Goal: Task Accomplishment & Management: Manage account settings

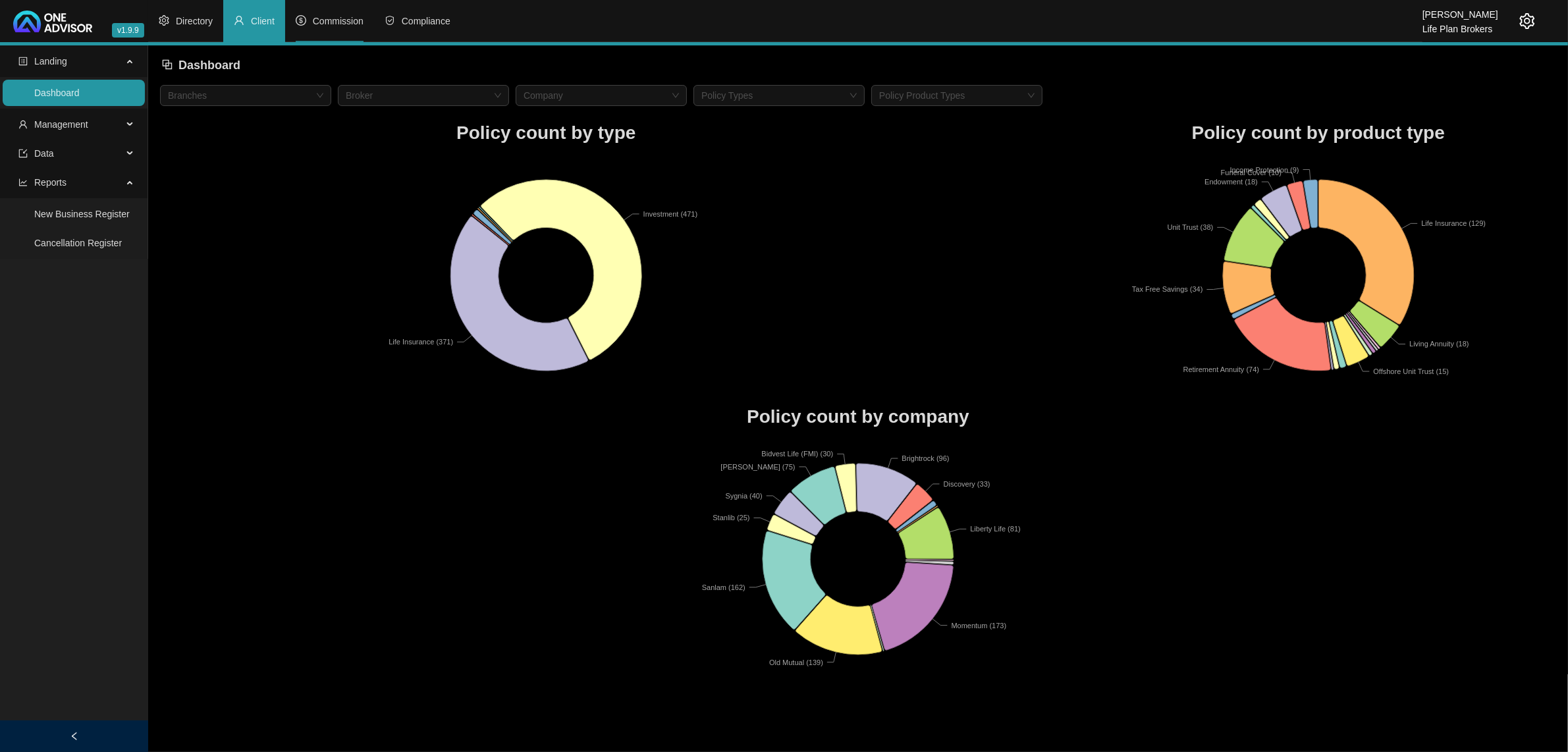
click at [363, 30] on li "Commission" at bounding box center [330, 21] width 89 height 42
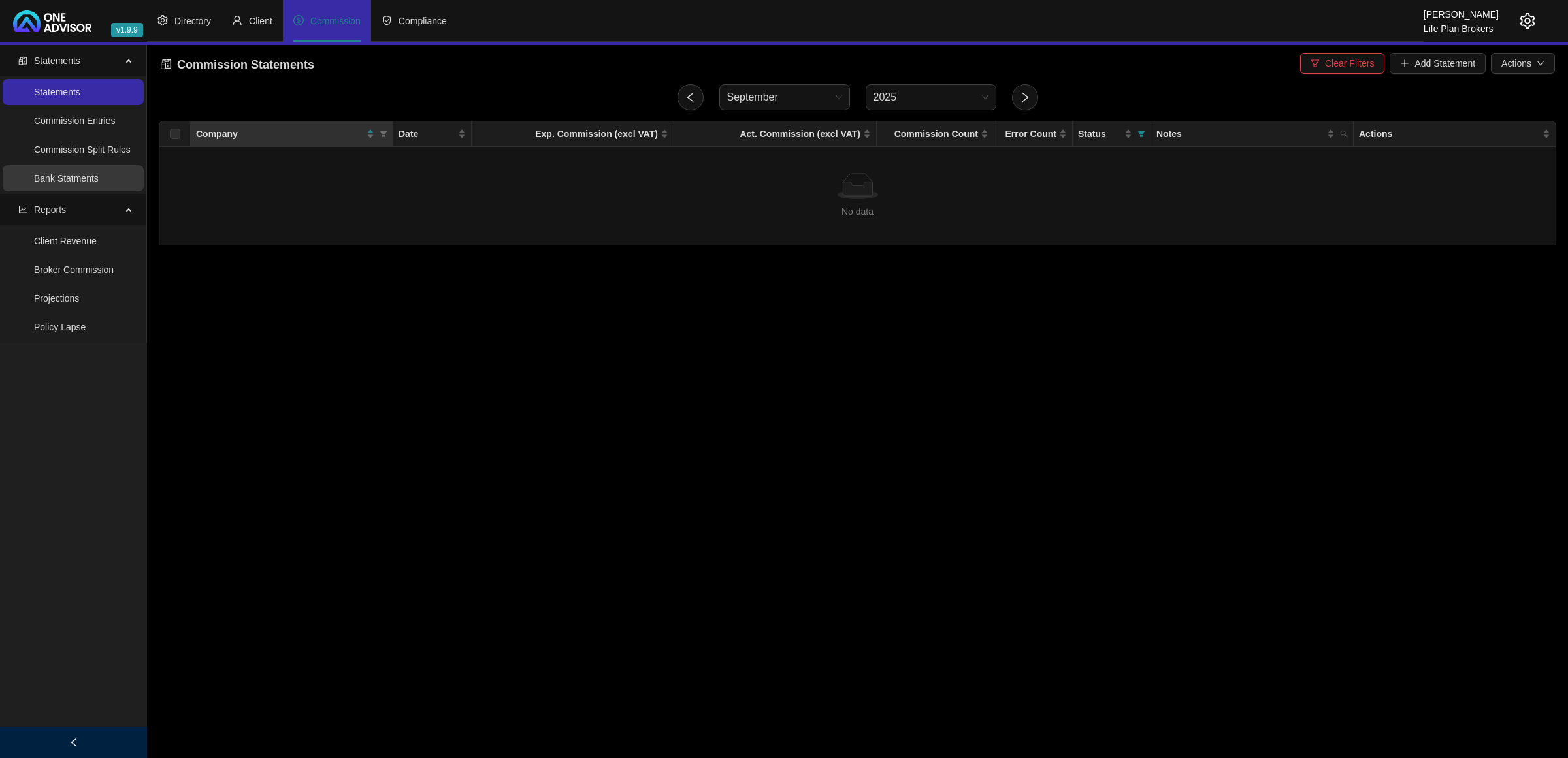
click at [69, 180] on link "Bank Statments" at bounding box center [66, 178] width 65 height 11
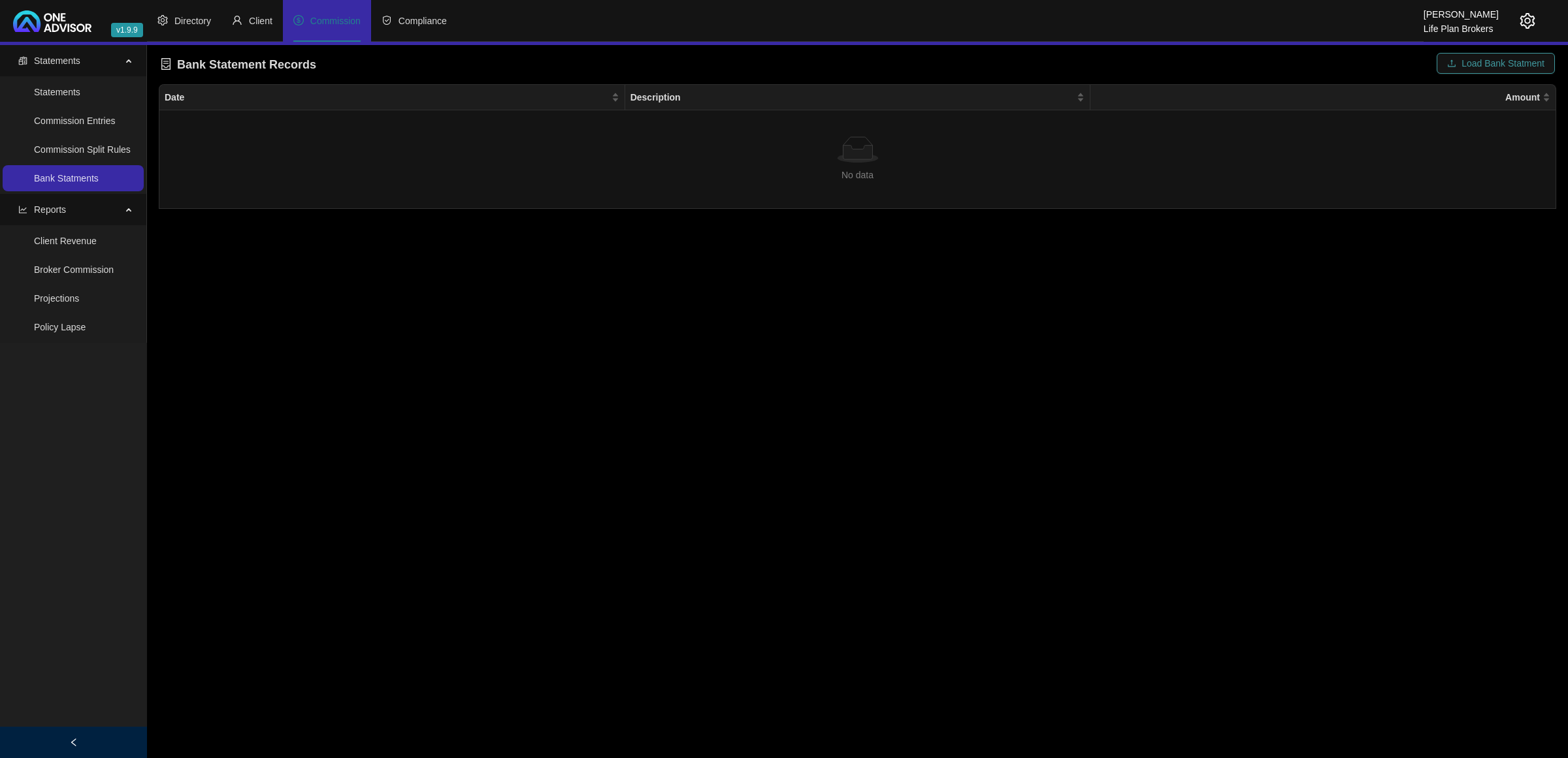
click at [1486, 59] on span "Load Bank Statment" at bounding box center [1503, 63] width 83 height 14
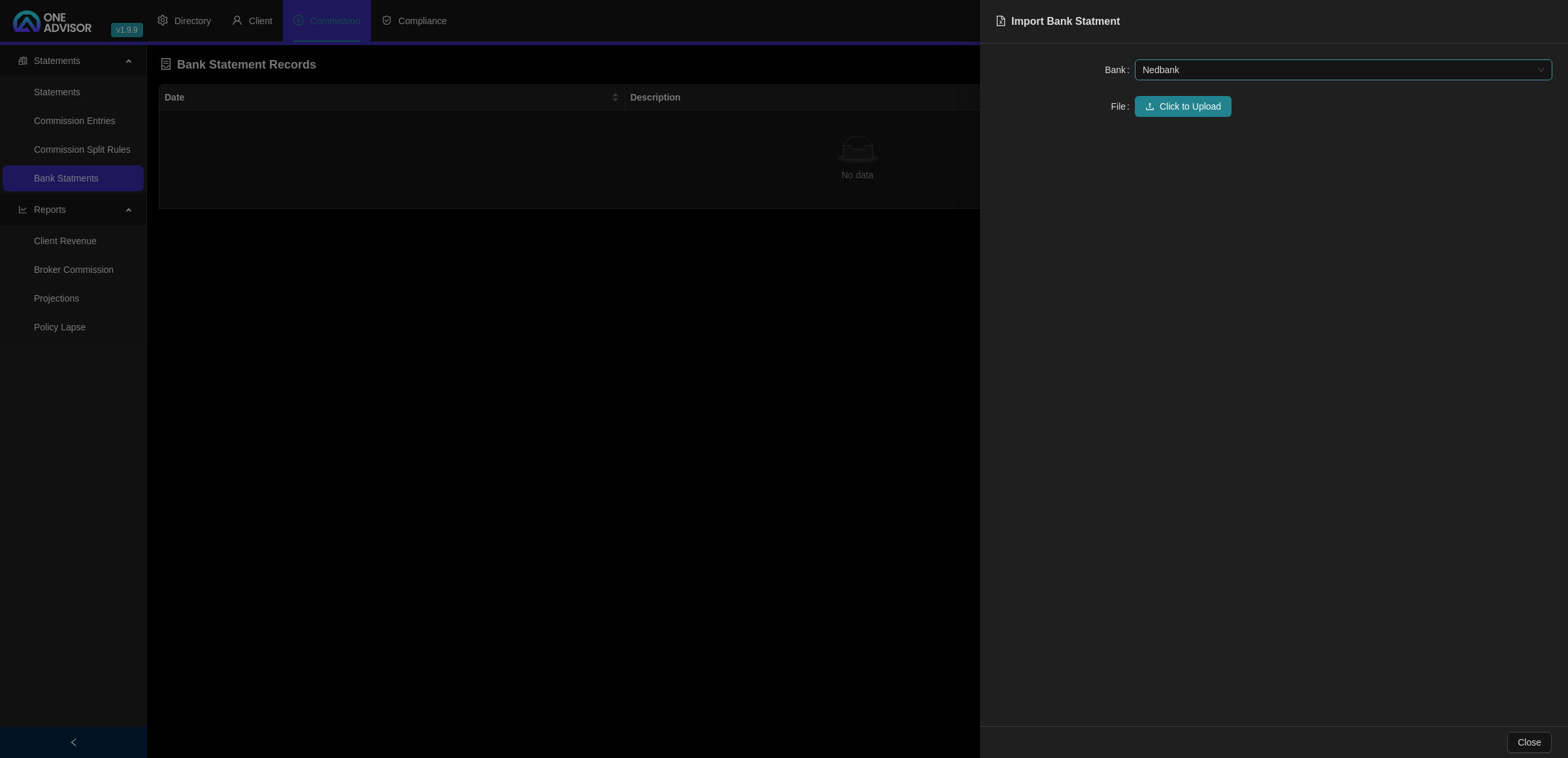
click at [1215, 65] on span "Nedbank" at bounding box center [1344, 70] width 402 height 20
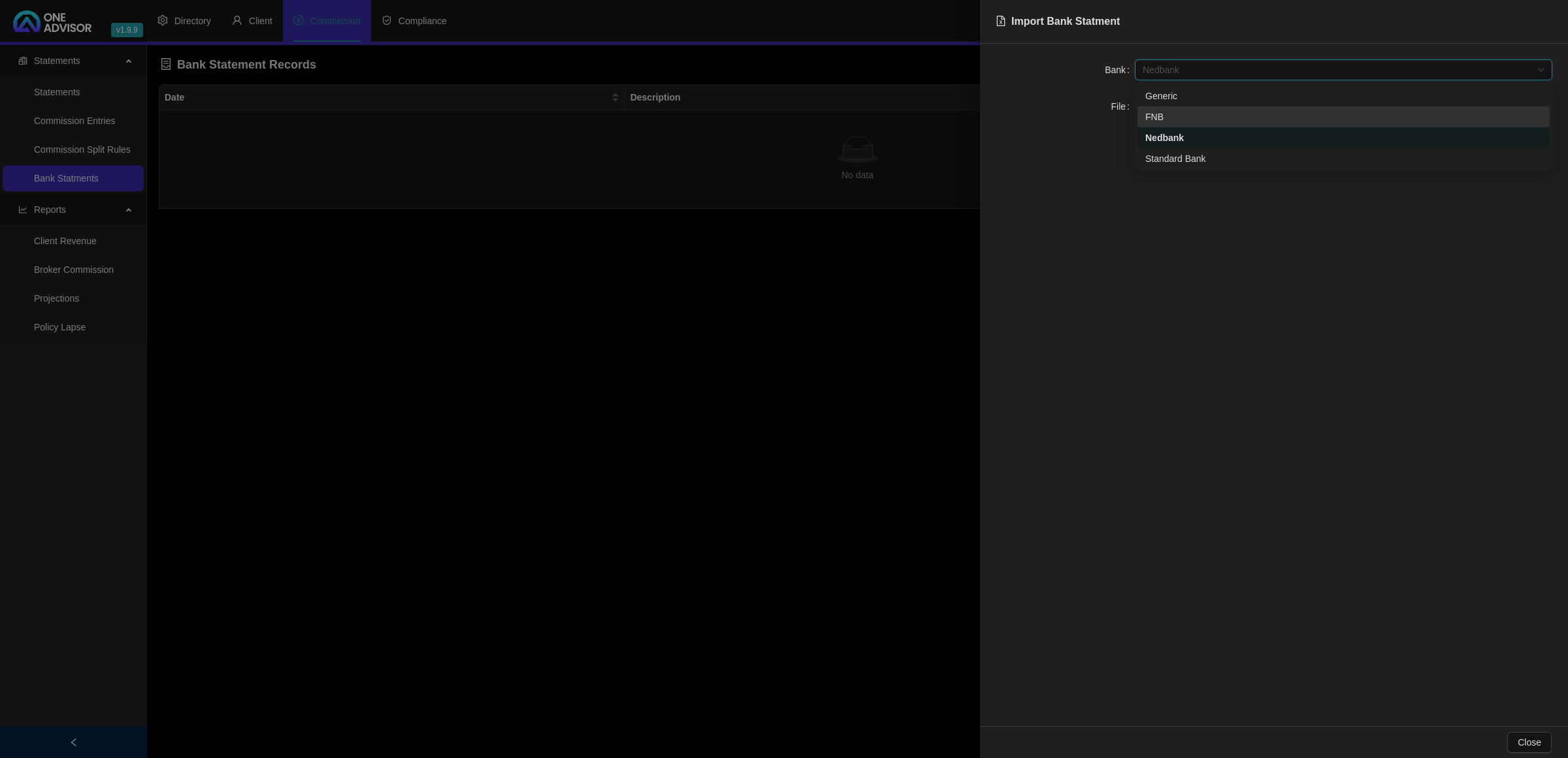
click at [1187, 118] on div "FNB" at bounding box center [1344, 117] width 397 height 14
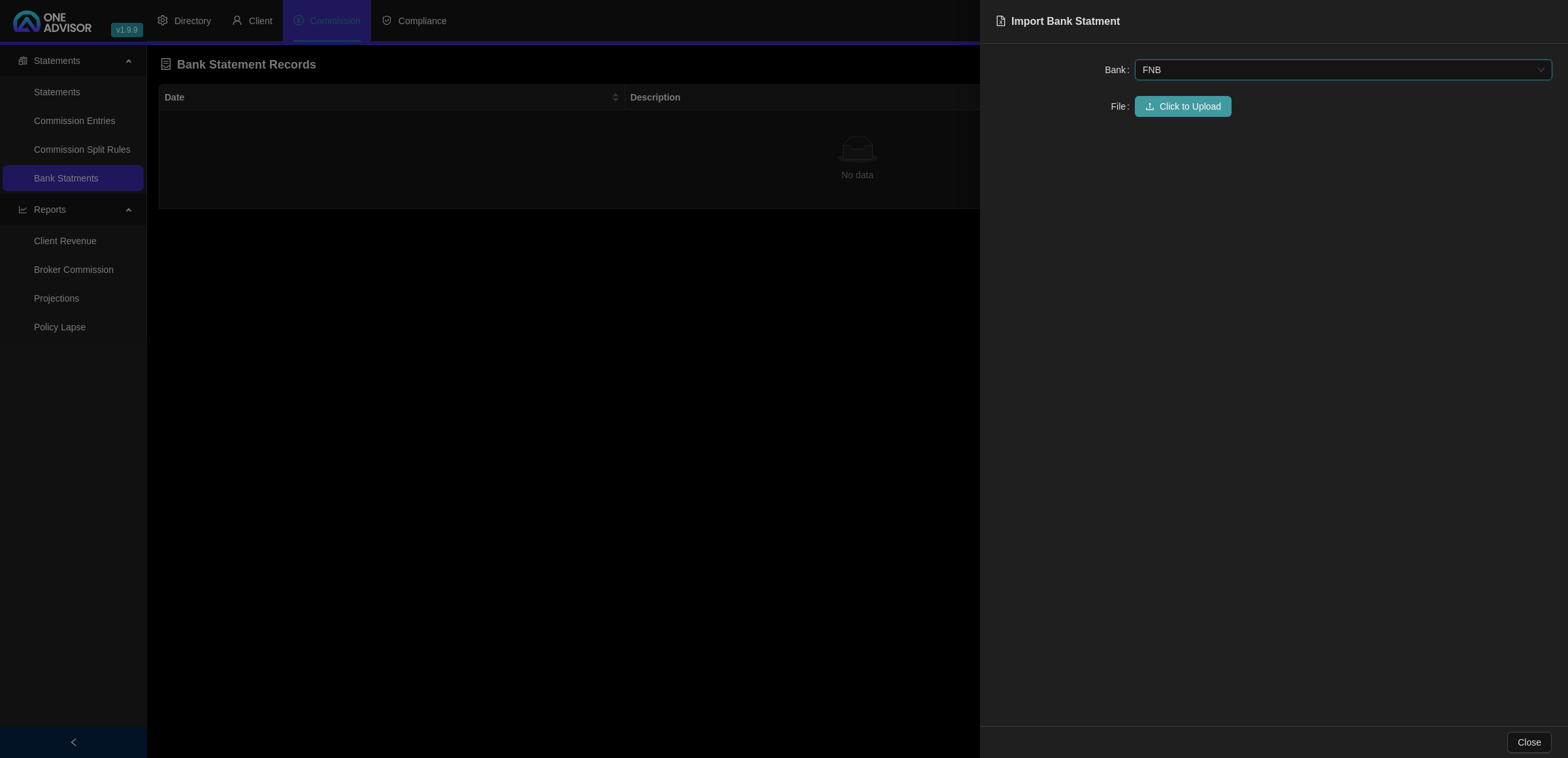
click at [1173, 113] on span "Click to Upload" at bounding box center [1190, 107] width 61 height 14
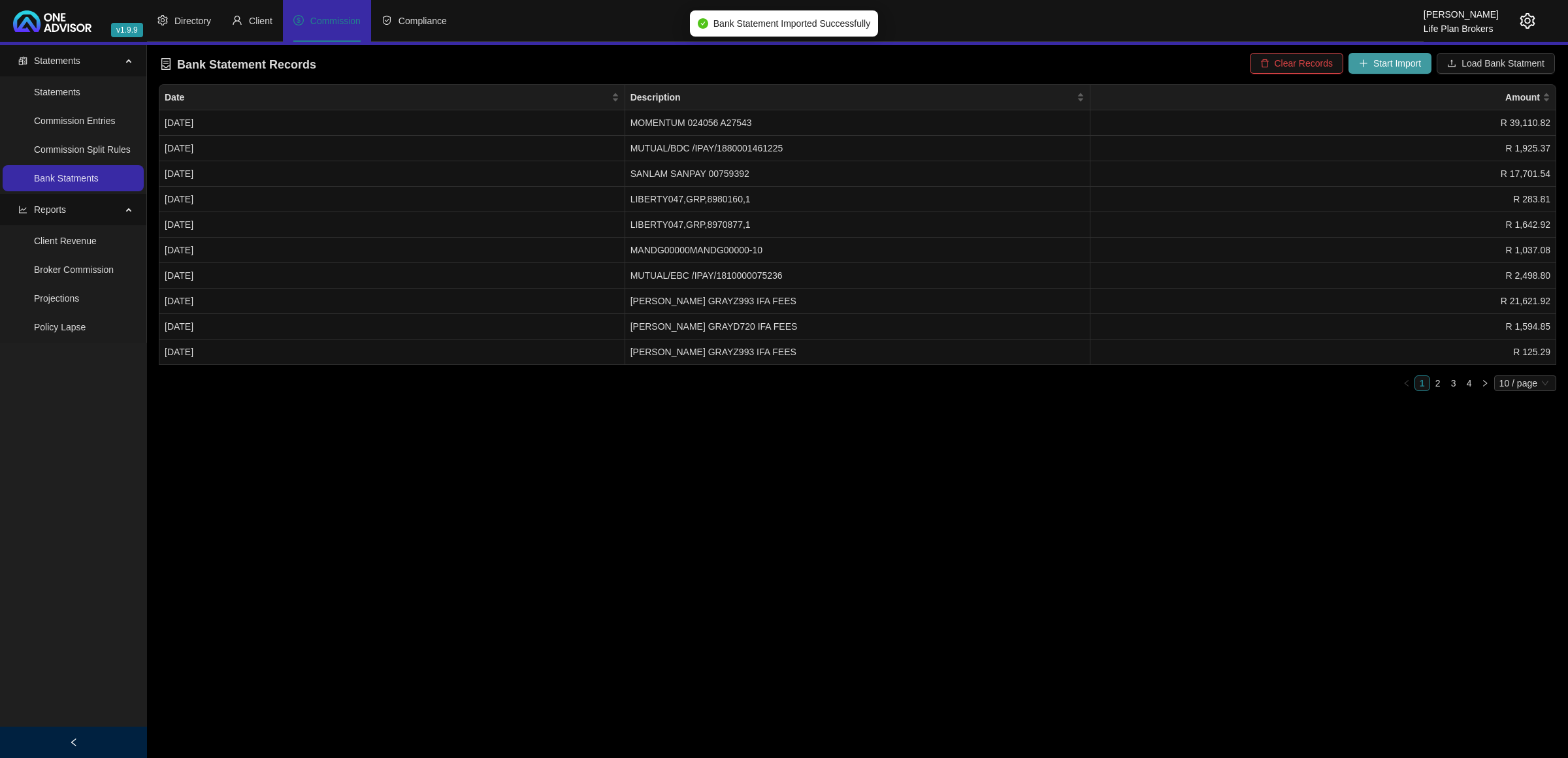
click at [1409, 65] on span "Start Import" at bounding box center [1397, 63] width 47 height 14
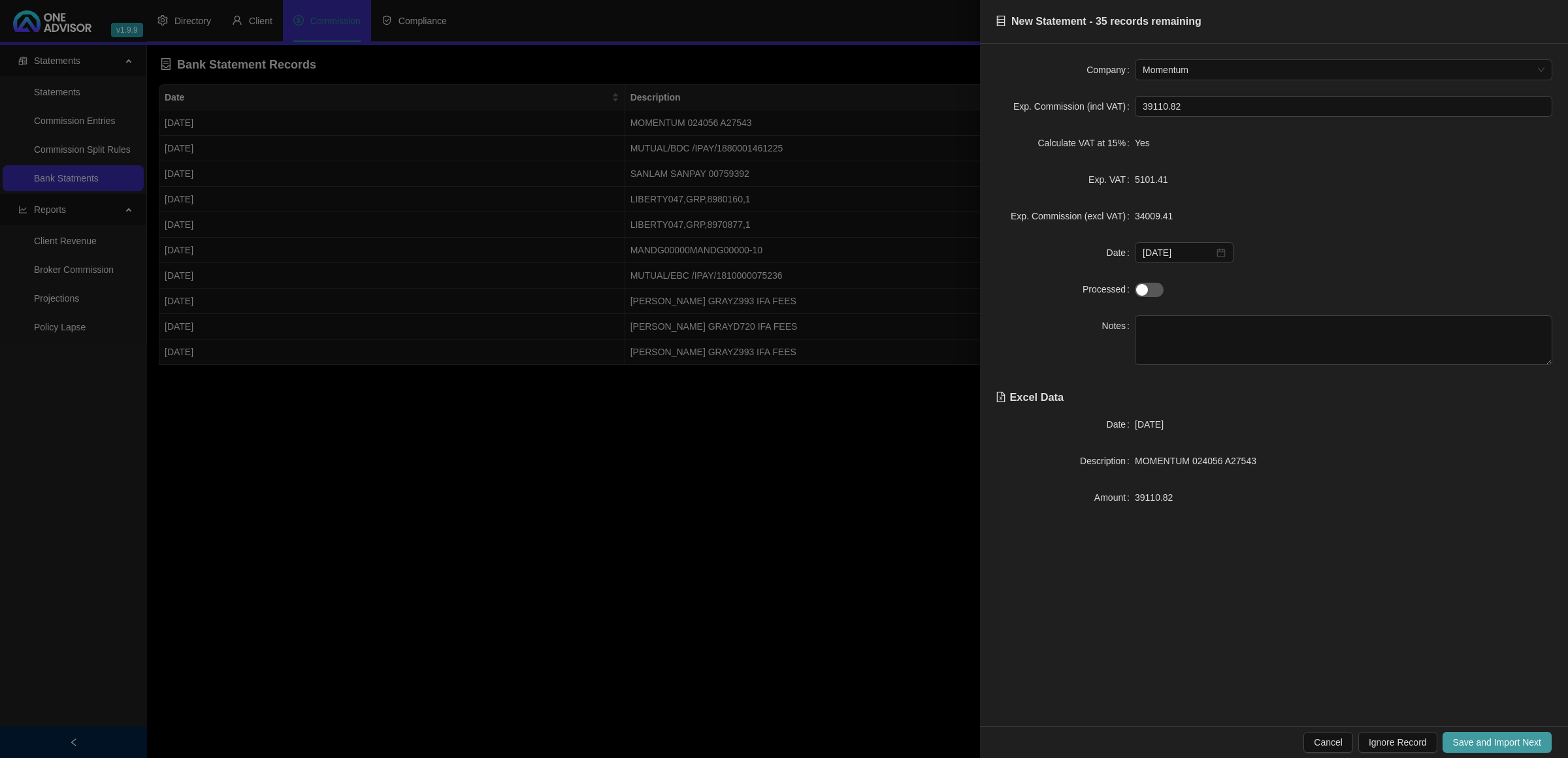
click at [1477, 745] on span "Save and Import Next" at bounding box center [1498, 743] width 88 height 14
type input "lib"
click at [1480, 742] on span "Save and Import Next" at bounding box center [1498, 743] width 88 height 14
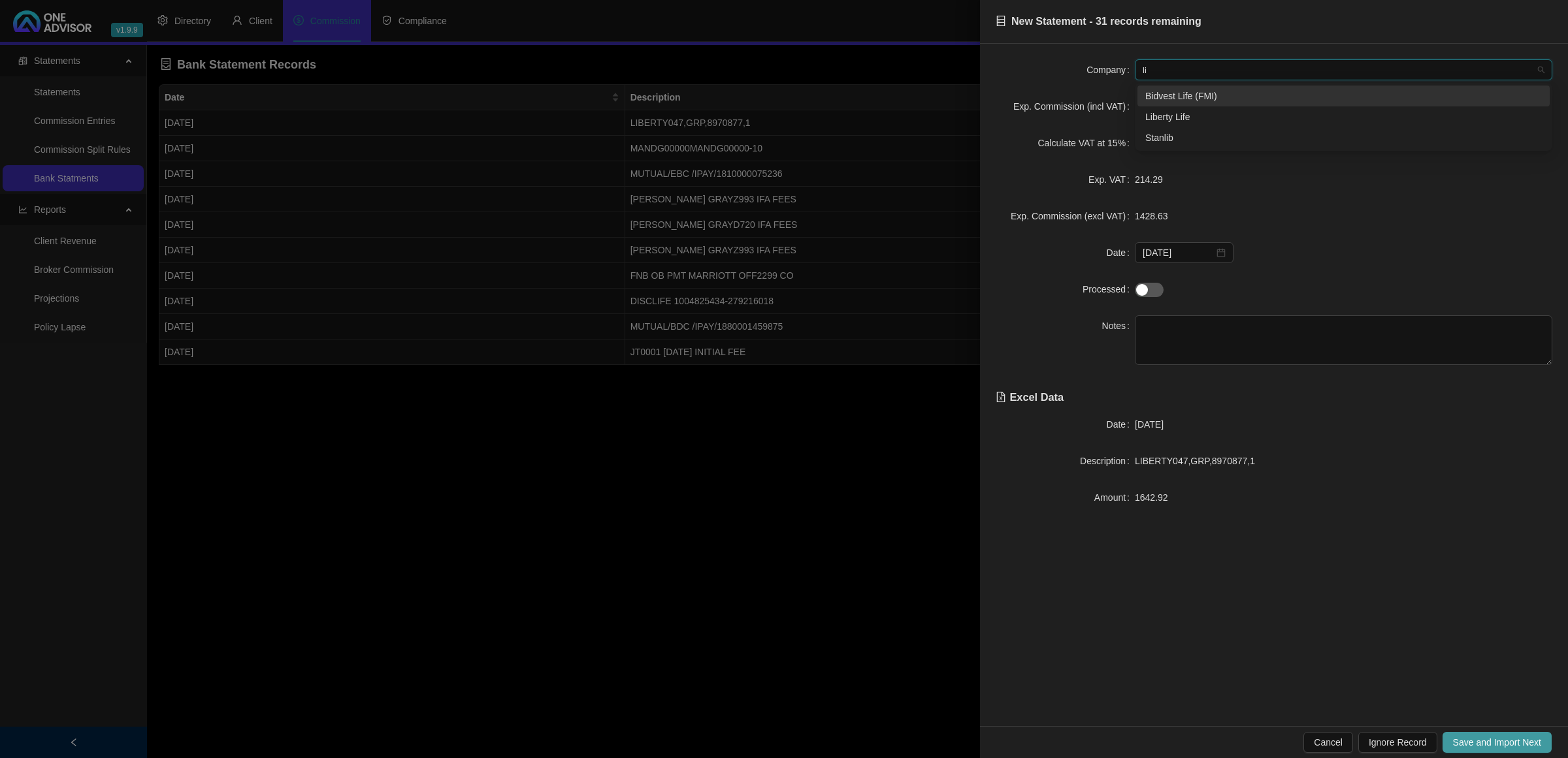
type input "lib"
click at [1241, 101] on div "Liberty Life" at bounding box center [1344, 96] width 397 height 14
click at [1494, 735] on button "Save and Import Next" at bounding box center [1498, 743] width 109 height 21
type input "m"
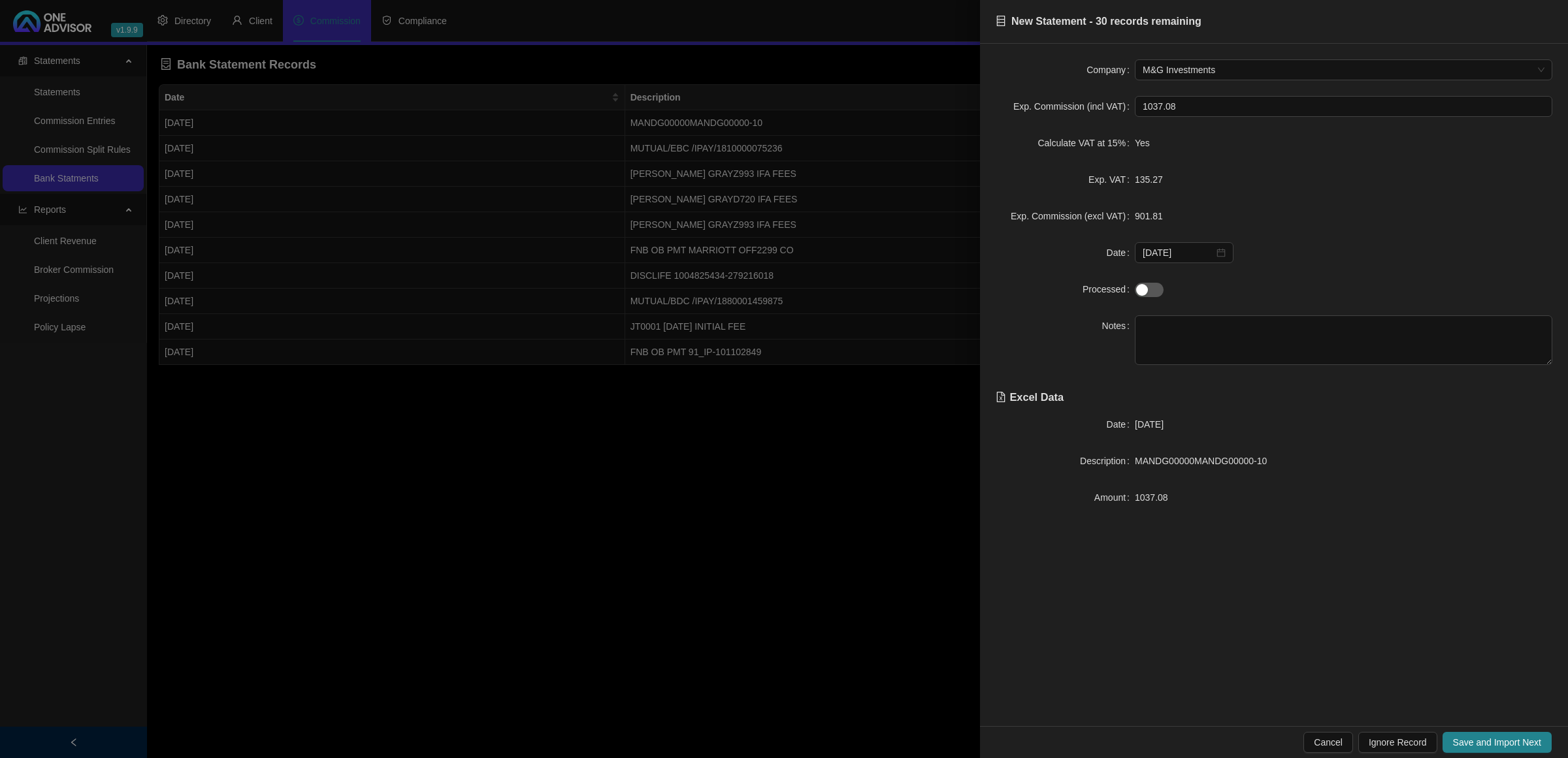
click at [1518, 745] on div "Cancel Ignore Record Save and Import Next" at bounding box center [1274, 742] width 588 height 32
click at [1517, 744] on span "Save and Import Next" at bounding box center [1498, 743] width 88 height 14
click at [1285, 305] on form "Company Old Mutual Old Mutual Exp. Commission (incl VAT) 2498.80 Calculate VAT …" at bounding box center [1274, 212] width 557 height 306
click at [1282, 336] on textarea at bounding box center [1344, 340] width 417 height 49
type textarea "Corp"
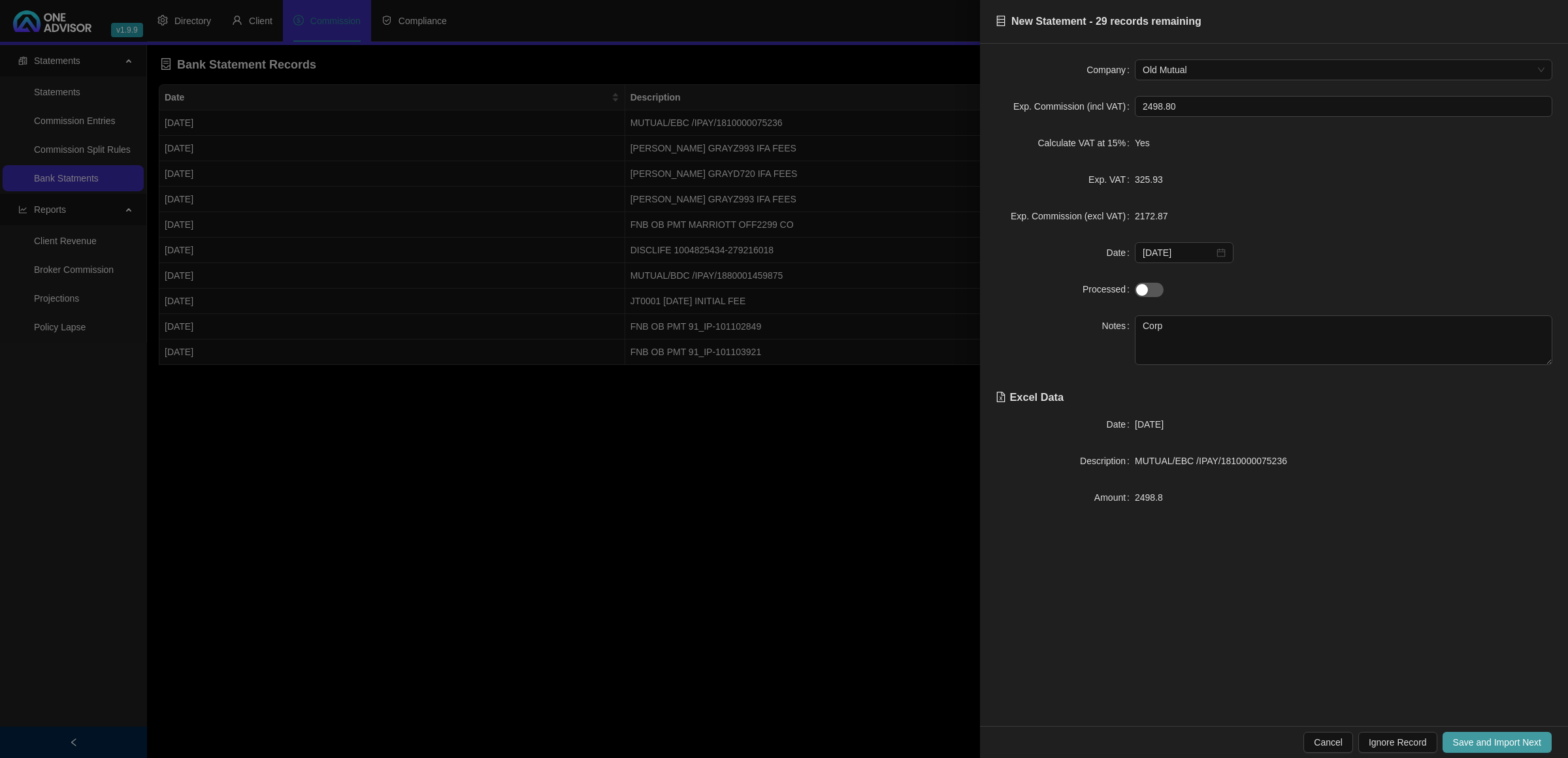
click at [1471, 738] on span "Save and Import Next" at bounding box center [1498, 743] width 88 height 14
drag, startPoint x: 1207, startPoint y: 465, endPoint x: 1189, endPoint y: 463, distance: 18.1
click at [1189, 463] on span "[PERSON_NAME] GRAYZ993 IFA FEES" at bounding box center [1218, 461] width 166 height 11
copy span "Z993"
click at [1182, 353] on textarea at bounding box center [1344, 340] width 417 height 49
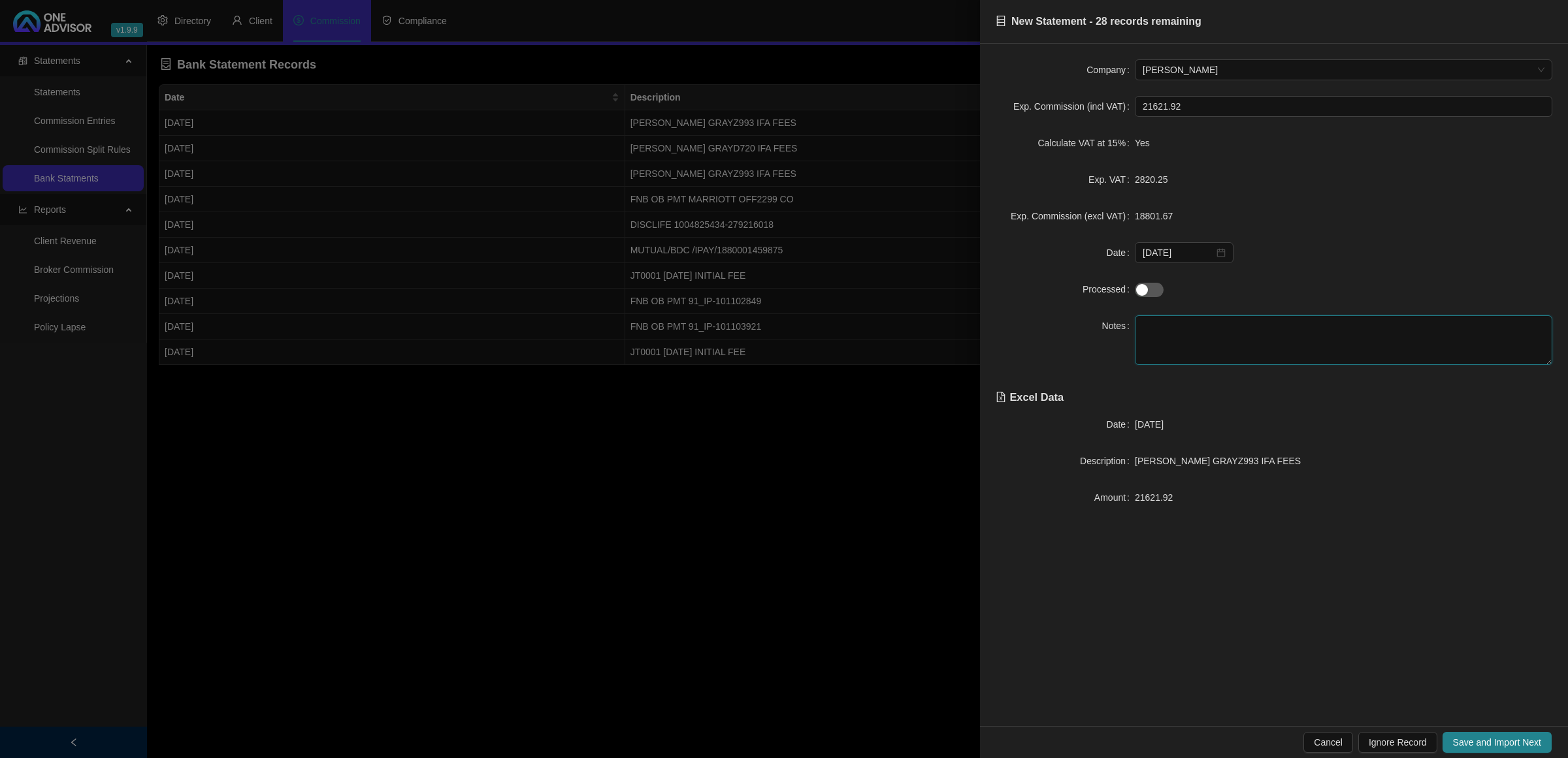
paste textarea "Z993"
type textarea "Z993"
click at [1510, 745] on span "Save and Import Next" at bounding box center [1498, 743] width 88 height 14
drag, startPoint x: 1207, startPoint y: 465, endPoint x: 1188, endPoint y: 463, distance: 19.1
click at [1188, 463] on span "[PERSON_NAME] GRAYD720 IFA FEES" at bounding box center [1218, 461] width 167 height 11
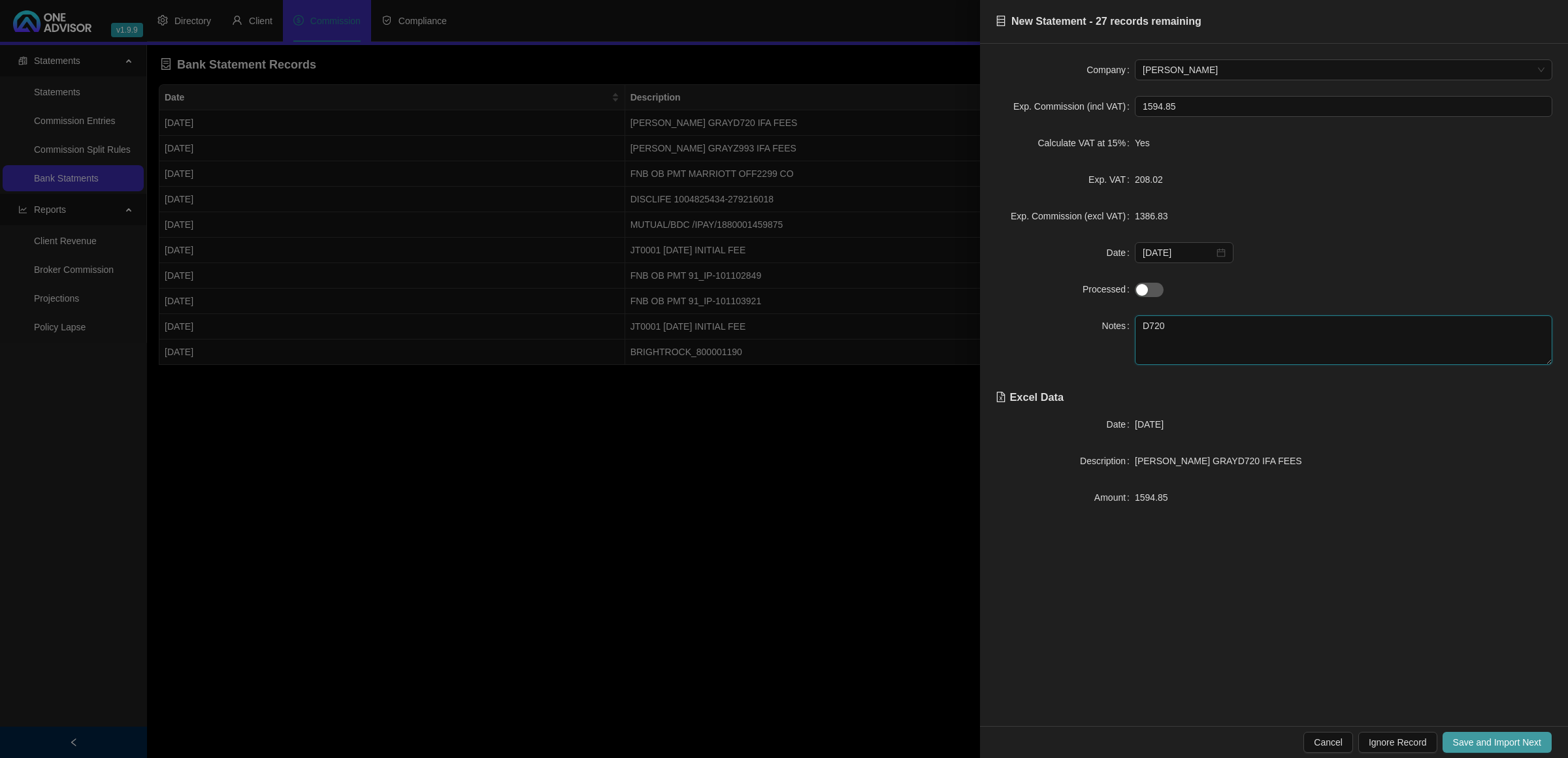
type textarea "D720"
click at [1457, 740] on span "Save and Import Next" at bounding box center [1498, 743] width 88 height 14
drag, startPoint x: 1263, startPoint y: 340, endPoint x: 1261, endPoint y: 349, distance: 9.2
click at [1263, 343] on textarea at bounding box center [1344, 340] width 417 height 49
paste textarea "Z993"
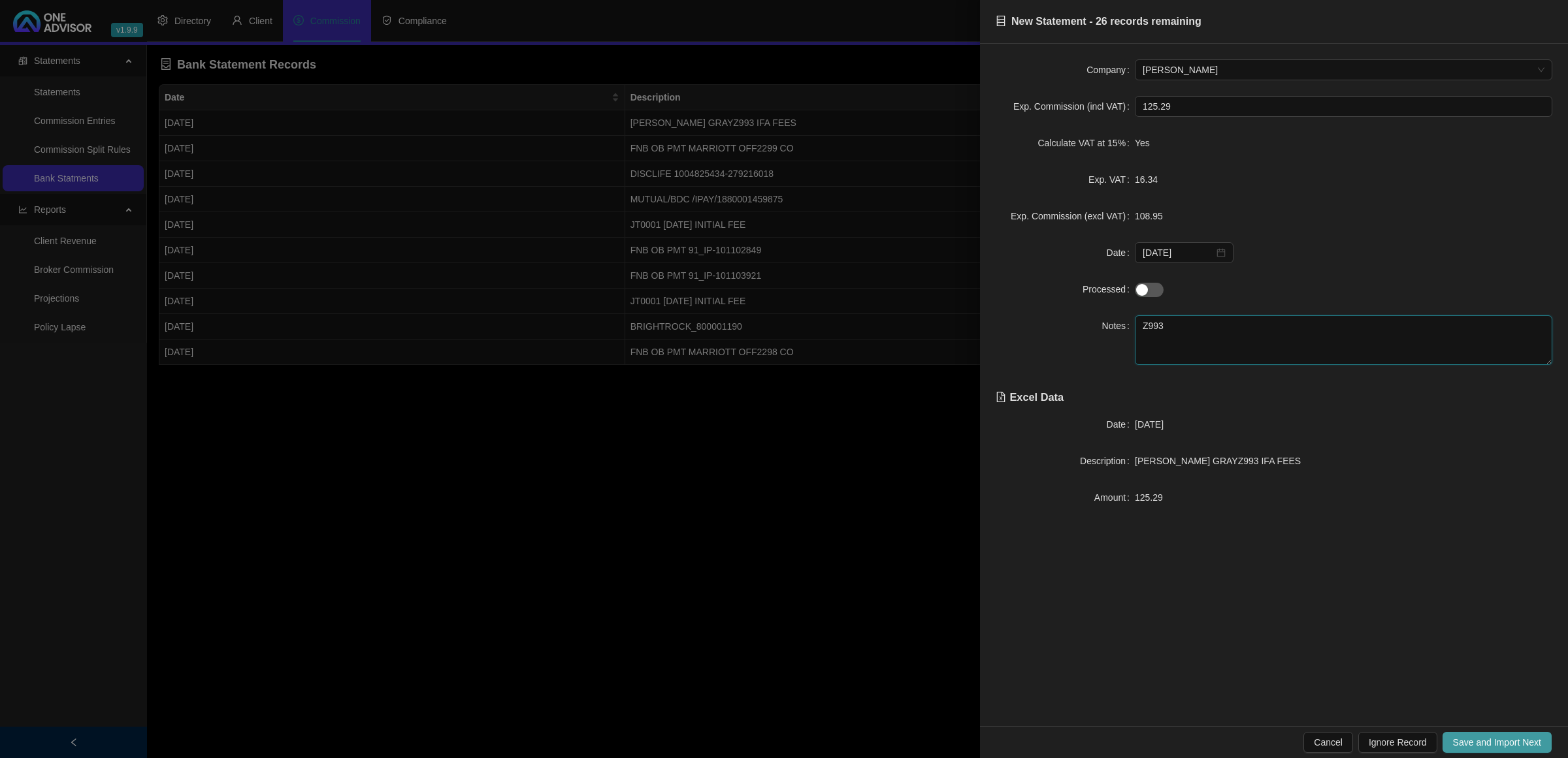
type textarea "Z993"
click at [1490, 745] on span "Save and Import Next" at bounding box center [1498, 743] width 88 height 14
drag, startPoint x: 1274, startPoint y: 466, endPoint x: 1234, endPoint y: 464, distance: 40.0
click at [1237, 467] on span "FNB OB PMT MARRIOTT OFF2299 CO" at bounding box center [1216, 461] width 163 height 11
drag, startPoint x: 1234, startPoint y: 464, endPoint x: 1203, endPoint y: 341, distance: 126.8
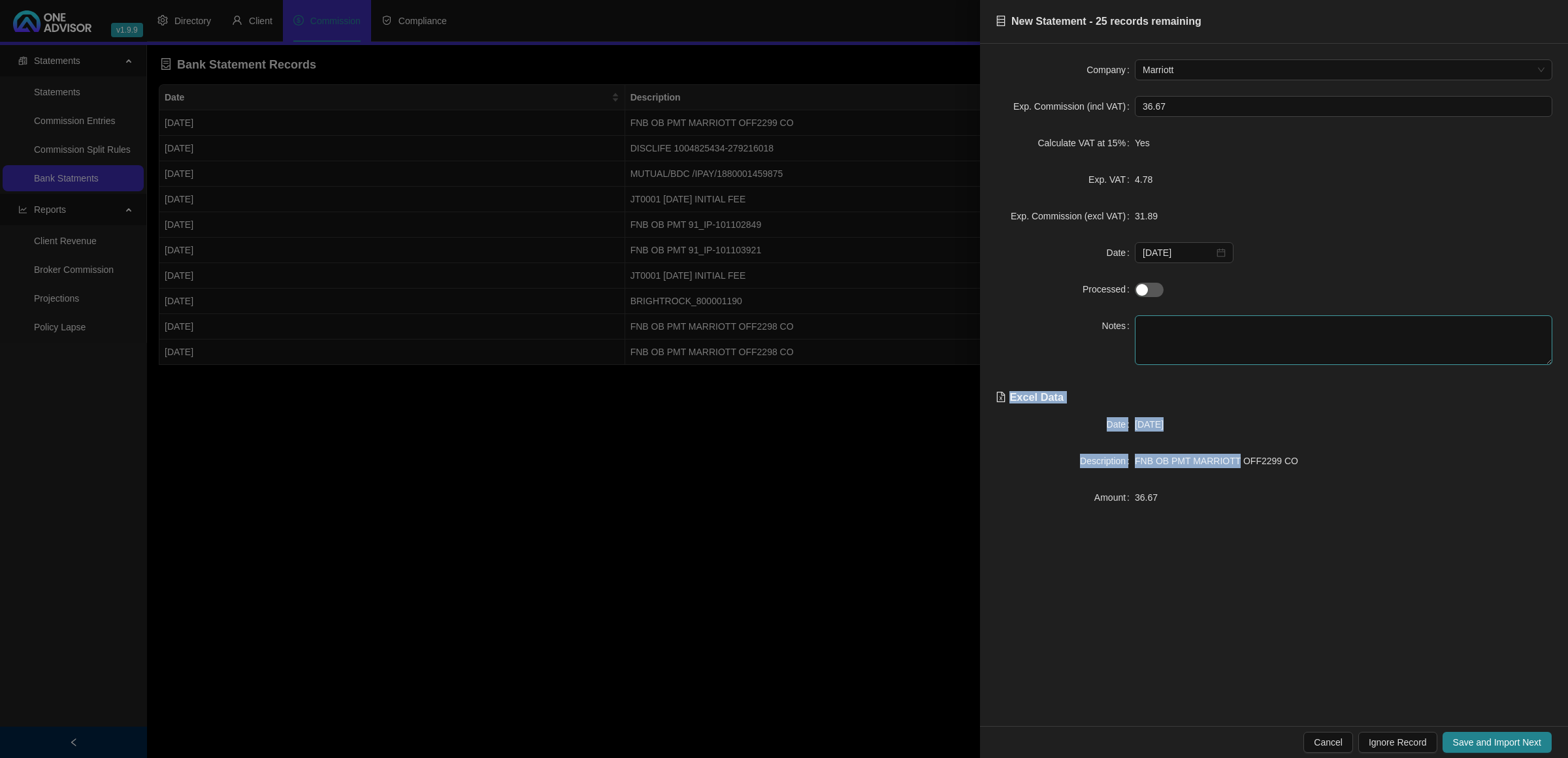
click at [1203, 341] on div "Company Marriott Exp. Commission (incl VAT) 36.67 Calculate VAT at 15% Yes Exp.…" at bounding box center [1274, 284] width 557 height 449
click at [1252, 459] on span "FNB OB PMT MARRIOTT OFF2299 CO" at bounding box center [1216, 461] width 163 height 11
drag, startPoint x: 1272, startPoint y: 467, endPoint x: 1239, endPoint y: 459, distance: 34.0
click at [1239, 459] on span "FNB OB PMT MARRIOTT OFF2299 CO" at bounding box center [1216, 461] width 163 height 11
click at [1262, 462] on span "FNB OB PMT MARRIOTT OFF2299 CO" at bounding box center [1216, 461] width 163 height 11
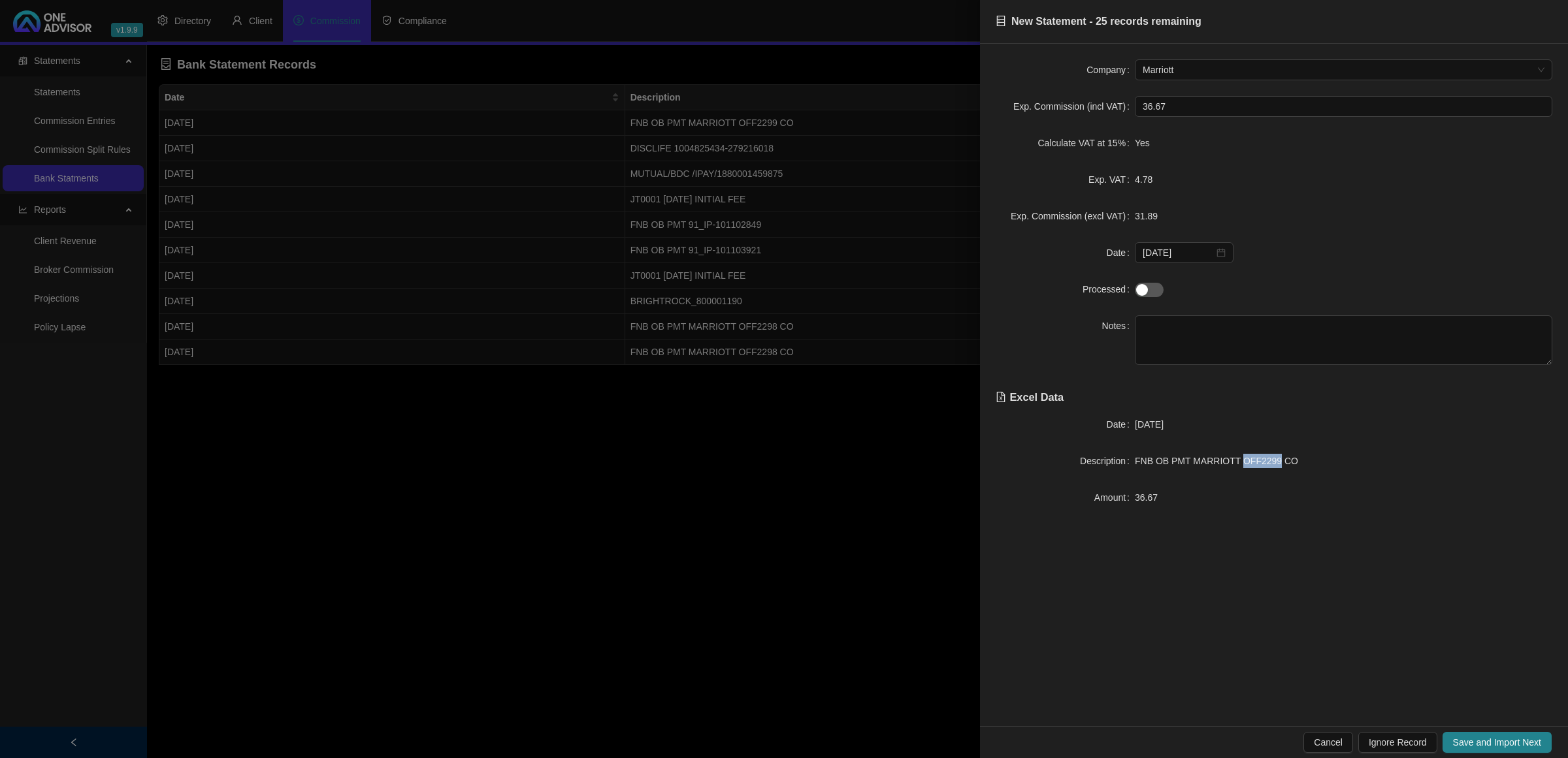
drag, startPoint x: 1271, startPoint y: 468, endPoint x: 1236, endPoint y: 465, distance: 35.1
click at [1236, 465] on span "FNB OB PMT MARRIOTT OFF2299 CO" at bounding box center [1216, 461] width 163 height 11
type textarea "OFF2299"
click at [1477, 745] on span "Save and Import Next" at bounding box center [1498, 743] width 88 height 14
type input "dis"
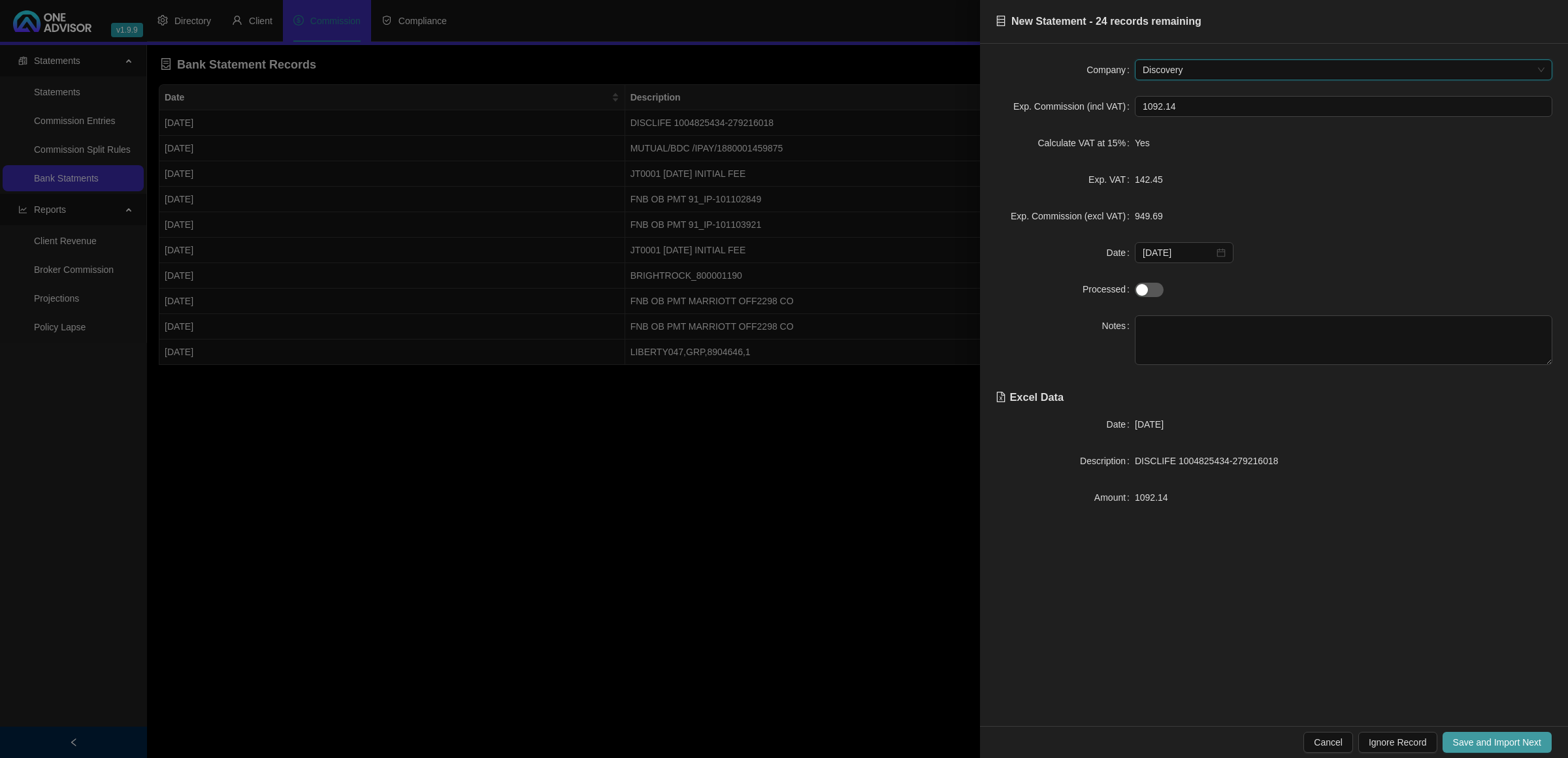
click at [1506, 743] on span "Save and Import Next" at bounding box center [1498, 743] width 88 height 14
type input "syg"
click at [1506, 743] on span "Save and Import Next" at bounding box center [1498, 743] width 88 height 14
type input "nin"
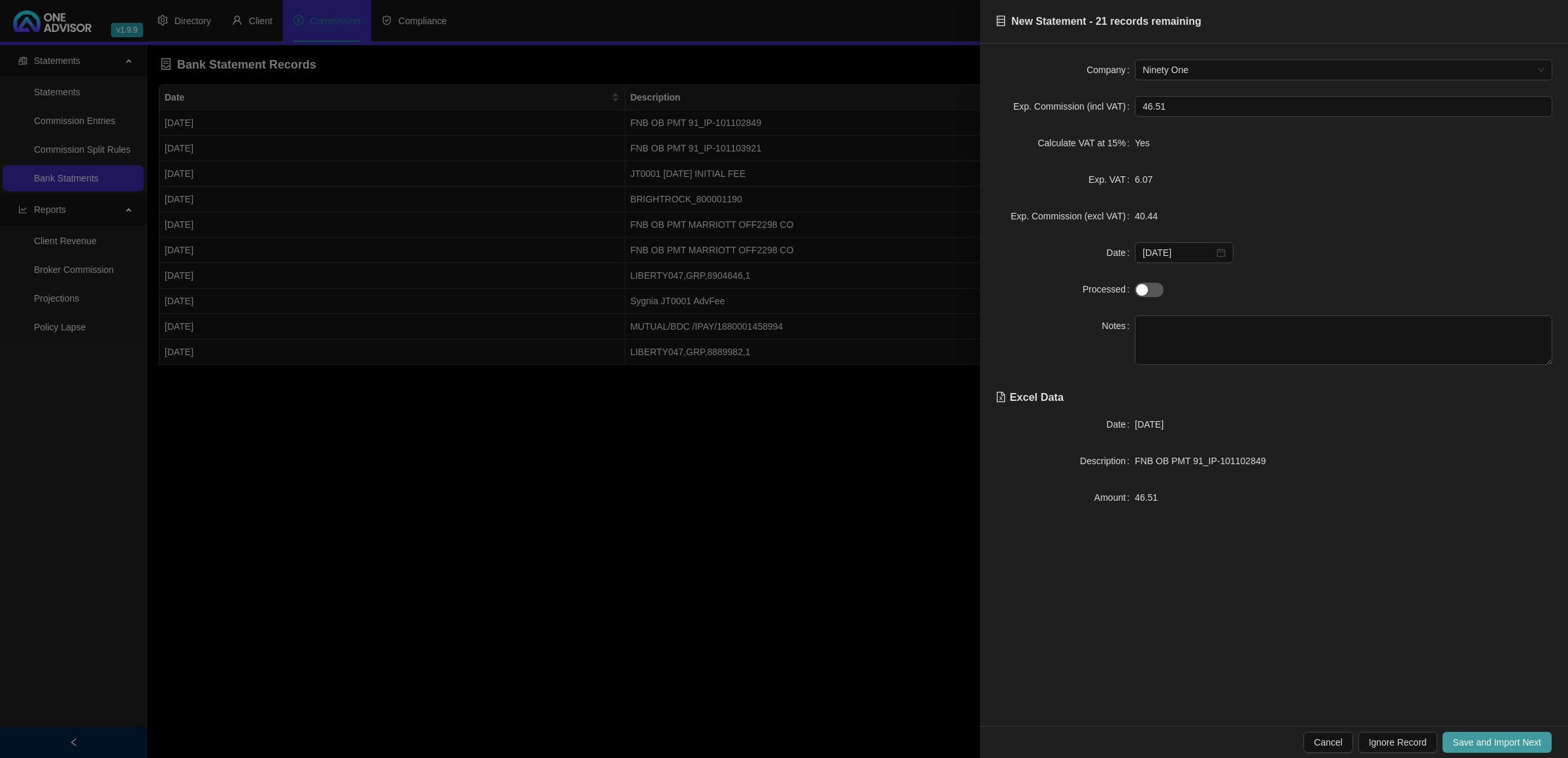
click at [1506, 743] on span "Save and Import Next" at bounding box center [1498, 743] width 88 height 14
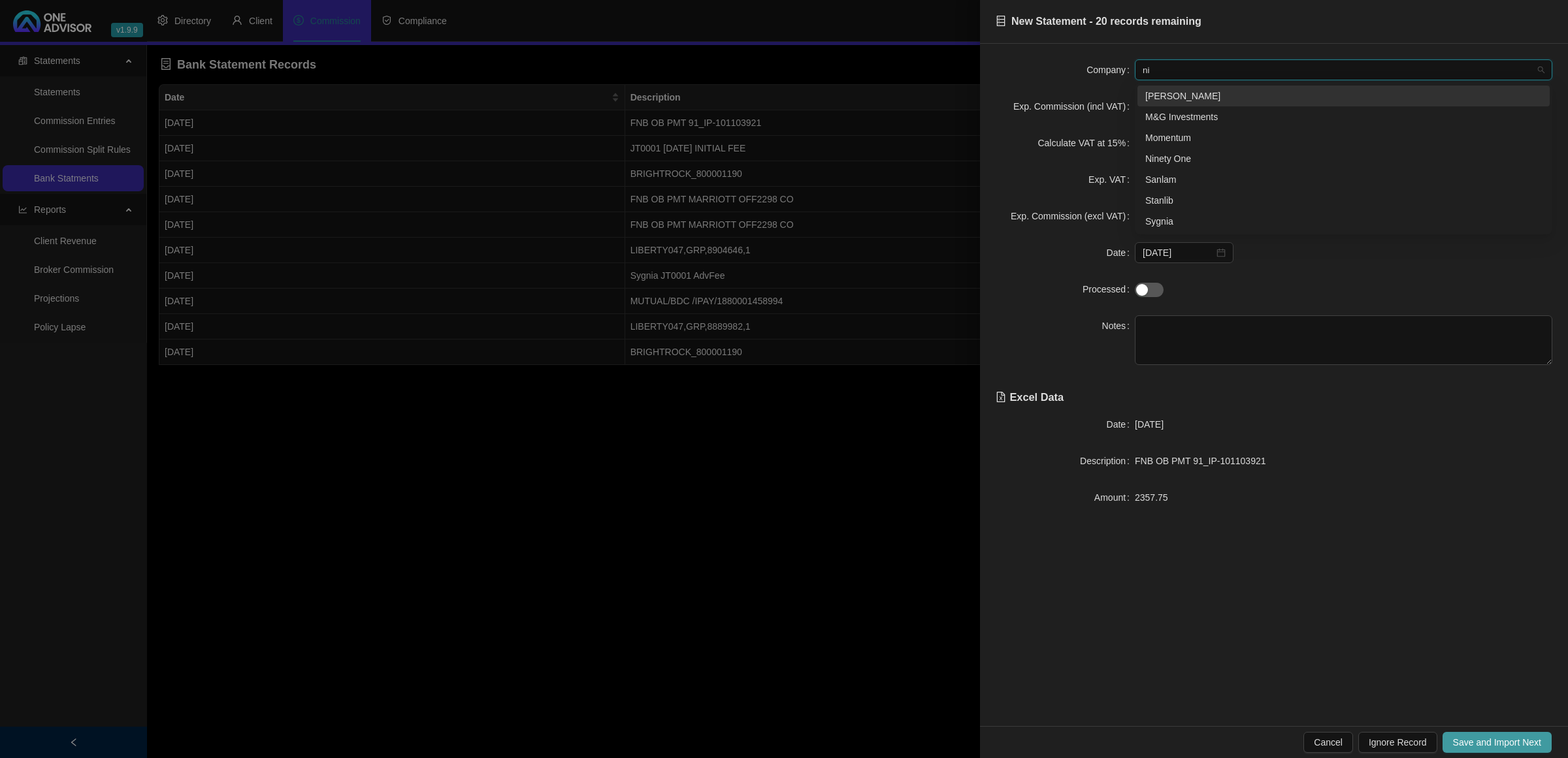
type input "nin"
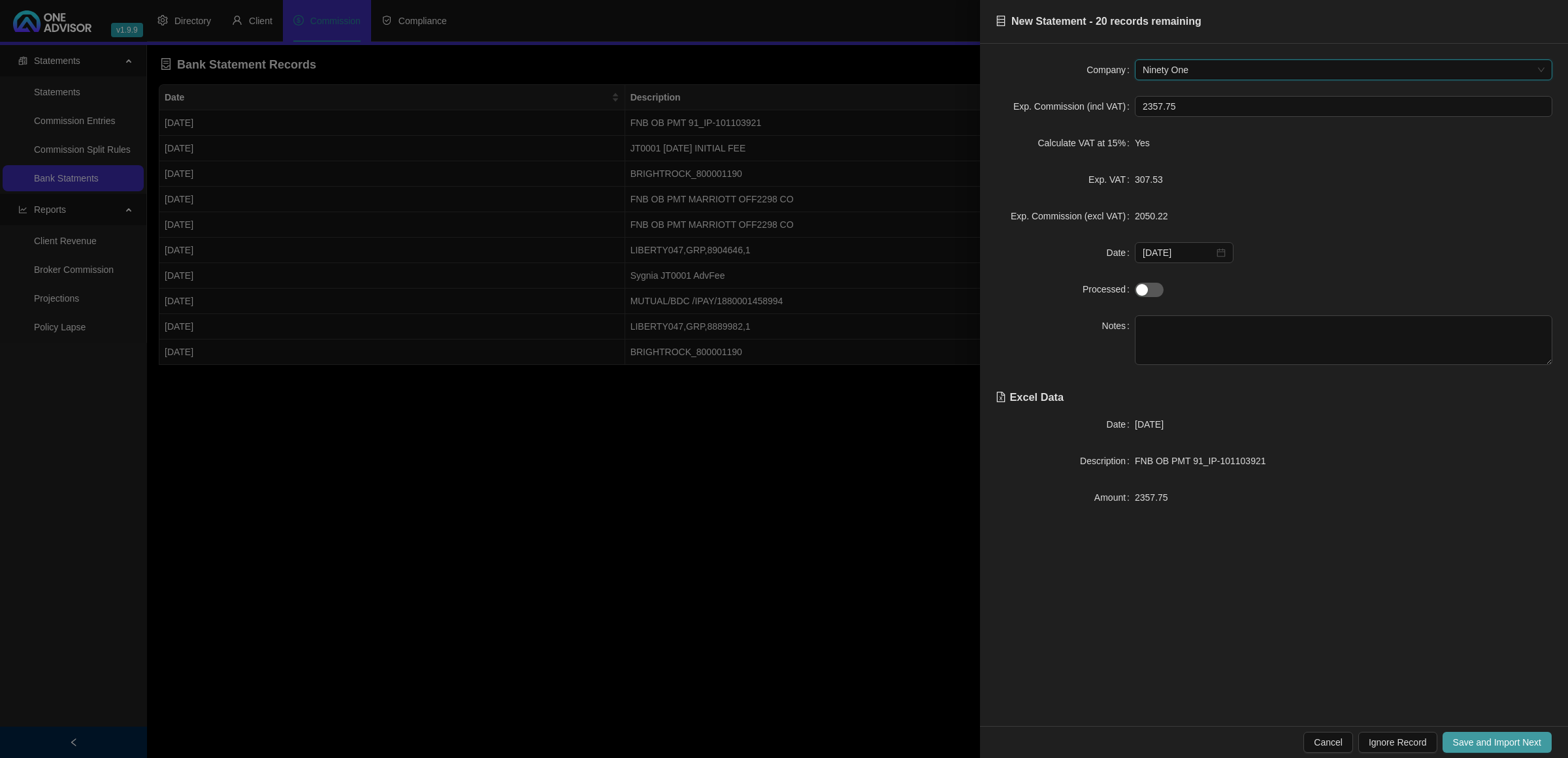
click at [1506, 745] on span "Save and Import Next" at bounding box center [1498, 743] width 88 height 14
type input "syg"
click at [1502, 745] on button "Save and Import Next" at bounding box center [1498, 743] width 109 height 21
drag, startPoint x: 1271, startPoint y: 470, endPoint x: 1236, endPoint y: 468, distance: 35.1
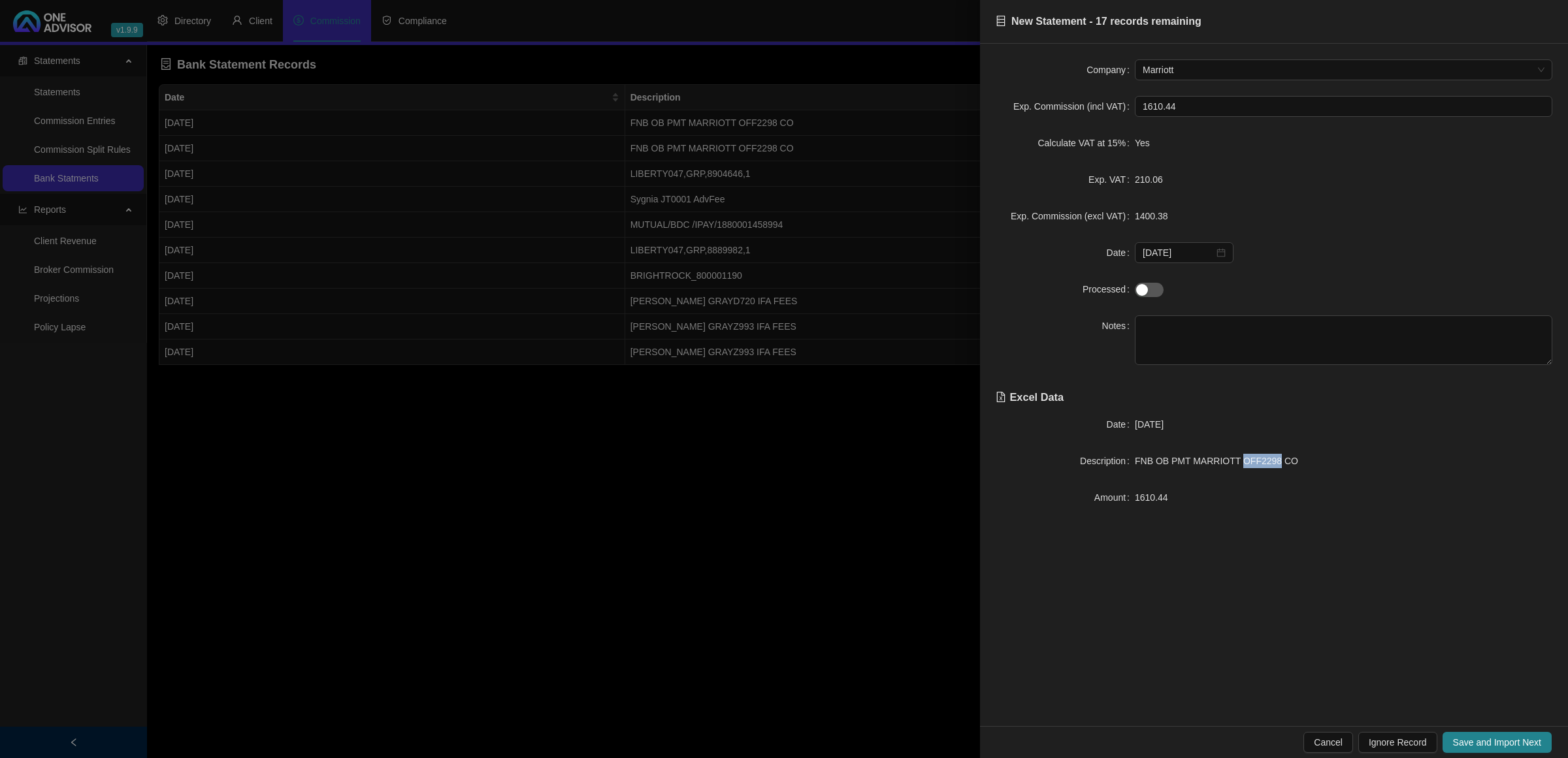
click at [1236, 468] on div "FNB OB PMT MARRIOTT OFF2298 CO" at bounding box center [1344, 461] width 417 height 14
type textarea "OFF2298"
click at [1480, 745] on span "Save and Import Next" at bounding box center [1498, 743] width 88 height 14
drag, startPoint x: 1268, startPoint y: 458, endPoint x: 1236, endPoint y: 463, distance: 32.4
click at [1236, 463] on span "FNB OB PMT MARRIOTT OFF2298 CO" at bounding box center [1216, 461] width 163 height 11
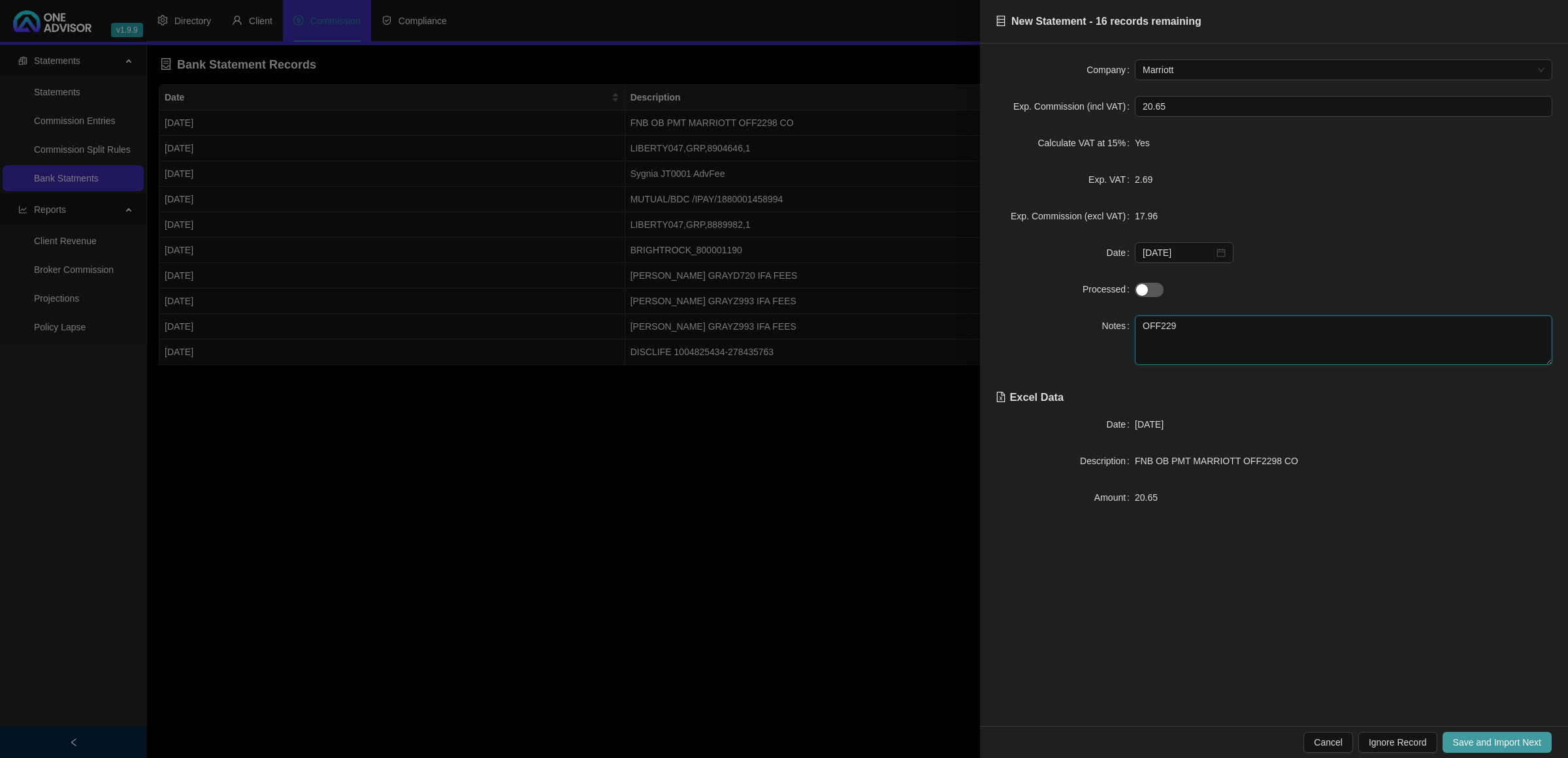
type textarea "OFF229"
click at [1492, 744] on span "Save and Import Next" at bounding box center [1498, 743] width 88 height 14
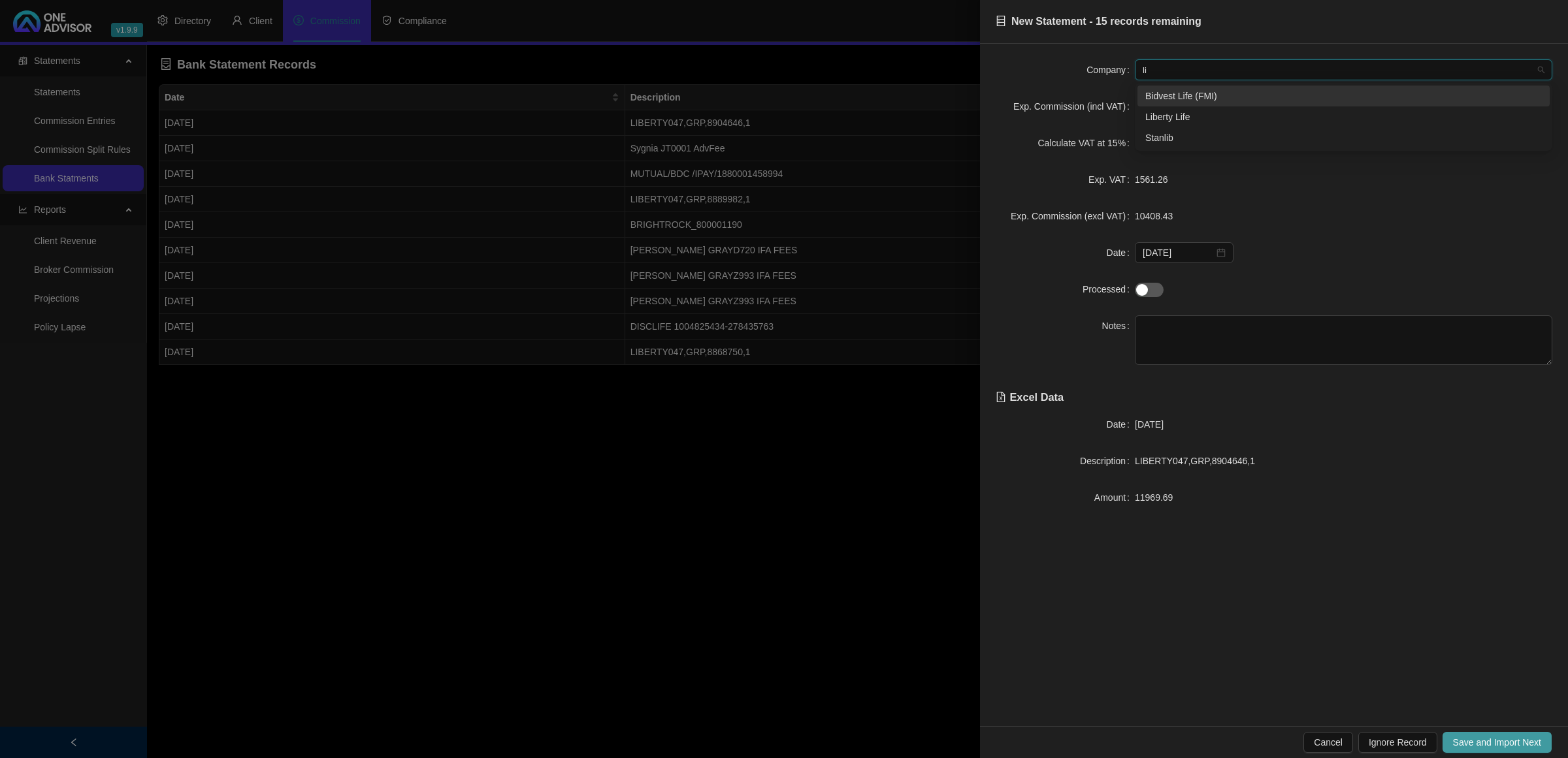
type input "lib"
click at [1492, 744] on span "Save and Import Next" at bounding box center [1498, 743] width 88 height 14
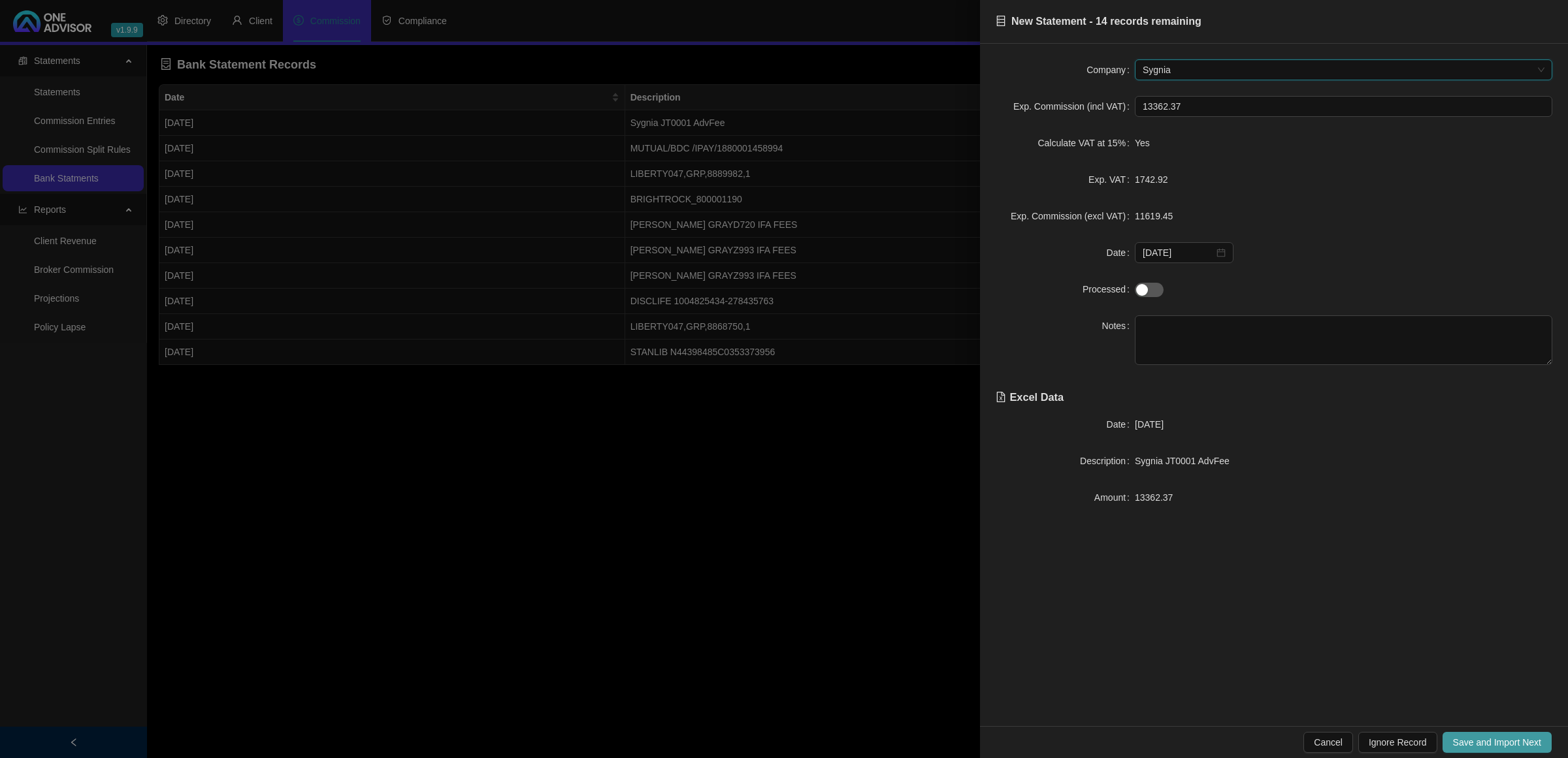
click at [1492, 744] on span "Save and Import Next" at bounding box center [1498, 743] width 88 height 14
type input "lib"
click at [1492, 744] on span "Save and Import Next" at bounding box center [1498, 743] width 88 height 14
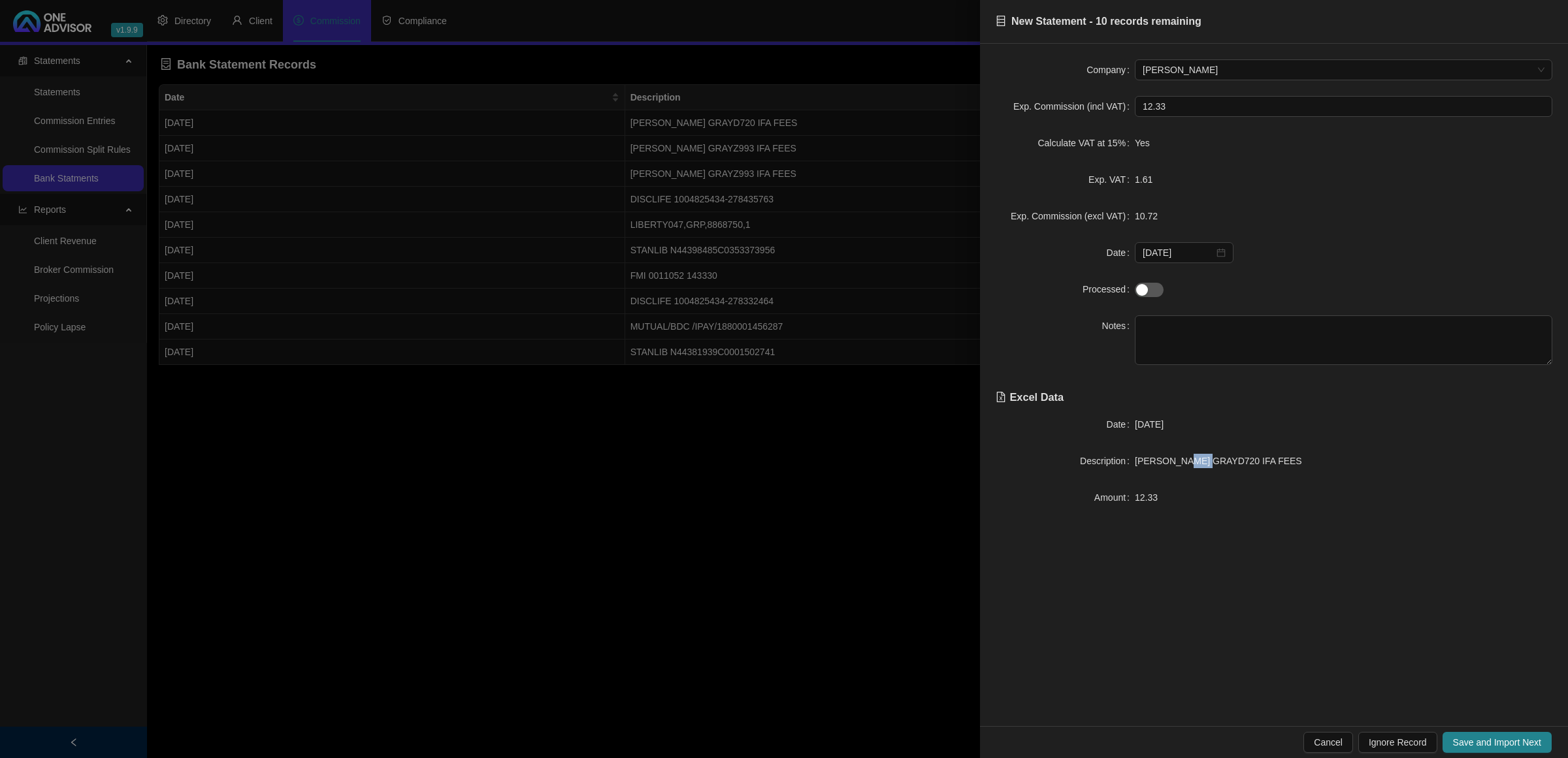
drag, startPoint x: 1207, startPoint y: 468, endPoint x: 1188, endPoint y: 470, distance: 19.1
click at [1188, 468] on div "[PERSON_NAME] GRAYD720 IFA FEES" at bounding box center [1344, 461] width 417 height 14
type textarea "D720"
click at [1481, 732] on div "Cancel Ignore Record Save and Import Next" at bounding box center [1274, 742] width 588 height 32
click at [1486, 742] on span "Save and Import Next" at bounding box center [1498, 743] width 88 height 14
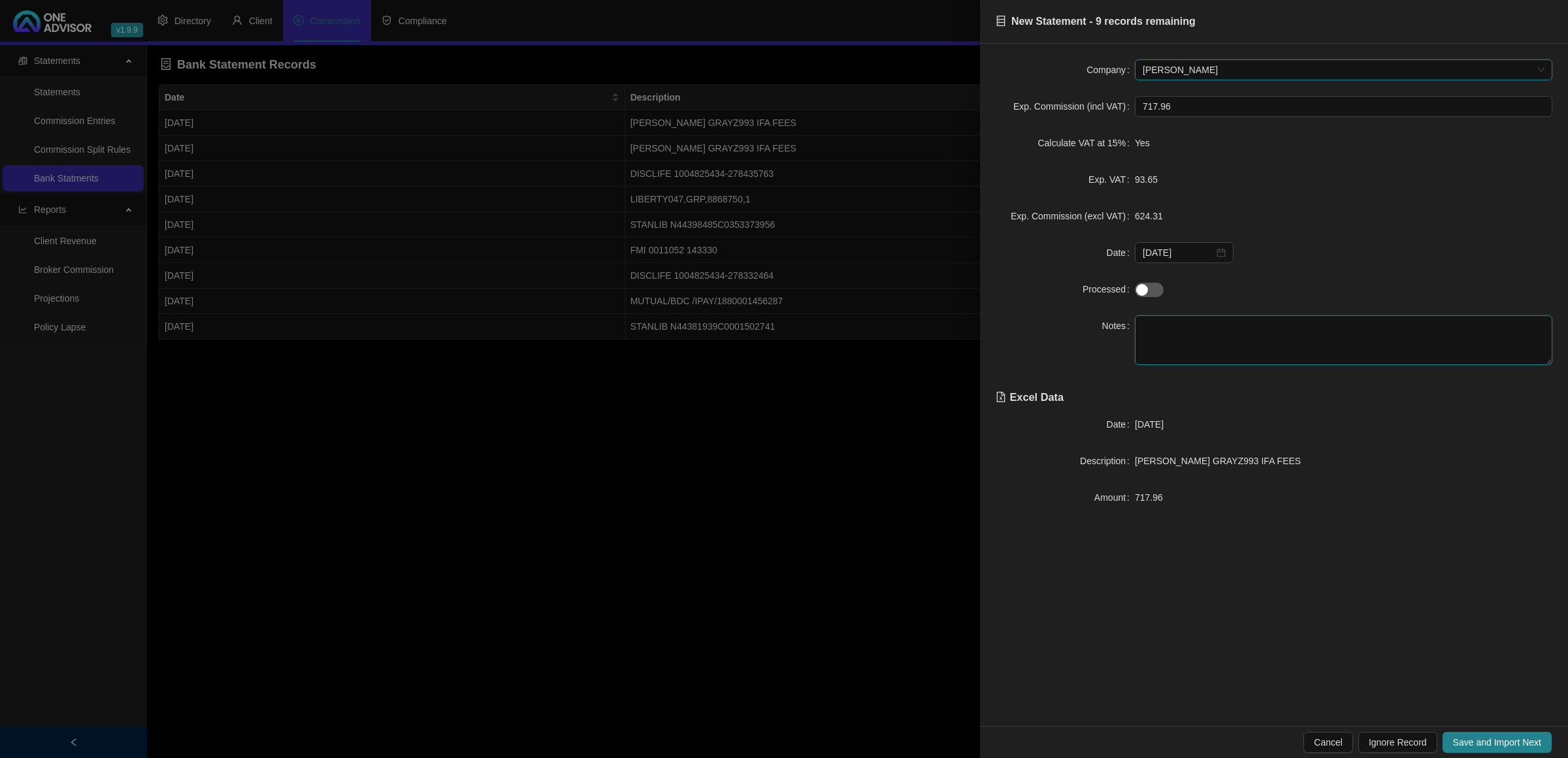
click at [1224, 317] on textarea at bounding box center [1344, 340] width 417 height 49
paste textarea "Z993"
type textarea "Z993"
click at [1464, 739] on span "Save and Import Next" at bounding box center [1498, 743] width 88 height 14
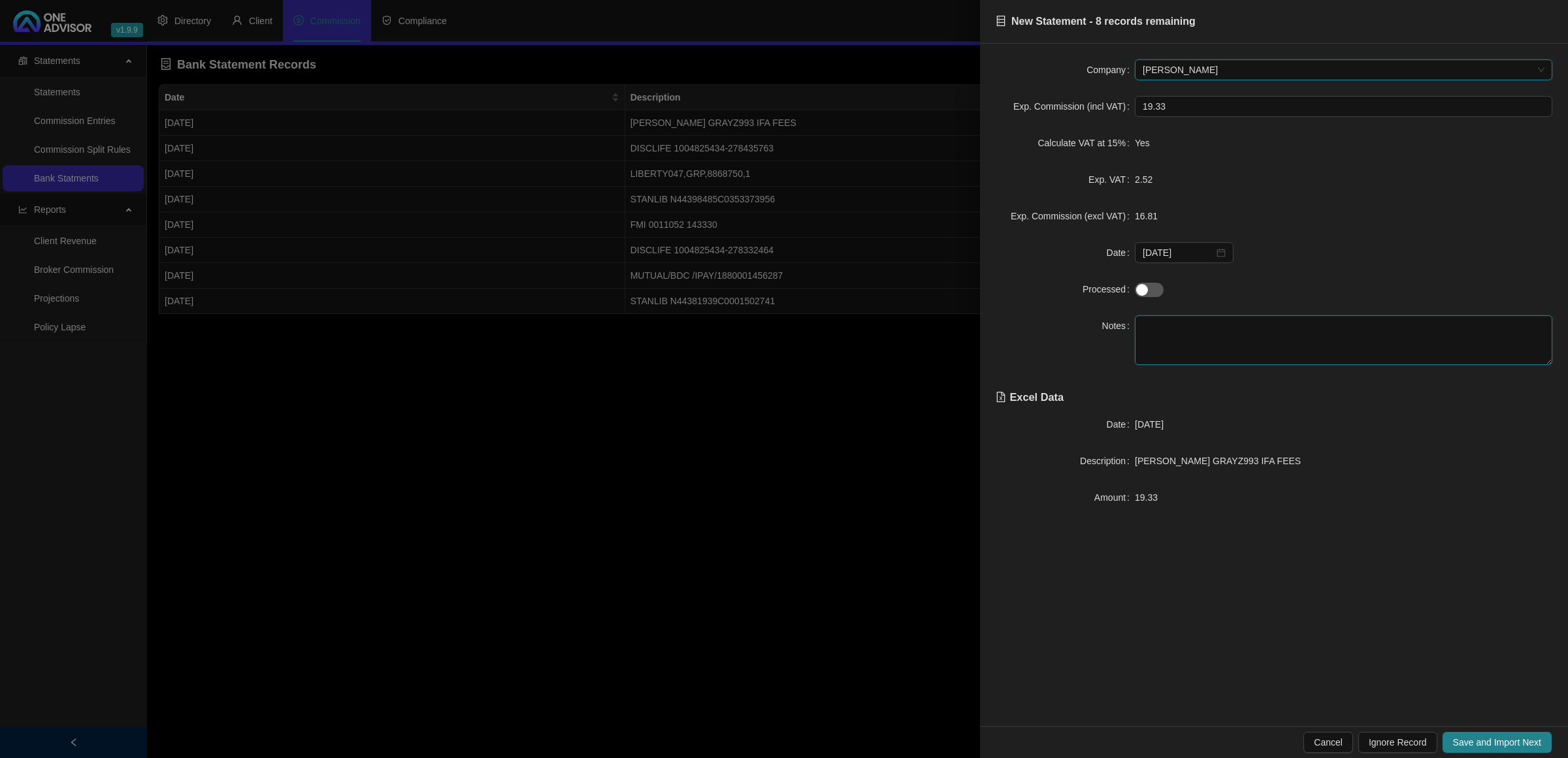
click at [1230, 336] on textarea at bounding box center [1344, 340] width 417 height 49
paste textarea "Z993"
type textarea "Z993"
click at [1492, 745] on span "Save and Import Next" at bounding box center [1498, 743] width 88 height 14
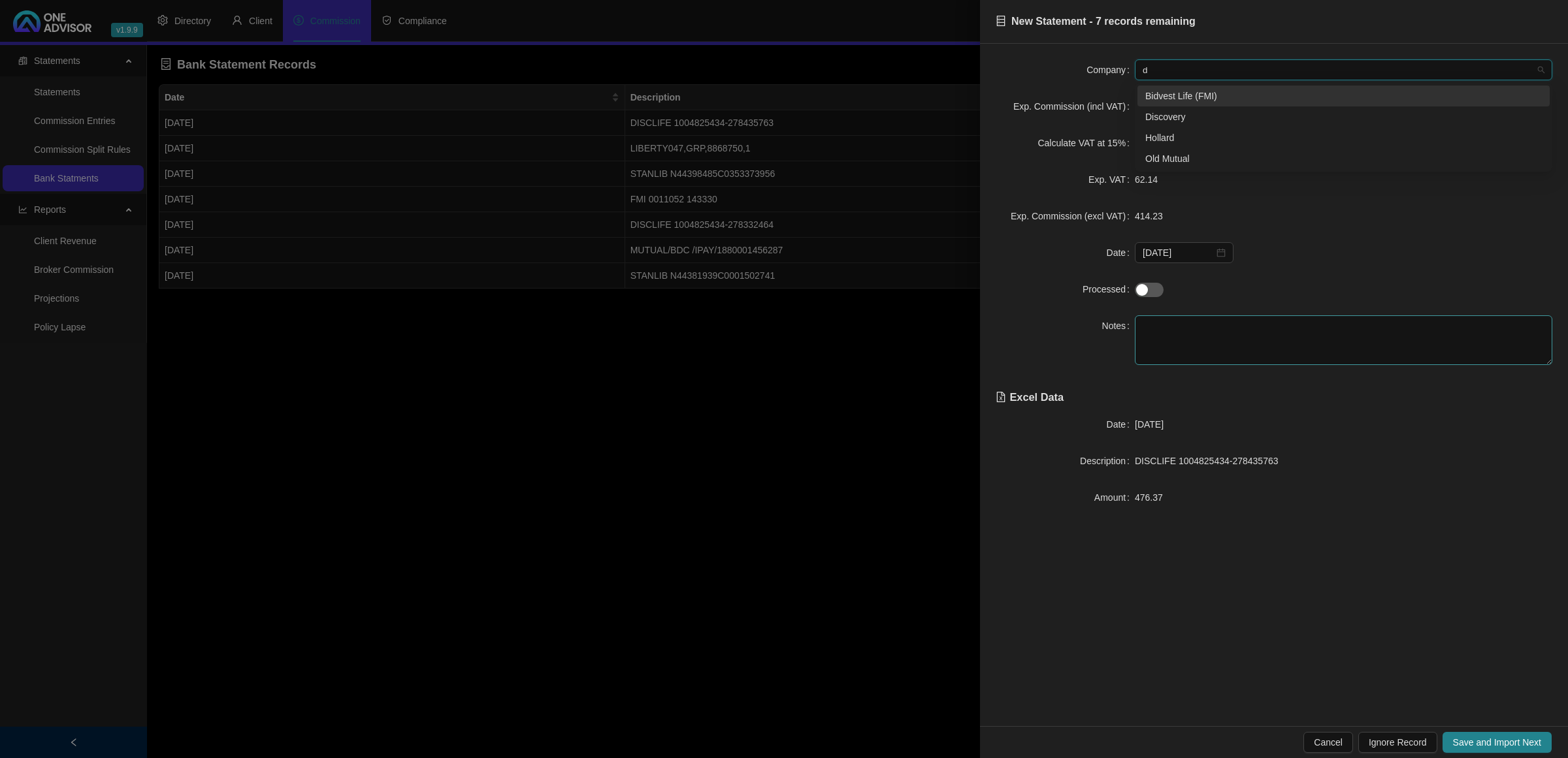
type input "di"
click at [1185, 92] on div "Discovery" at bounding box center [1344, 96] width 397 height 14
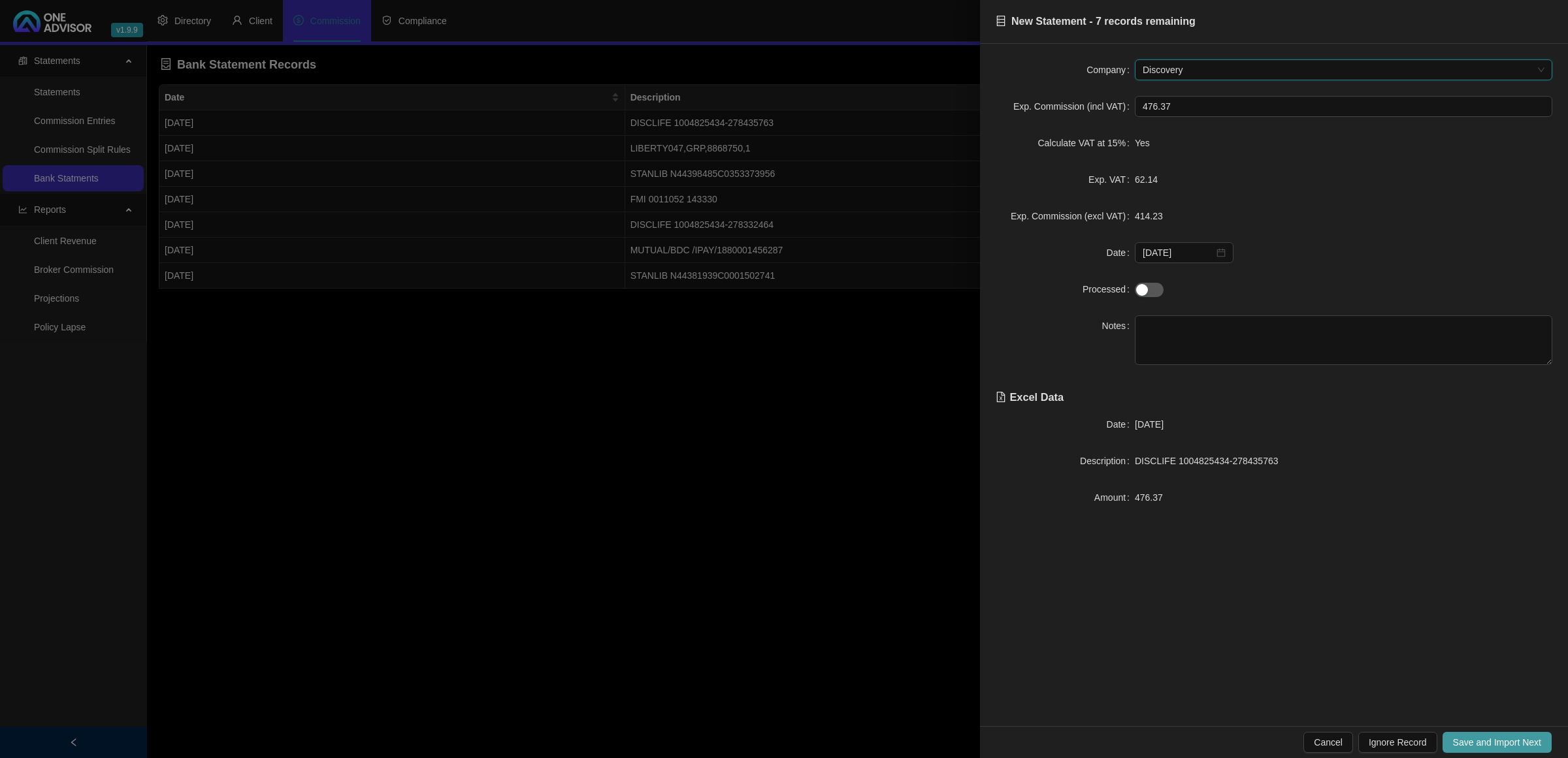
click at [1455, 736] on span "Save and Import Next" at bounding box center [1498, 743] width 88 height 14
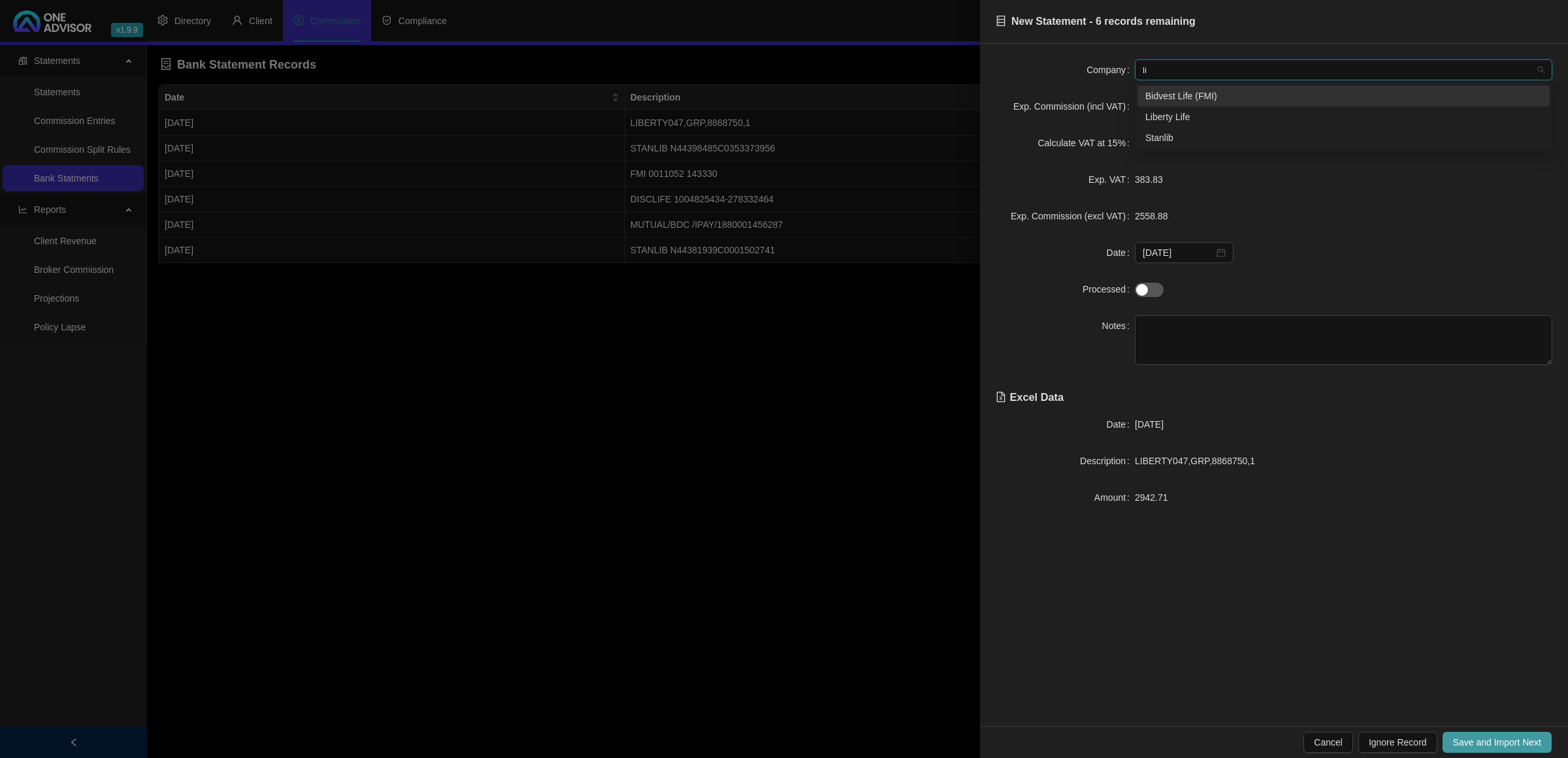
type input "lib"
click at [1455, 736] on span "Save and Import Next" at bounding box center [1498, 743] width 88 height 14
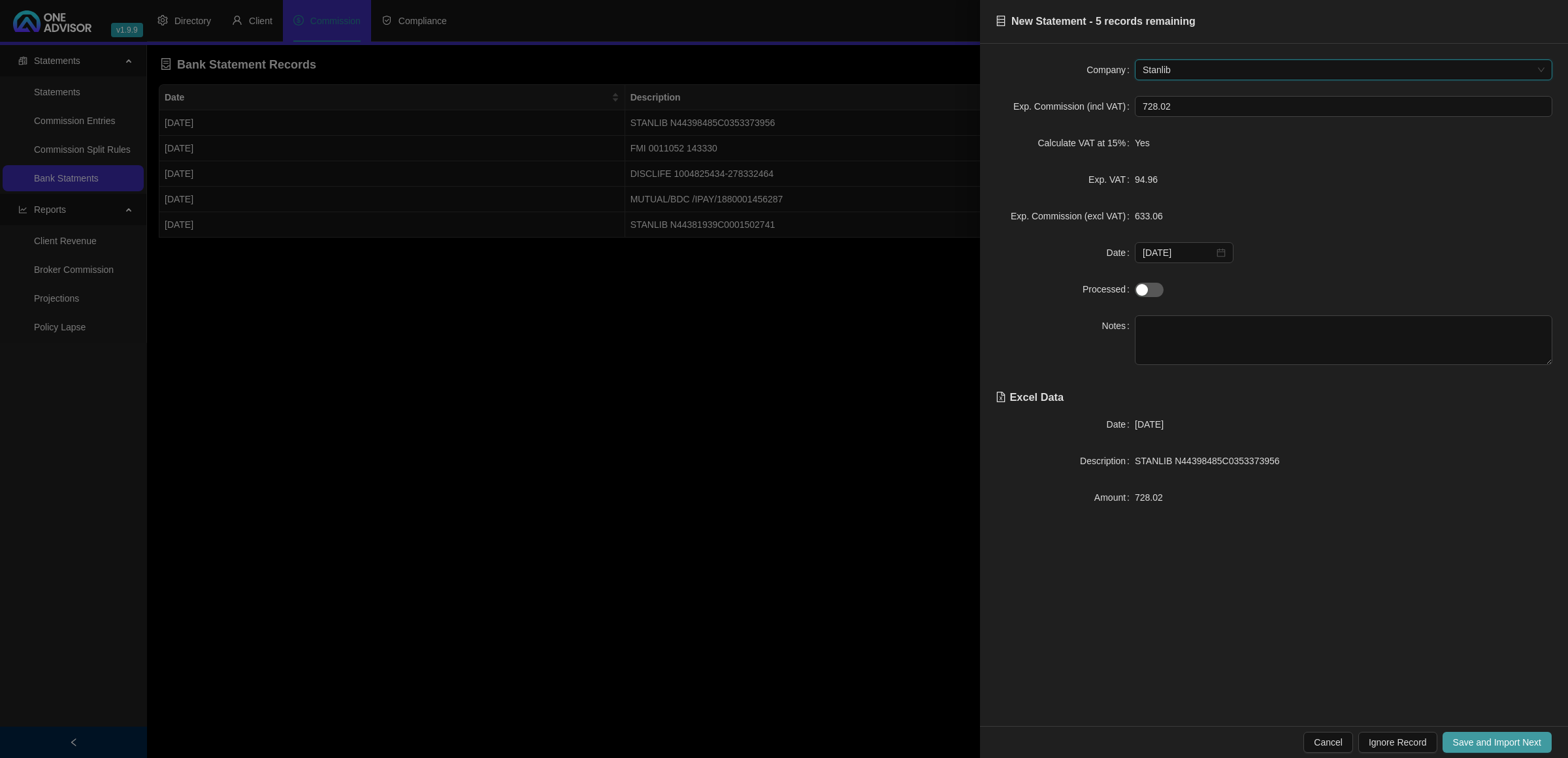
click at [1455, 736] on span "Save and Import Next" at bounding box center [1498, 743] width 88 height 14
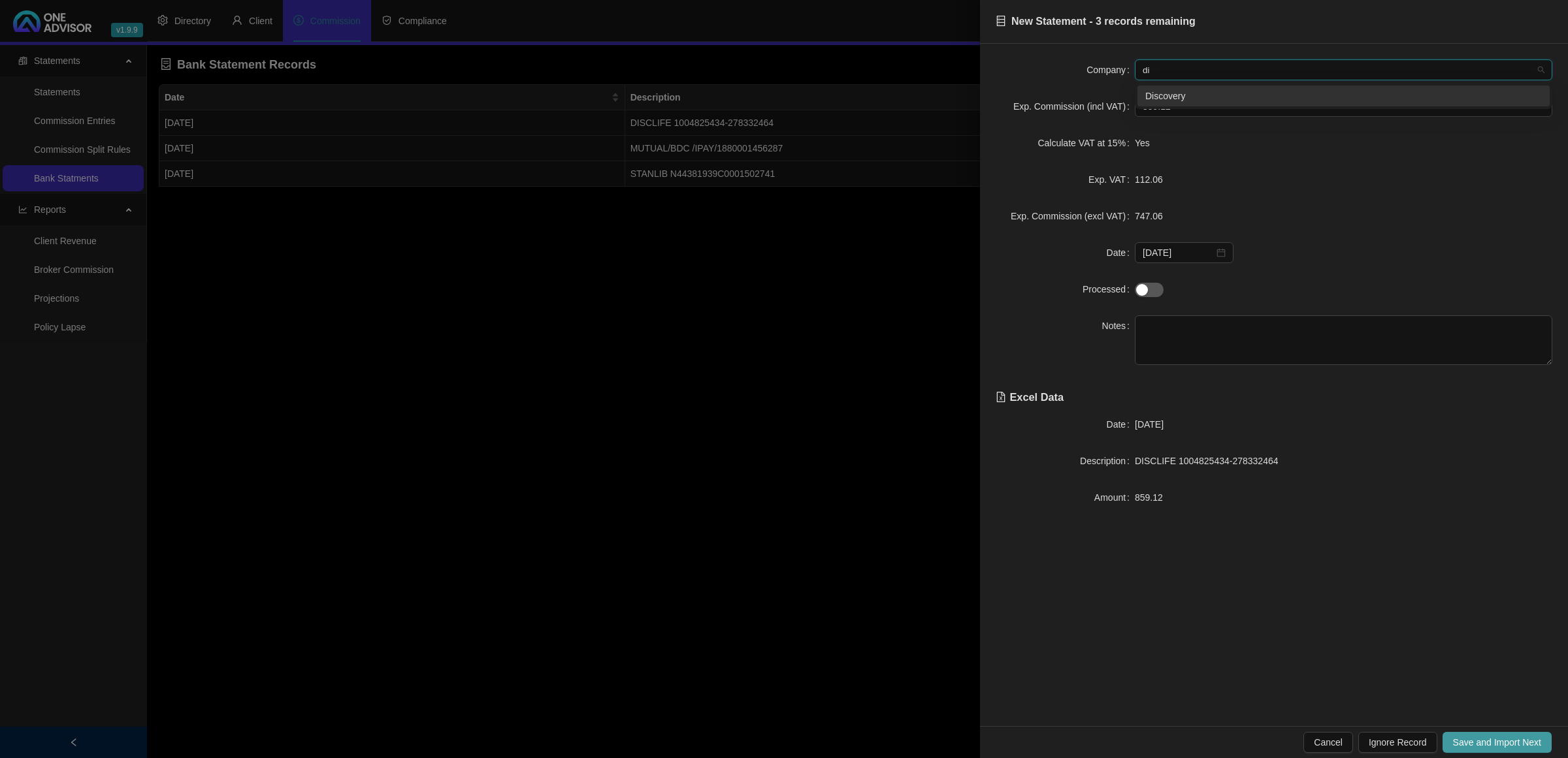
type input "dis"
click at [1455, 736] on span "Save and Import Next" at bounding box center [1498, 743] width 88 height 14
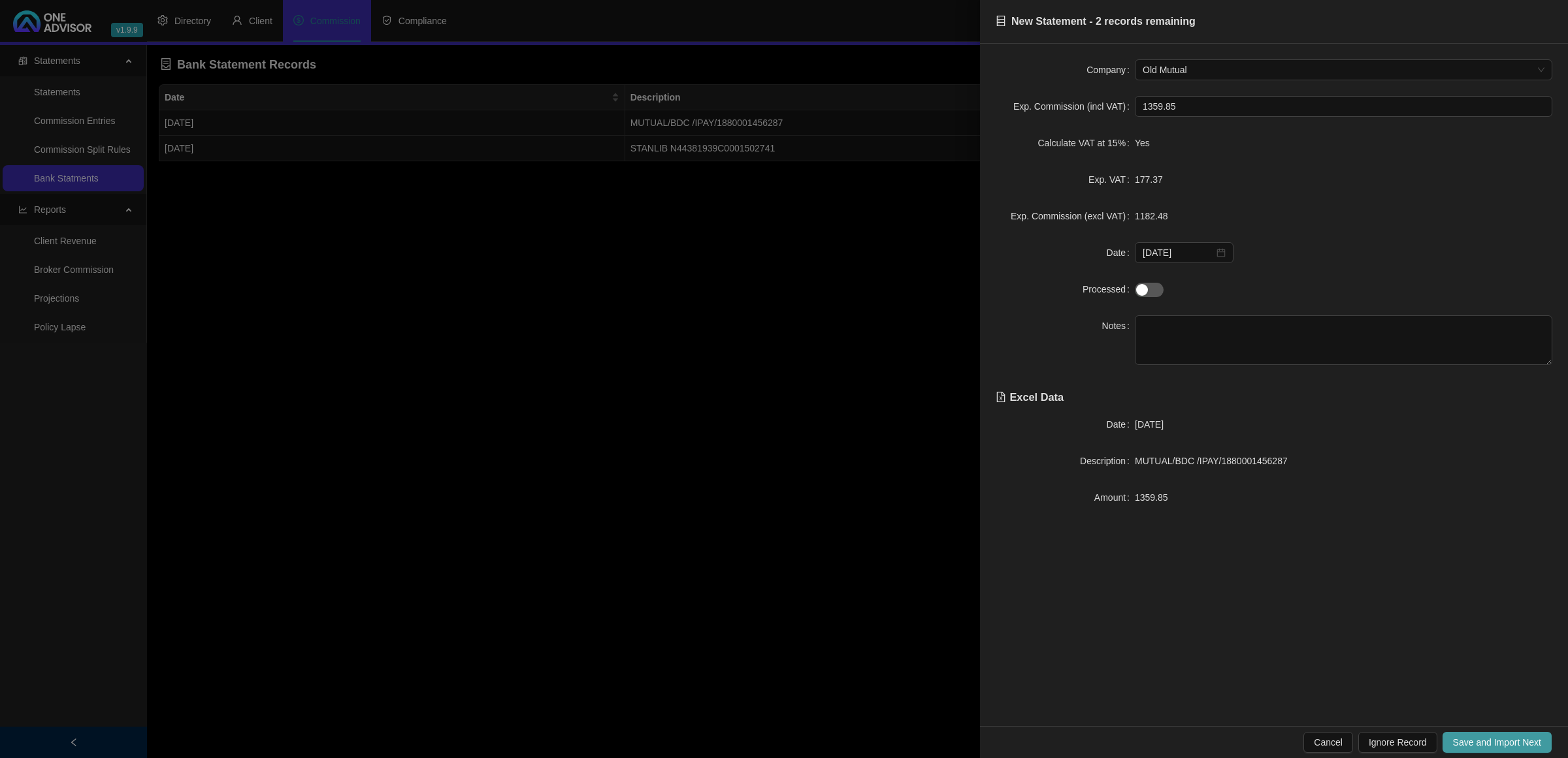
click at [1455, 736] on span "Save and Import Next" at bounding box center [1498, 743] width 88 height 14
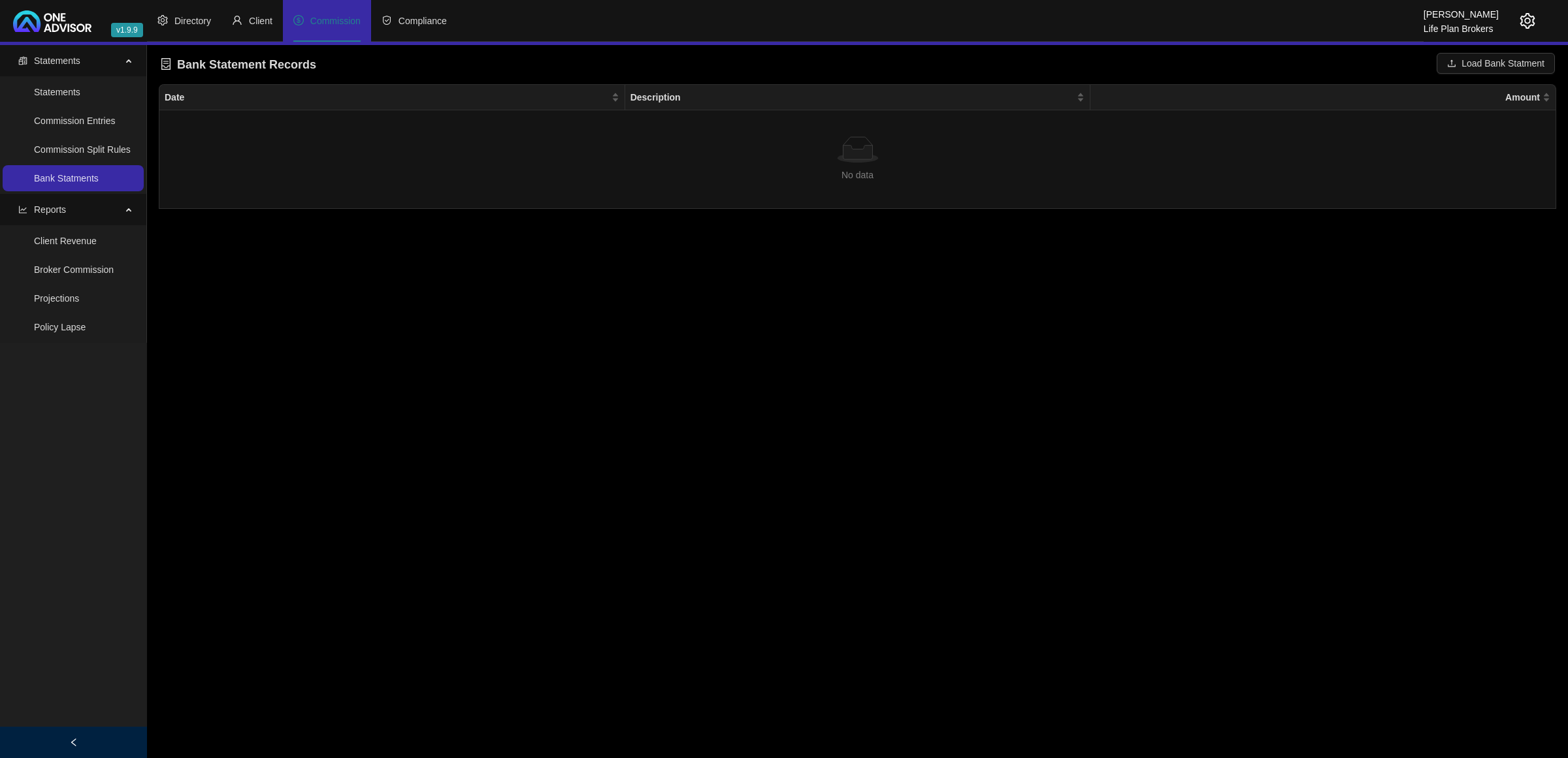
click at [344, 16] on span "Commission" at bounding box center [335, 21] width 50 height 11
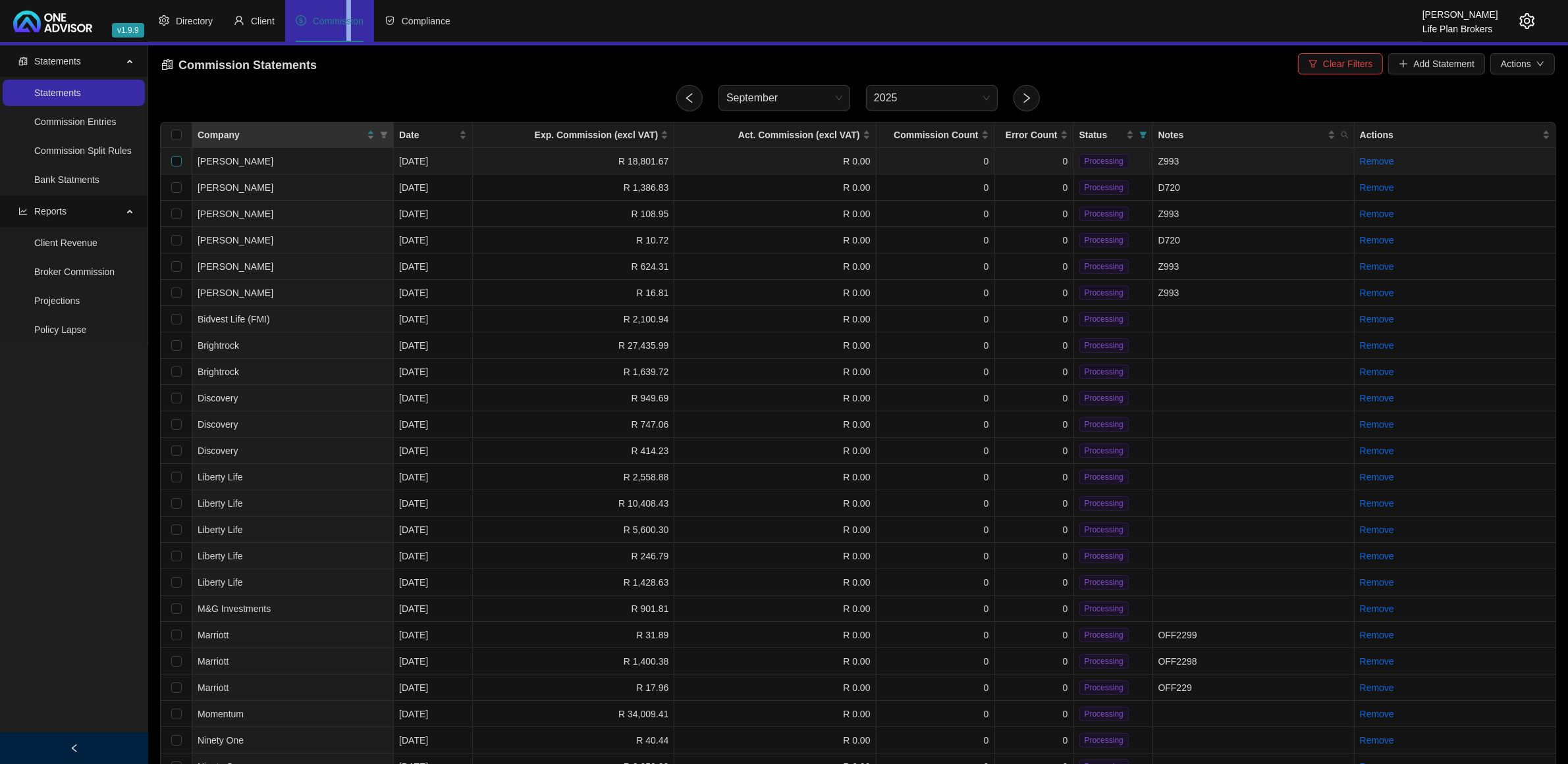
click at [175, 162] on input "checkbox" at bounding box center [177, 161] width 11 height 11
checkbox input "true"
click at [175, 216] on input "checkbox" at bounding box center [177, 214] width 11 height 11
checkbox input "true"
click at [173, 265] on input "checkbox" at bounding box center [177, 267] width 11 height 11
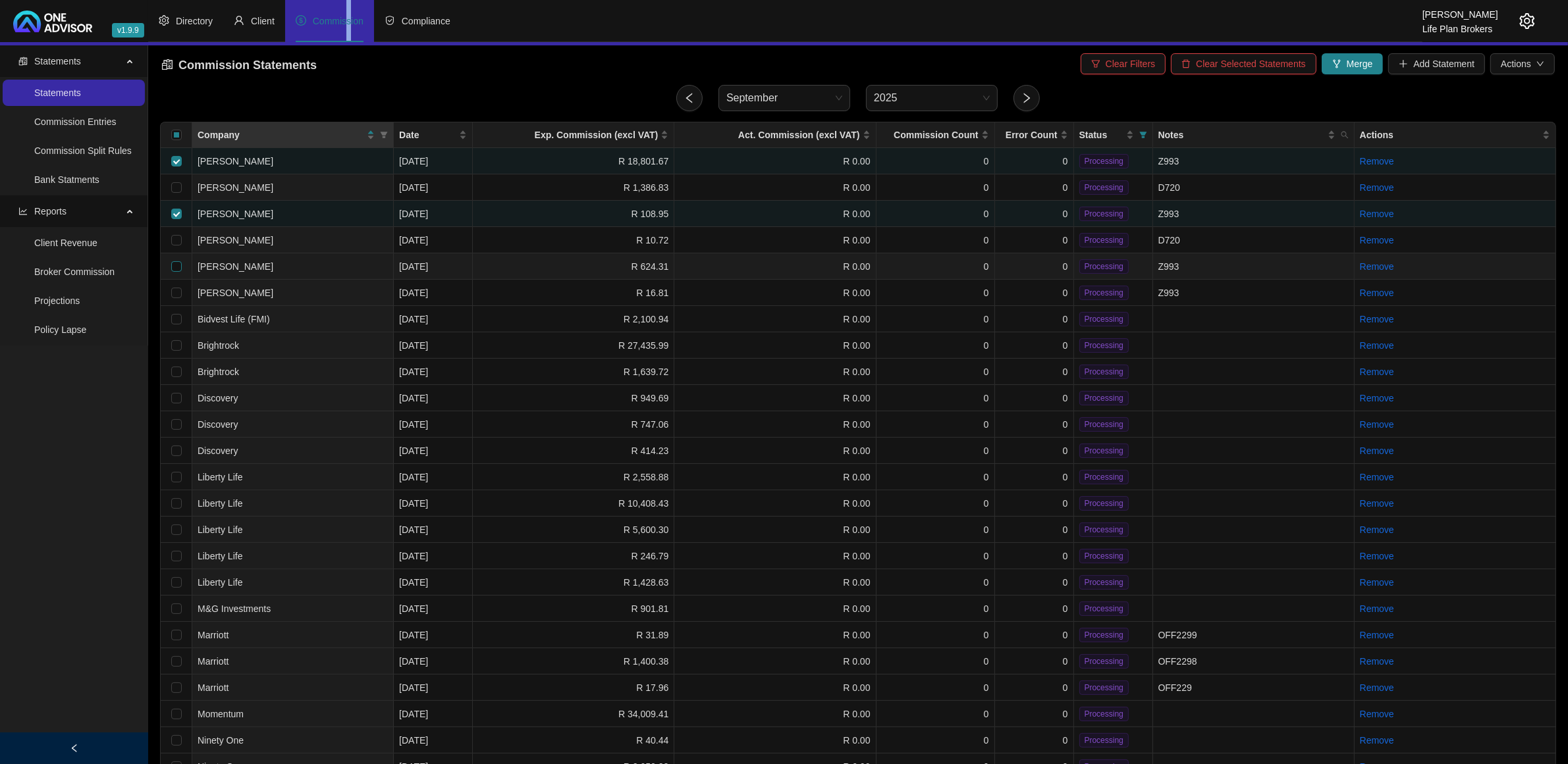
checkbox input "true"
click at [173, 291] on input "checkbox" at bounding box center [177, 293] width 11 height 11
checkbox input "true"
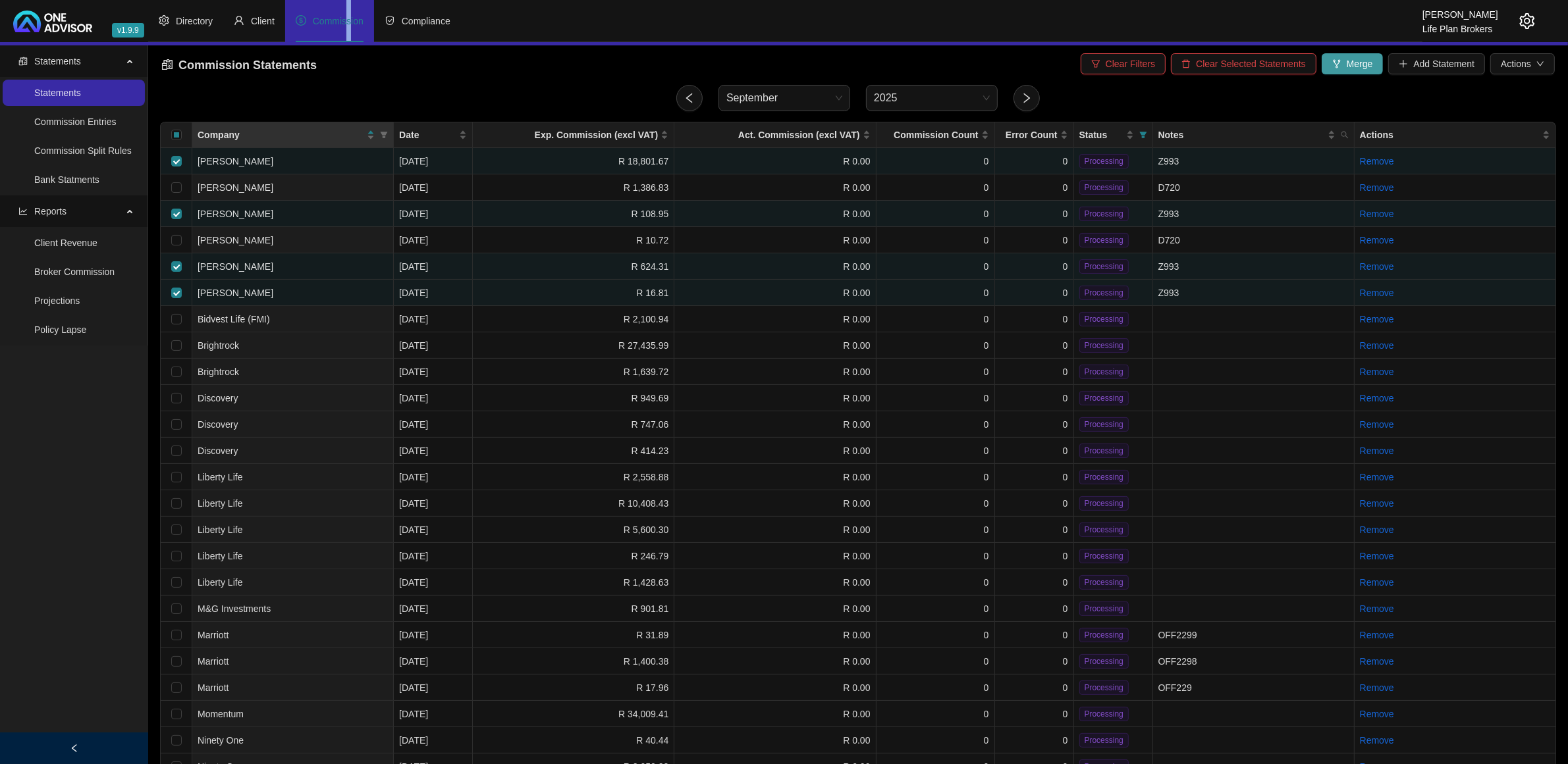
click at [1360, 57] on span "Merge" at bounding box center [1360, 64] width 27 height 15
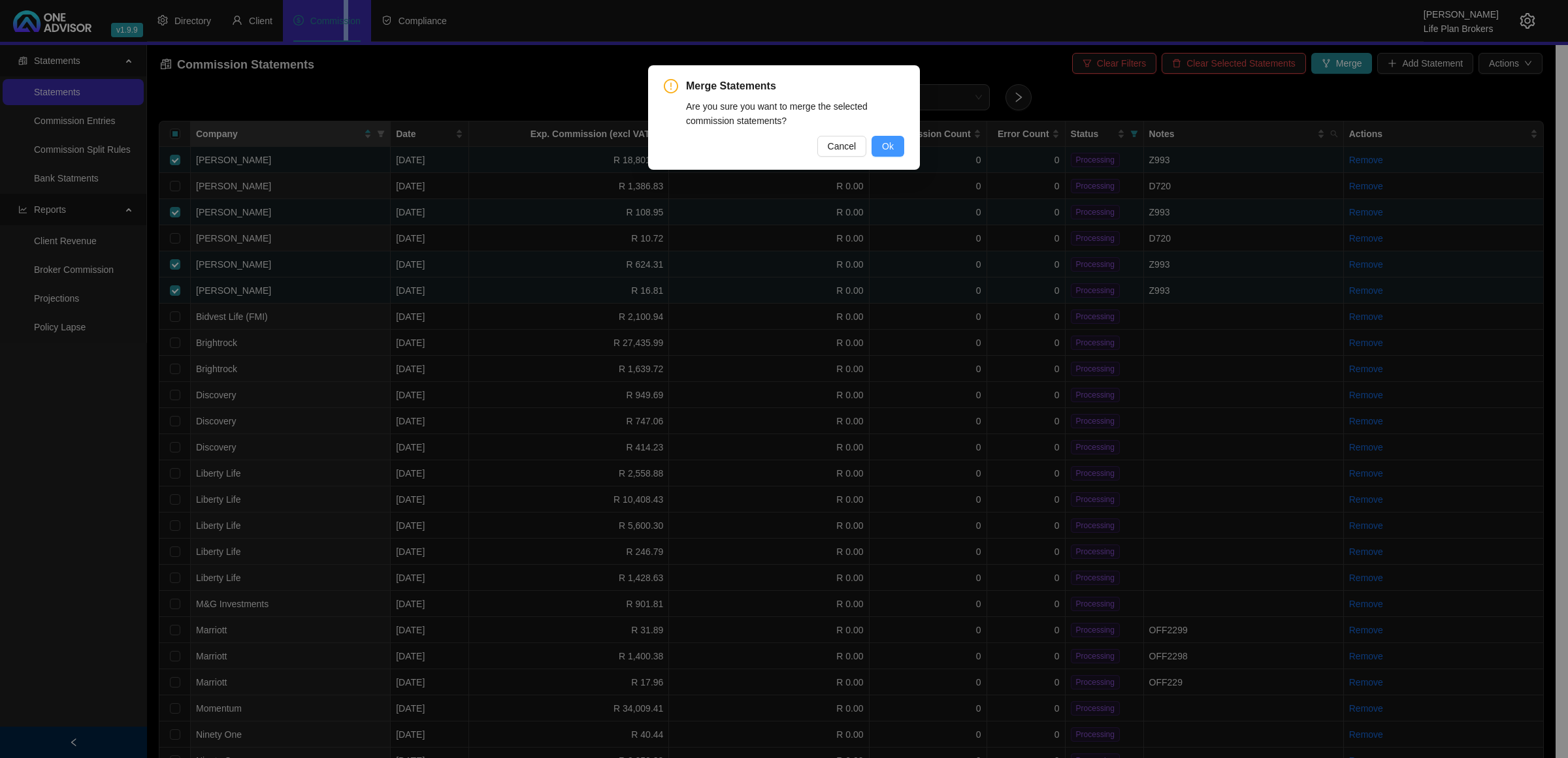
click at [883, 149] on span "Ok" at bounding box center [888, 146] width 12 height 14
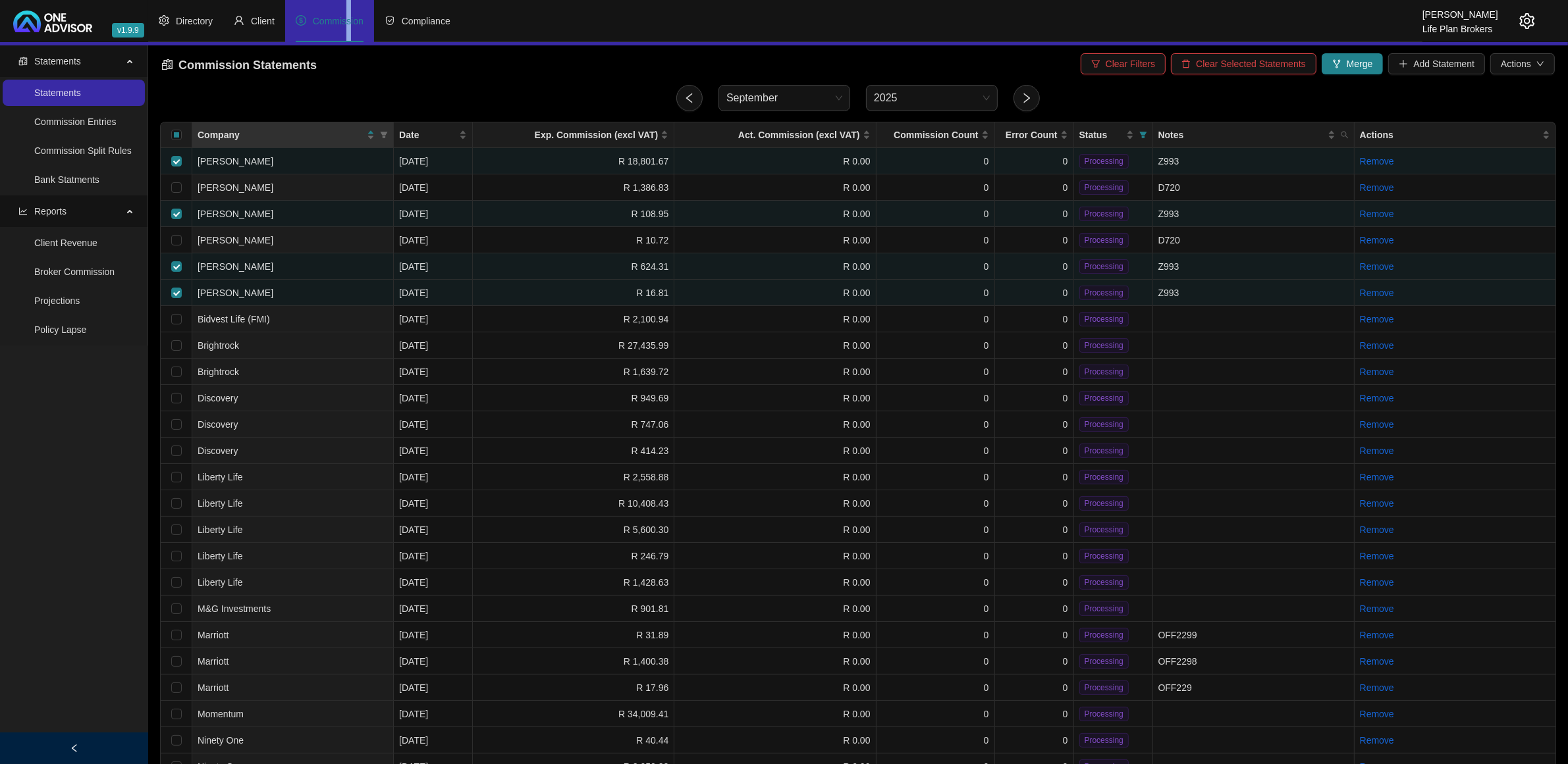
checkbox input "false"
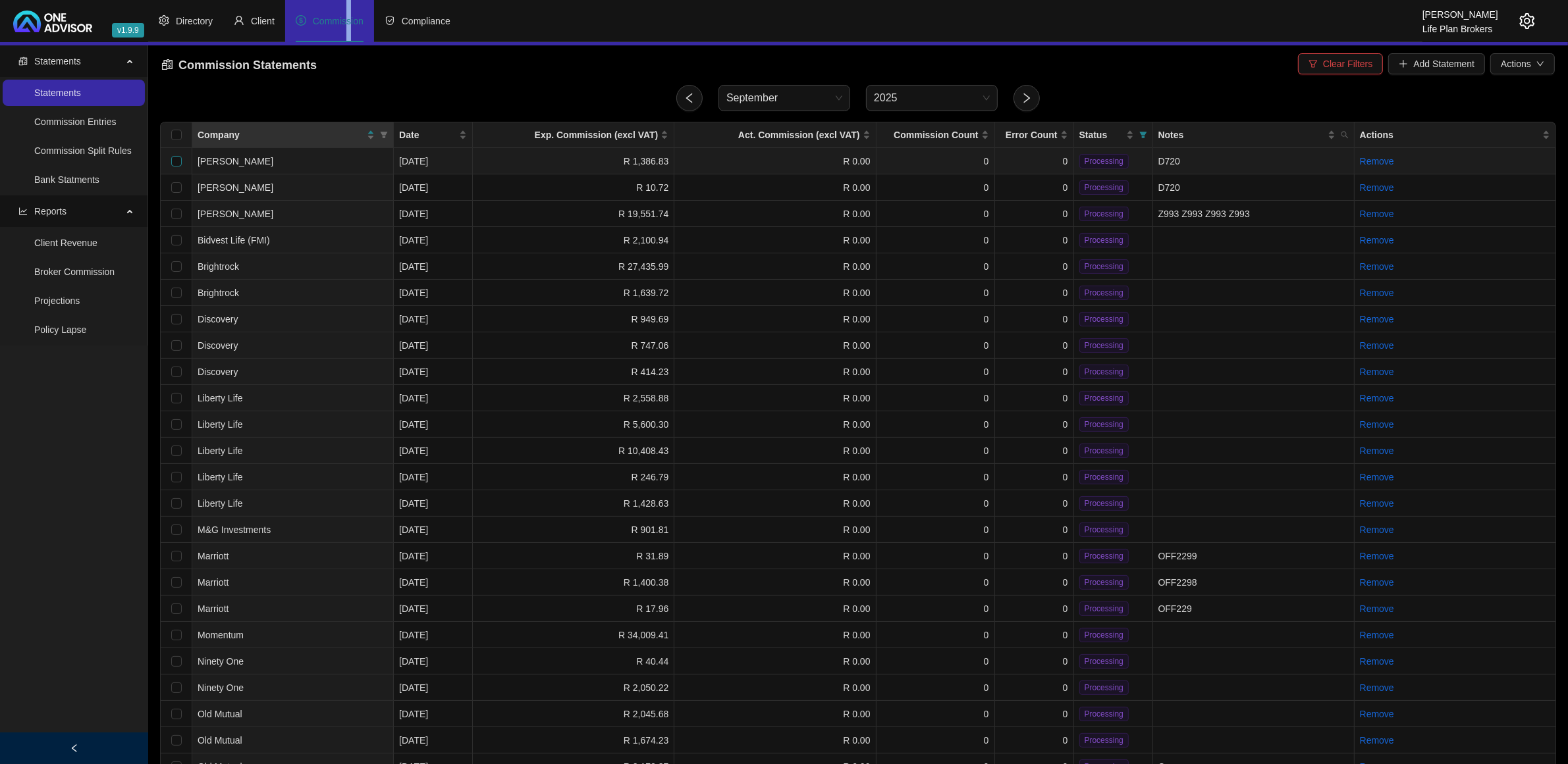
drag, startPoint x: 176, startPoint y: 158, endPoint x: 175, endPoint y: 171, distance: 13.0
click at [175, 158] on input "checkbox" at bounding box center [177, 161] width 11 height 11
checkbox input "true"
click at [173, 188] on input "checkbox" at bounding box center [177, 188] width 11 height 11
checkbox input "true"
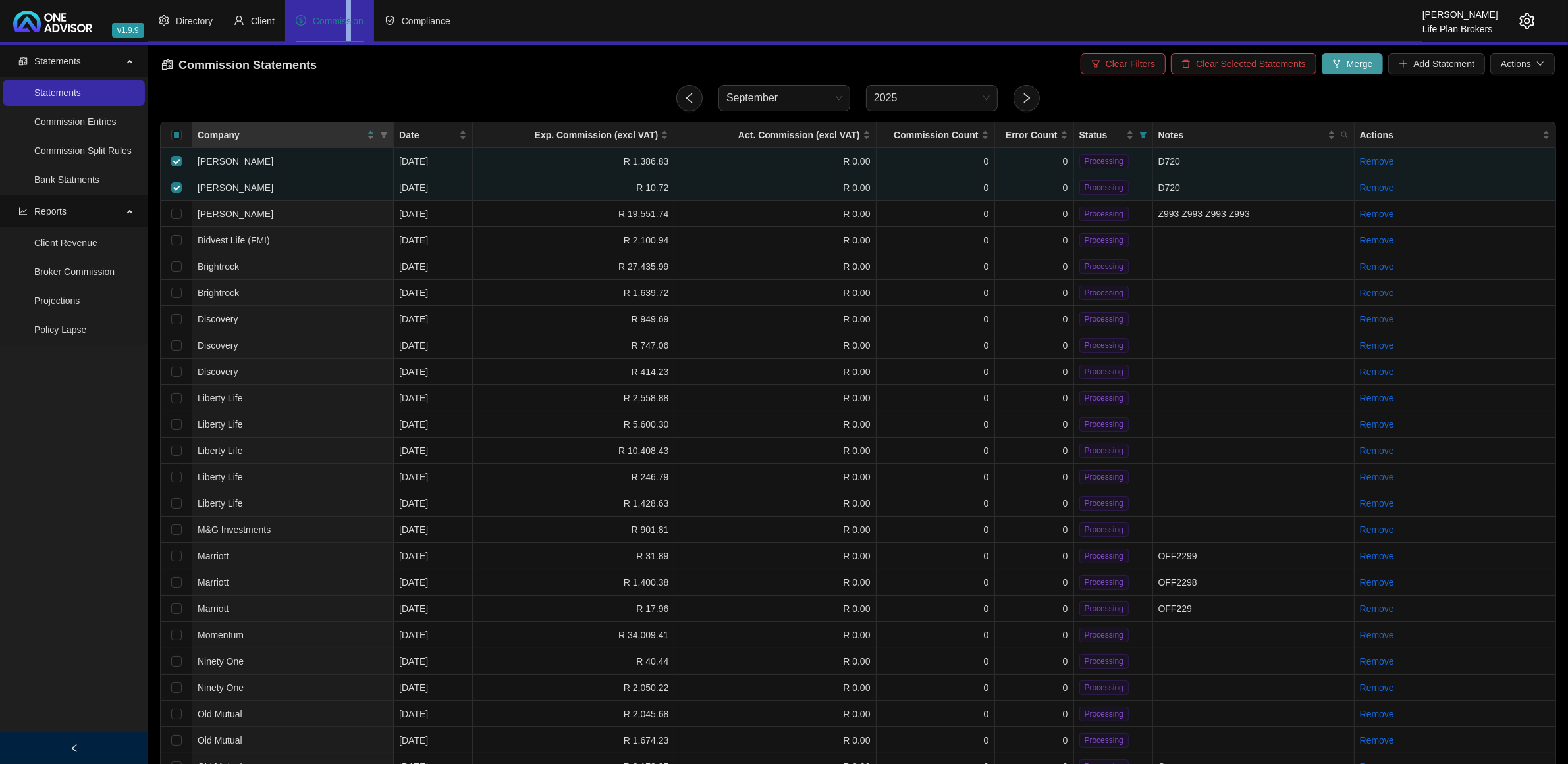
click at [1344, 64] on button "Merge" at bounding box center [1352, 64] width 62 height 21
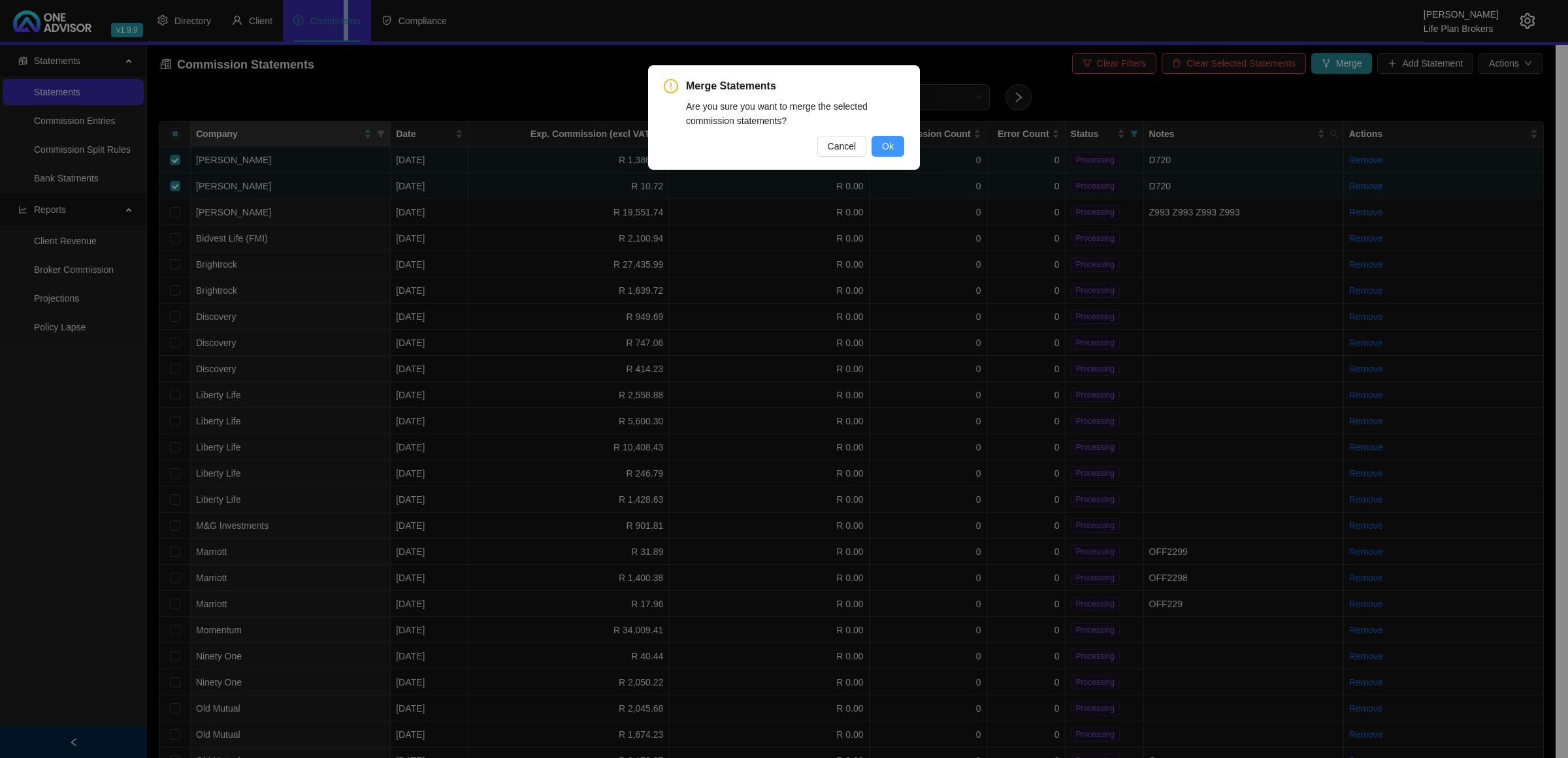
click at [893, 148] on span "Ok" at bounding box center [888, 146] width 12 height 14
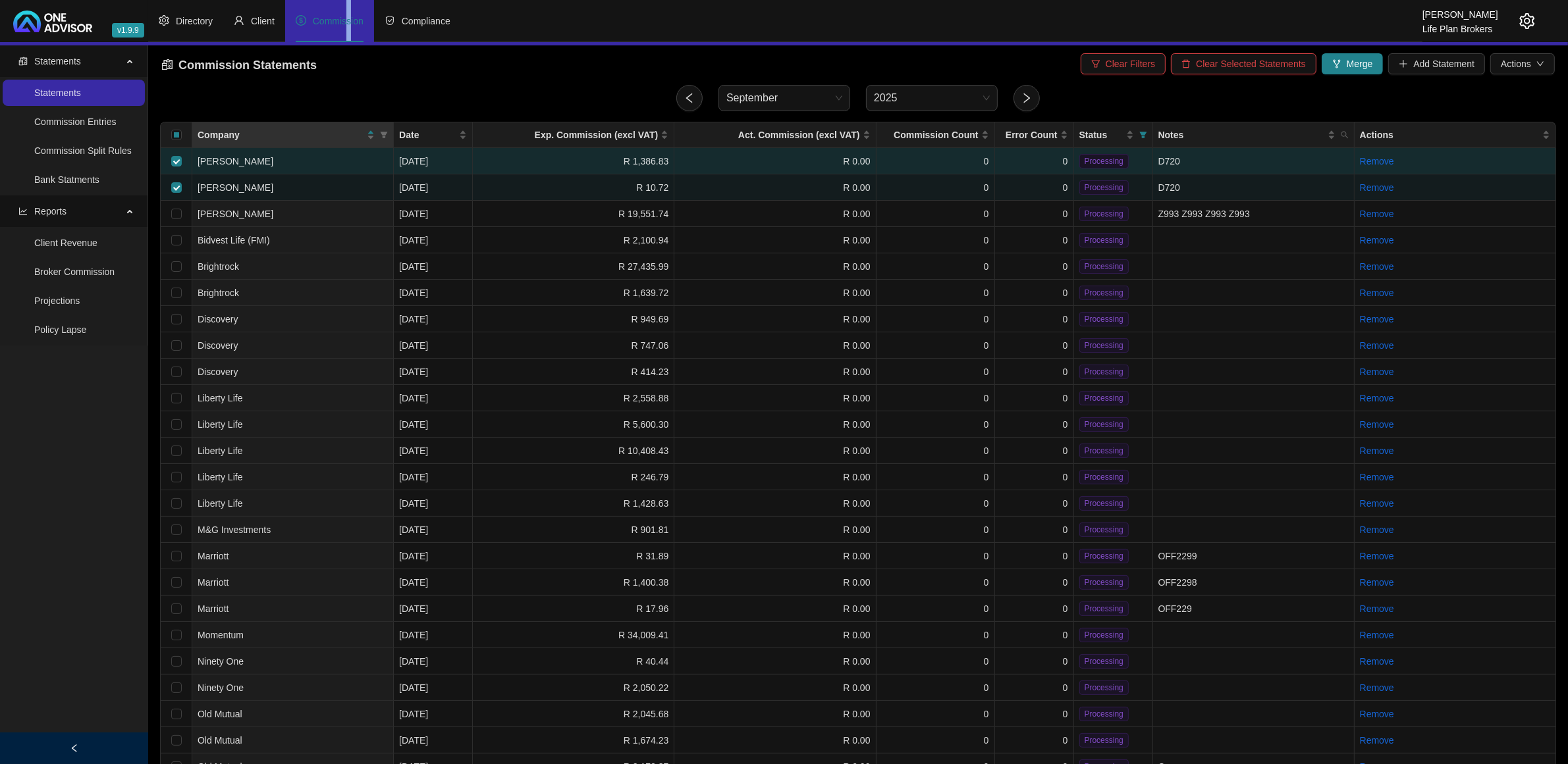
checkbox input "false"
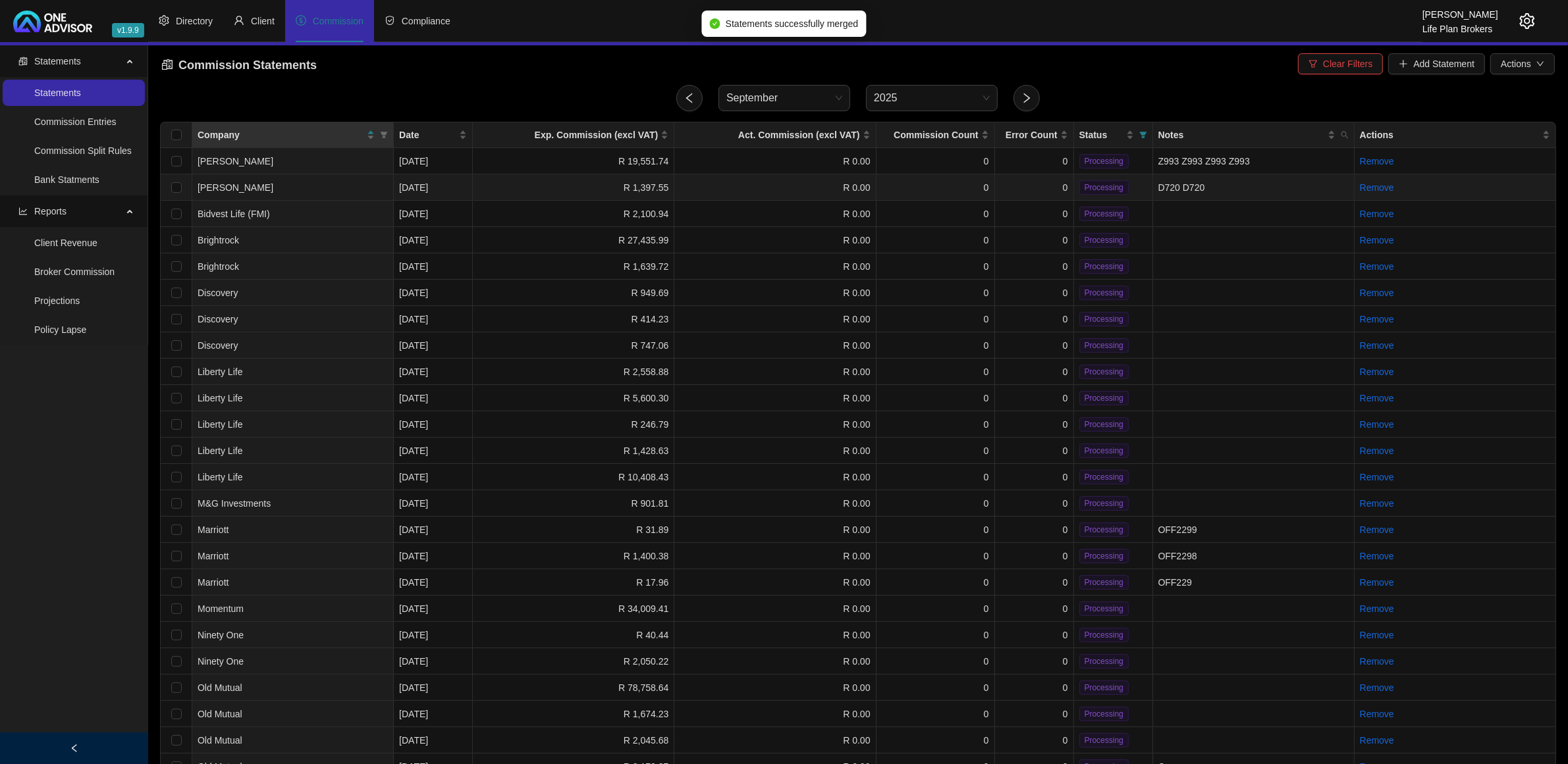
click at [1160, 186] on td "D720 D720" at bounding box center [1254, 188] width 202 height 27
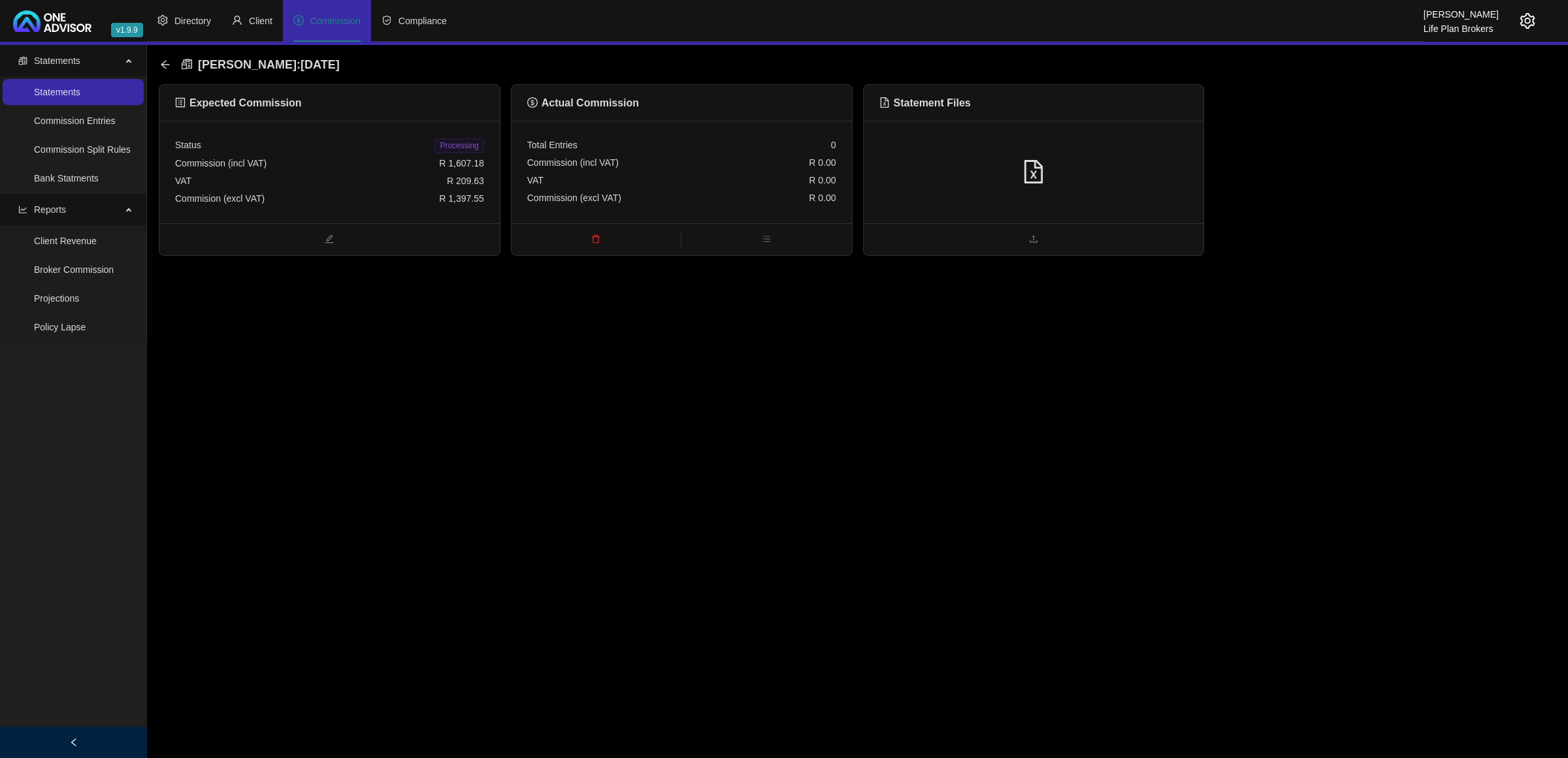
click at [309, 204] on div "Commision (excl VAT) R 1,397.55" at bounding box center [329, 199] width 309 height 18
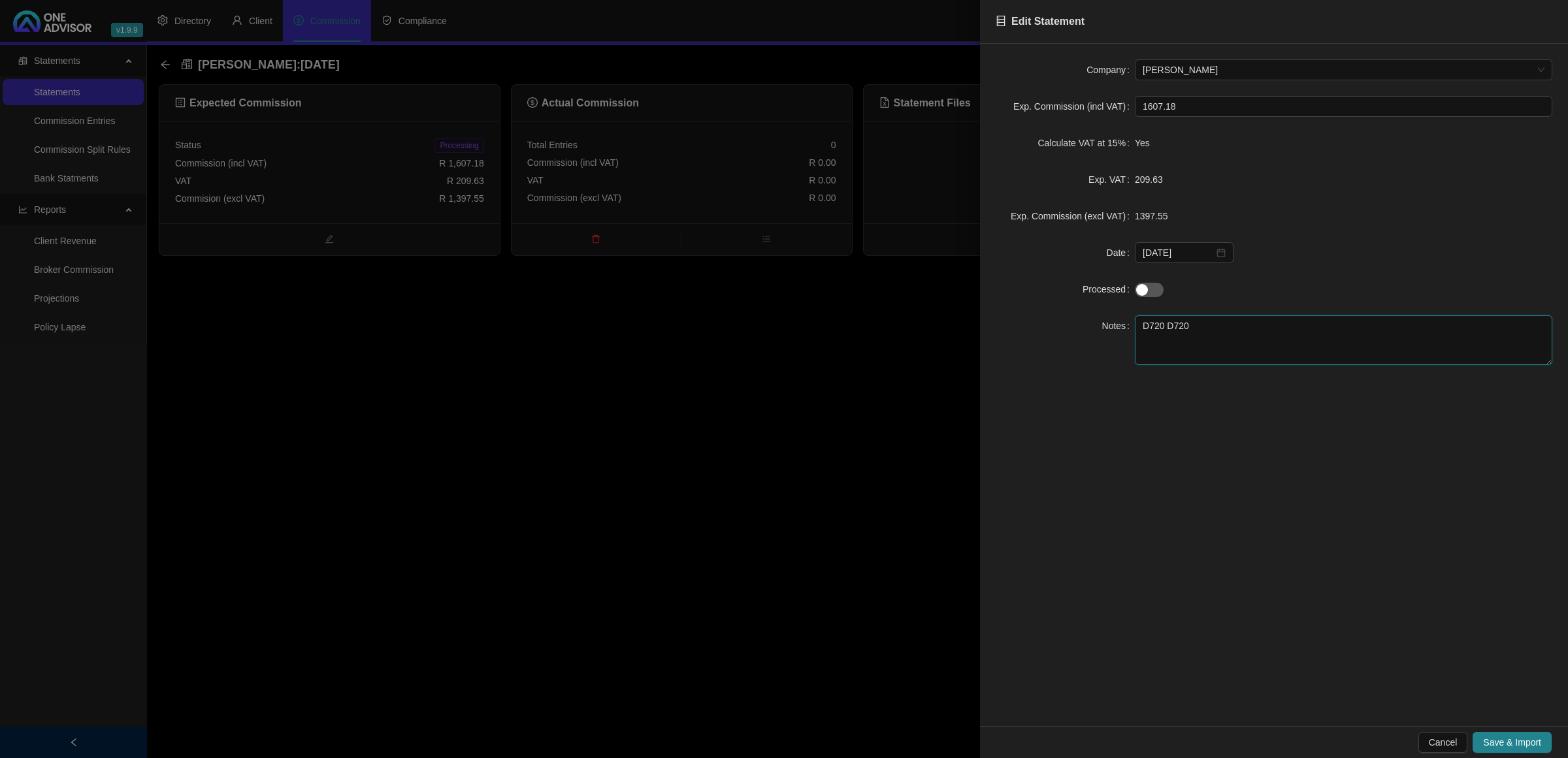
drag, startPoint x: 1222, startPoint y: 327, endPoint x: 1204, endPoint y: 327, distance: 18.0
click at [1213, 327] on textarea "D720 D720" at bounding box center [1344, 340] width 417 height 49
type textarea "D720"
click at [1513, 738] on span "Save & Import" at bounding box center [1512, 743] width 58 height 14
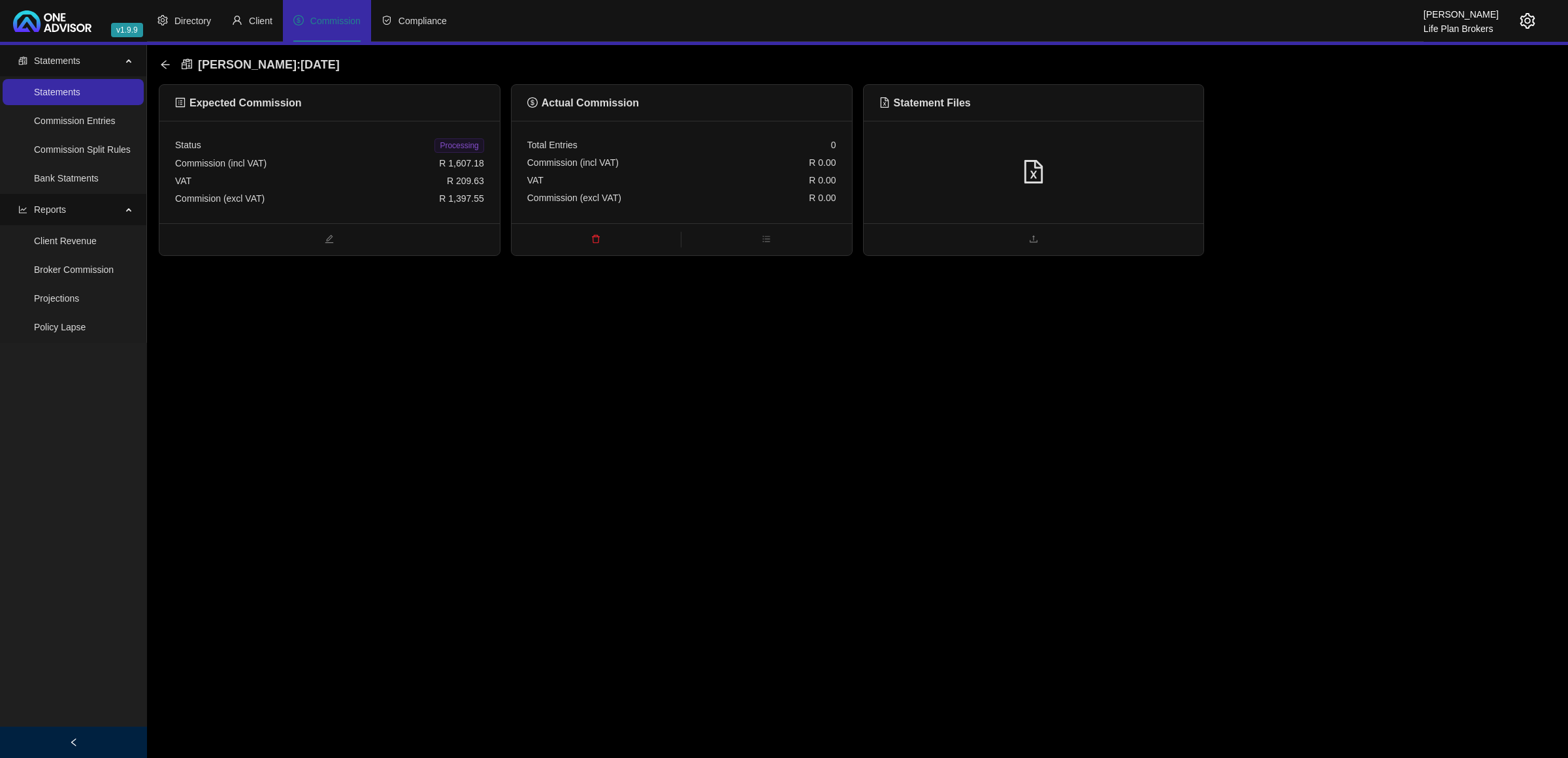
click at [983, 157] on div at bounding box center [1033, 172] width 340 height 103
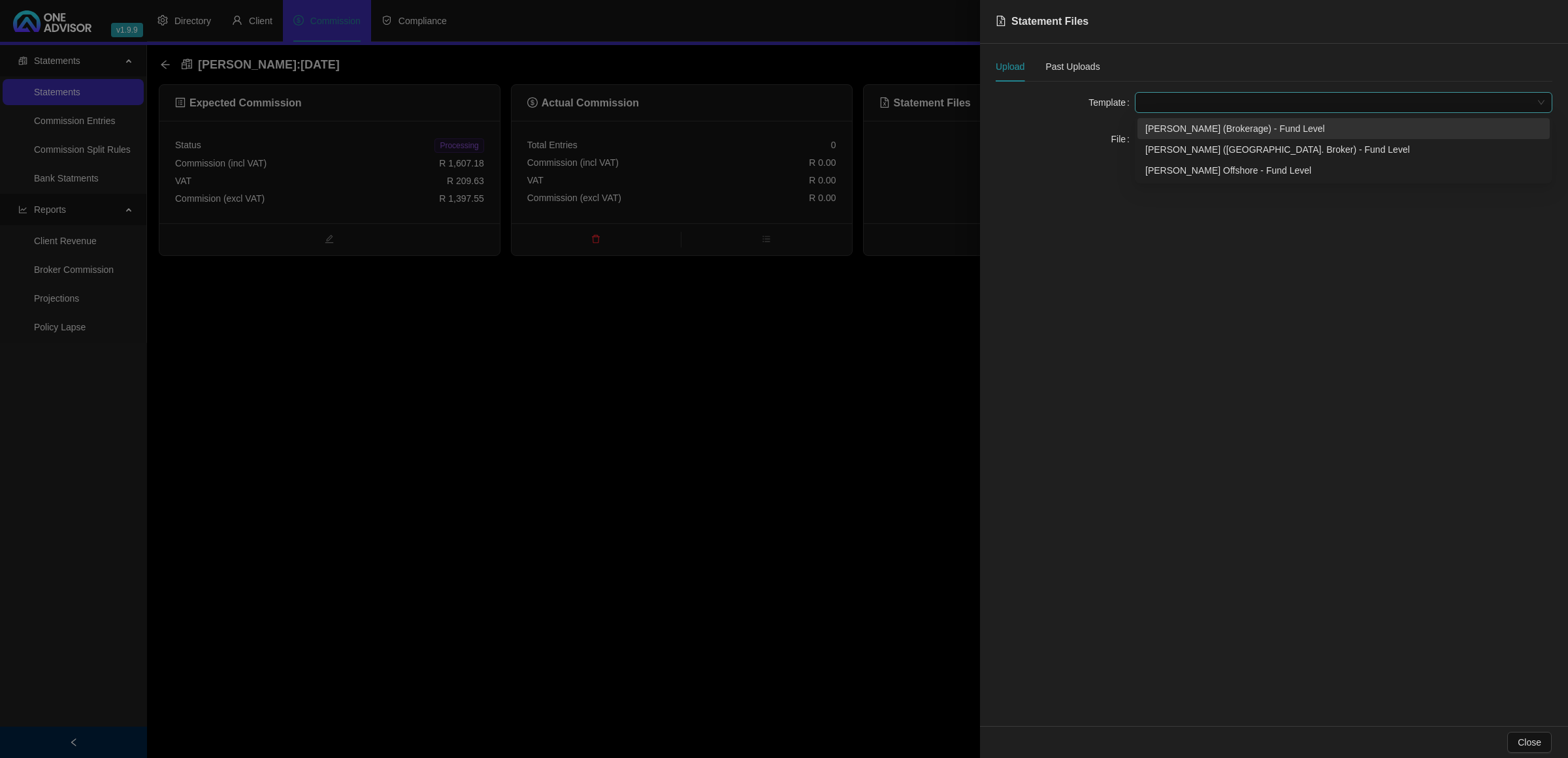
click at [1173, 99] on span at bounding box center [1344, 103] width 402 height 20
click at [1172, 142] on div "[PERSON_NAME] ([GEOGRAPHIC_DATA]. Broker) - Fund Level" at bounding box center [1344, 149] width 397 height 14
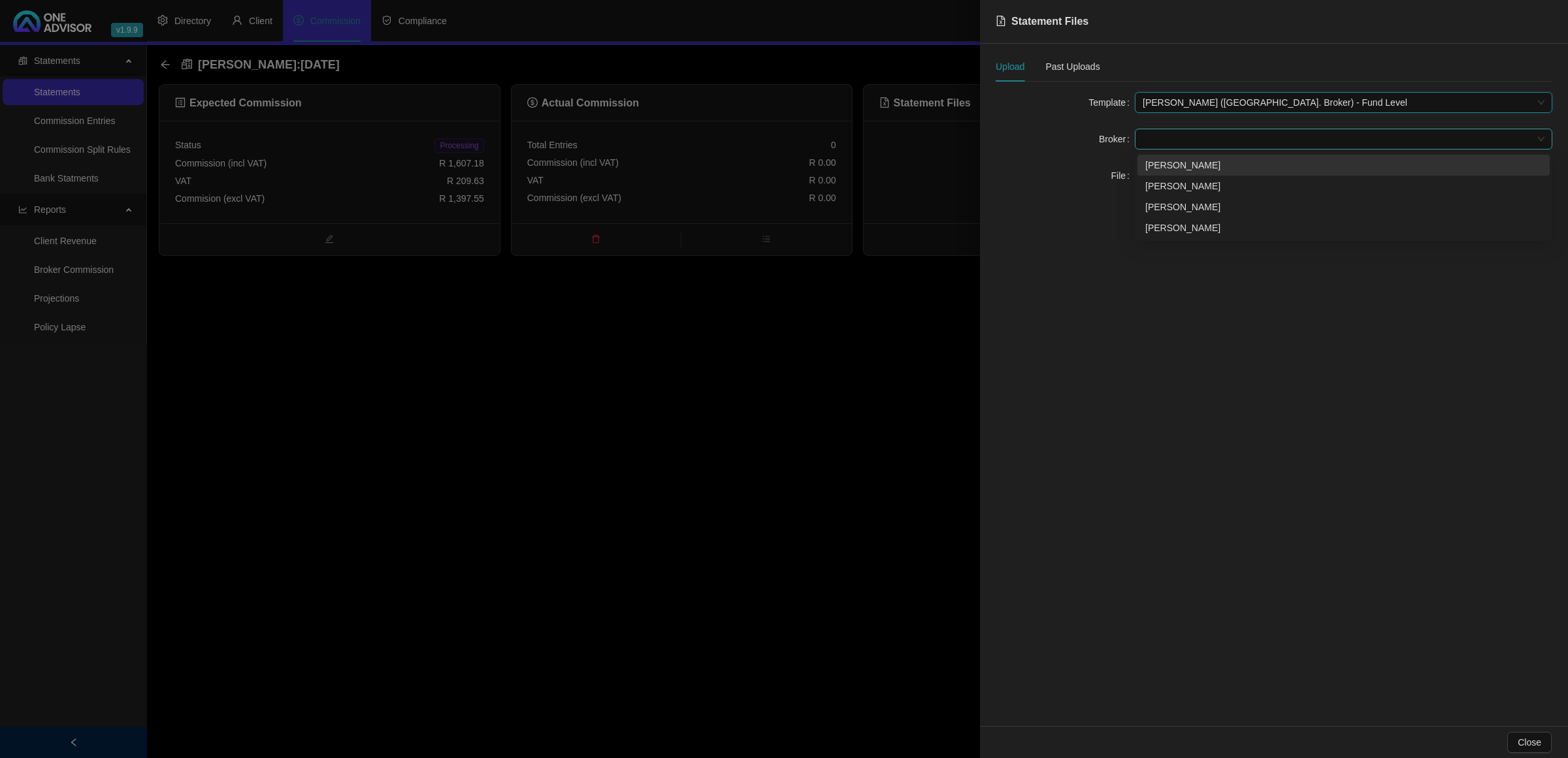
click at [1170, 144] on span at bounding box center [1344, 139] width 402 height 20
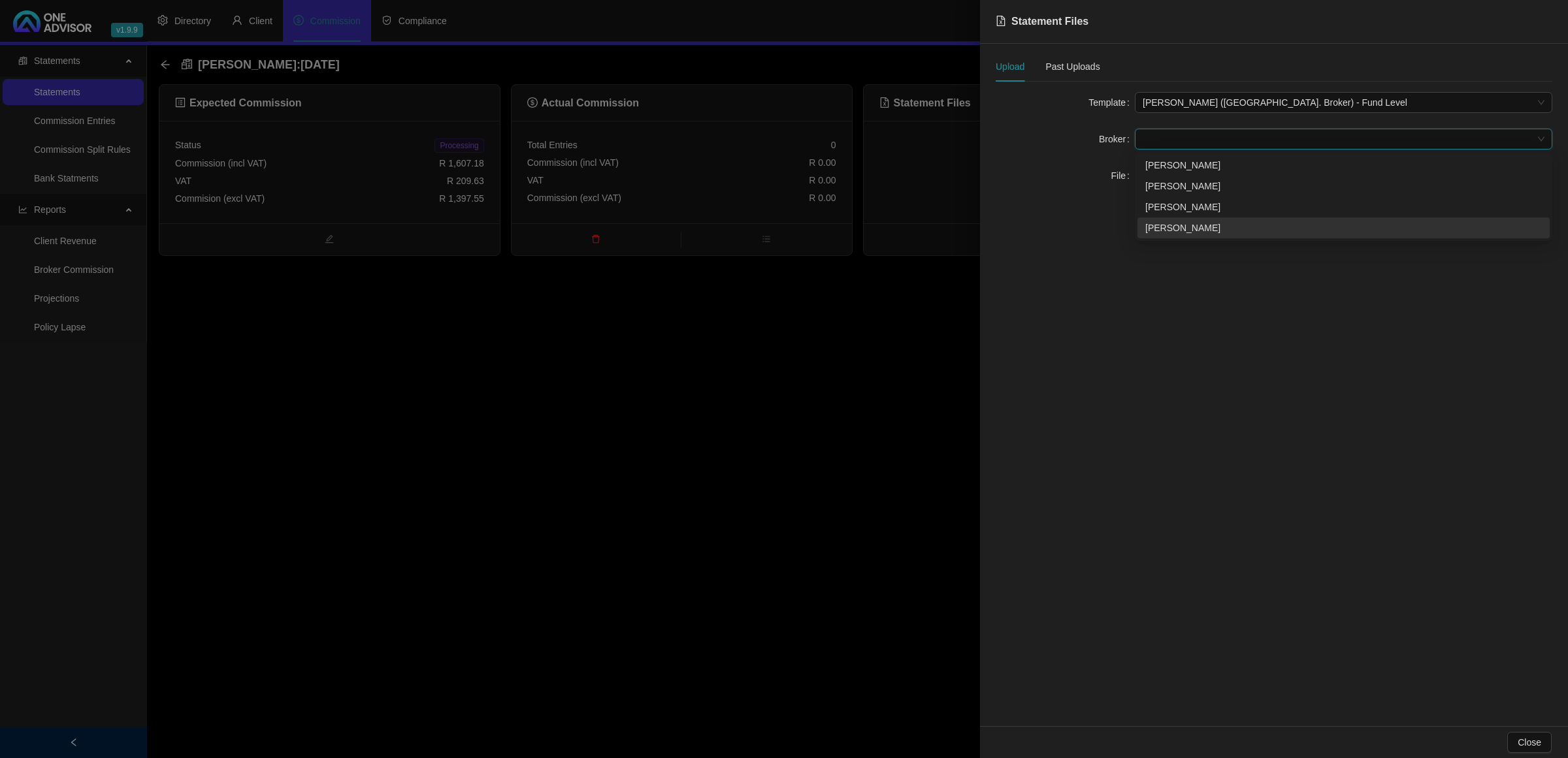
drag, startPoint x: 1177, startPoint y: 201, endPoint x: 1157, endPoint y: 238, distance: 42.1
click at [1157, 238] on div "486c0b27-3c5f-46e0-7c88-08d82e2127d9 40f0a9ba-0da1-4ccb-619f-08d8357cc090 [PERS…" at bounding box center [1344, 196] width 417 height 89
click at [1157, 232] on div "[PERSON_NAME]" at bounding box center [1344, 228] width 397 height 14
click at [1152, 178] on icon "upload" at bounding box center [1150, 175] width 8 height 7
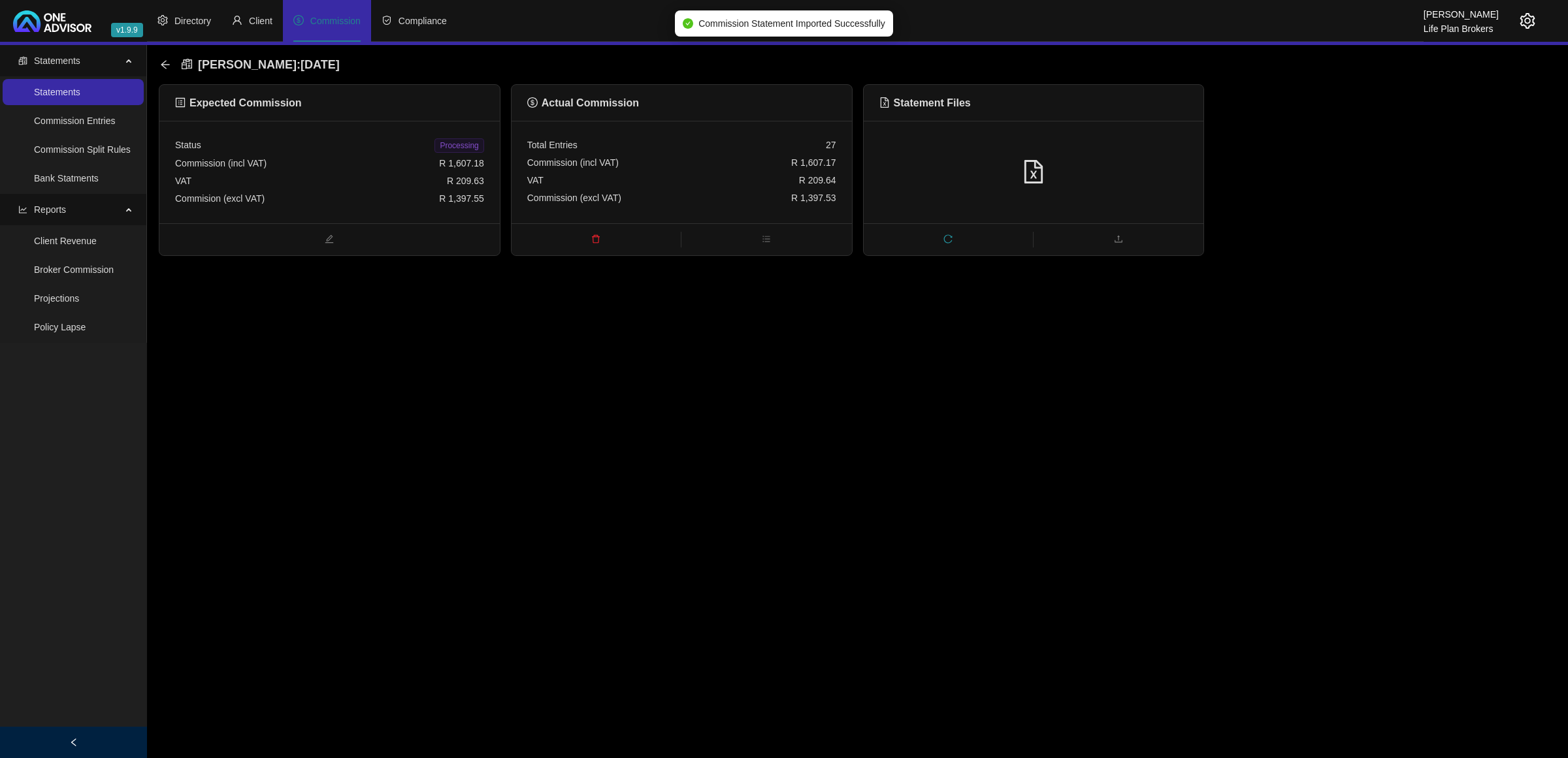
click at [462, 145] on span "Processing" at bounding box center [459, 145] width 49 height 14
click at [160, 65] on icon "arrow-left" at bounding box center [165, 64] width 11 height 11
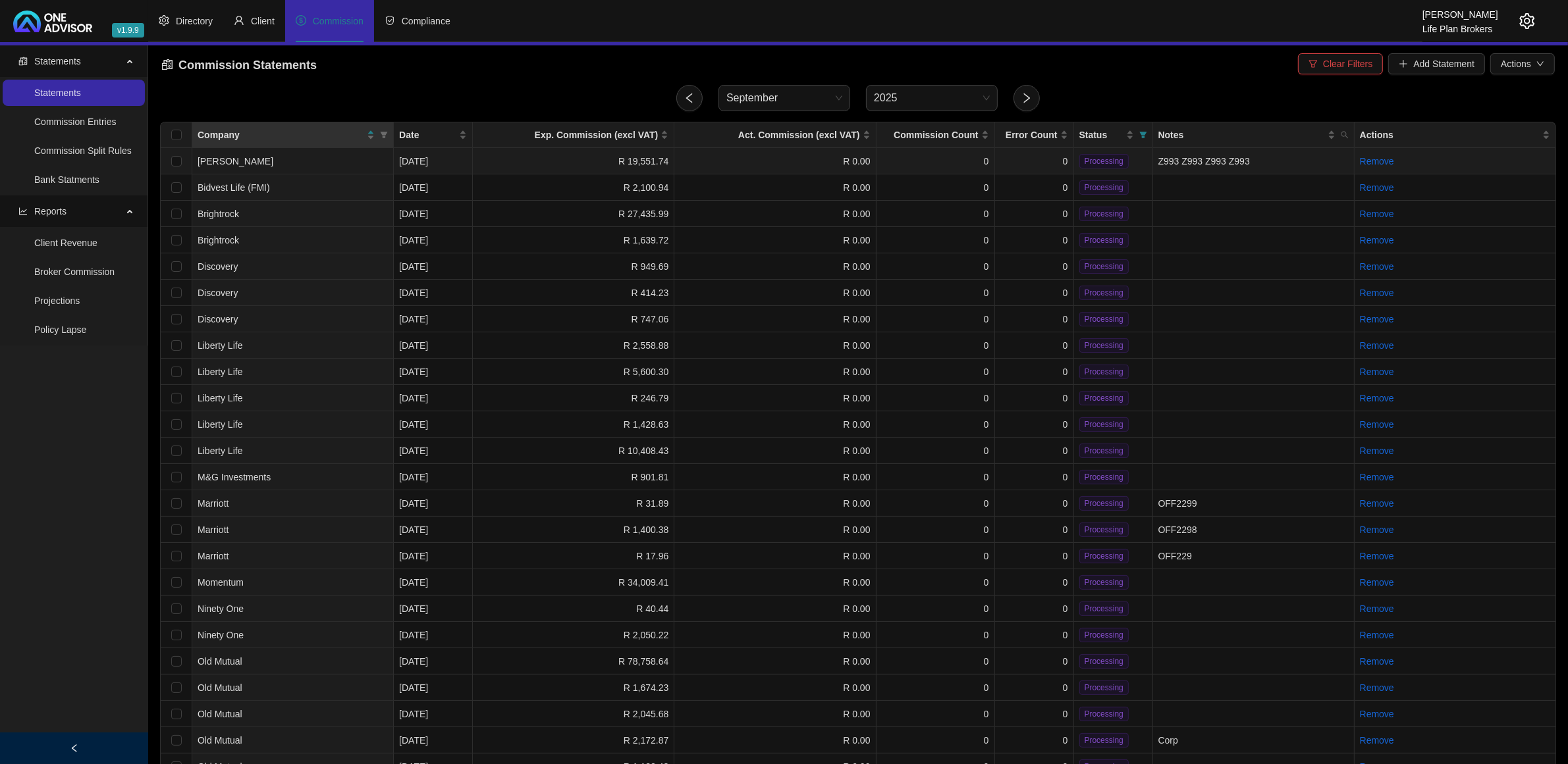
click at [537, 164] on td "R 19,551.74" at bounding box center [574, 161] width 202 height 27
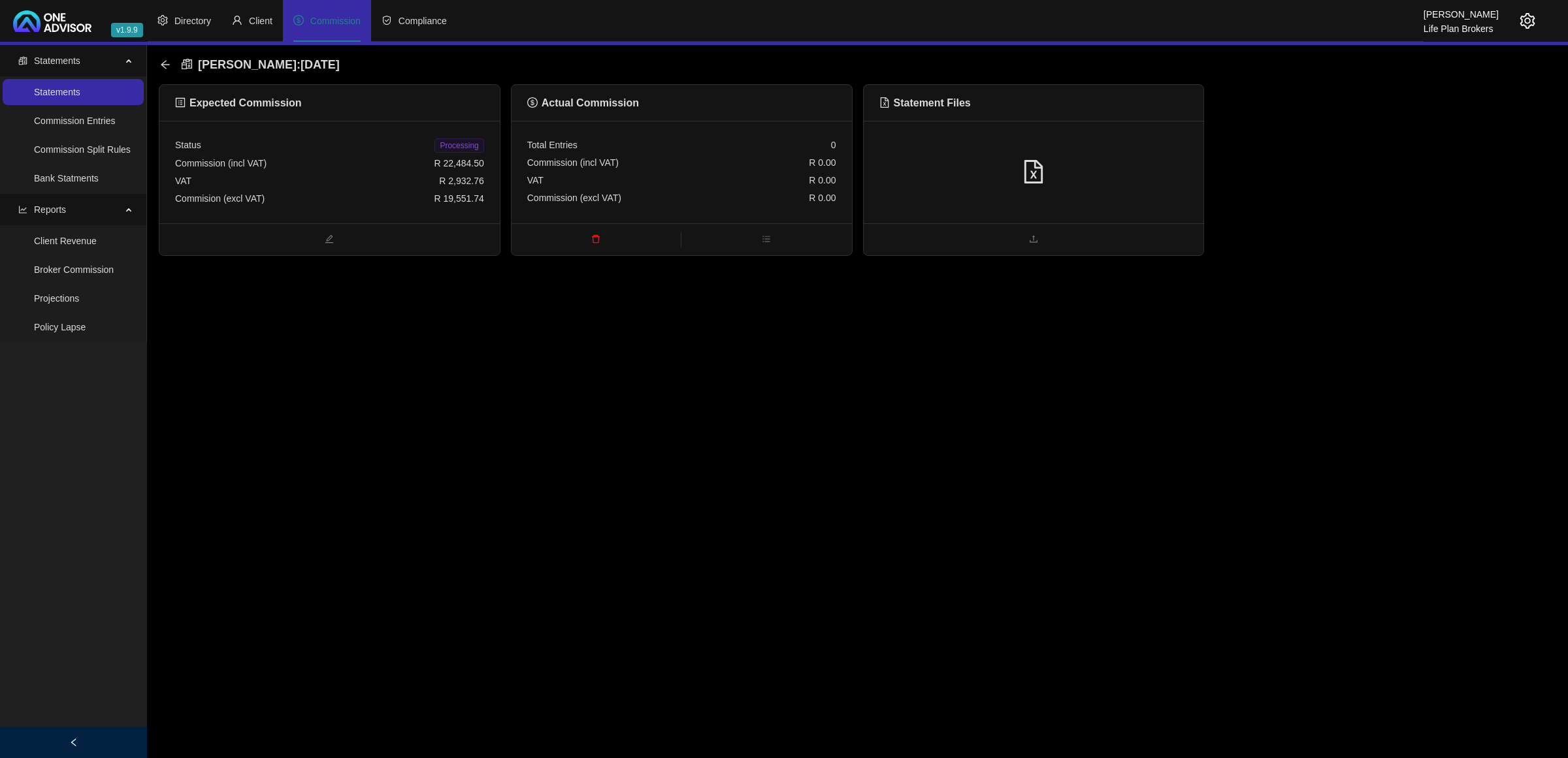
click at [1075, 165] on div at bounding box center [1033, 172] width 309 height 25
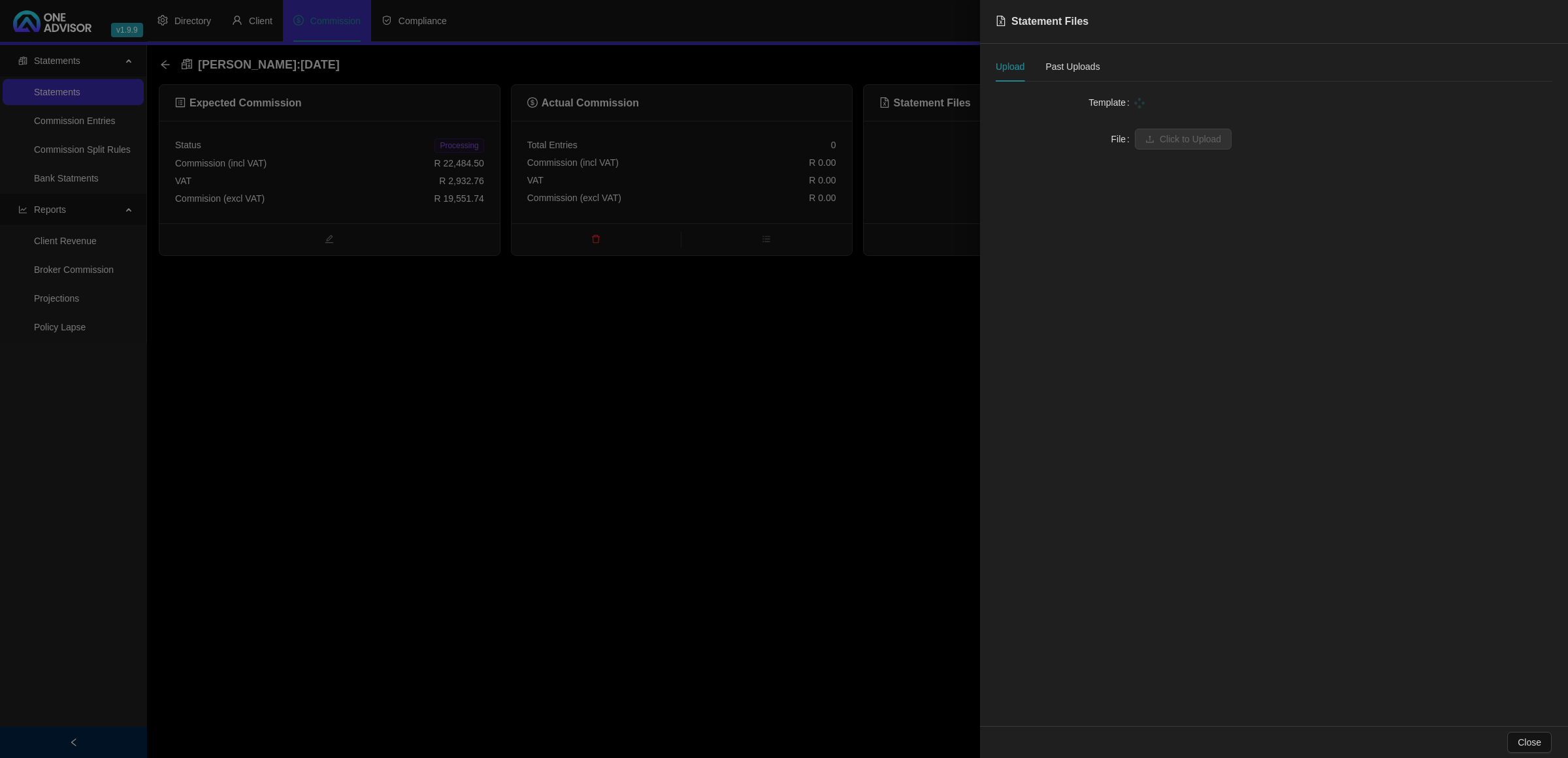
click at [1157, 108] on div at bounding box center [1344, 103] width 417 height 14
click at [1157, 108] on span at bounding box center [1344, 103] width 402 height 20
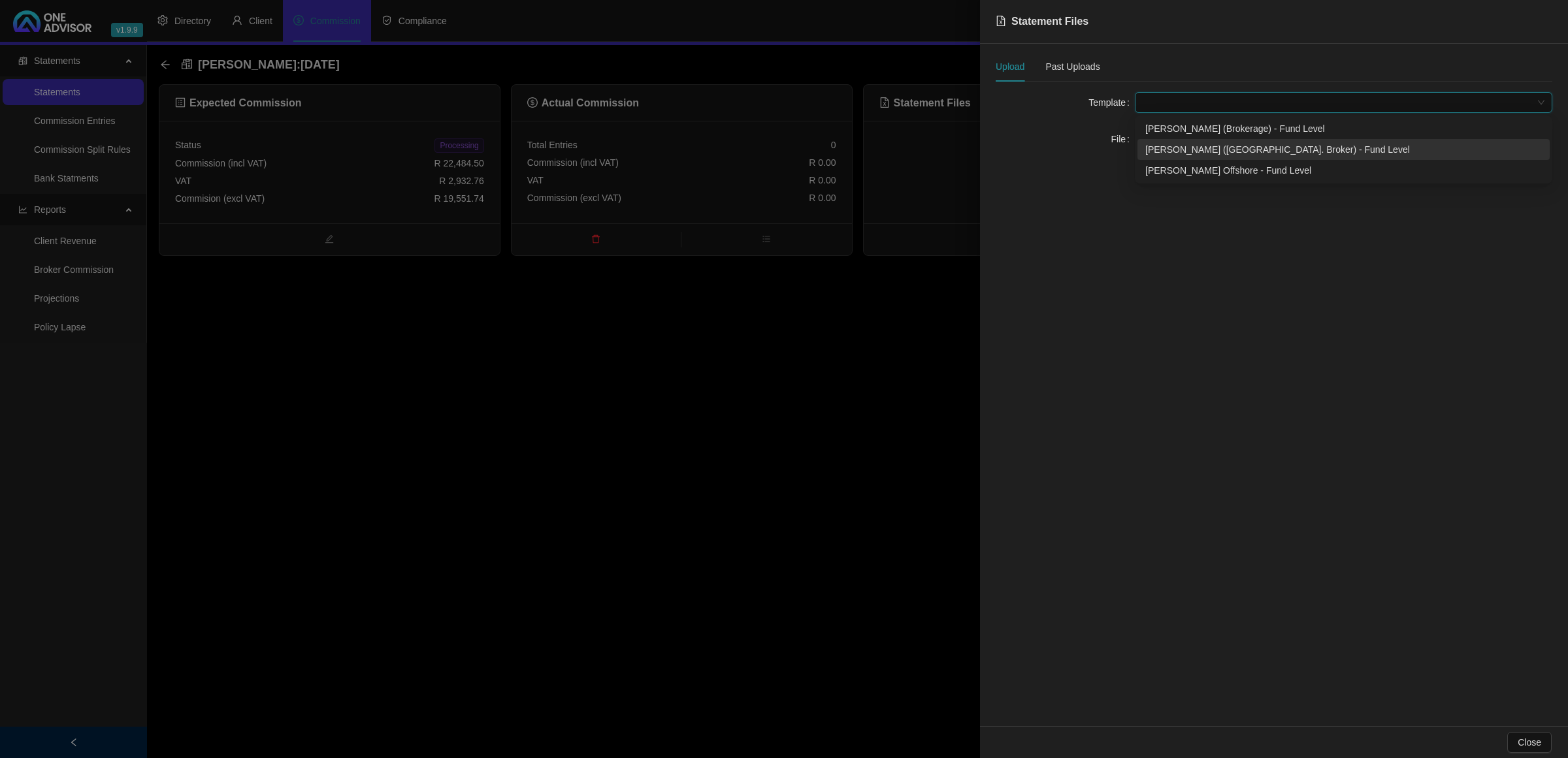
click at [1157, 147] on div "[PERSON_NAME] ([GEOGRAPHIC_DATA]. Broker) - Fund Level" at bounding box center [1344, 149] width 397 height 14
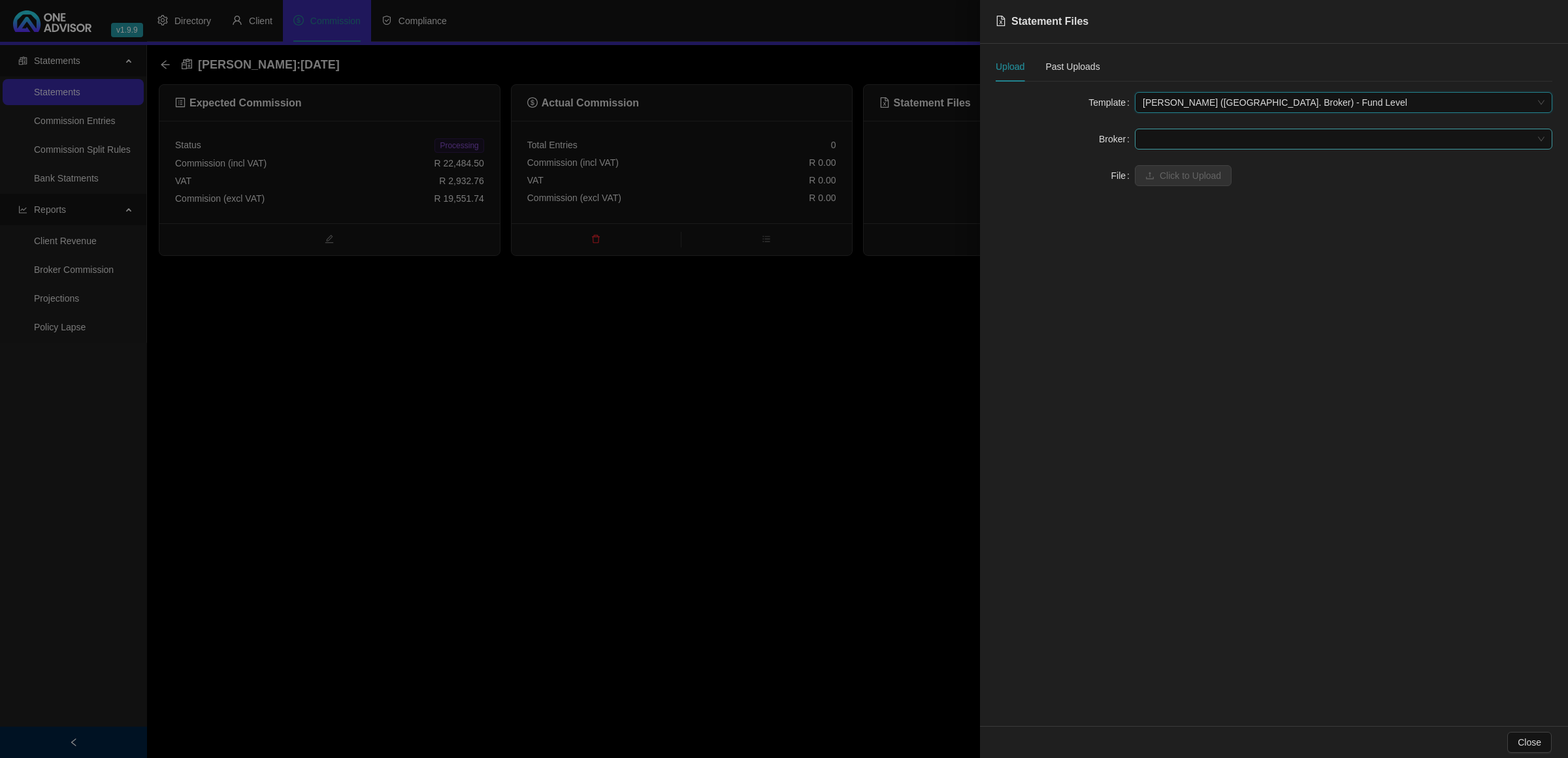
click at [1168, 142] on span at bounding box center [1344, 139] width 402 height 20
click at [1172, 205] on div "[PERSON_NAME]" at bounding box center [1344, 207] width 397 height 14
click at [1165, 171] on span "Click to Upload" at bounding box center [1190, 176] width 61 height 14
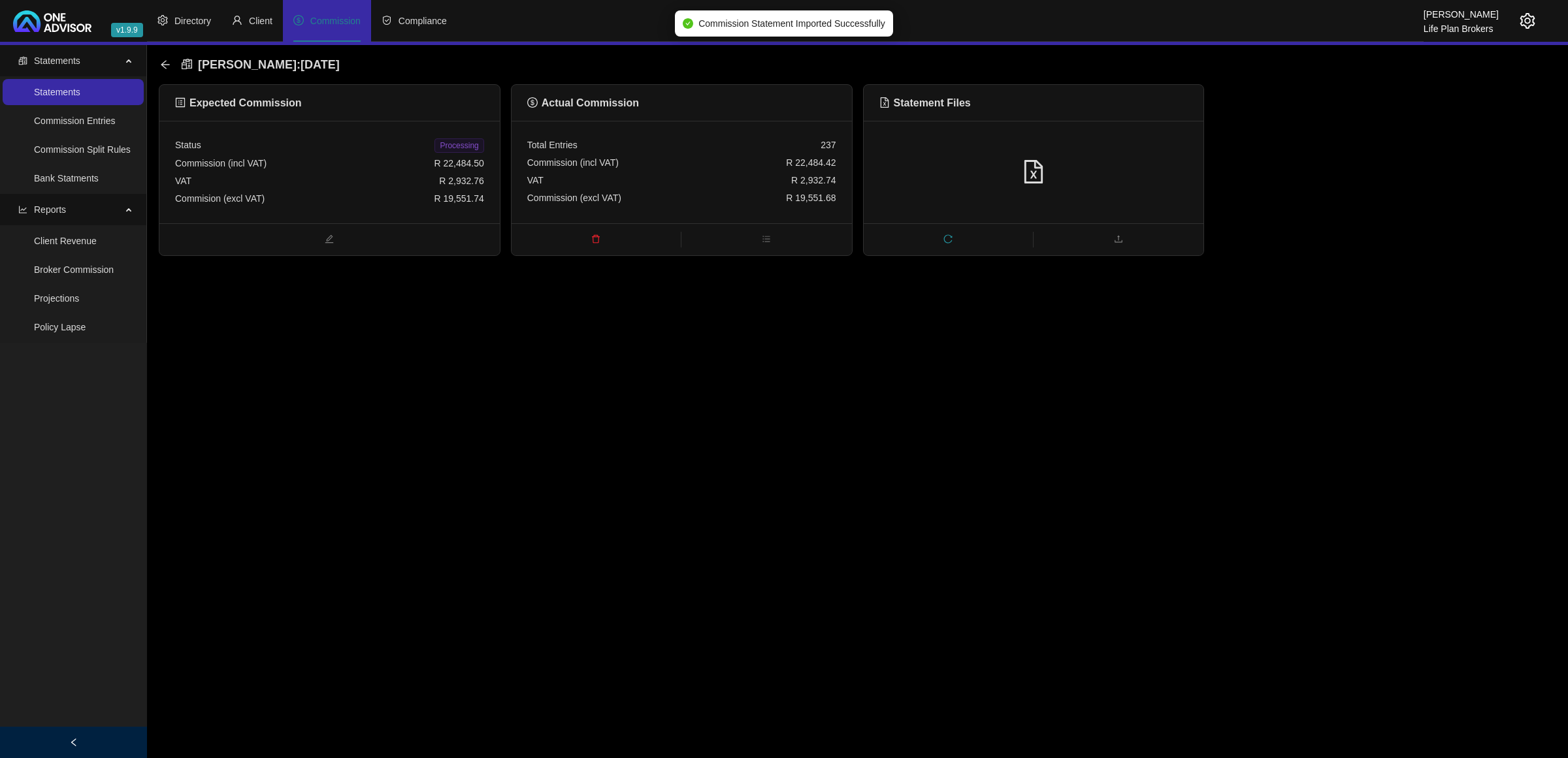
click at [475, 141] on span "Processing" at bounding box center [459, 145] width 49 height 14
click at [165, 60] on icon "arrow-left" at bounding box center [165, 64] width 11 height 11
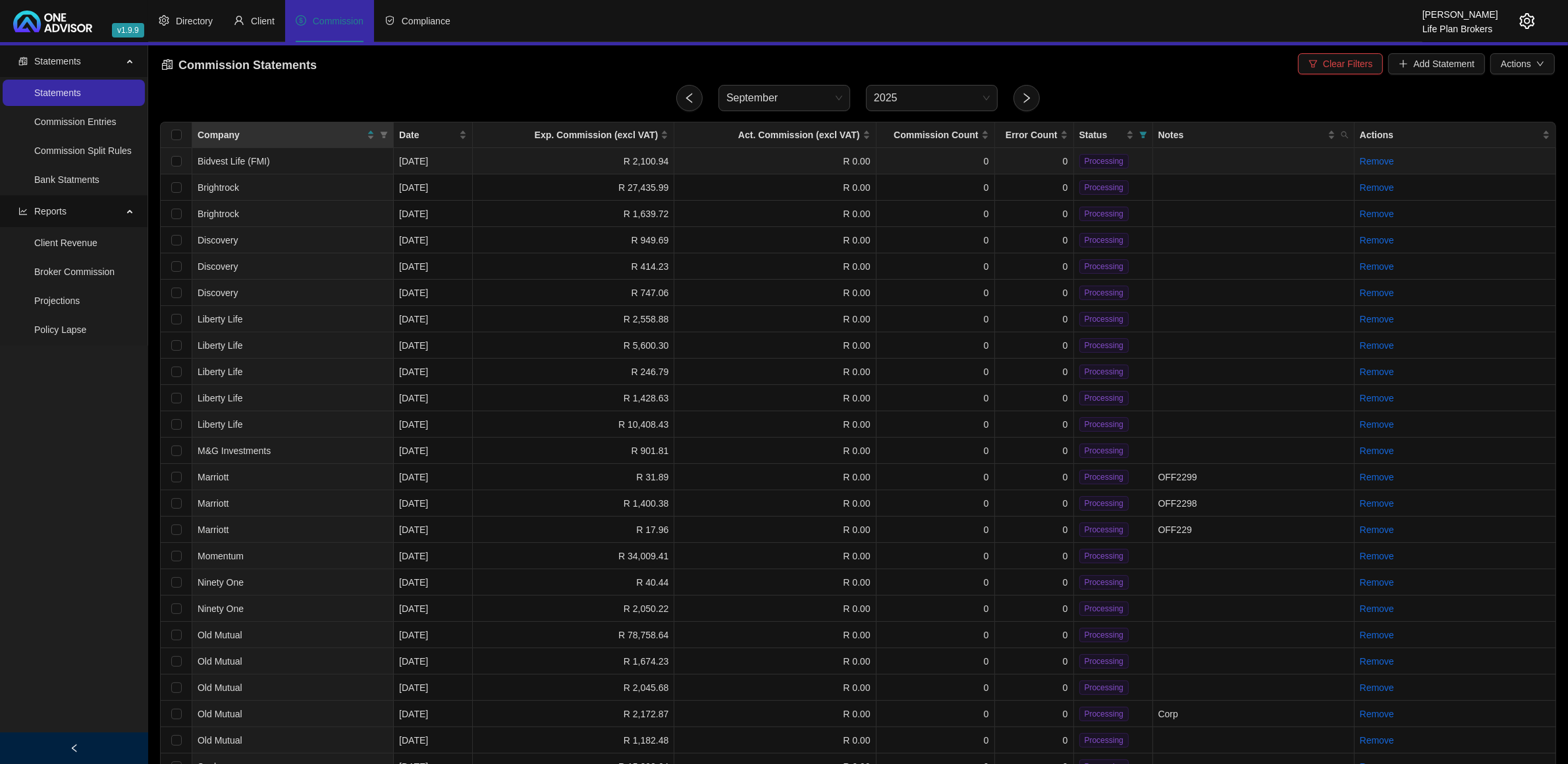
click at [1019, 157] on td "0" at bounding box center [1034, 161] width 79 height 27
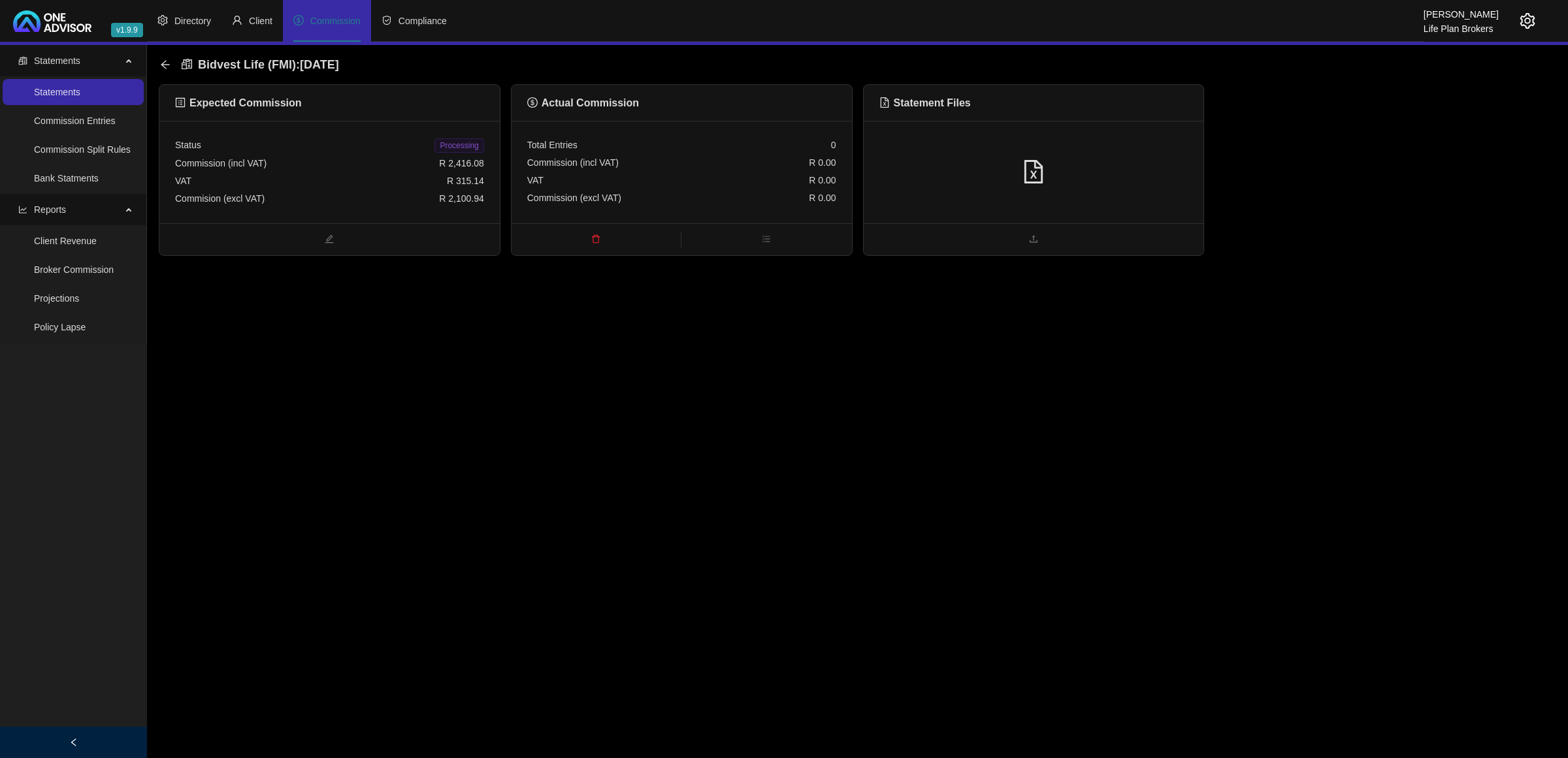
click at [907, 160] on div at bounding box center [1033, 172] width 309 height 25
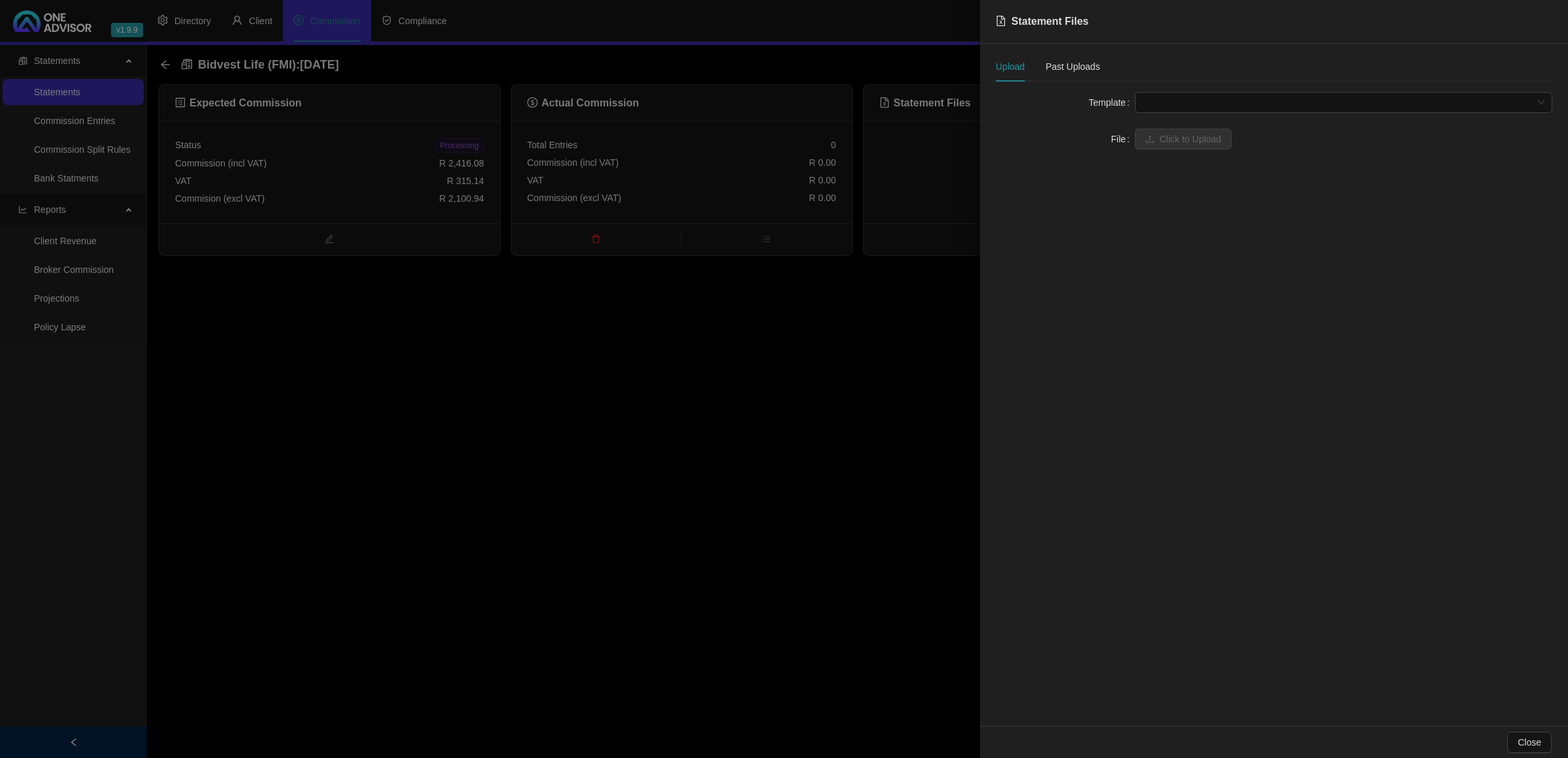
click at [1184, 103] on span at bounding box center [1344, 103] width 402 height 20
click at [1184, 125] on div "FMI" at bounding box center [1344, 129] width 397 height 14
click at [1180, 139] on span "Click to Upload" at bounding box center [1190, 139] width 61 height 14
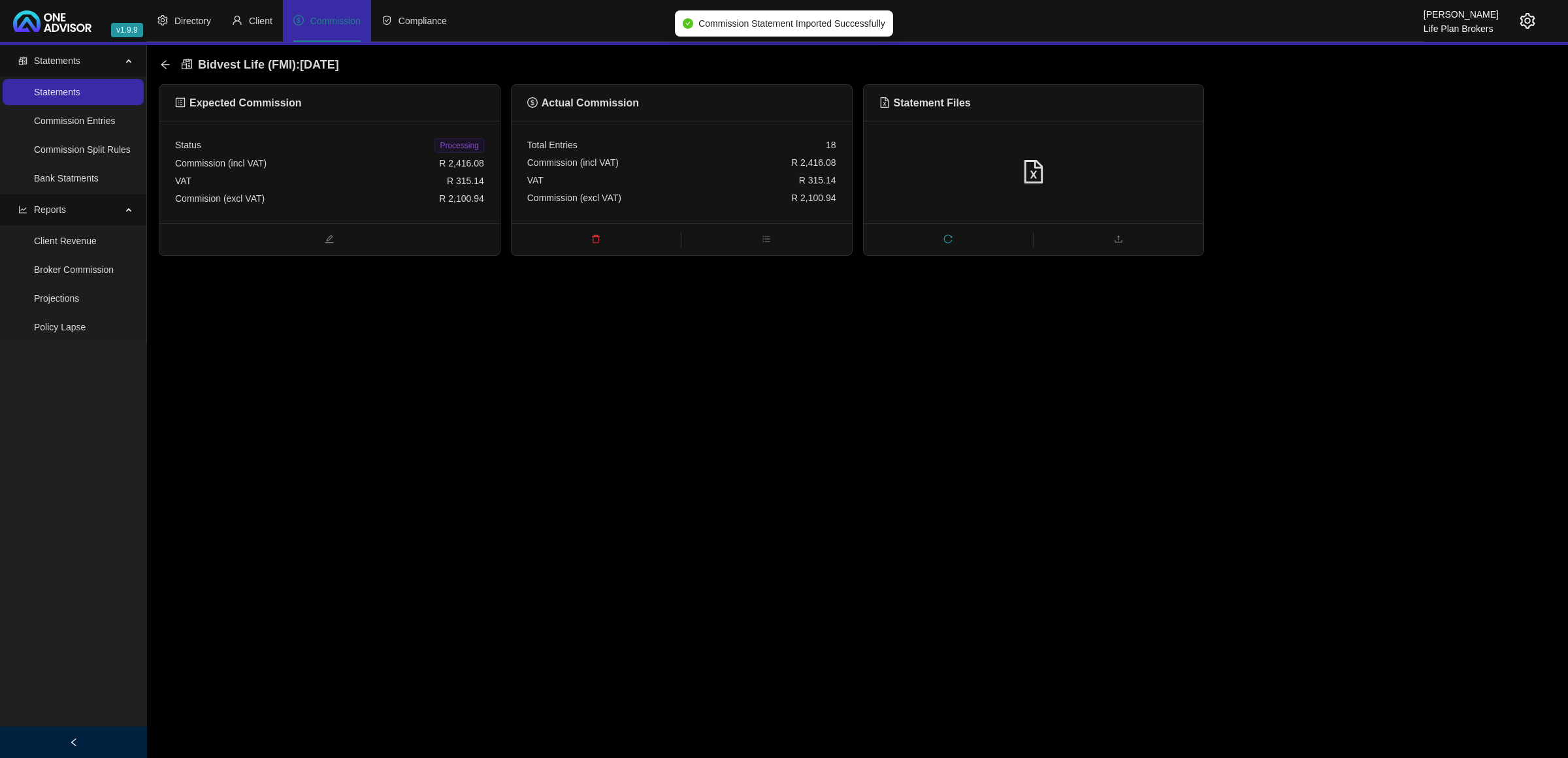
drag, startPoint x: 454, startPoint y: 143, endPoint x: 303, endPoint y: 122, distance: 152.5
click at [453, 144] on span "Processing" at bounding box center [459, 145] width 49 height 14
click at [160, 66] on icon "arrow-left" at bounding box center [165, 64] width 11 height 11
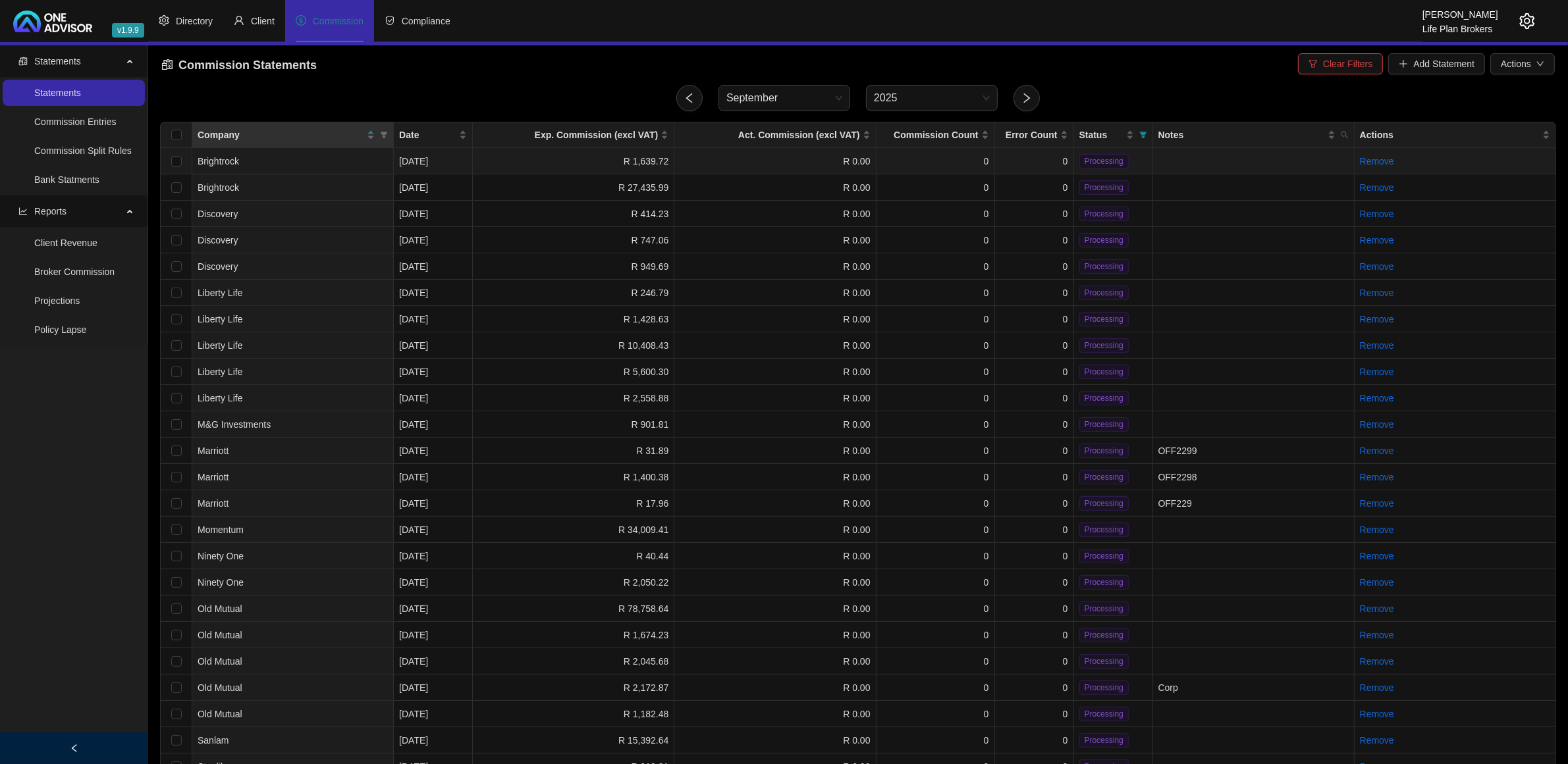
click at [771, 166] on td "R 0.00" at bounding box center [775, 161] width 202 height 27
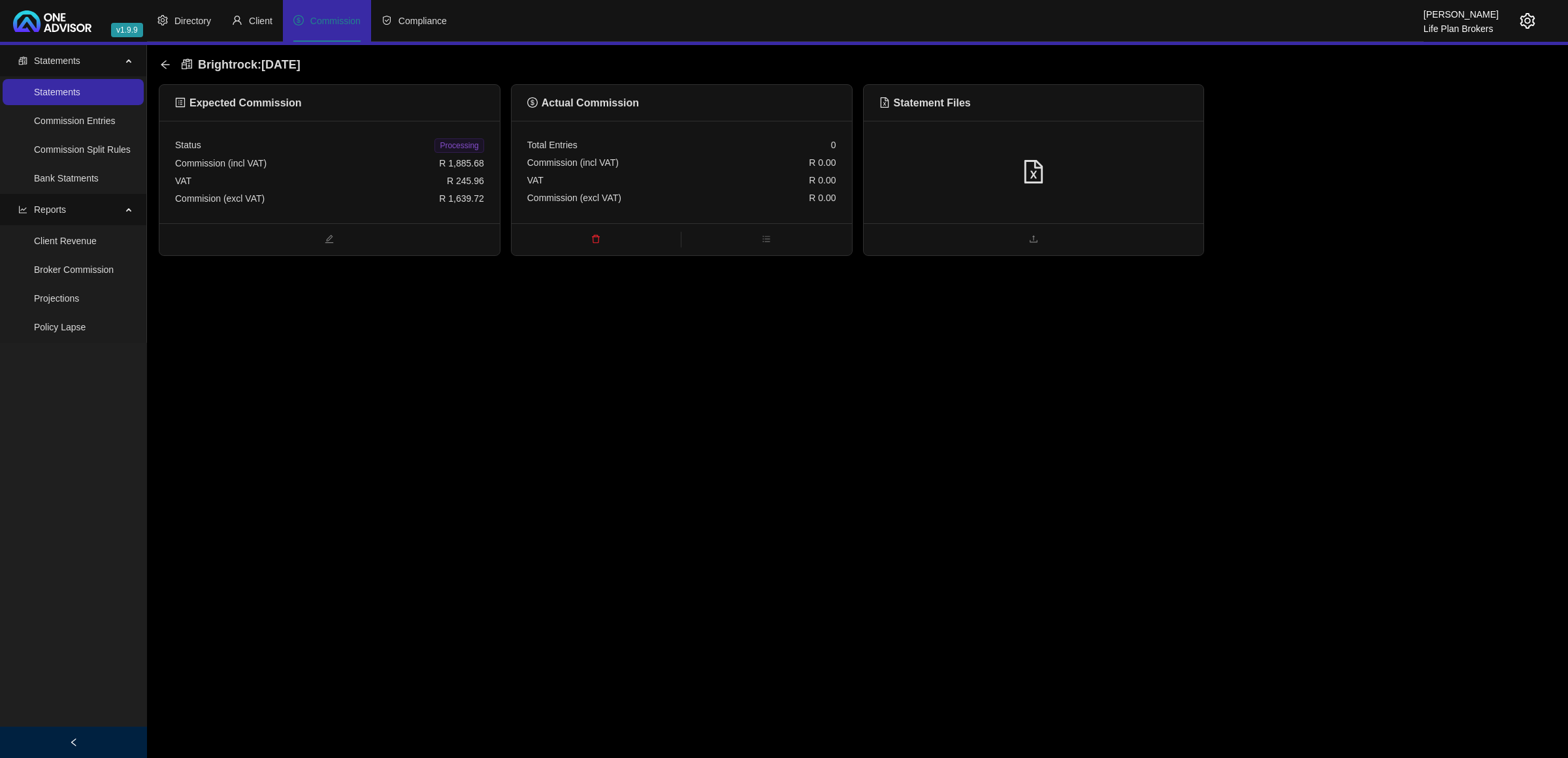
click at [1055, 174] on div at bounding box center [1033, 172] width 309 height 25
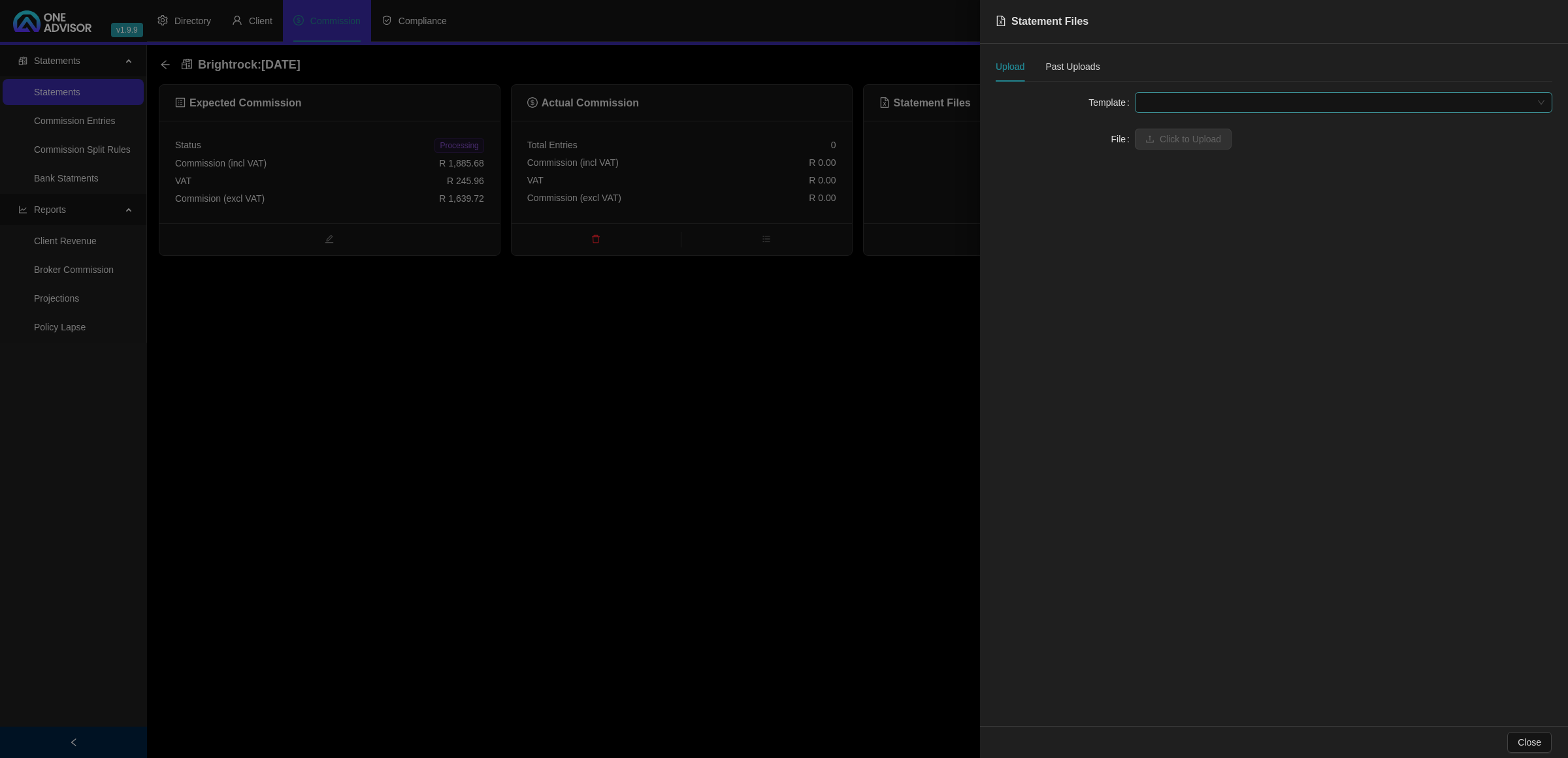
click at [1176, 100] on span at bounding box center [1344, 103] width 402 height 20
click at [1164, 128] on div "BrightRock FSP transaction list" at bounding box center [1344, 129] width 397 height 14
click at [1167, 134] on span "Click to Upload" at bounding box center [1190, 139] width 61 height 14
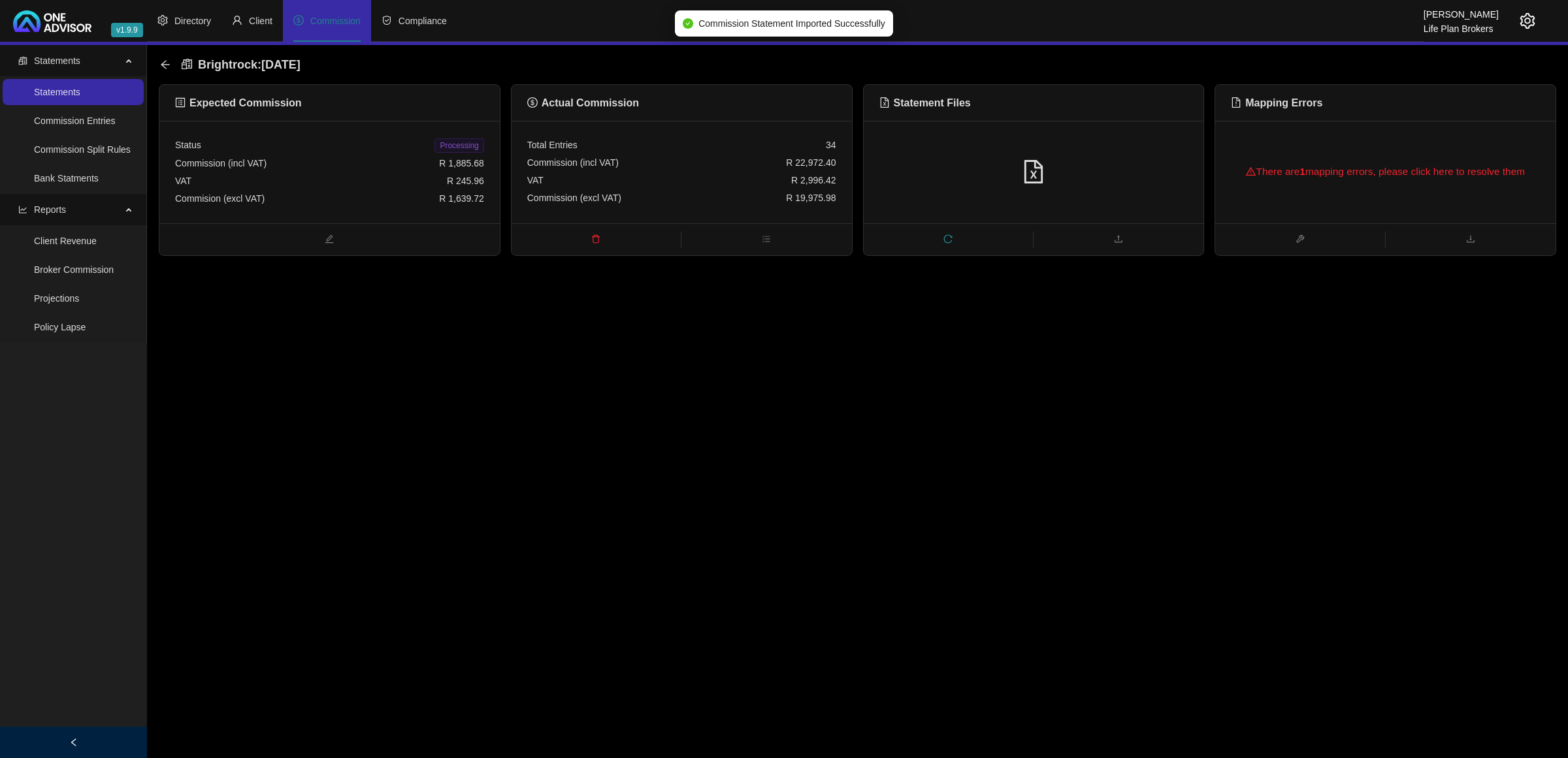
click at [1324, 157] on div "There are 1 mapping errors, please click here to resolve them" at bounding box center [1385, 172] width 309 height 42
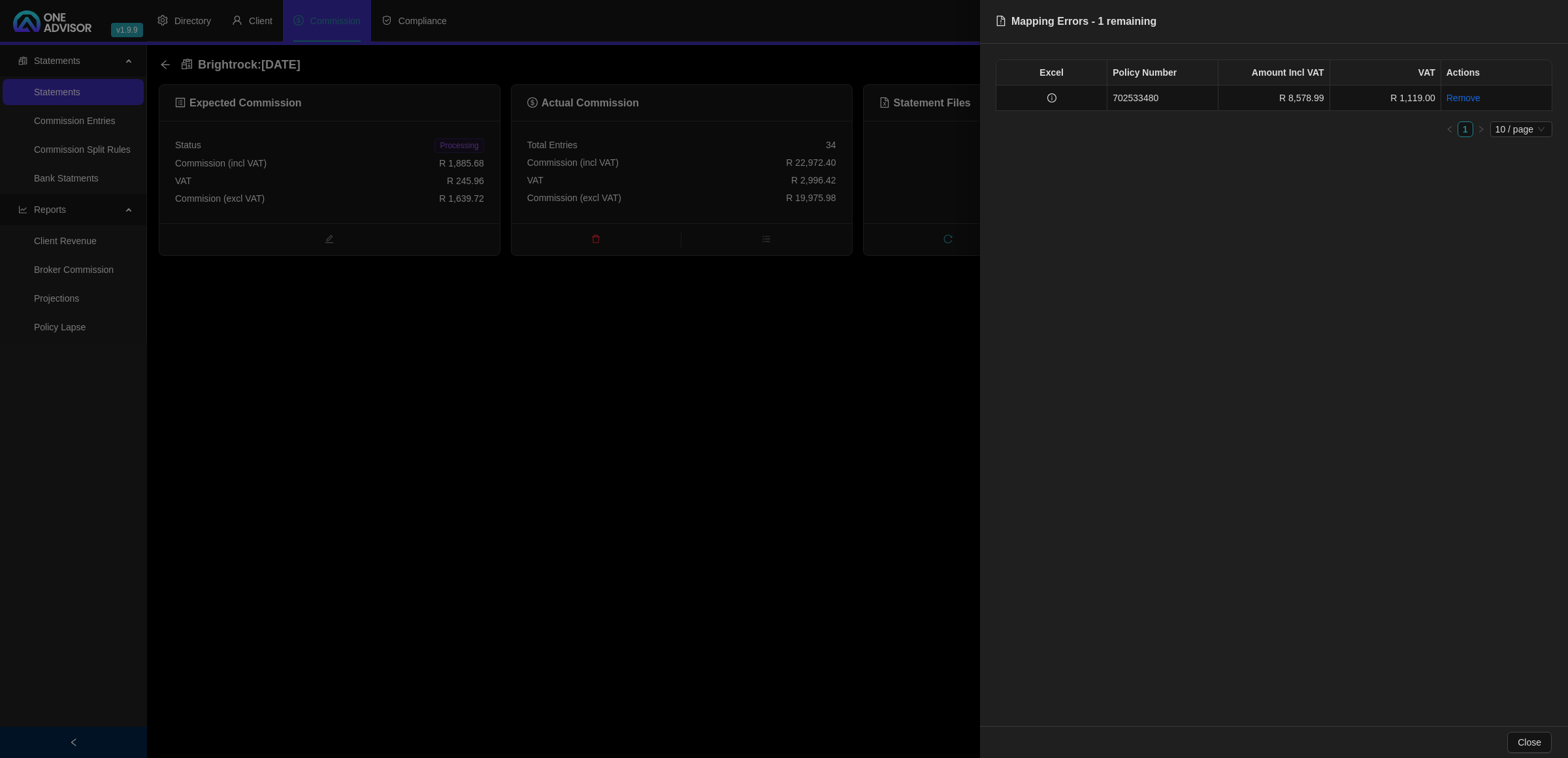
click at [601, 241] on div at bounding box center [784, 379] width 1568 height 758
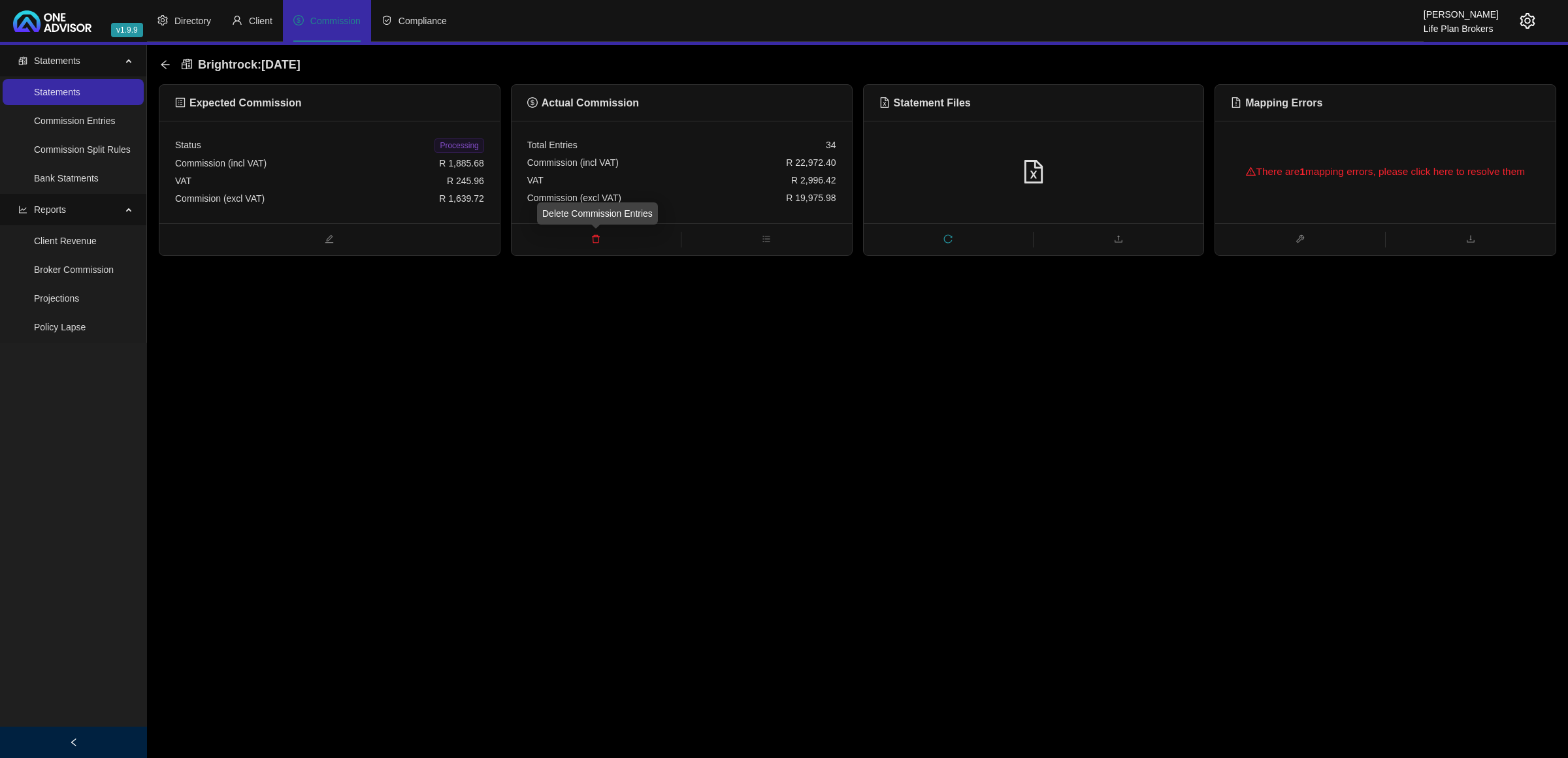
click at [594, 240] on icon "delete" at bounding box center [596, 239] width 9 height 9
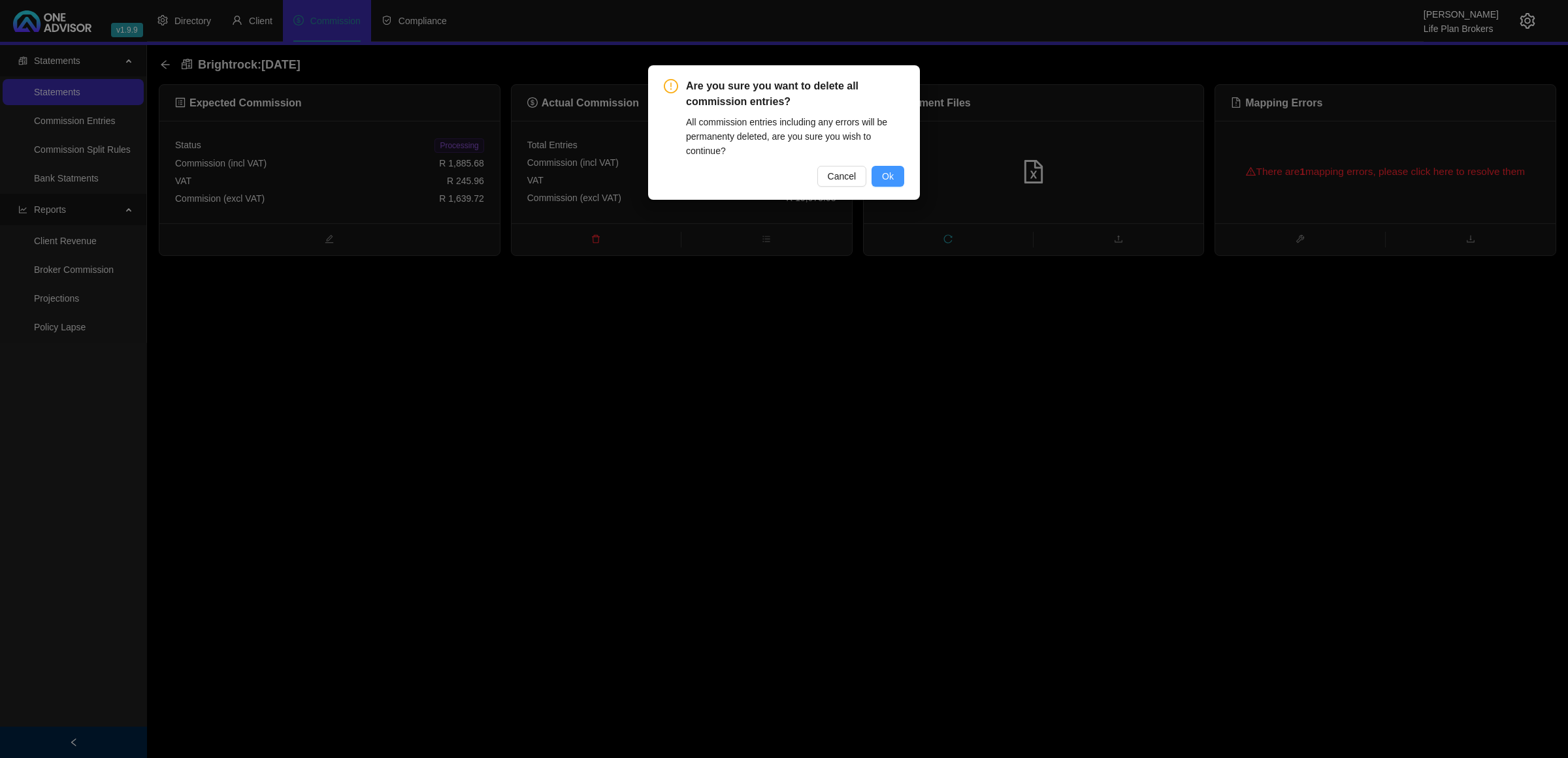
drag, startPoint x: 887, startPoint y: 175, endPoint x: 822, endPoint y: 174, distance: 65.0
click at [886, 176] on span "Ok" at bounding box center [888, 176] width 12 height 14
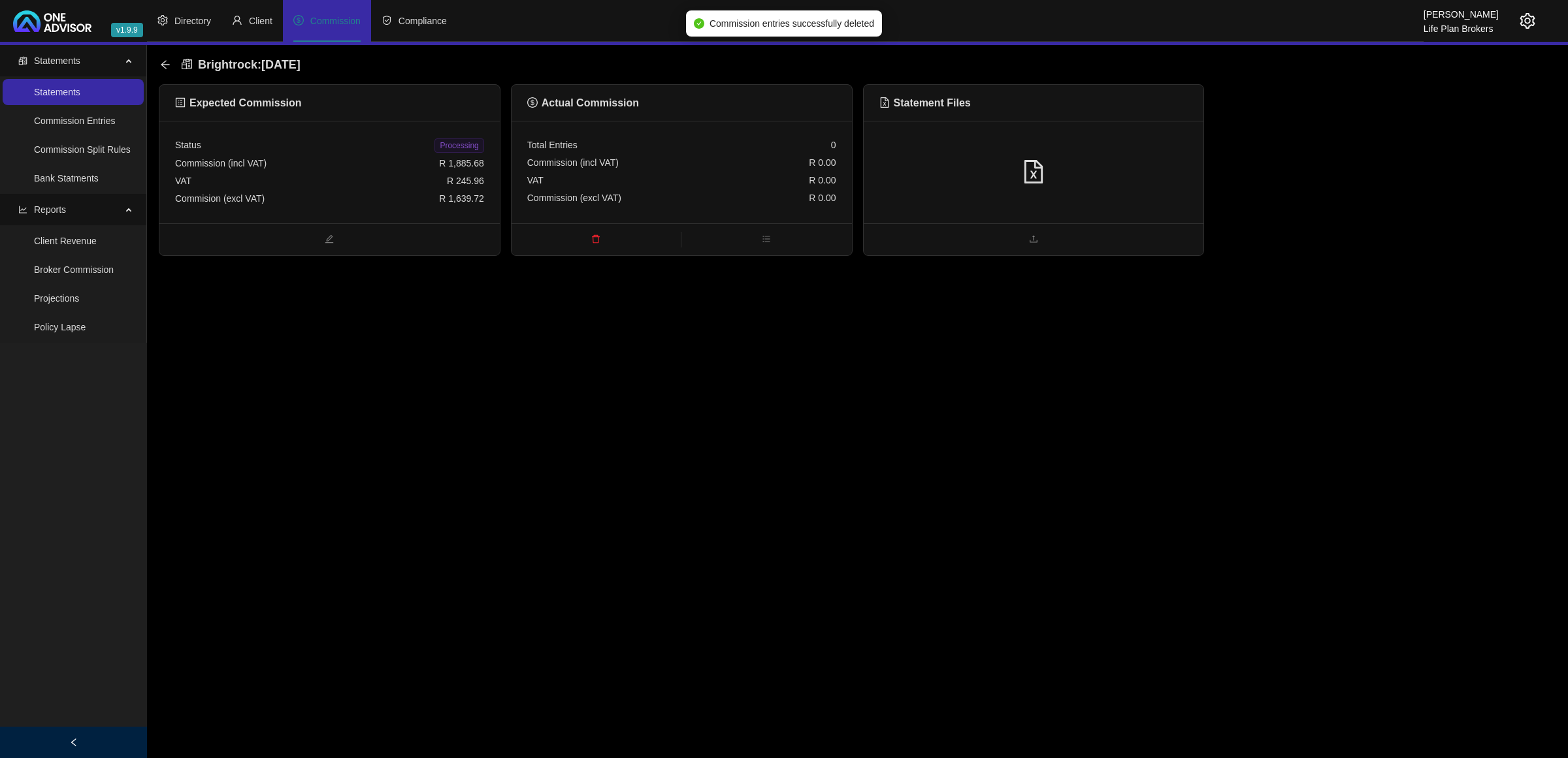
click at [1080, 168] on div at bounding box center [1033, 172] width 309 height 25
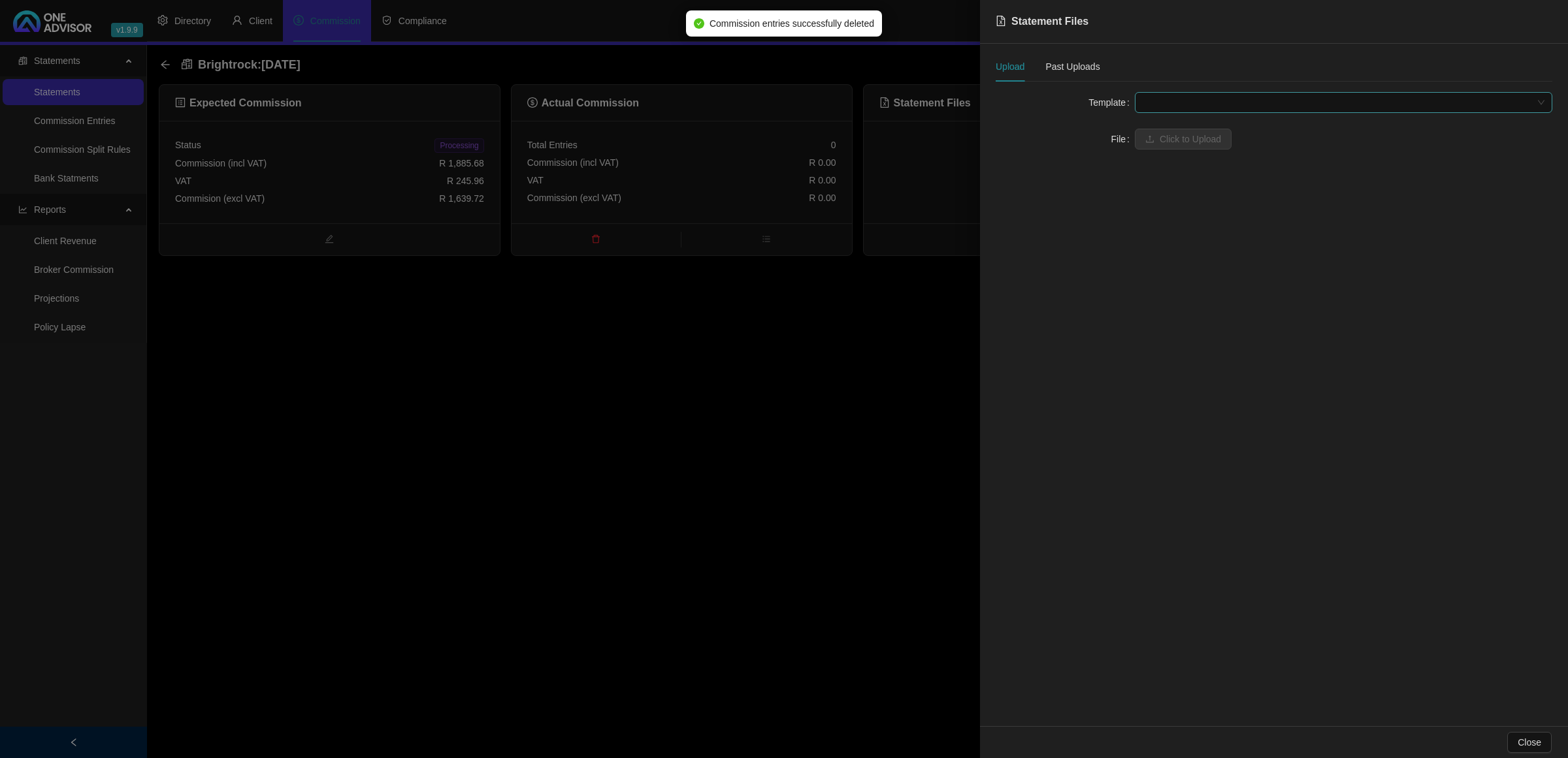
click at [1242, 95] on span at bounding box center [1344, 103] width 402 height 20
click at [1207, 128] on div "BrightRock FSP transaction list" at bounding box center [1344, 129] width 397 height 14
click at [1181, 142] on span "Click to Upload" at bounding box center [1190, 139] width 61 height 14
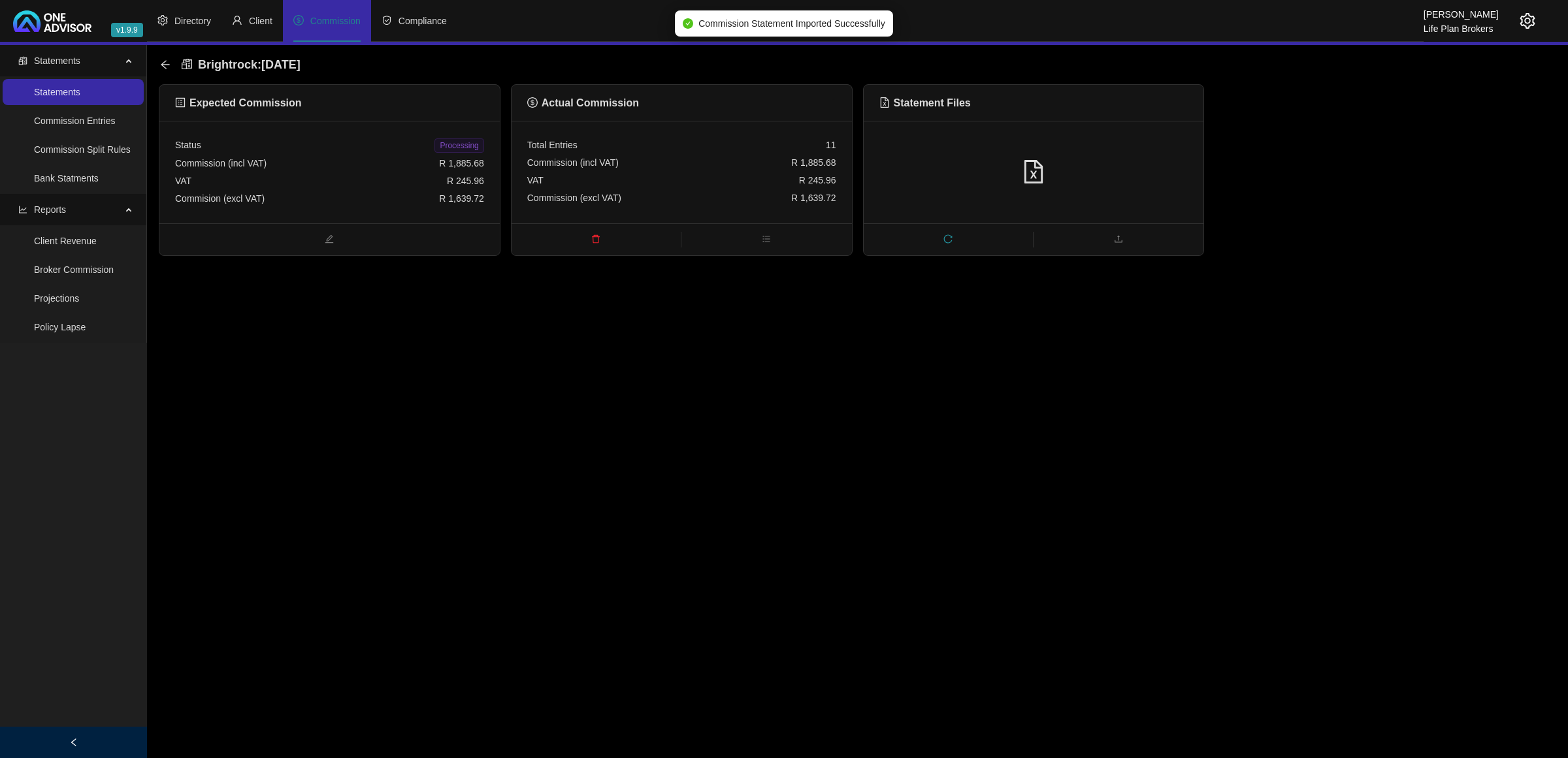
click at [459, 151] on span "Processing" at bounding box center [459, 145] width 49 height 14
click at [162, 63] on icon "arrow-left" at bounding box center [165, 64] width 9 height 9
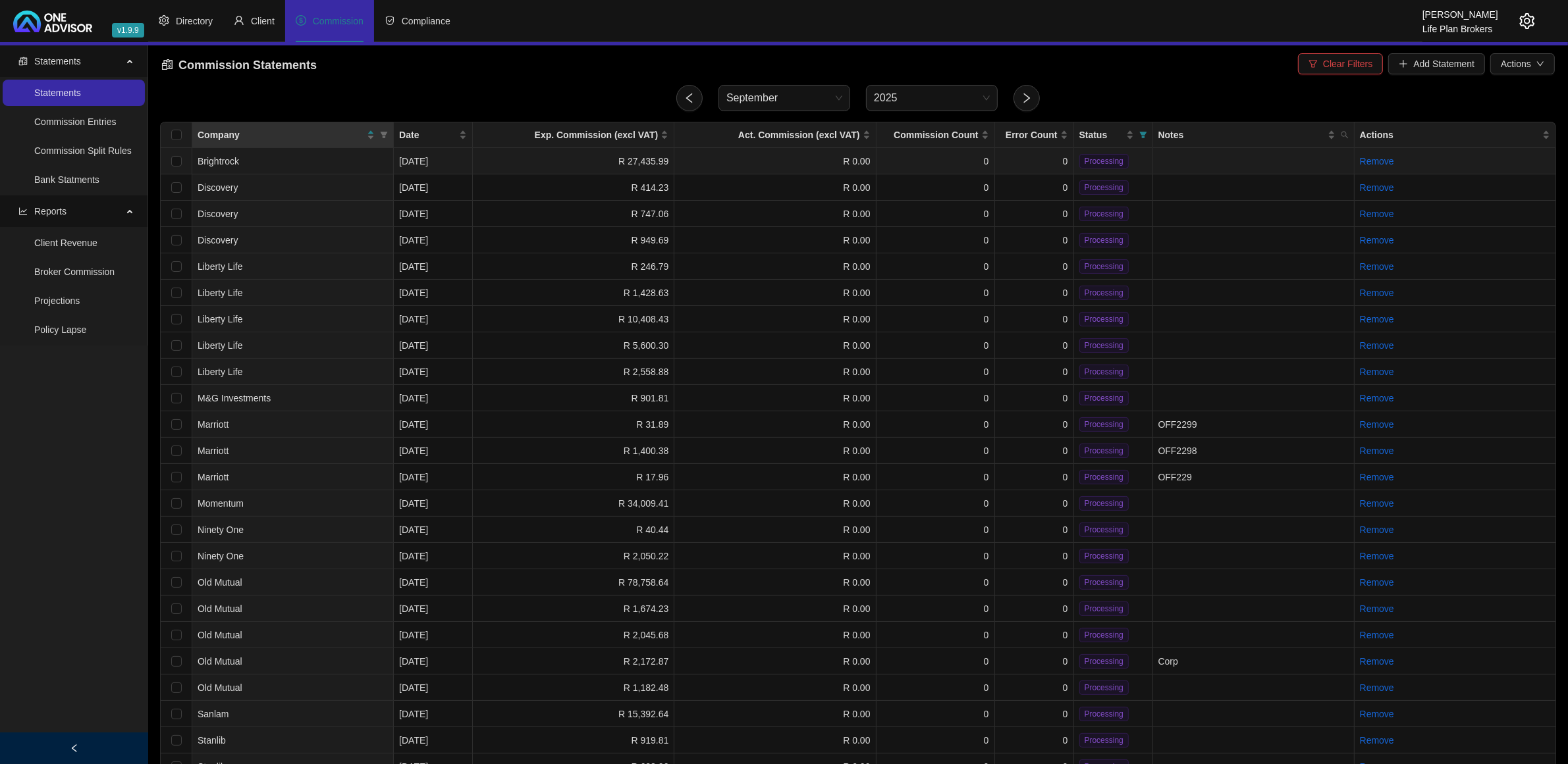
click at [581, 161] on td "R 27,435.99" at bounding box center [574, 161] width 202 height 27
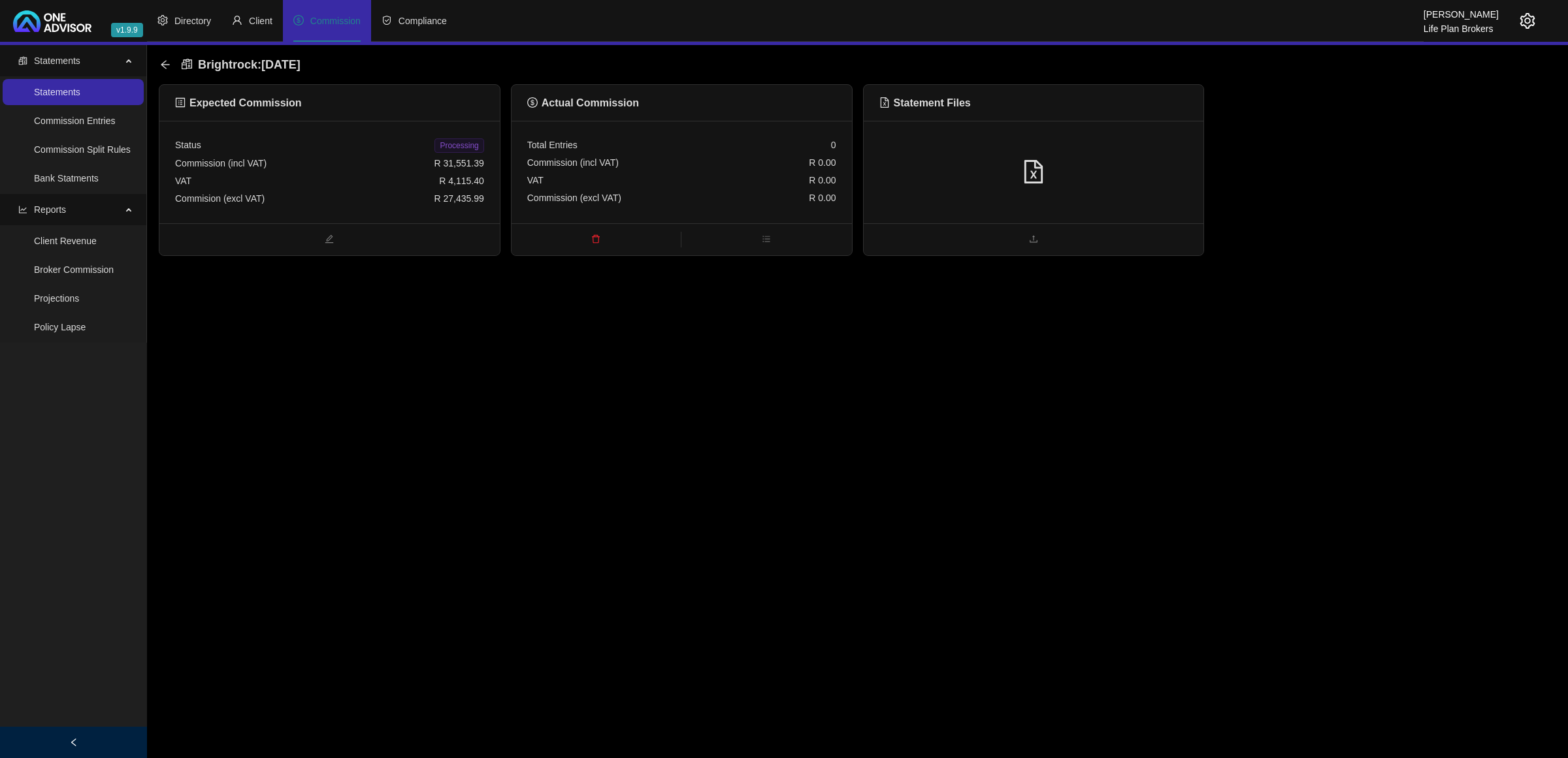
click at [1106, 143] on div at bounding box center [1033, 172] width 340 height 103
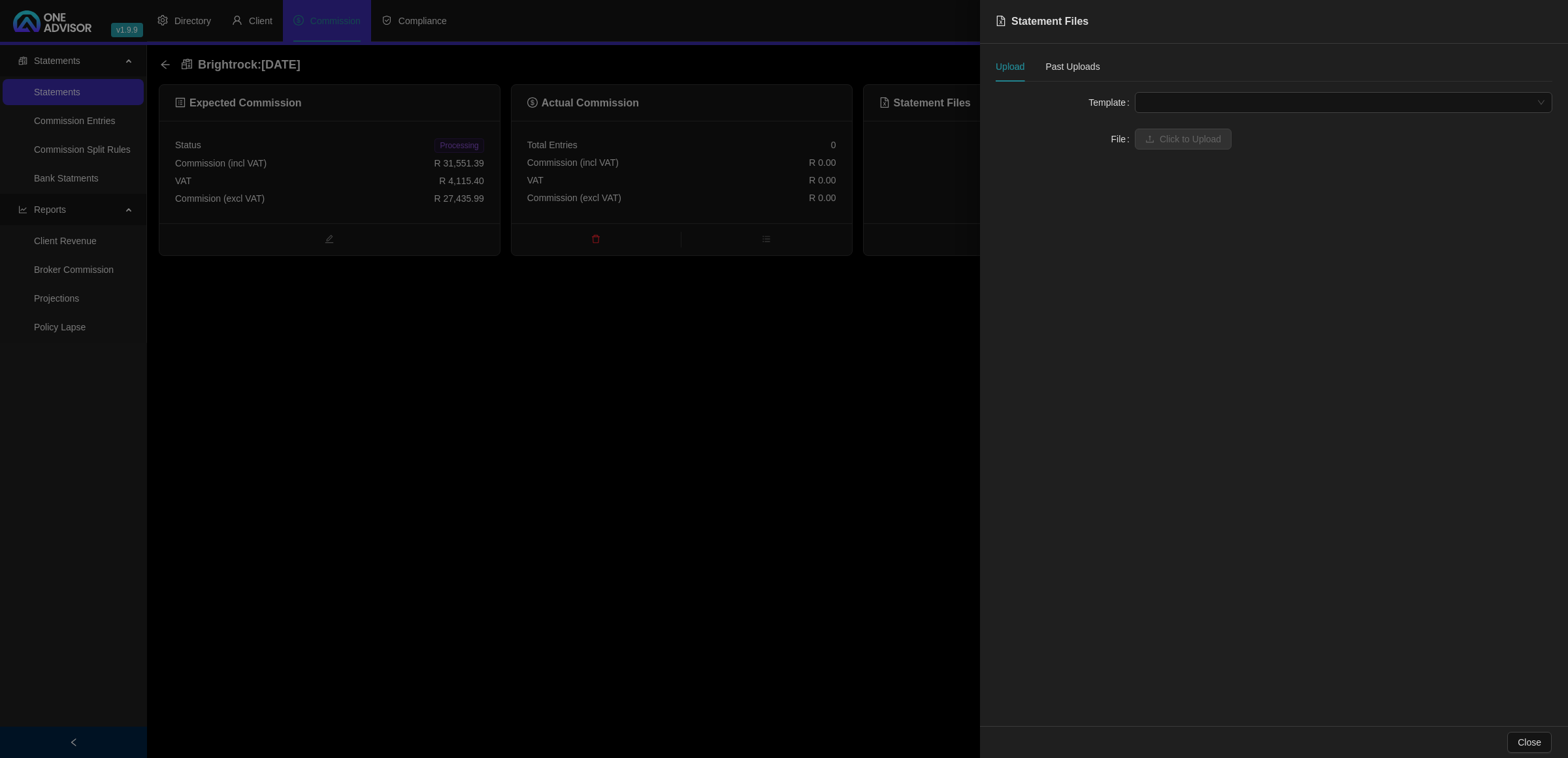
click at [1284, 89] on div "Upload Past Uploads Template File Click to Upload" at bounding box center [1274, 112] width 557 height 106
drag, startPoint x: 1240, startPoint y: 99, endPoint x: 1230, endPoint y: 107, distance: 12.8
click at [1239, 99] on span at bounding box center [1344, 103] width 402 height 20
click at [1214, 126] on div "BrightRock FSP transaction list" at bounding box center [1344, 129] width 397 height 14
click at [1209, 132] on span "Click to Upload" at bounding box center [1190, 139] width 61 height 14
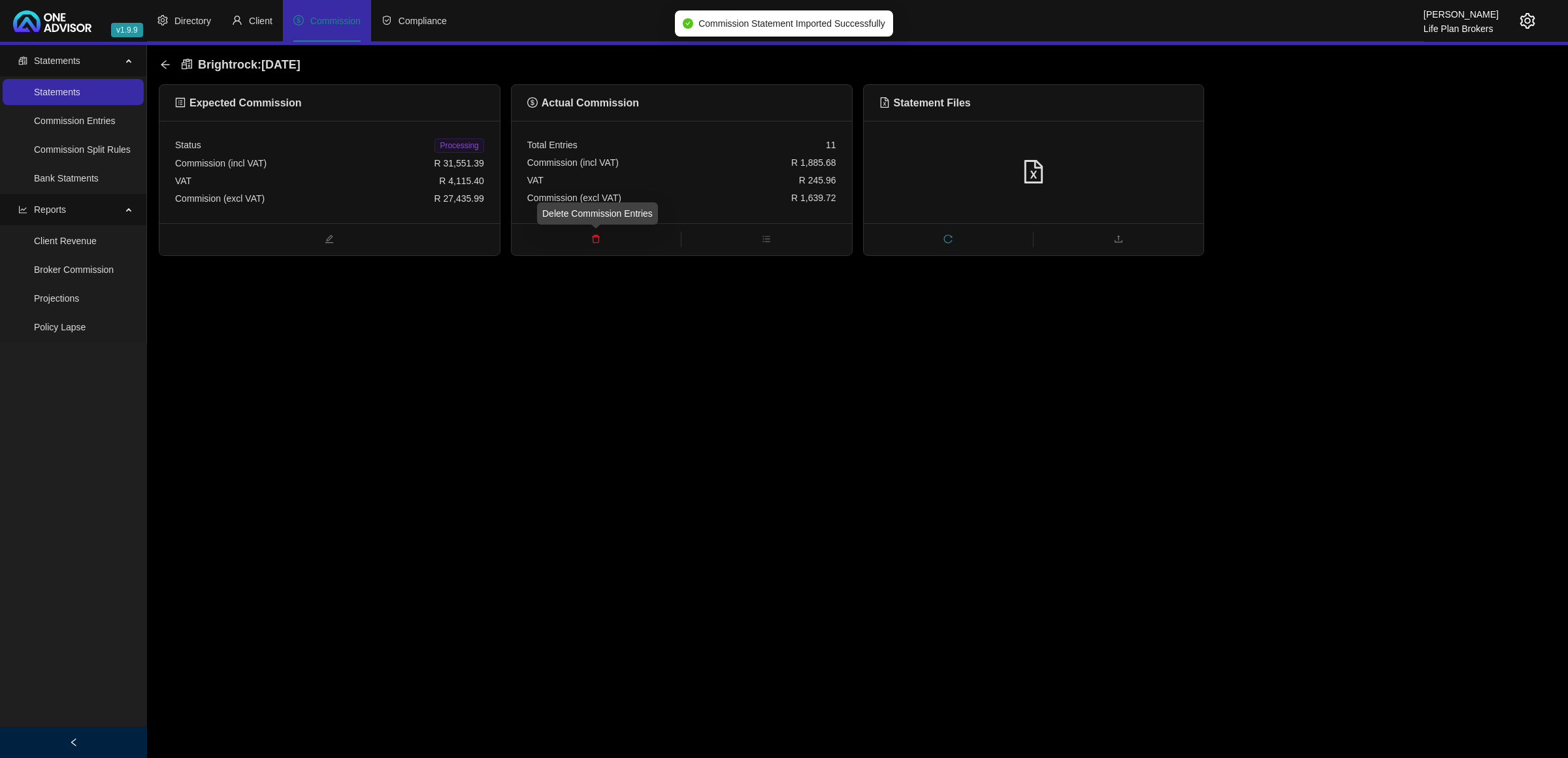
click at [592, 245] on span "delete" at bounding box center [596, 240] width 169 height 14
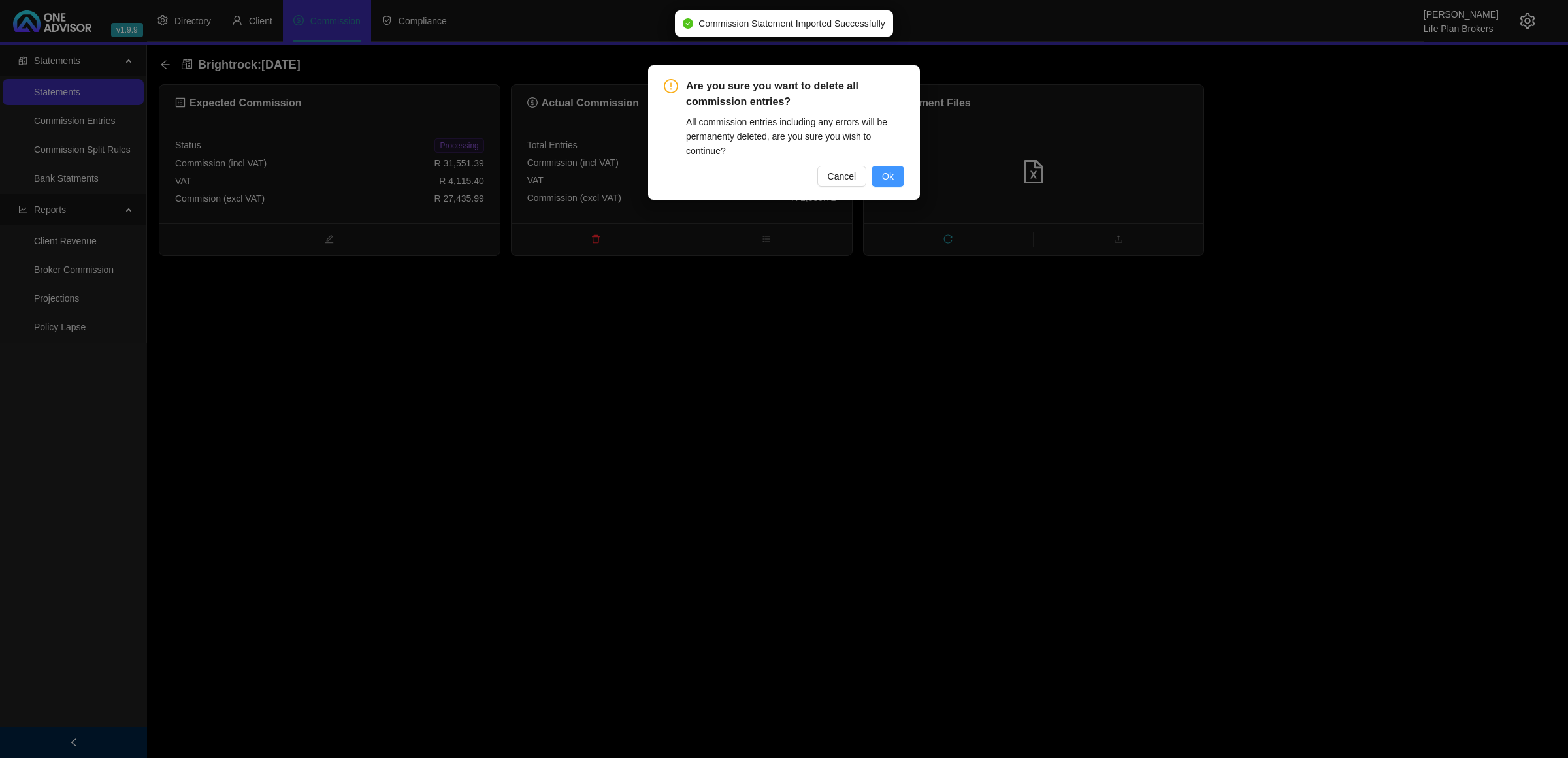
click at [894, 178] on button "Ok" at bounding box center [888, 176] width 33 height 21
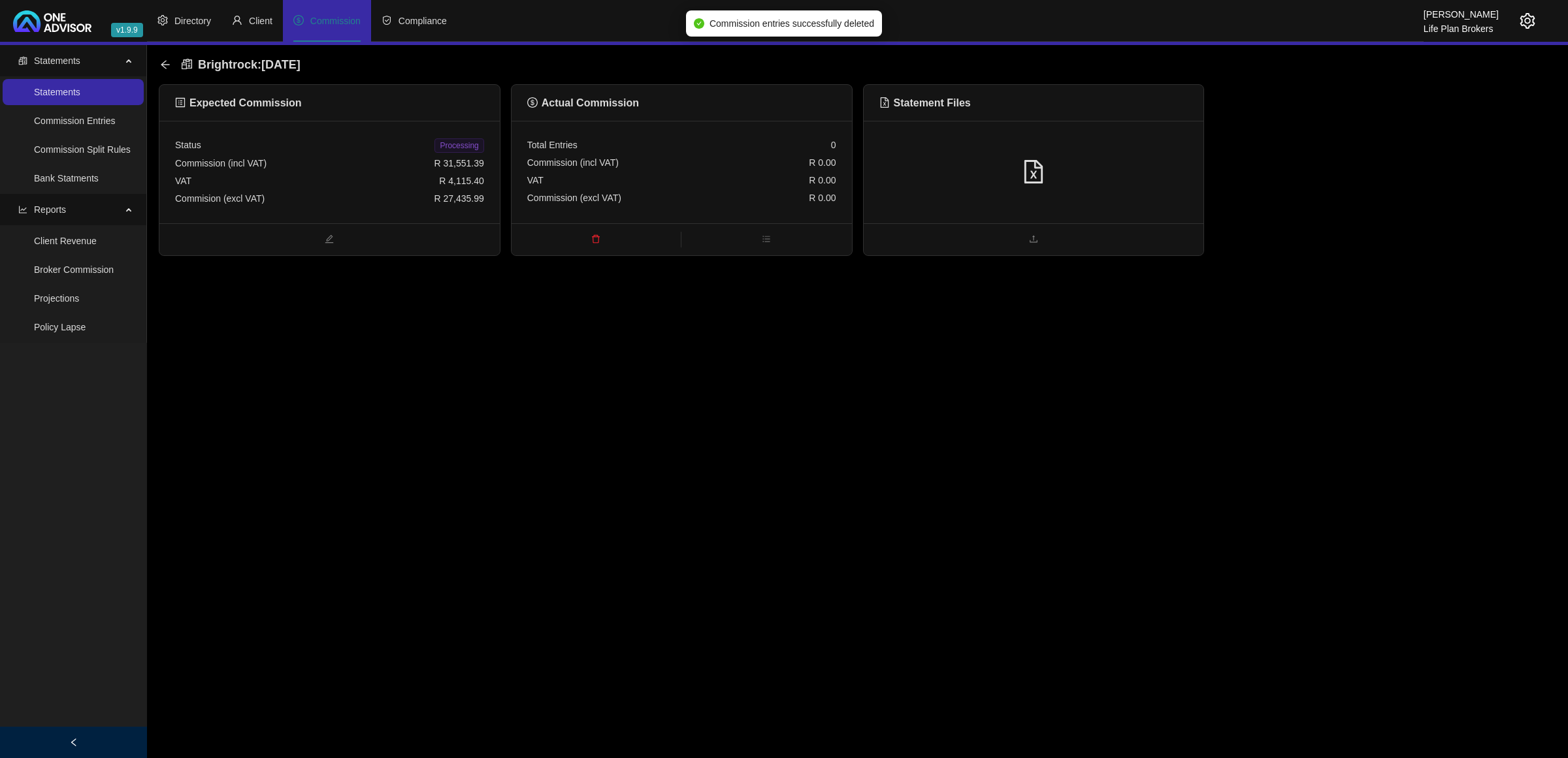
click at [935, 170] on div at bounding box center [1033, 172] width 309 height 25
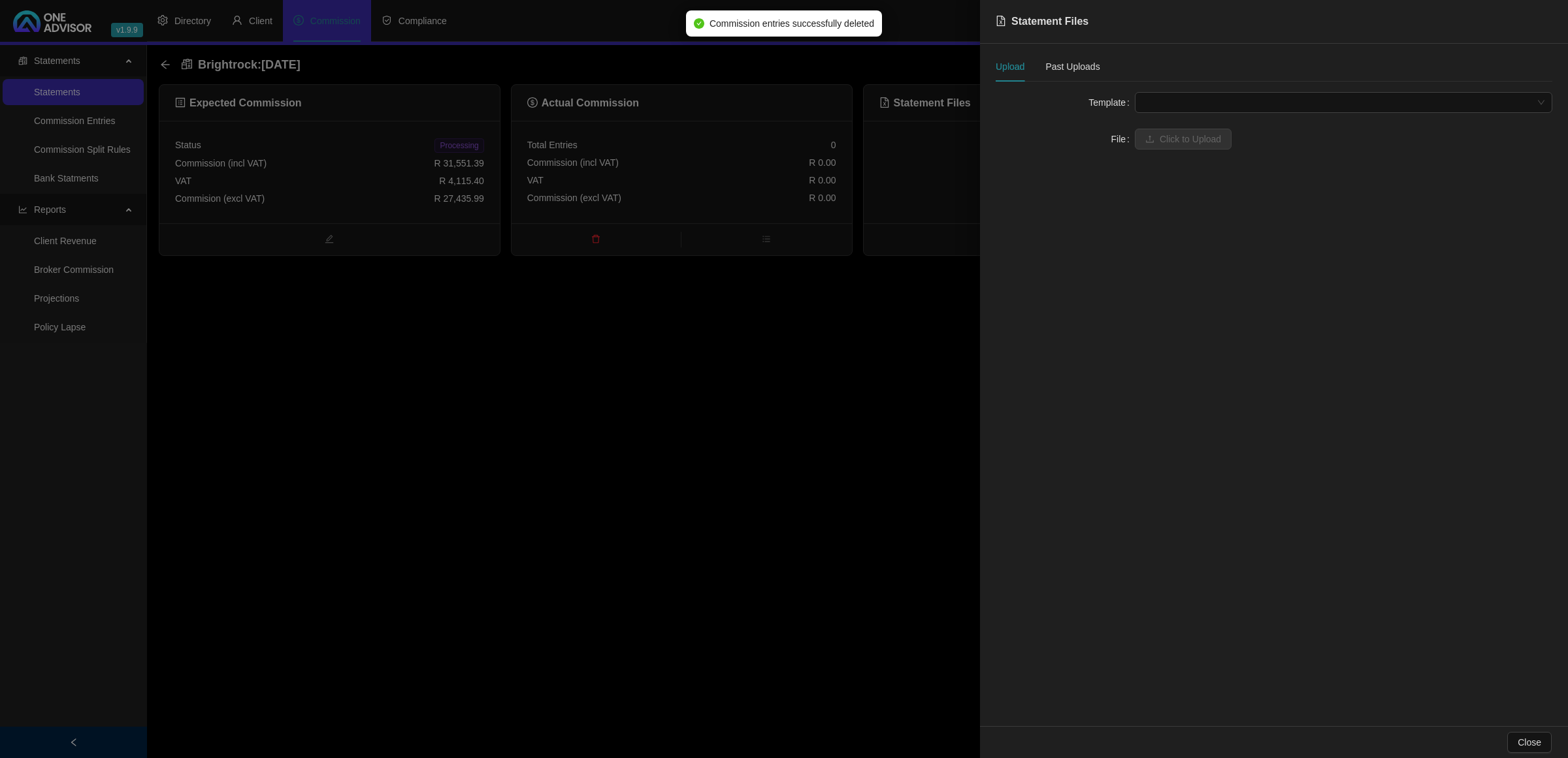
click at [1154, 97] on span at bounding box center [1344, 103] width 402 height 20
click at [1163, 125] on div "BrightRock FSP transaction list" at bounding box center [1344, 129] width 397 height 14
click at [1165, 143] on span "Click to Upload" at bounding box center [1190, 139] width 61 height 14
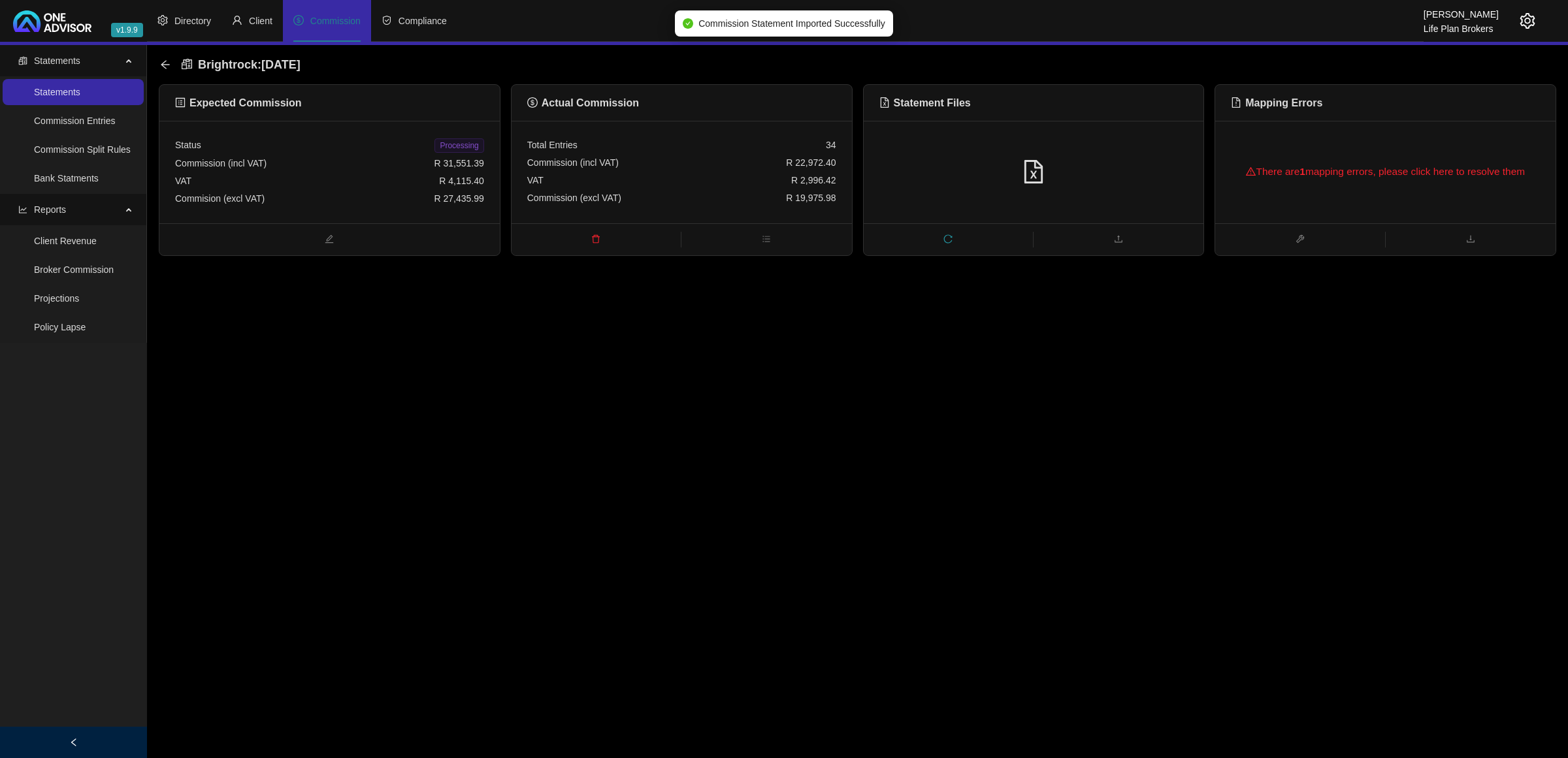
click at [1399, 151] on div "There are 1 mapping errors, please click here to resolve them" at bounding box center [1385, 172] width 309 height 42
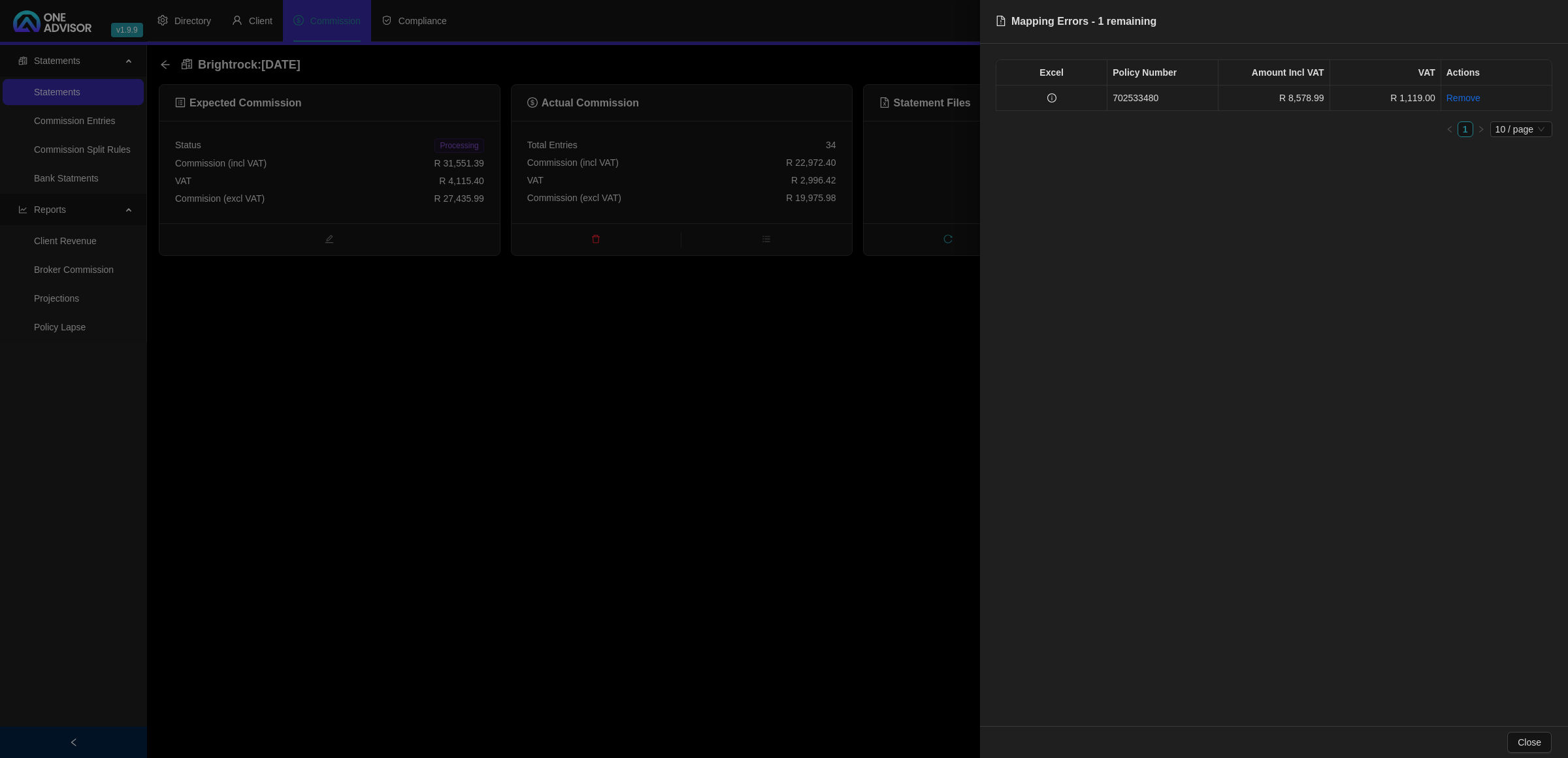
click at [1056, 91] on td at bounding box center [1052, 98] width 111 height 26
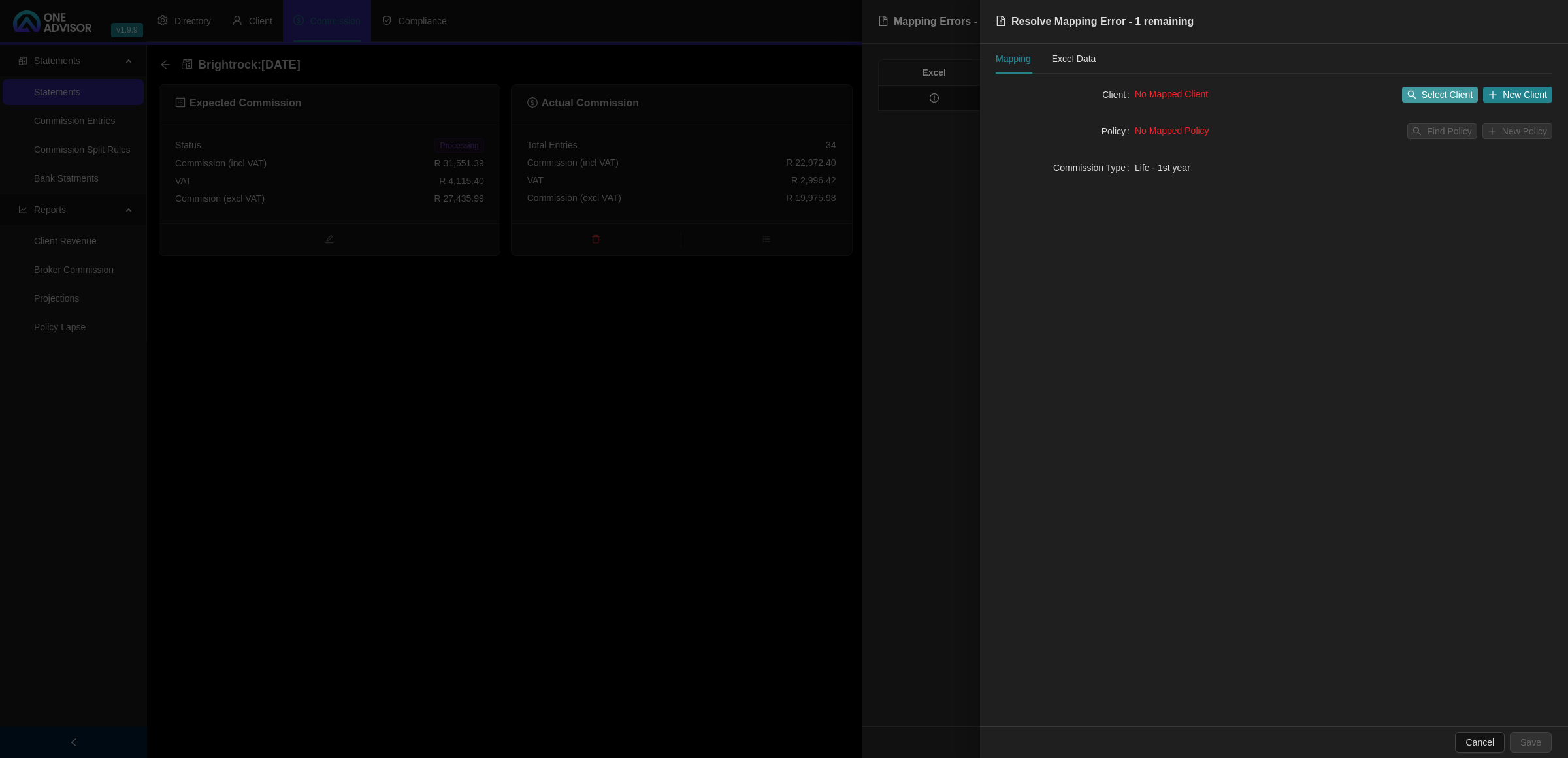
click at [1415, 89] on button "Select Client" at bounding box center [1440, 95] width 76 height 16
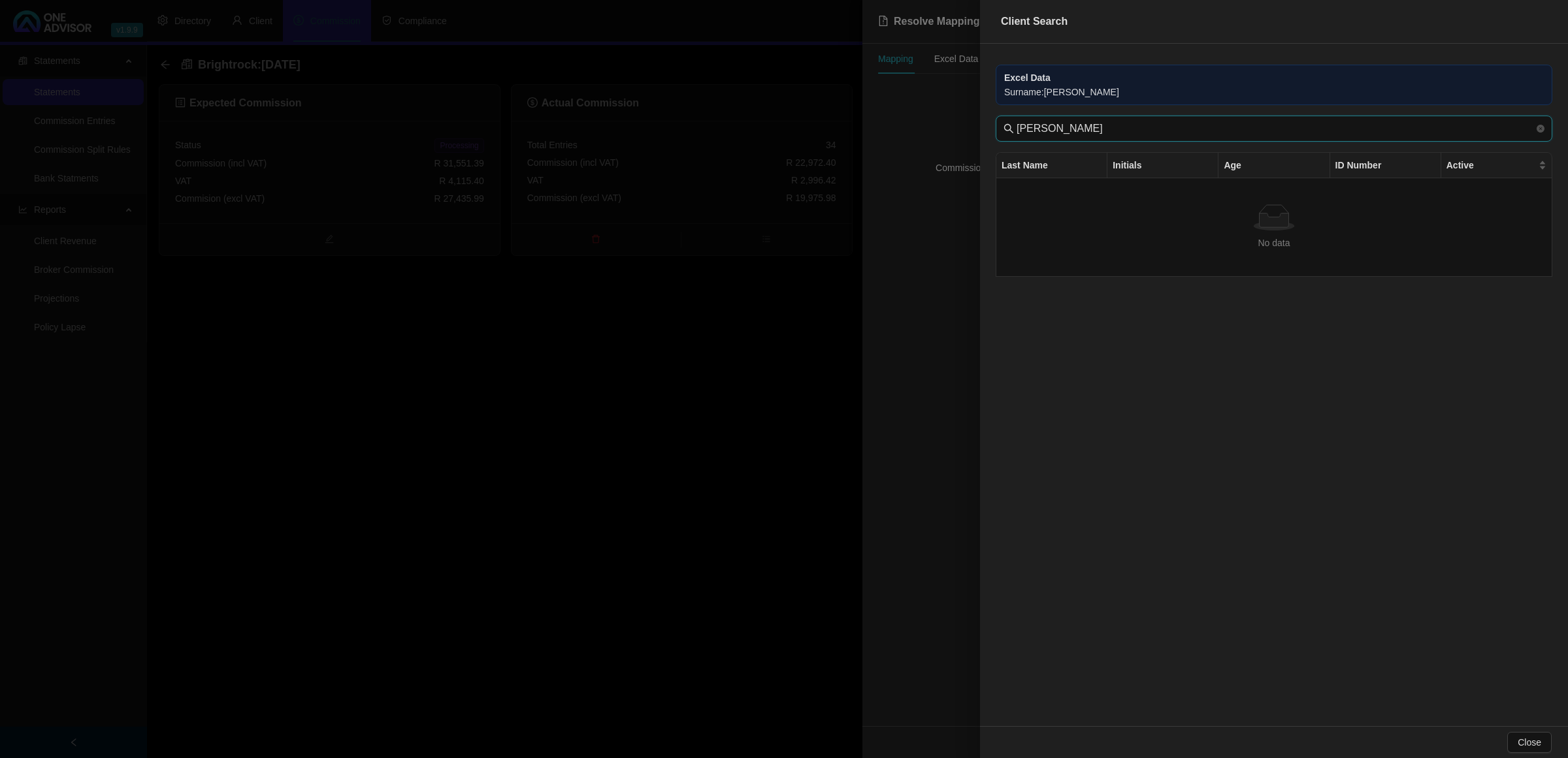
drag, startPoint x: 1037, startPoint y: 129, endPoint x: 909, endPoint y: 129, distance: 128.0
click at [909, 129] on div "Client Search Excel Data Surname : [PERSON_NAME] [PERSON_NAME] Last Name Initia…" at bounding box center [784, 379] width 1568 height 758
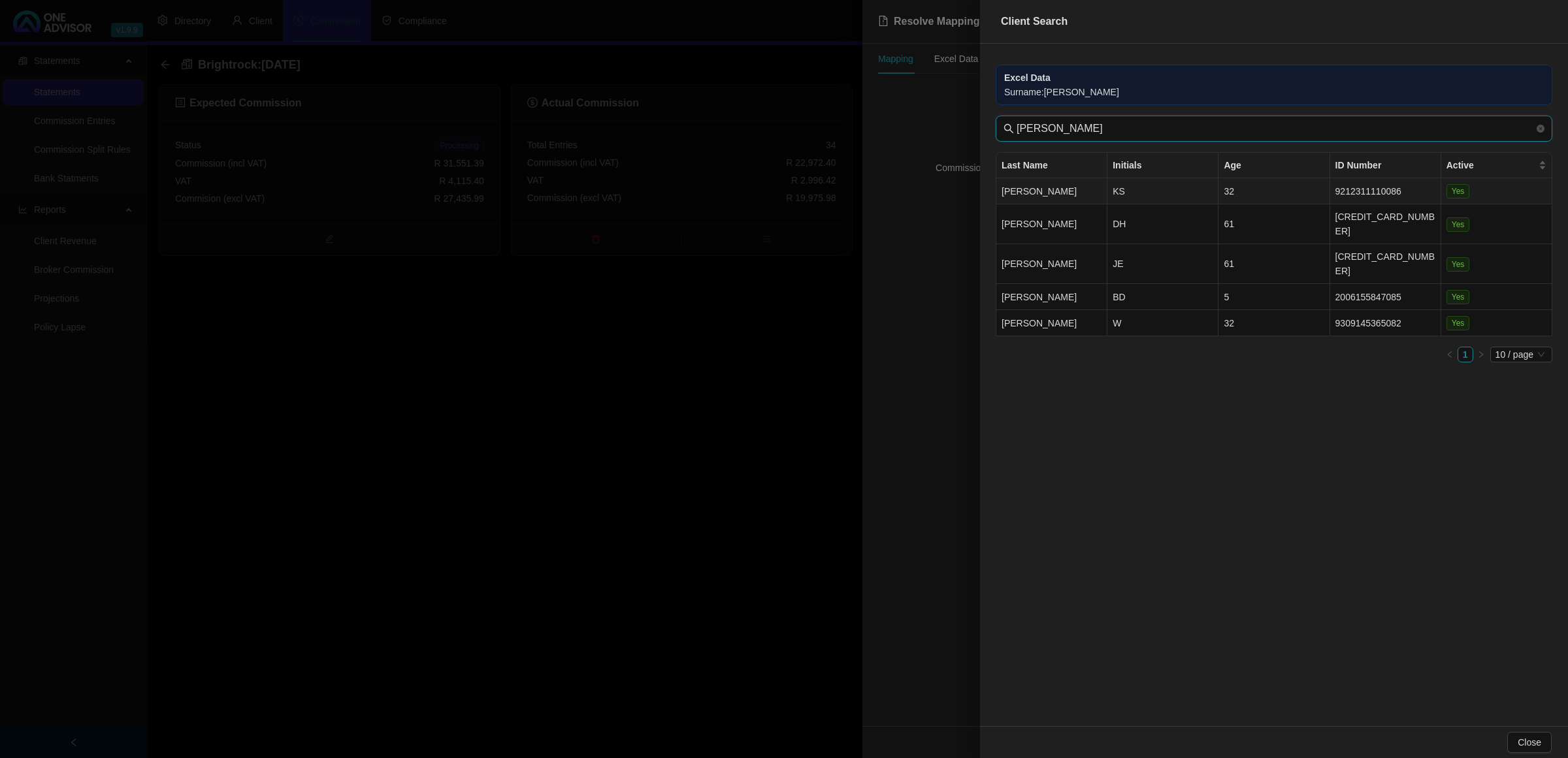
type input "[PERSON_NAME]"
click at [1076, 184] on td "[PERSON_NAME]" at bounding box center [1052, 191] width 111 height 26
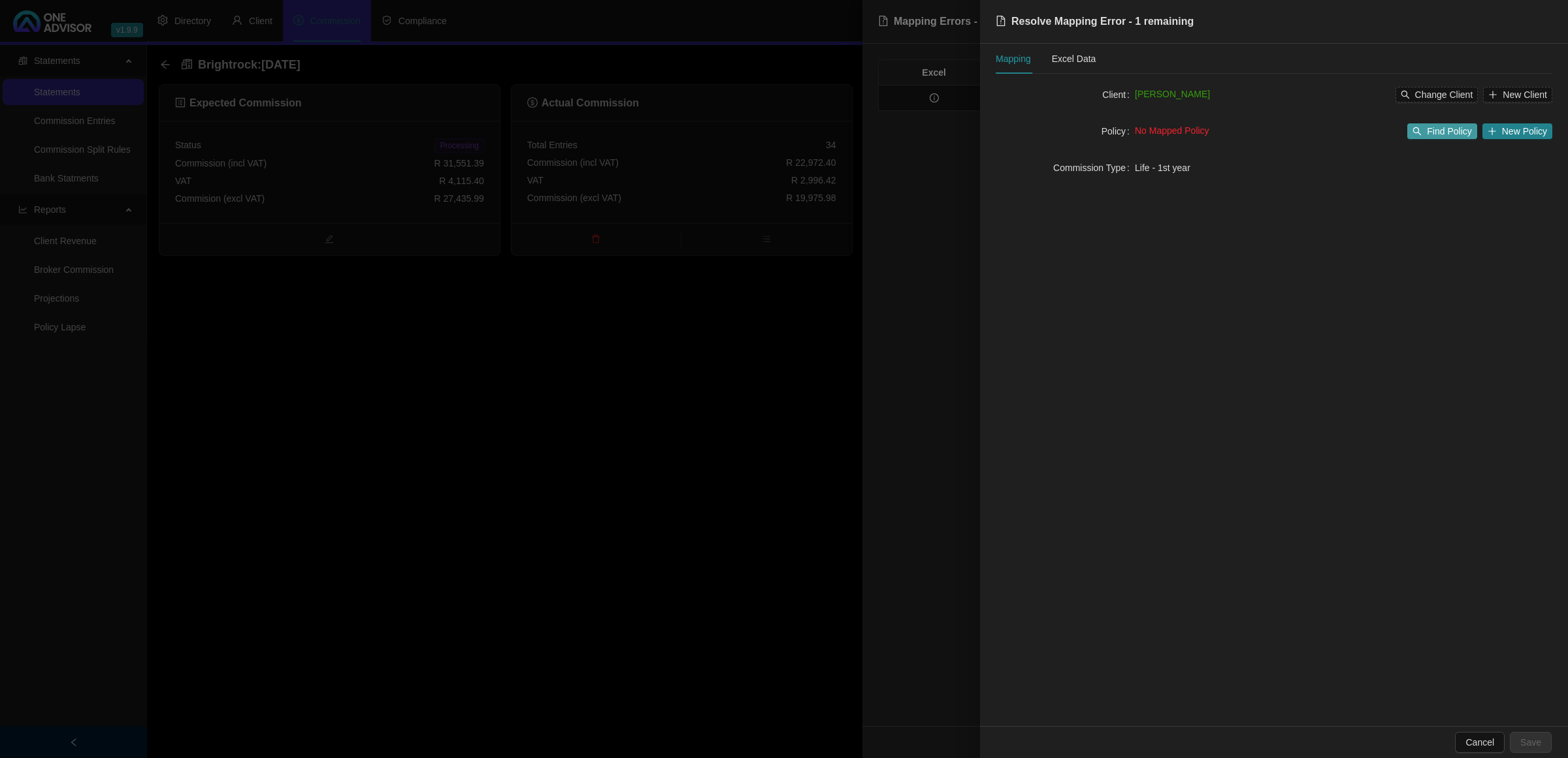
click at [1431, 130] on span "Find Policy" at bounding box center [1449, 132] width 44 height 14
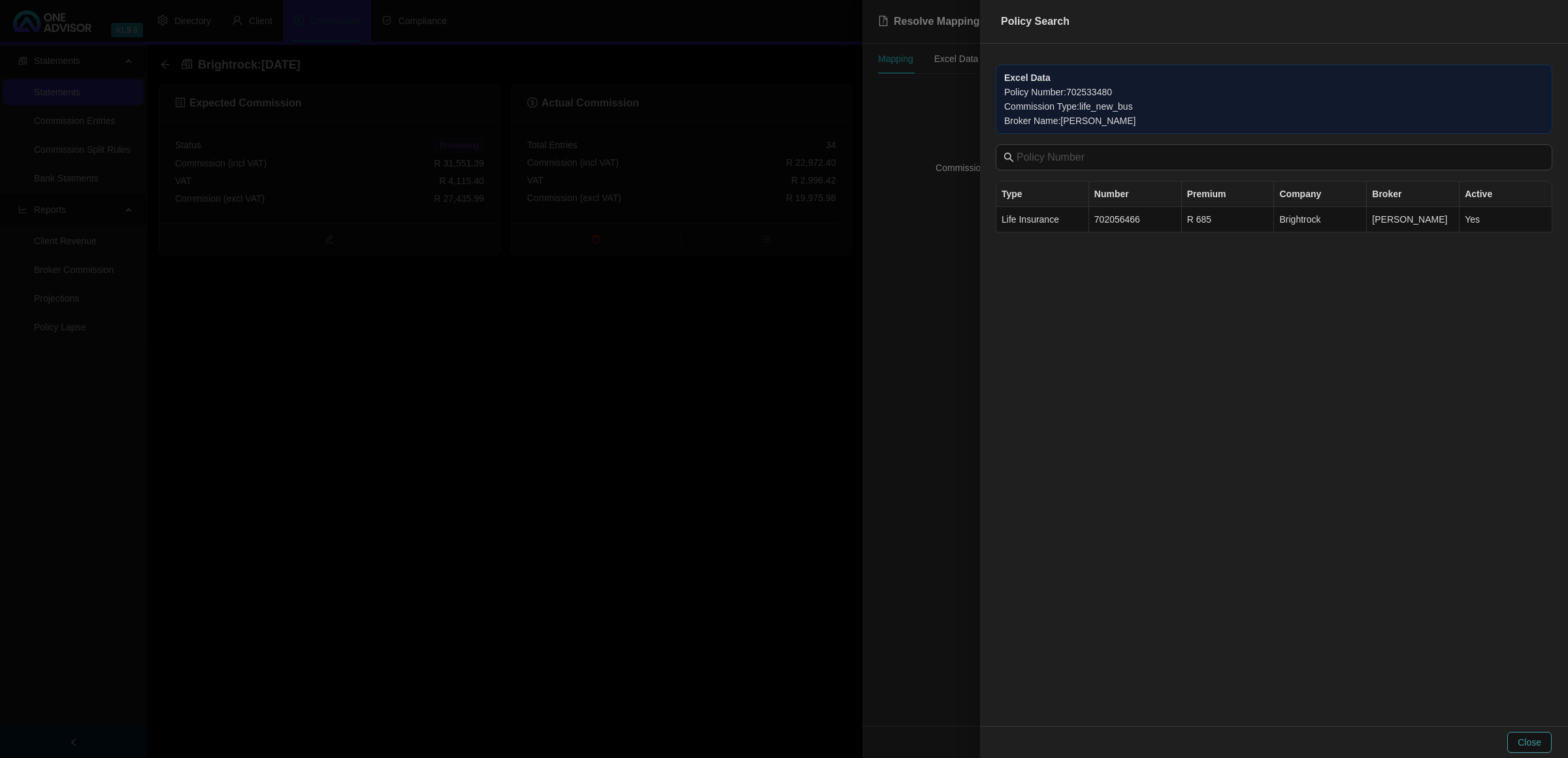
click at [1519, 733] on button "Close" at bounding box center [1529, 743] width 44 height 21
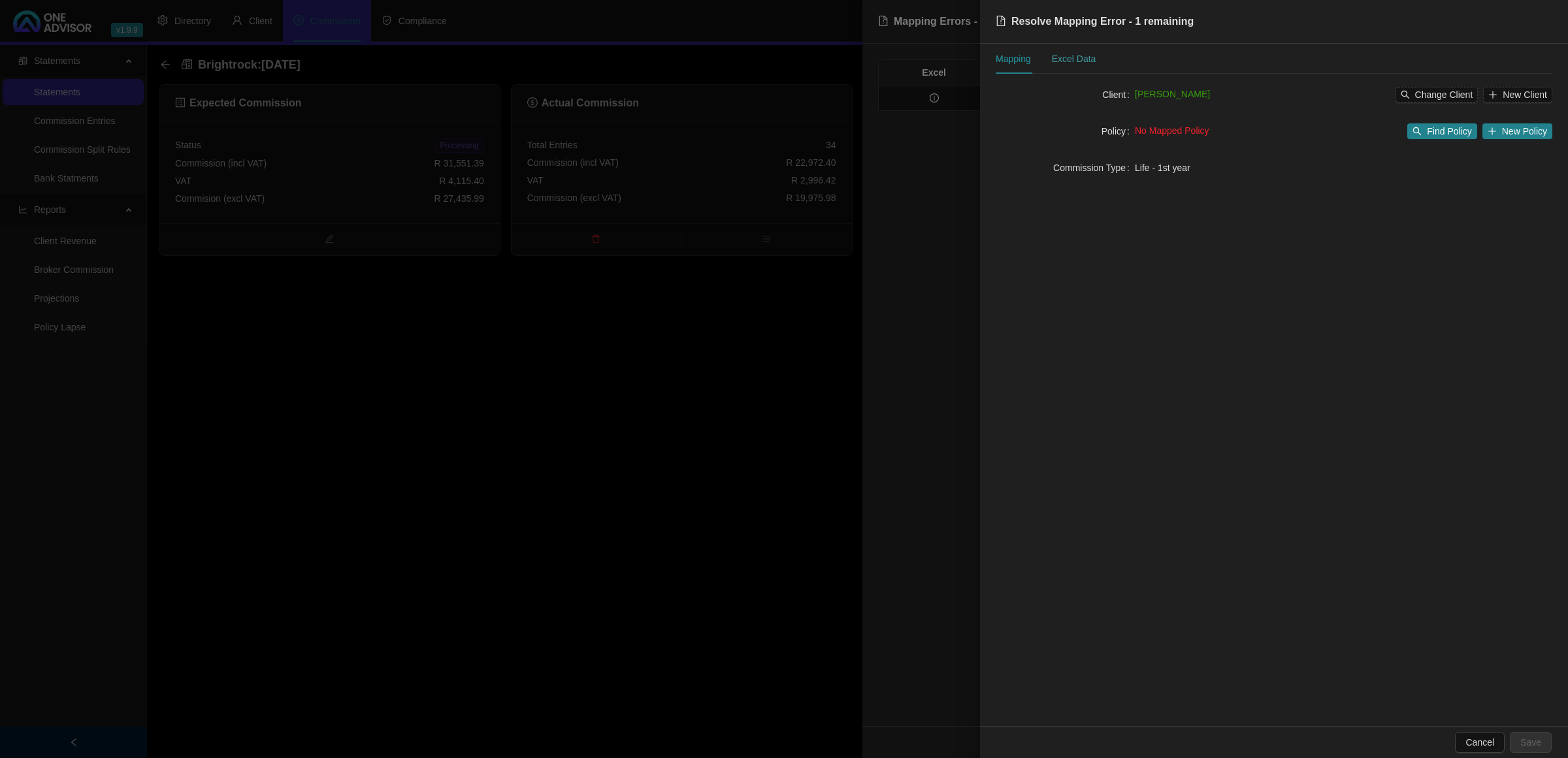
click at [1075, 49] on div "Excel Data" at bounding box center [1074, 59] width 44 height 30
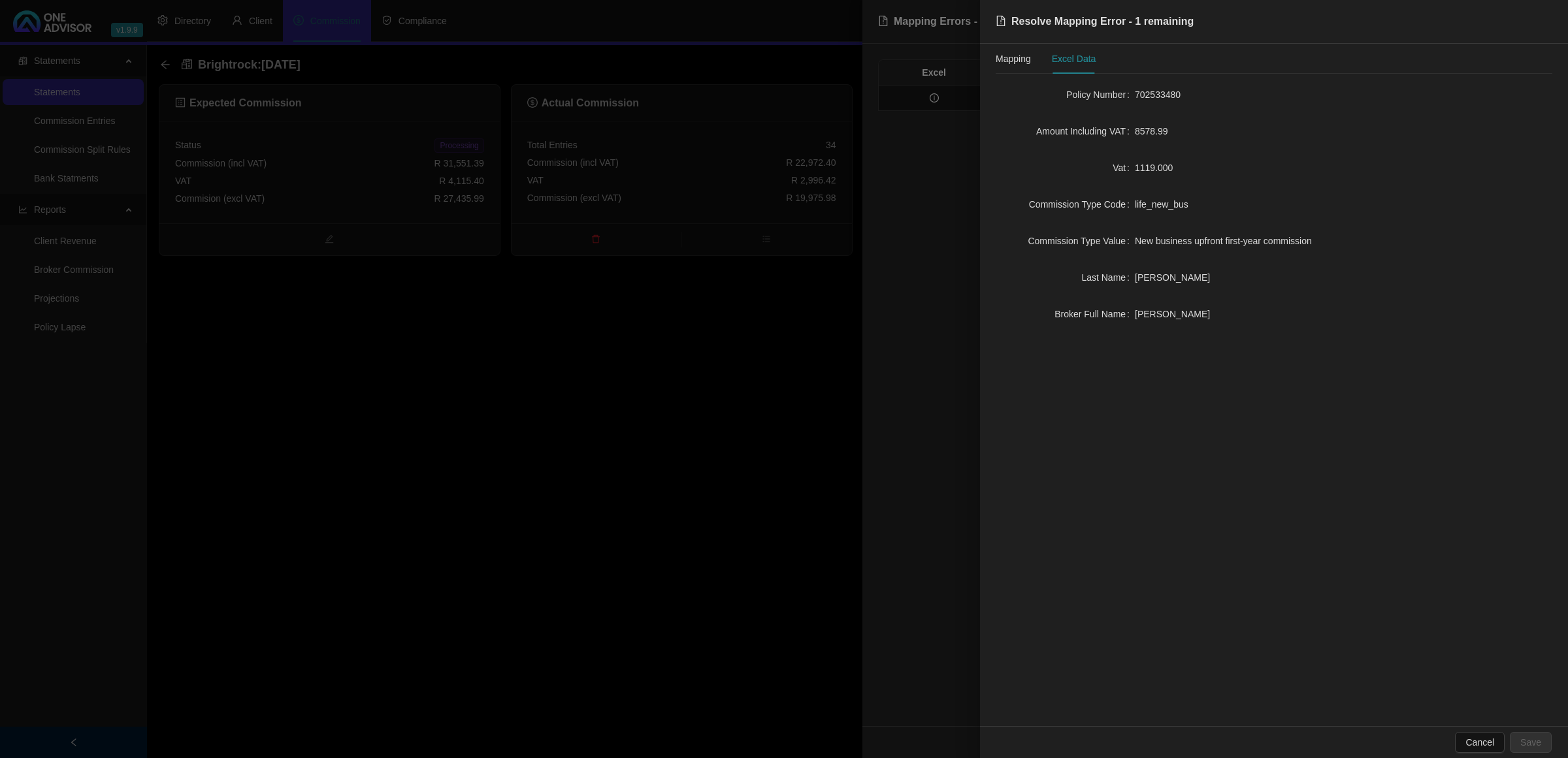
click at [536, 521] on div at bounding box center [784, 379] width 1568 height 758
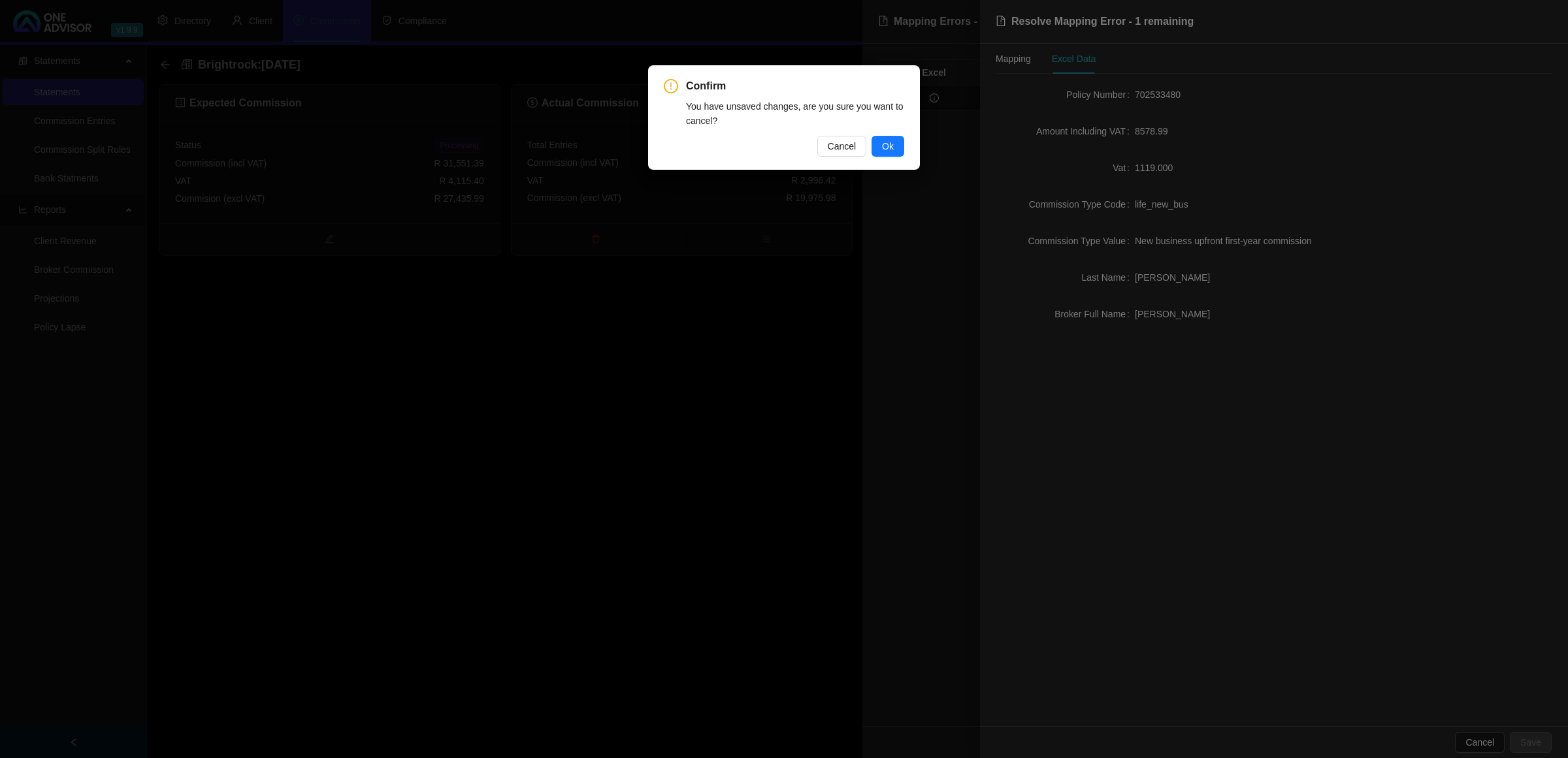
click at [536, 521] on div "Confirm You have unsaved changes, are you sure you want to cancel? Cancel Ok" at bounding box center [784, 379] width 1568 height 758
click at [863, 147] on button "Cancel" at bounding box center [842, 146] width 49 height 21
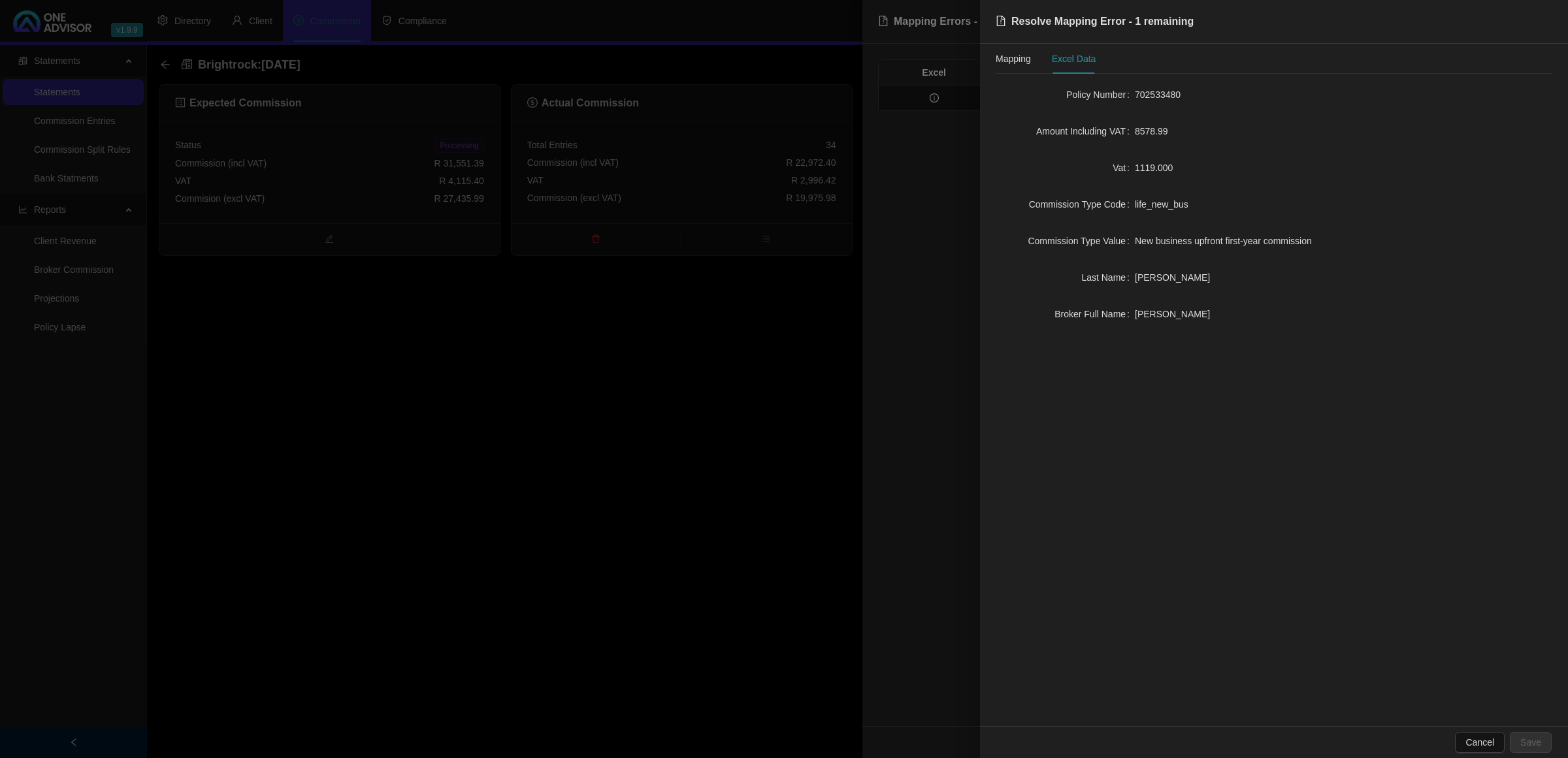
click at [752, 373] on div at bounding box center [784, 379] width 1568 height 758
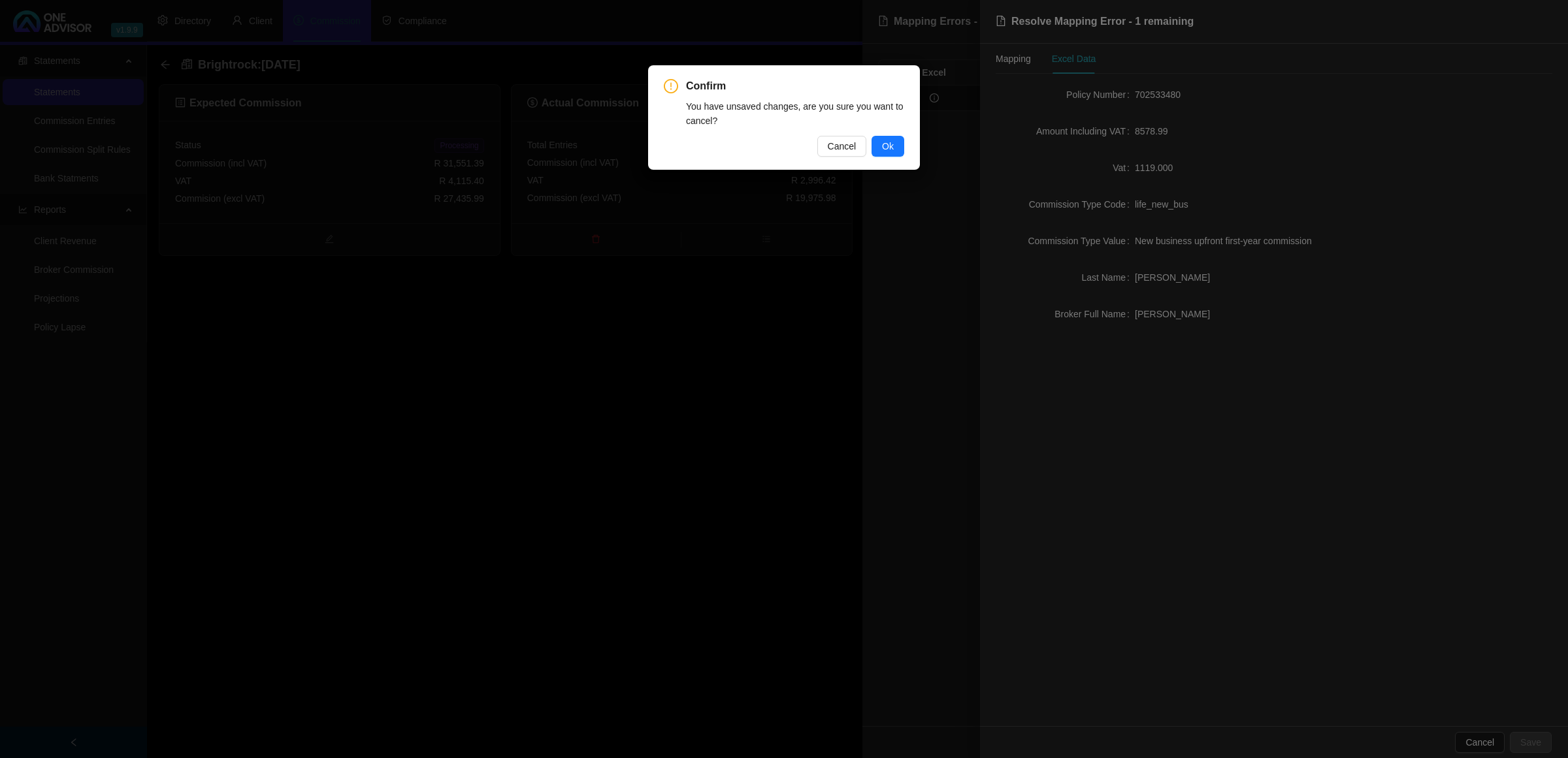
click at [1482, 743] on div "Confirm You have unsaved changes, are you sure you want to cancel? Cancel Ok" at bounding box center [784, 379] width 1568 height 758
click at [870, 144] on div "Cancel Ok" at bounding box center [783, 146] width 240 height 21
click at [883, 154] on button "Ok" at bounding box center [888, 146] width 33 height 21
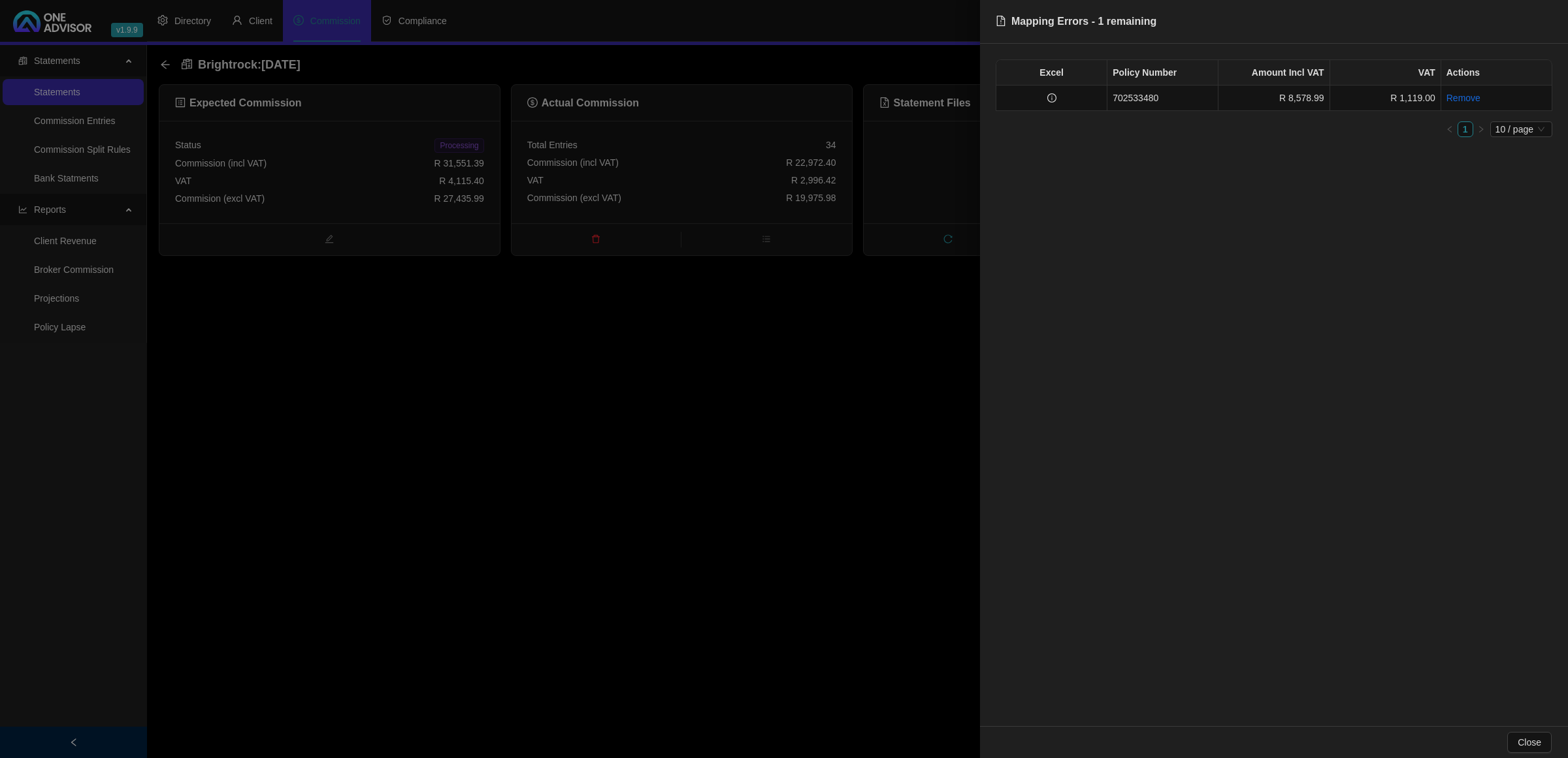
click at [841, 340] on div at bounding box center [784, 379] width 1568 height 758
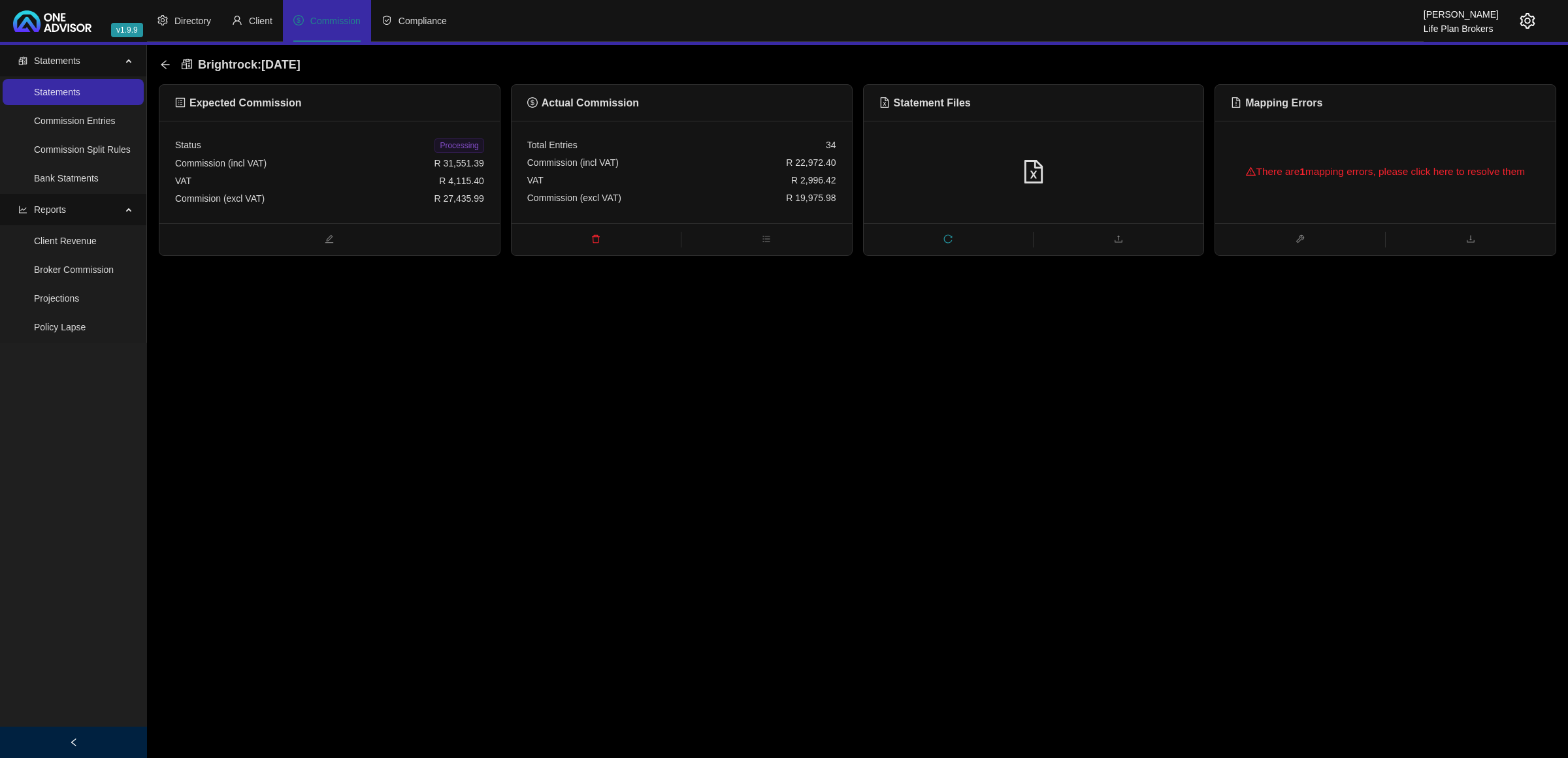
click at [162, 57] on div "Brightrock : [DATE]" at bounding box center [234, 64] width 148 height 24
click at [164, 59] on icon "arrow-left" at bounding box center [165, 64] width 11 height 11
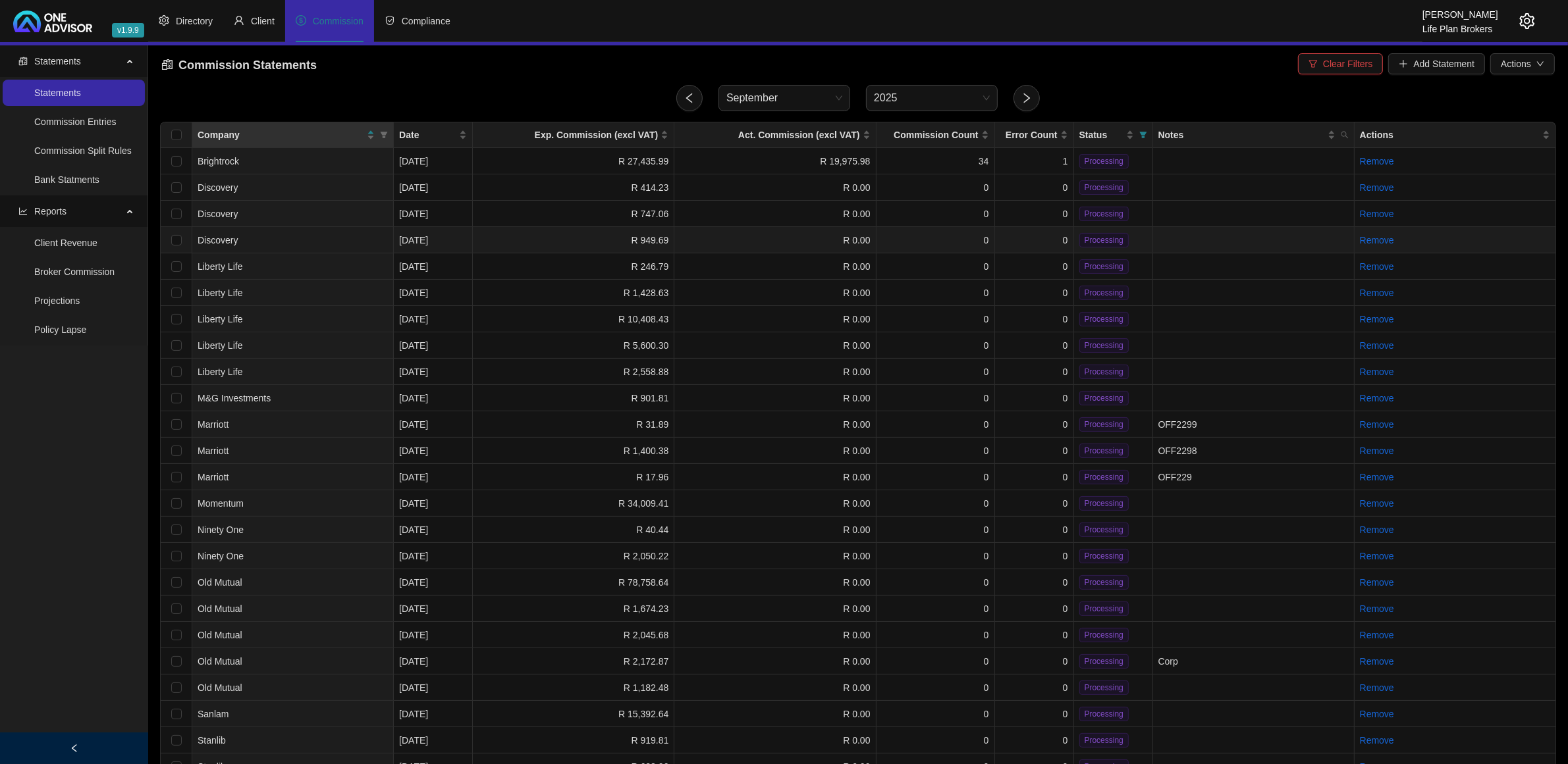
click at [506, 240] on td "R 949.69" at bounding box center [574, 240] width 202 height 27
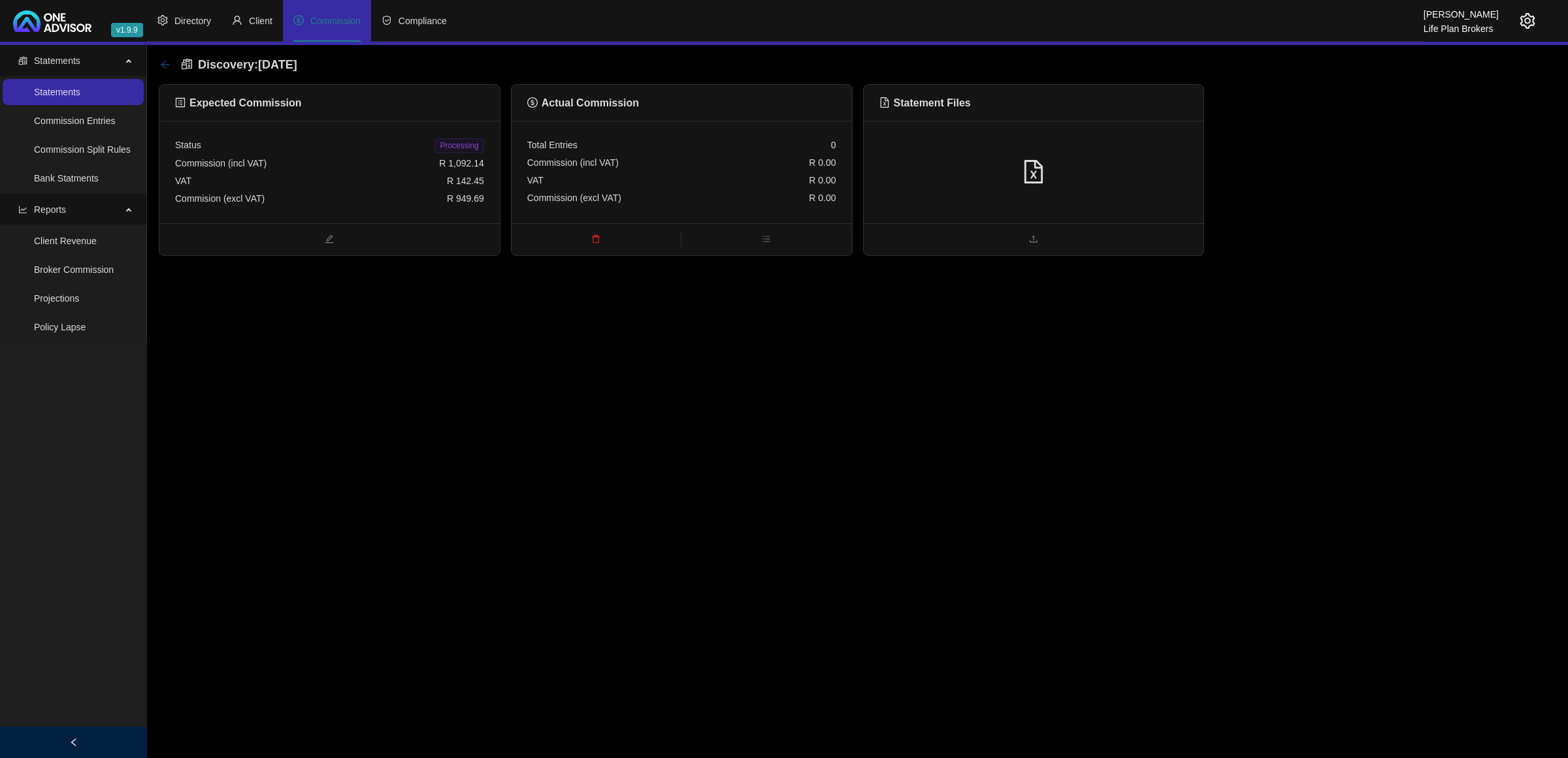
click at [160, 59] on icon "arrow-left" at bounding box center [165, 64] width 11 height 11
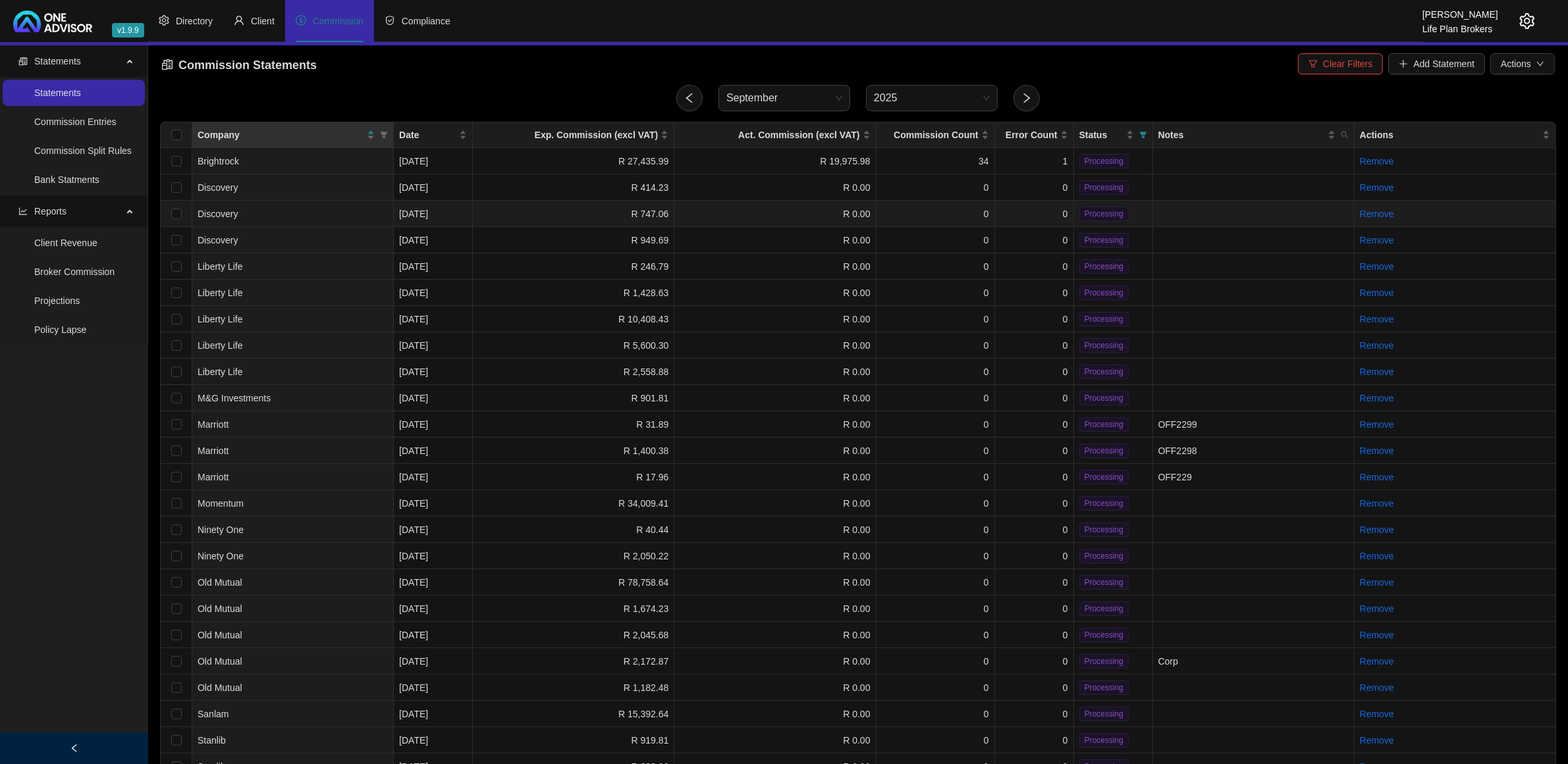
click at [535, 218] on td "R 747.06" at bounding box center [574, 214] width 202 height 27
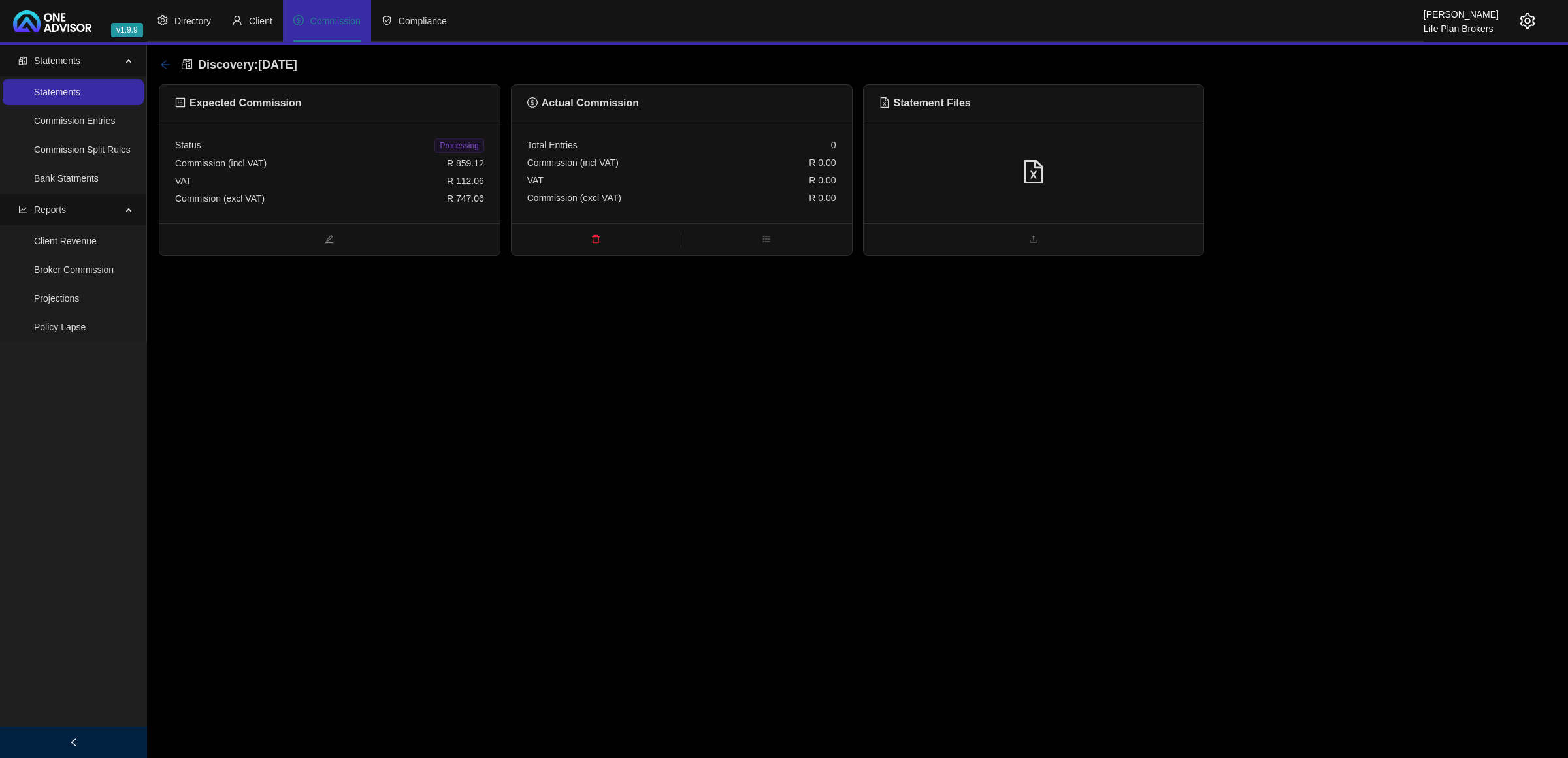
click at [165, 59] on icon "arrow-left" at bounding box center [165, 64] width 11 height 11
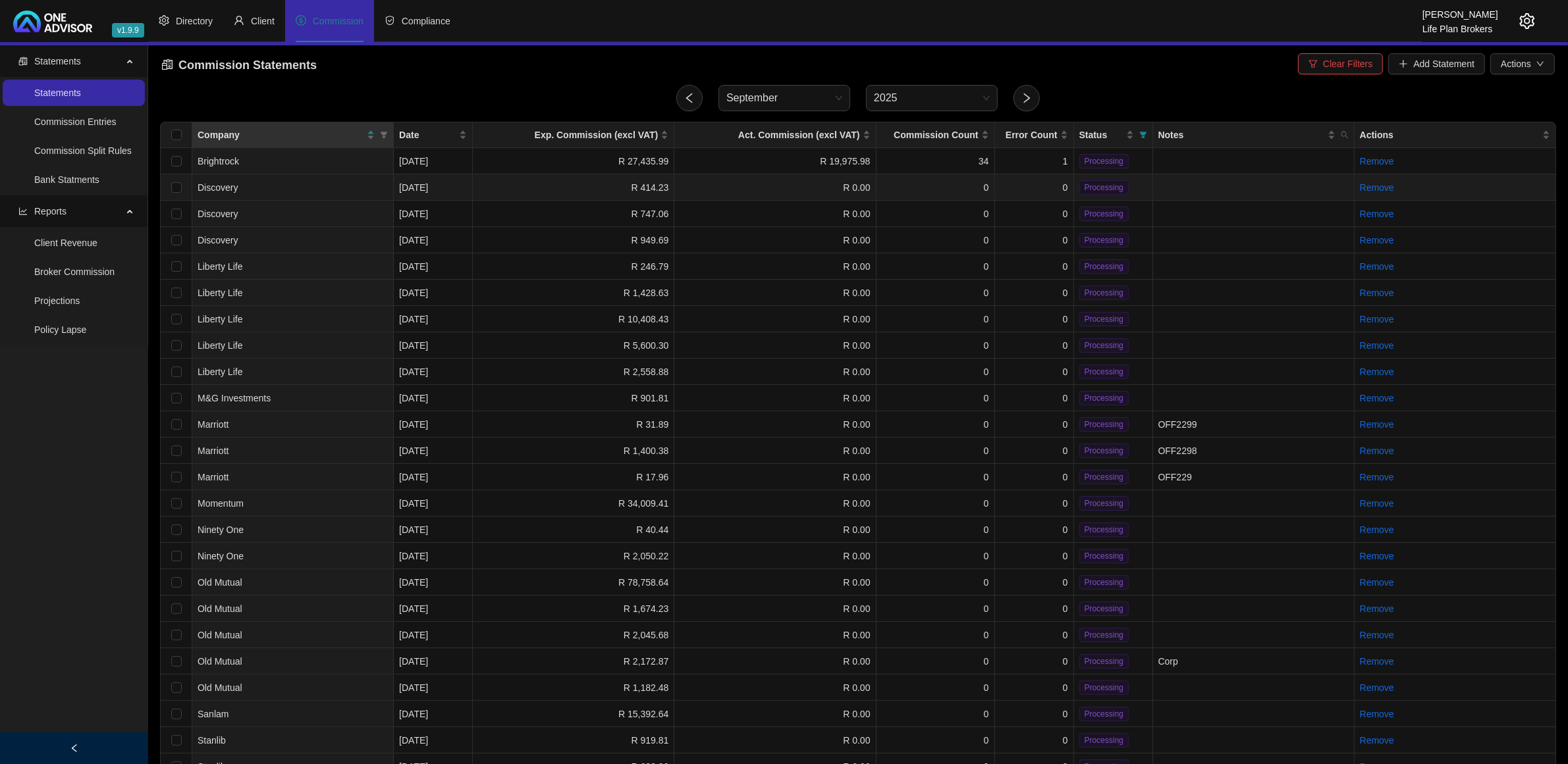
click at [529, 195] on td "R 414.23" at bounding box center [574, 188] width 202 height 27
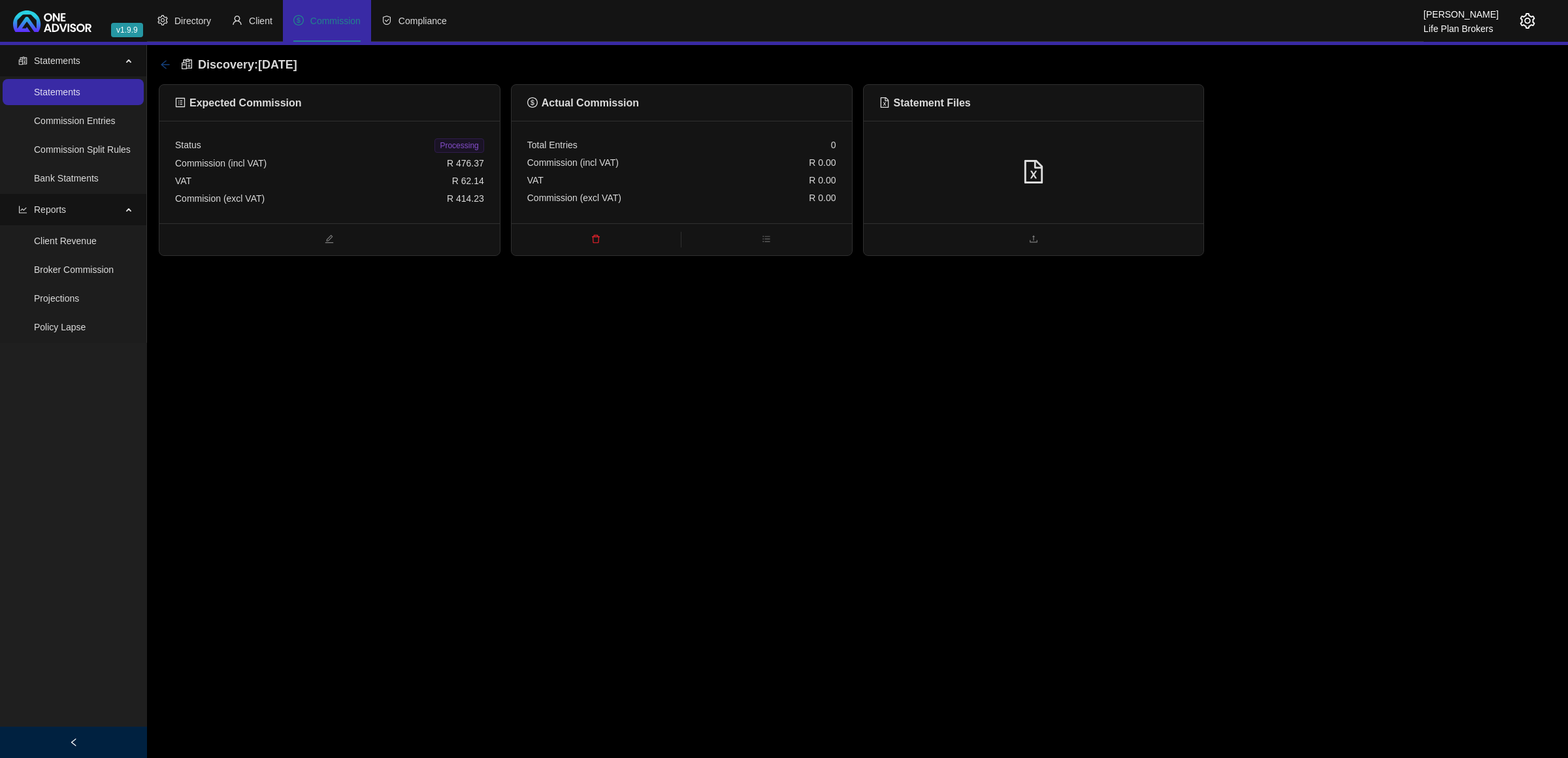
click at [169, 65] on icon "arrow-left" at bounding box center [165, 64] width 11 height 11
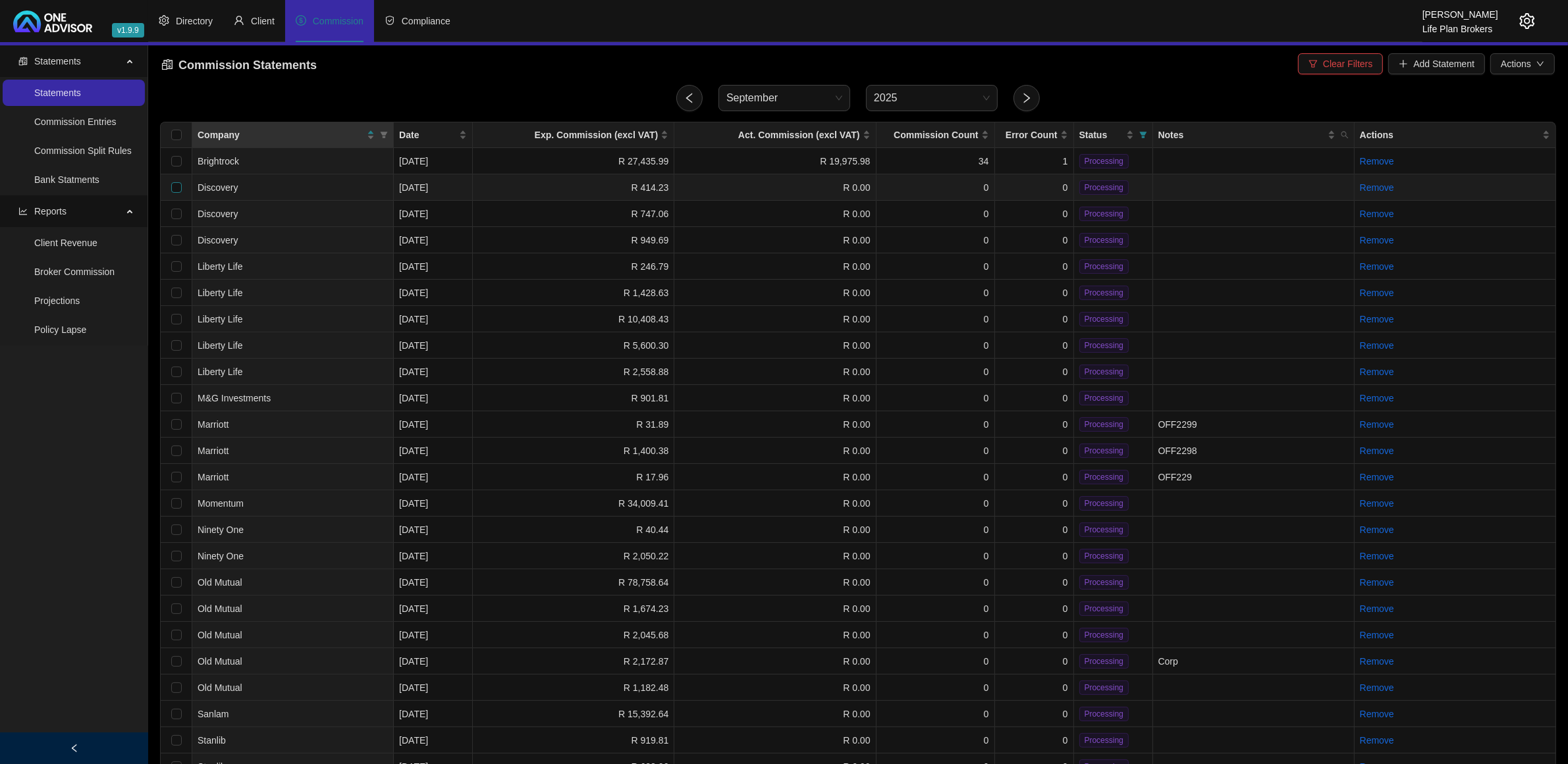
click at [172, 191] on input "checkbox" at bounding box center [177, 188] width 11 height 11
checkbox input "true"
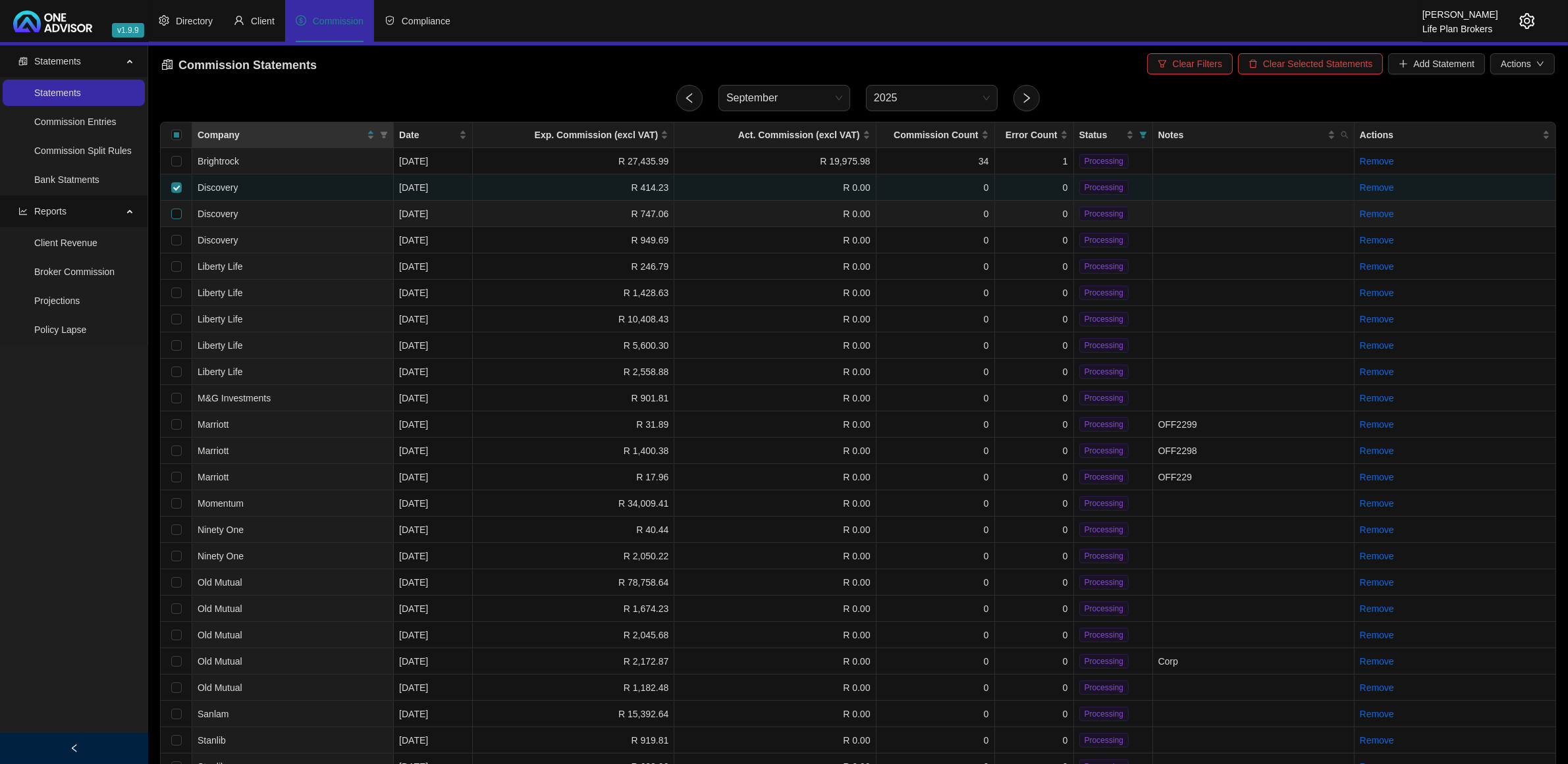
click at [175, 212] on input "checkbox" at bounding box center [177, 214] width 11 height 11
checkbox input "true"
click at [178, 235] on input "checkbox" at bounding box center [177, 240] width 11 height 11
checkbox input "true"
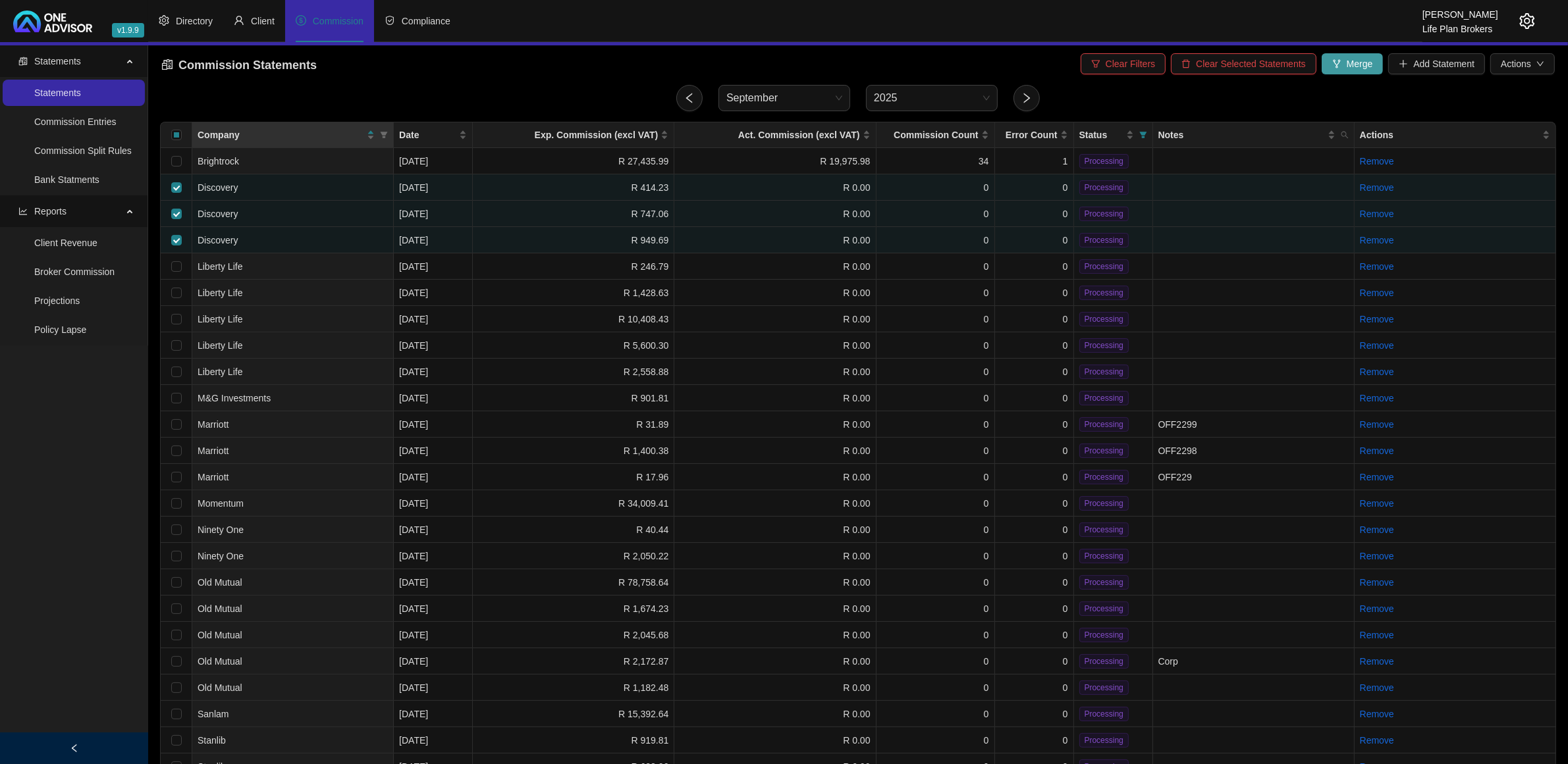
click at [1340, 67] on icon "fork" at bounding box center [1337, 64] width 9 height 9
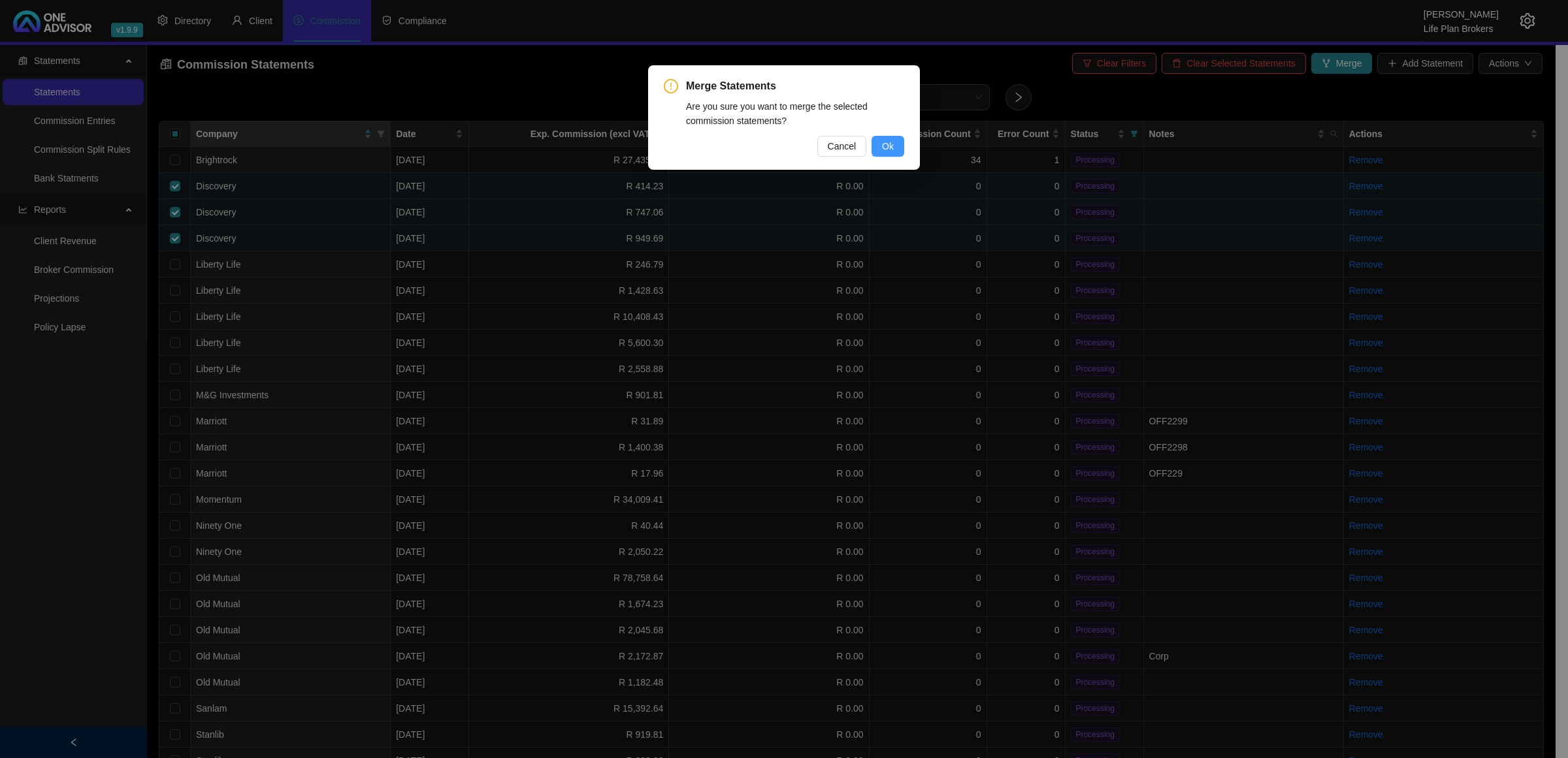
click at [879, 145] on button "Ok" at bounding box center [888, 146] width 33 height 21
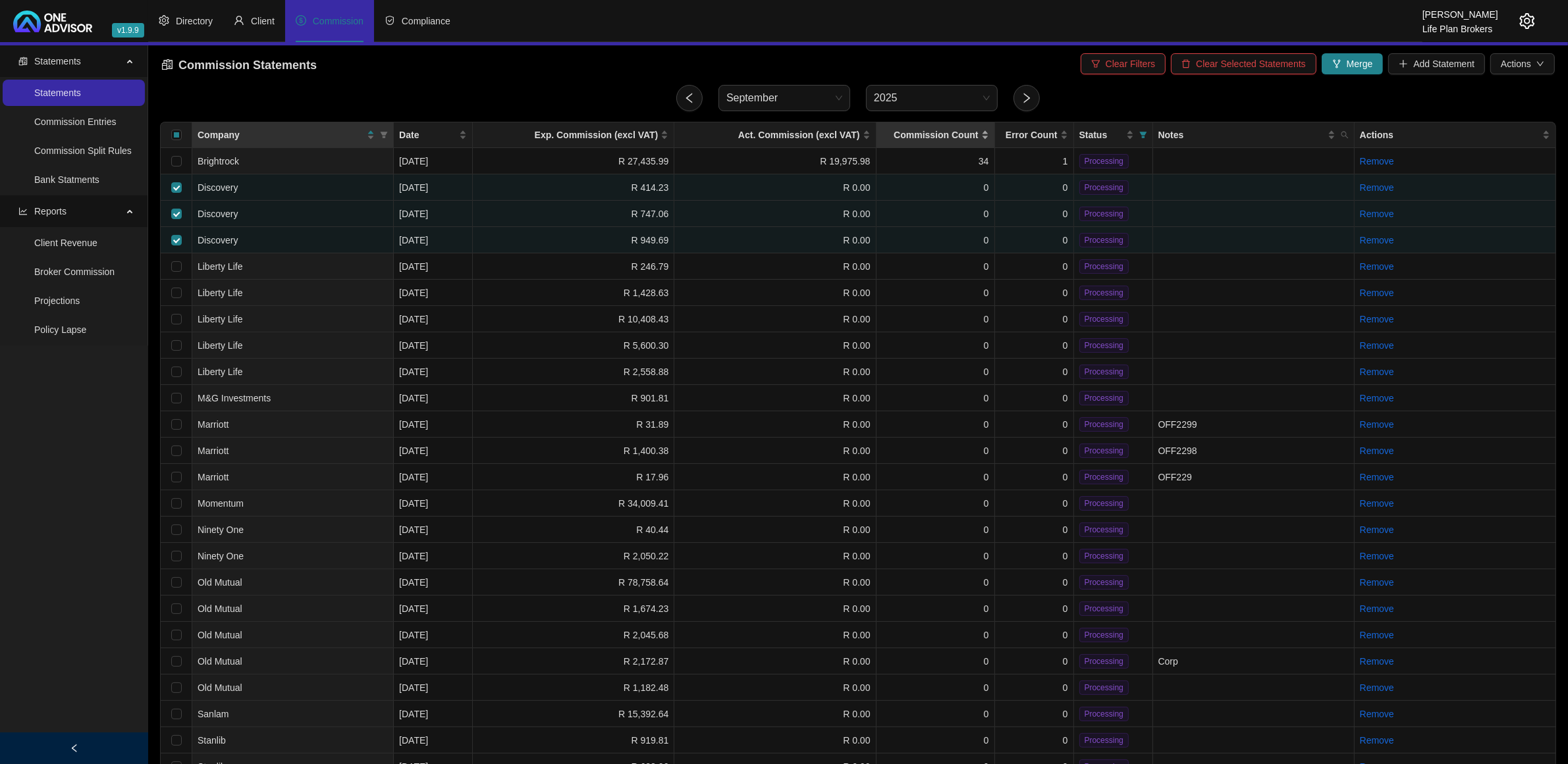
checkbox input "false"
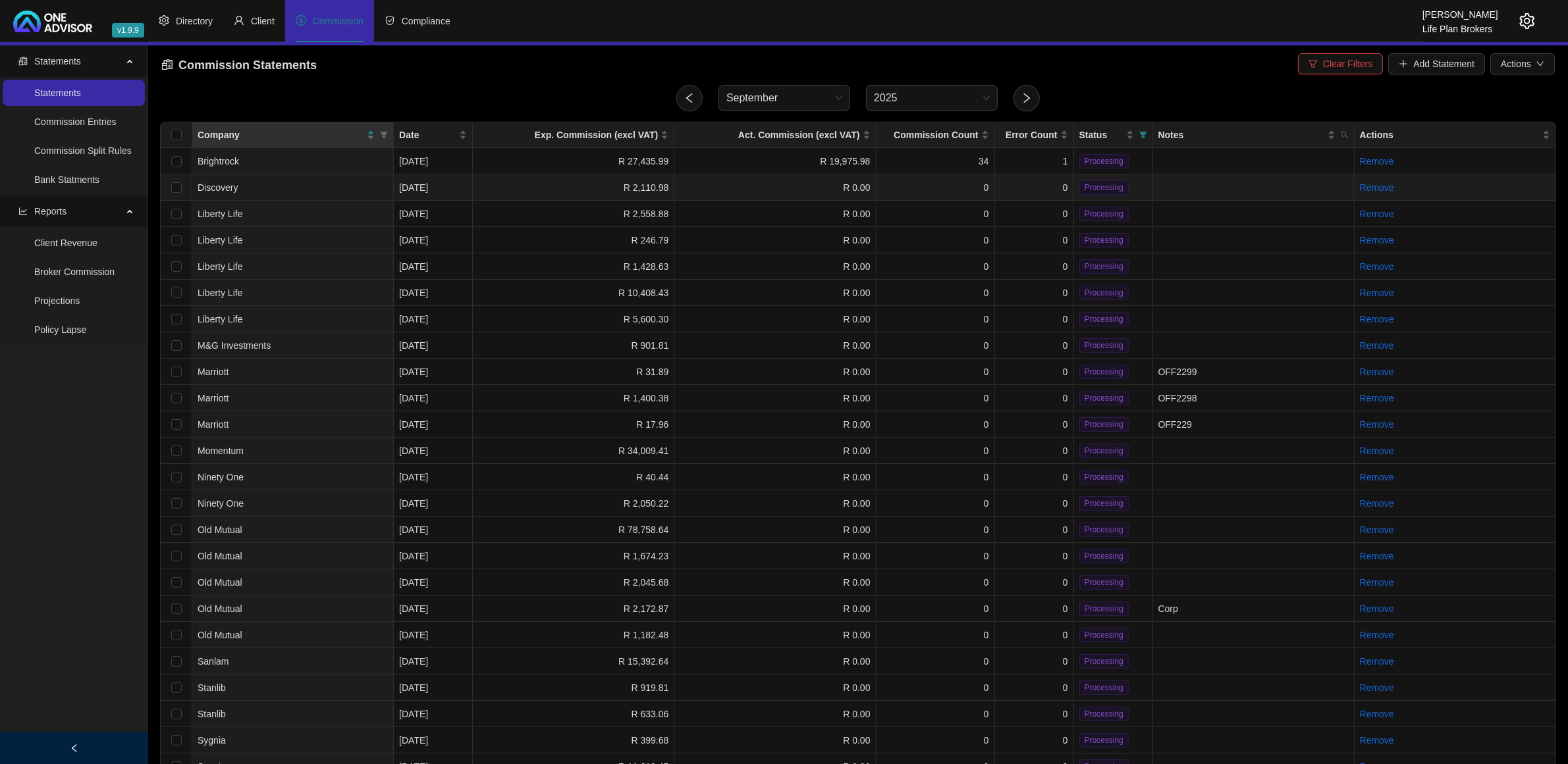
click at [746, 183] on td "R 0.00" at bounding box center [775, 188] width 202 height 27
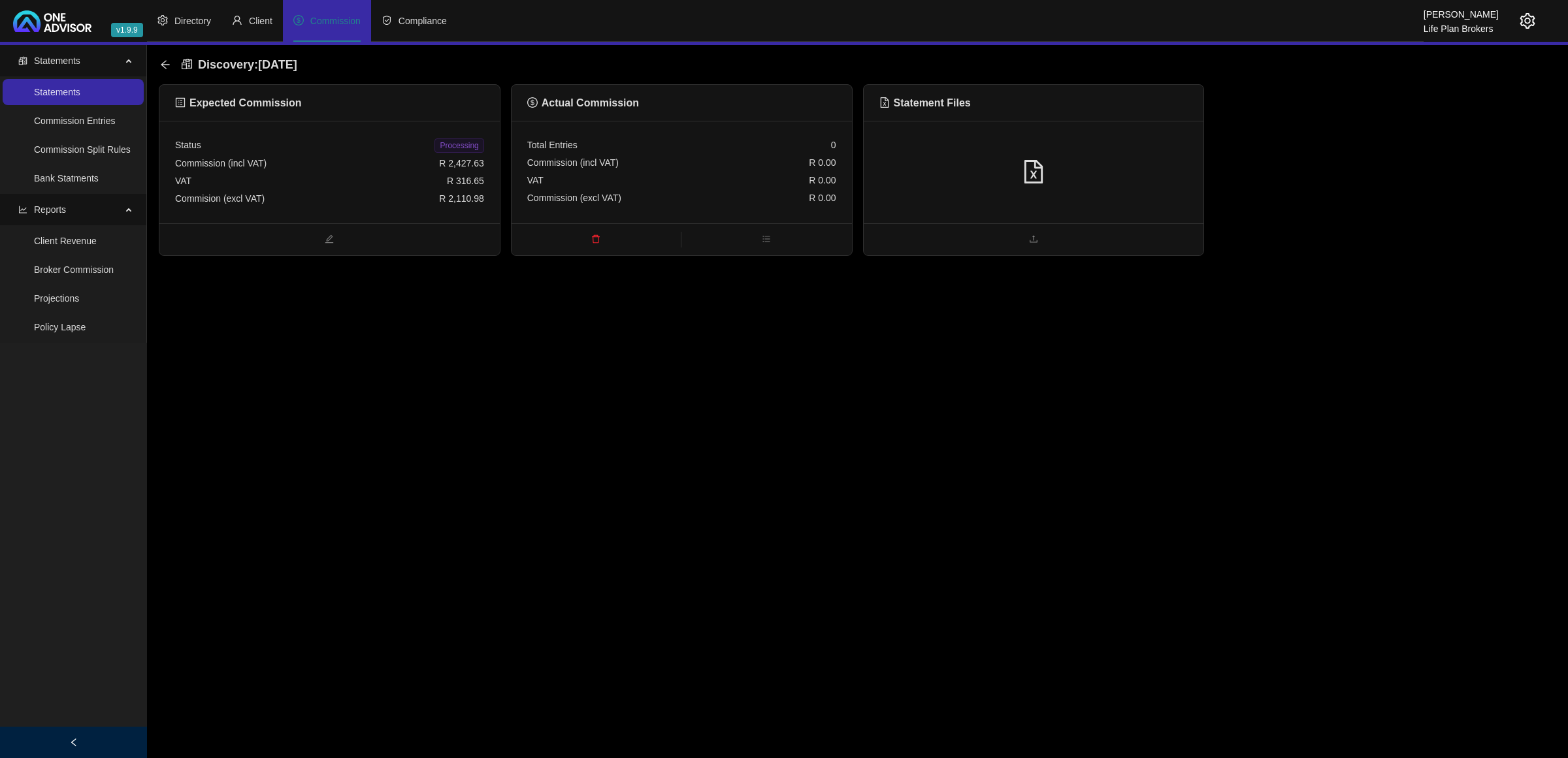
click at [1114, 162] on div at bounding box center [1033, 172] width 309 height 25
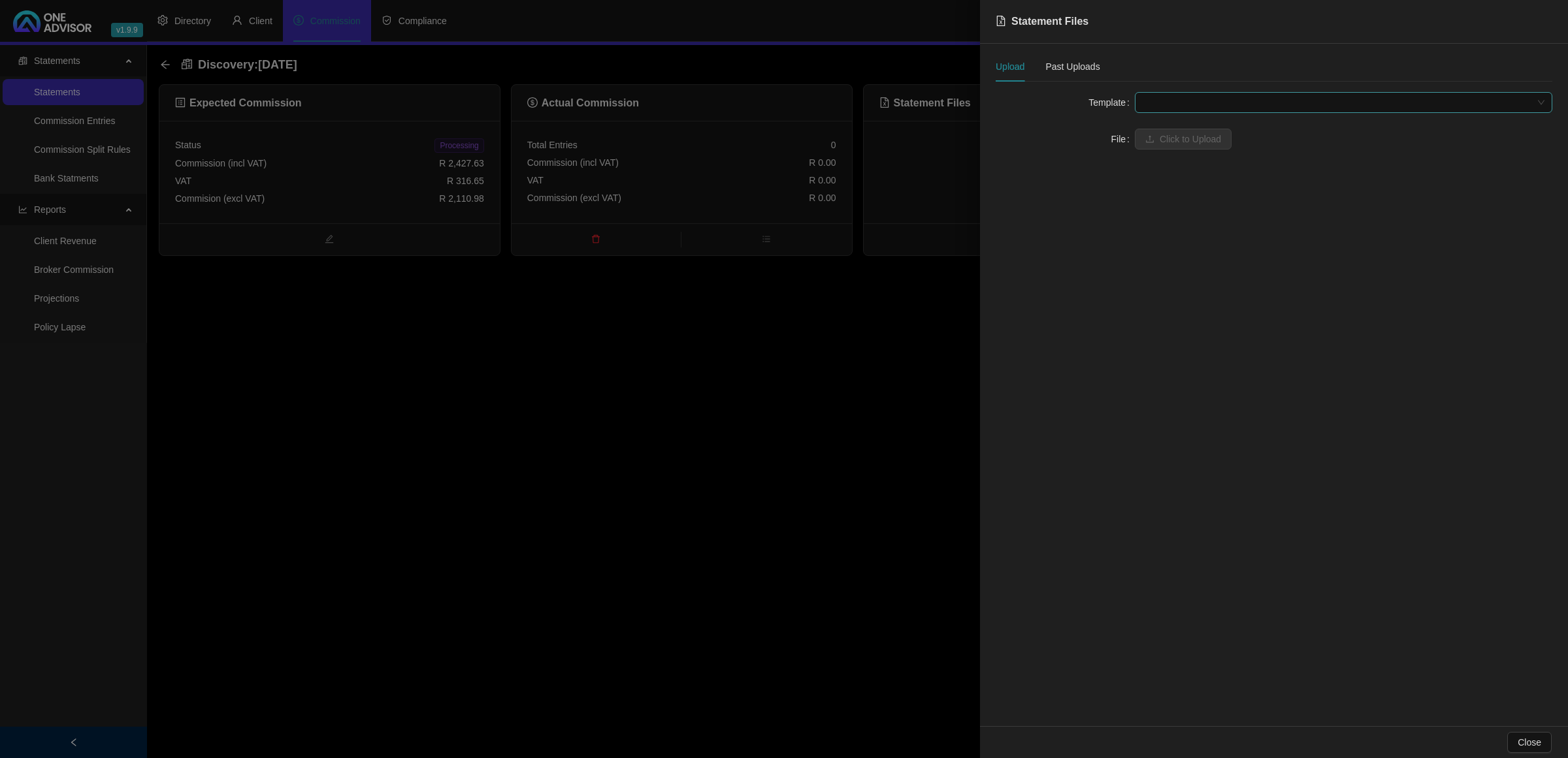
click at [1184, 99] on span at bounding box center [1344, 103] width 402 height 20
click at [1178, 262] on div "Disc Life & Invest (EFT)" at bounding box center [1344, 254] width 412 height 21
click at [1161, 139] on span "Click to Upload" at bounding box center [1190, 139] width 61 height 14
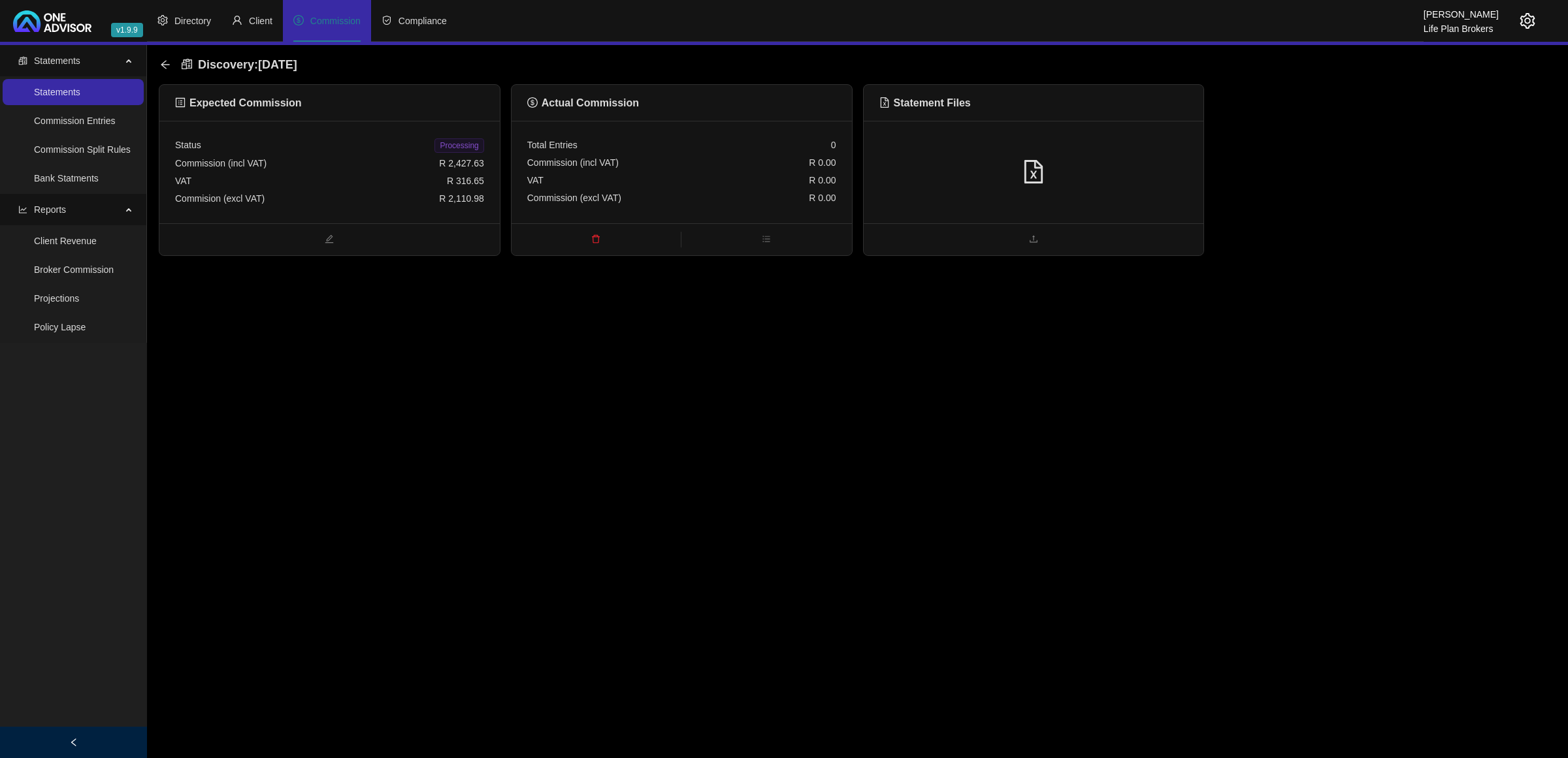
click at [962, 161] on div at bounding box center [1033, 172] width 309 height 25
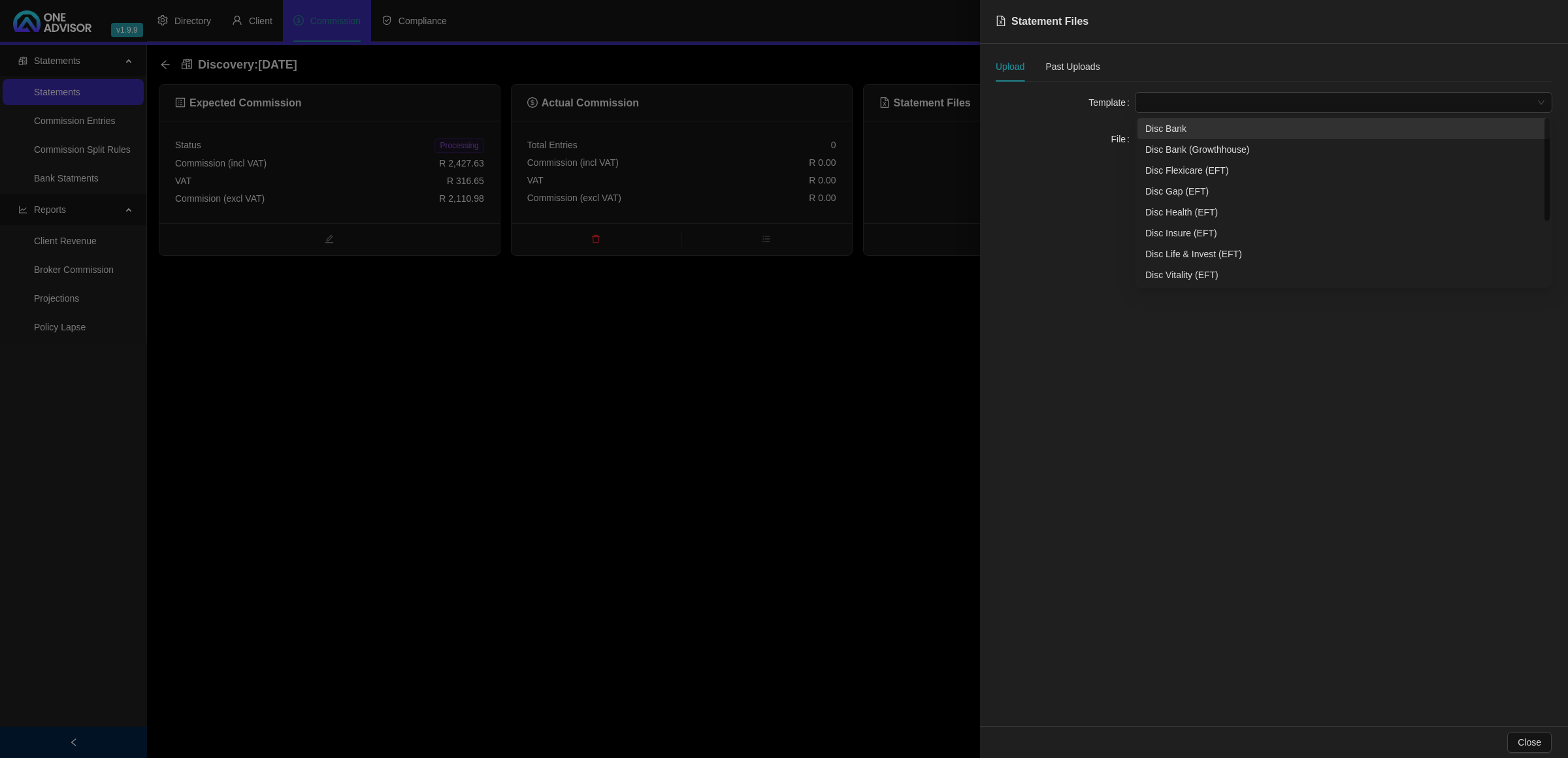
click at [1161, 100] on span at bounding box center [1344, 103] width 402 height 20
click at [1162, 249] on div "Disc Life & Invest (EFT)" at bounding box center [1344, 254] width 397 height 14
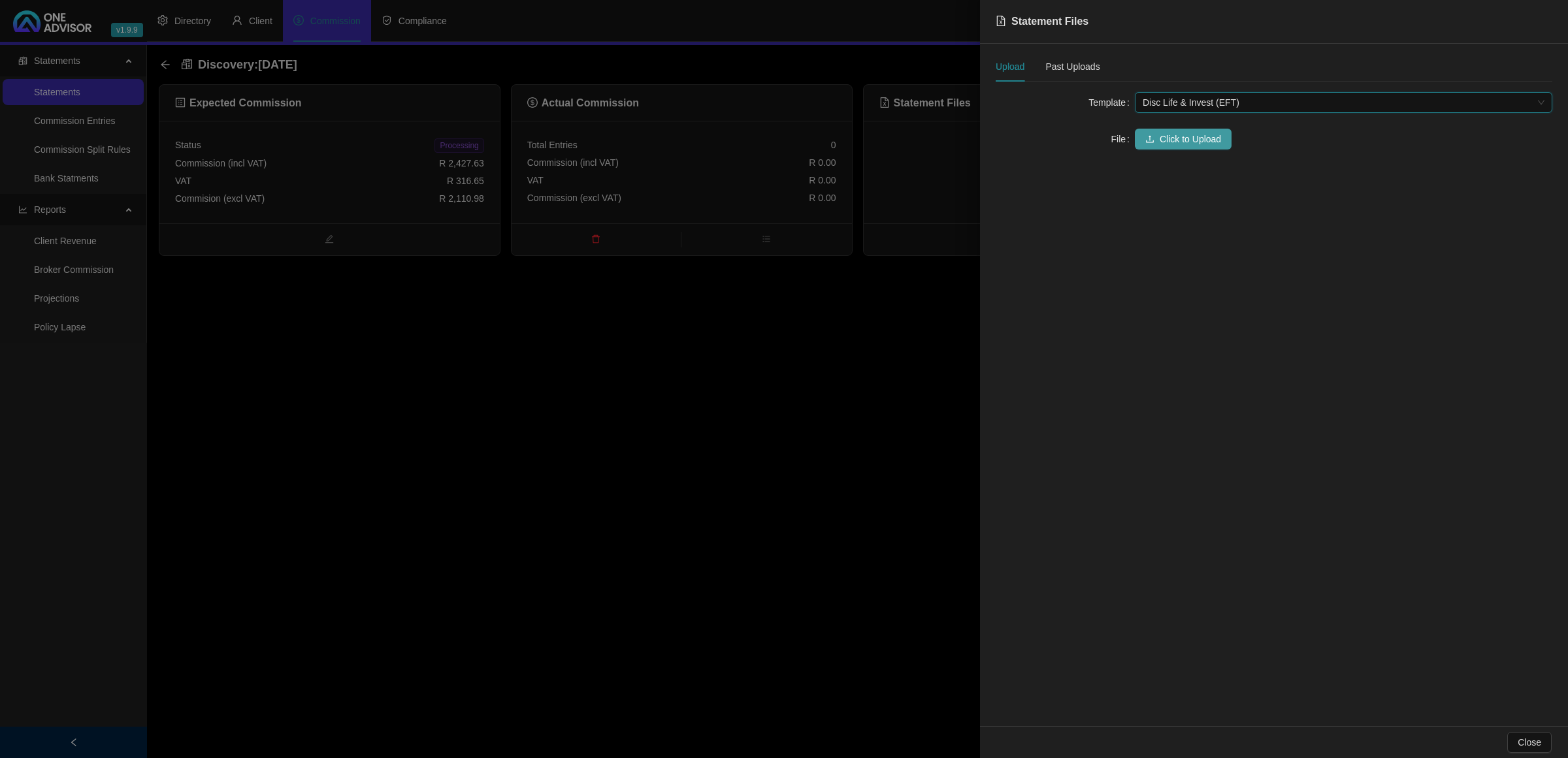
click at [1168, 142] on span "Click to Upload" at bounding box center [1190, 139] width 61 height 14
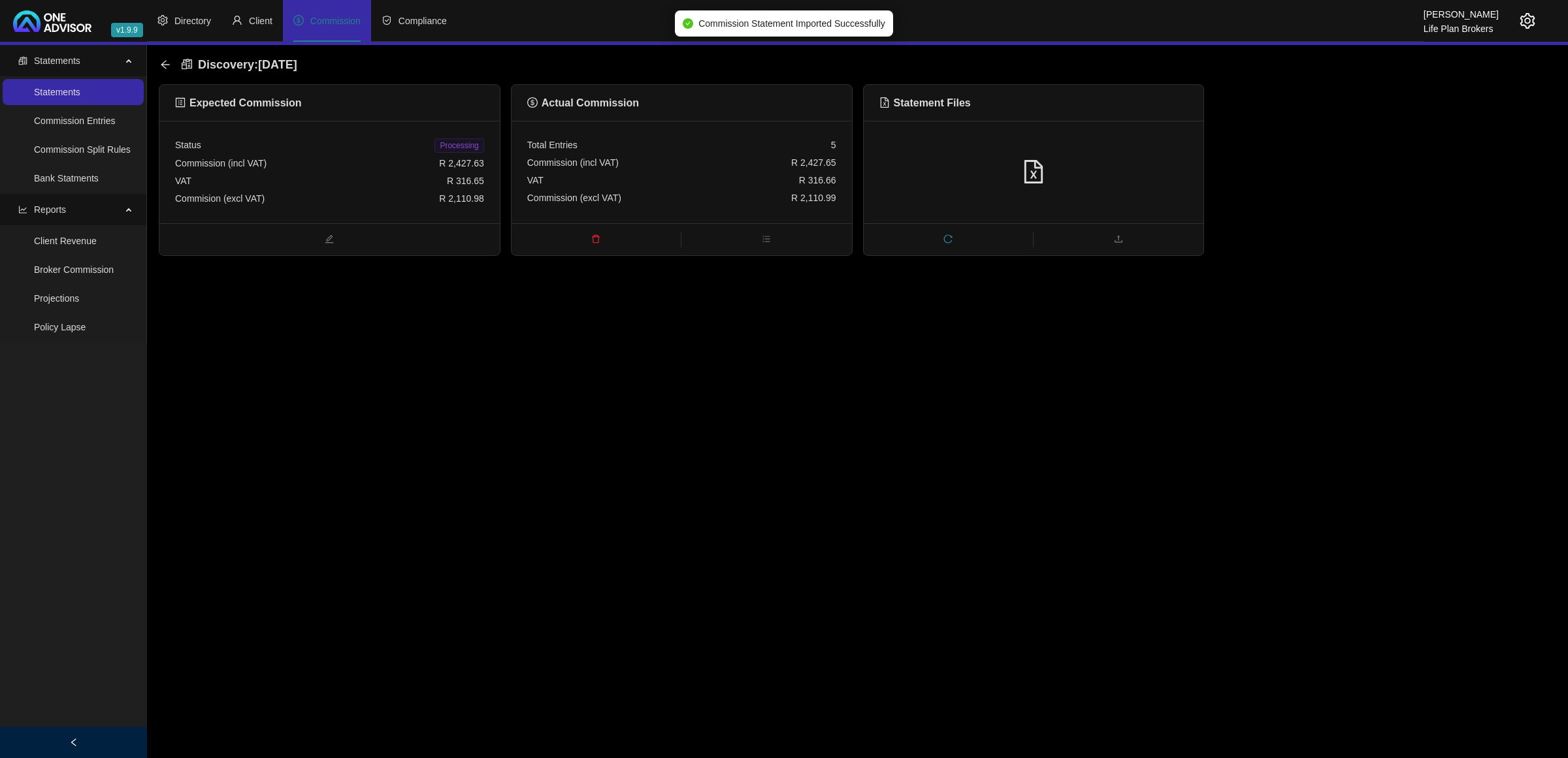
click at [465, 147] on span "Processing" at bounding box center [459, 145] width 49 height 14
click at [161, 63] on icon "arrow-left" at bounding box center [165, 64] width 11 height 11
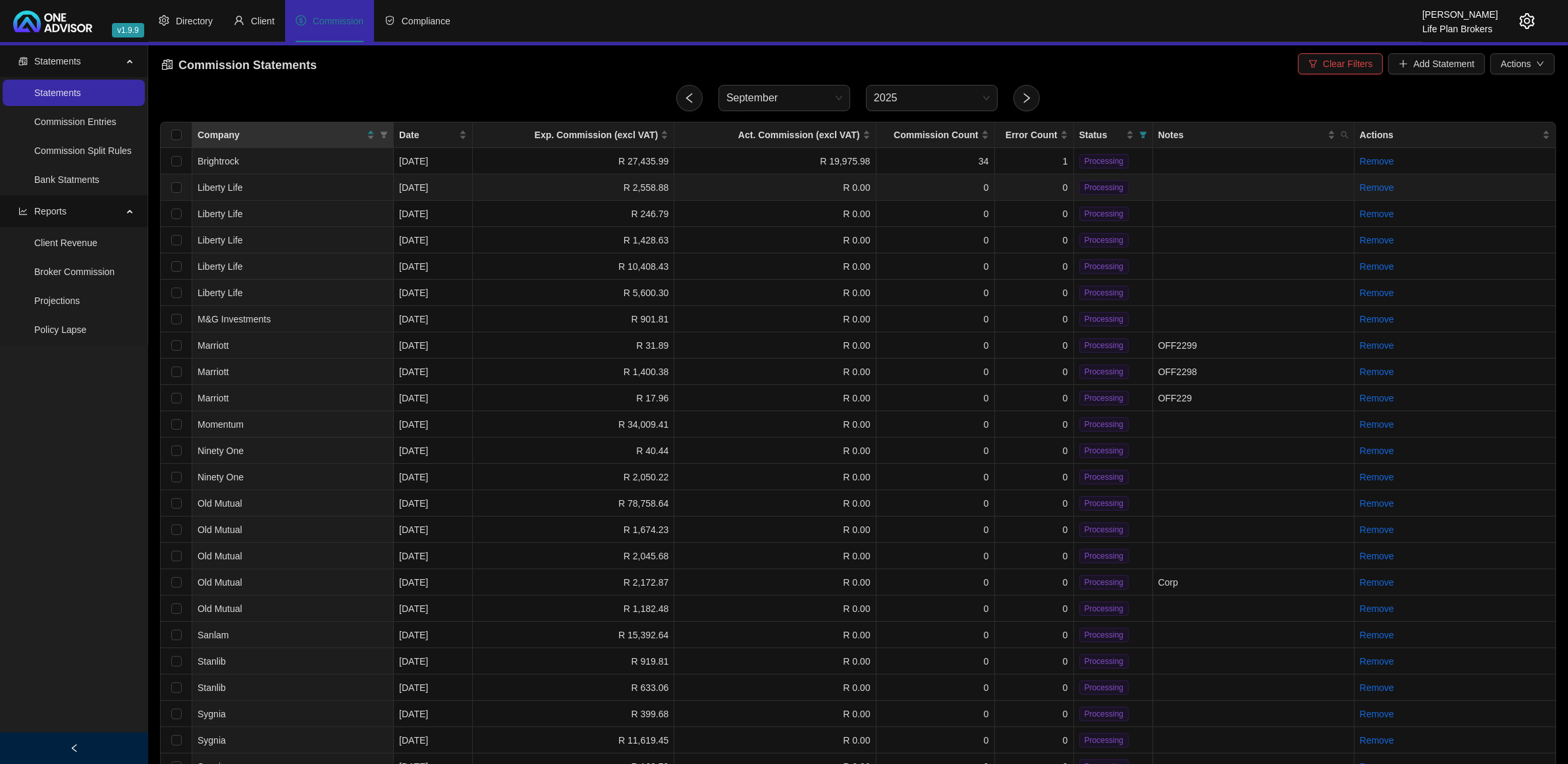
click at [539, 188] on td "R 2,558.88" at bounding box center [574, 188] width 202 height 27
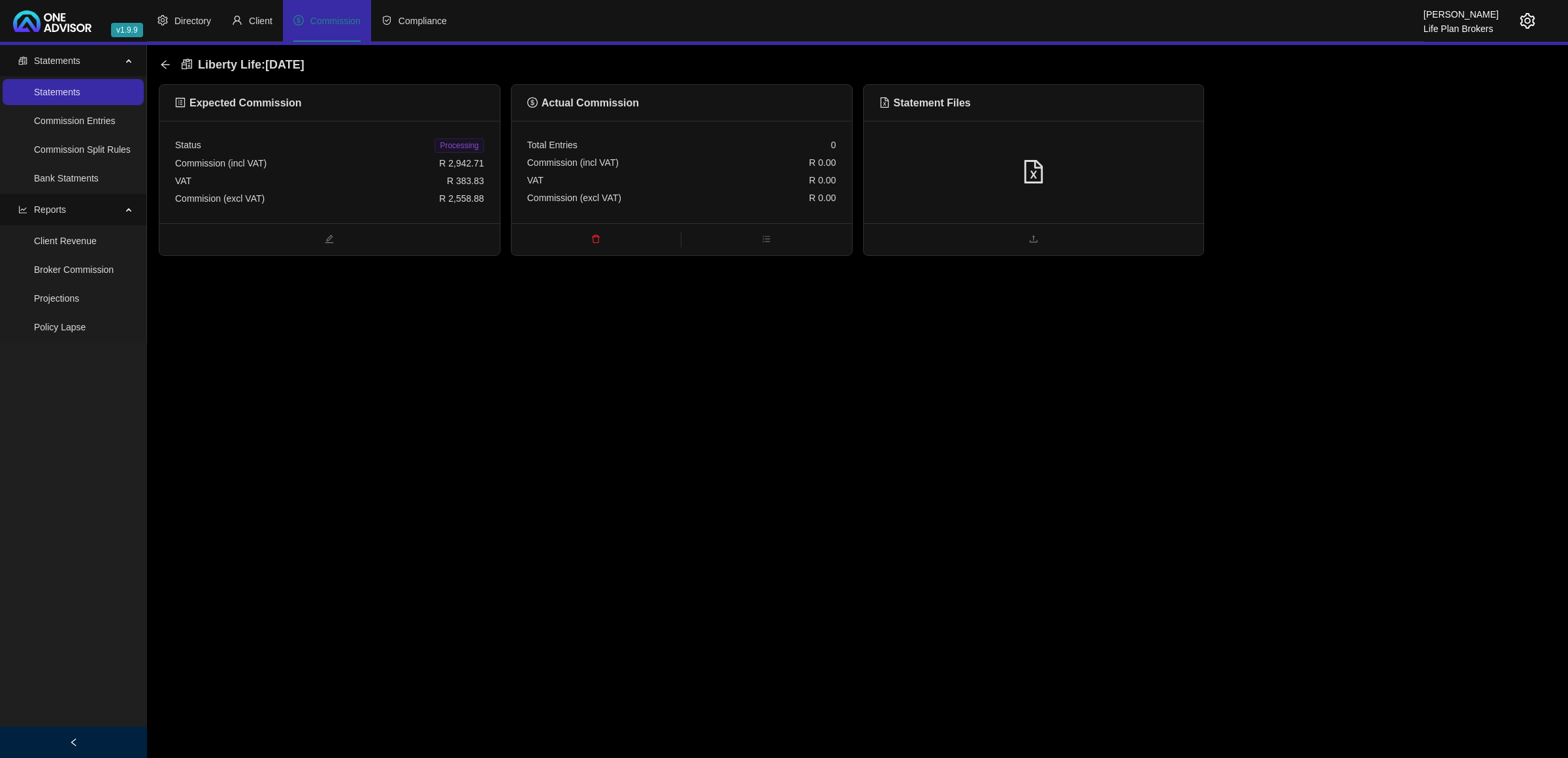
click at [1145, 184] on div at bounding box center [1033, 172] width 309 height 25
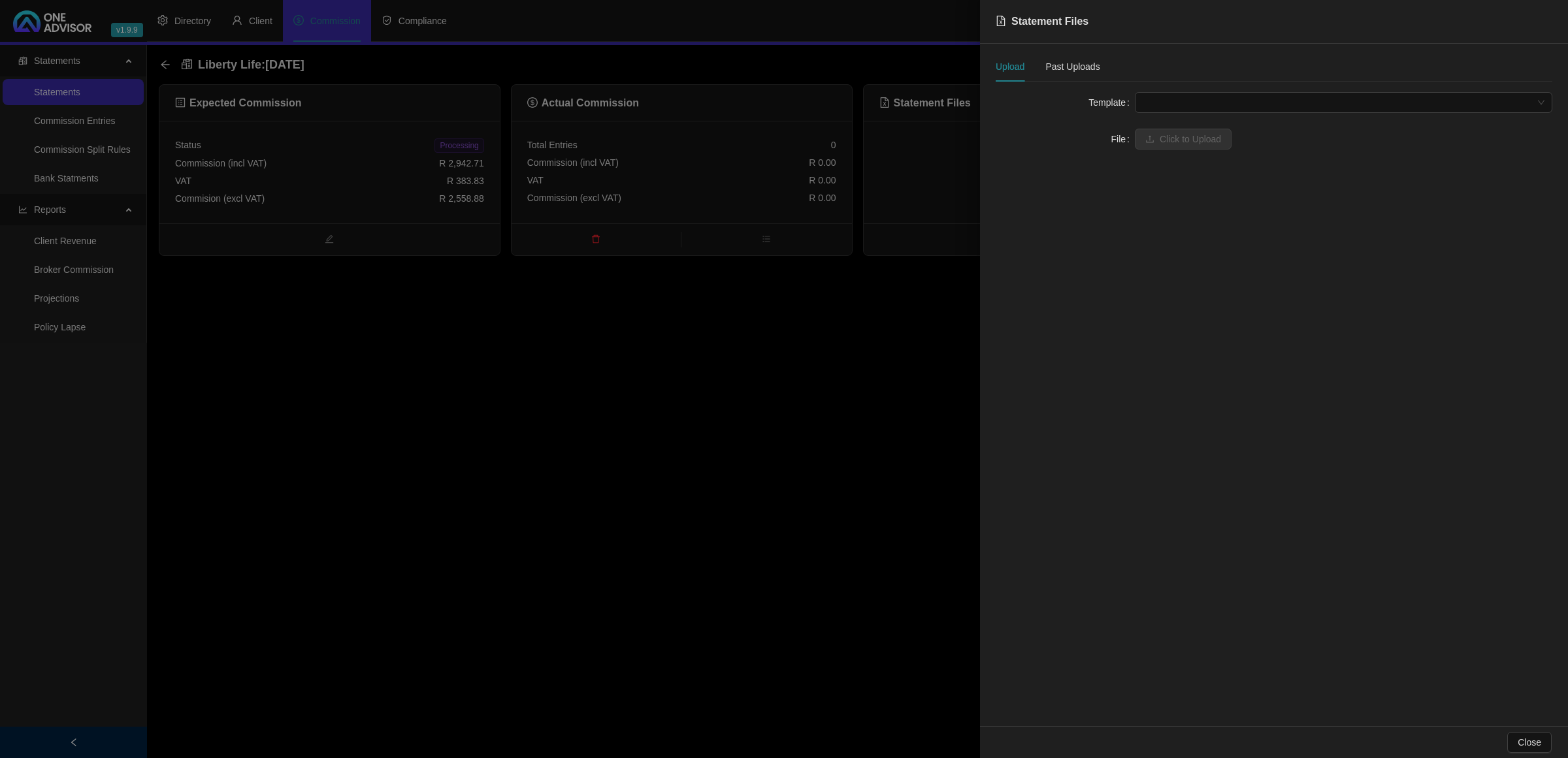
click at [1193, 107] on span at bounding box center [1344, 103] width 402 height 20
click at [1161, 141] on div "Liberty Life" at bounding box center [1344, 149] width 412 height 21
click at [1159, 141] on button "Click to Upload" at bounding box center [1183, 139] width 97 height 21
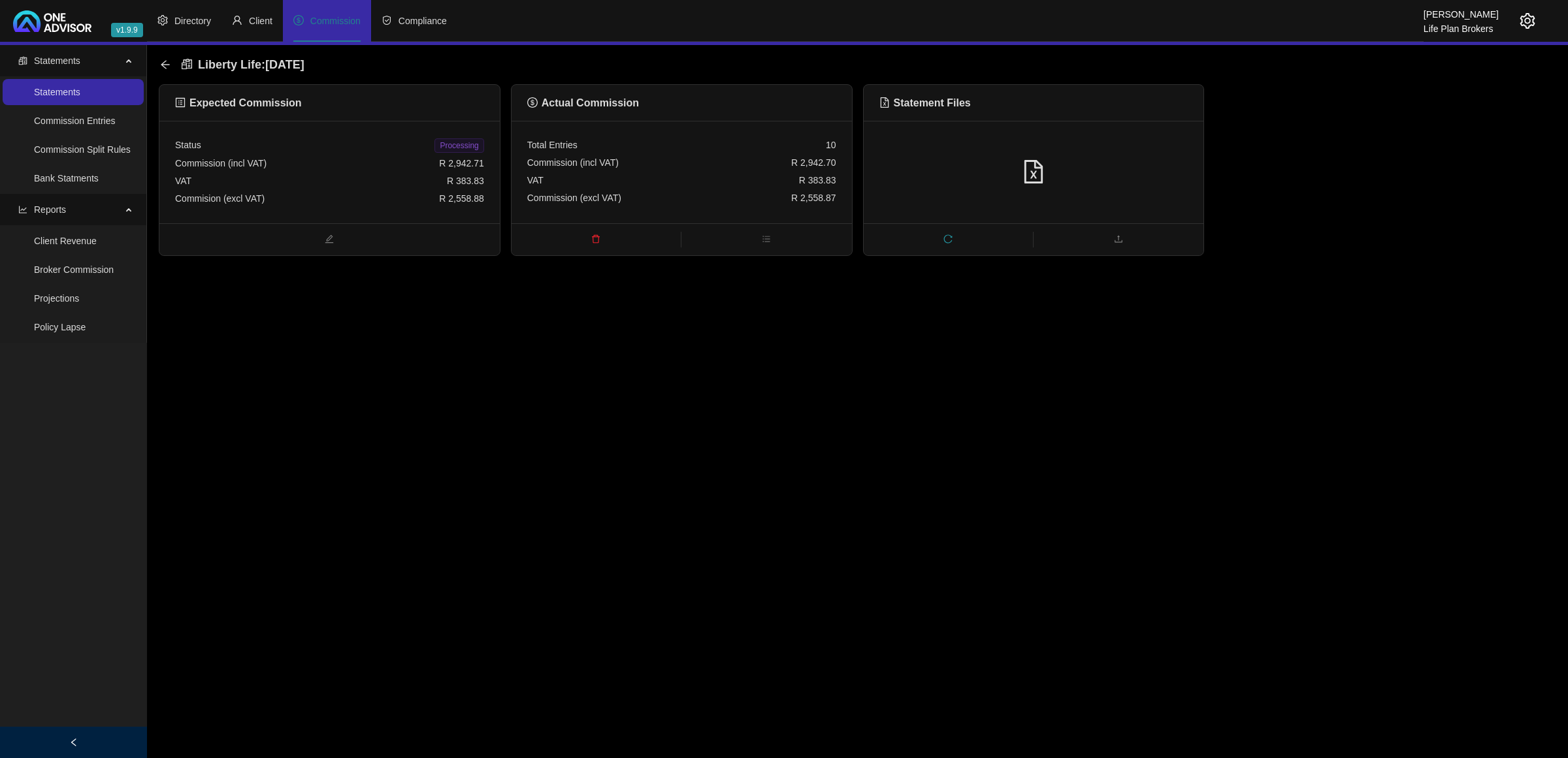
click at [464, 145] on span "Processing" at bounding box center [459, 145] width 49 height 14
click at [164, 65] on icon "arrow-left" at bounding box center [165, 64] width 11 height 11
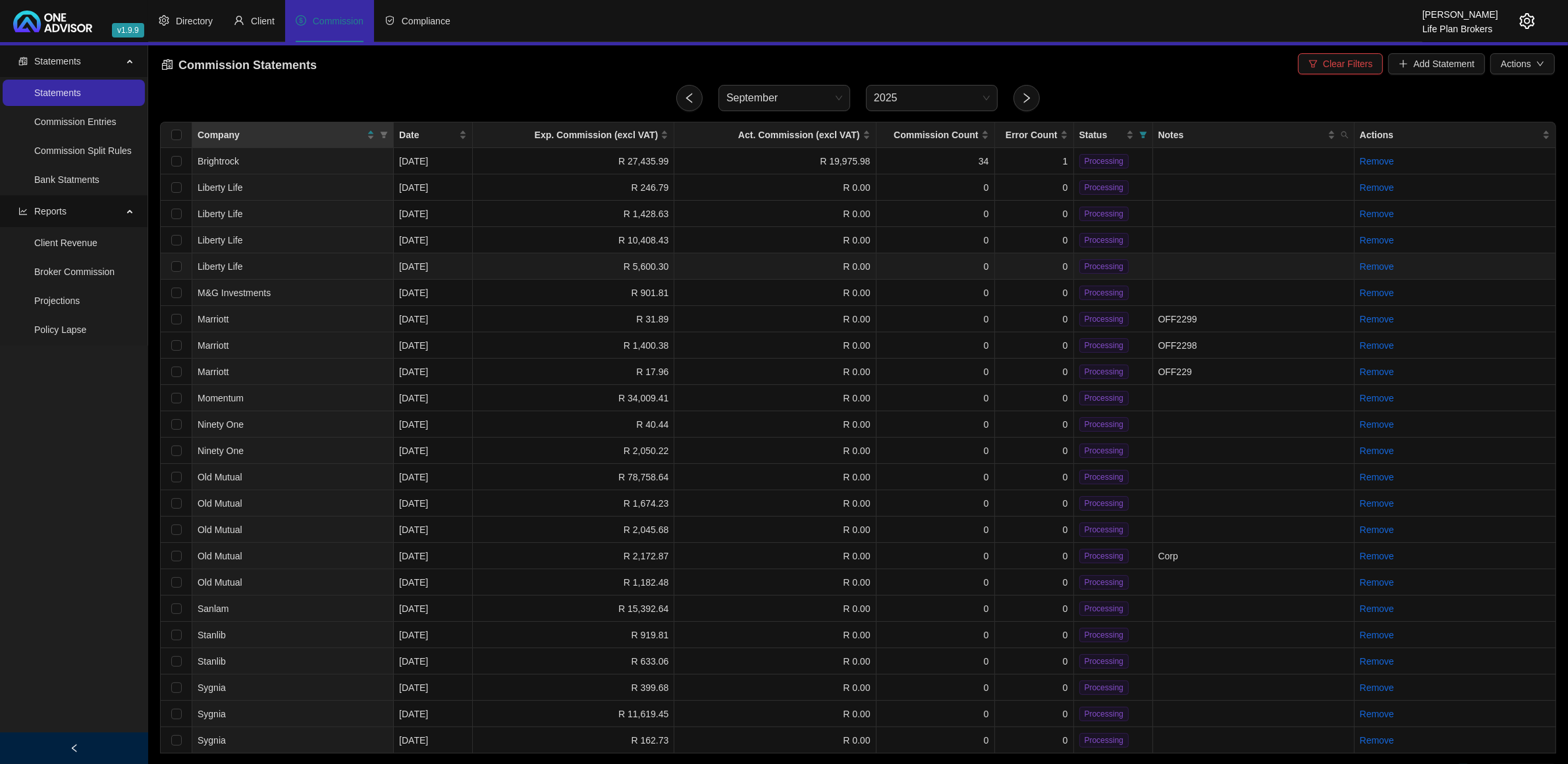
click at [1033, 263] on td "0" at bounding box center [1034, 267] width 79 height 27
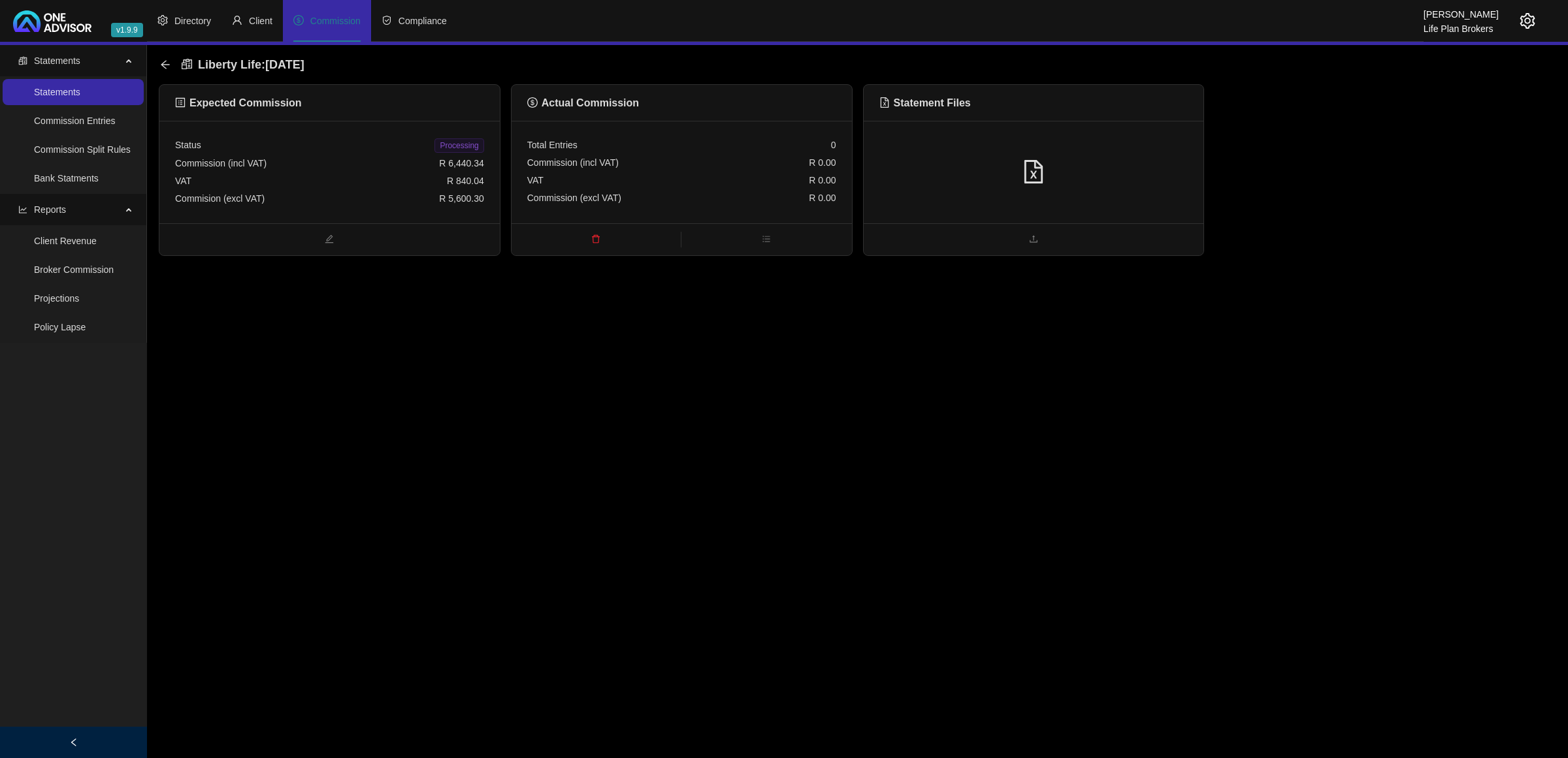
click at [997, 161] on div at bounding box center [1033, 172] width 309 height 25
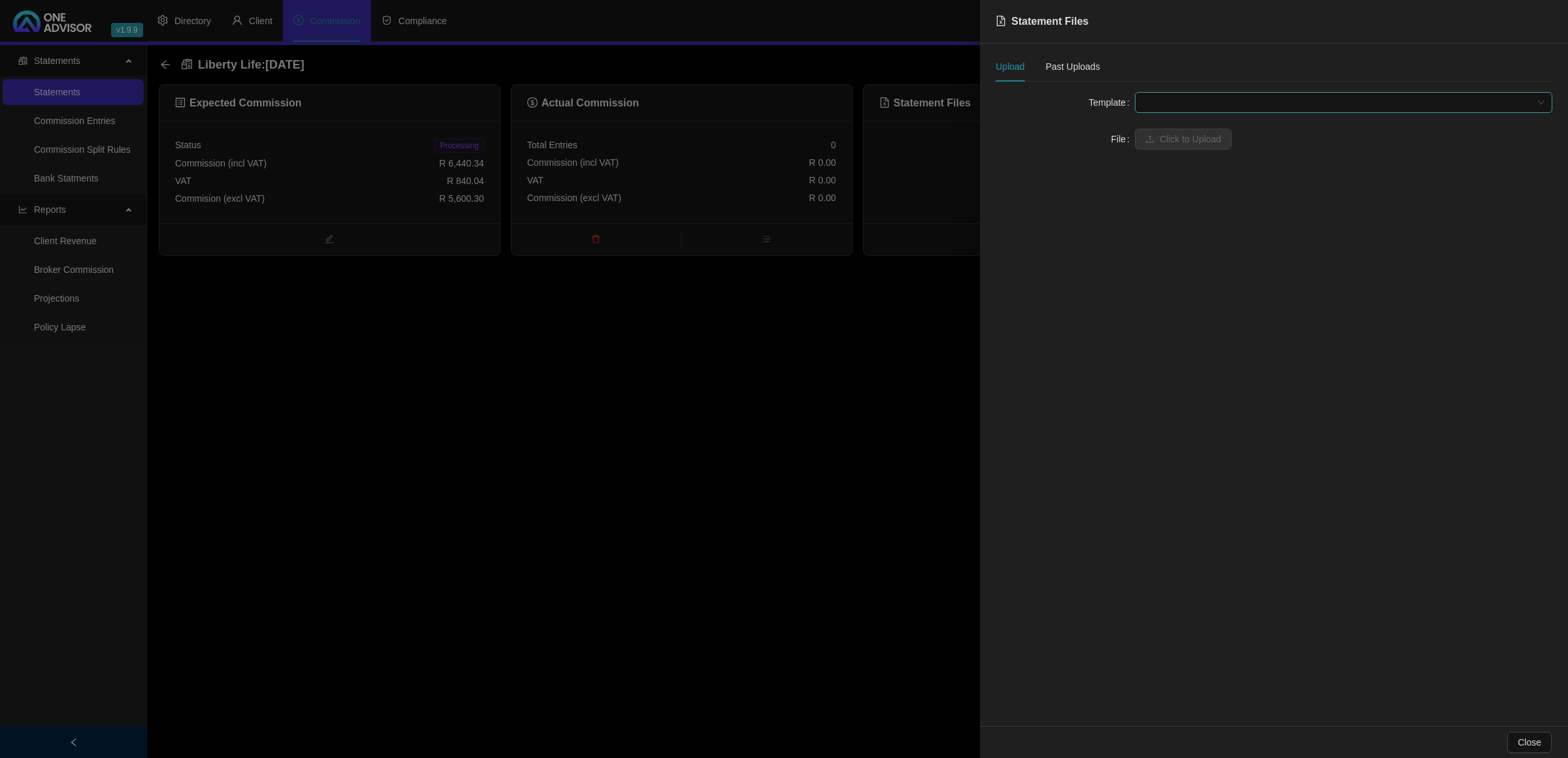
click at [1154, 106] on span at bounding box center [1344, 103] width 402 height 20
click at [1155, 148] on div "Liberty Life" at bounding box center [1344, 149] width 397 height 14
click at [1168, 138] on span "Click to Upload" at bounding box center [1190, 139] width 61 height 14
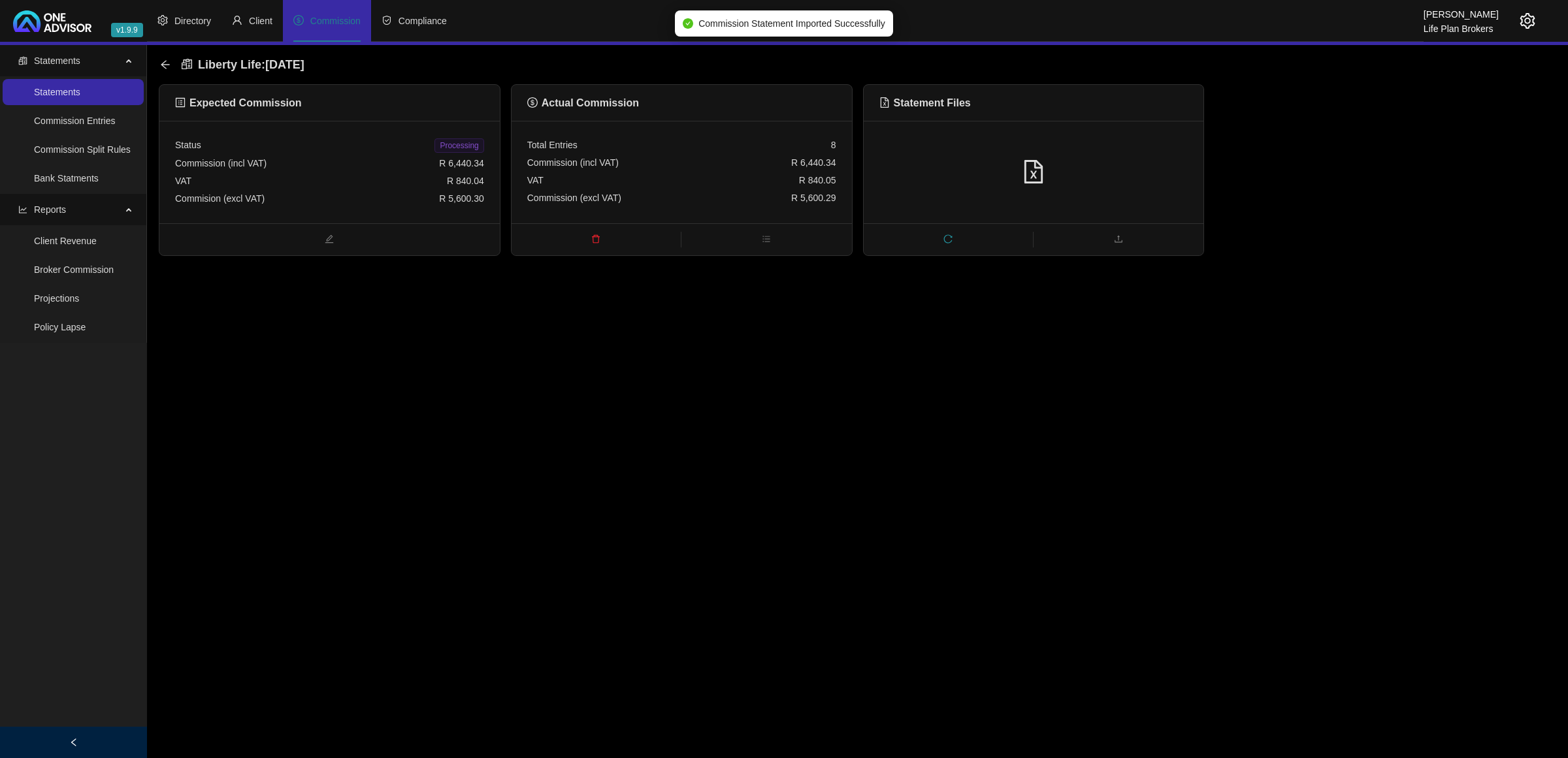
click at [465, 147] on span "Processing" at bounding box center [459, 145] width 49 height 14
click at [164, 66] on icon "arrow-left" at bounding box center [165, 64] width 9 height 9
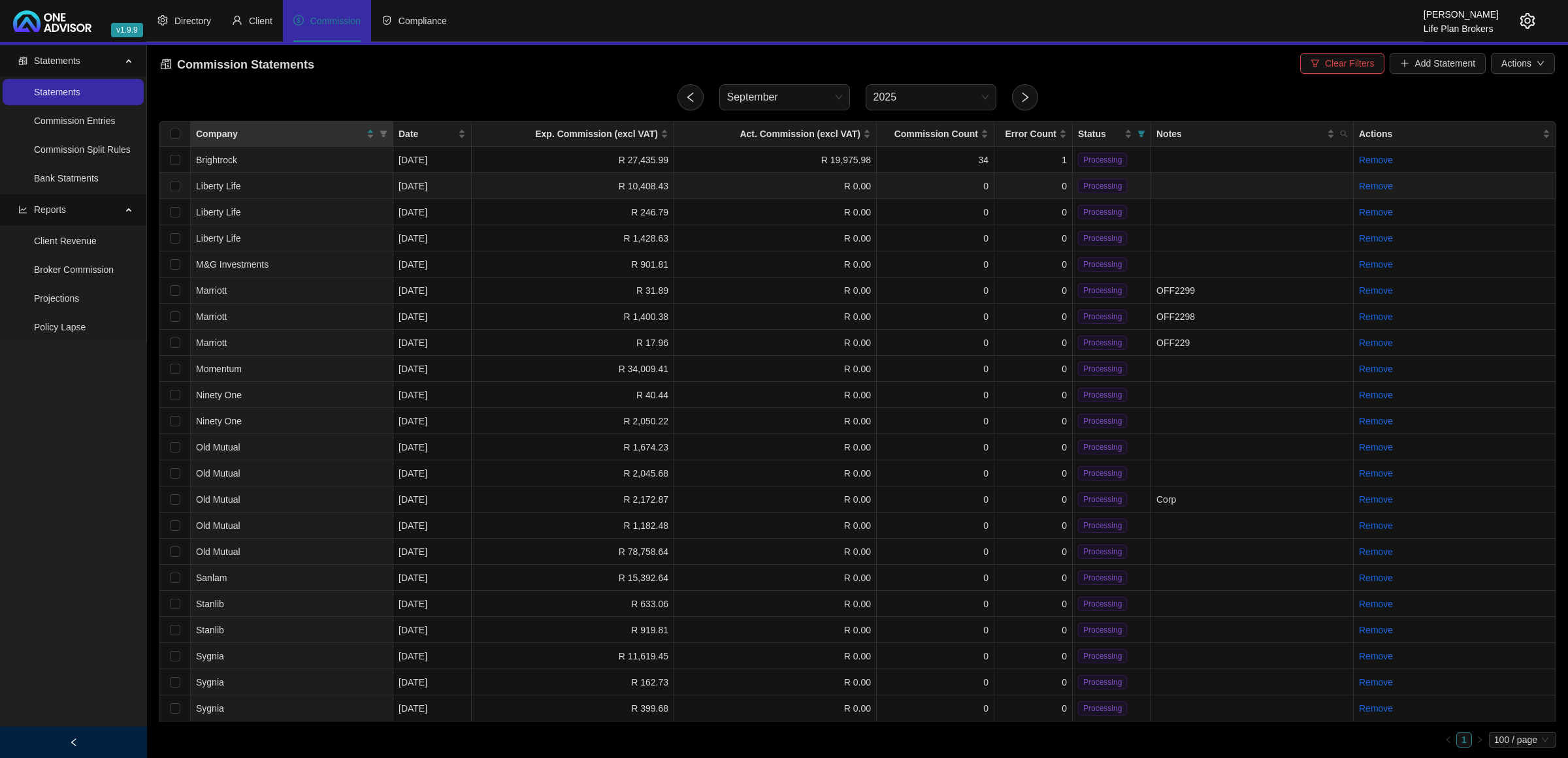
click at [535, 190] on td "R 10,408.43" at bounding box center [573, 186] width 203 height 26
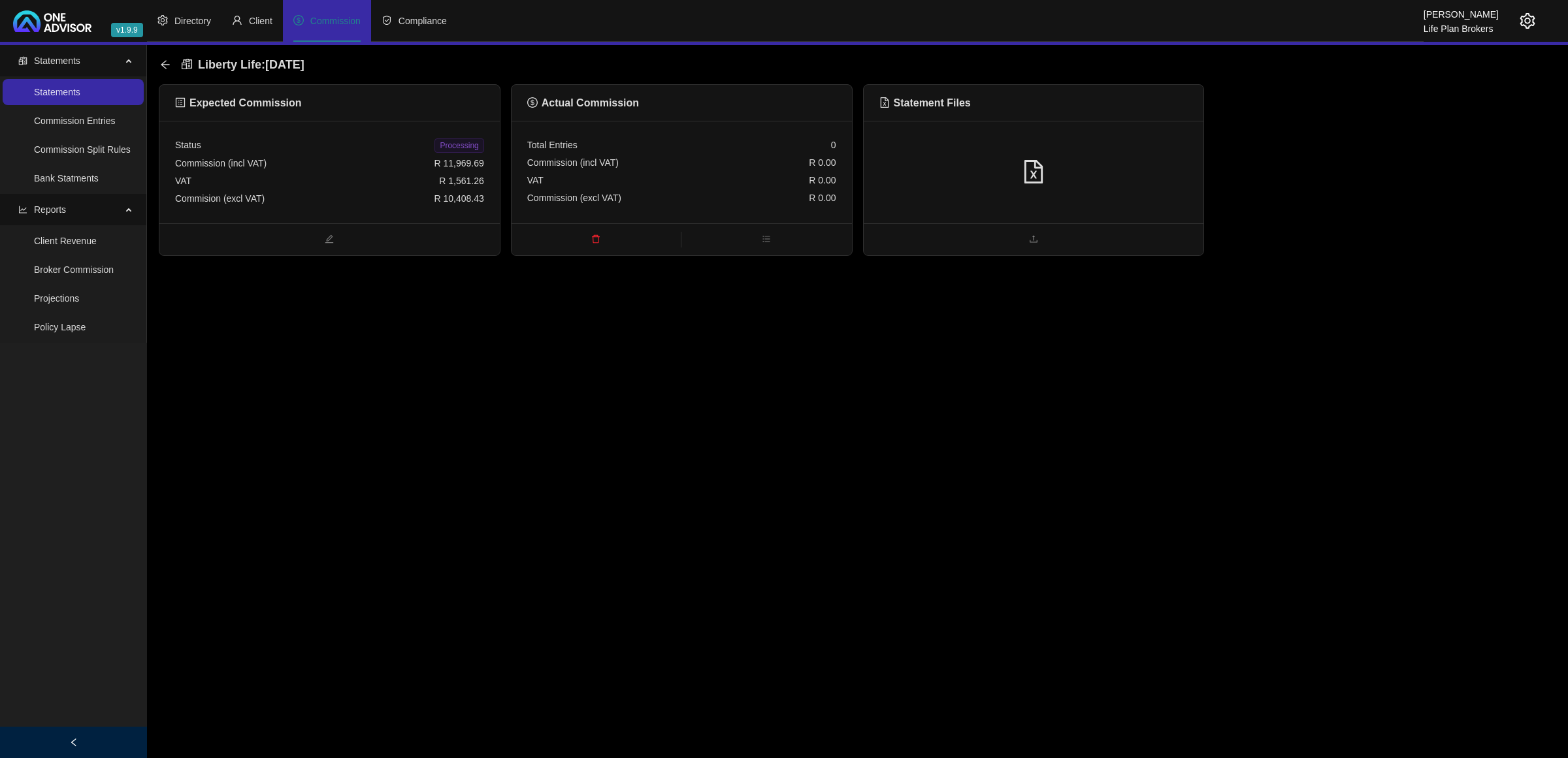
click at [1112, 125] on div at bounding box center [1033, 172] width 340 height 103
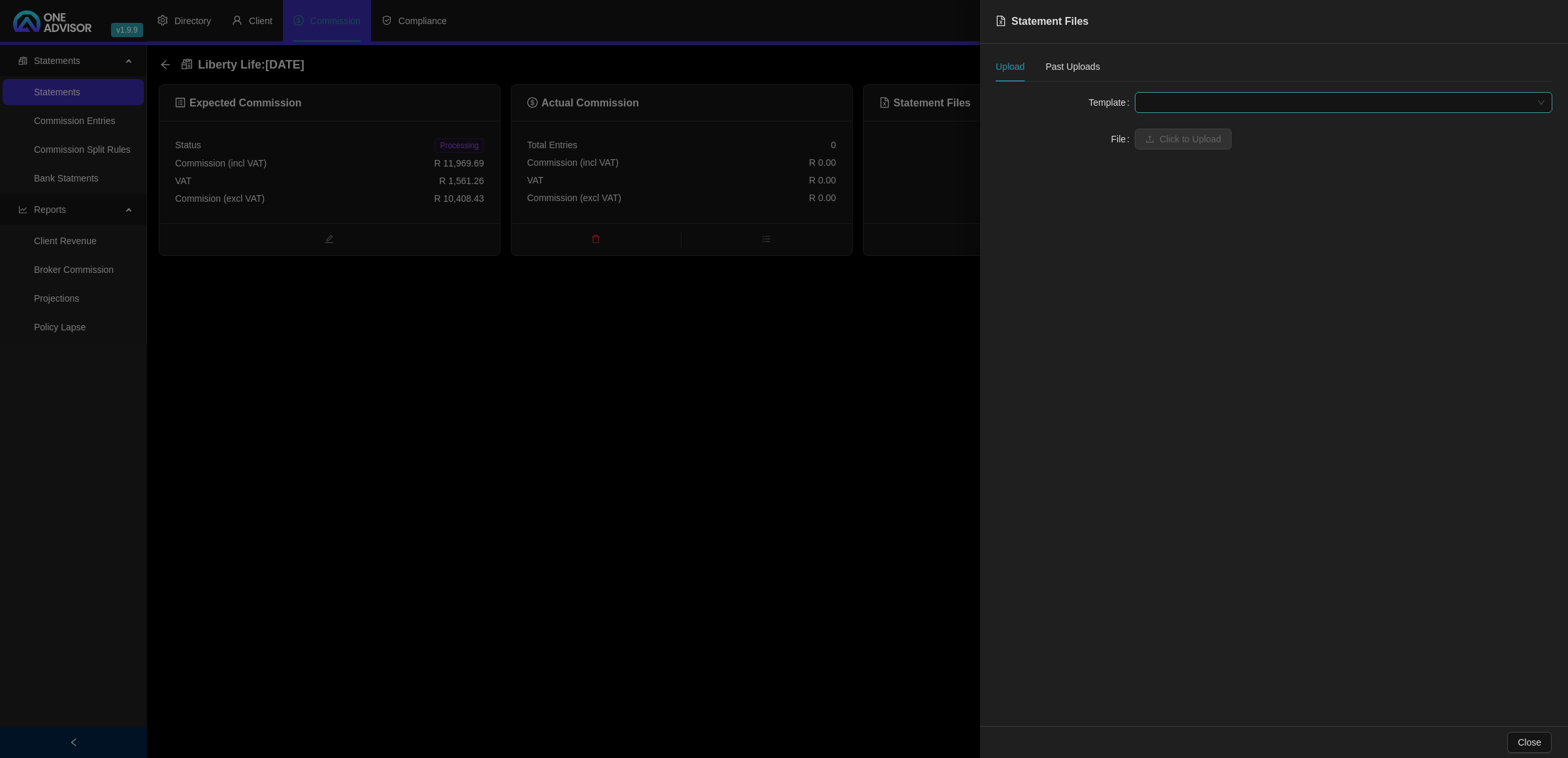
click at [1199, 103] on span at bounding box center [1344, 103] width 402 height 20
click at [1178, 142] on div "Liberty Life" at bounding box center [1344, 149] width 397 height 14
click at [1171, 138] on span "Click to Upload" at bounding box center [1190, 139] width 61 height 14
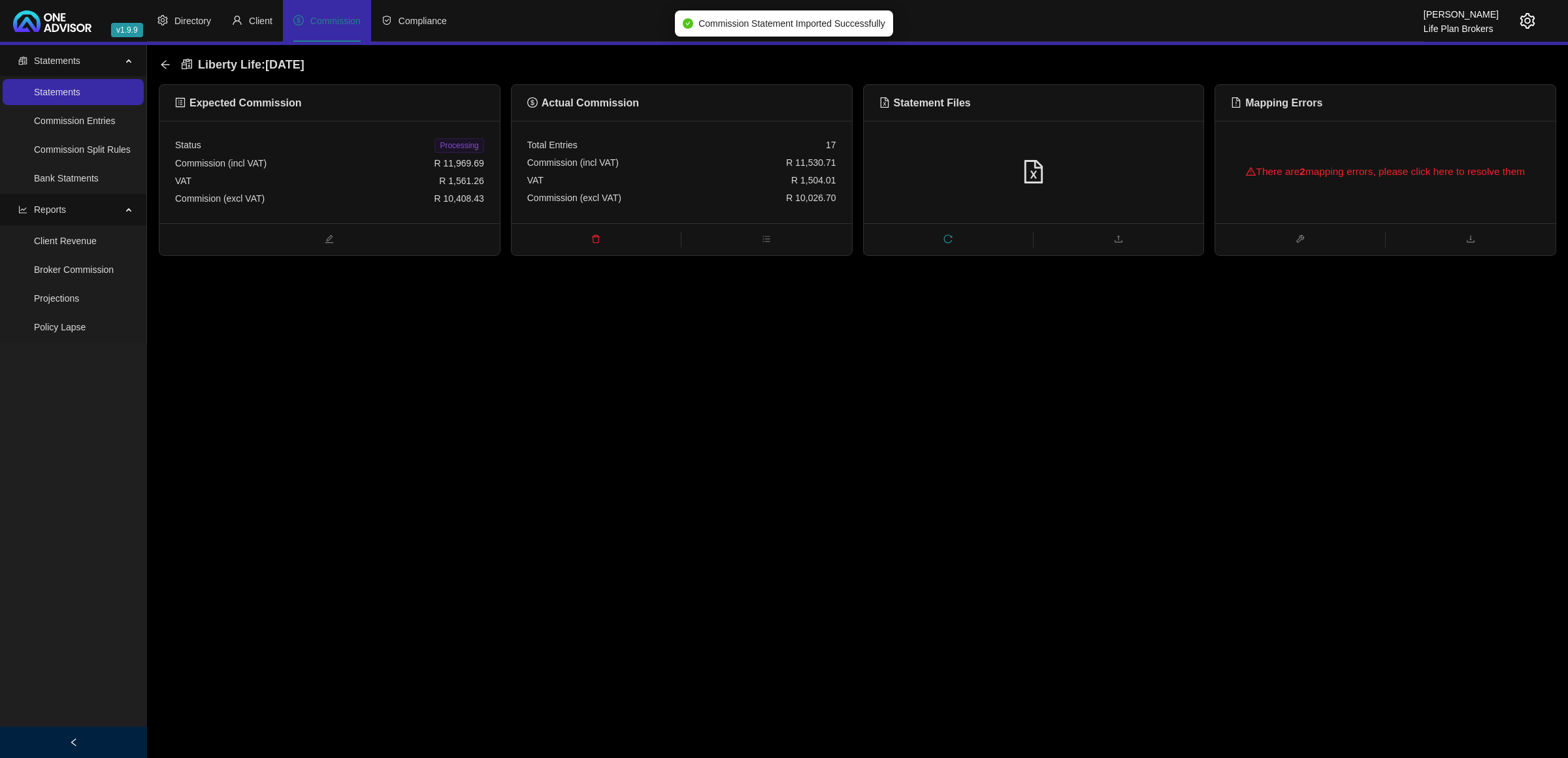
click at [1281, 185] on div "There are 2 mapping errors, please click here to resolve them" at bounding box center [1385, 172] width 309 height 42
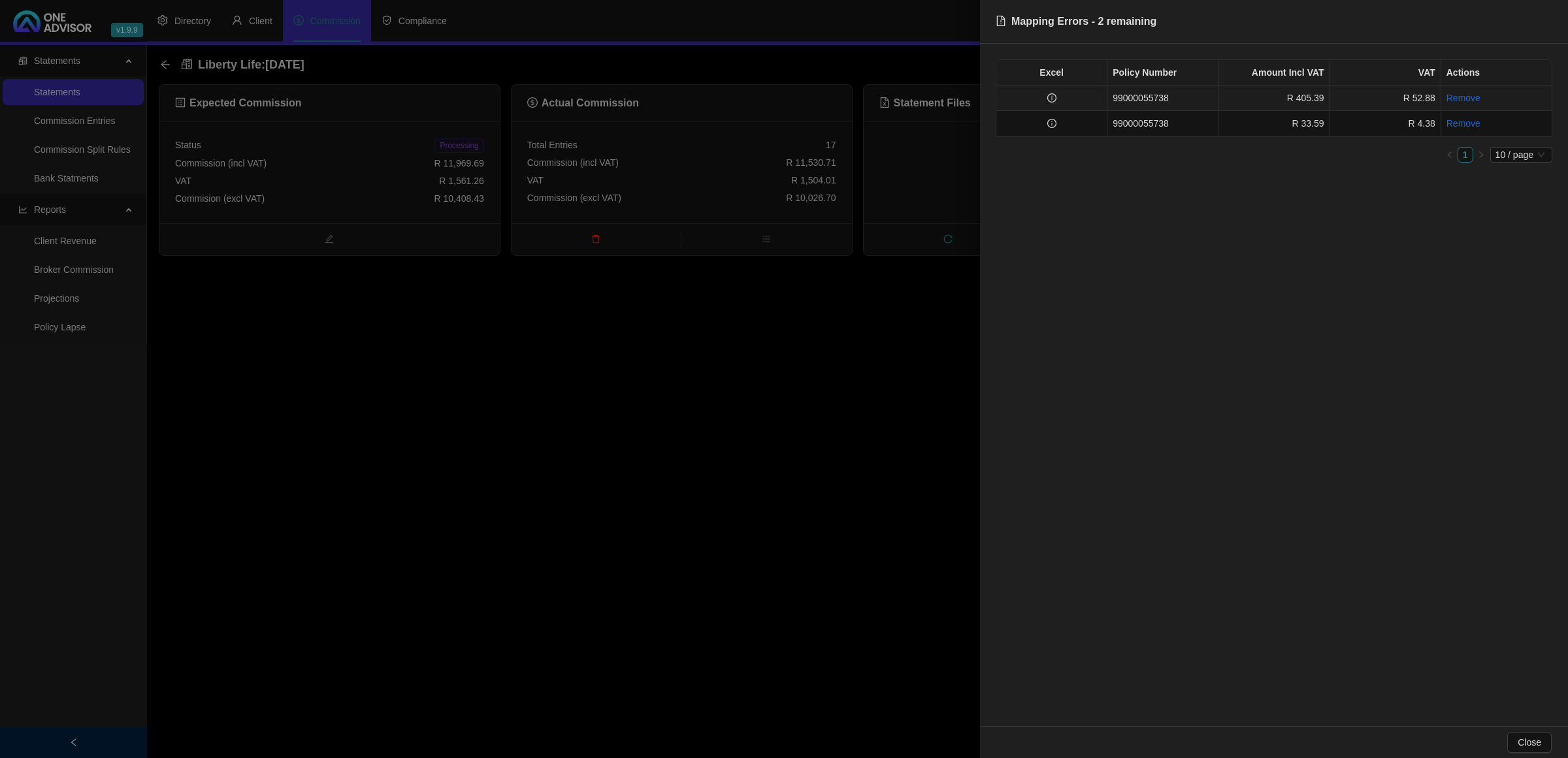
click at [1093, 102] on td at bounding box center [1052, 98] width 111 height 26
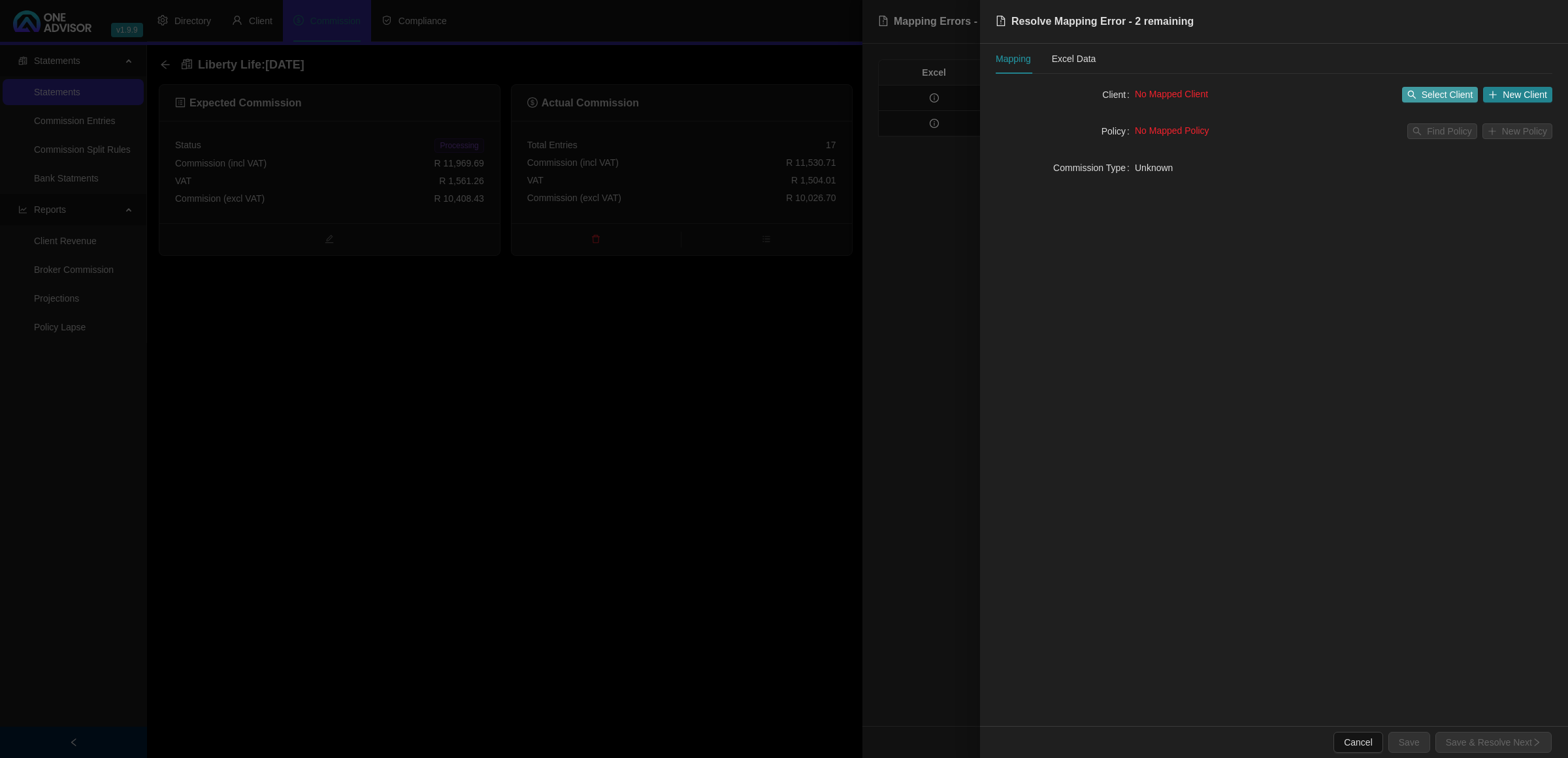
click at [1438, 95] on span "Select Client" at bounding box center [1448, 95] width 51 height 14
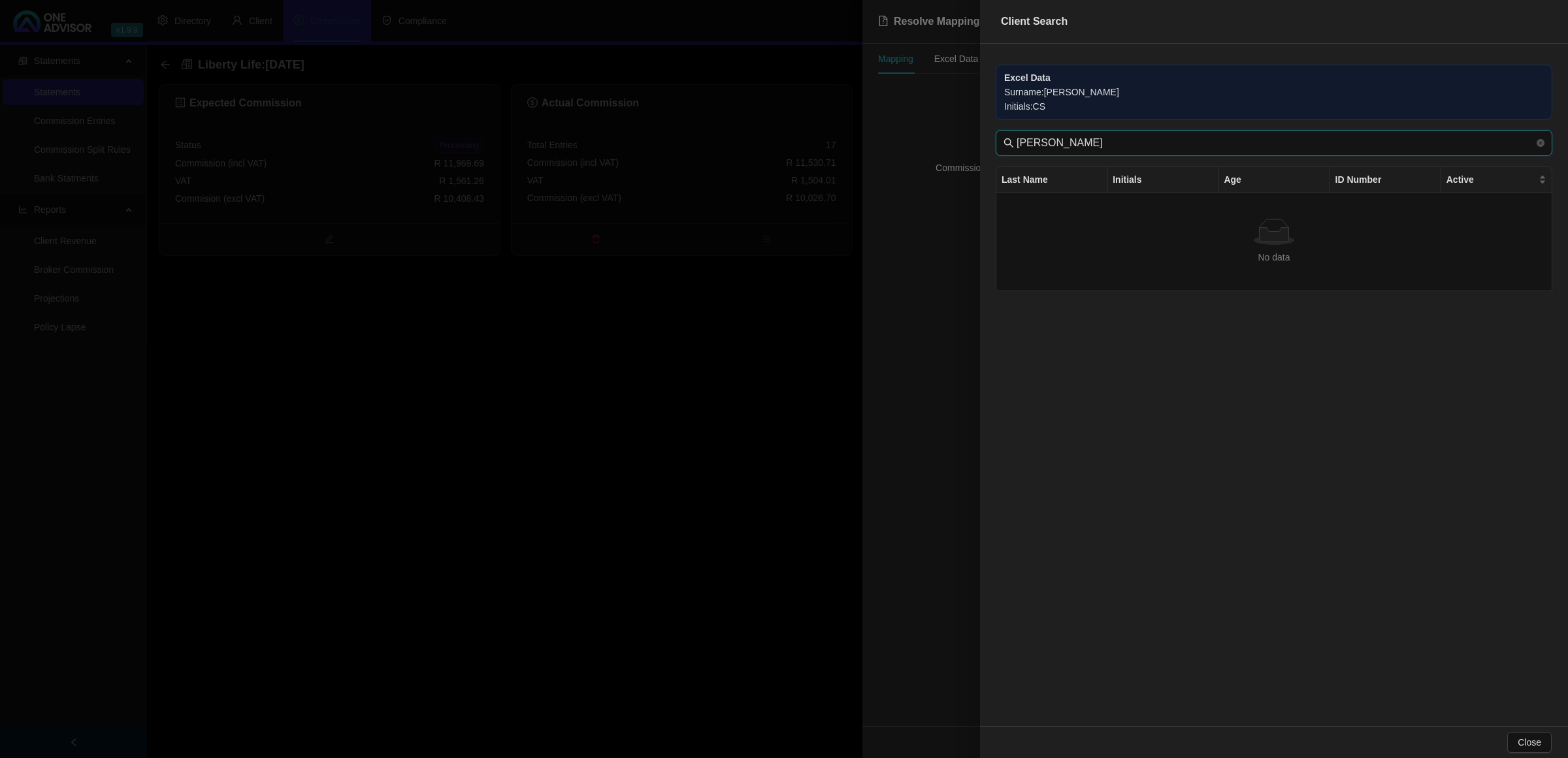
drag, startPoint x: 1033, startPoint y: 143, endPoint x: 887, endPoint y: 135, distance: 146.2
click at [887, 135] on div "Client Search Excel Data Surname : [PERSON_NAME] Initials : CS [PERSON_NAME] La…" at bounding box center [784, 379] width 1568 height 758
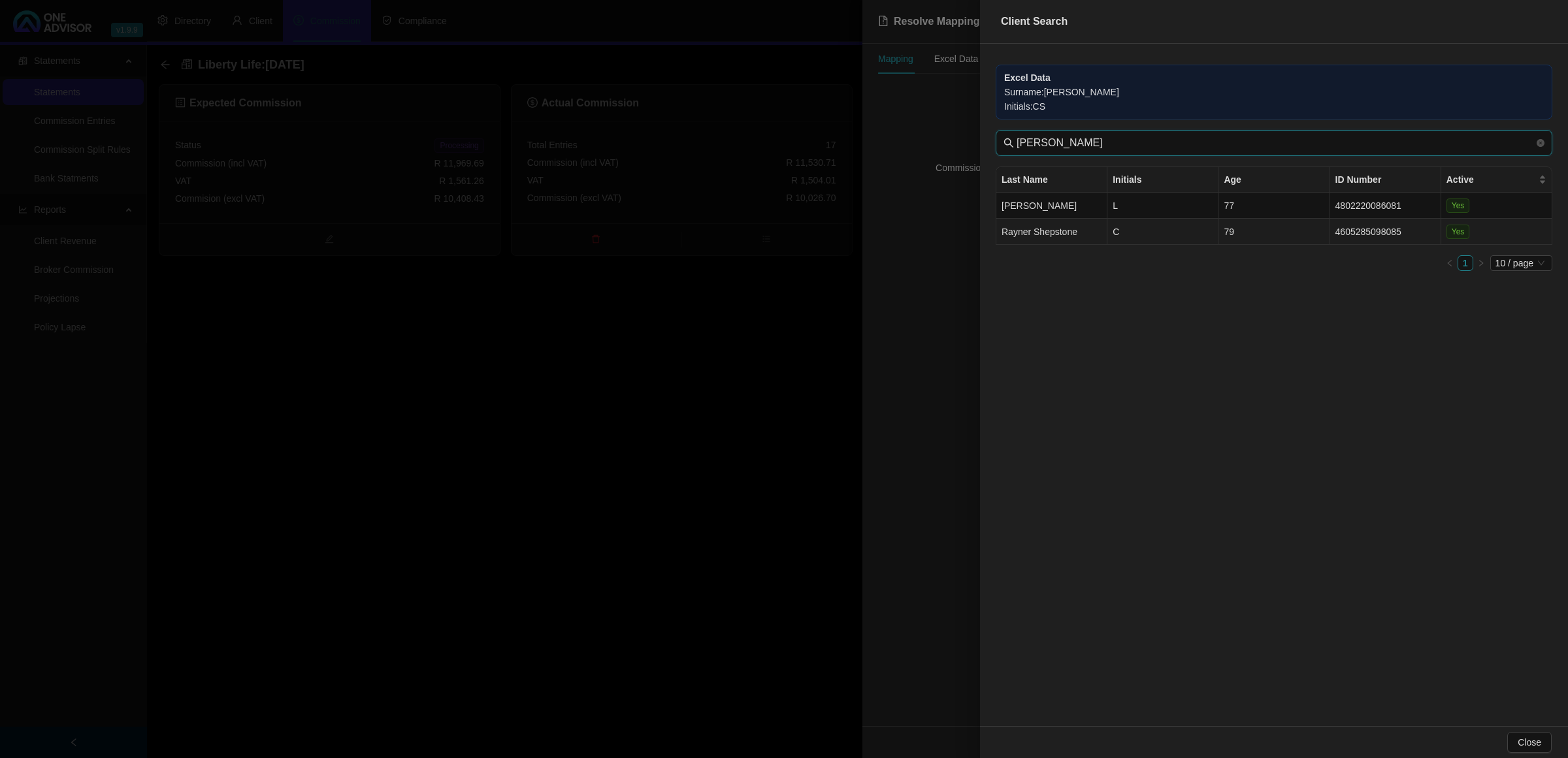
type input "[PERSON_NAME]"
click at [1088, 232] on td "Rayner Shepstone" at bounding box center [1052, 232] width 111 height 26
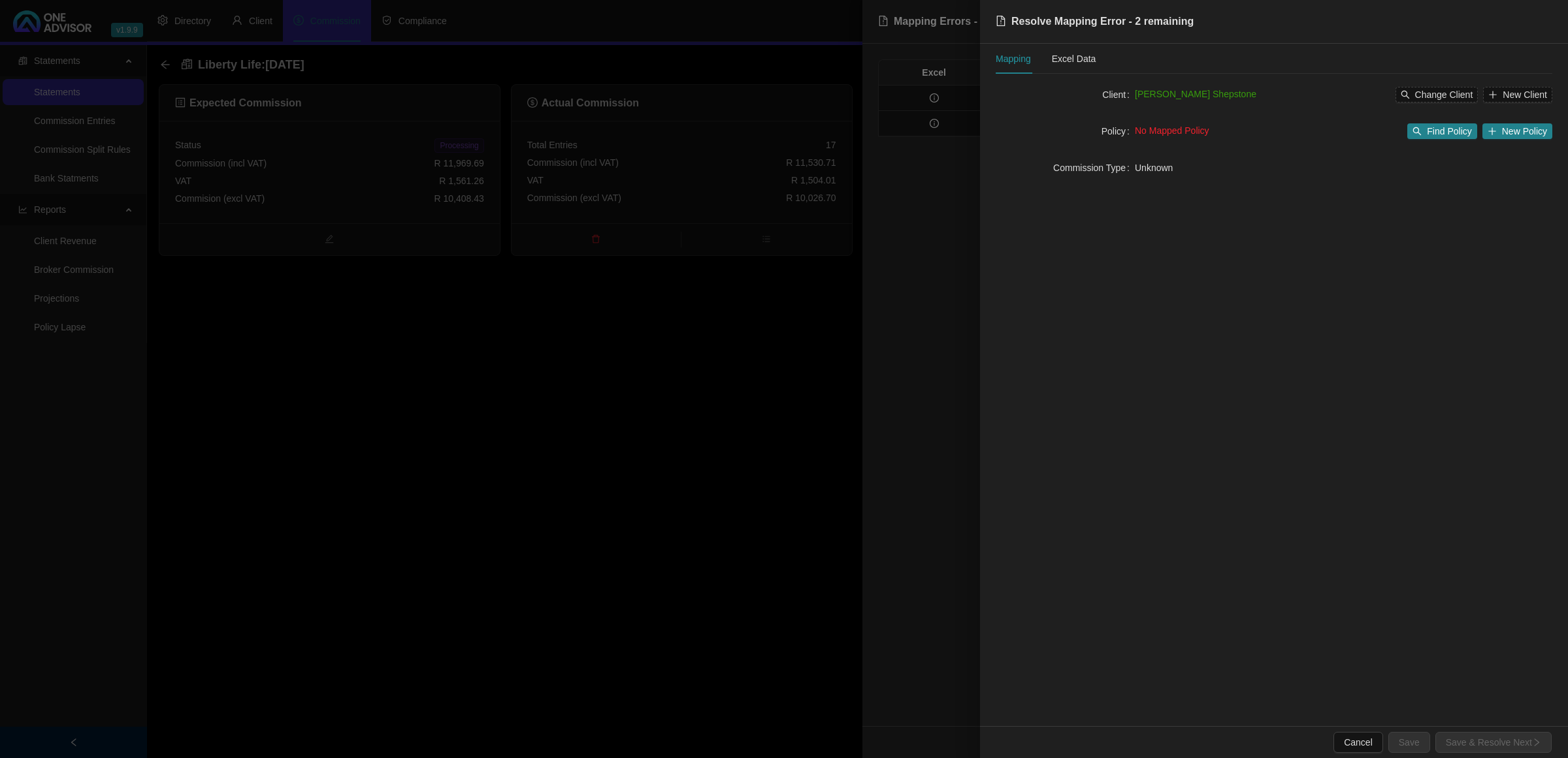
click at [1448, 120] on form "Client [PERSON_NAME] Shepstone Change Client New Client Policy No Mapped Policy…" at bounding box center [1274, 131] width 557 height 94
click at [1448, 134] on span "Find Policy" at bounding box center [1449, 132] width 44 height 14
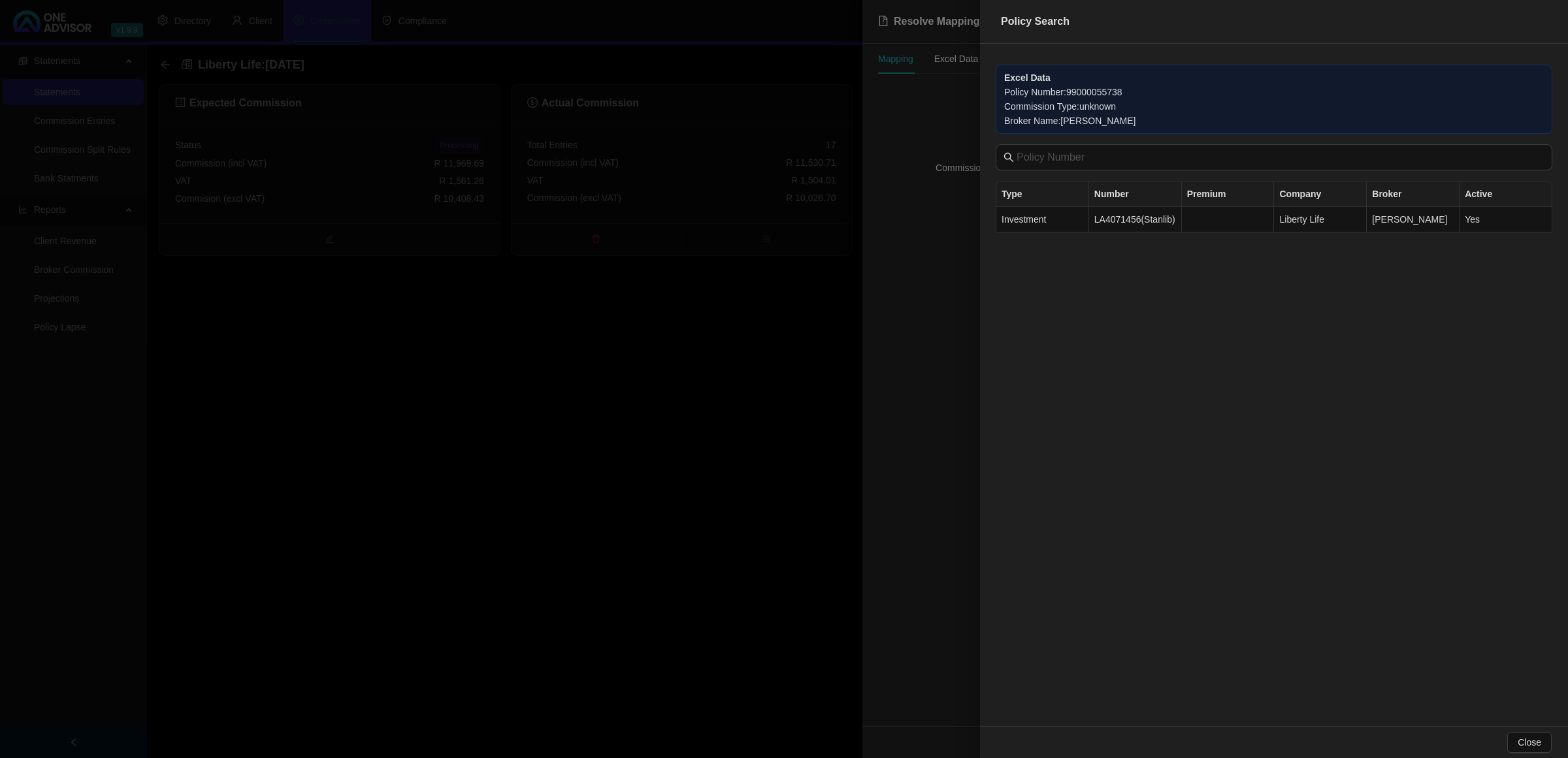
click at [737, 400] on div at bounding box center [784, 379] width 1568 height 758
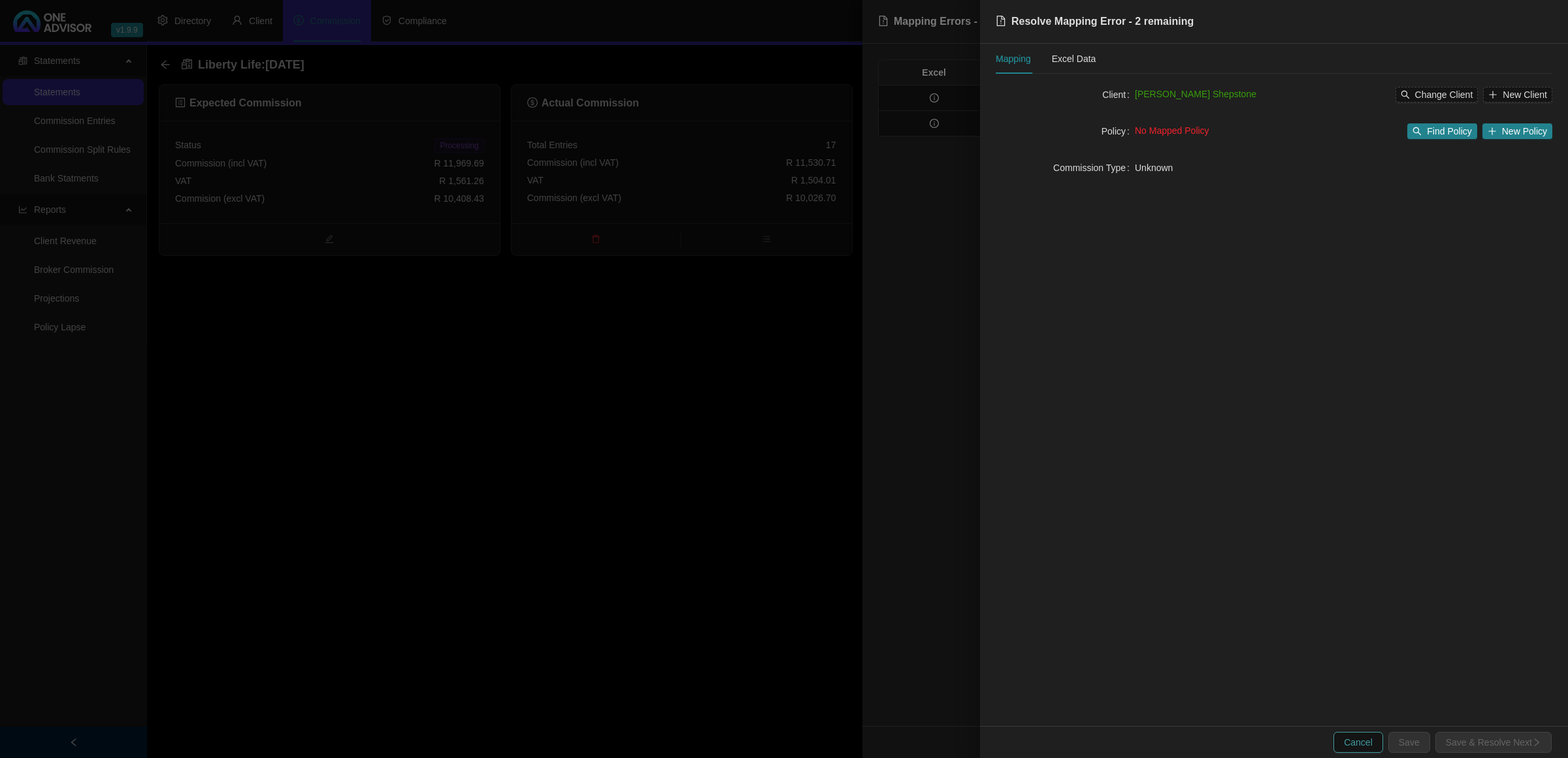
click at [1347, 732] on button "Cancel" at bounding box center [1358, 743] width 49 height 21
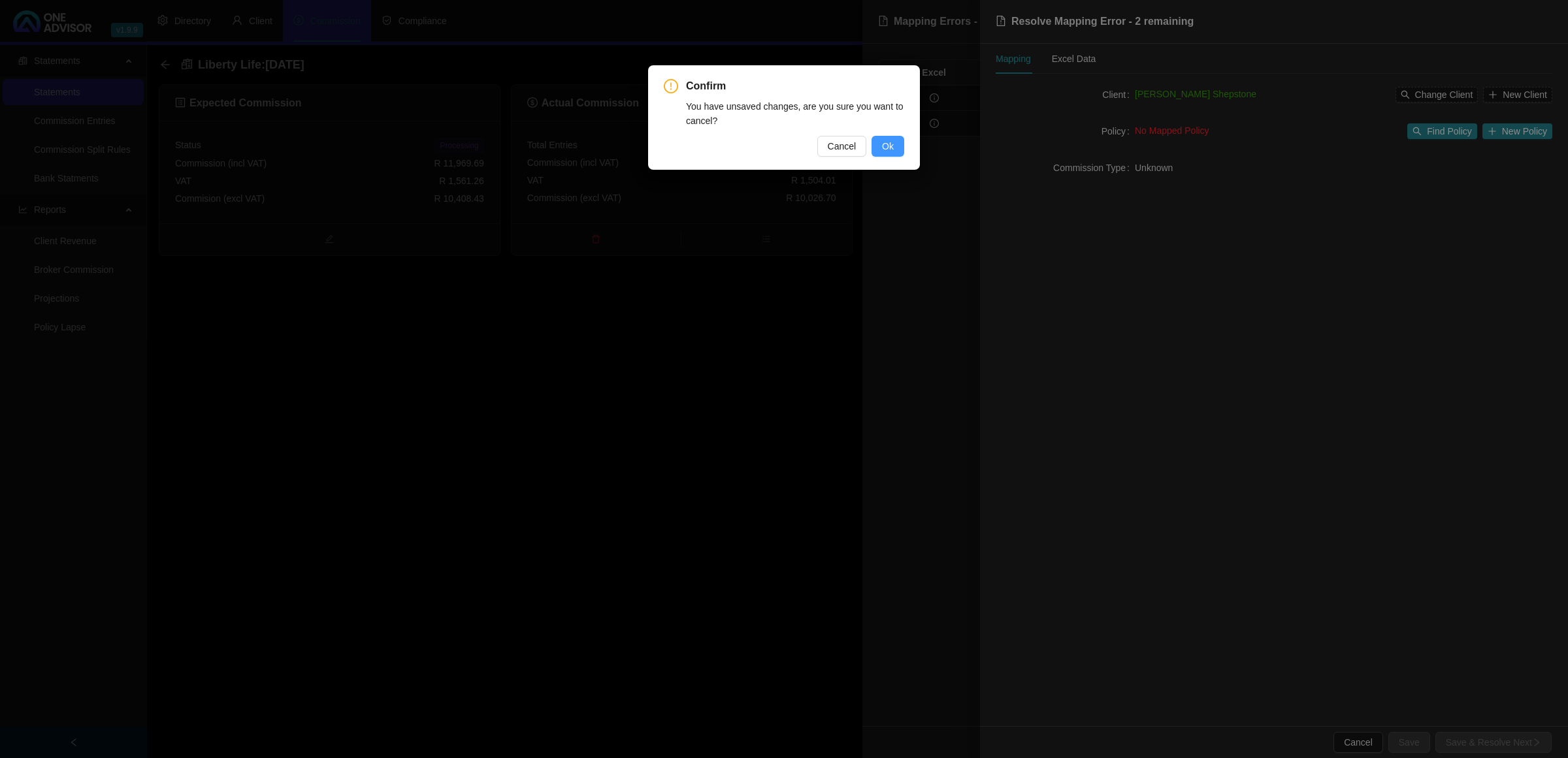
click at [889, 145] on span "Ok" at bounding box center [888, 146] width 12 height 14
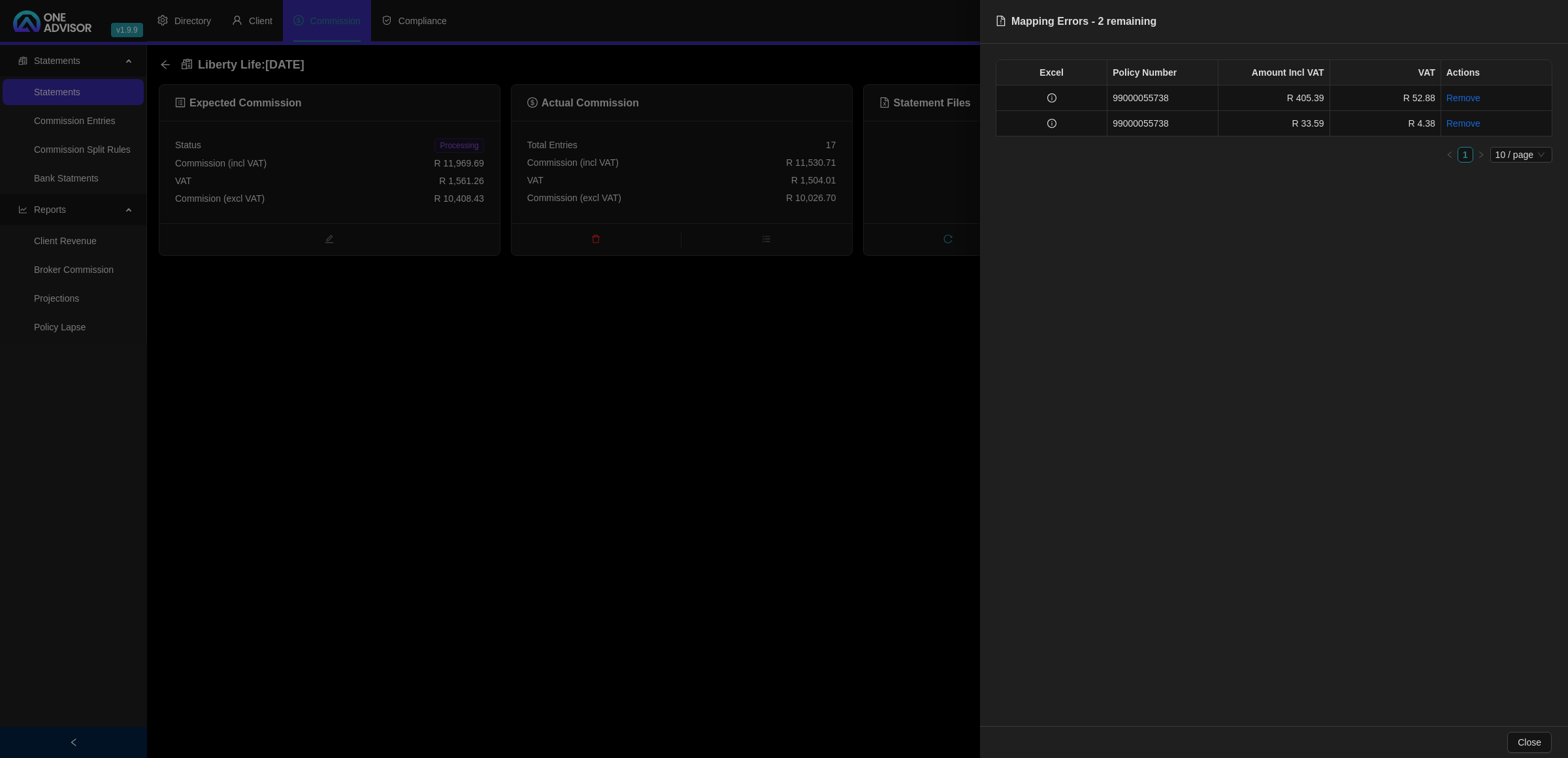
click at [676, 358] on div at bounding box center [784, 379] width 1568 height 758
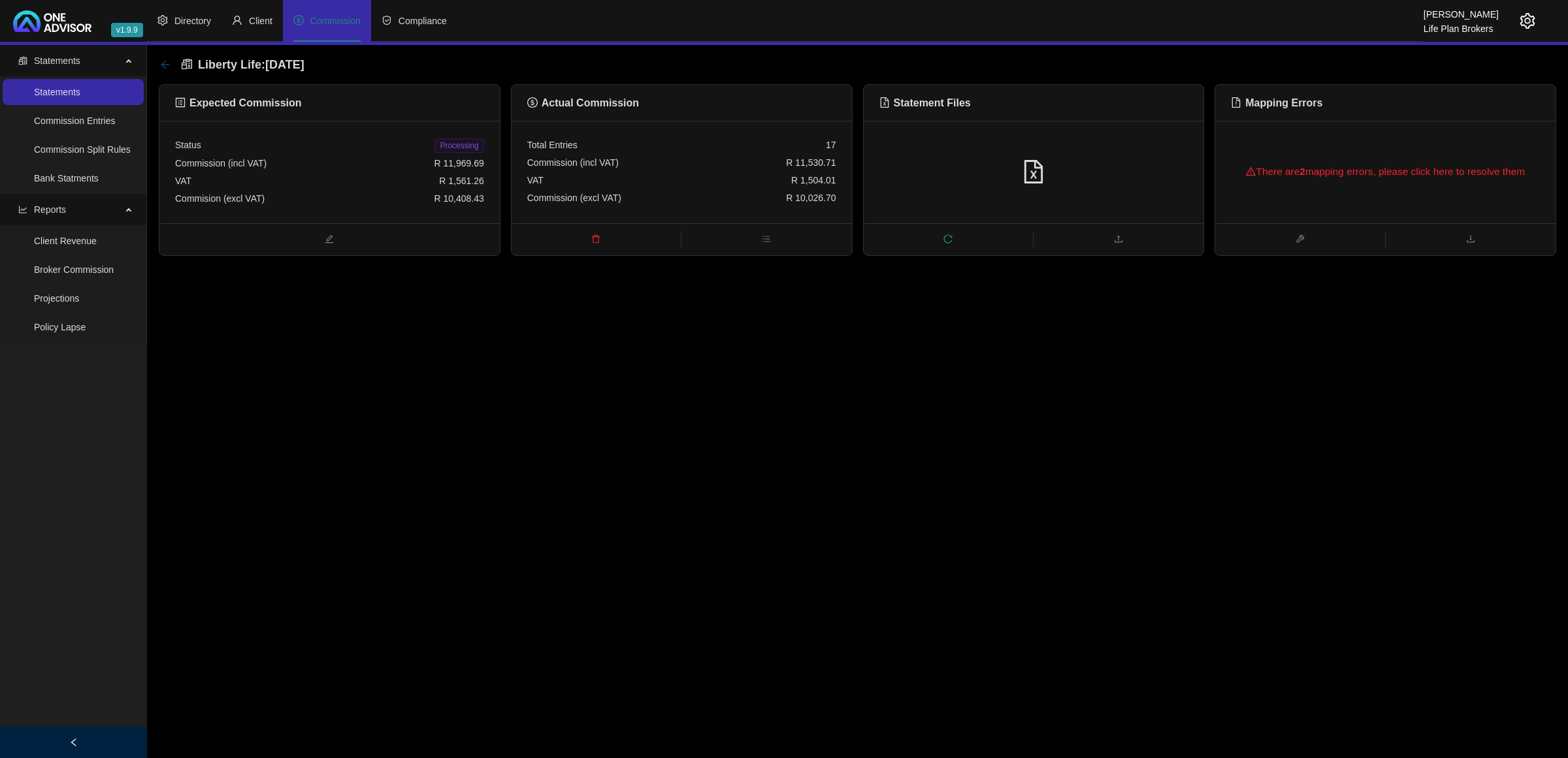
click at [161, 63] on icon "arrow-left" at bounding box center [165, 64] width 11 height 11
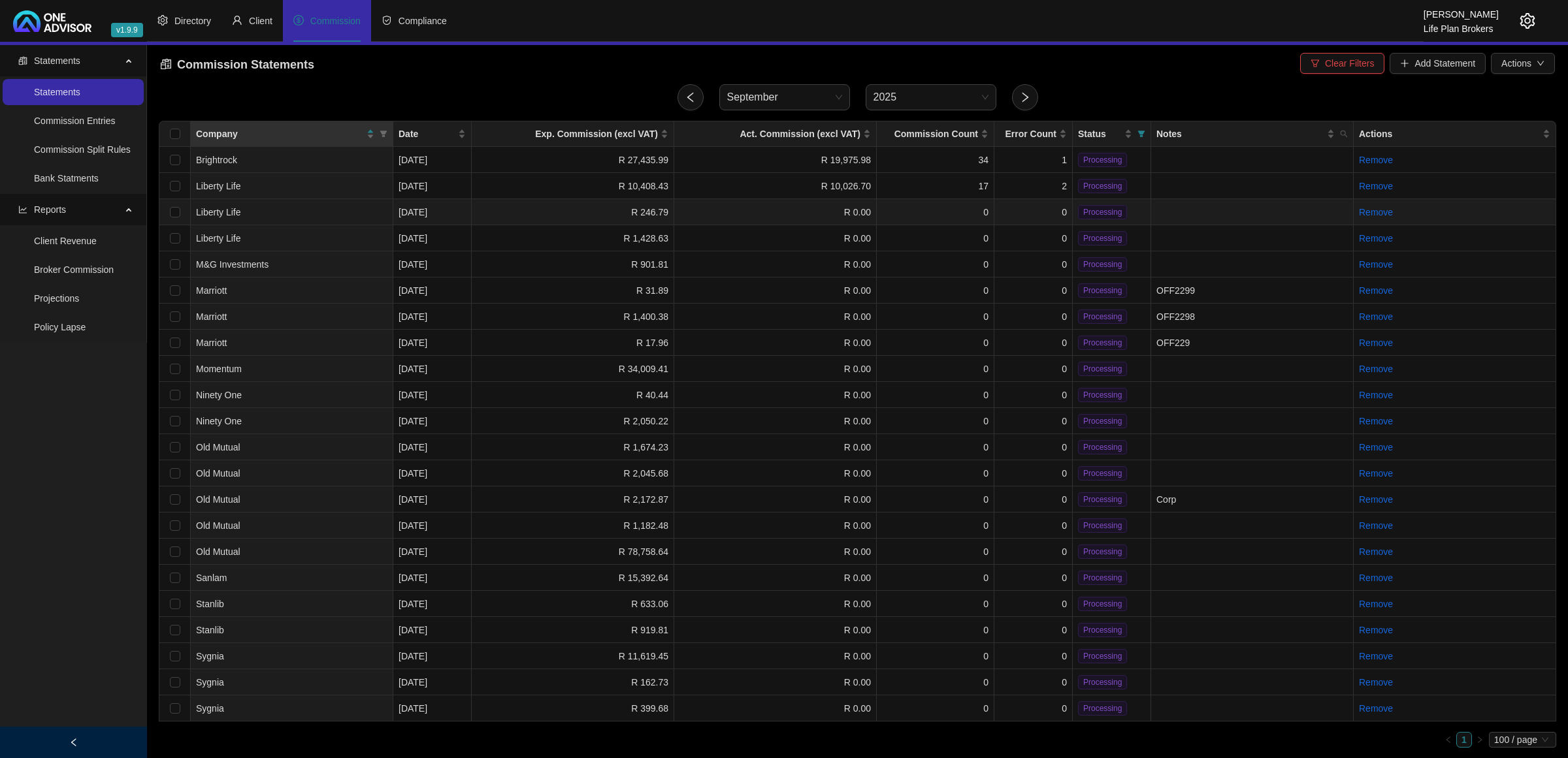
click at [511, 206] on td "R 246.79" at bounding box center [573, 213] width 203 height 26
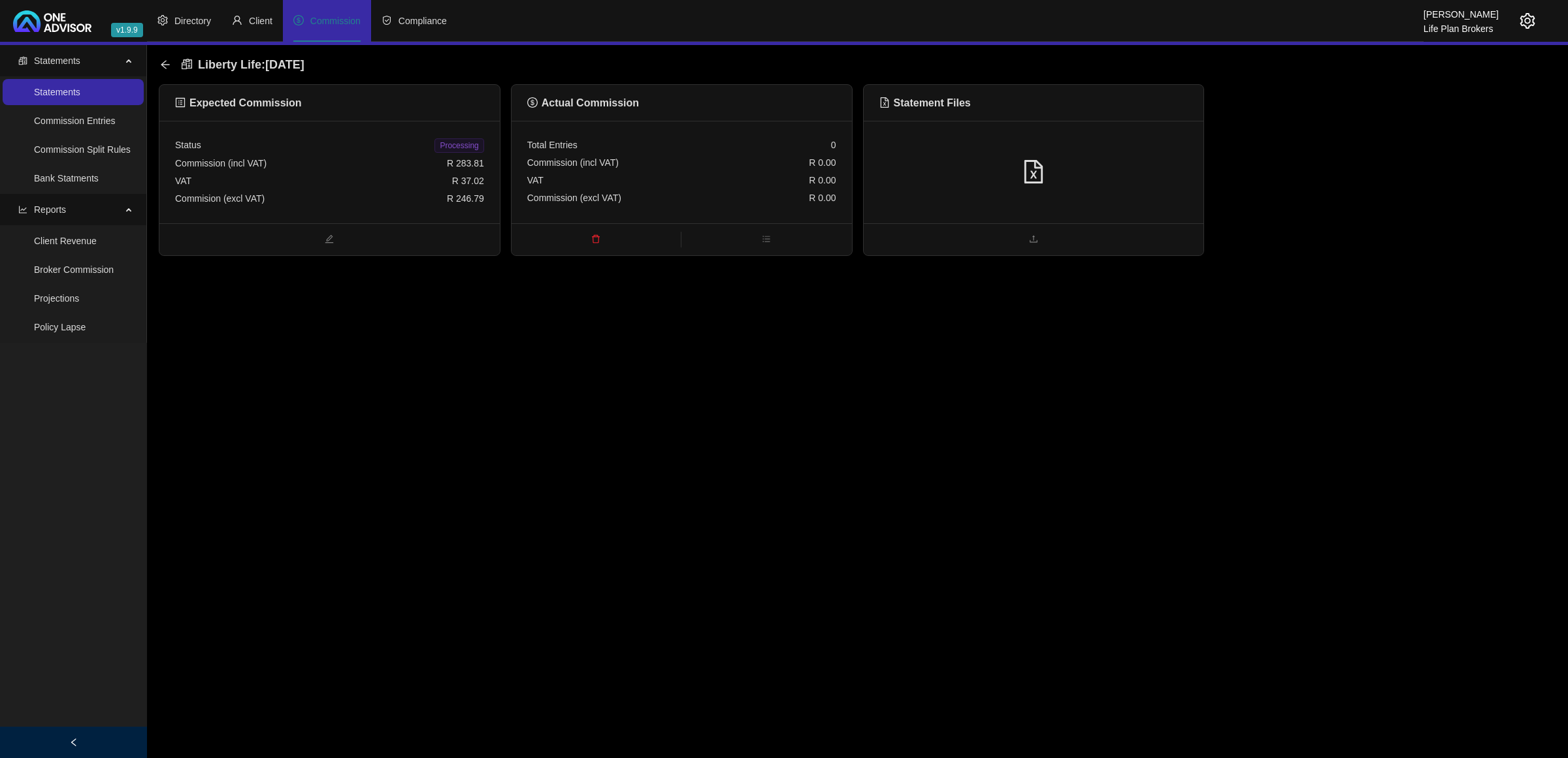
click at [1112, 135] on div at bounding box center [1033, 172] width 340 height 103
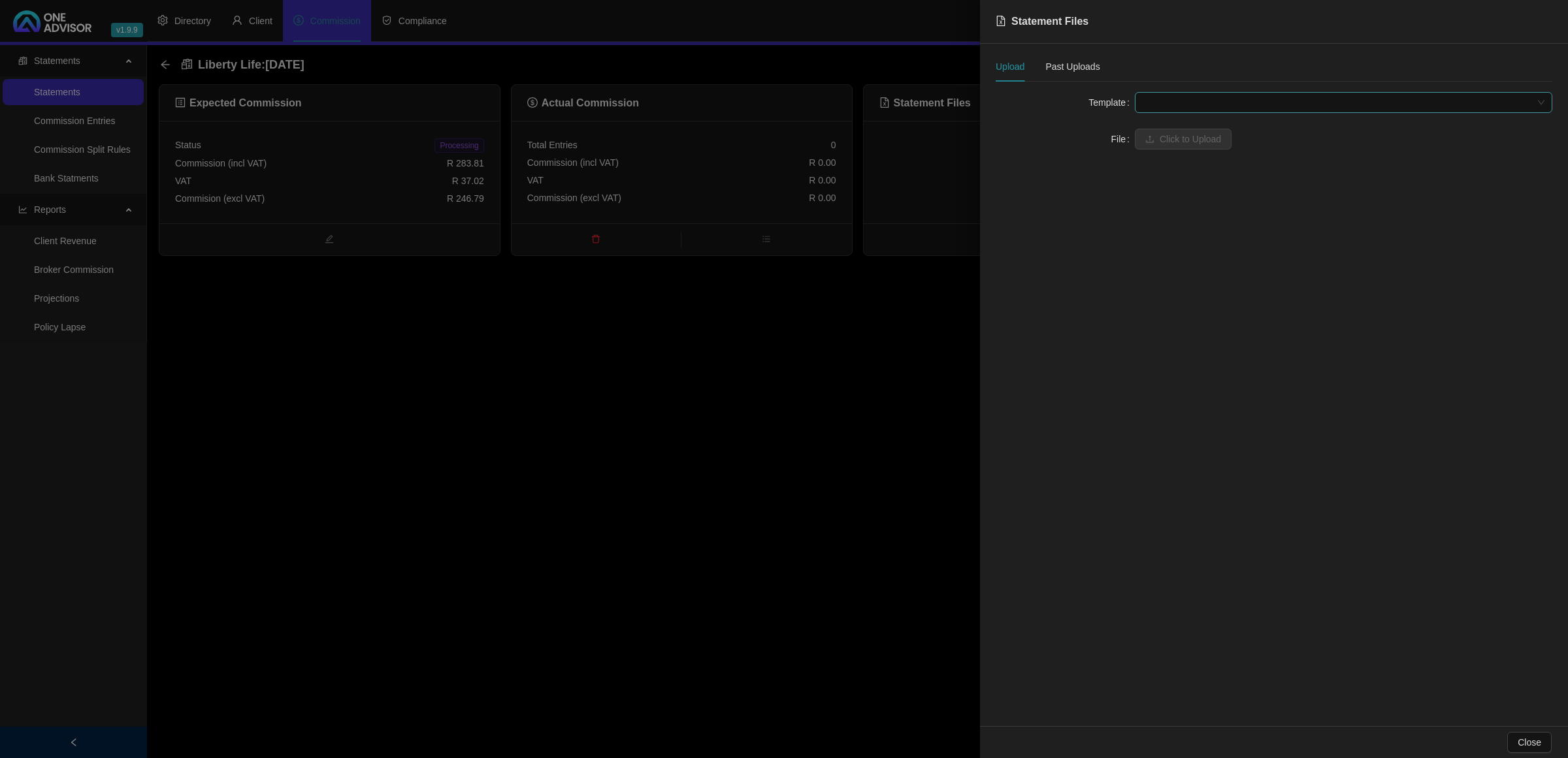
click at [1170, 105] on span at bounding box center [1344, 103] width 402 height 20
click at [1170, 150] on div "Liberty Life" at bounding box center [1344, 149] width 397 height 14
click at [1167, 142] on span "Click to Upload" at bounding box center [1190, 139] width 61 height 14
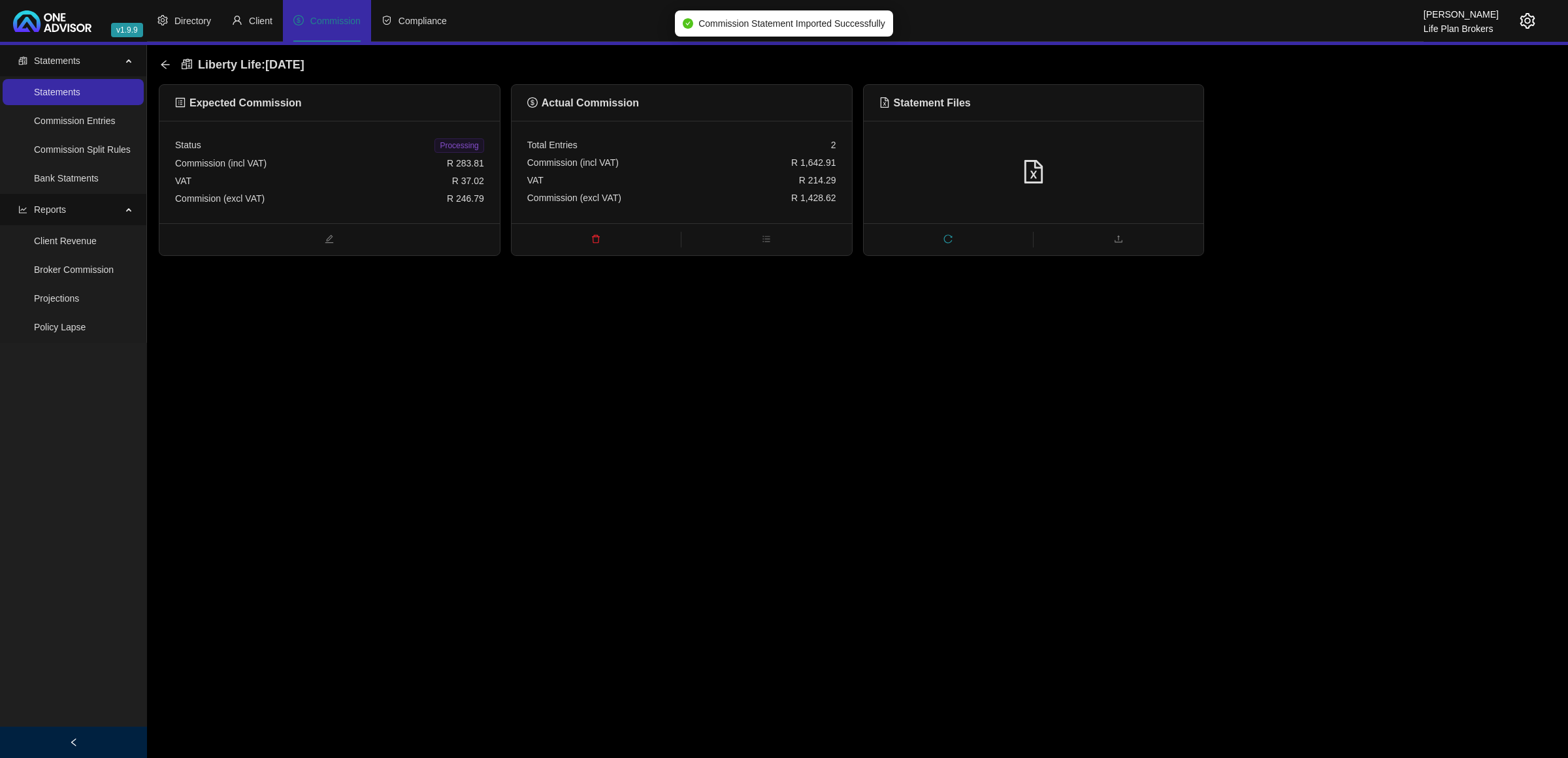
click at [589, 241] on span "delete" at bounding box center [596, 240] width 169 height 14
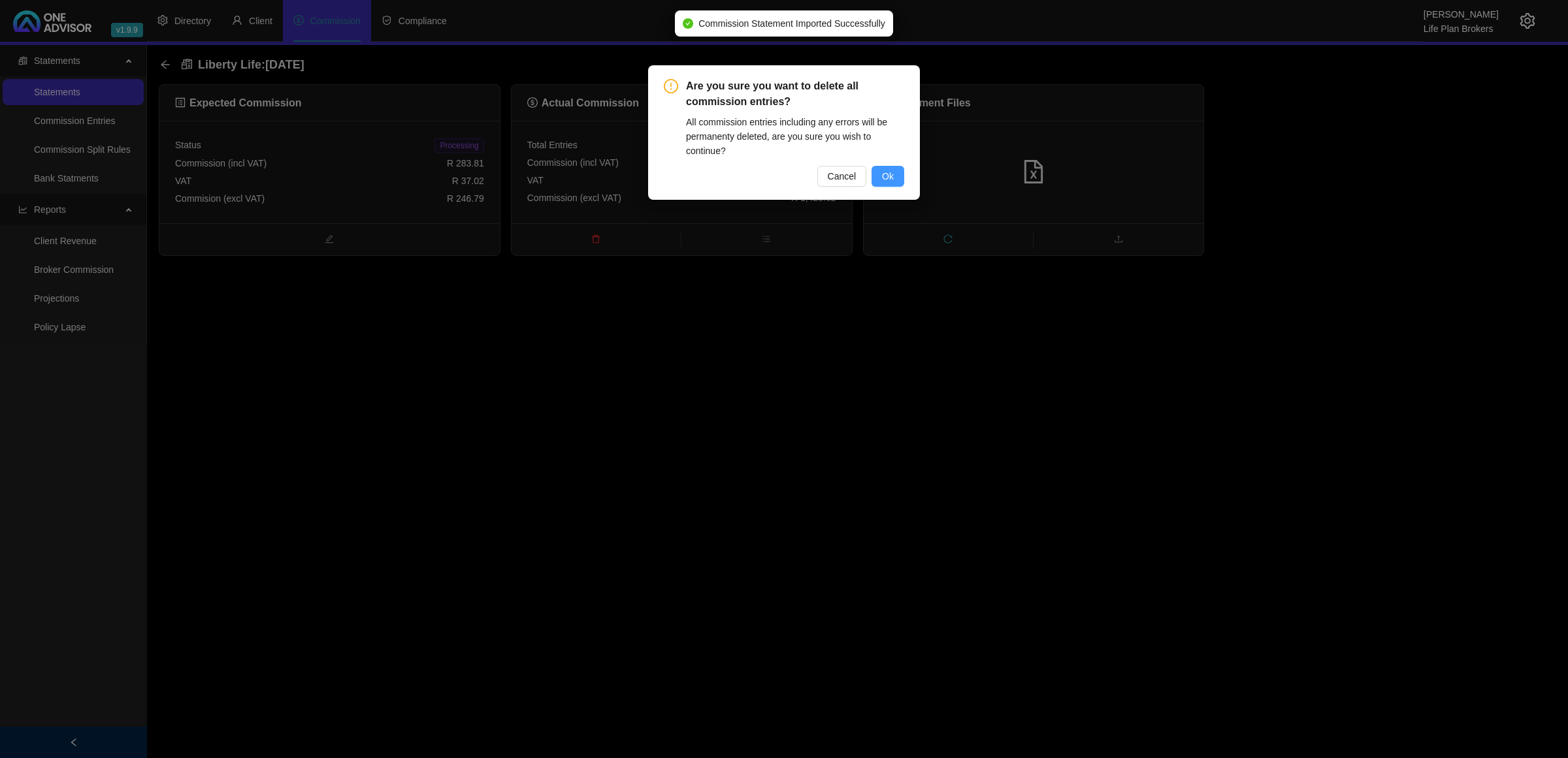
click at [889, 175] on span "Ok" at bounding box center [888, 176] width 12 height 14
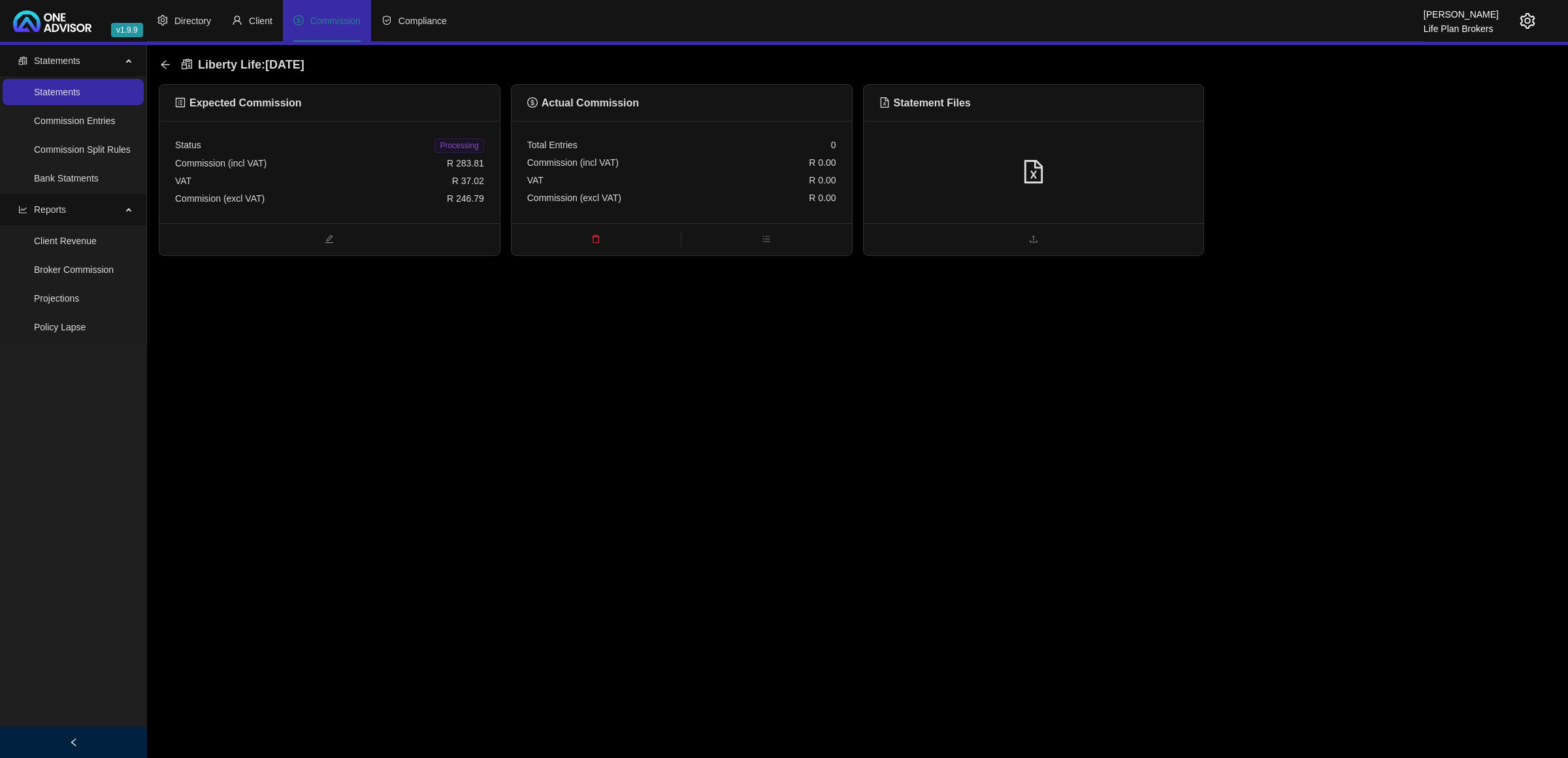
click at [1028, 170] on icon "file-excel" at bounding box center [1033, 172] width 24 height 24
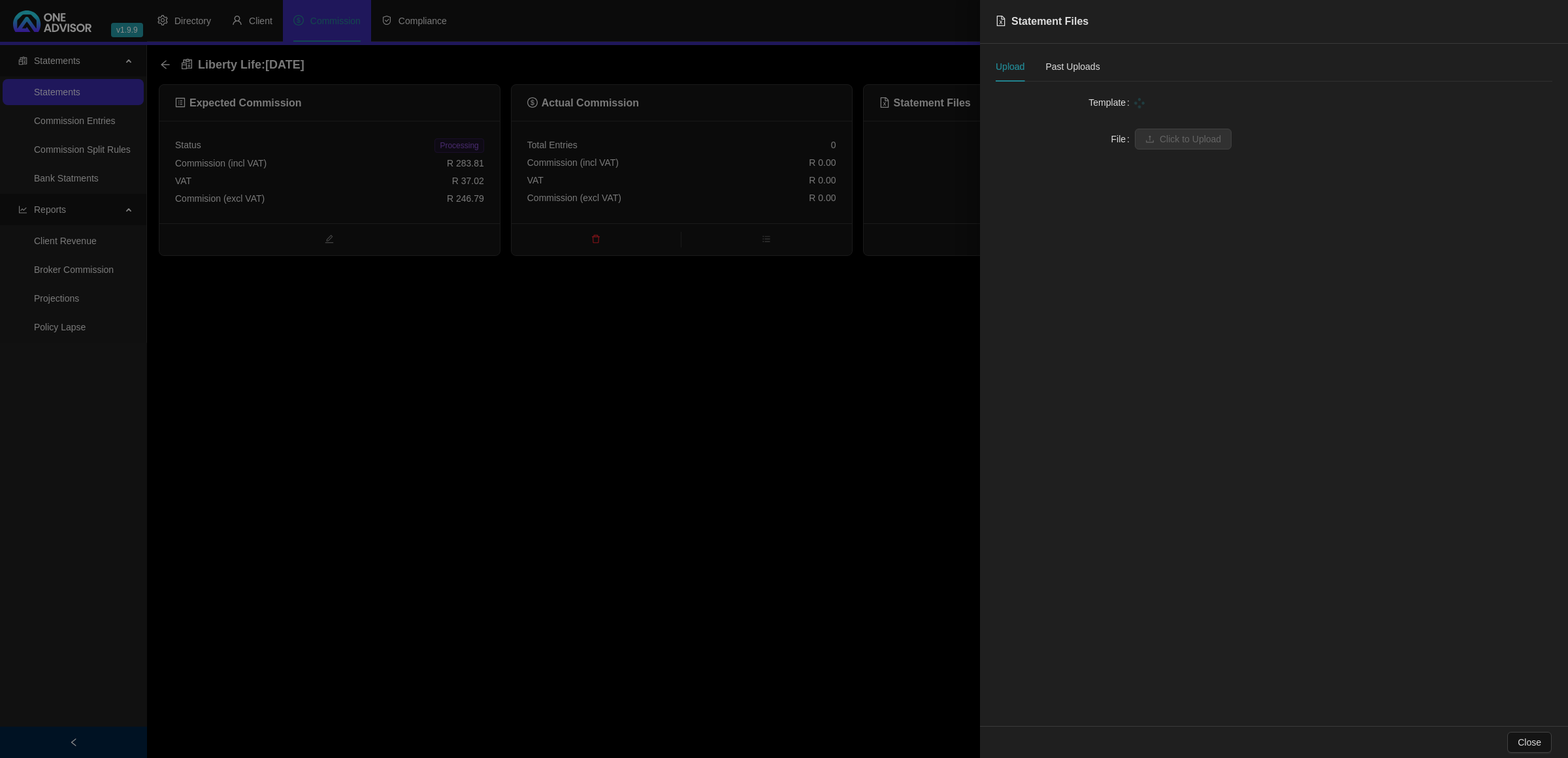
click at [1183, 101] on div at bounding box center [1344, 103] width 417 height 14
click at [1183, 101] on span at bounding box center [1344, 103] width 402 height 20
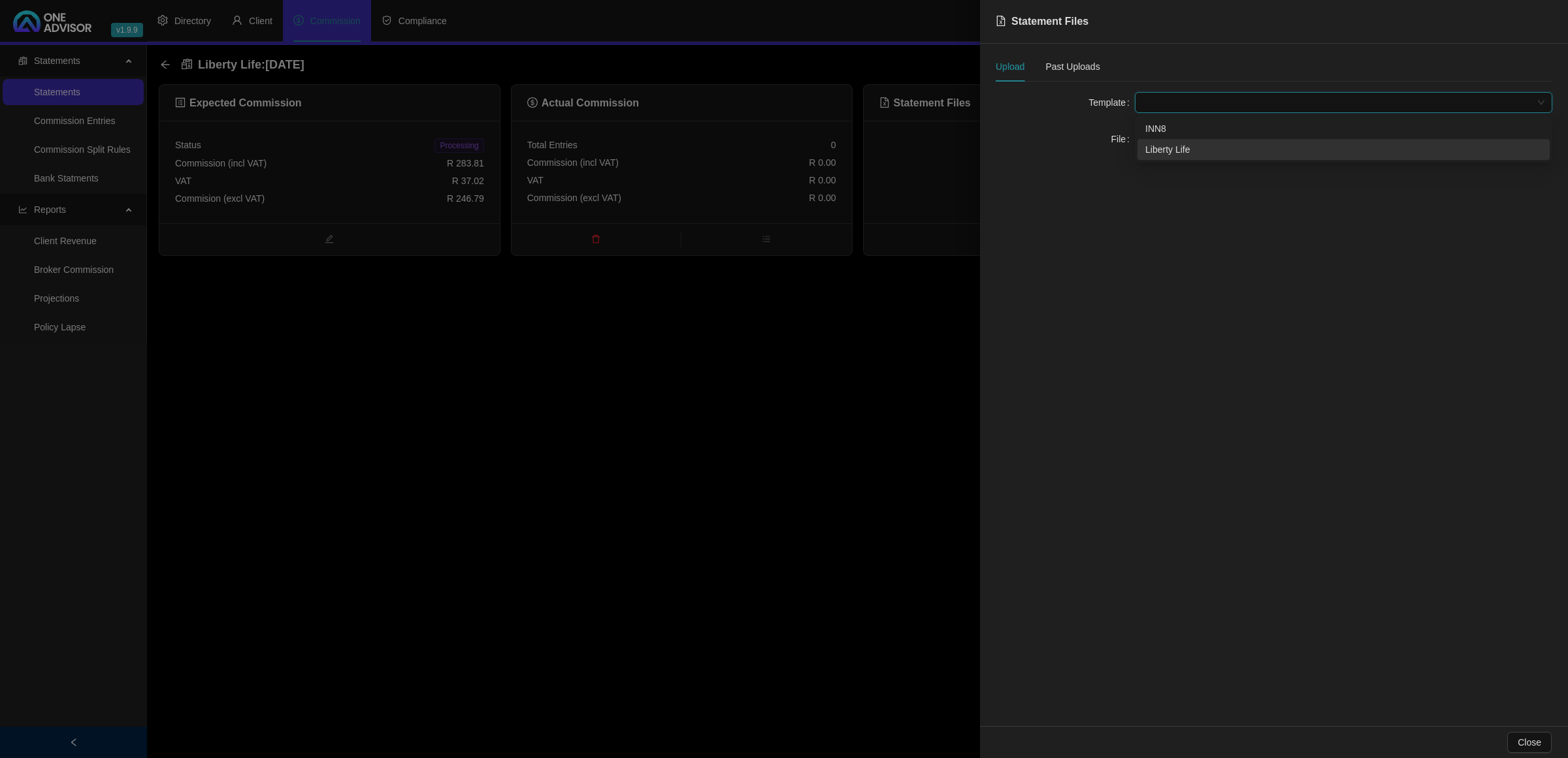
click at [1190, 142] on div "Liberty Life" at bounding box center [1344, 149] width 397 height 14
click at [1191, 144] on span "Click to Upload" at bounding box center [1190, 139] width 61 height 14
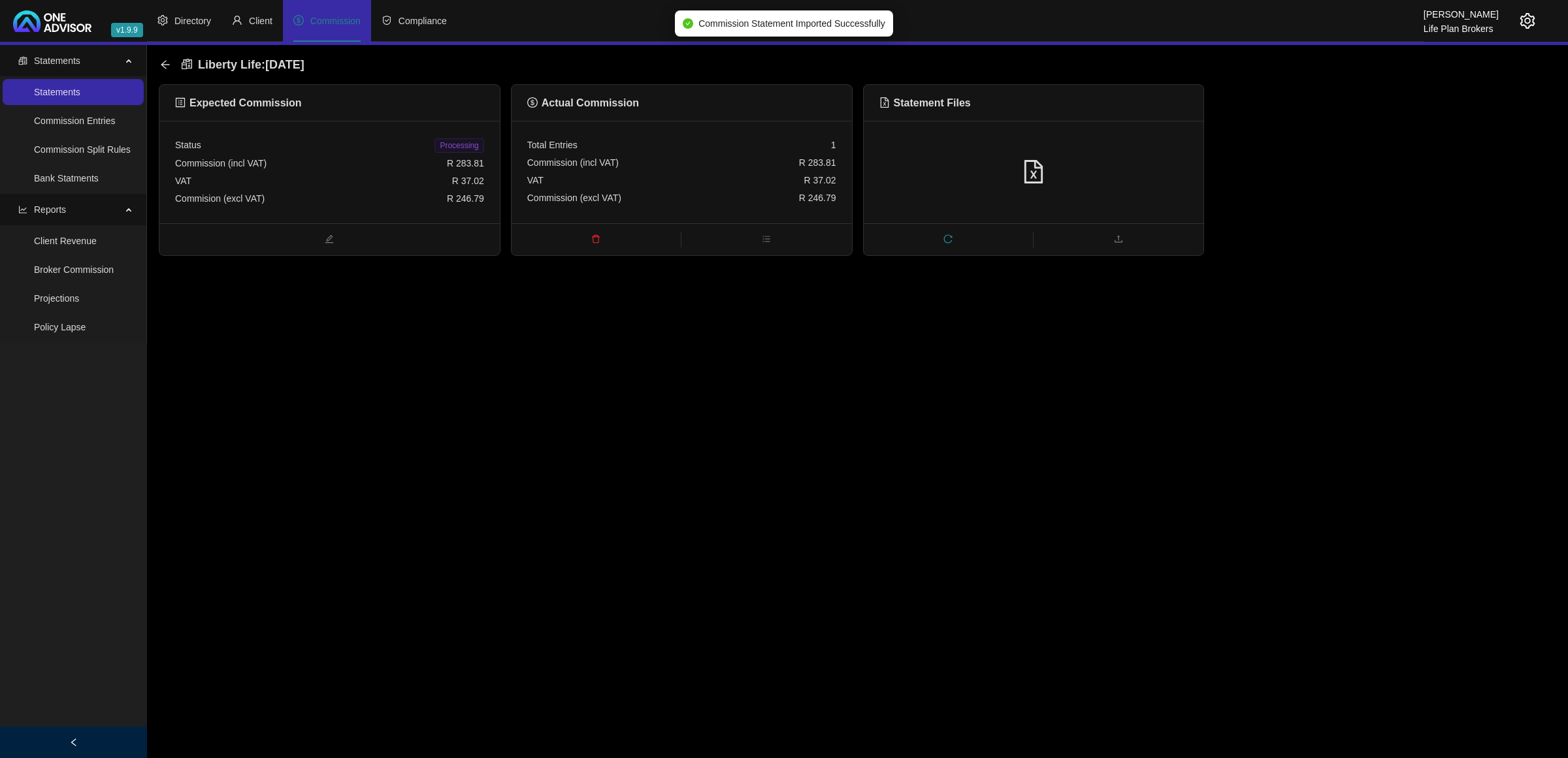
click at [458, 138] on span "Processing" at bounding box center [459, 145] width 49 height 14
click at [159, 66] on div "Liberty Life : [DATE]" at bounding box center [857, 64] width 1398 height 39
click at [167, 66] on icon "arrow-left" at bounding box center [165, 64] width 11 height 11
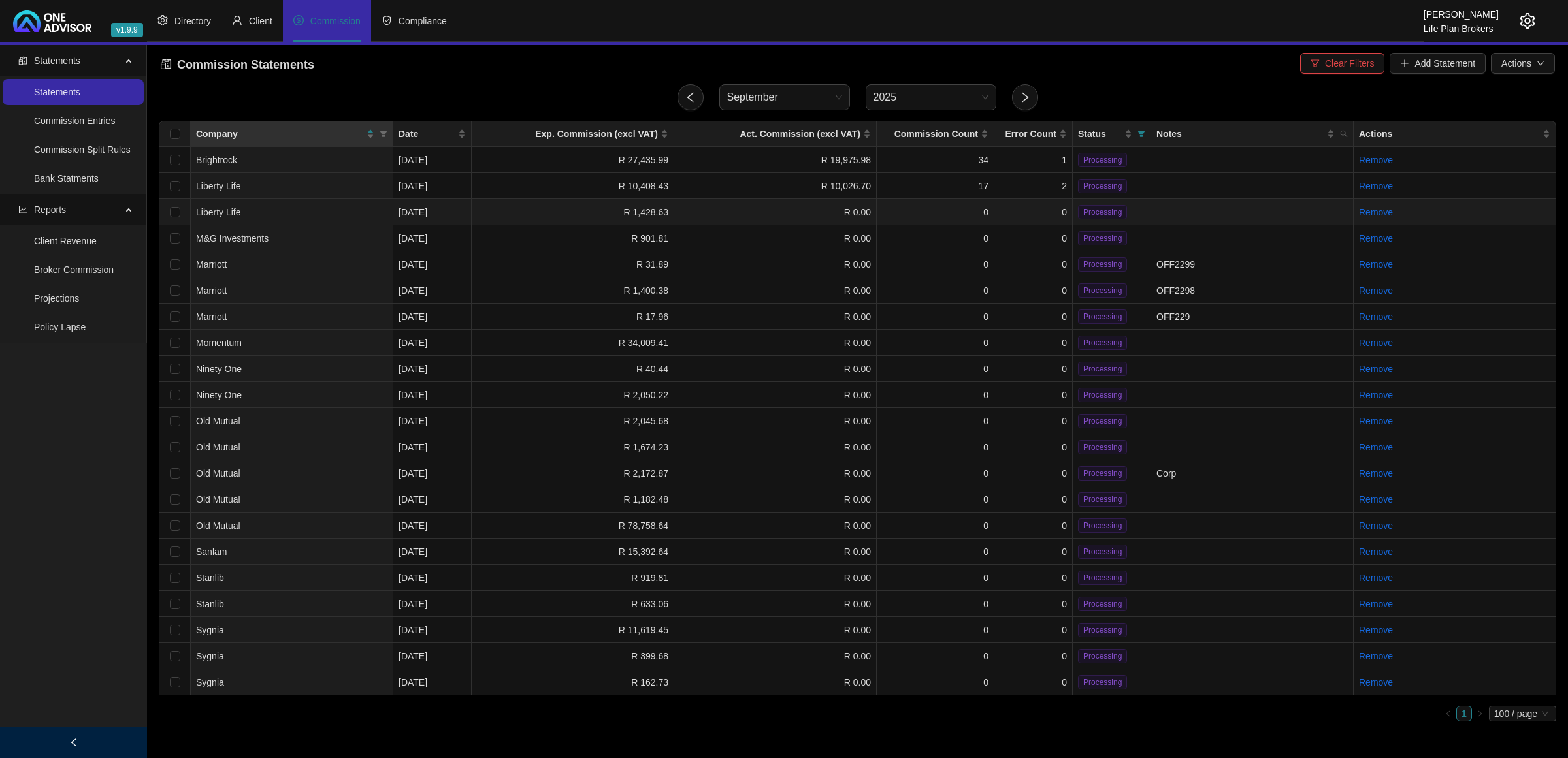
click at [358, 204] on td "Liberty Life" at bounding box center [292, 213] width 203 height 26
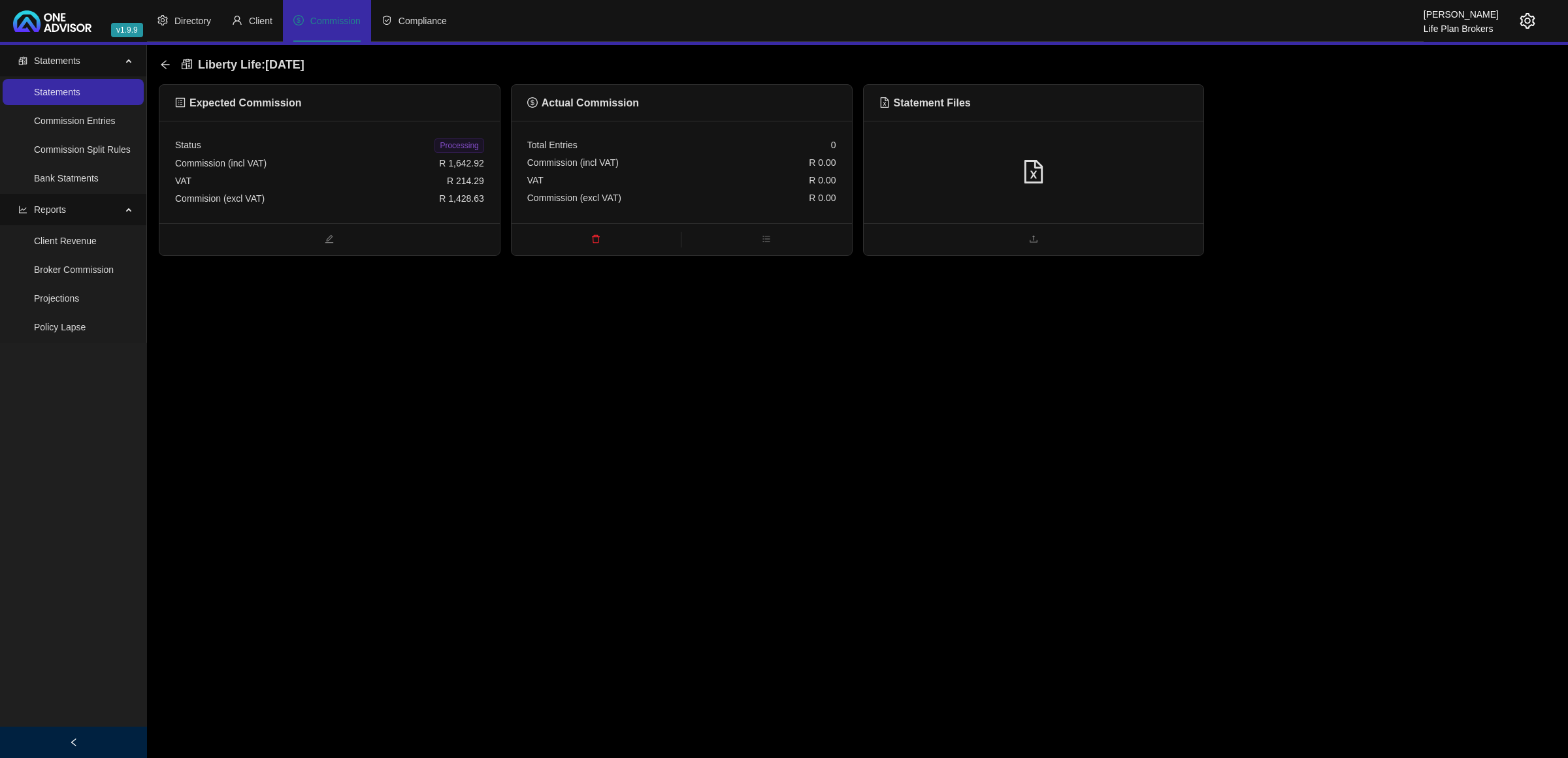
click at [1097, 178] on div at bounding box center [1033, 172] width 309 height 25
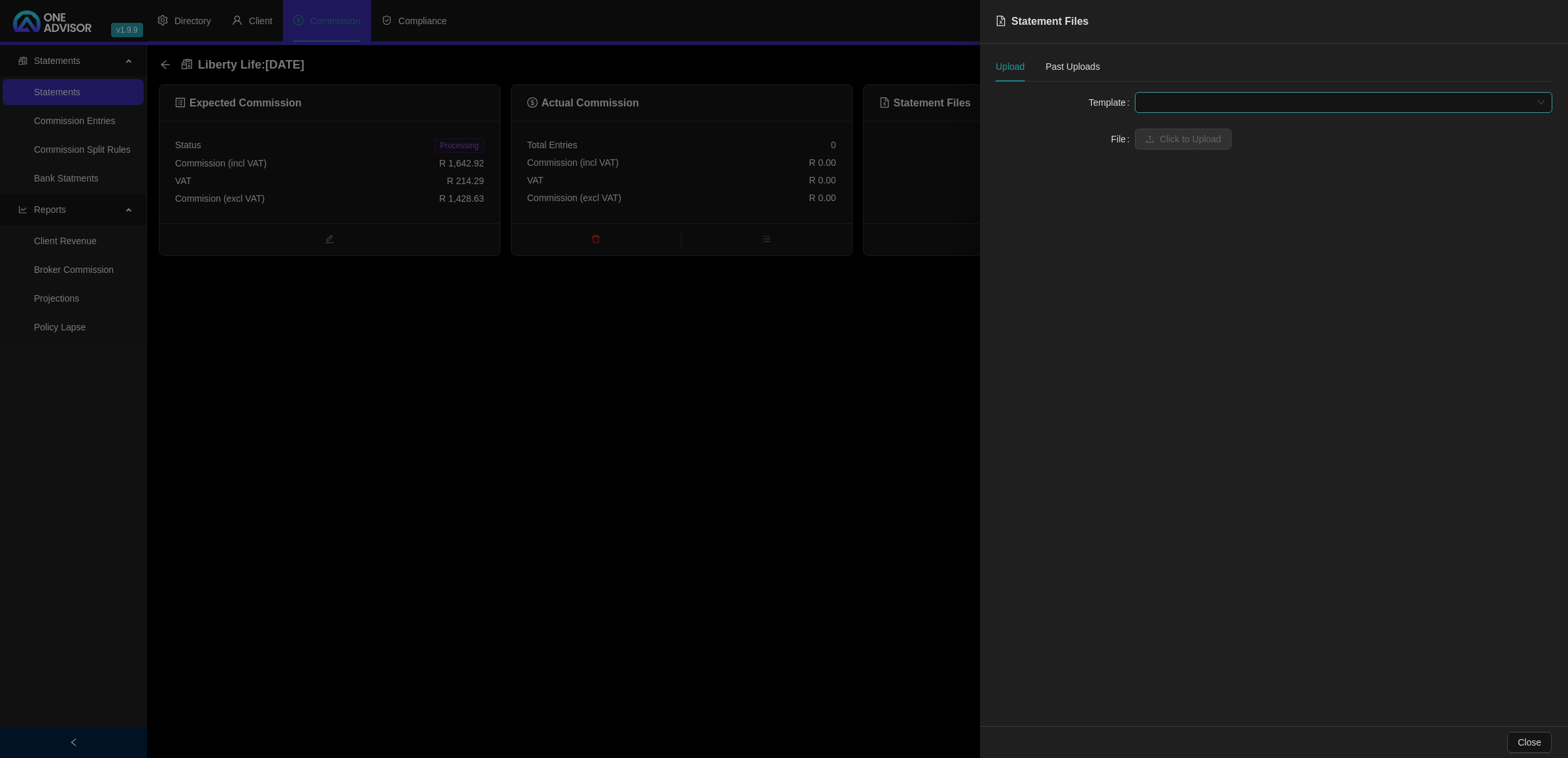
click at [1185, 105] on span at bounding box center [1344, 103] width 402 height 20
drag, startPoint x: 1180, startPoint y: 128, endPoint x: 1177, endPoint y: 144, distance: 16.3
click at [1177, 144] on div "INN8 Liberty Life" at bounding box center [1344, 139] width 412 height 42
click at [1177, 144] on div "Liberty Life" at bounding box center [1344, 149] width 397 height 14
click at [1171, 147] on button "Click to Upload" at bounding box center [1183, 139] width 97 height 21
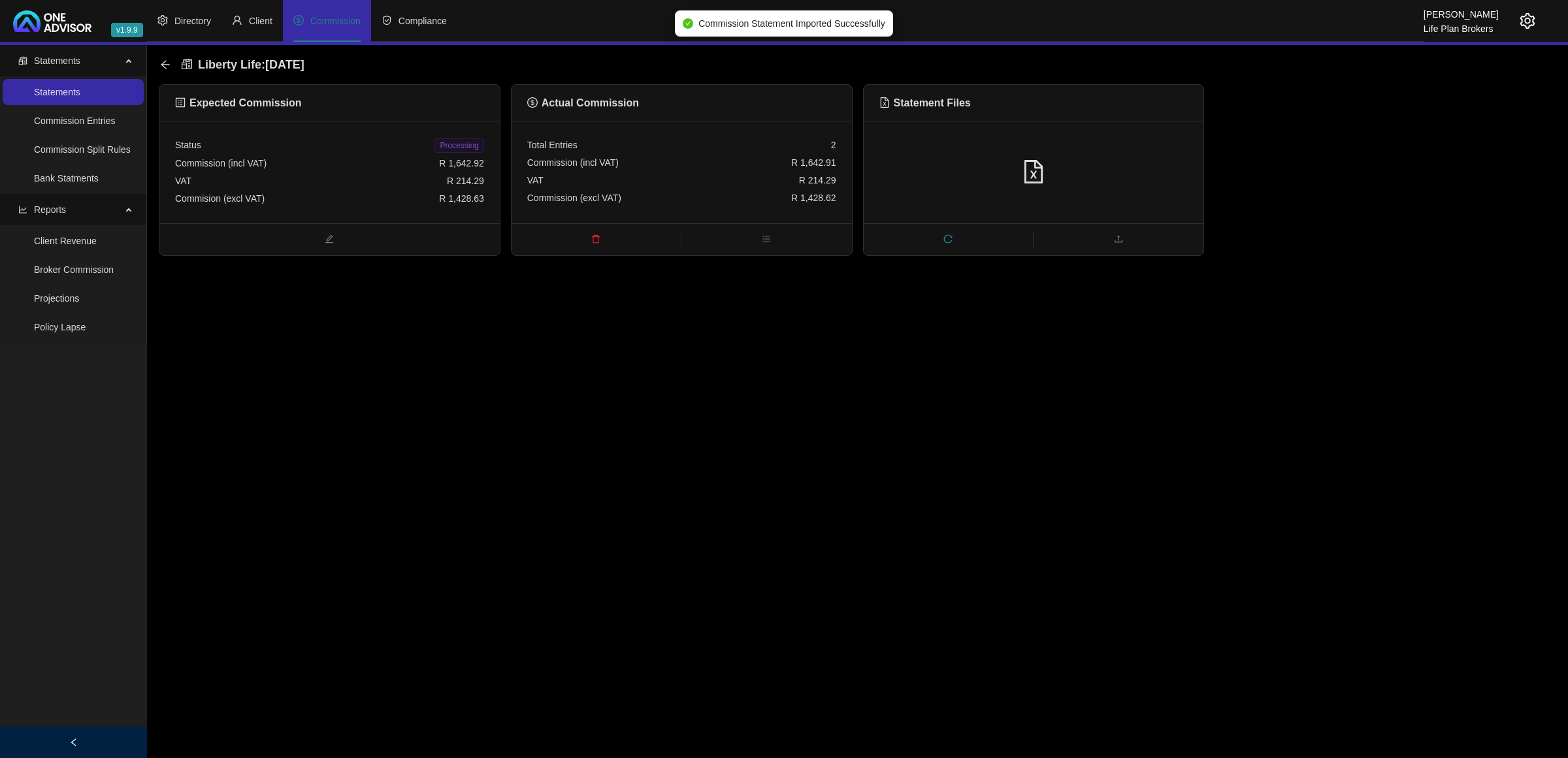
click at [467, 149] on span "Processing" at bounding box center [459, 145] width 49 height 14
click at [165, 59] on icon "arrow-left" at bounding box center [165, 64] width 11 height 11
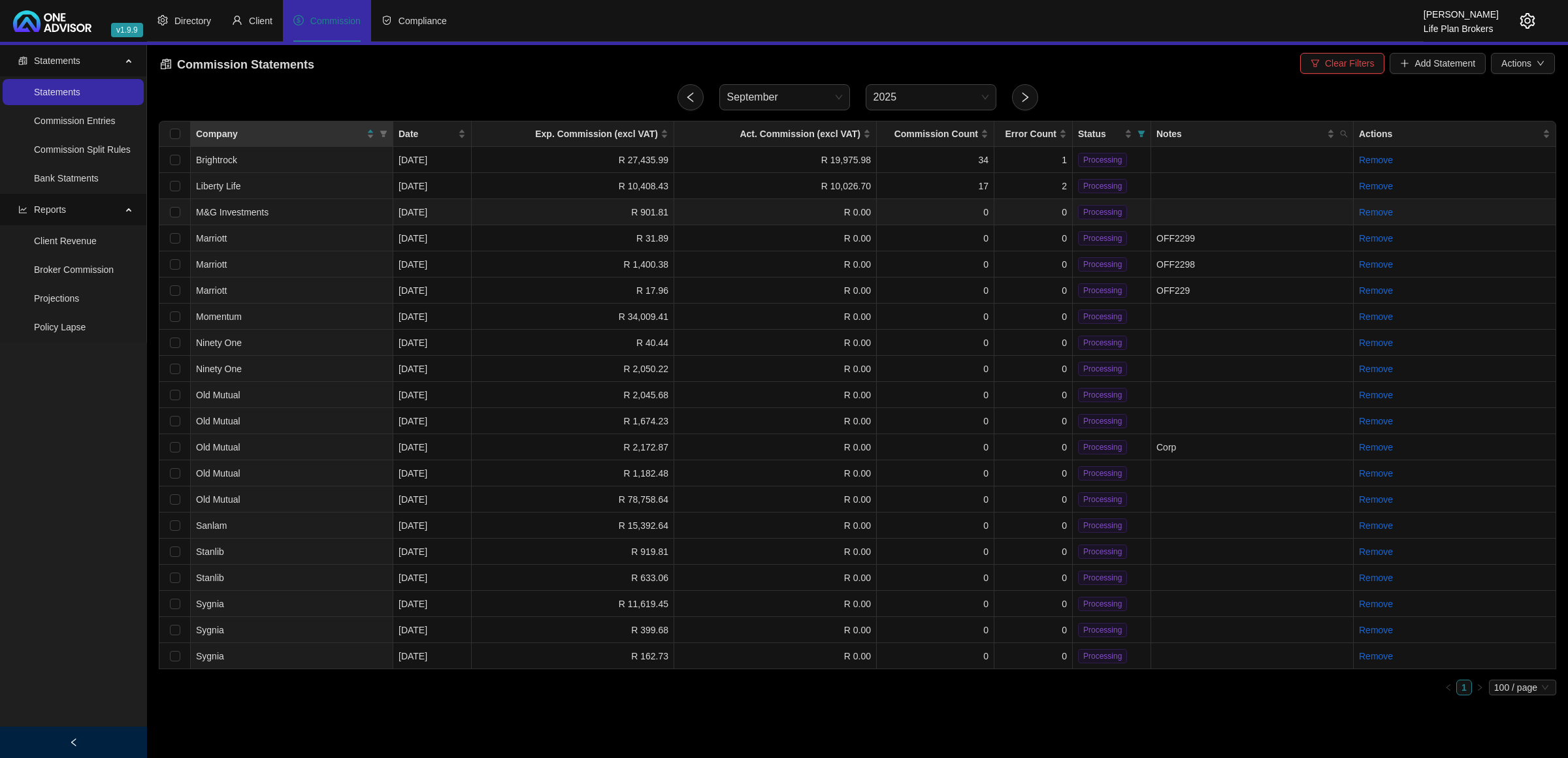
click at [527, 209] on td "R 901.81" at bounding box center [573, 213] width 203 height 26
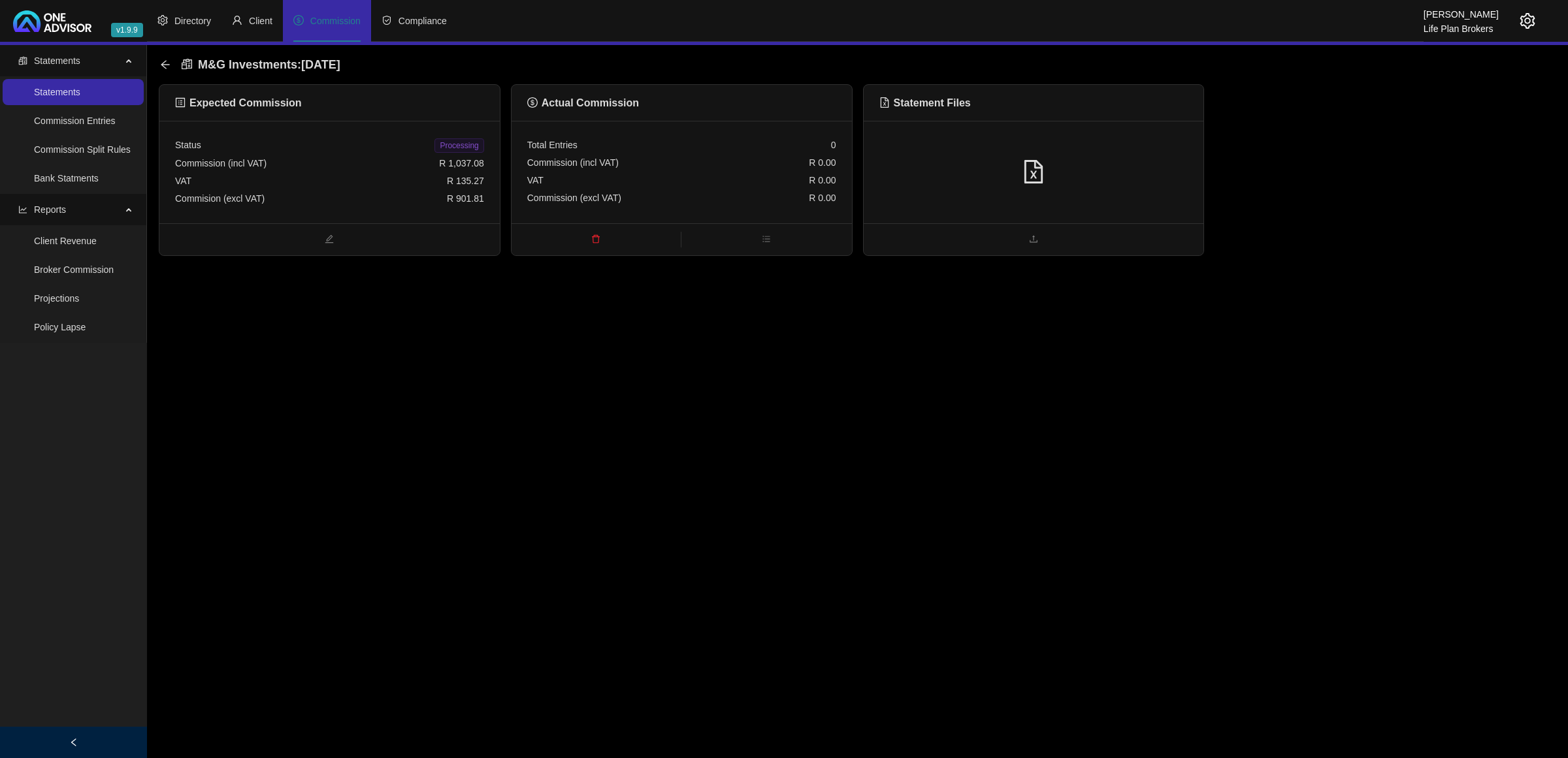
click at [744, 148] on div "Total Entries 0" at bounding box center [681, 145] width 309 height 18
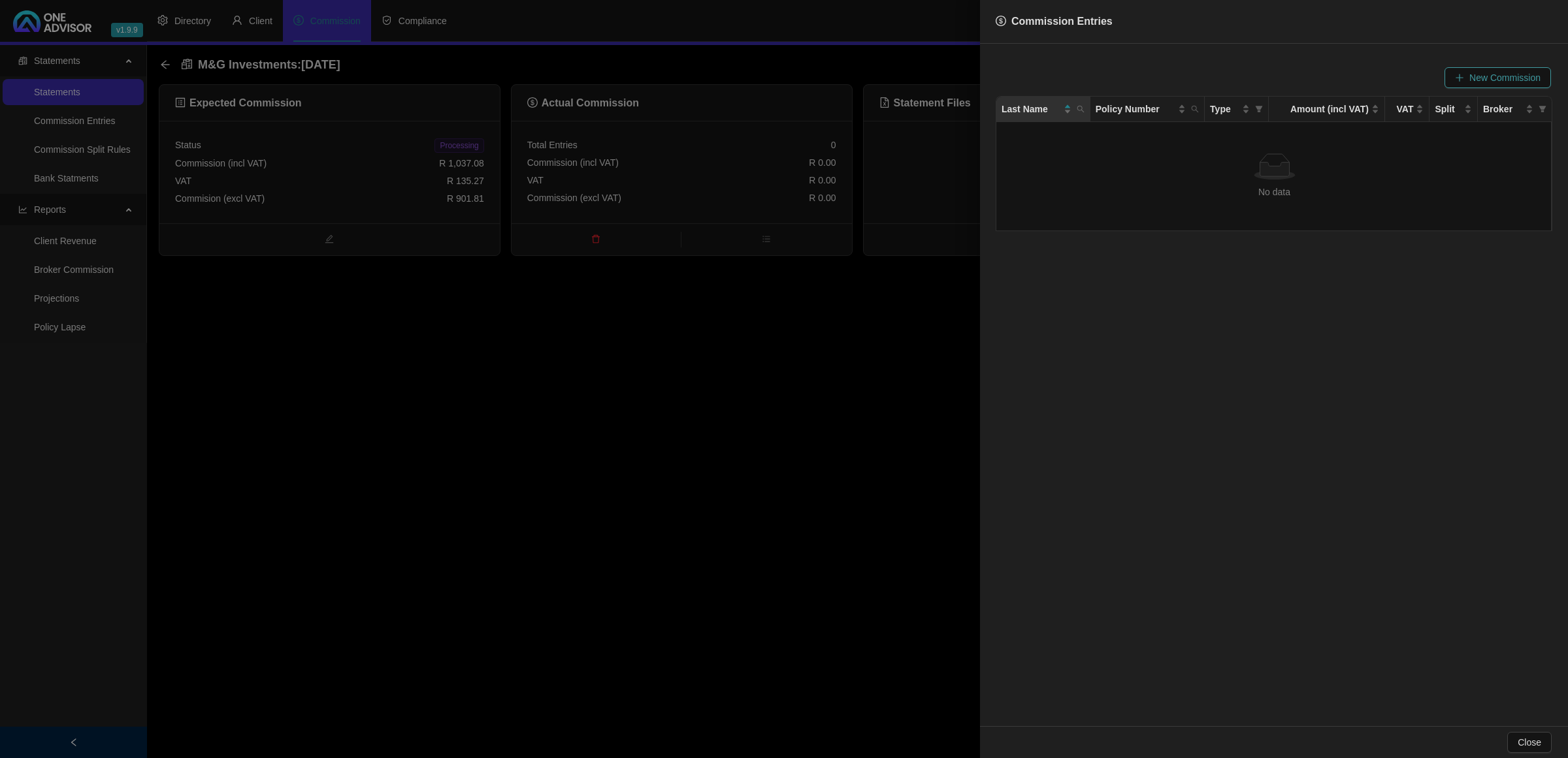
click at [1463, 70] on button "New Commission" at bounding box center [1498, 78] width 107 height 21
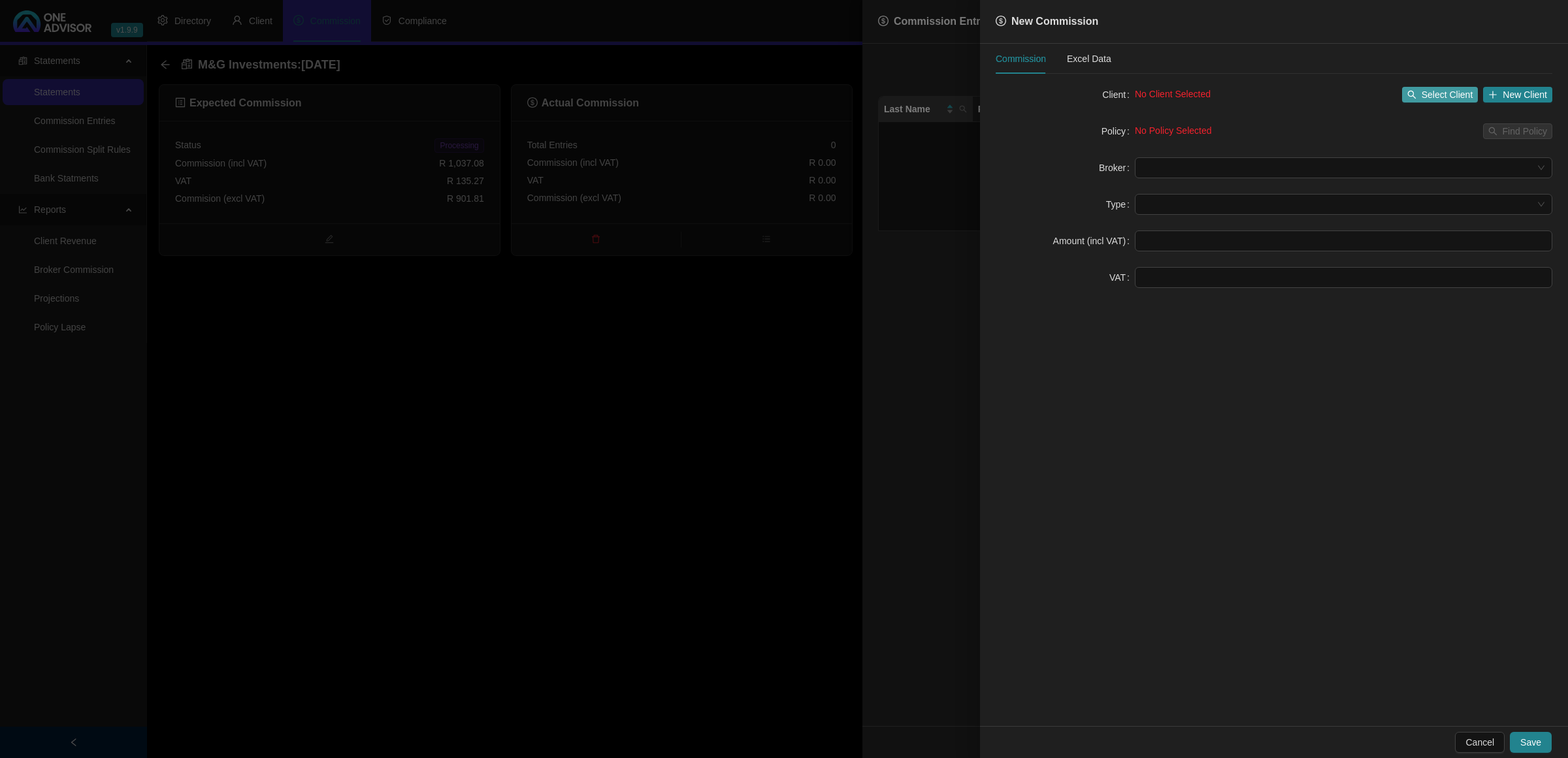
click at [1431, 89] on span "Select Client" at bounding box center [1448, 95] width 51 height 14
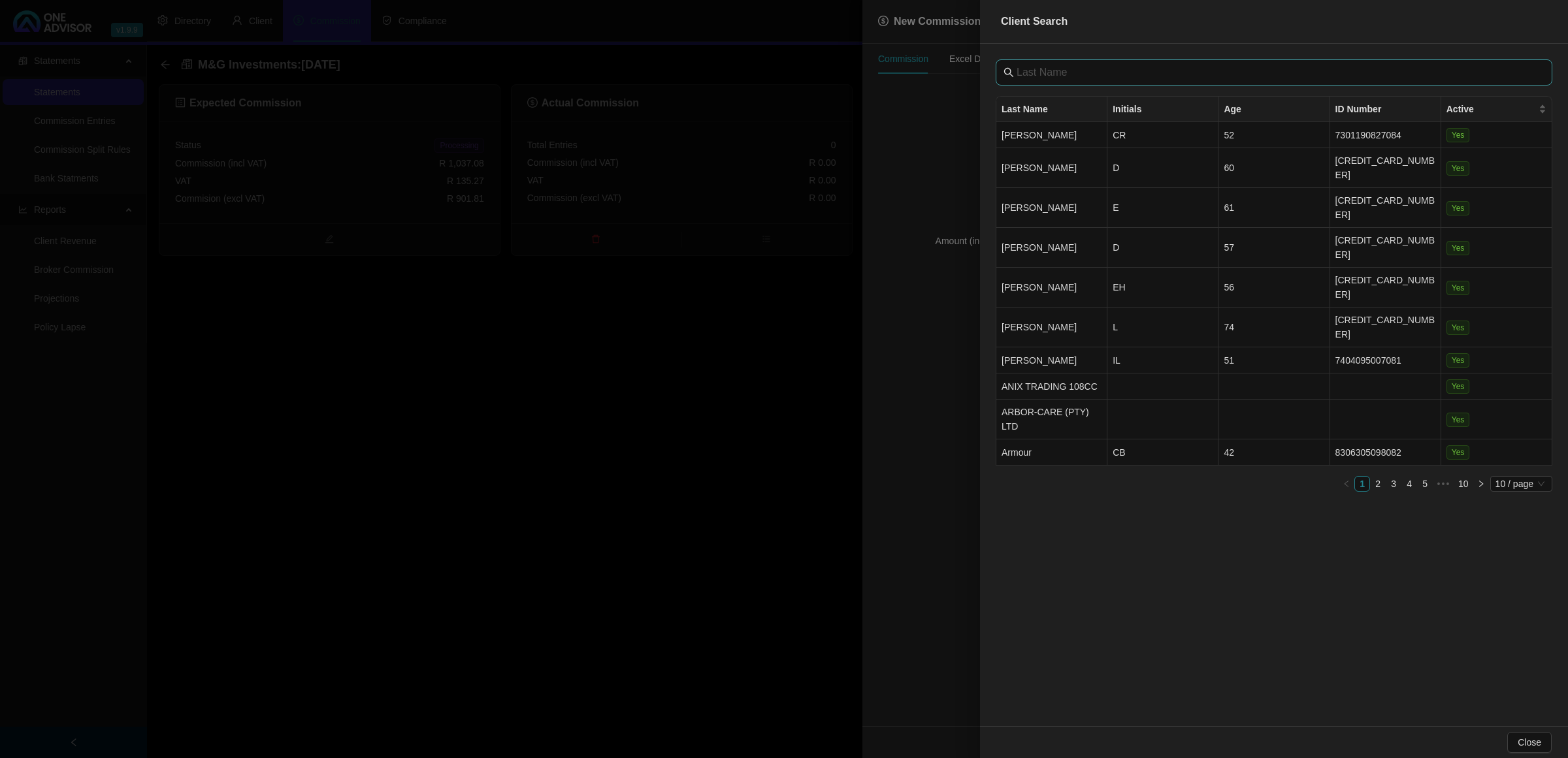
click at [1066, 82] on span at bounding box center [1274, 72] width 557 height 26
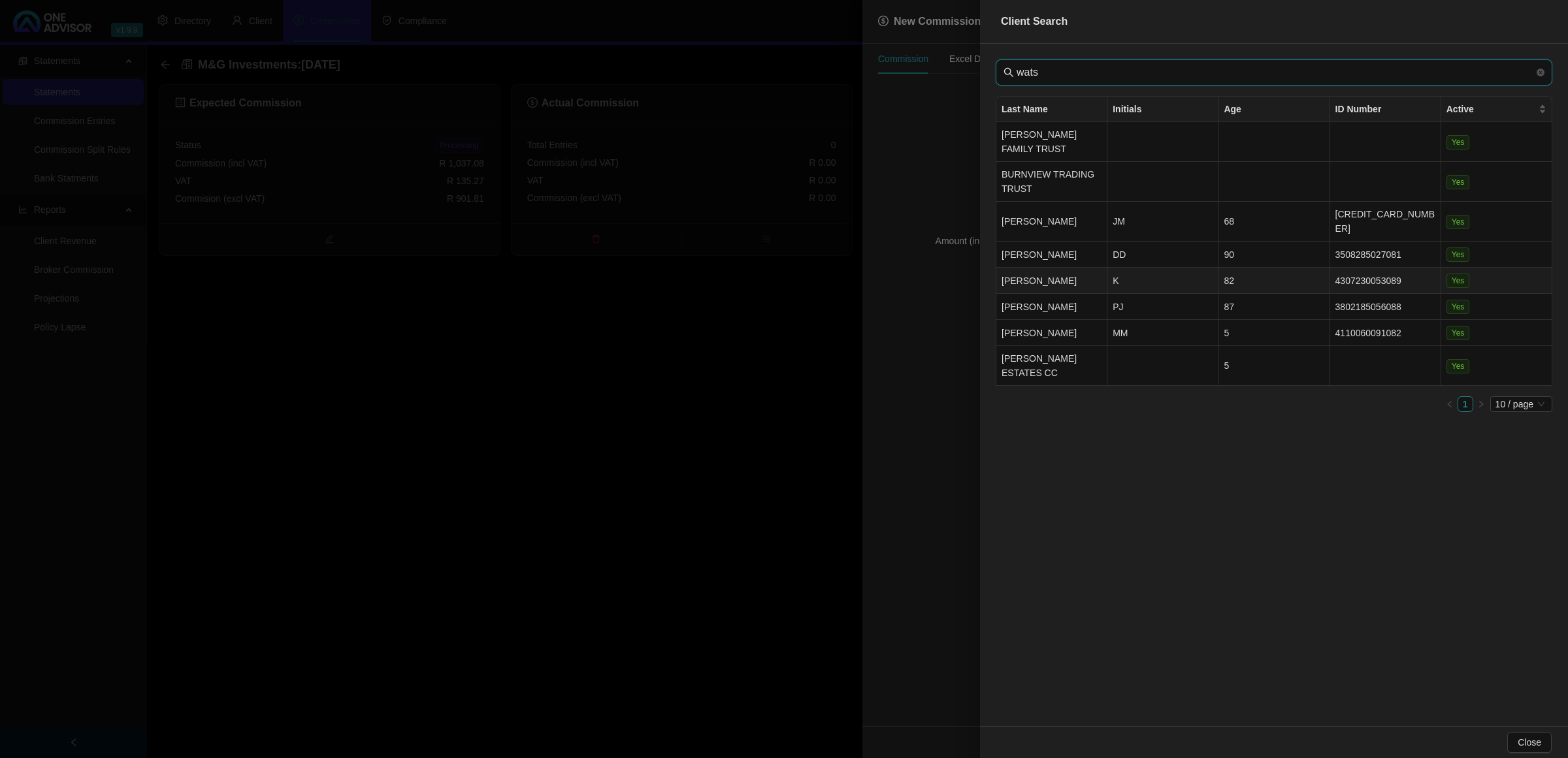
type input "wats"
click at [1042, 268] on td "[PERSON_NAME]" at bounding box center [1052, 281] width 111 height 26
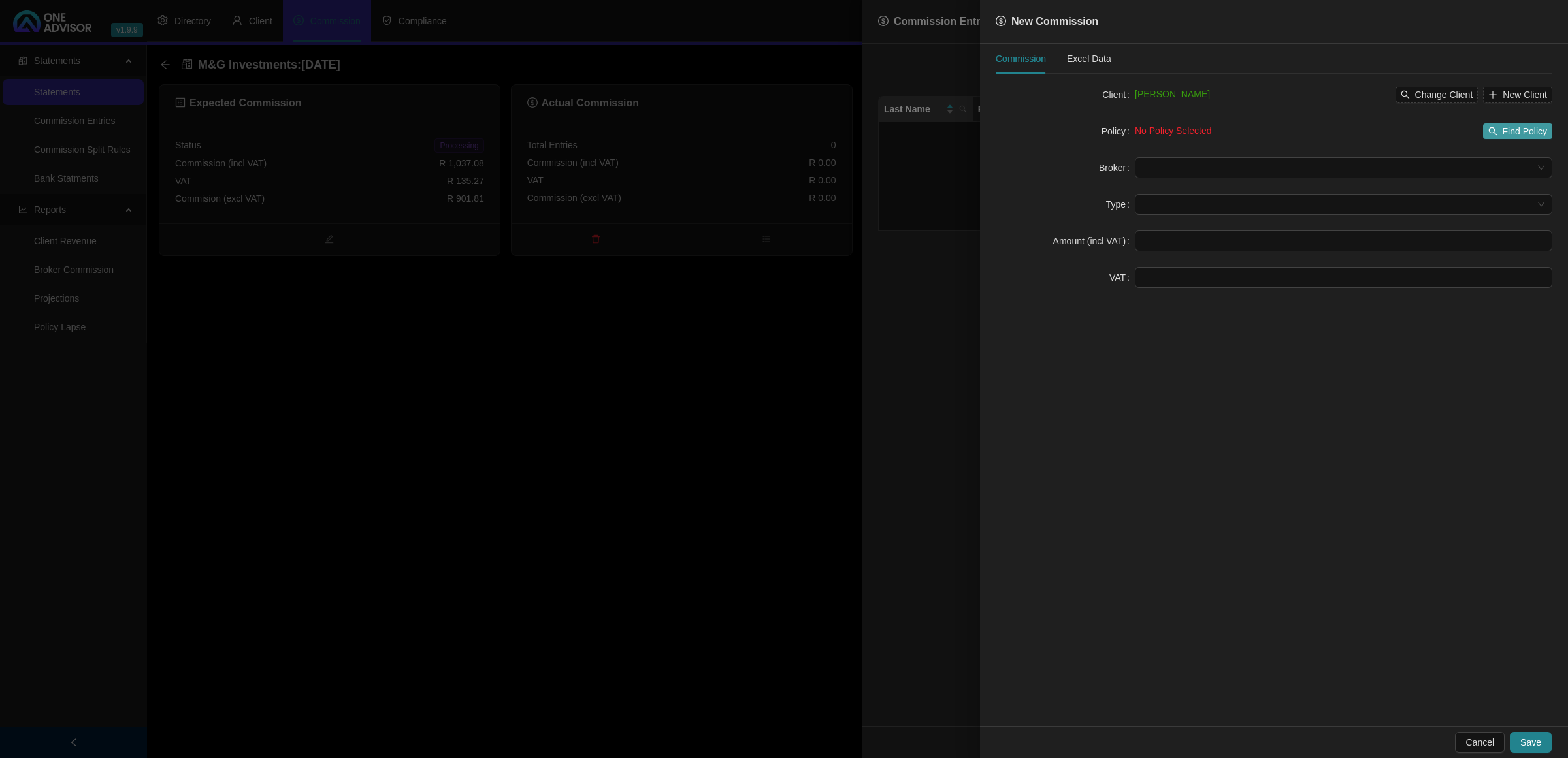
click at [1507, 126] on span "Find Policy" at bounding box center [1525, 132] width 44 height 14
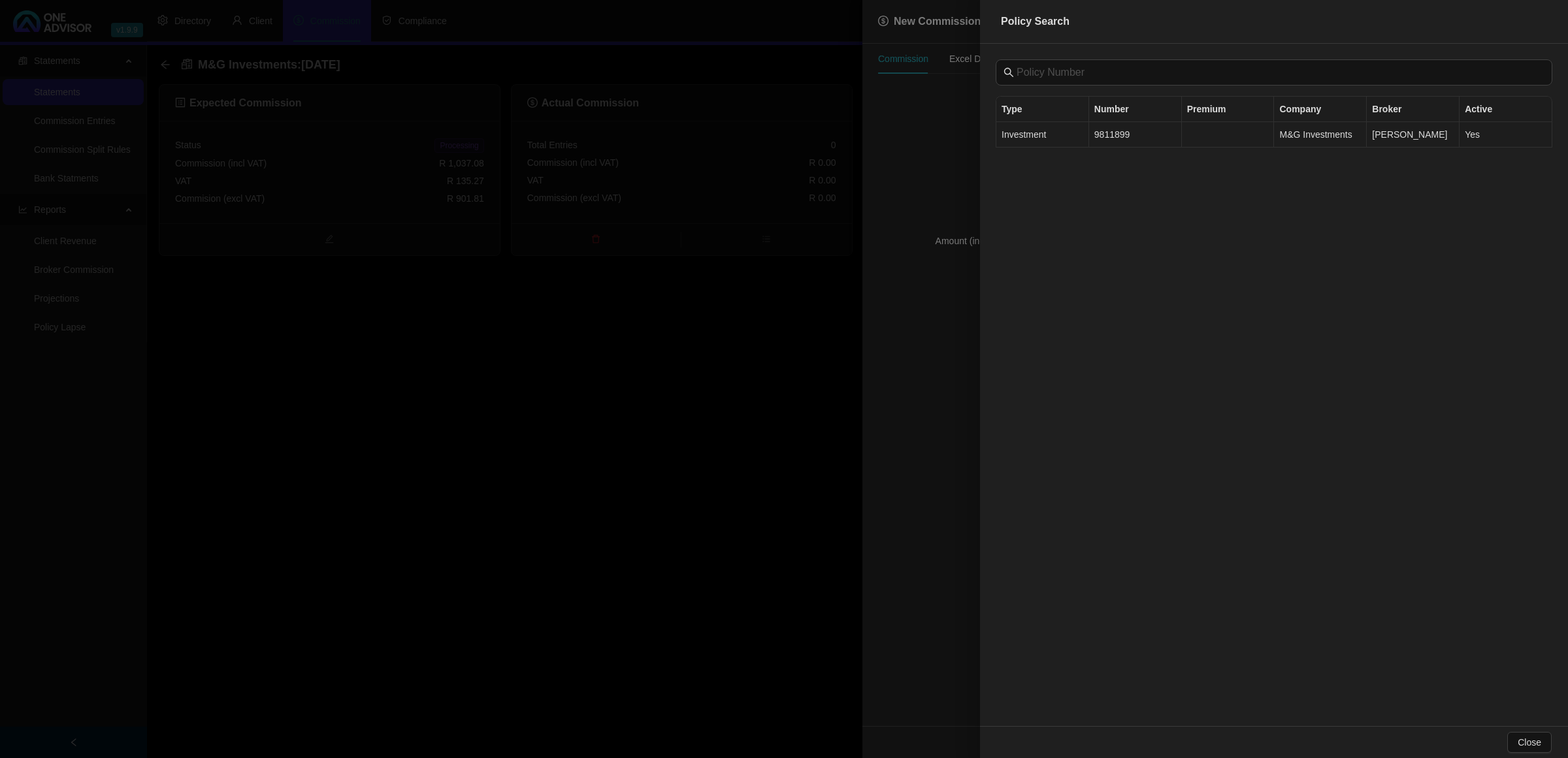
drag, startPoint x: 1070, startPoint y: 137, endPoint x: 1096, endPoint y: 136, distance: 26.0
click at [1070, 136] on td "Investment" at bounding box center [1043, 135] width 93 height 26
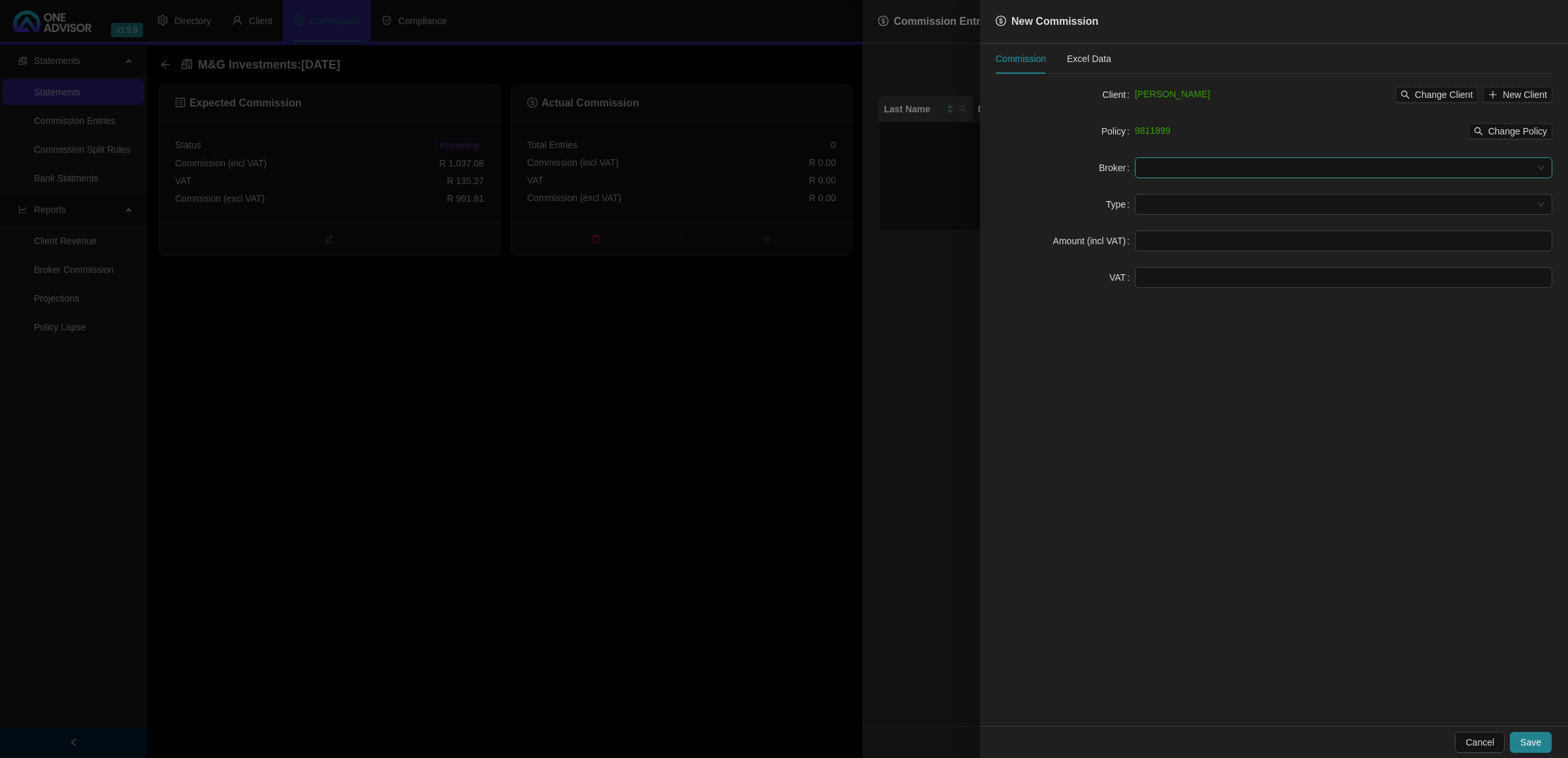
click at [1249, 165] on input "search" at bounding box center [1338, 168] width 390 height 20
click at [1185, 236] on div "[PERSON_NAME]" at bounding box center [1344, 236] width 397 height 14
click at [1175, 207] on input "search" at bounding box center [1338, 205] width 390 height 20
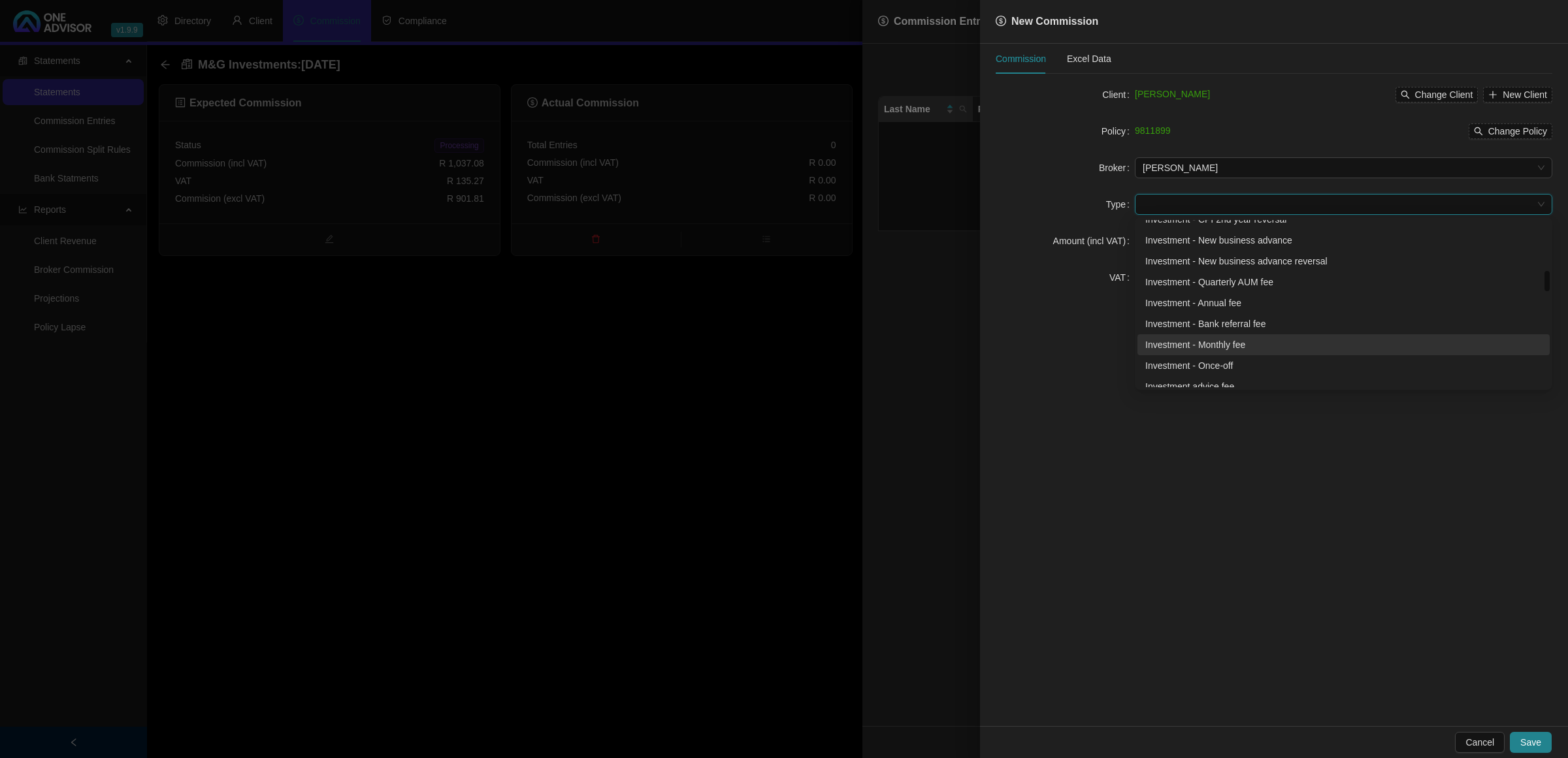
click at [1199, 343] on div "Investment - Monthly fee" at bounding box center [1344, 345] width 397 height 14
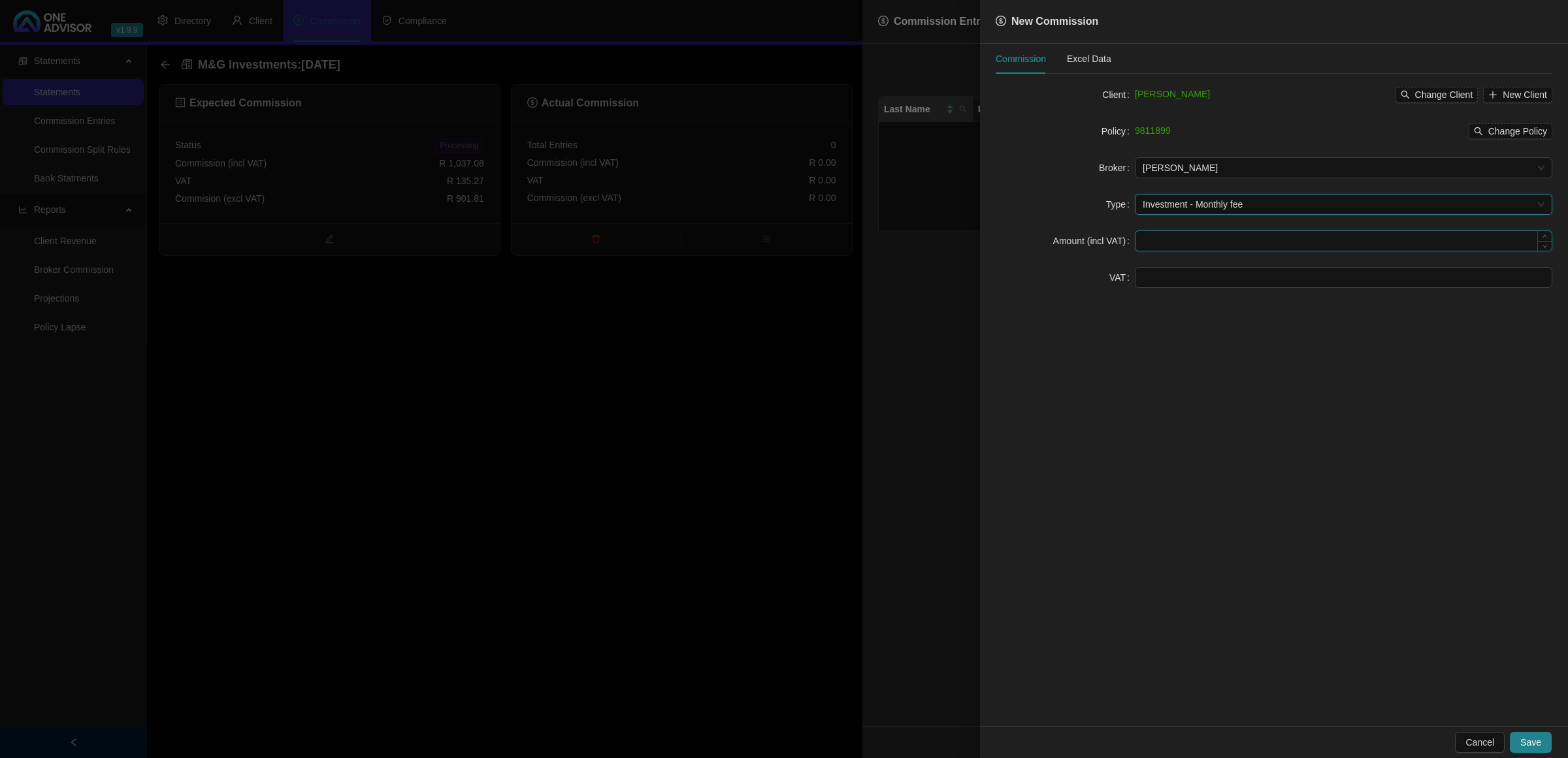
click at [1172, 240] on input at bounding box center [1344, 241] width 416 height 20
type input "1037.08"
click at [1176, 272] on input at bounding box center [1344, 278] width 416 height 20
type input "135.27"
click at [1536, 745] on span "Save" at bounding box center [1531, 743] width 21 height 14
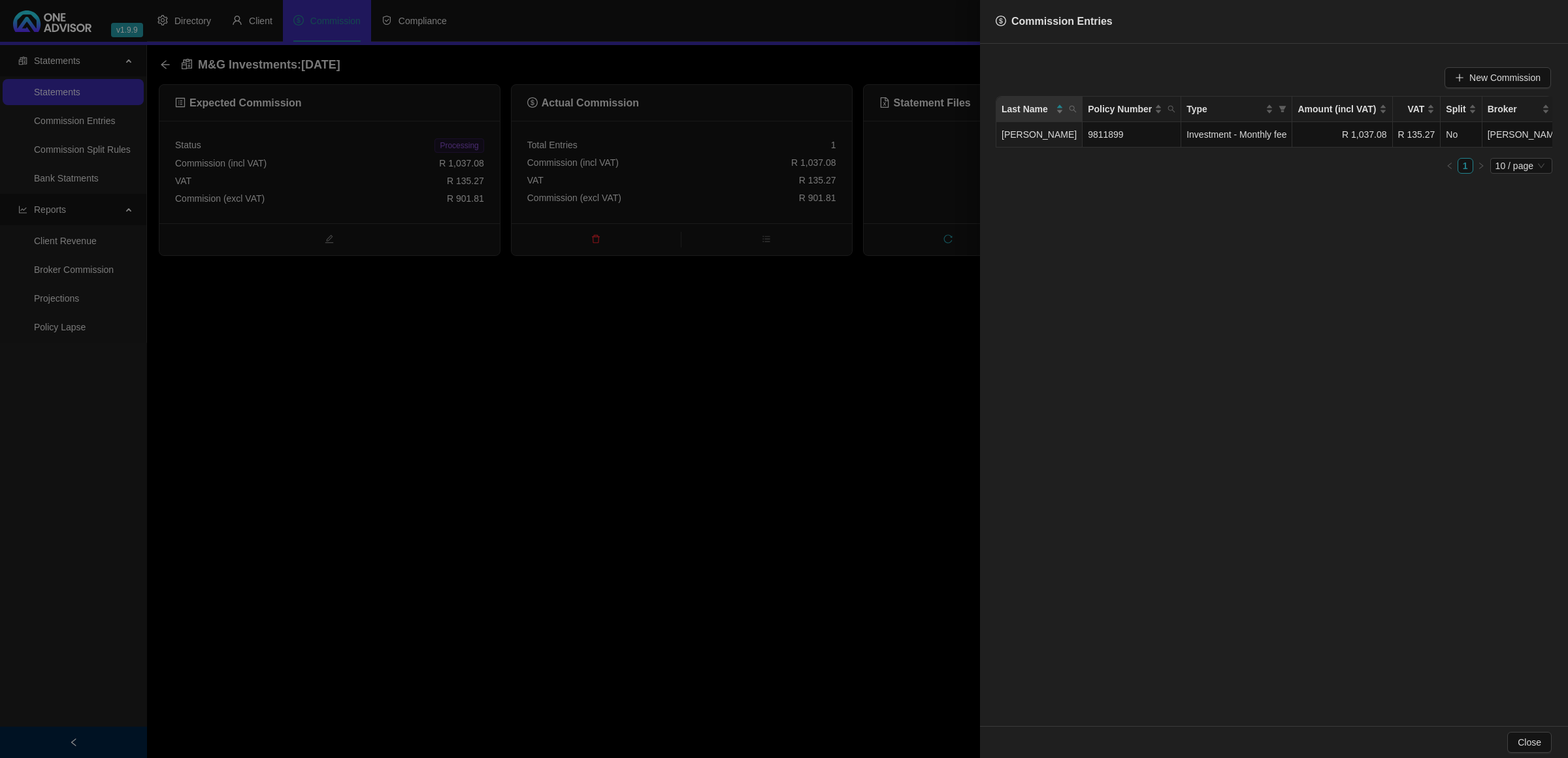
click at [684, 431] on div at bounding box center [784, 379] width 1568 height 758
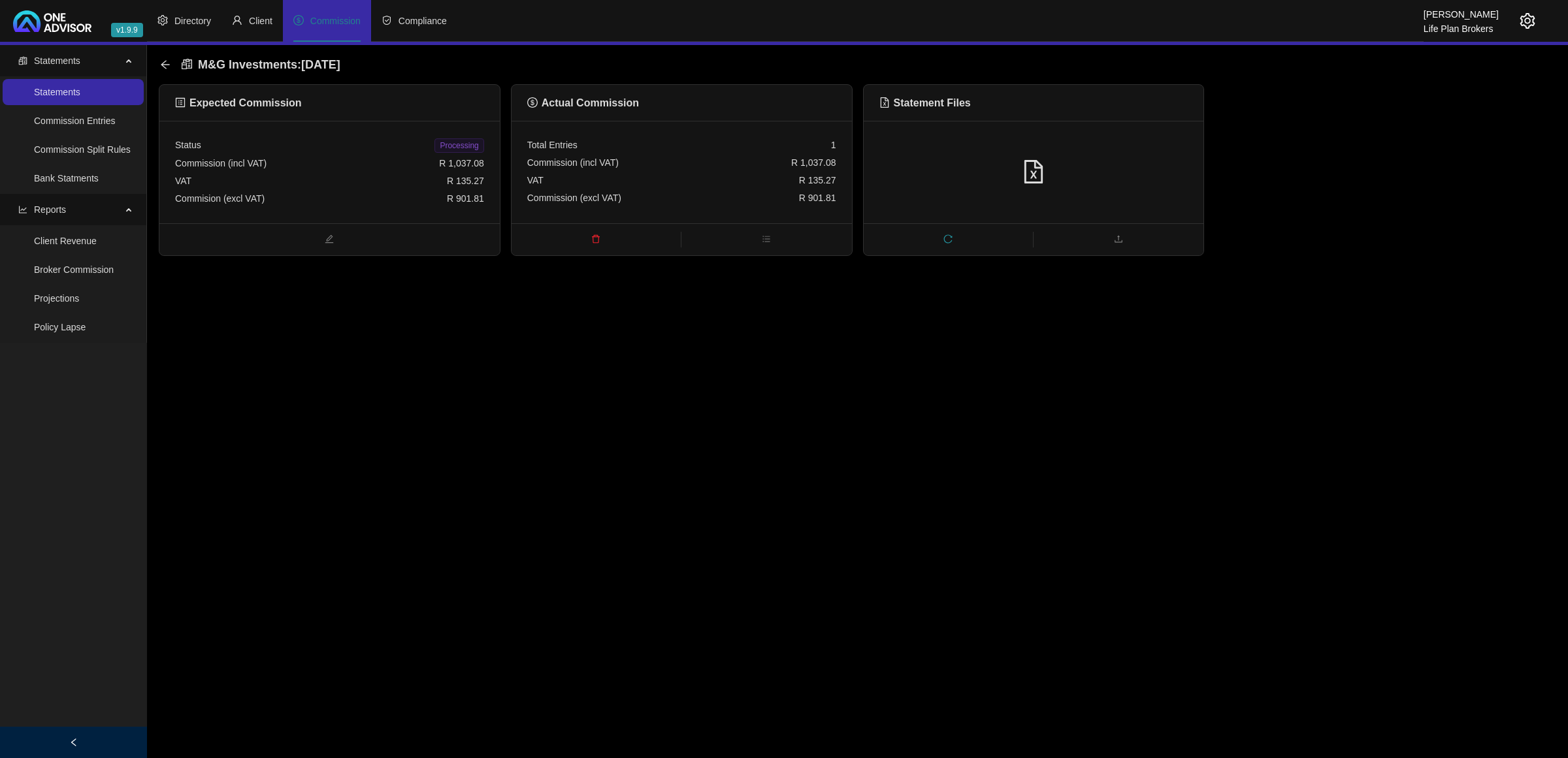
click at [457, 141] on span "Processing" at bounding box center [459, 145] width 49 height 14
click at [165, 61] on icon "arrow-left" at bounding box center [165, 64] width 9 height 9
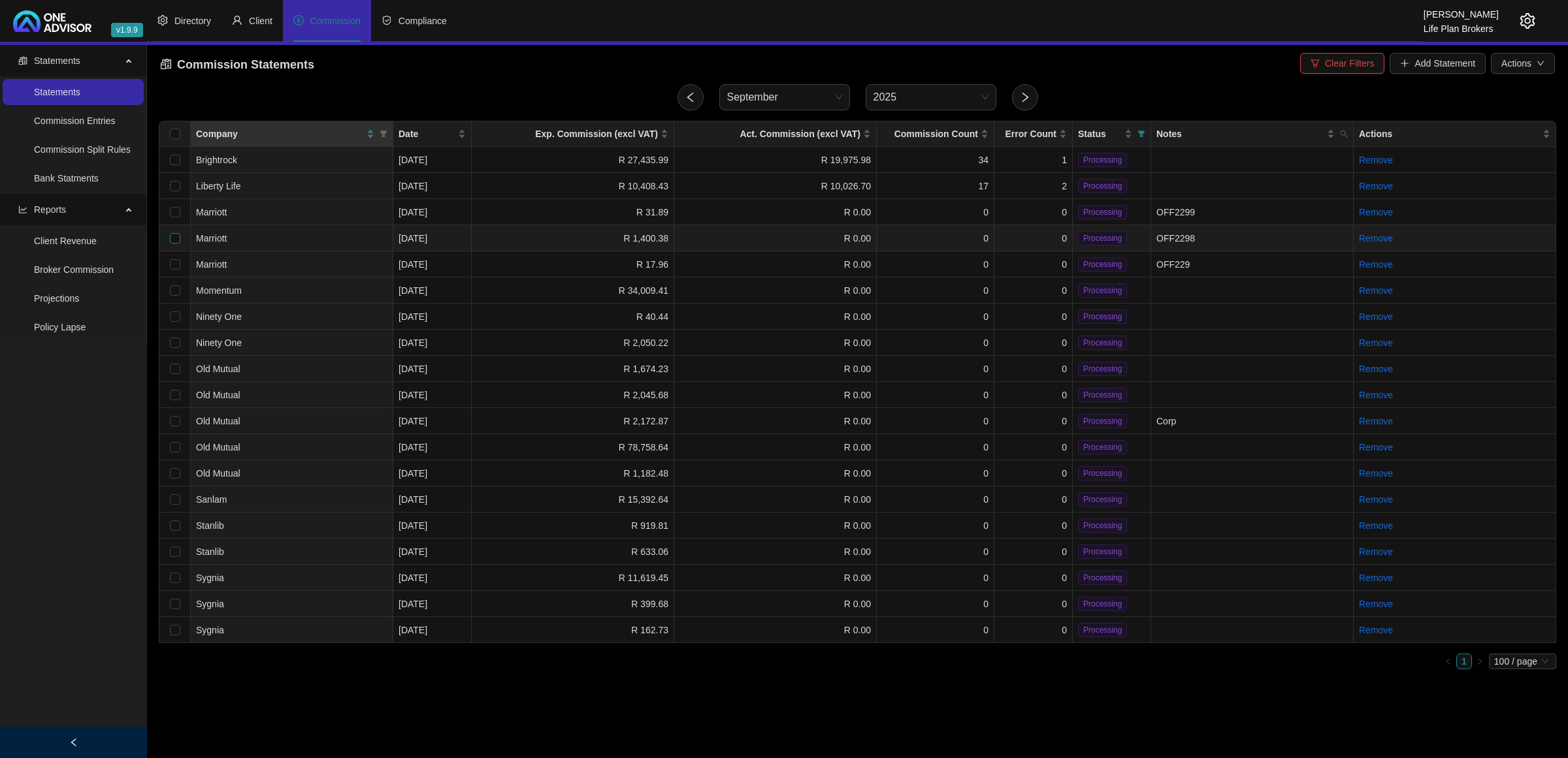
click at [177, 233] on input "checkbox" at bounding box center [175, 238] width 11 height 11
checkbox input "true"
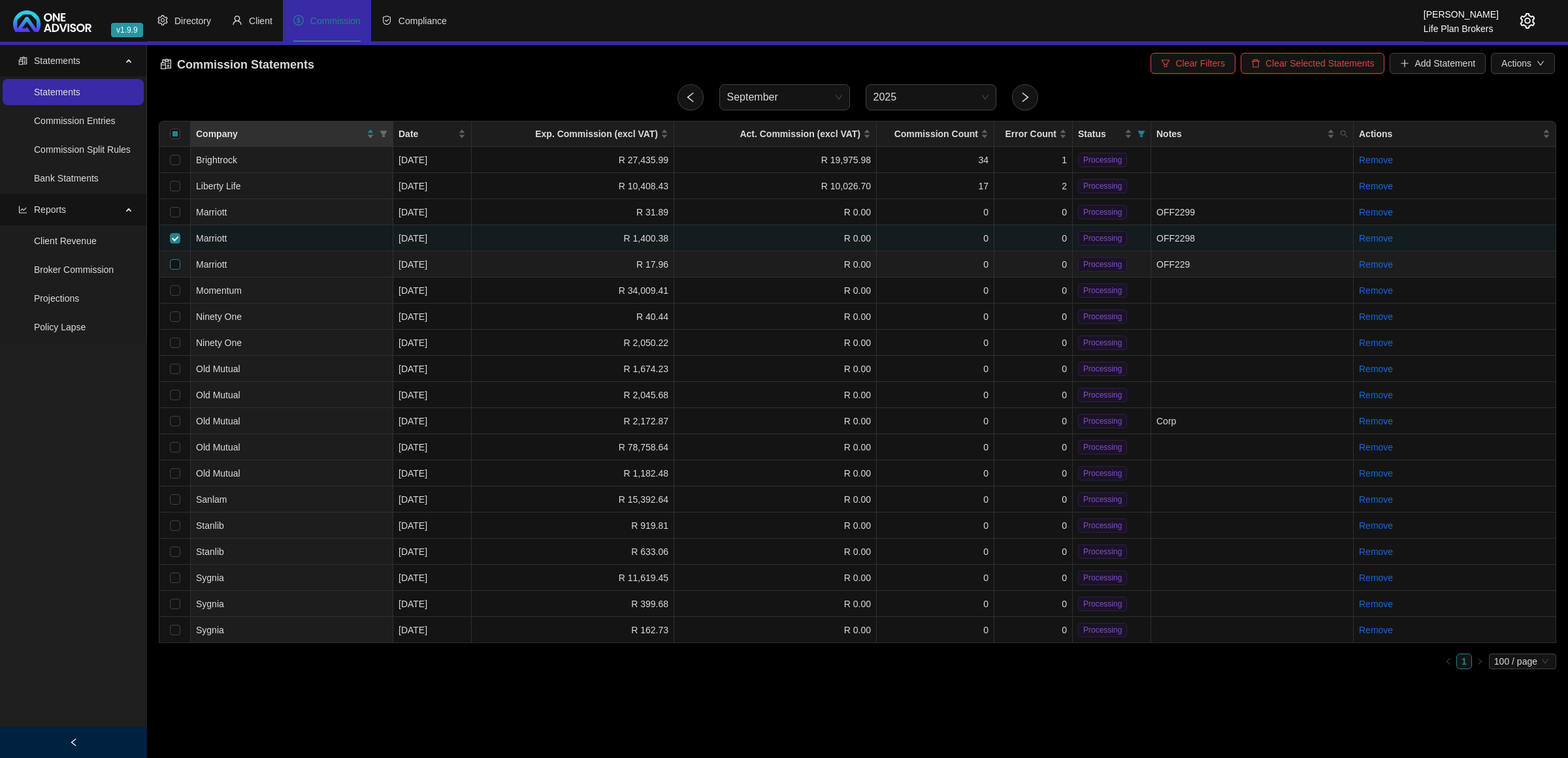
click at [178, 266] on input "checkbox" at bounding box center [175, 265] width 11 height 11
checkbox input "true"
click at [1364, 63] on span "Merge" at bounding box center [1362, 63] width 26 height 14
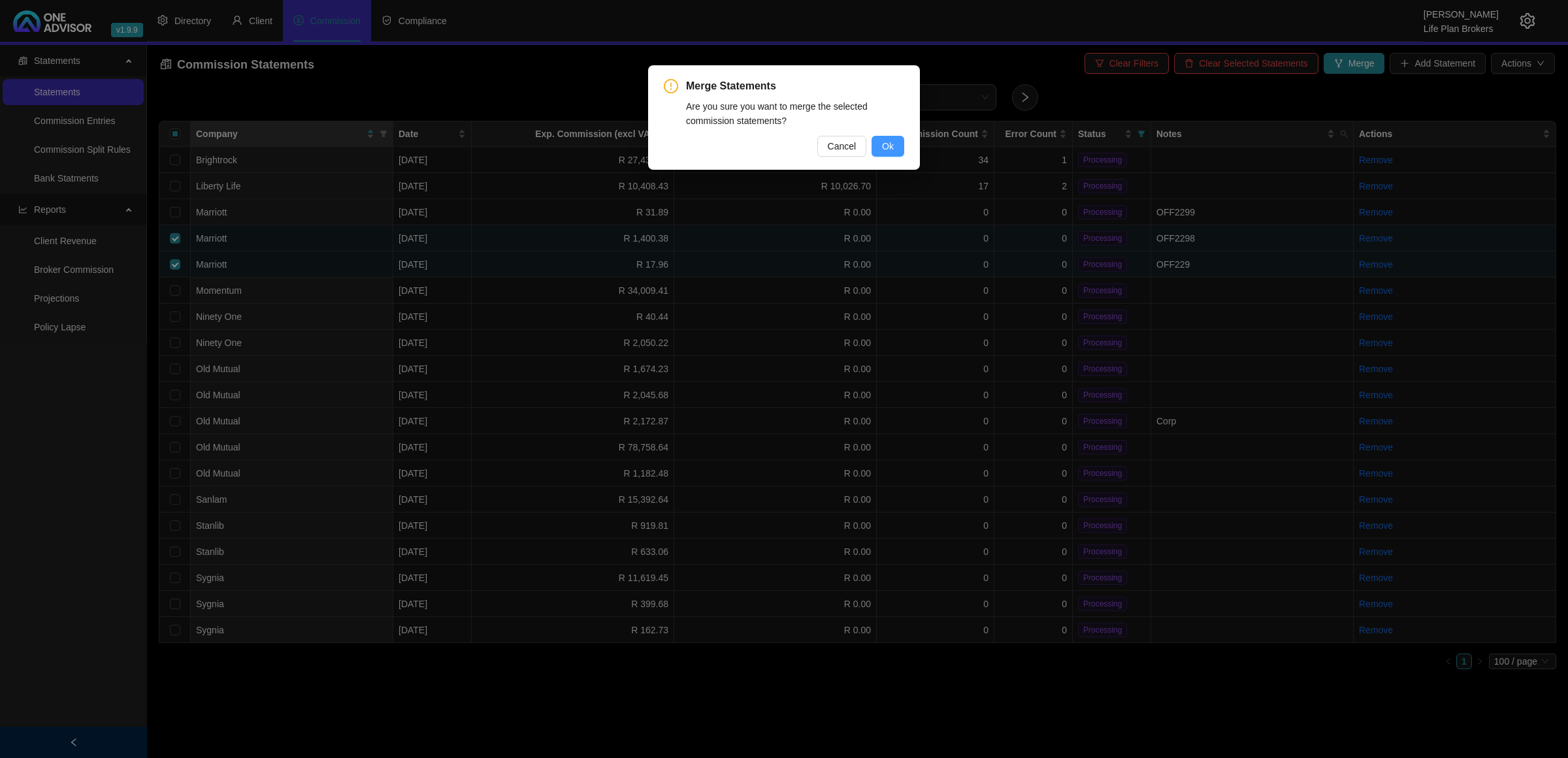
click at [893, 147] on span "Ok" at bounding box center [888, 146] width 12 height 14
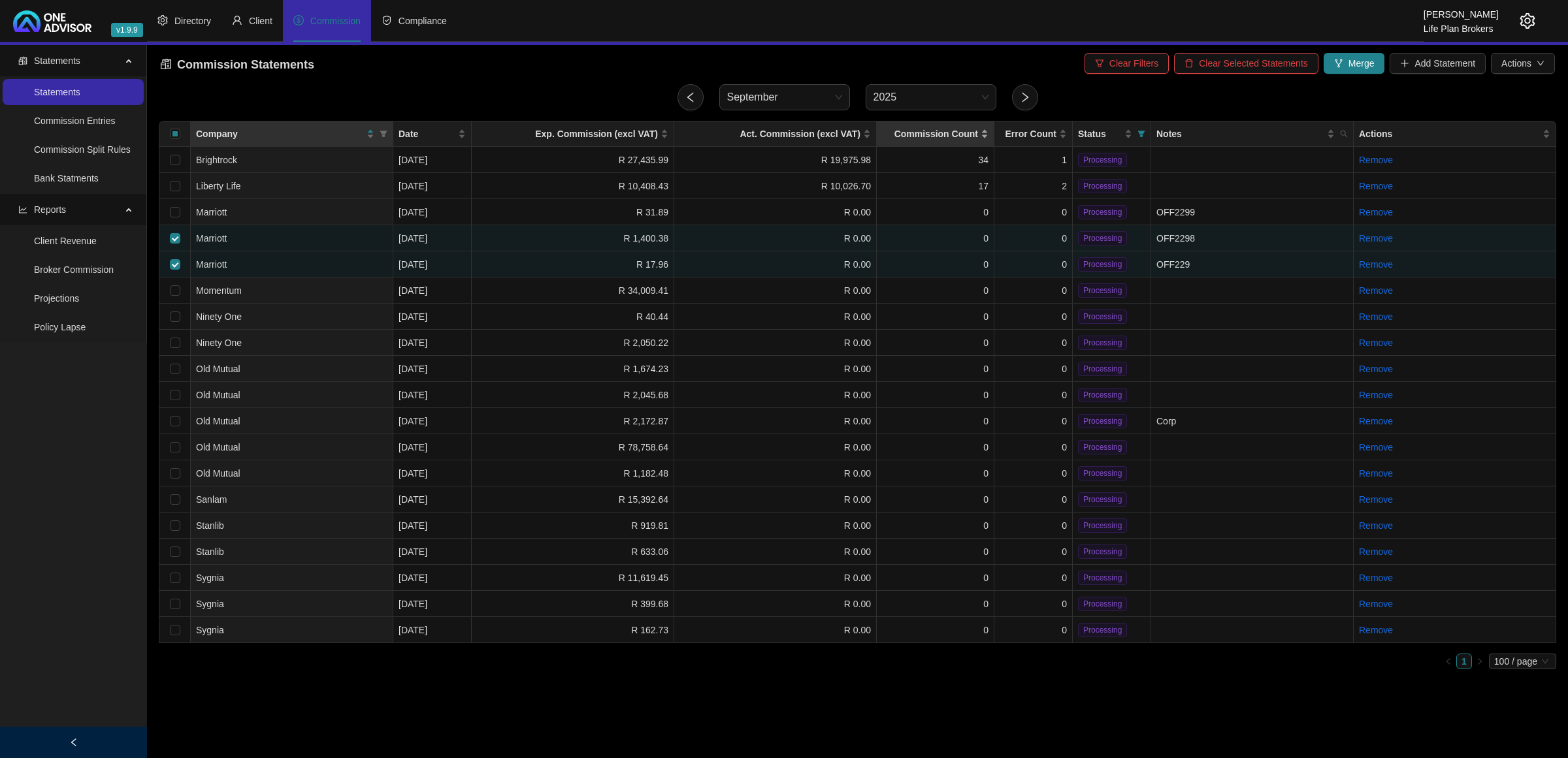
checkbox input "false"
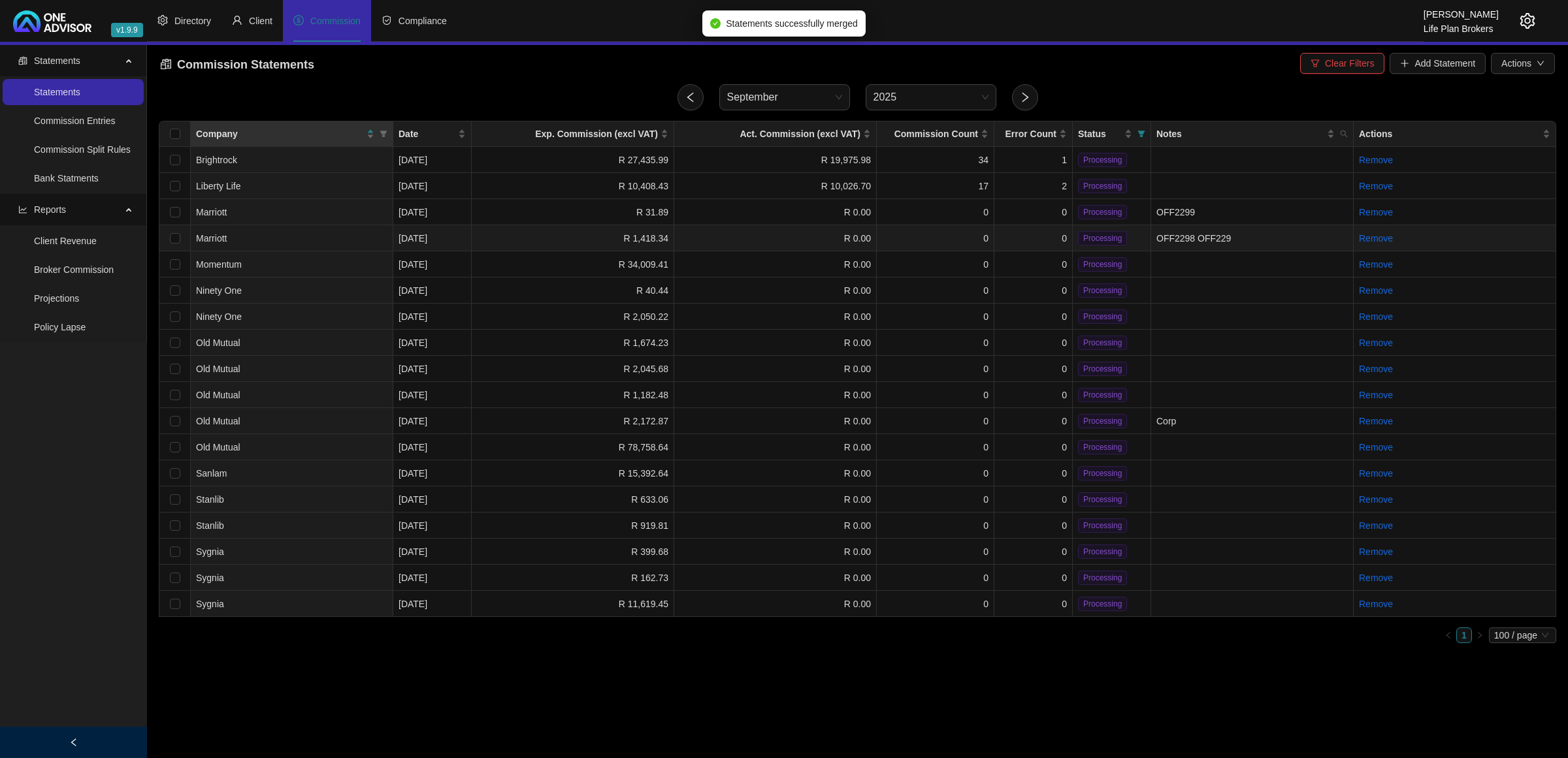
click at [1030, 236] on td "0" at bounding box center [1033, 238] width 78 height 26
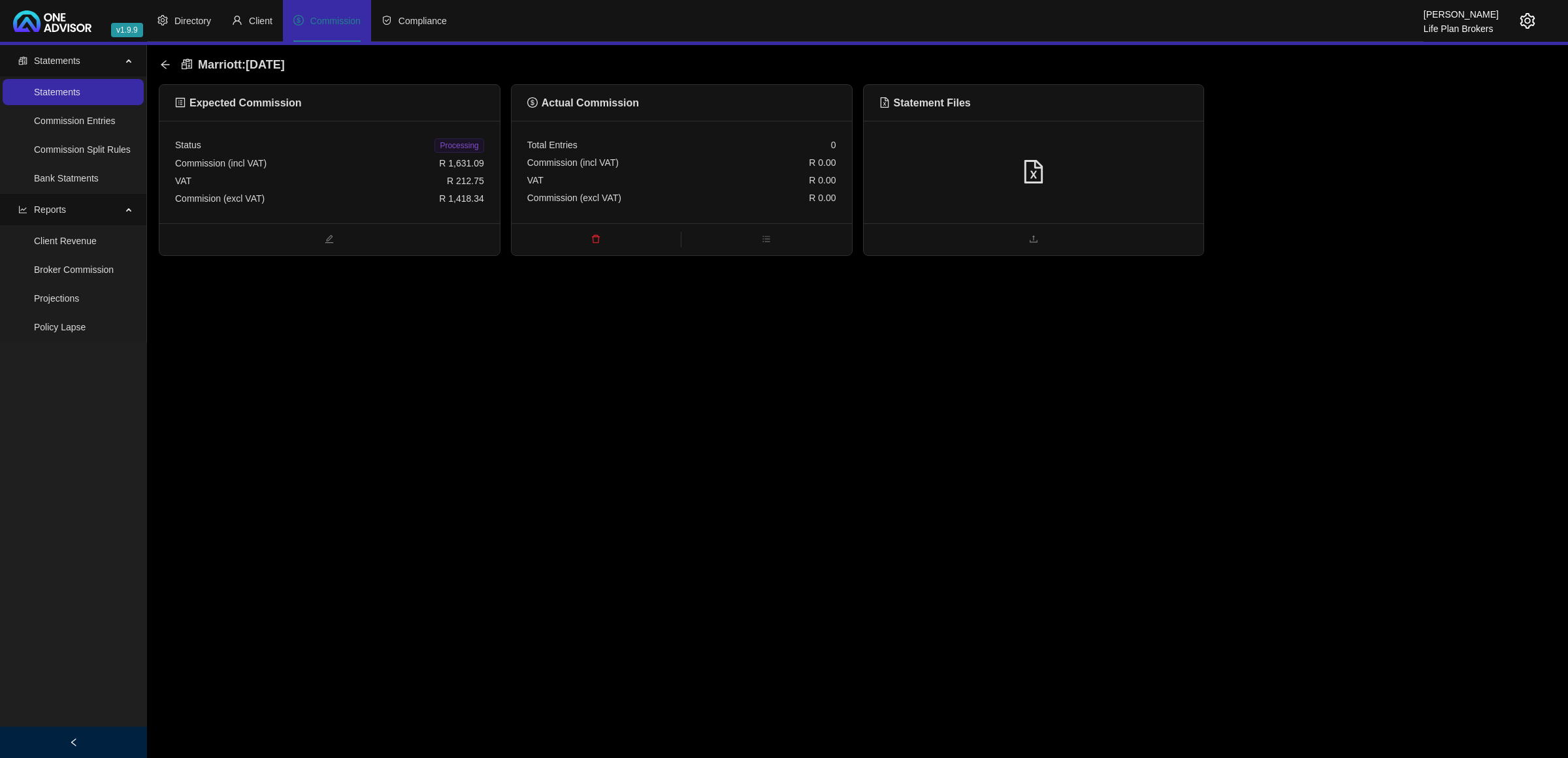
click at [1126, 170] on div at bounding box center [1033, 172] width 309 height 25
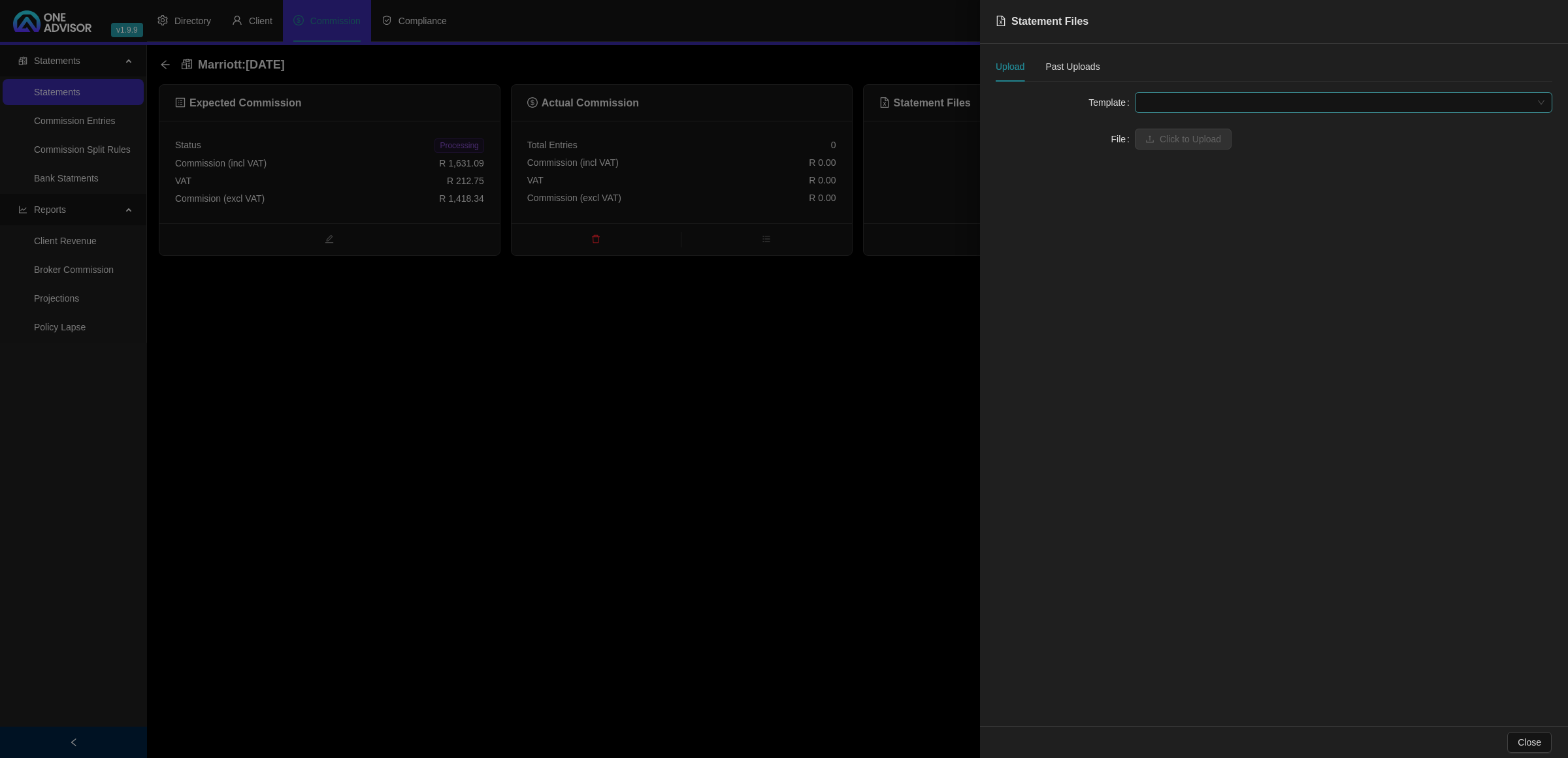
drag, startPoint x: 1204, startPoint y: 103, endPoint x: 1200, endPoint y: 109, distance: 7.2
click at [1203, 105] on span at bounding box center [1344, 103] width 402 height 20
click at [1183, 134] on div "Marriott" at bounding box center [1344, 129] width 397 height 14
drag, startPoint x: 1180, startPoint y: 138, endPoint x: 1180, endPoint y: 151, distance: 13.0
click at [1180, 139] on span at bounding box center [1344, 139] width 402 height 20
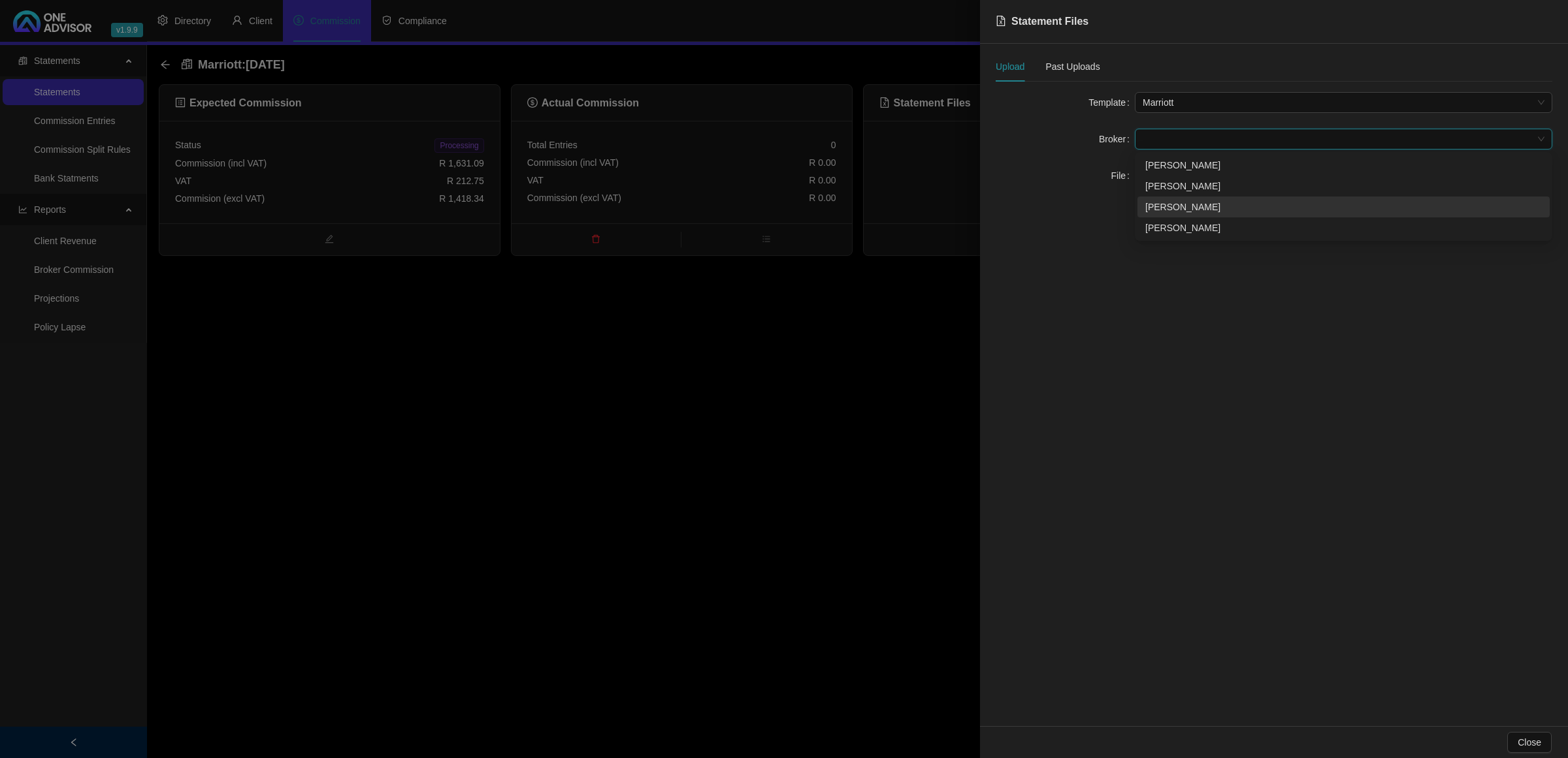
click at [1170, 207] on div "[PERSON_NAME]" at bounding box center [1344, 207] width 397 height 14
click at [1155, 175] on button "Click to Upload" at bounding box center [1183, 176] width 97 height 21
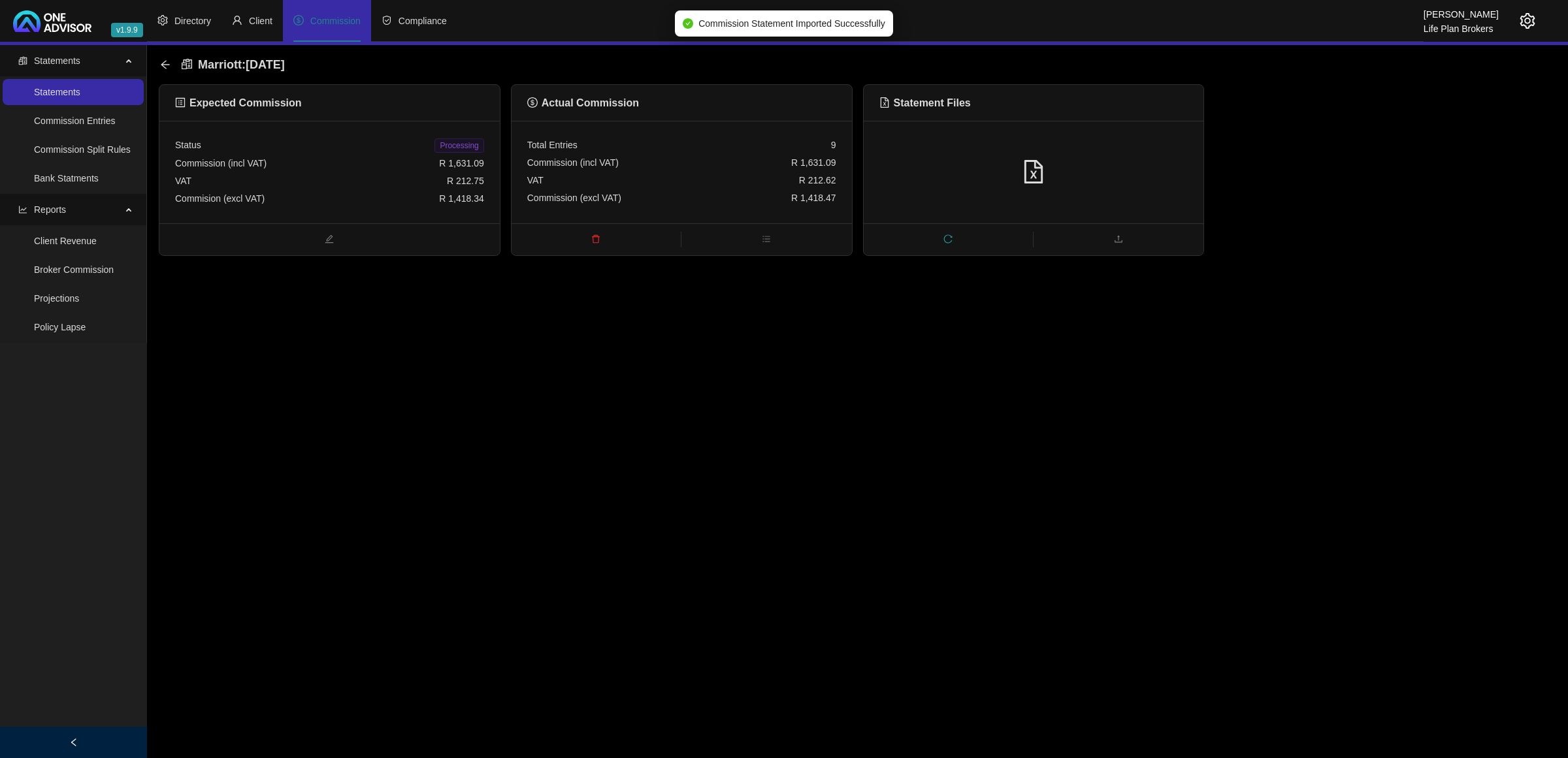
click at [459, 145] on span "Processing" at bounding box center [459, 145] width 49 height 14
click at [162, 62] on icon "arrow-left" at bounding box center [165, 64] width 11 height 11
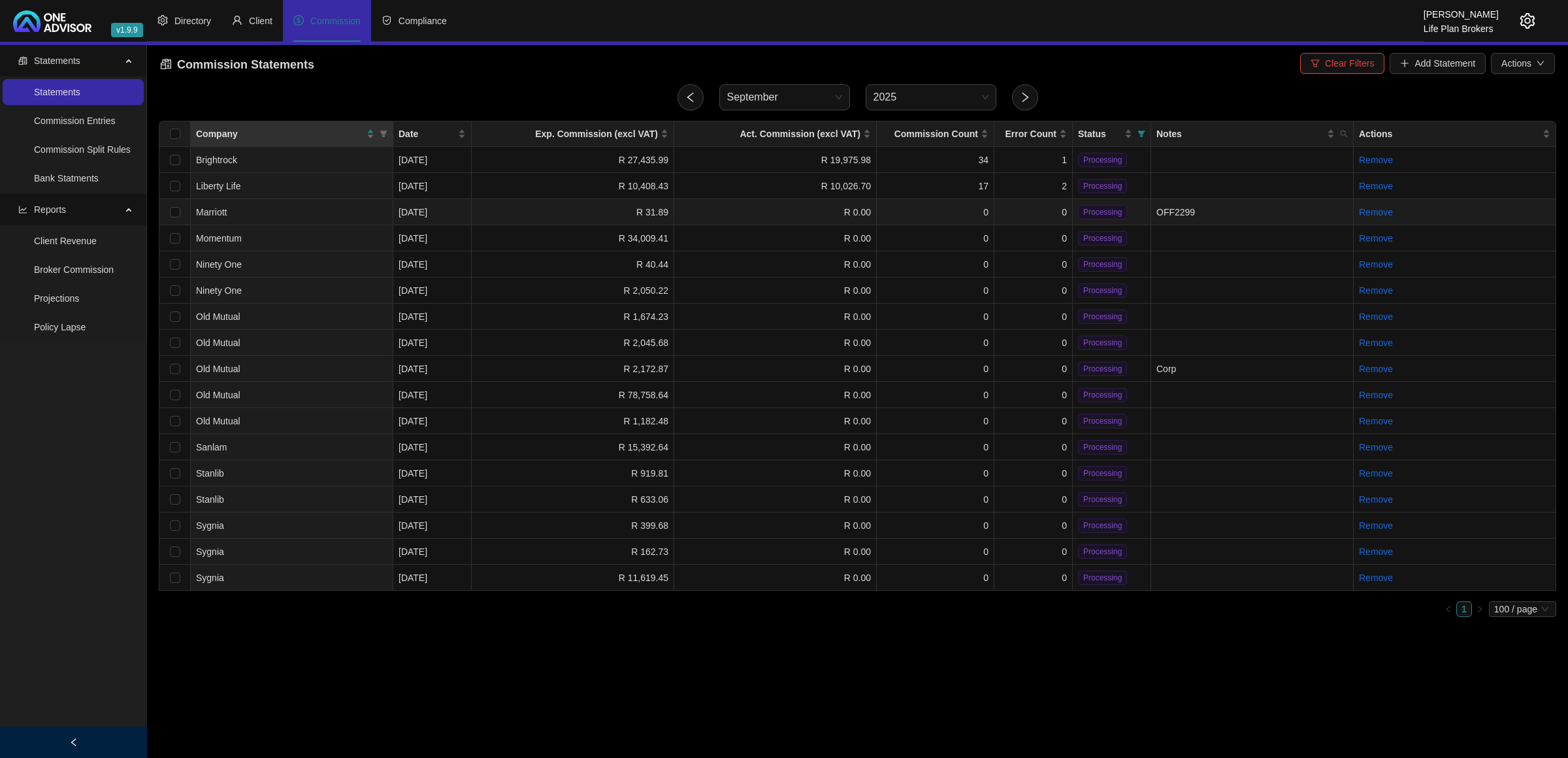
click at [939, 216] on td "0" at bounding box center [935, 213] width 118 height 26
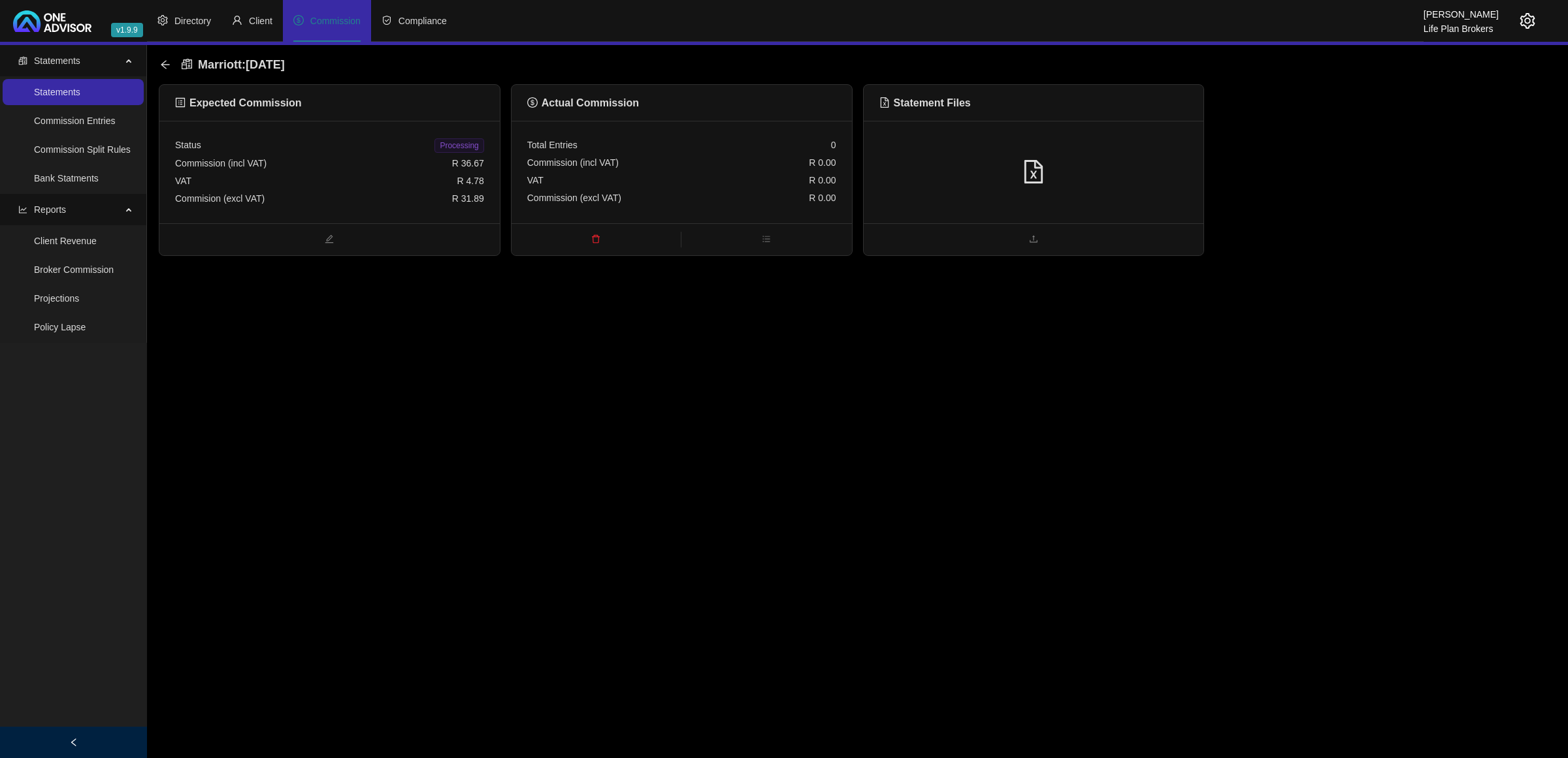
click at [743, 187] on div "VAT R 0.00" at bounding box center [681, 180] width 309 height 18
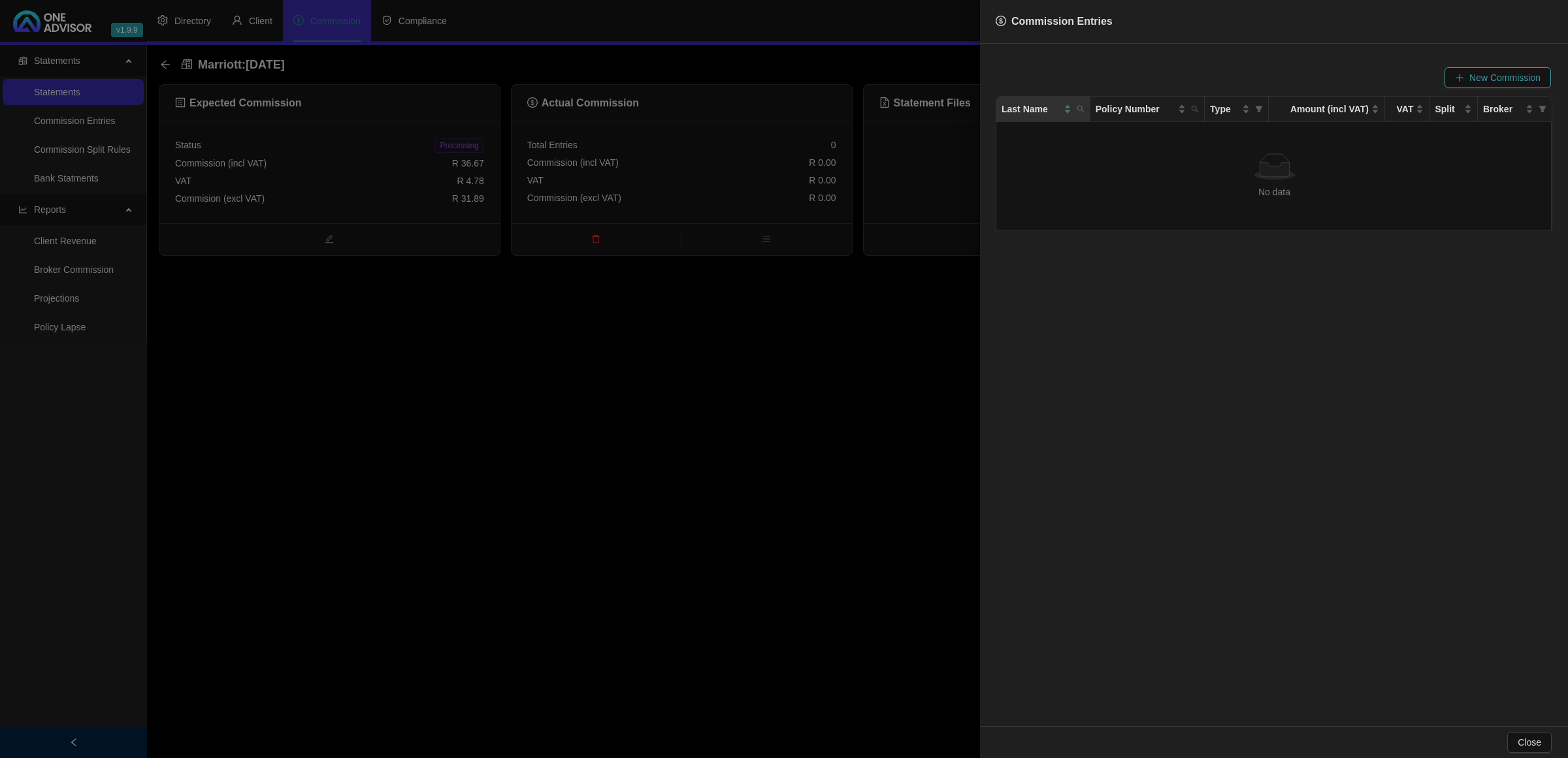
click at [1475, 73] on span "New Commission" at bounding box center [1505, 78] width 71 height 14
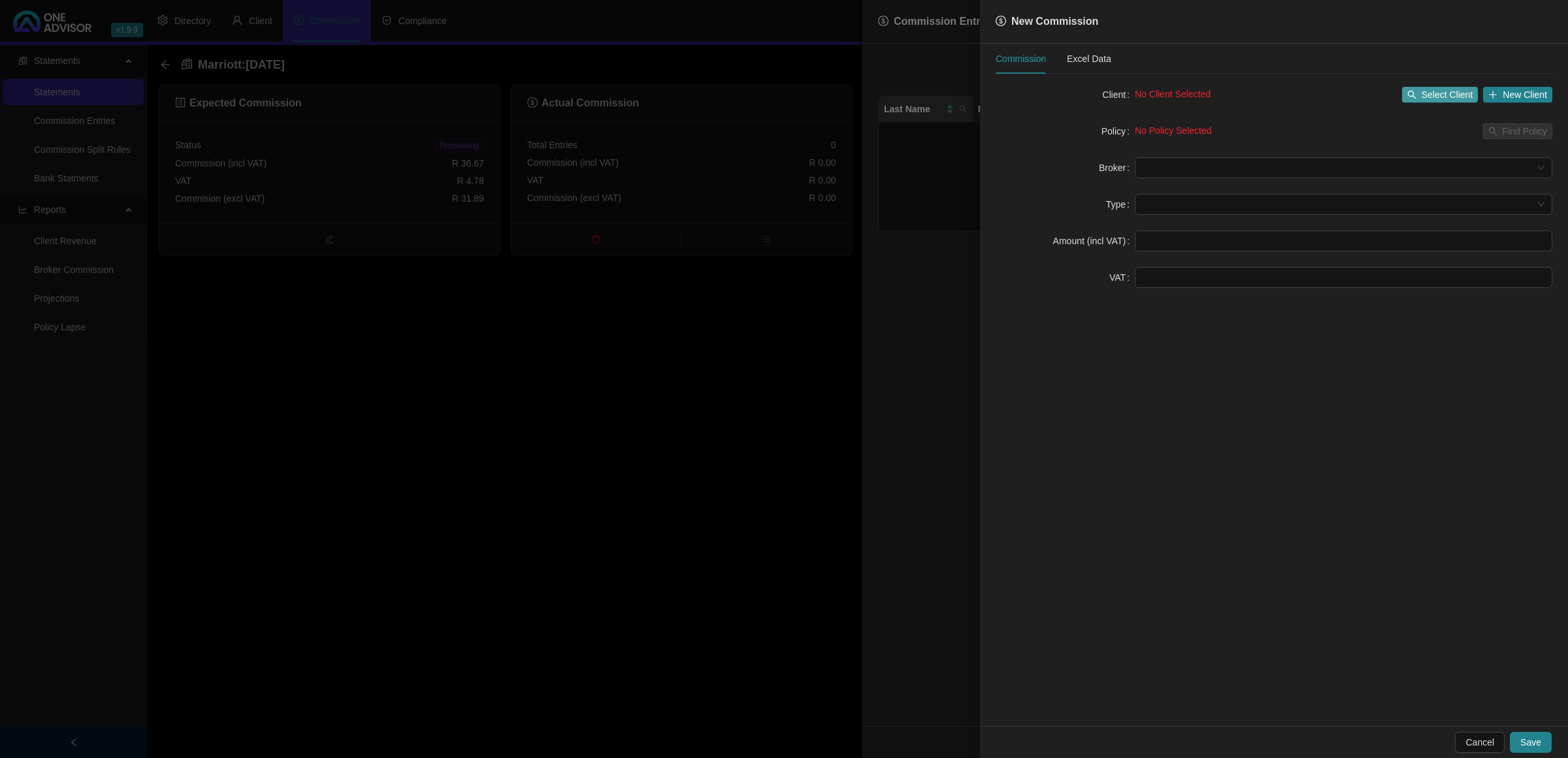
click at [1467, 90] on span "Select Client" at bounding box center [1448, 95] width 51 height 14
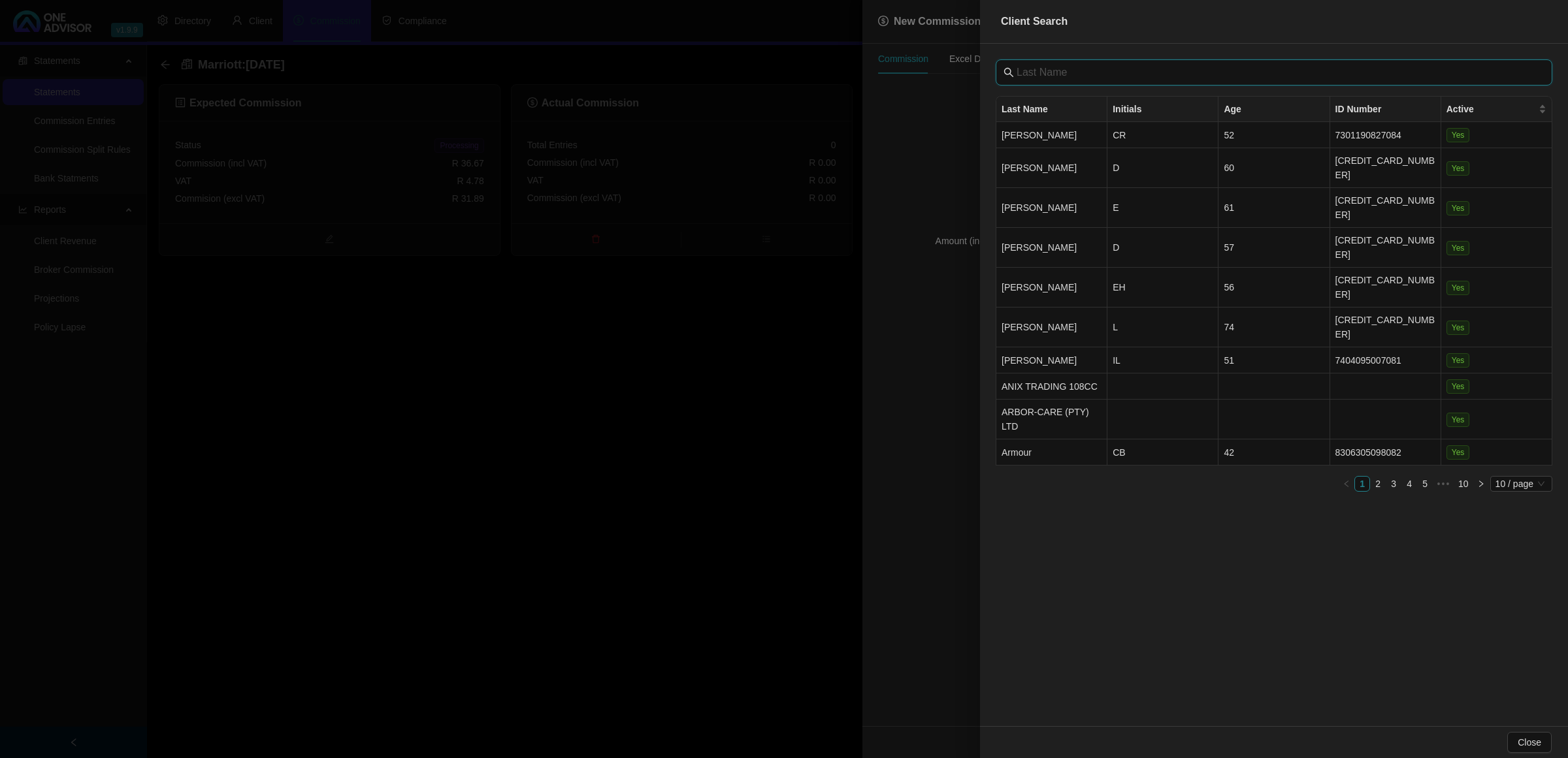
click at [1084, 70] on input "text" at bounding box center [1275, 72] width 517 height 16
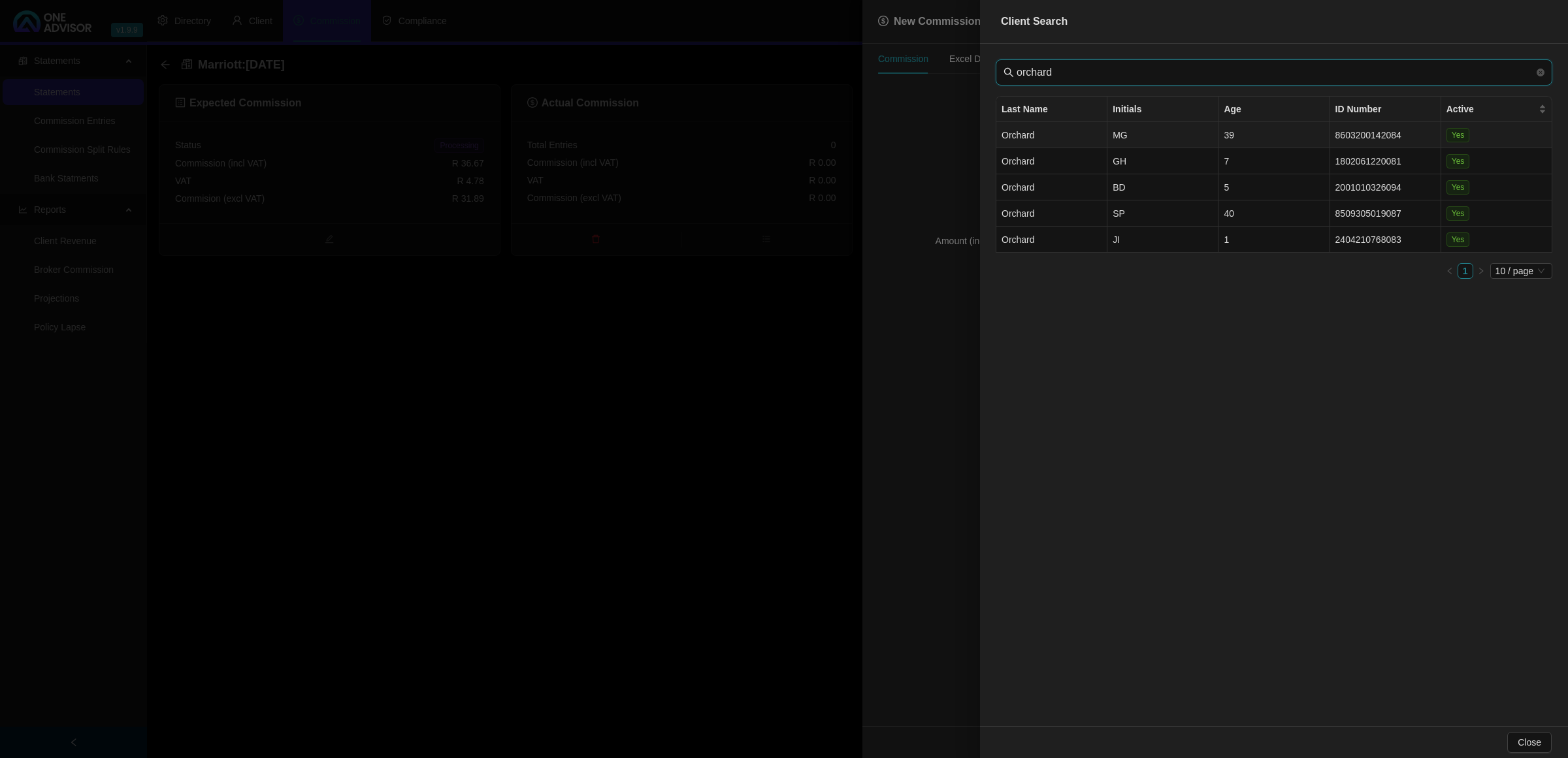
type input "orchard"
click at [1050, 138] on td "Orchard" at bounding box center [1052, 136] width 111 height 26
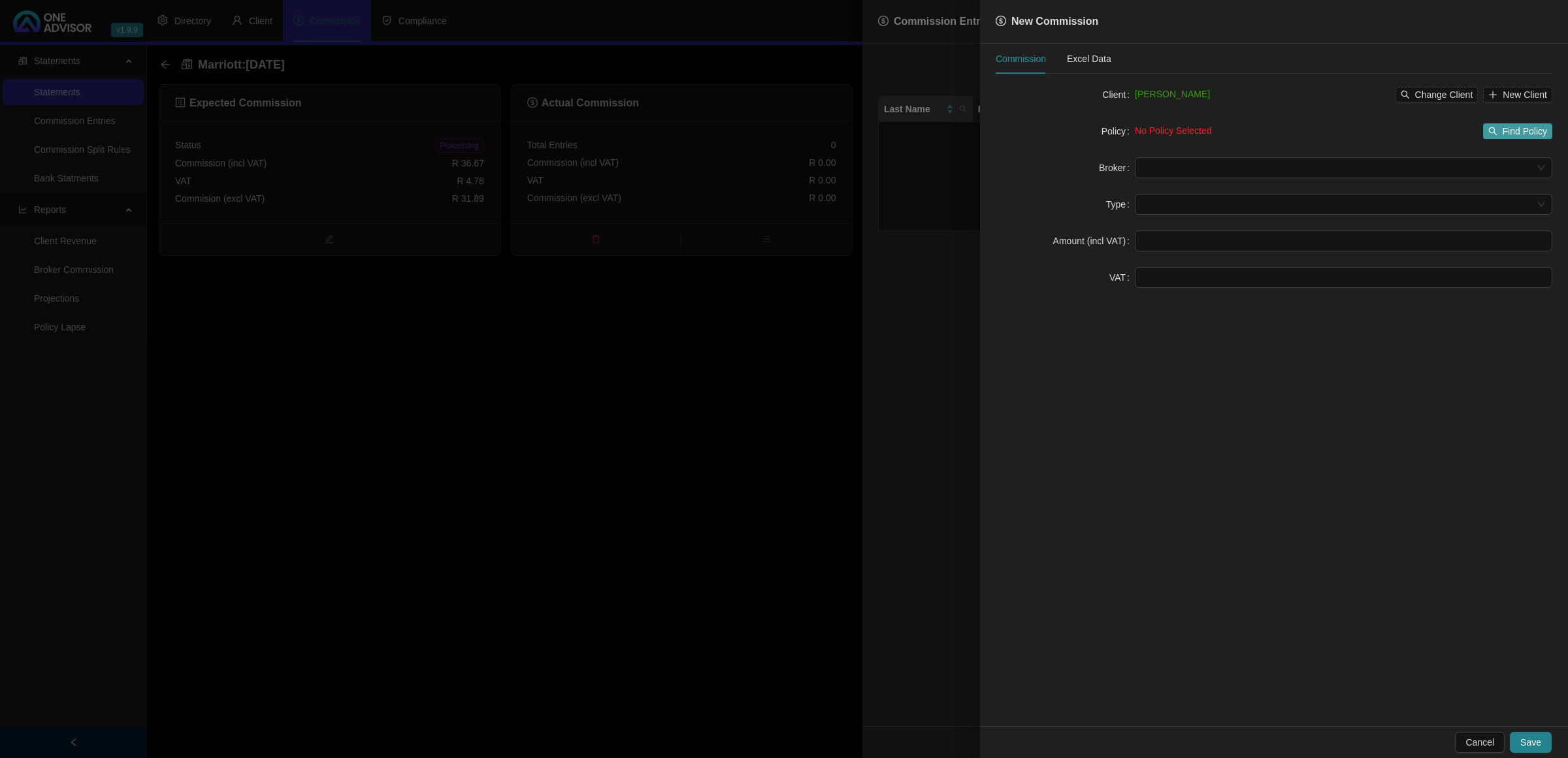
click at [1515, 125] on span "Find Policy" at bounding box center [1525, 132] width 44 height 14
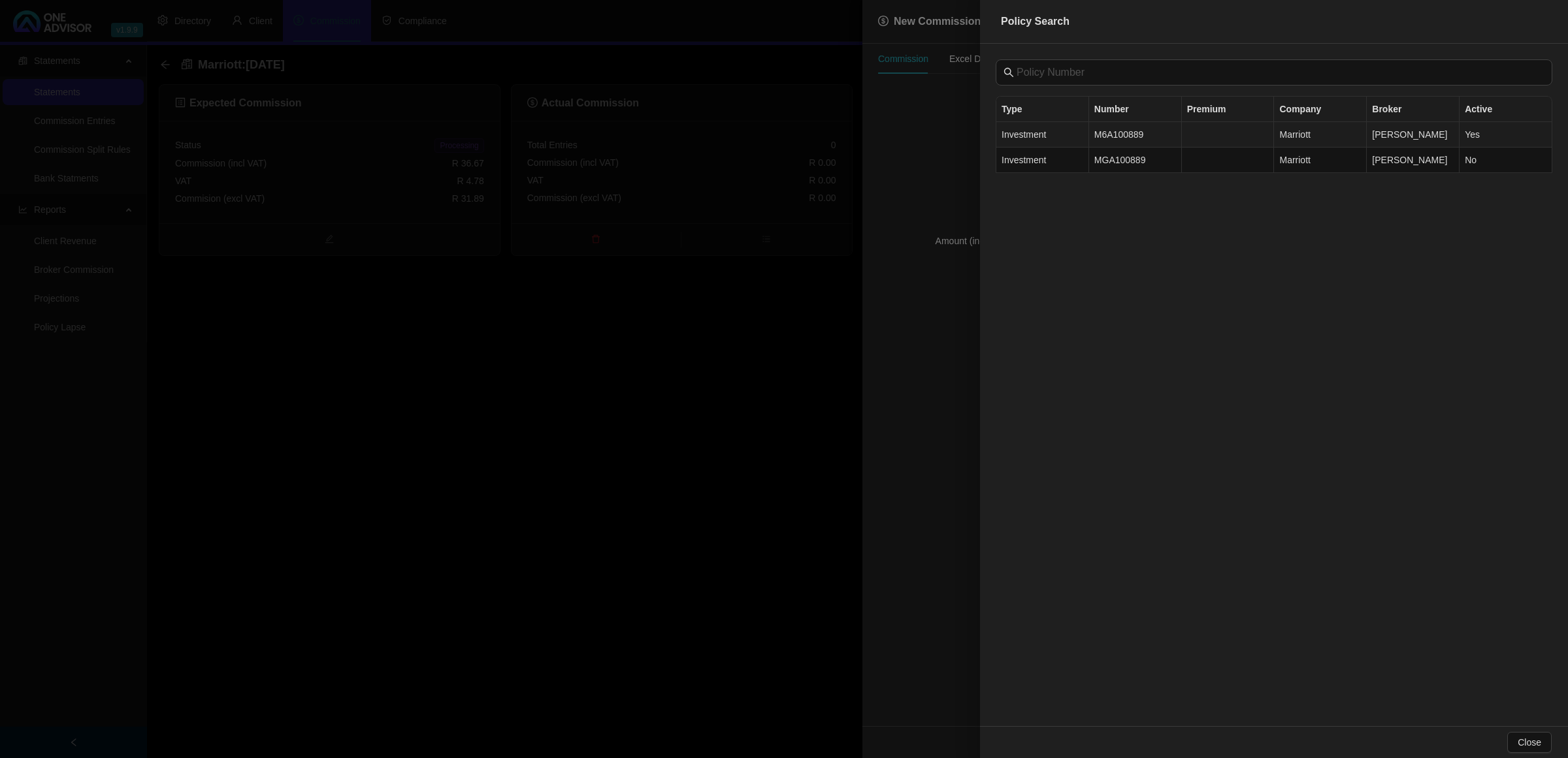
click at [1142, 141] on td "M6A100889" at bounding box center [1136, 135] width 93 height 26
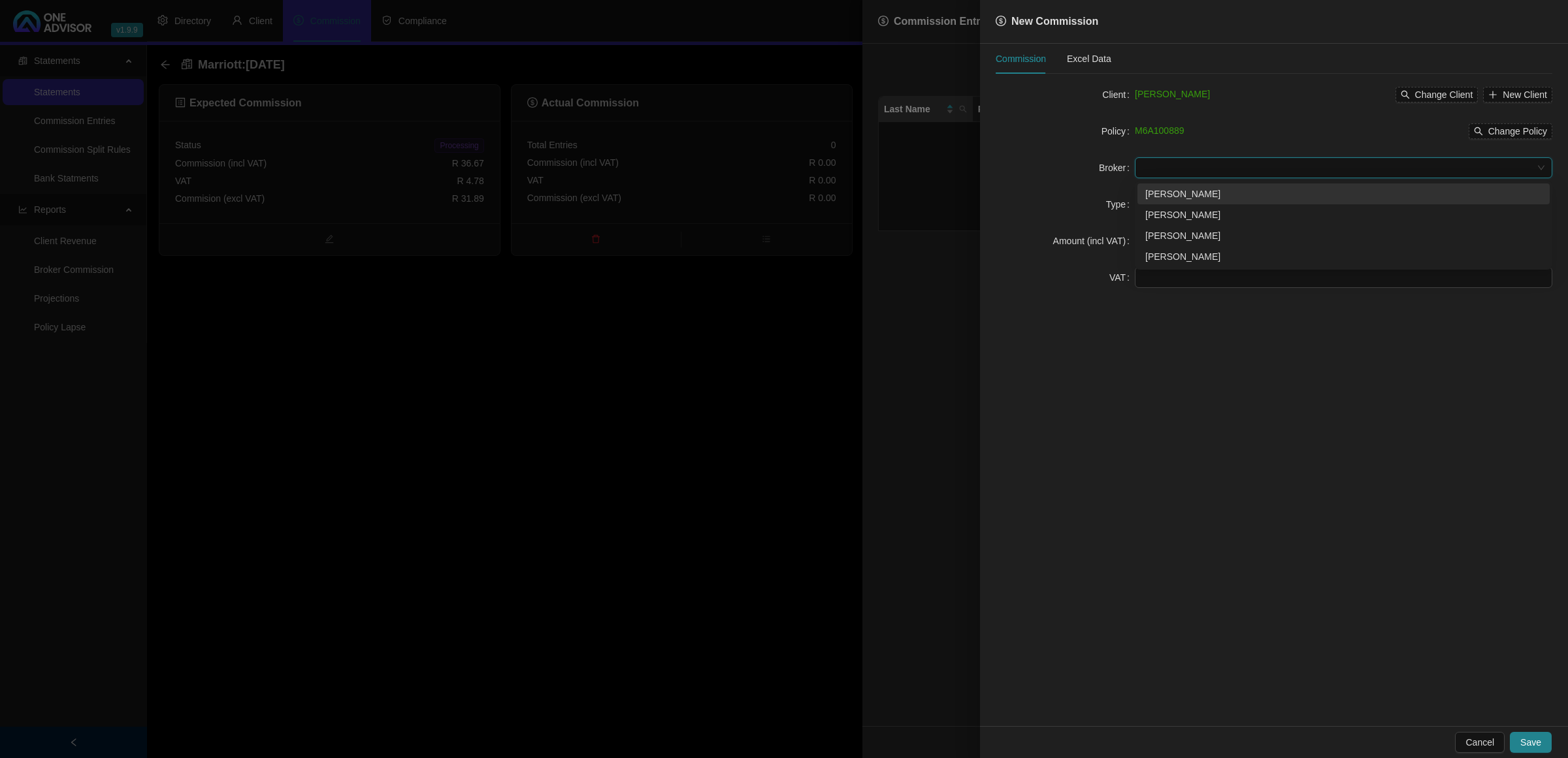
click at [1301, 167] on input "search" at bounding box center [1338, 168] width 390 height 20
click at [1183, 255] on div "[PERSON_NAME]" at bounding box center [1344, 257] width 397 height 14
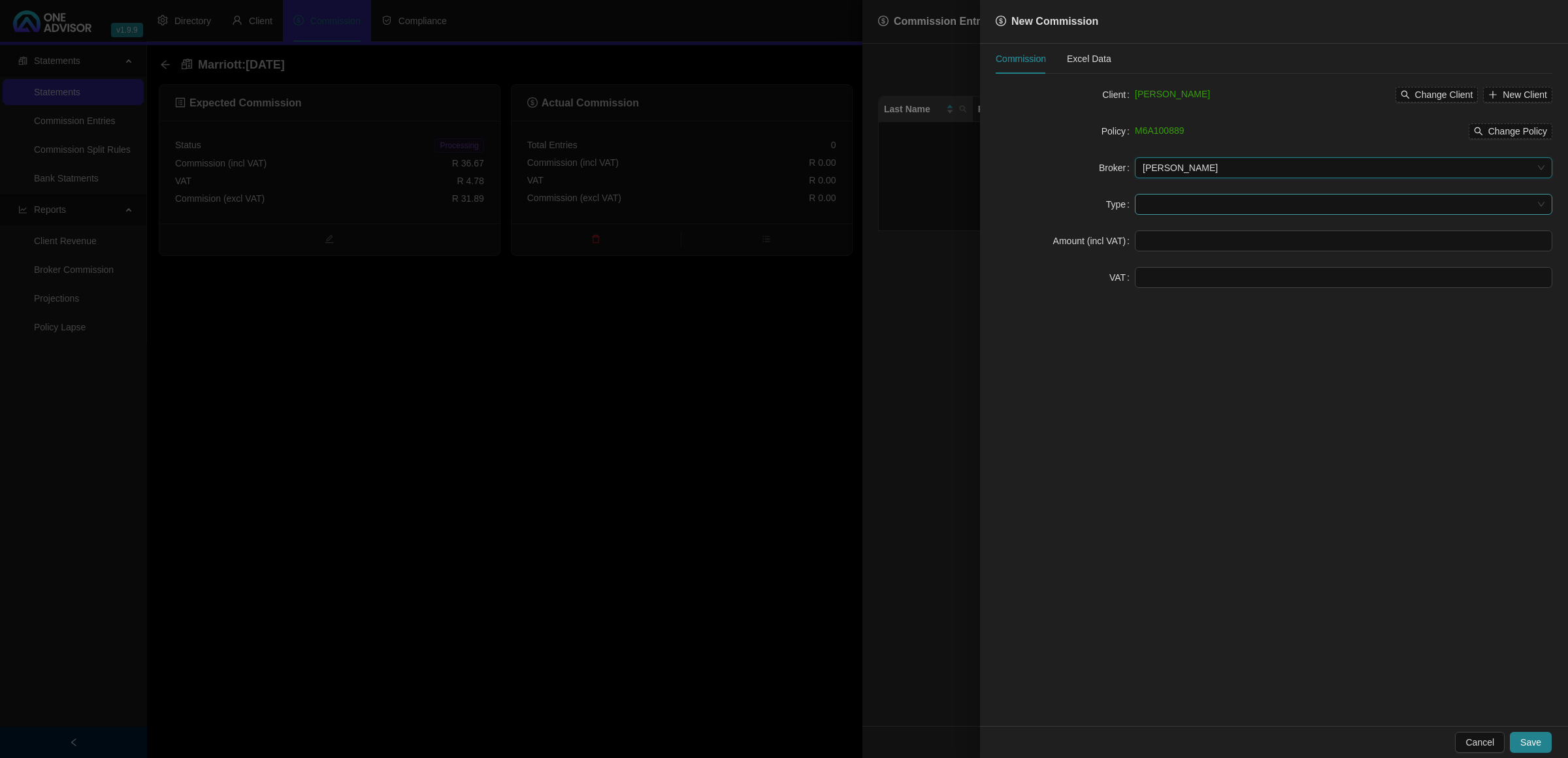
click at [1168, 213] on input "search" at bounding box center [1338, 205] width 390 height 20
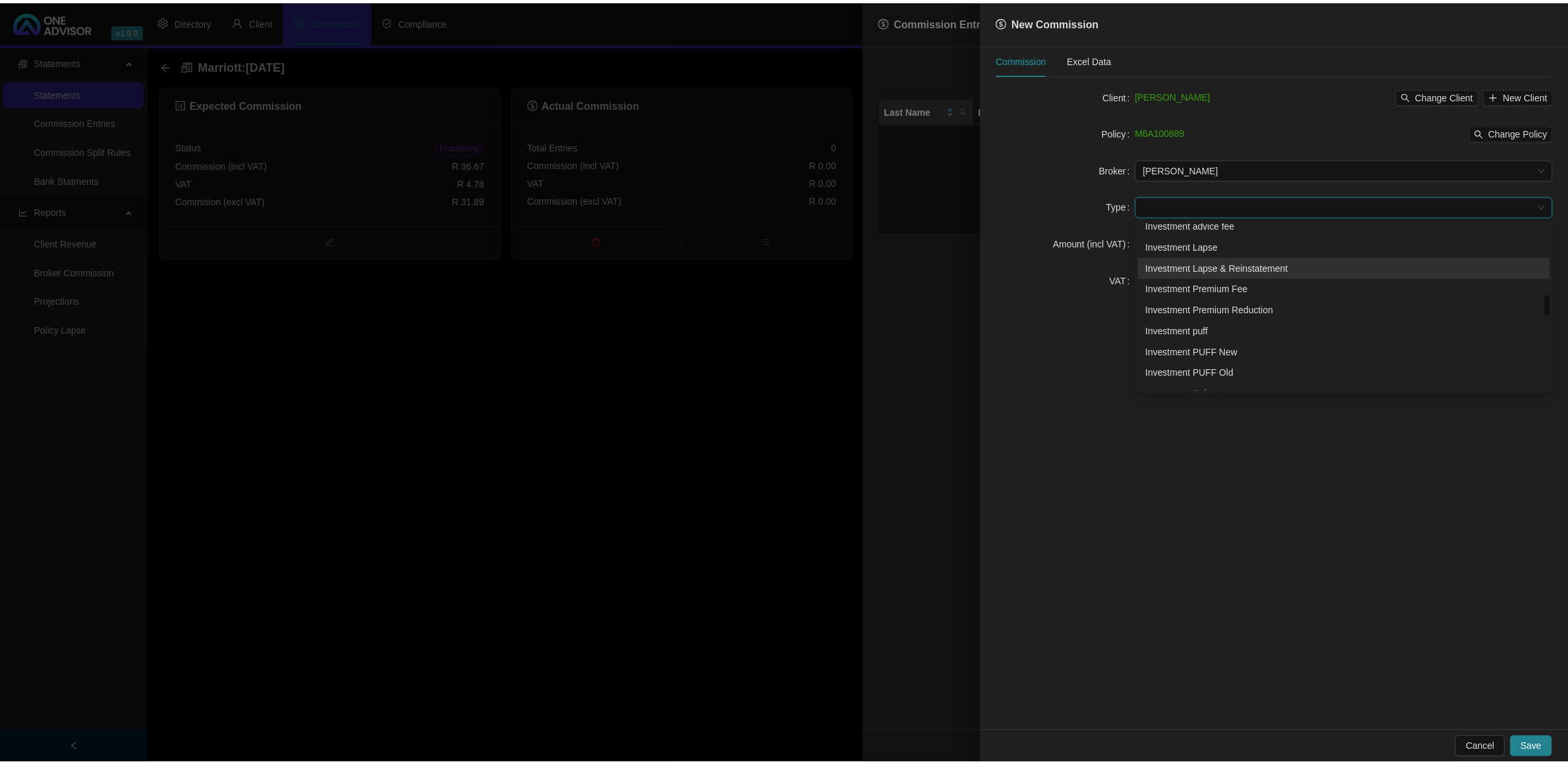
scroll to position [411, 0]
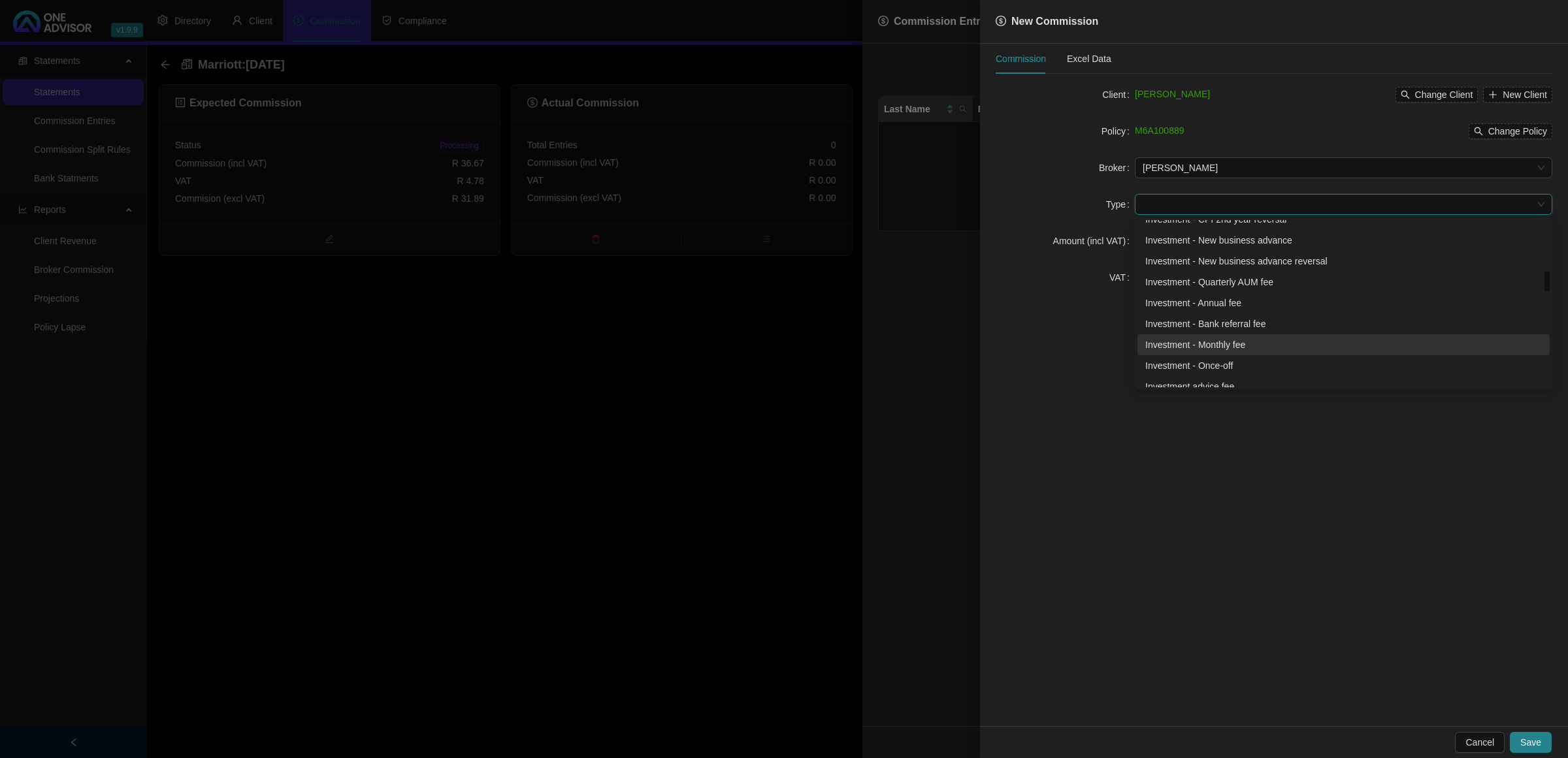
click at [1222, 347] on div "Investment - Monthly fee" at bounding box center [1344, 345] width 397 height 14
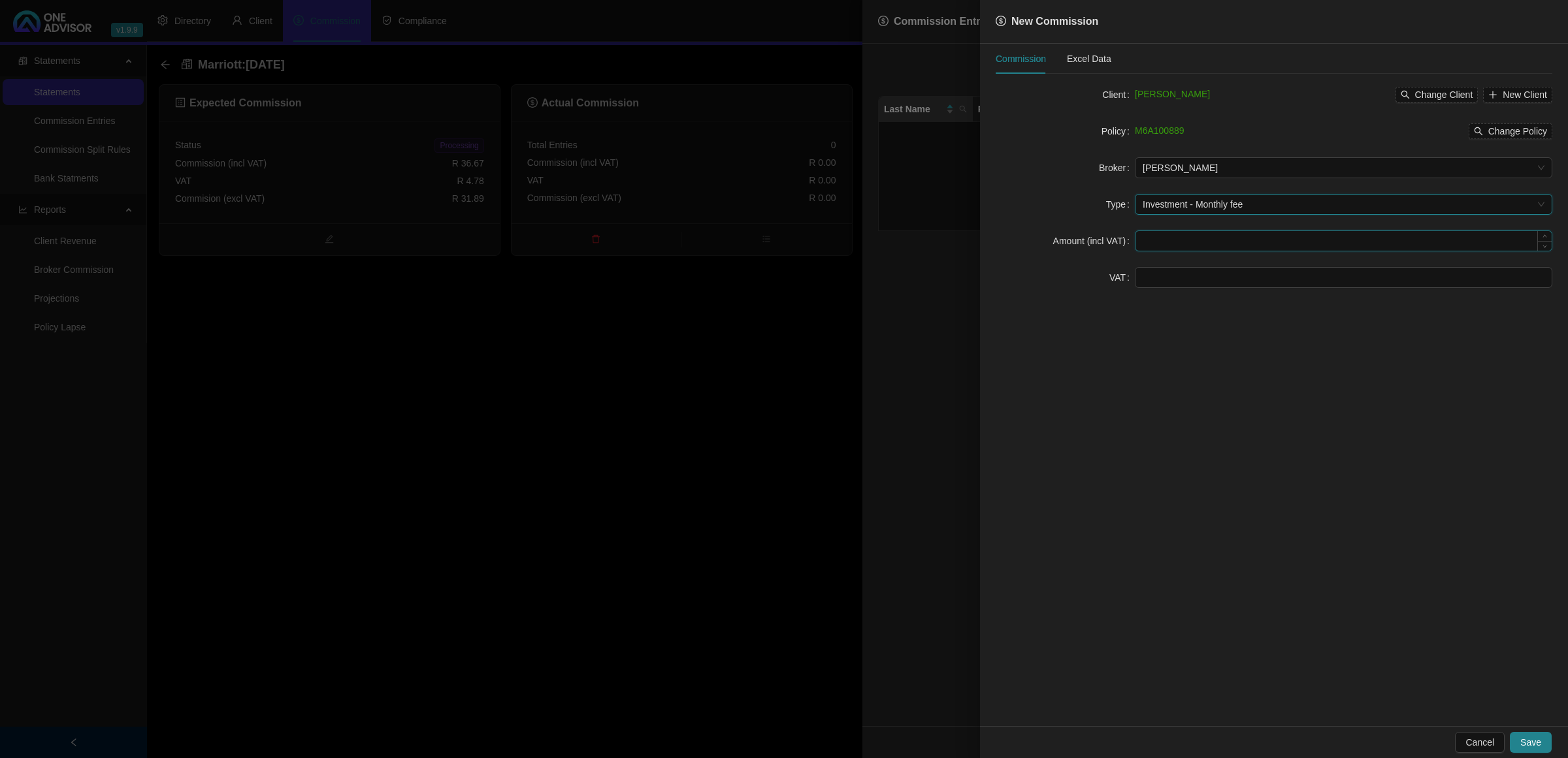
click at [1167, 241] on input at bounding box center [1344, 241] width 416 height 20
type input "36.67"
click at [1186, 275] on input at bounding box center [1344, 278] width 416 height 20
type input "4.78"
click at [1532, 738] on span "Save" at bounding box center [1531, 743] width 21 height 14
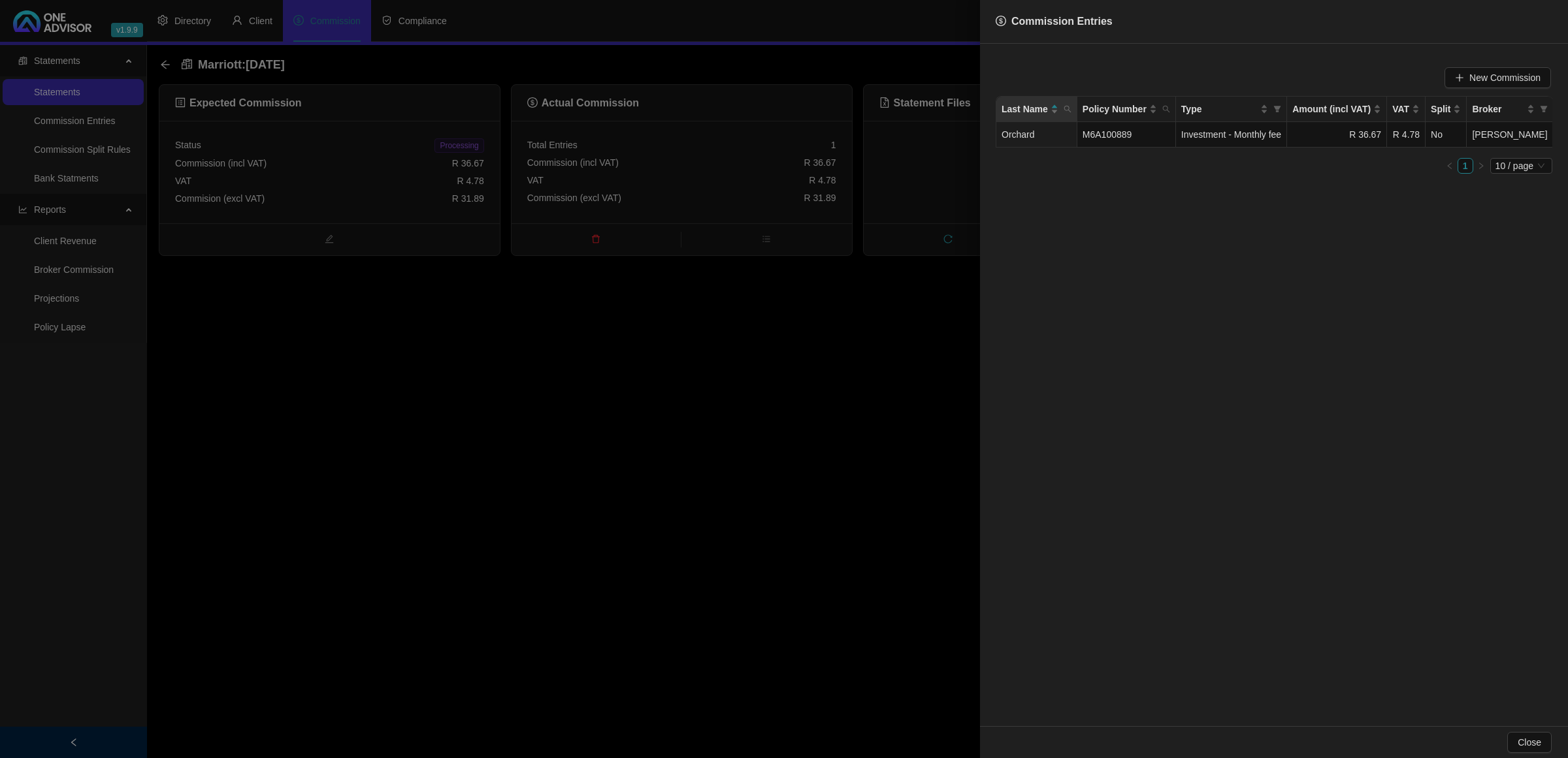
click at [657, 357] on div at bounding box center [784, 379] width 1568 height 758
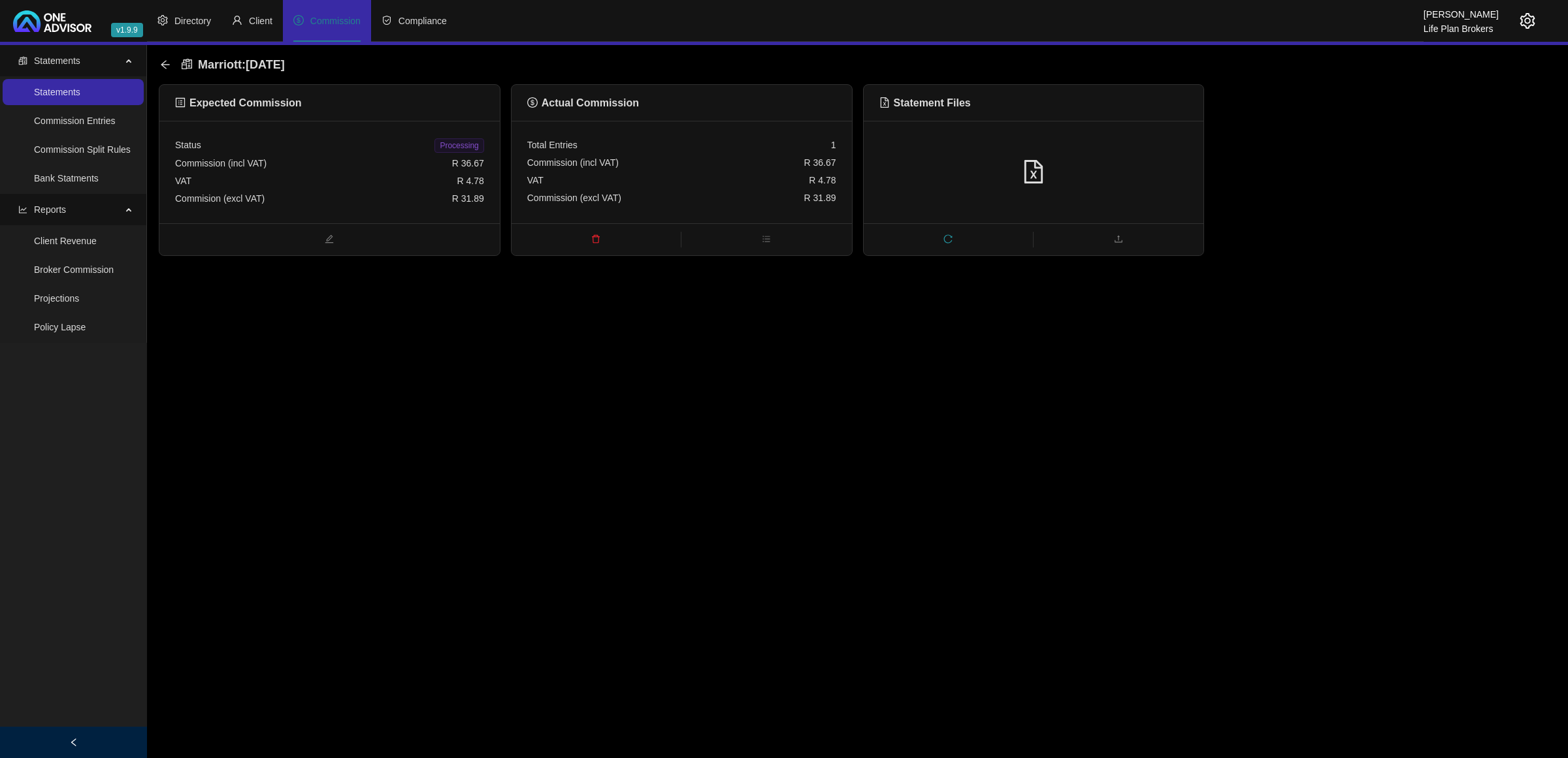
click at [456, 145] on span "Processing" at bounding box center [459, 145] width 49 height 14
click at [161, 66] on icon "arrow-left" at bounding box center [165, 64] width 11 height 11
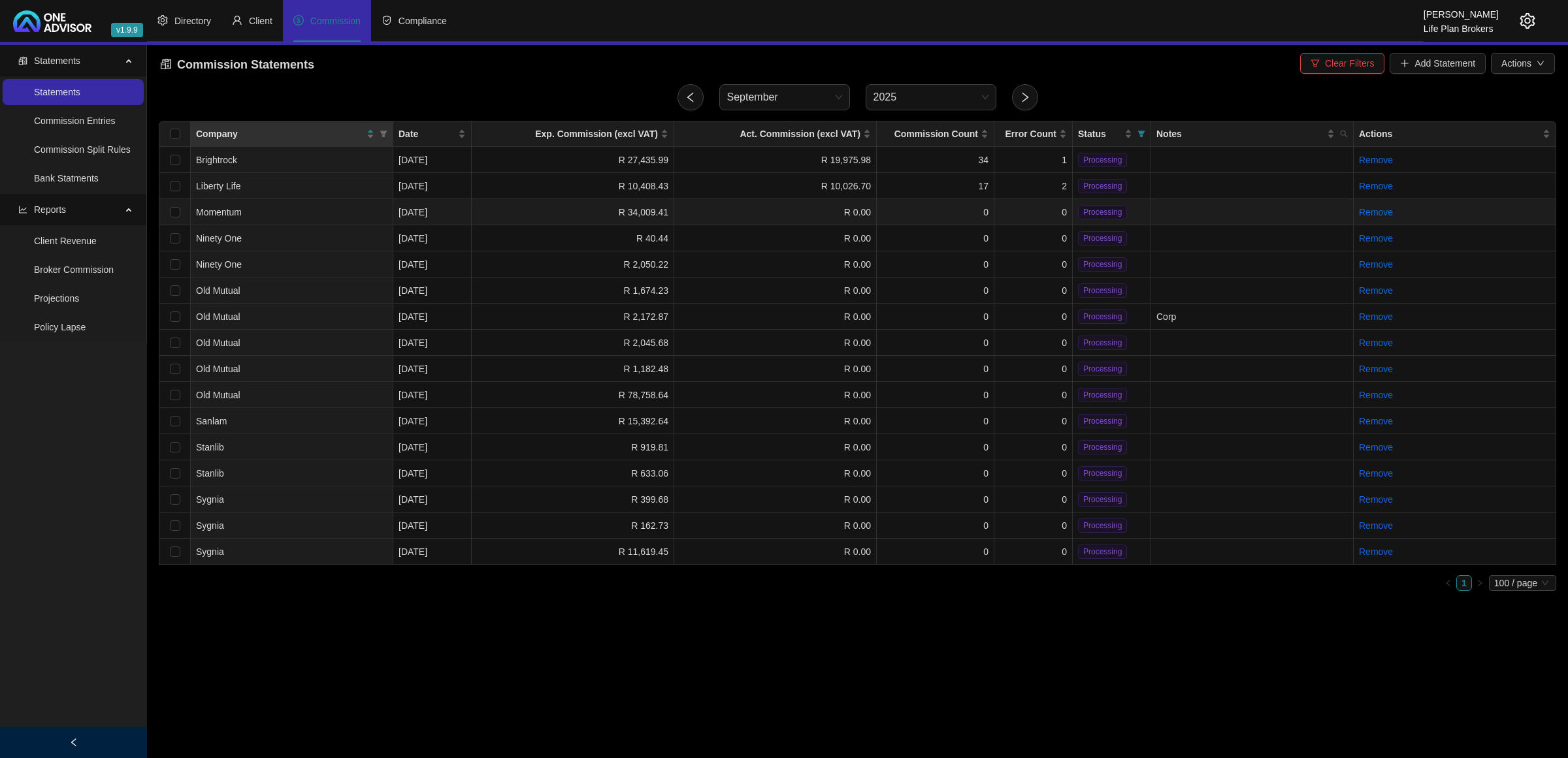
click at [282, 213] on td "Momentum" at bounding box center [292, 213] width 203 height 26
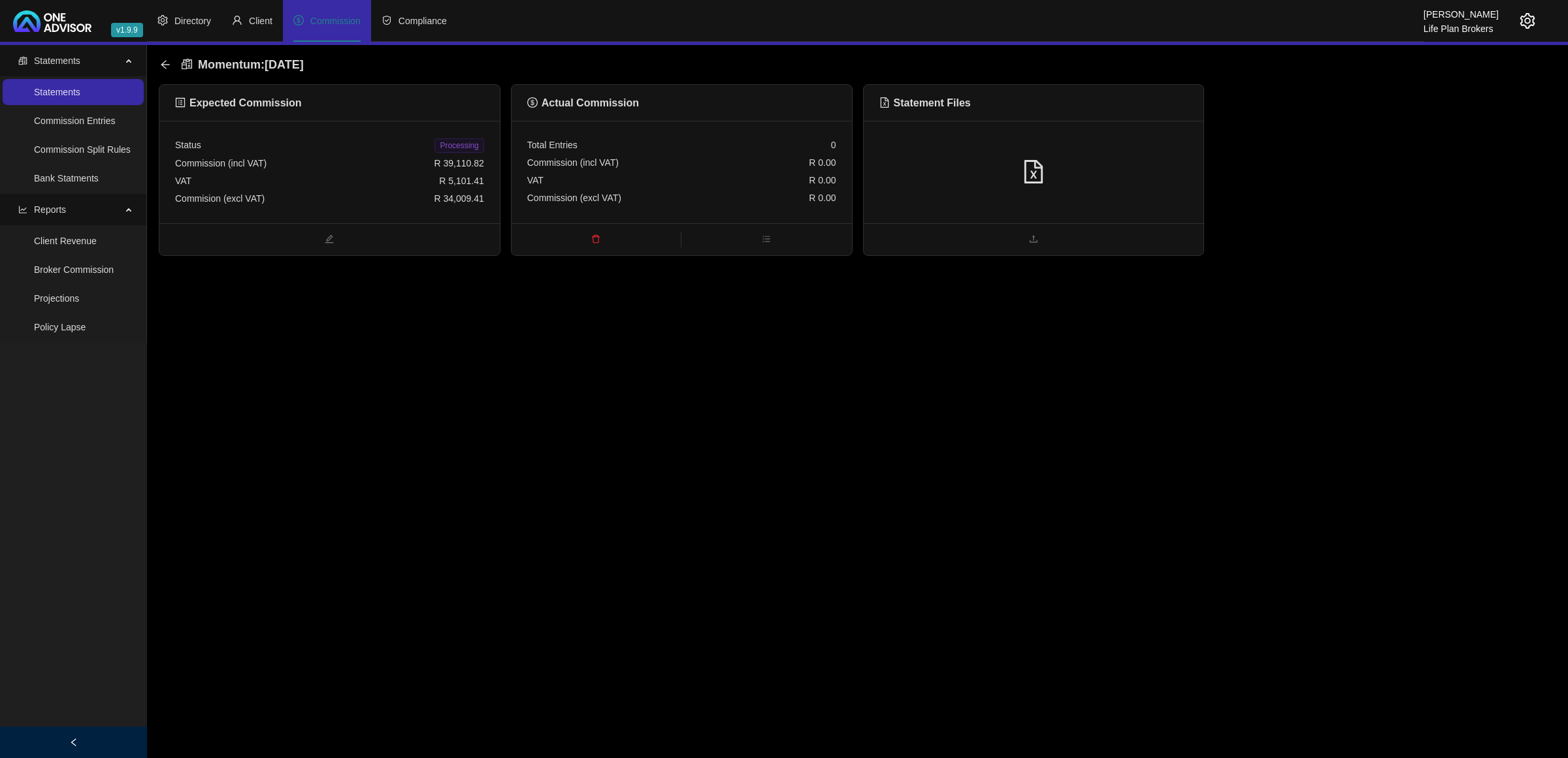
click at [1141, 141] on div at bounding box center [1033, 172] width 340 height 103
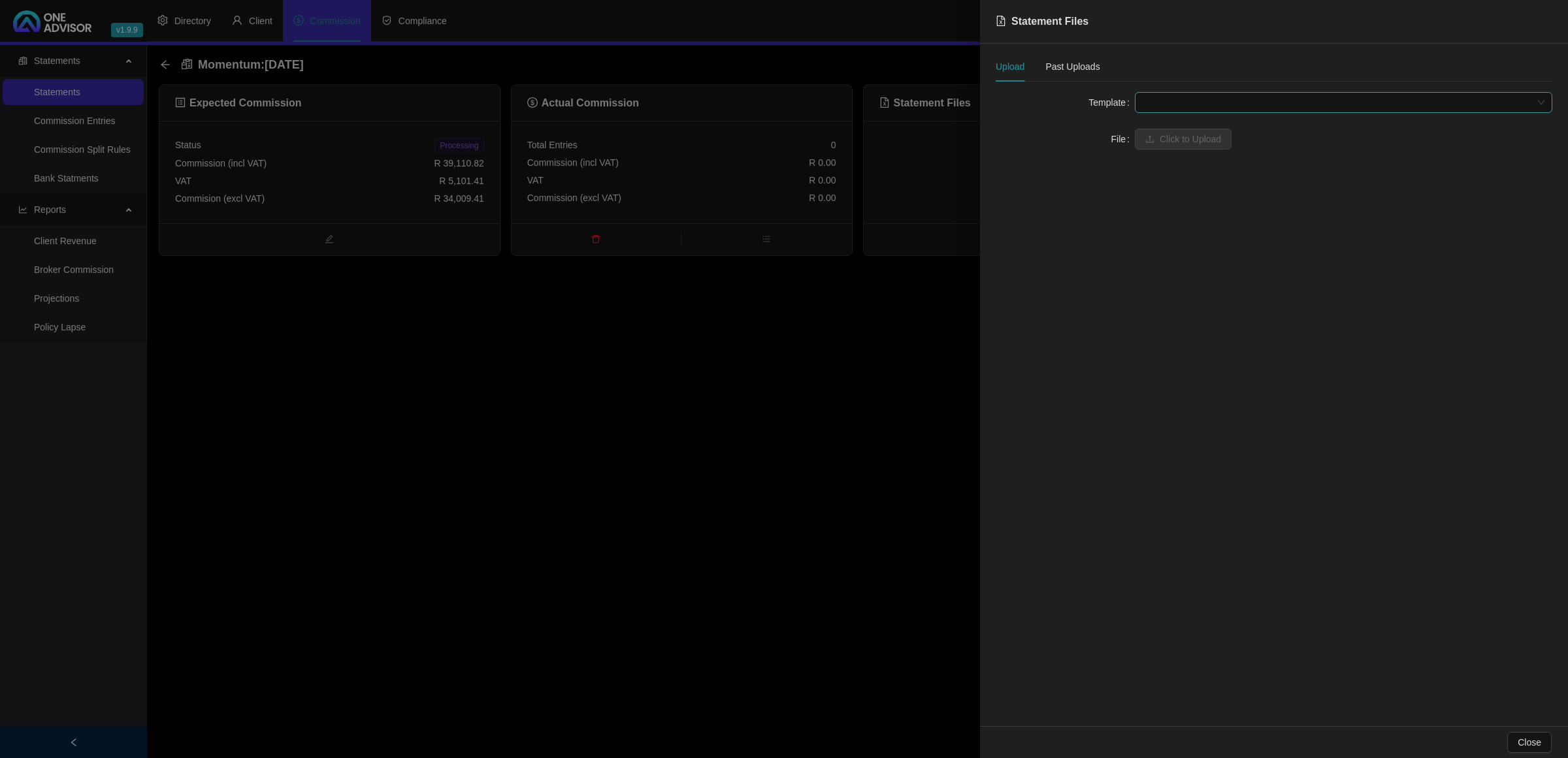
drag, startPoint x: 1193, startPoint y: 109, endPoint x: 1191, endPoint y: 97, distance: 12.2
click at [1193, 97] on span at bounding box center [1344, 103] width 402 height 20
click at [1178, 130] on div "Momentum" at bounding box center [1344, 129] width 397 height 14
click at [1168, 141] on span "Click to Upload" at bounding box center [1190, 139] width 61 height 14
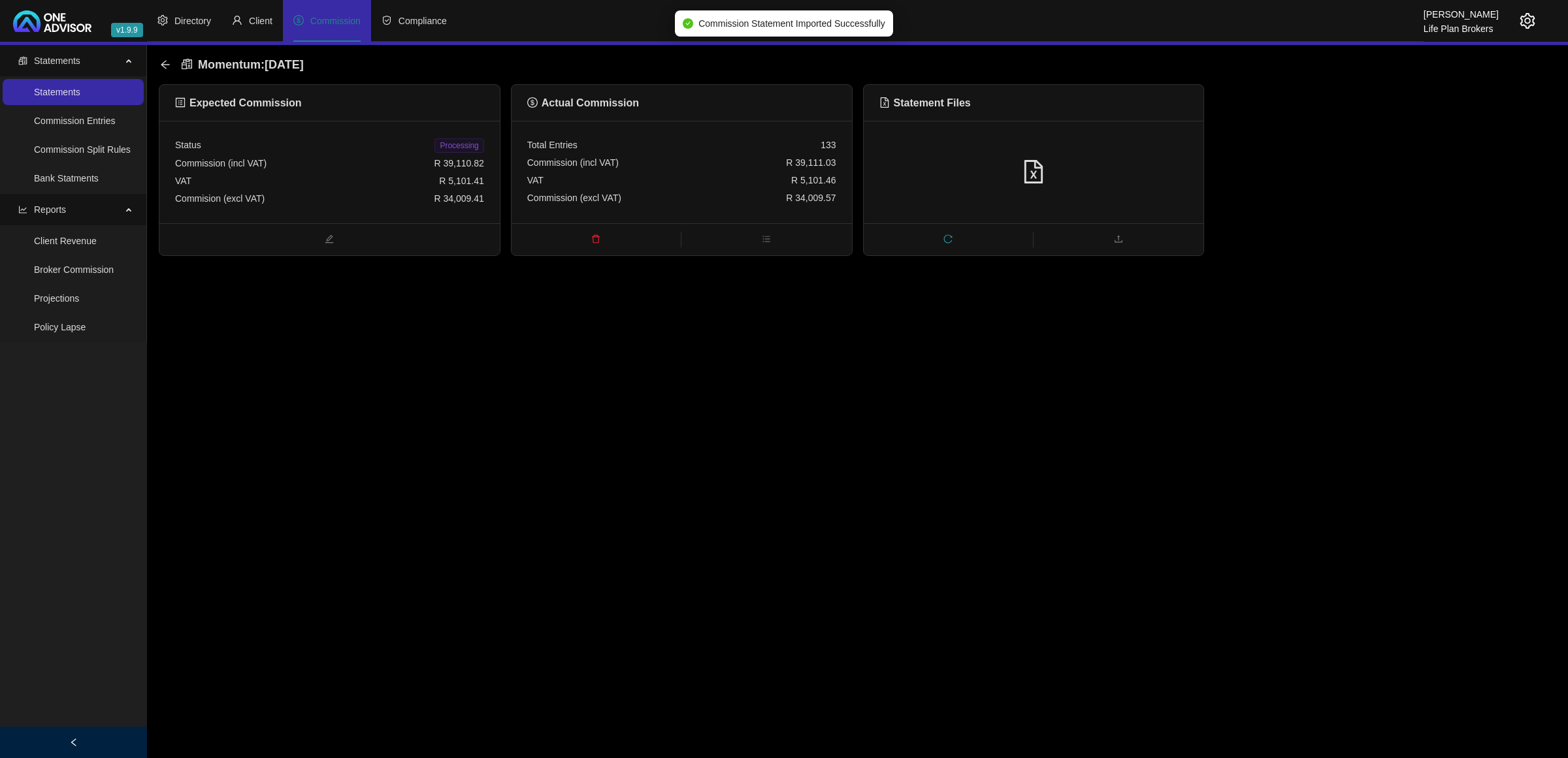
click at [449, 145] on span "Processing" at bounding box center [459, 145] width 49 height 14
click at [165, 65] on icon "arrow-left" at bounding box center [165, 64] width 11 height 11
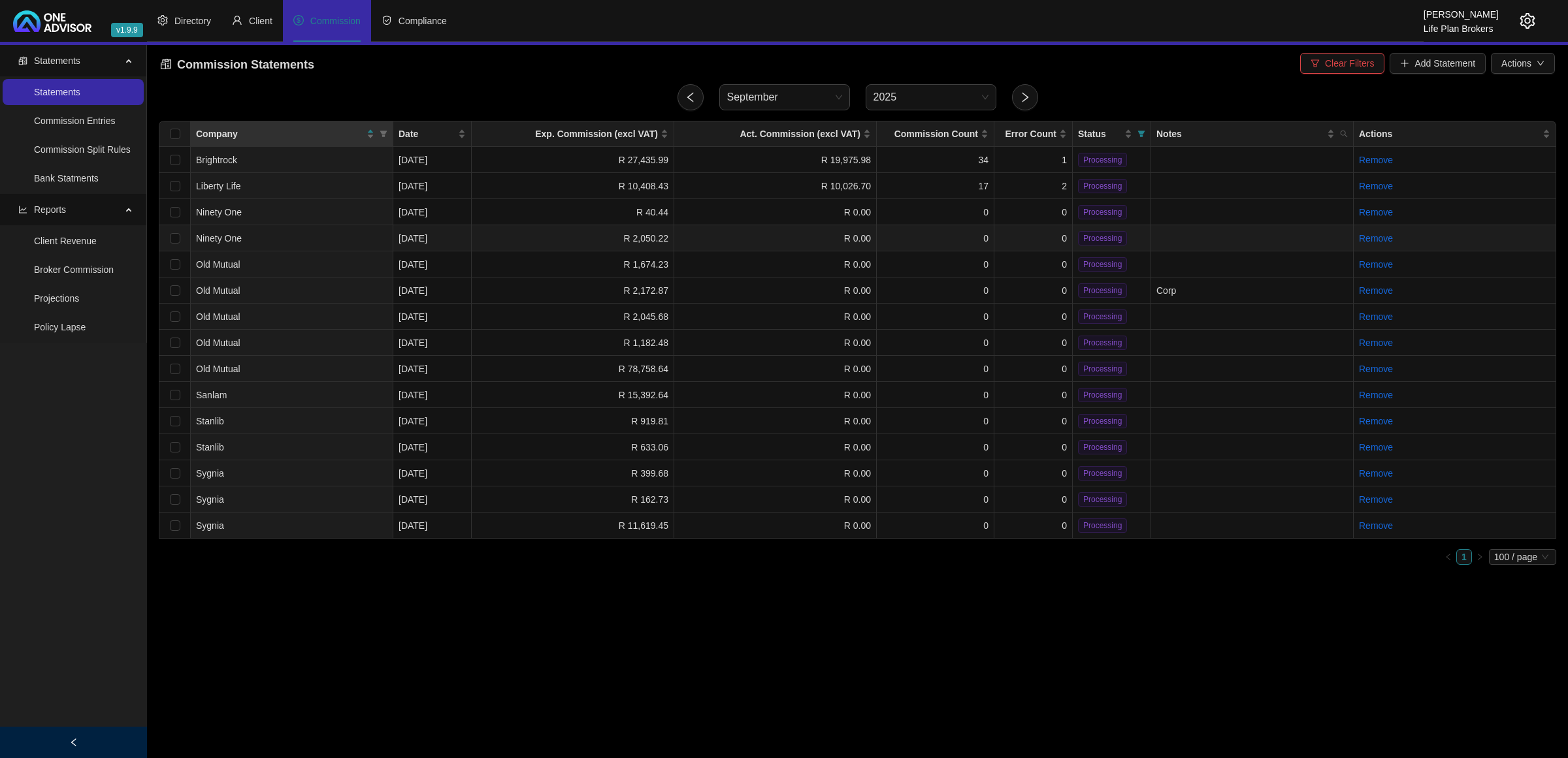
click at [527, 230] on td "R 2,050.22" at bounding box center [573, 238] width 203 height 26
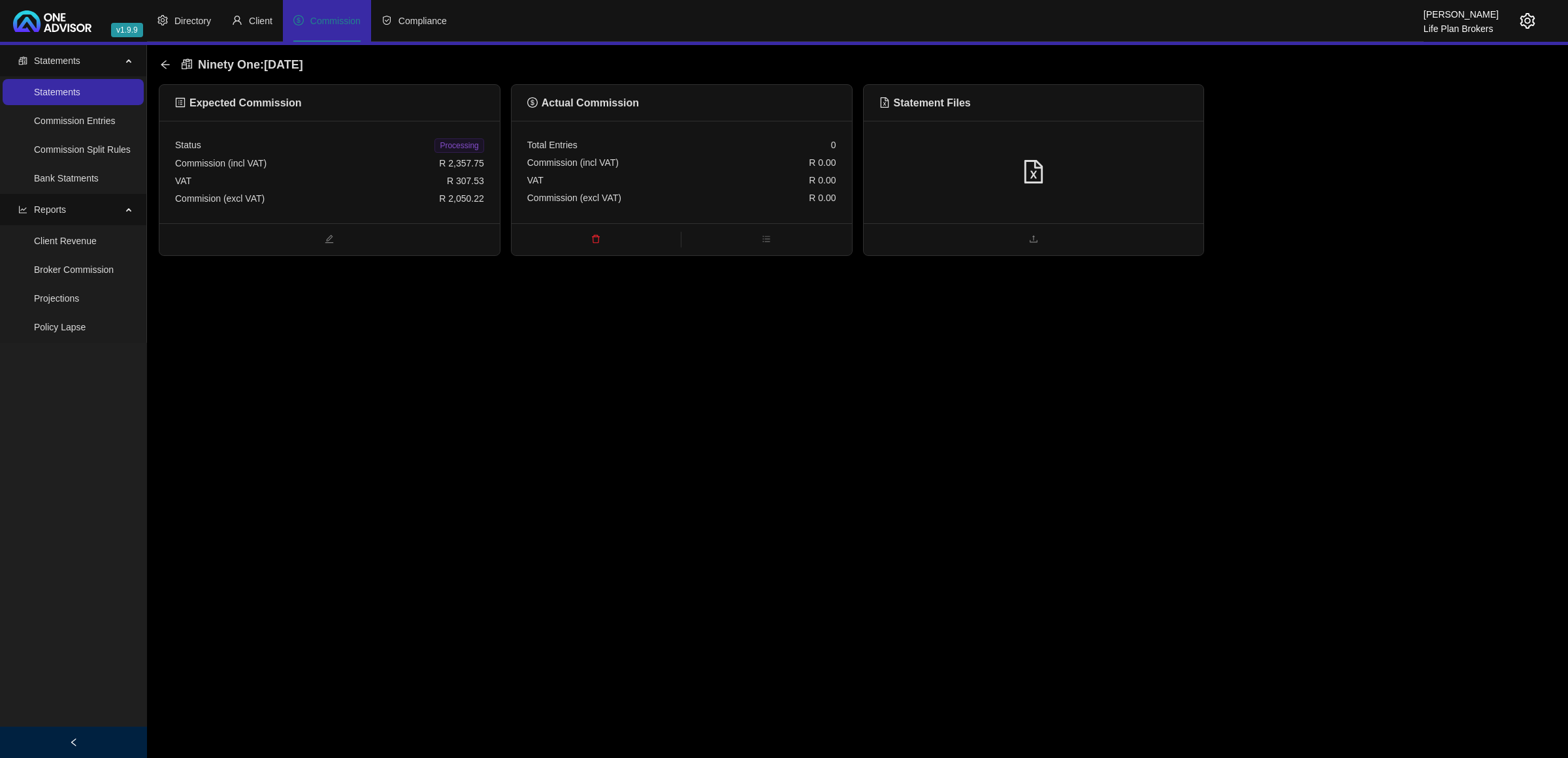
click at [1082, 180] on div at bounding box center [1033, 172] width 309 height 25
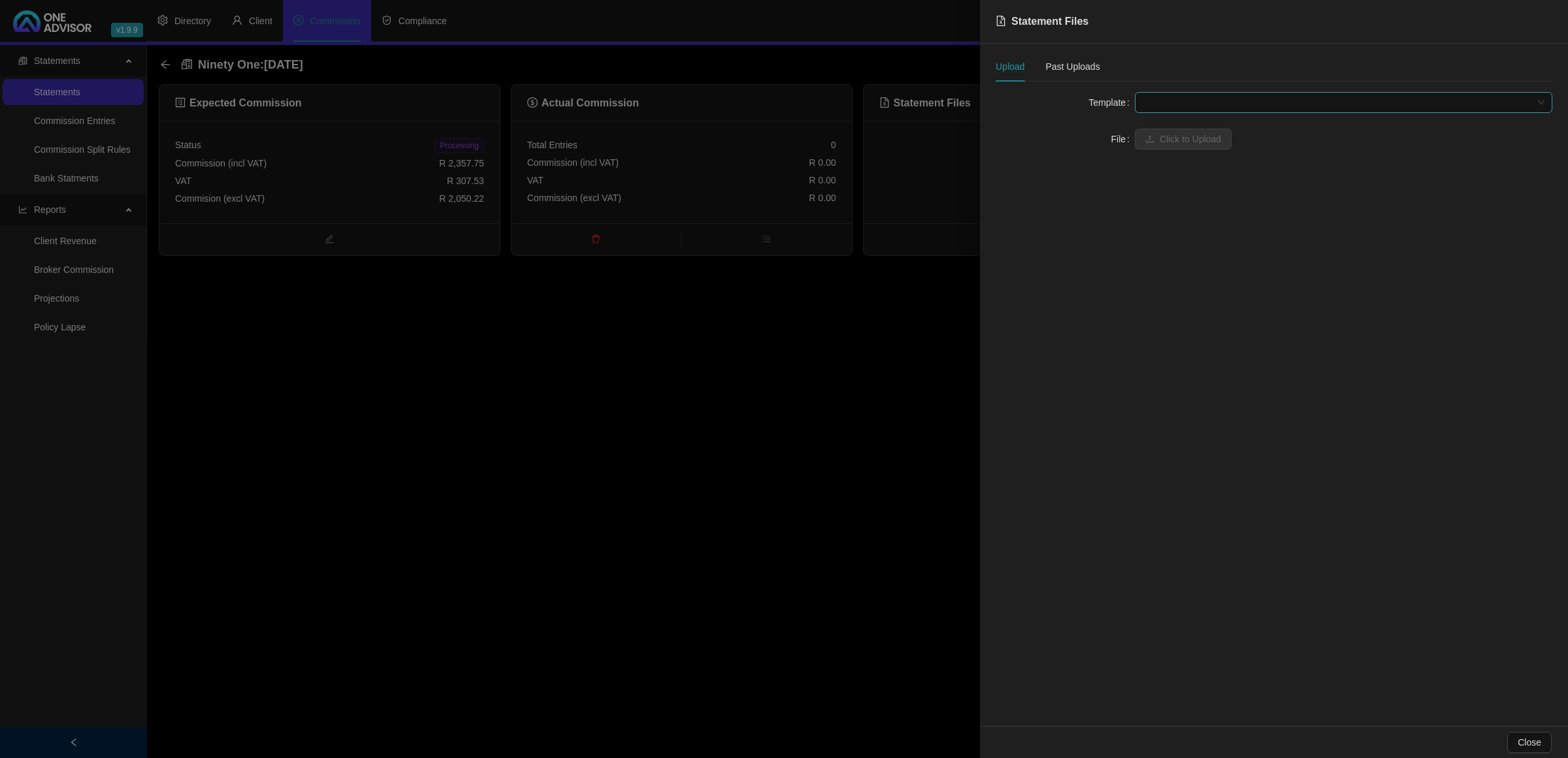
click at [1158, 105] on span at bounding box center [1344, 103] width 402 height 20
click at [1160, 128] on div "Ninety One [AUM FEES]" at bounding box center [1344, 129] width 397 height 14
click at [1160, 136] on span "Click to Upload" at bounding box center [1190, 139] width 61 height 14
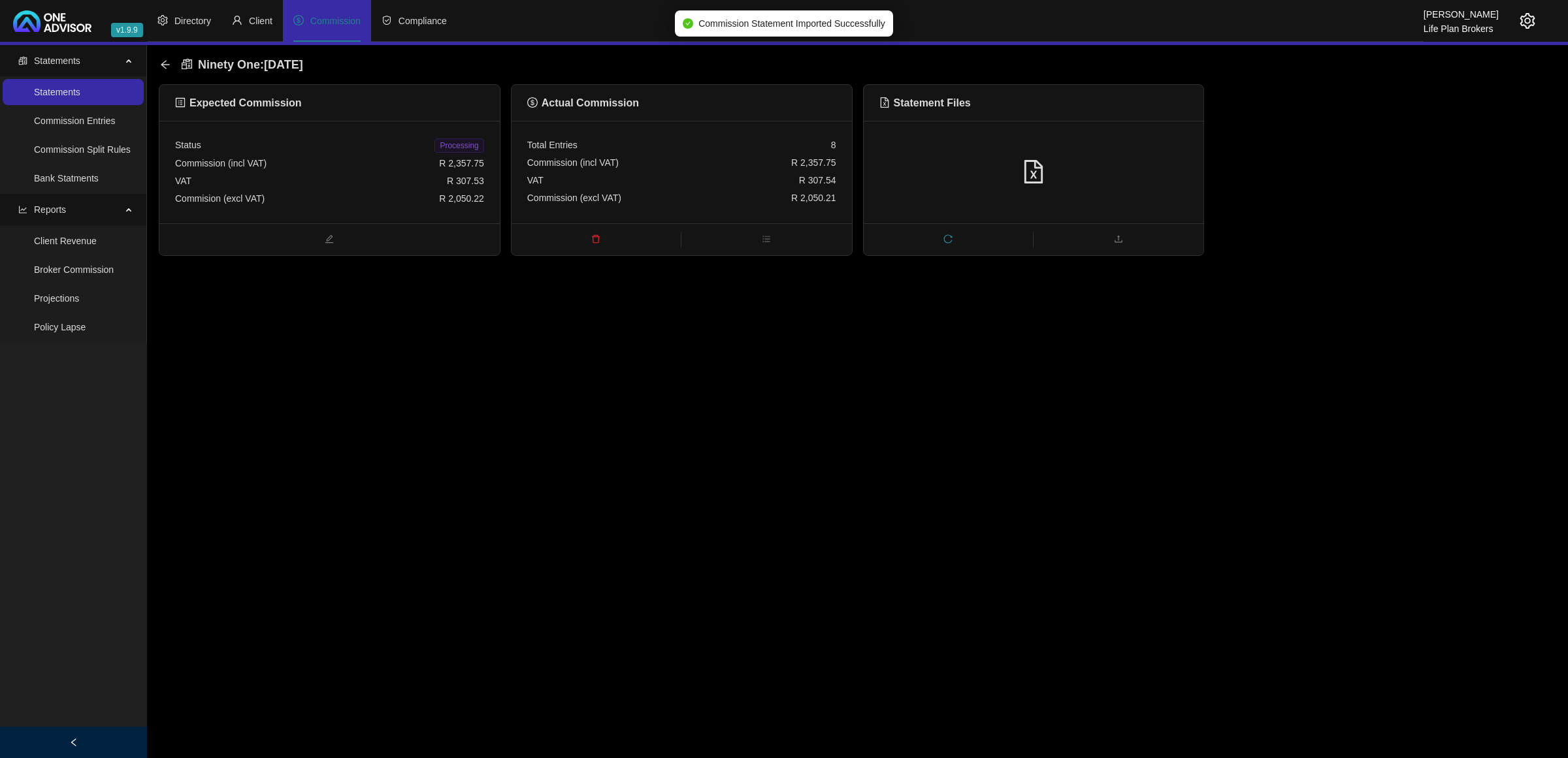
click at [449, 149] on span "Processing" at bounding box center [459, 145] width 49 height 14
click at [161, 62] on icon "arrow-left" at bounding box center [165, 64] width 11 height 11
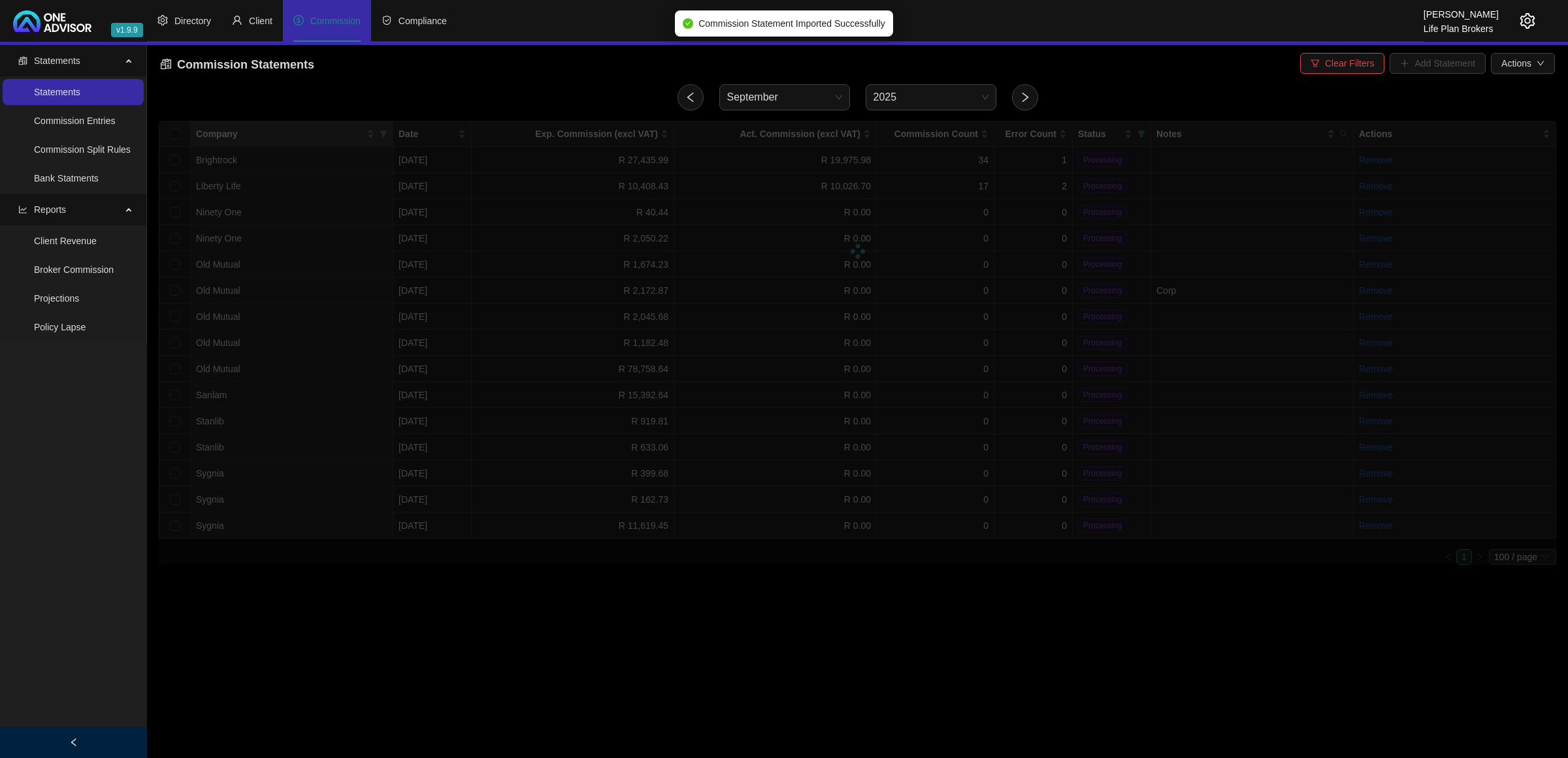
click at [161, 62] on icon "reconciliation" at bounding box center [166, 64] width 12 height 12
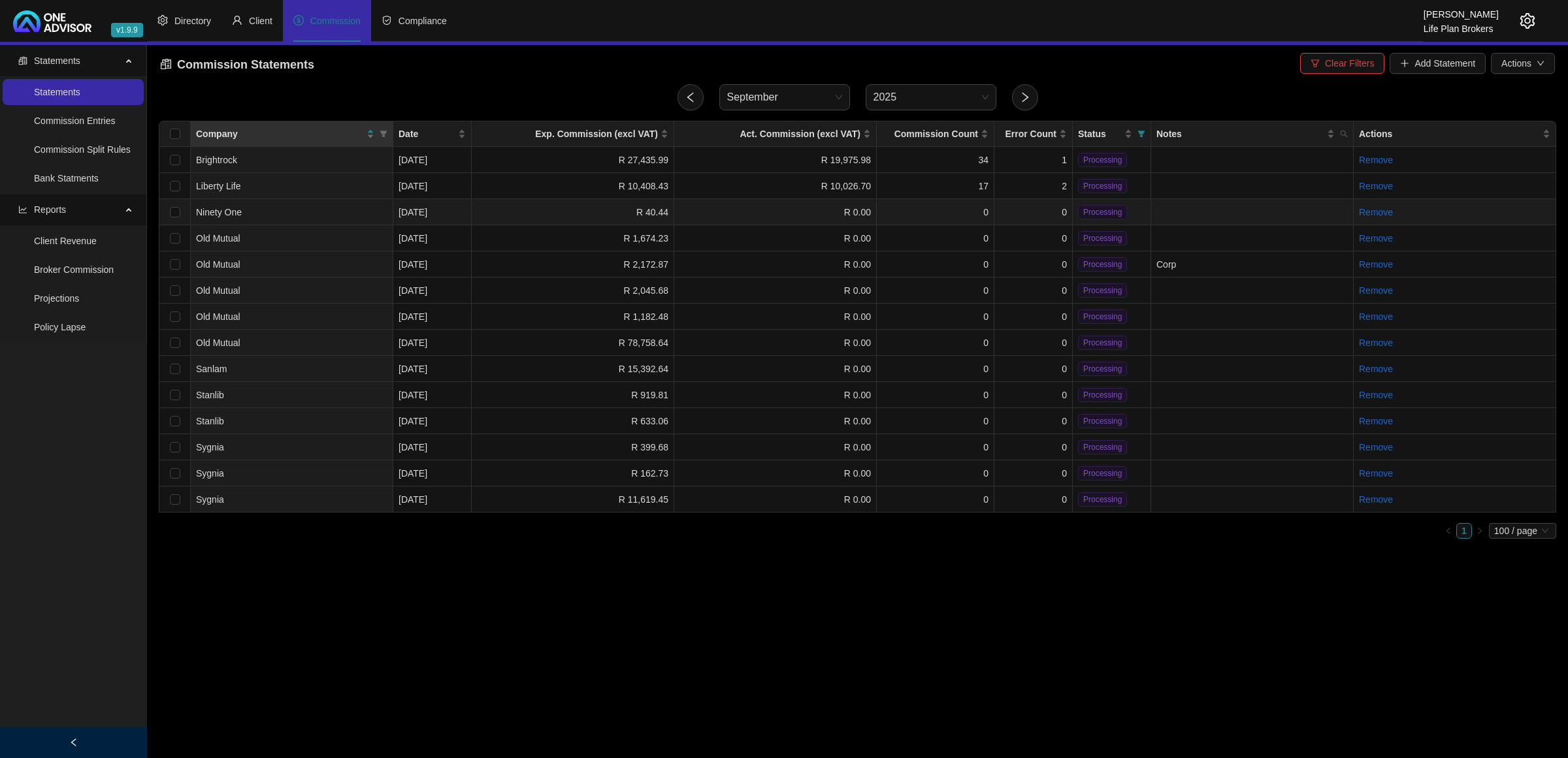
click at [514, 210] on td "R 40.44" at bounding box center [573, 213] width 203 height 26
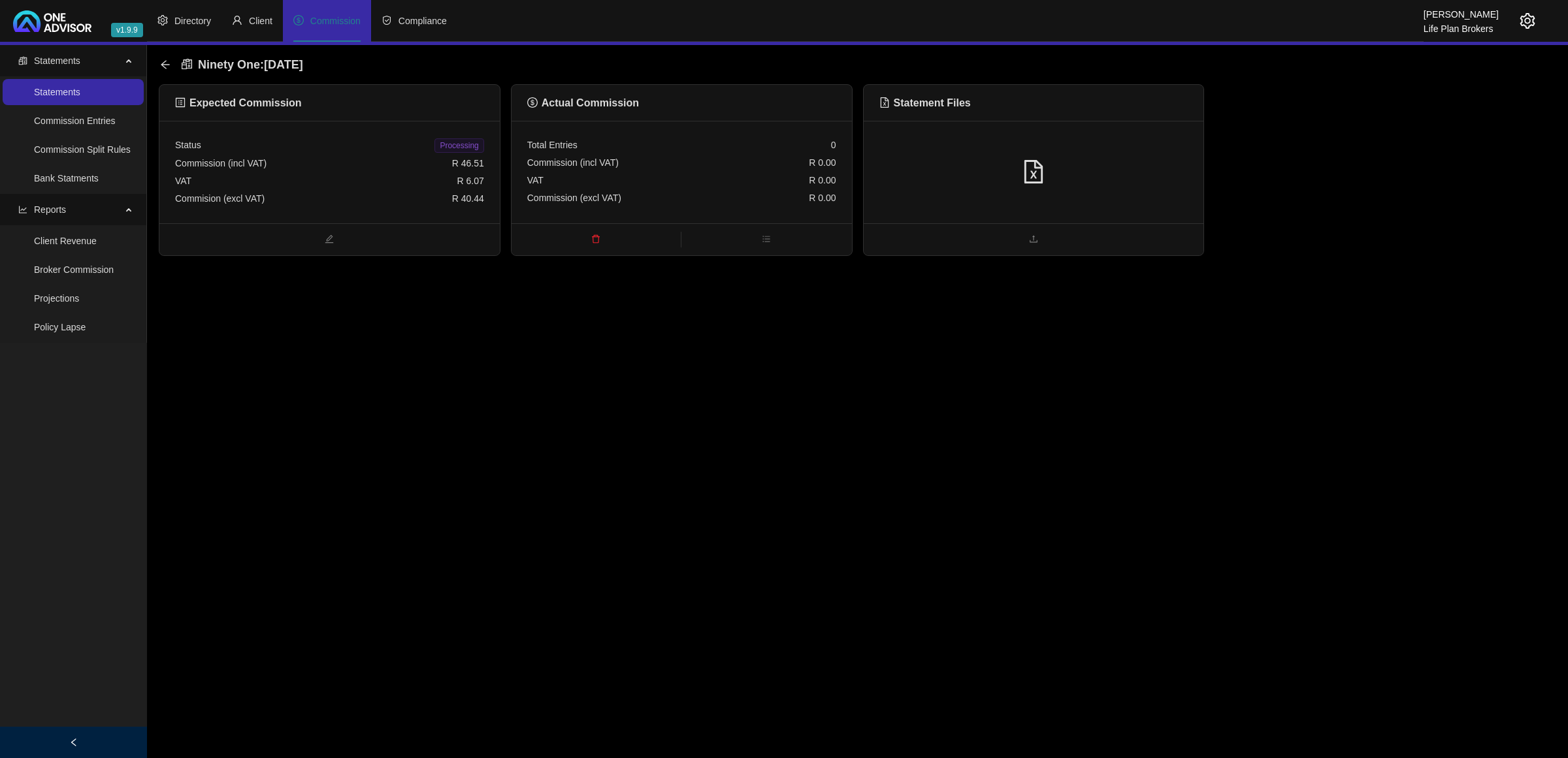
click at [1141, 161] on div at bounding box center [1033, 172] width 309 height 25
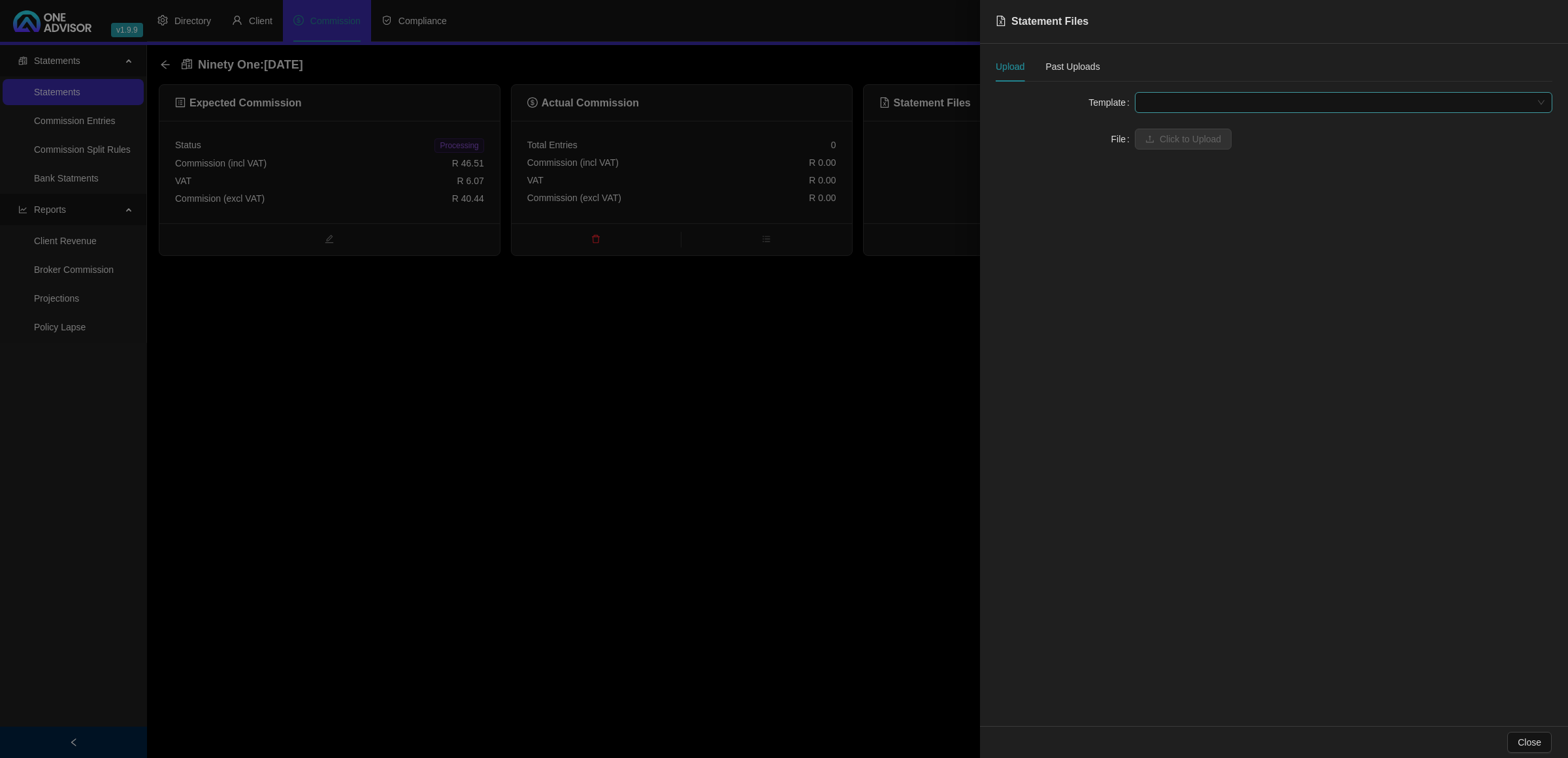
click at [1154, 101] on span at bounding box center [1344, 103] width 402 height 20
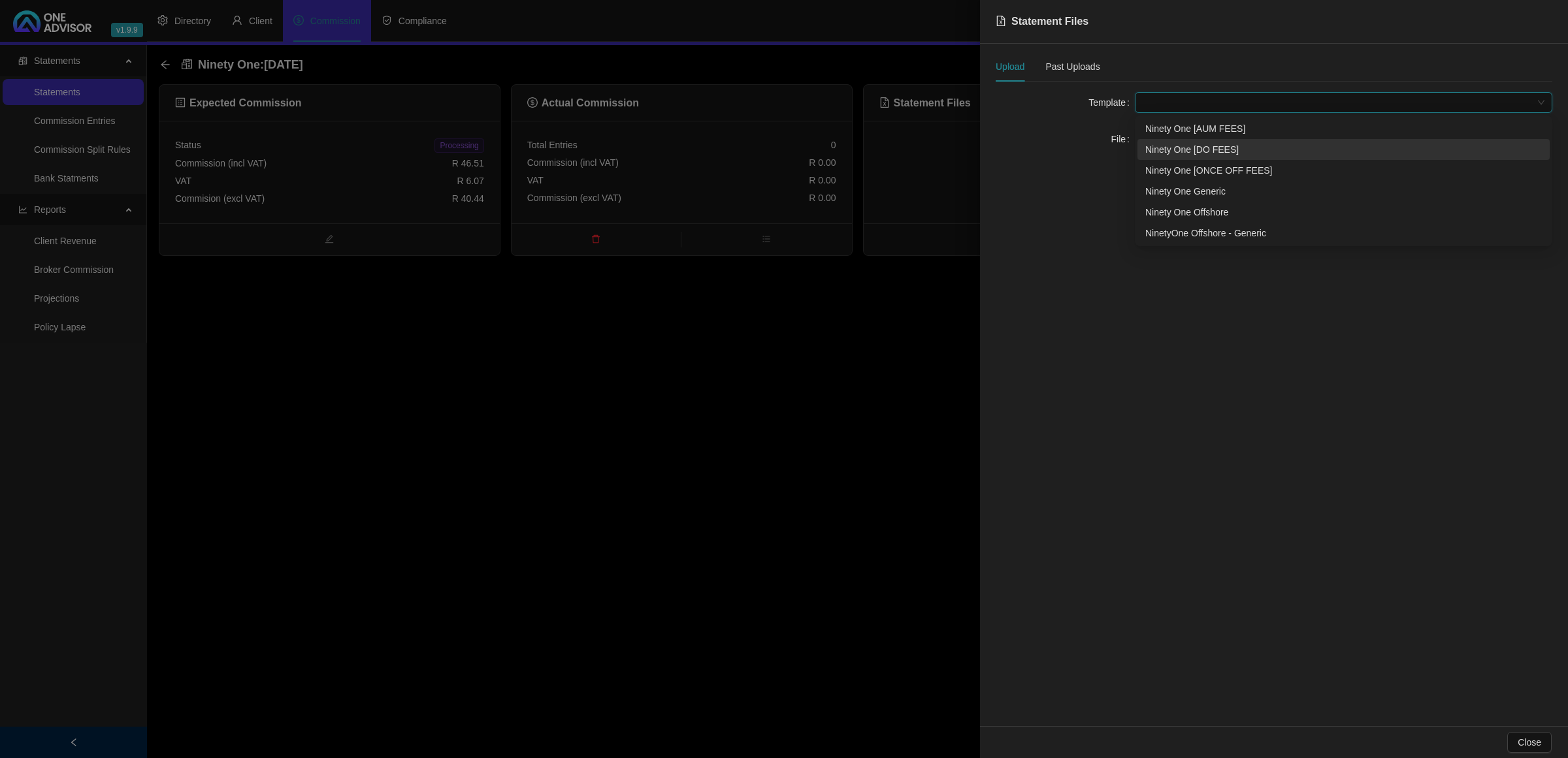
click at [1174, 145] on div "Ninety One [DO FEES]" at bounding box center [1344, 149] width 397 height 14
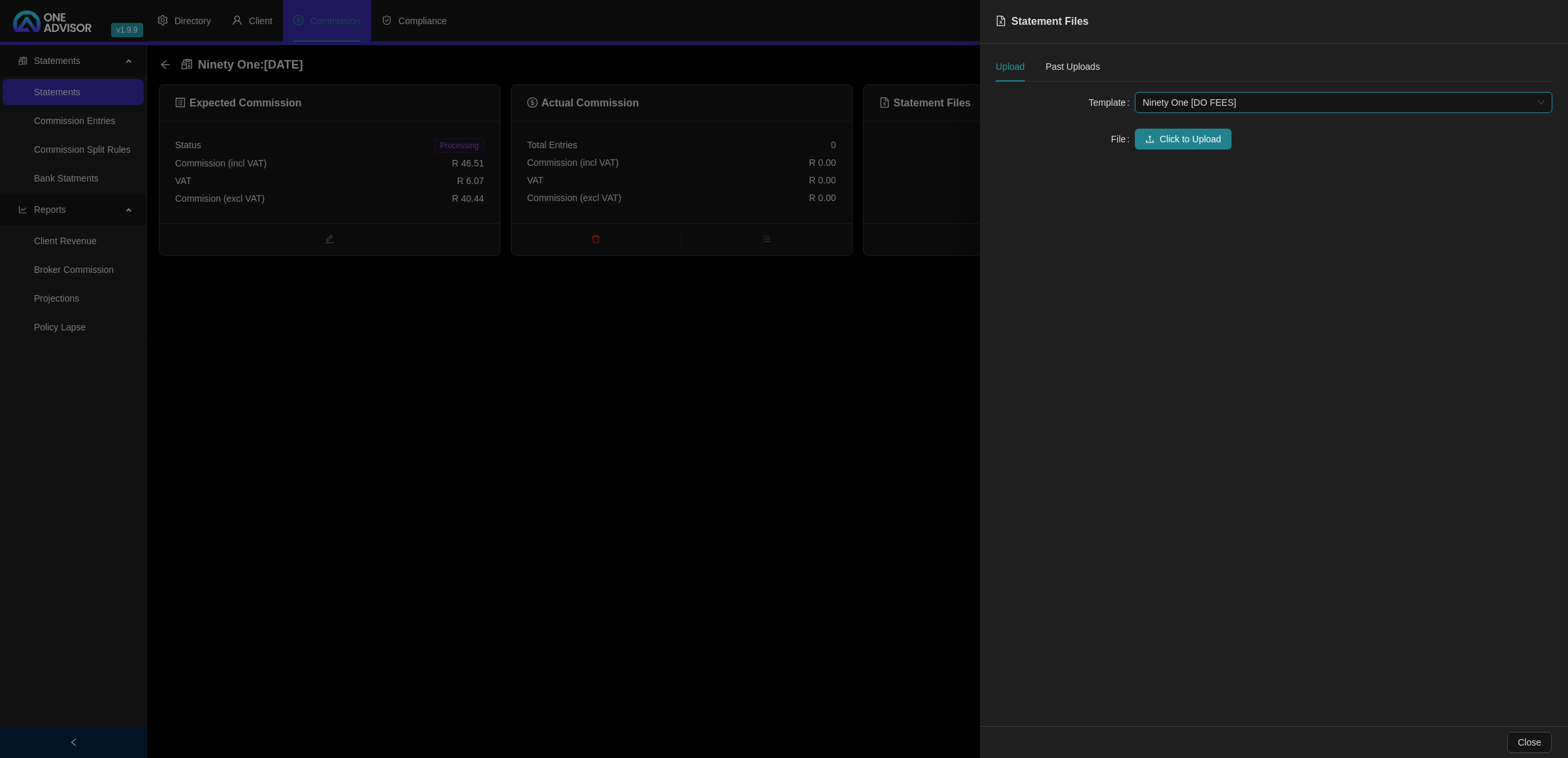
click at [1174, 145] on span "Click to Upload" at bounding box center [1190, 139] width 61 height 14
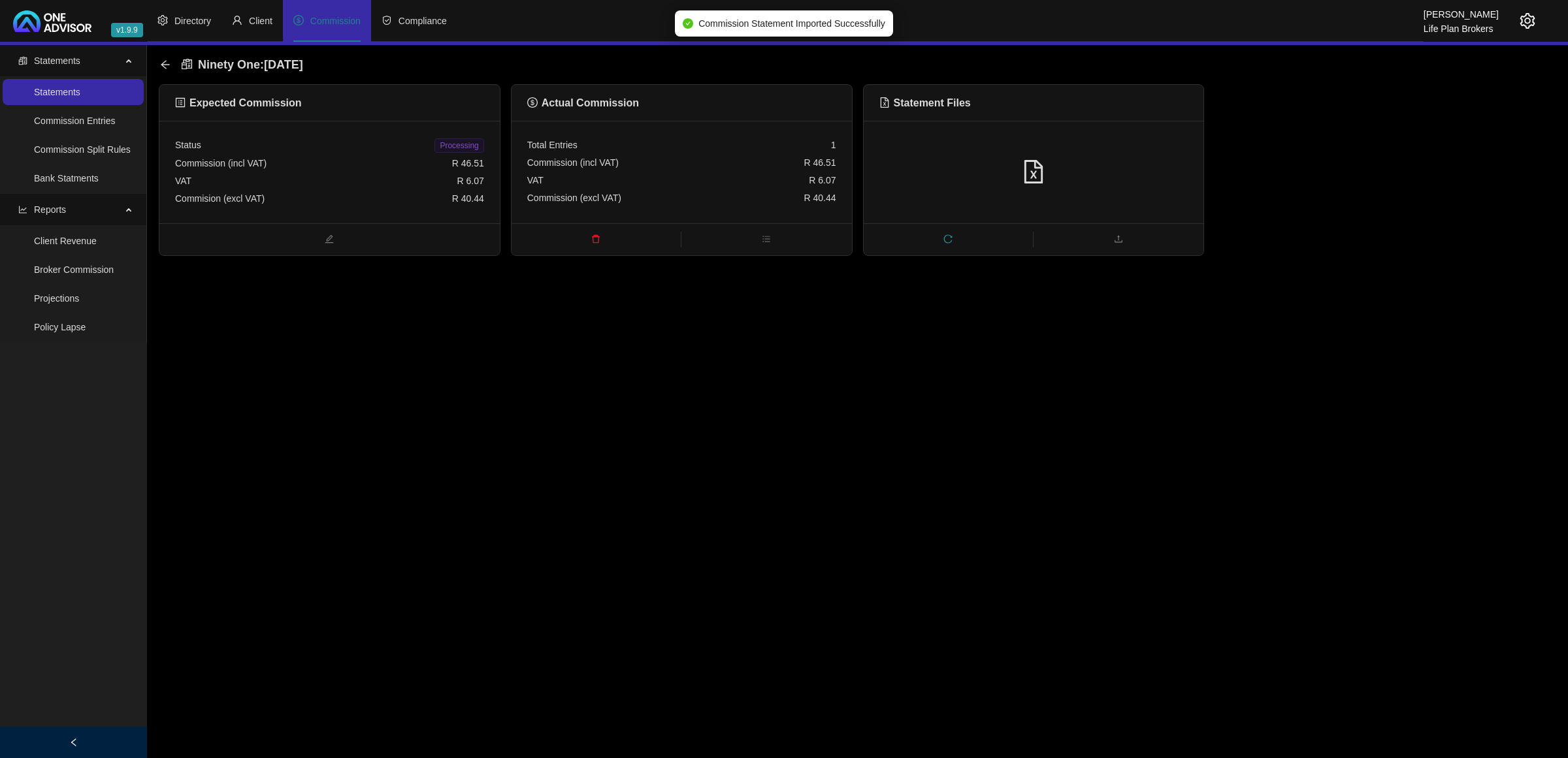
click at [464, 138] on span "Processing" at bounding box center [459, 145] width 49 height 14
click at [162, 67] on icon "arrow-left" at bounding box center [165, 64] width 11 height 11
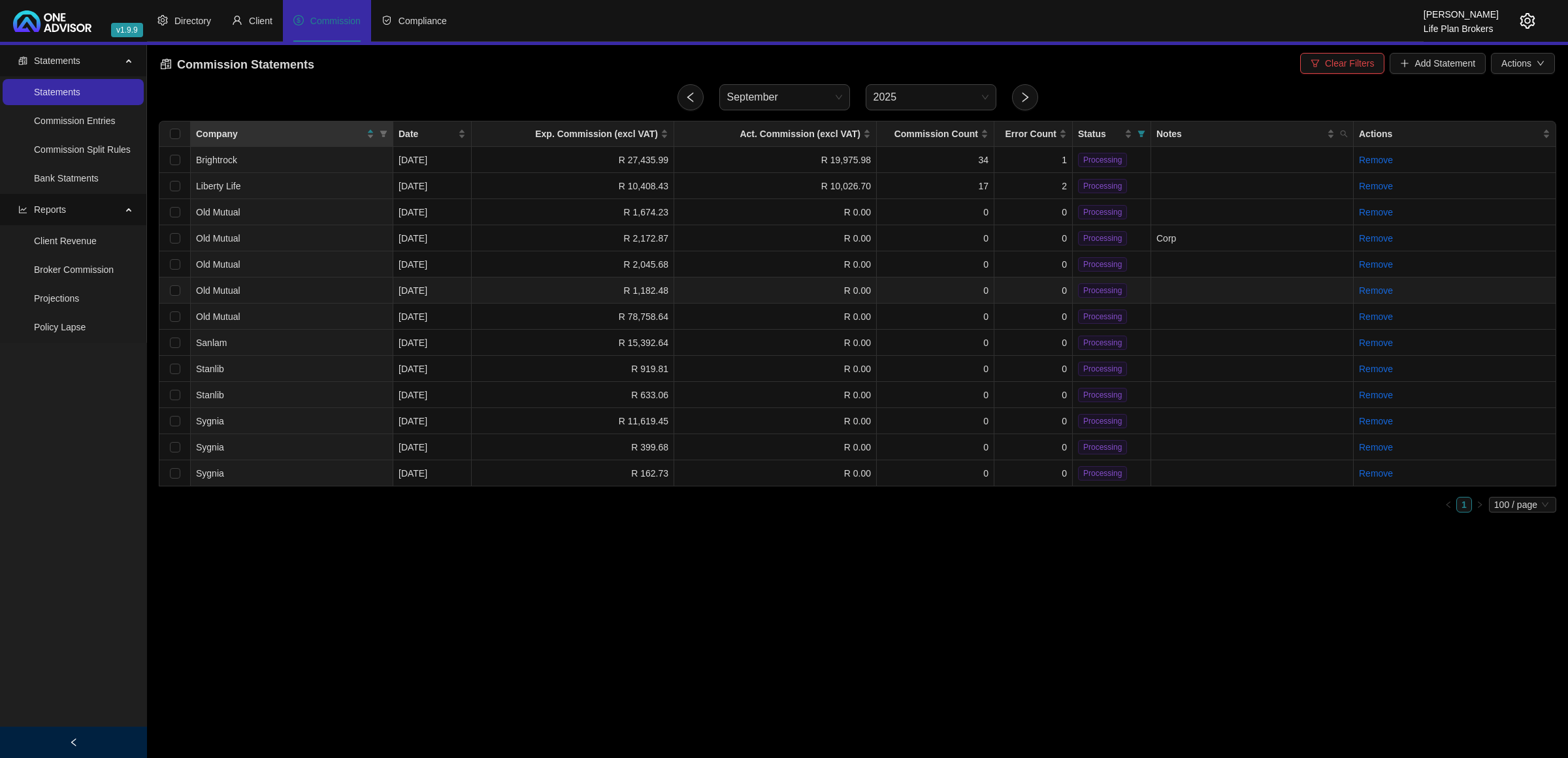
click at [566, 284] on td "R 1,182.48" at bounding box center [573, 291] width 203 height 26
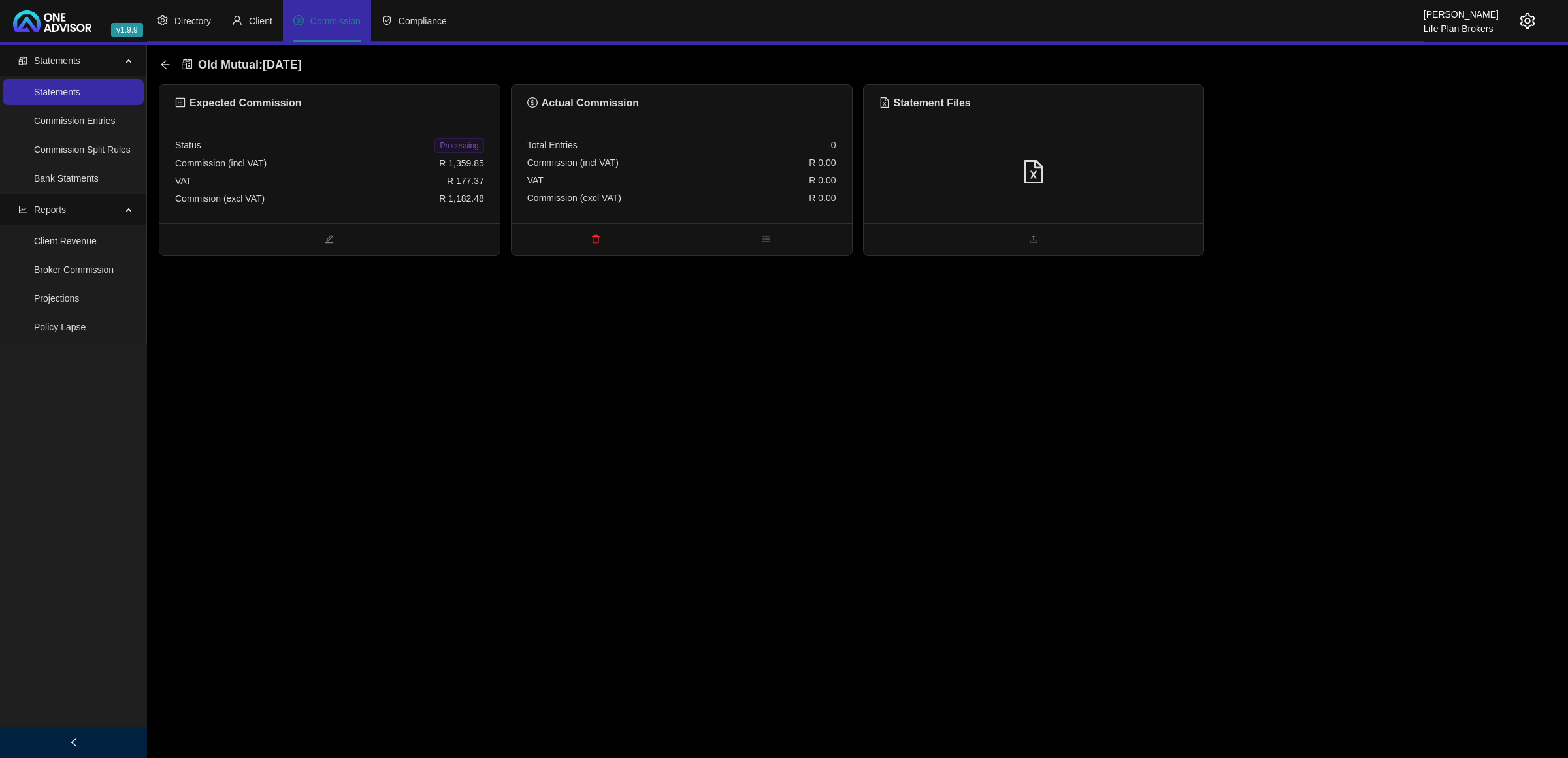
click at [1103, 164] on div at bounding box center [1033, 172] width 309 height 25
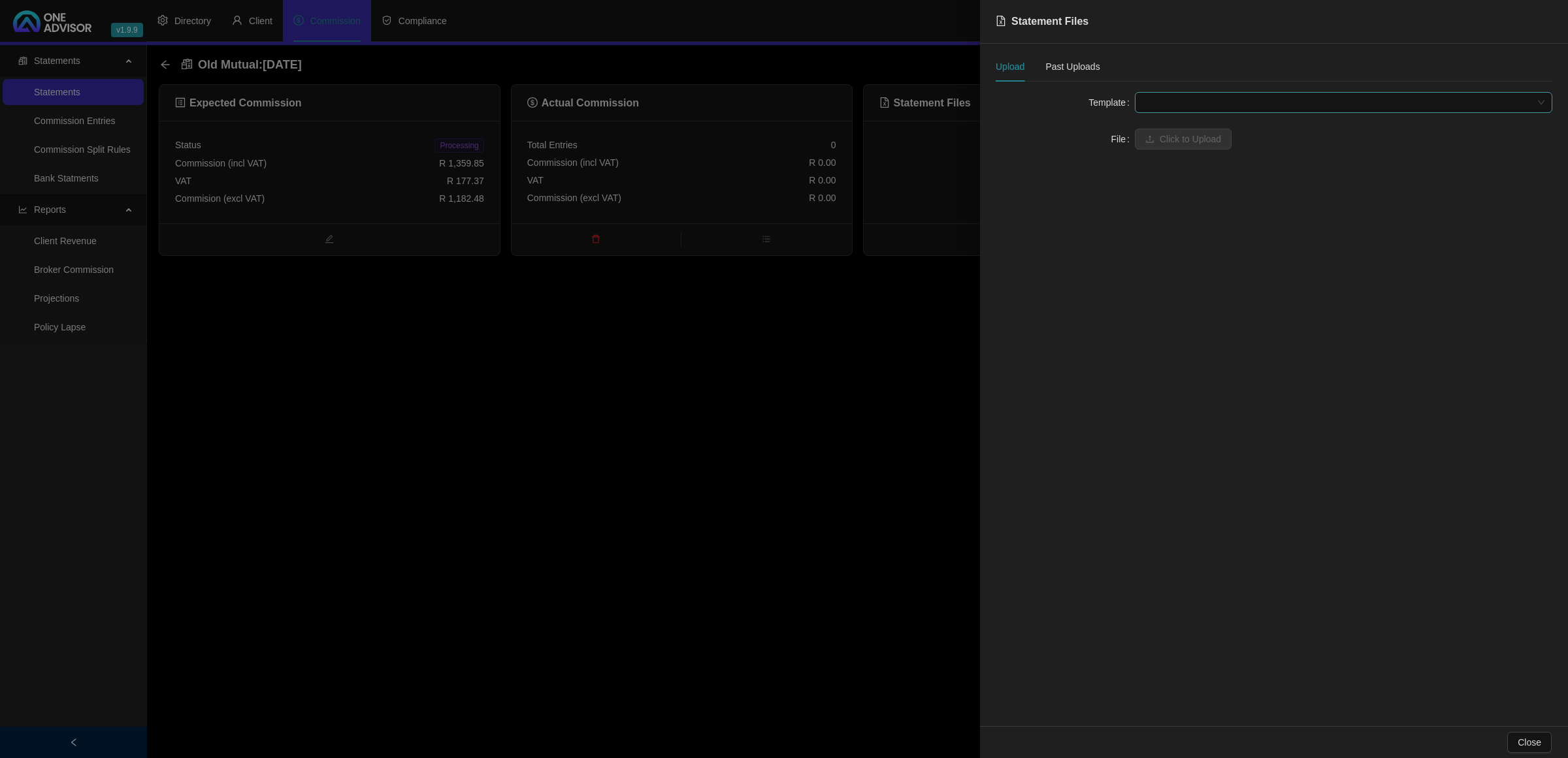
click at [1174, 99] on span at bounding box center [1344, 103] width 402 height 20
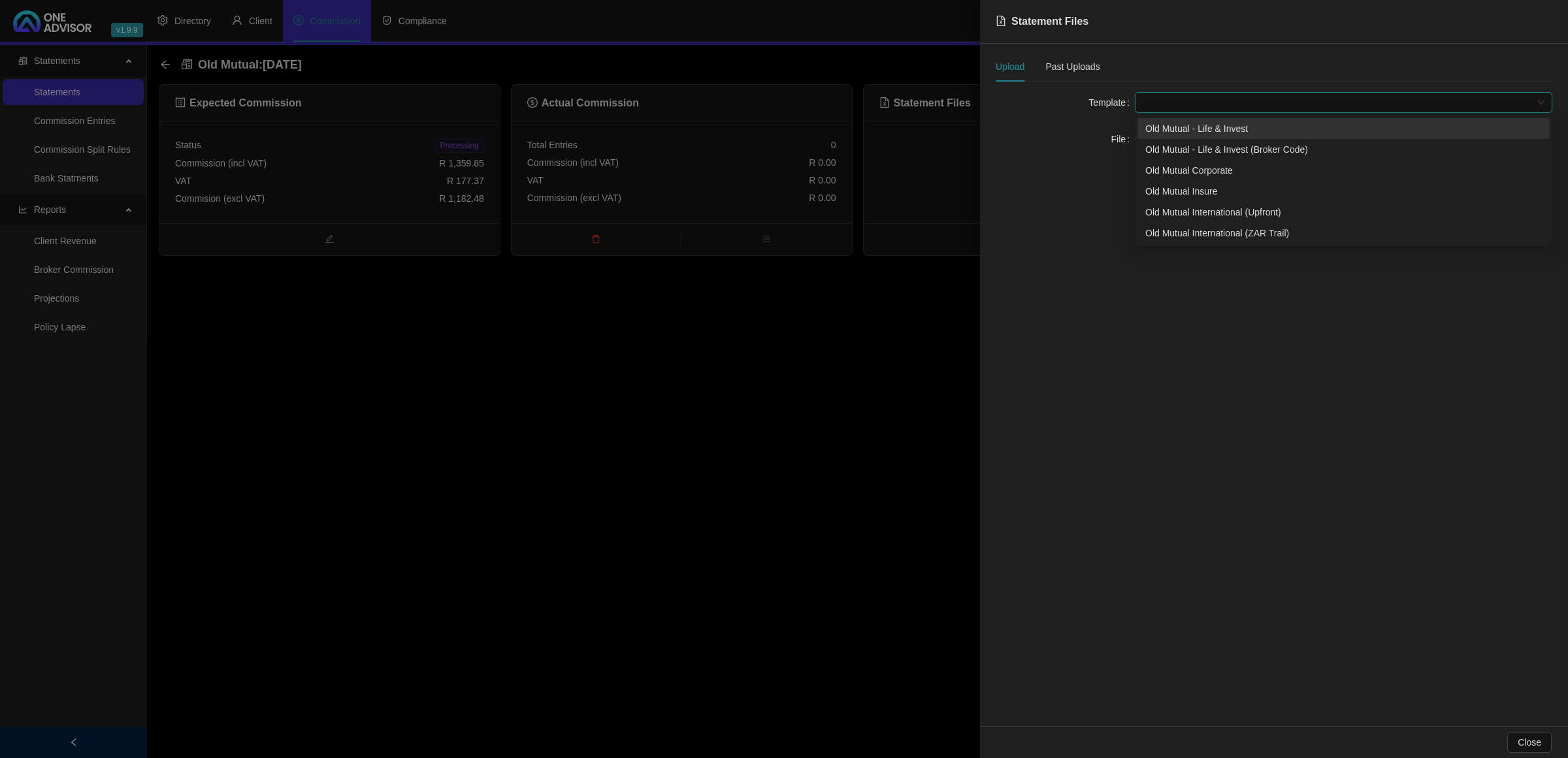
drag, startPoint x: 1161, startPoint y: 128, endPoint x: 1159, endPoint y: 135, distance: 7.3
click at [1161, 128] on div "Old Mutual - Life & Invest" at bounding box center [1344, 129] width 397 height 14
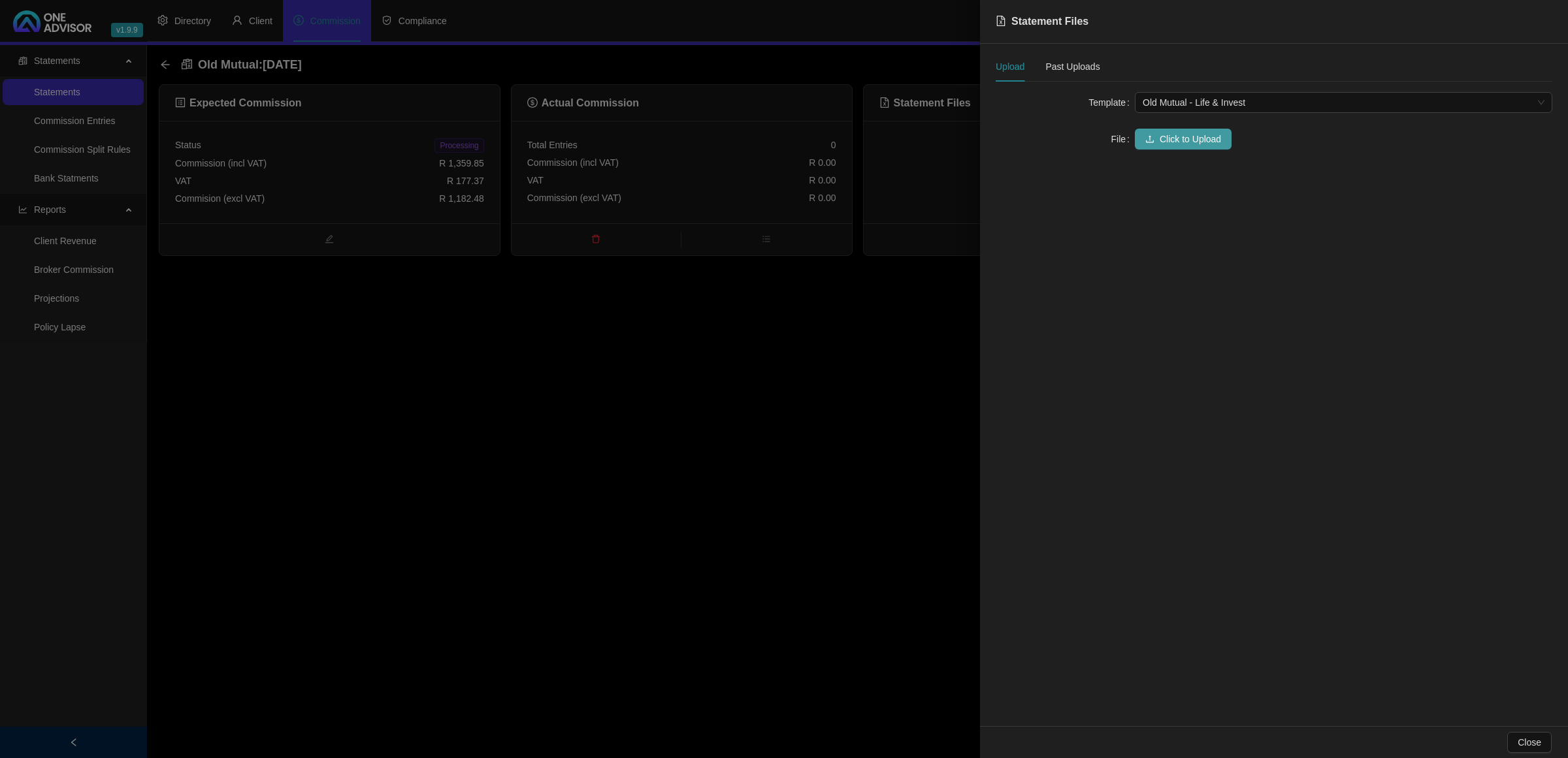
click at [1159, 139] on button "Click to Upload" at bounding box center [1183, 139] width 97 height 21
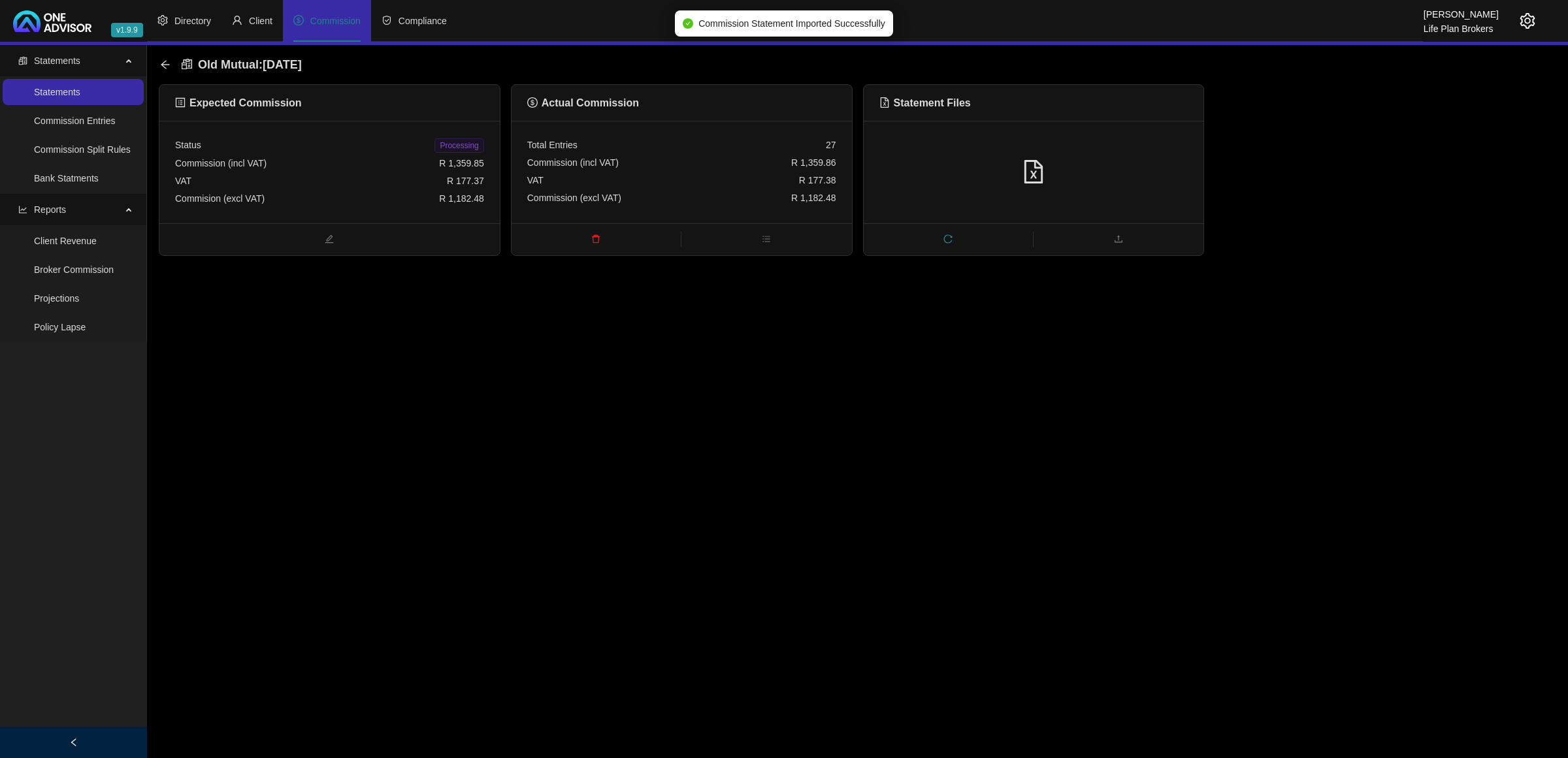
click at [444, 149] on span "Processing" at bounding box center [459, 145] width 49 height 14
click at [162, 64] on icon "arrow-left" at bounding box center [165, 64] width 9 height 9
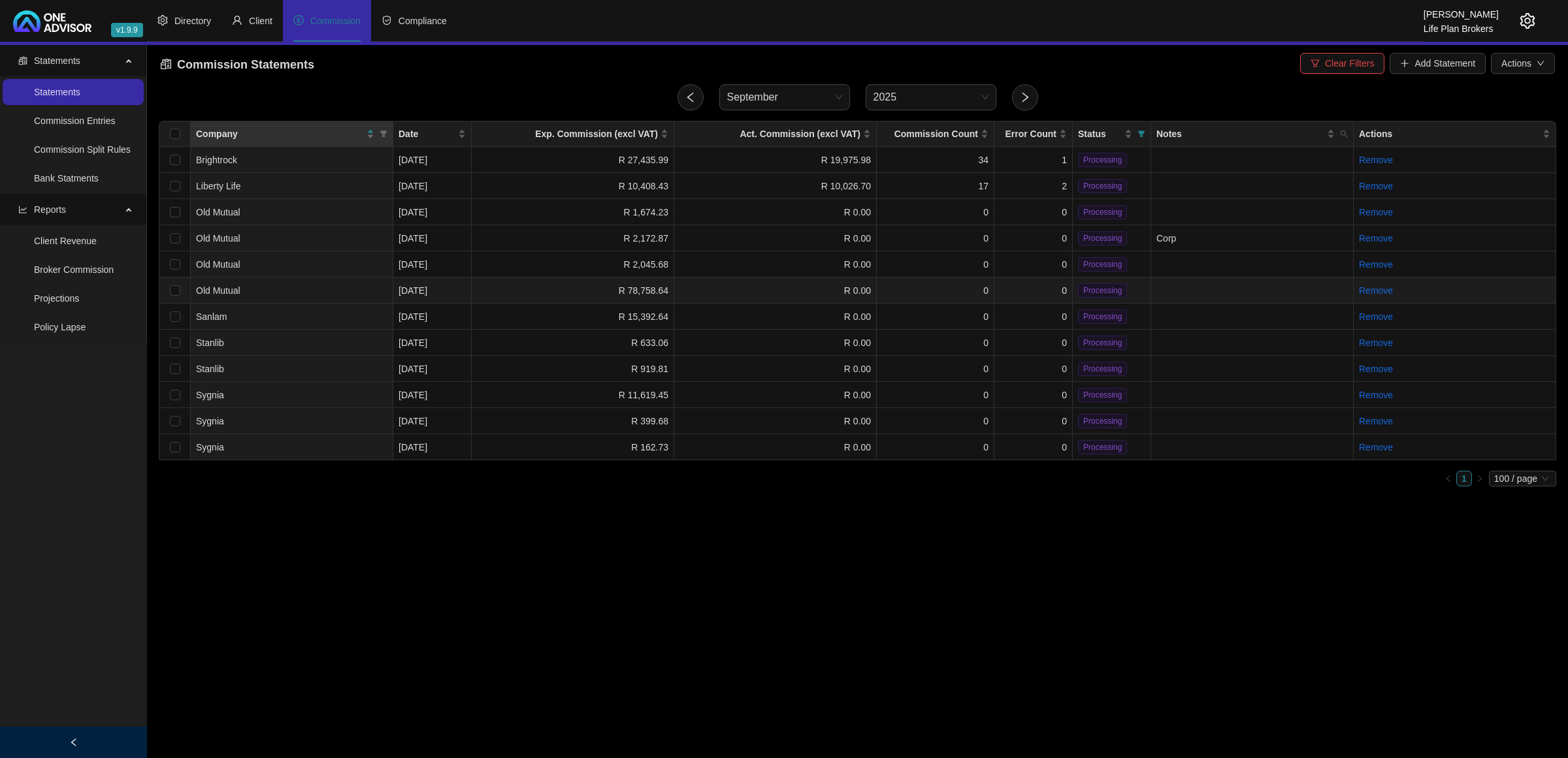
click at [490, 288] on td "R 78,758.64" at bounding box center [573, 291] width 203 height 26
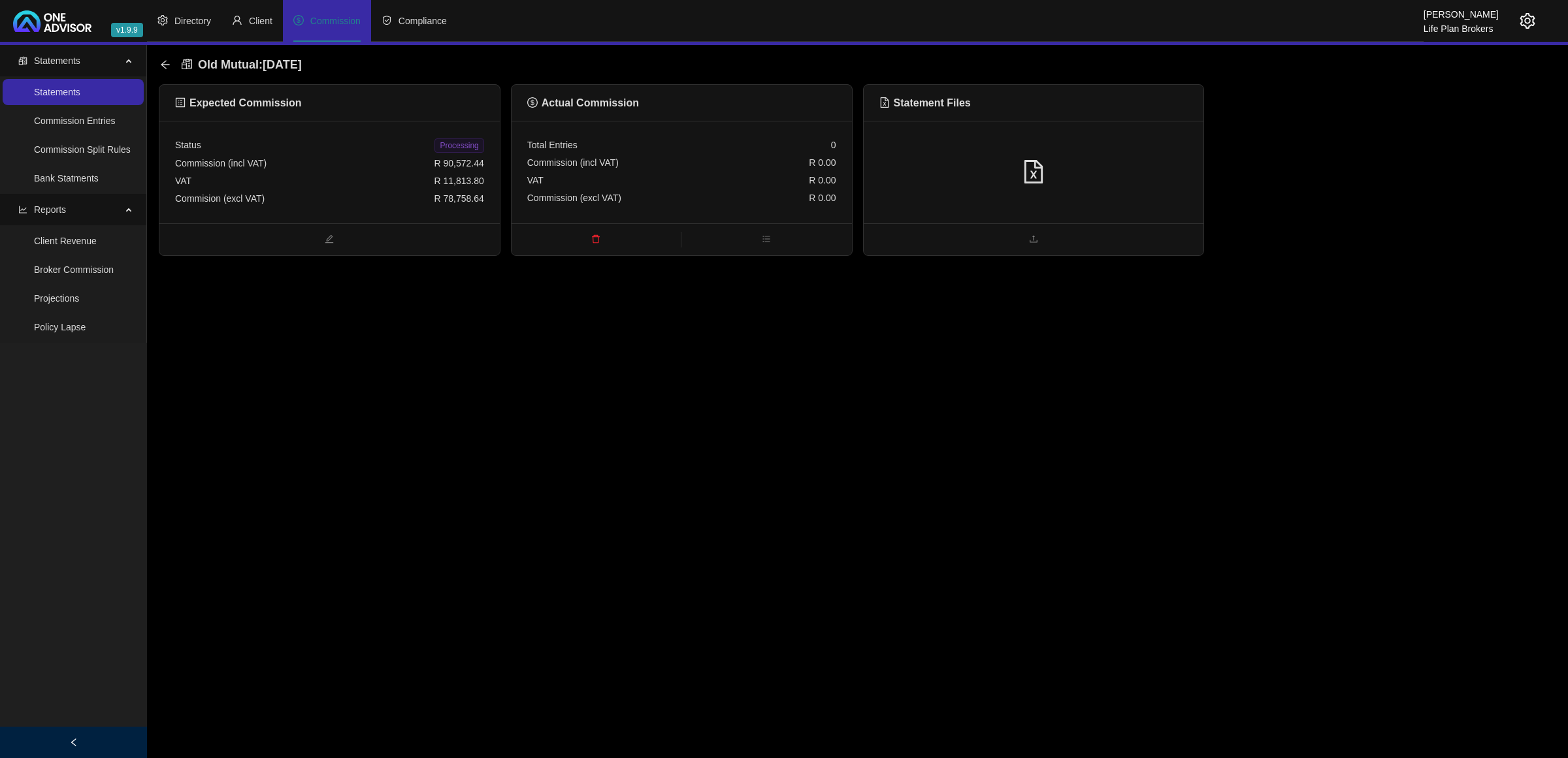
click at [1098, 172] on div at bounding box center [1033, 172] width 309 height 25
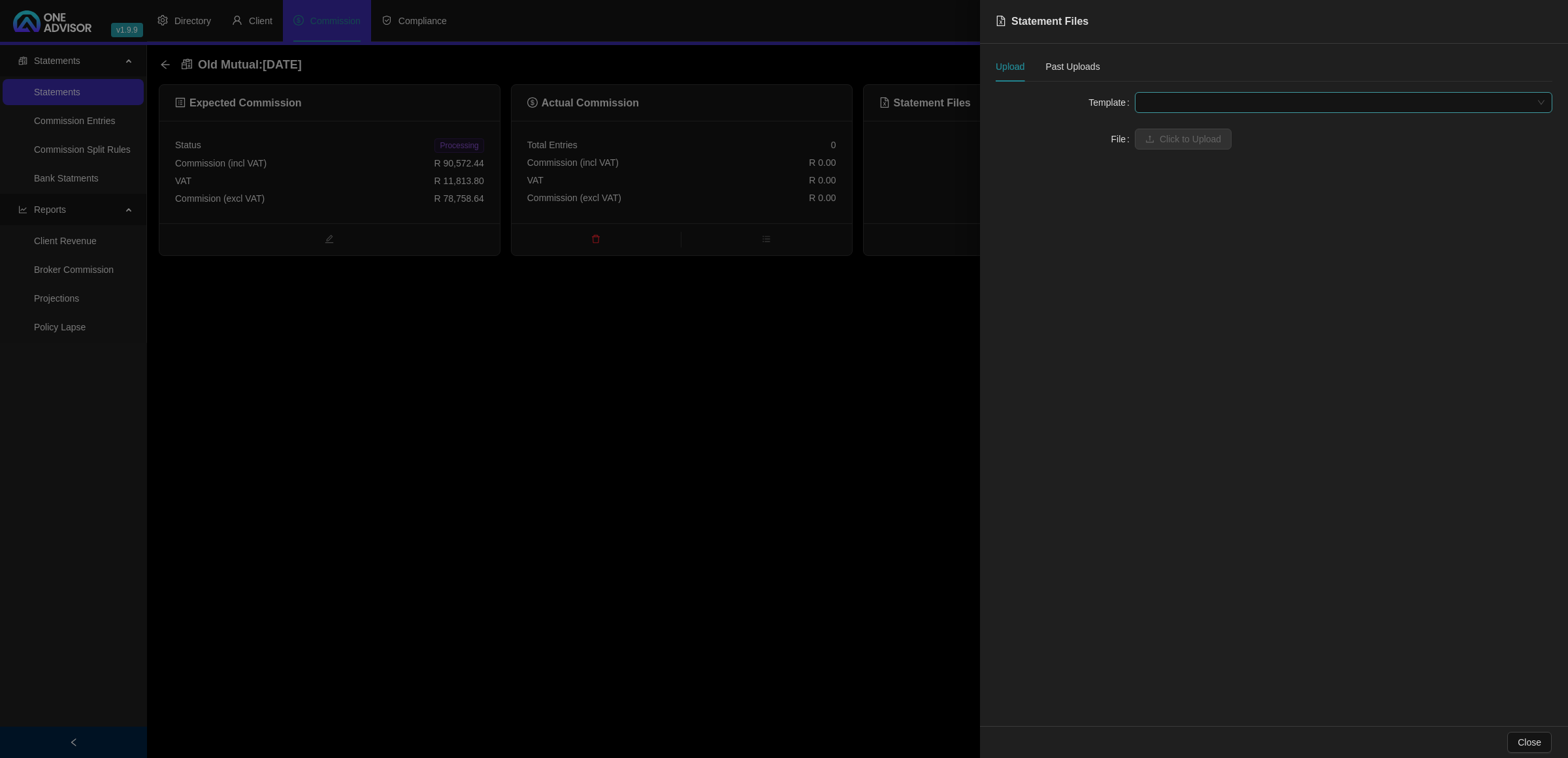
drag, startPoint x: 1181, startPoint y: 102, endPoint x: 1176, endPoint y: 109, distance: 8.6
click at [1181, 107] on span at bounding box center [1344, 103] width 402 height 20
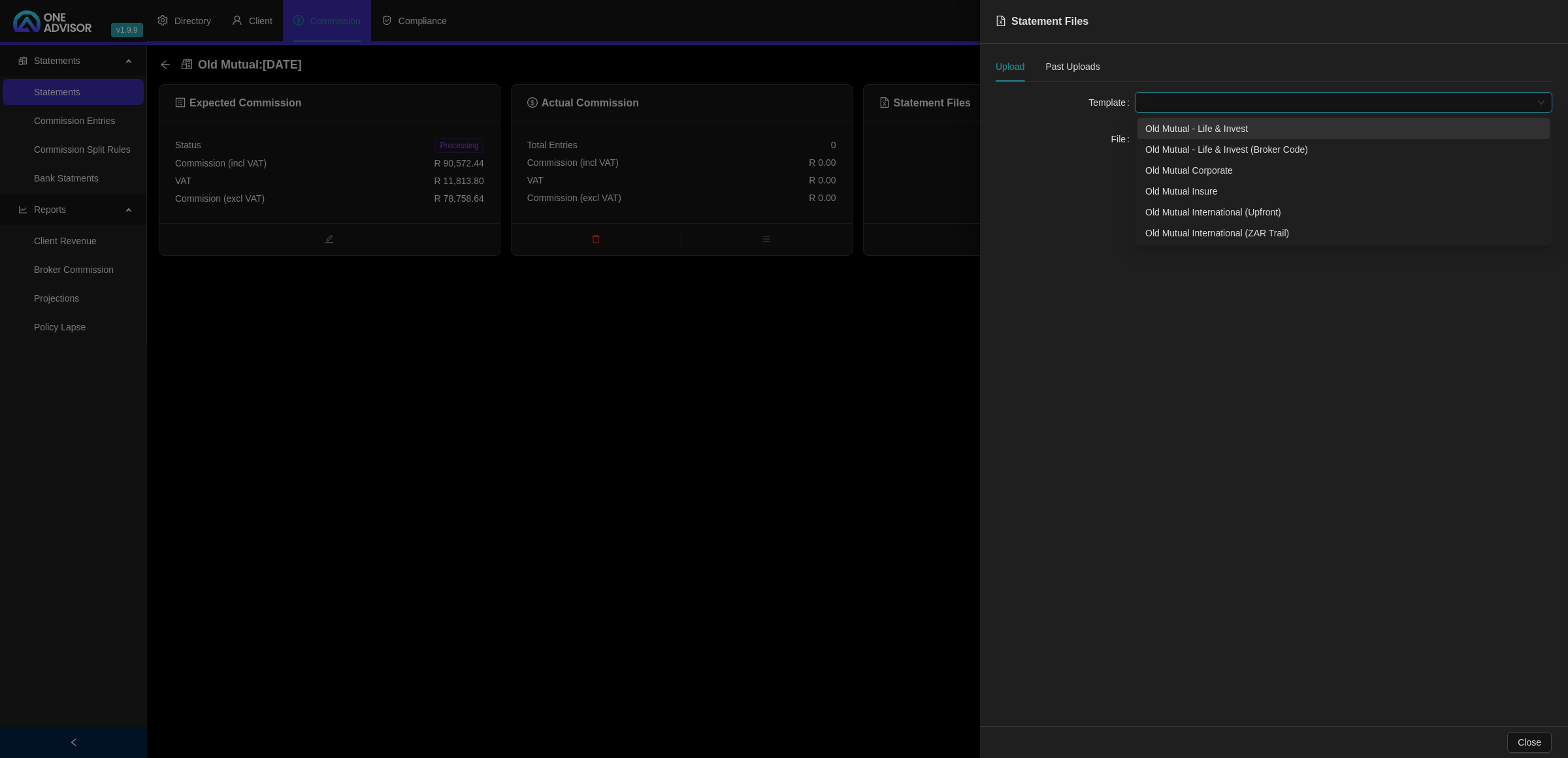
click at [1158, 132] on div "Old Mutual - Life & Invest" at bounding box center [1344, 129] width 397 height 14
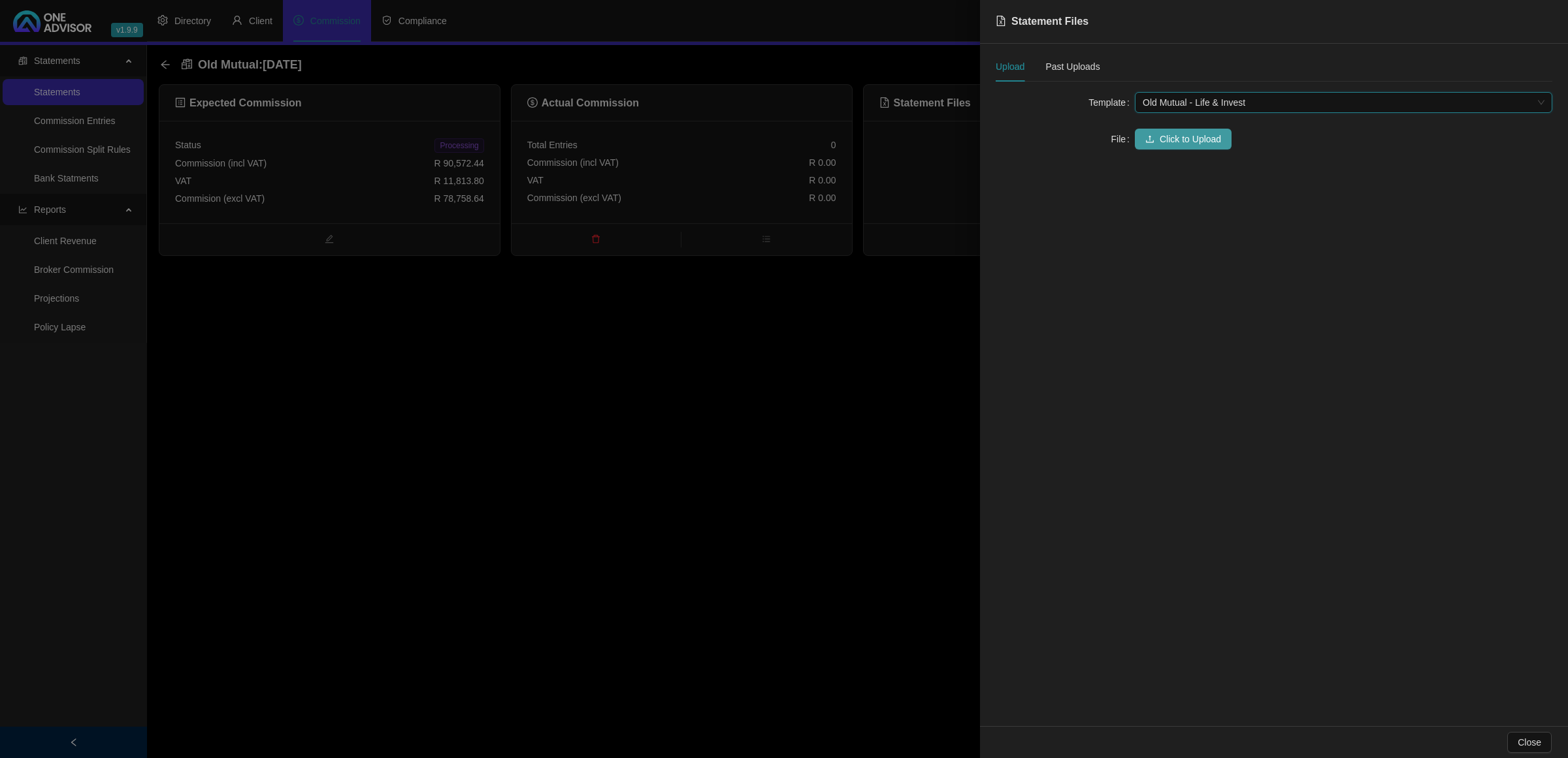
click at [1150, 138] on icon "upload" at bounding box center [1150, 139] width 9 height 9
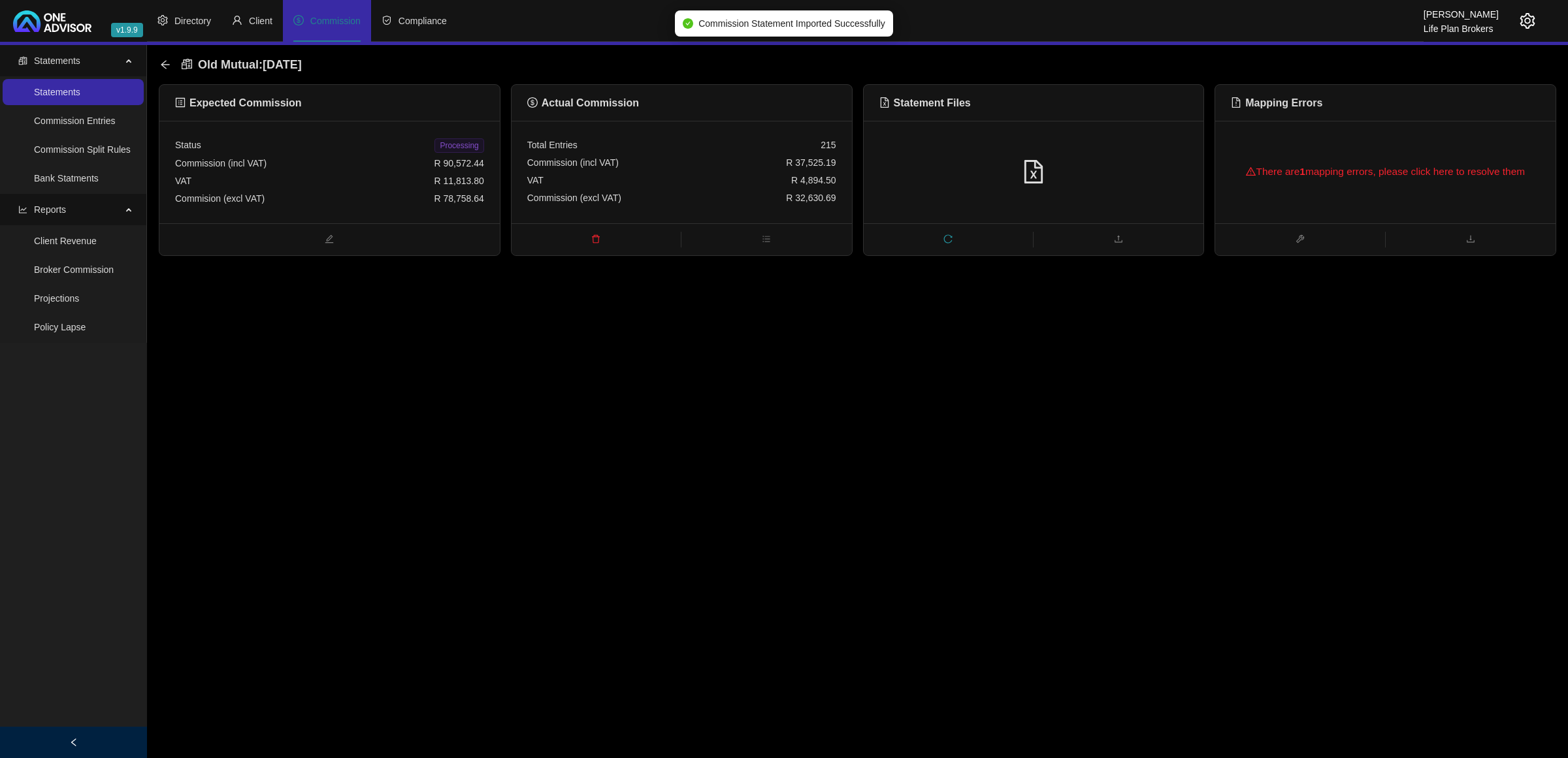
click at [1314, 151] on div "There are 1 mapping errors, please click here to resolve them" at bounding box center [1385, 172] width 309 height 42
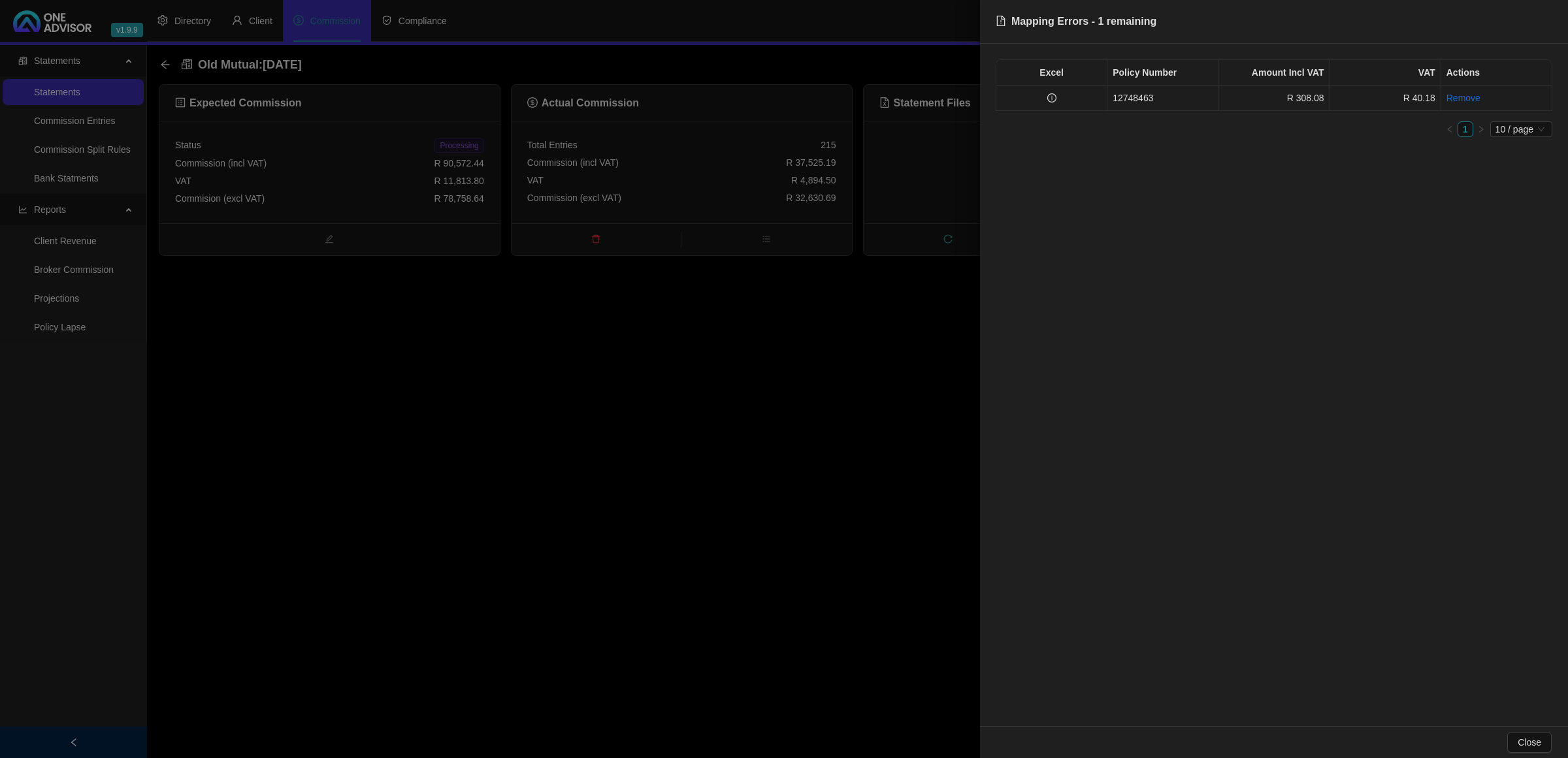
click at [1097, 96] on td at bounding box center [1052, 98] width 111 height 26
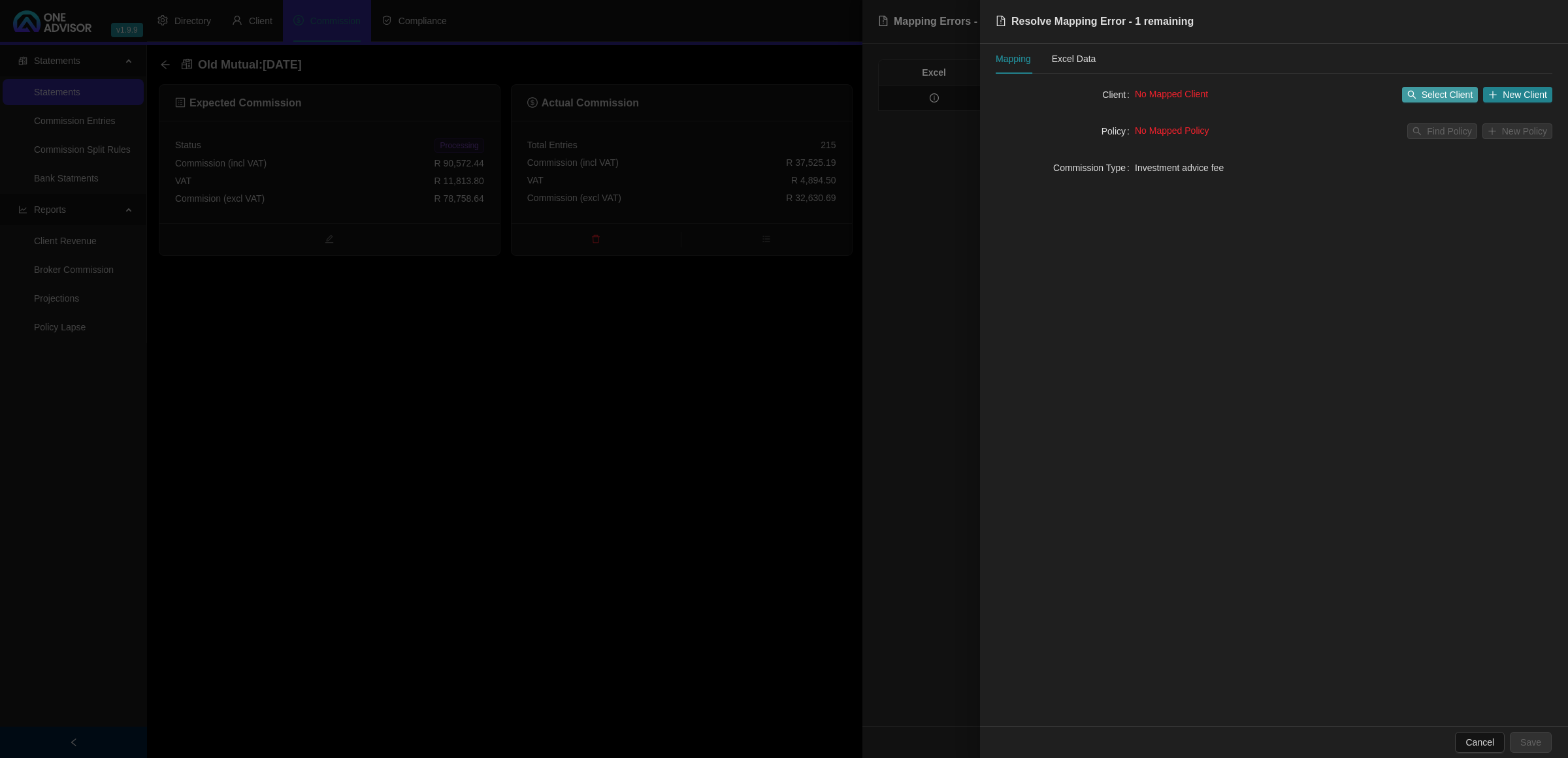
click at [1457, 89] on span "Select Client" at bounding box center [1448, 95] width 51 height 14
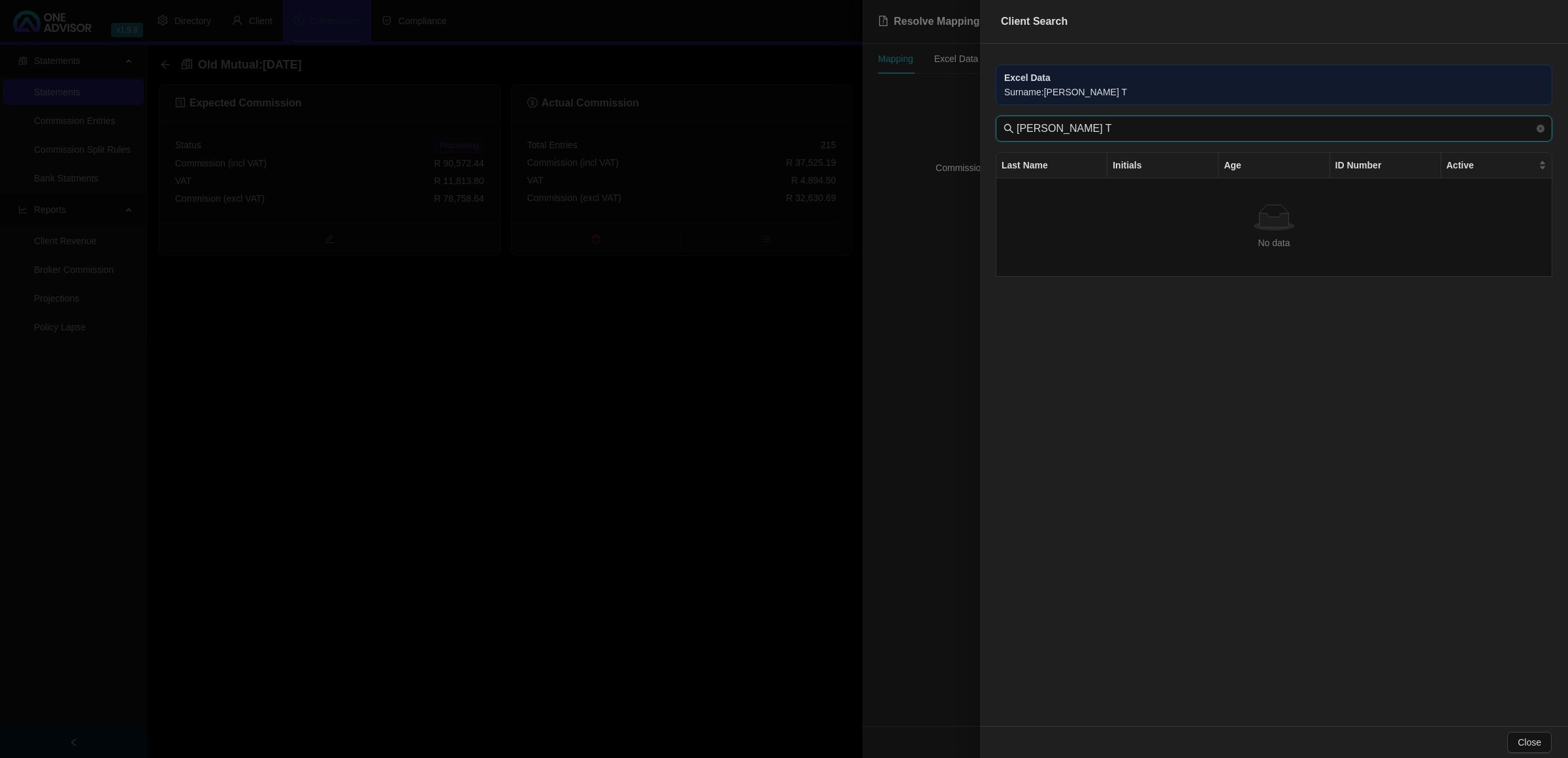
click at [1119, 131] on input "[PERSON_NAME] T" at bounding box center [1275, 129] width 517 height 16
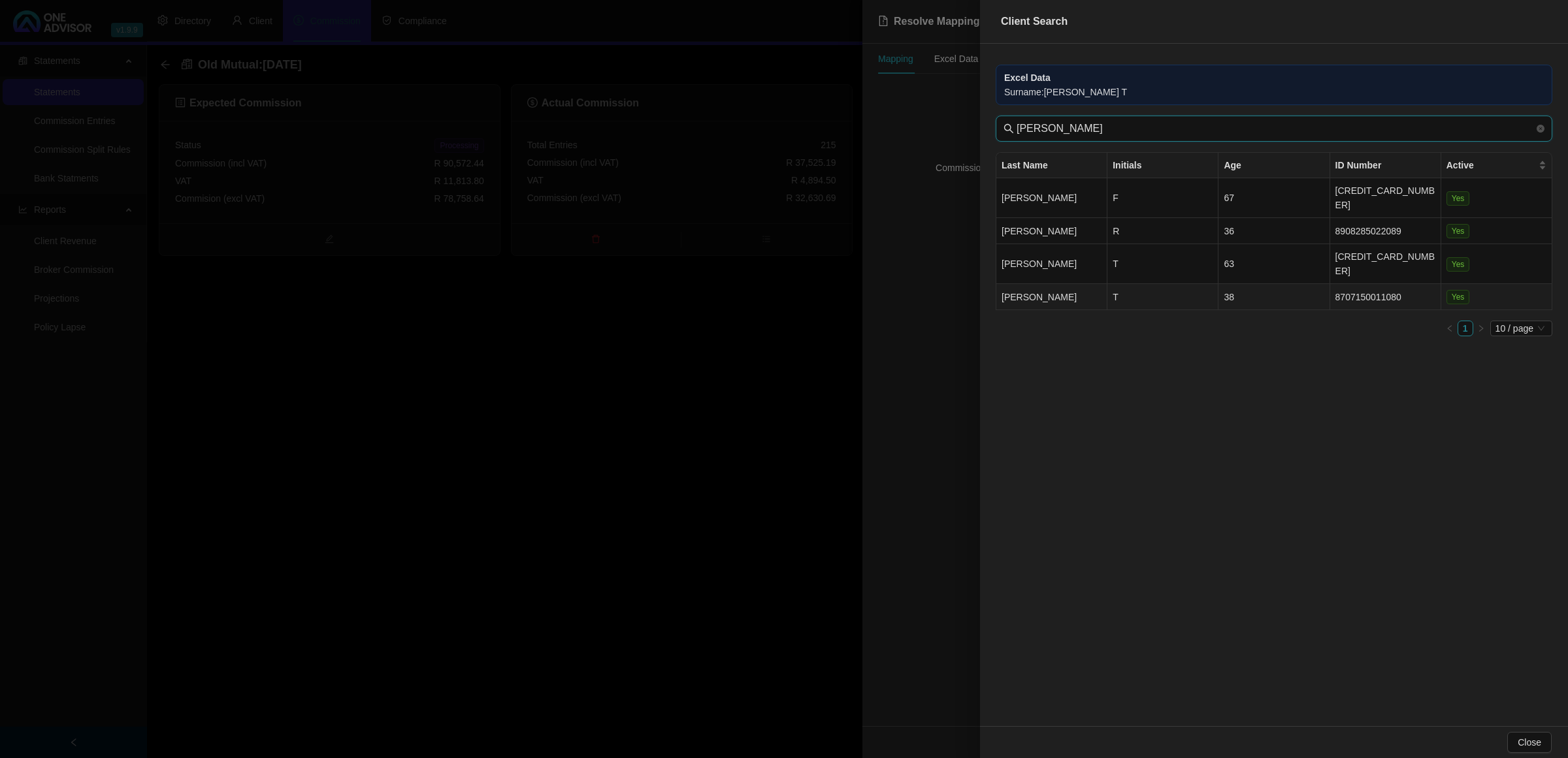
type input "[PERSON_NAME]"
click at [1140, 284] on td "T" at bounding box center [1163, 297] width 111 height 26
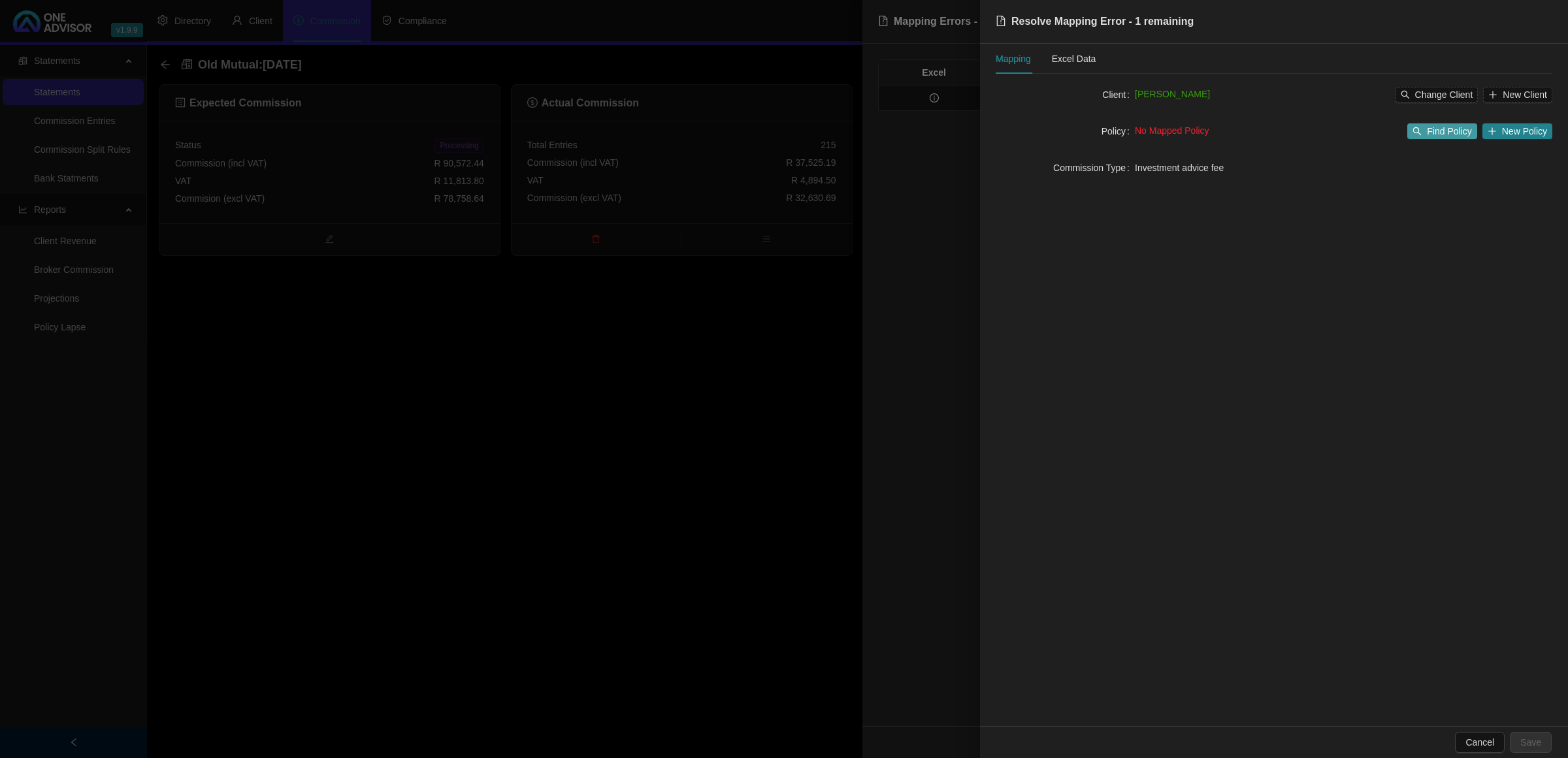
click at [1451, 124] on span "Find Policy" at bounding box center [1449, 132] width 44 height 14
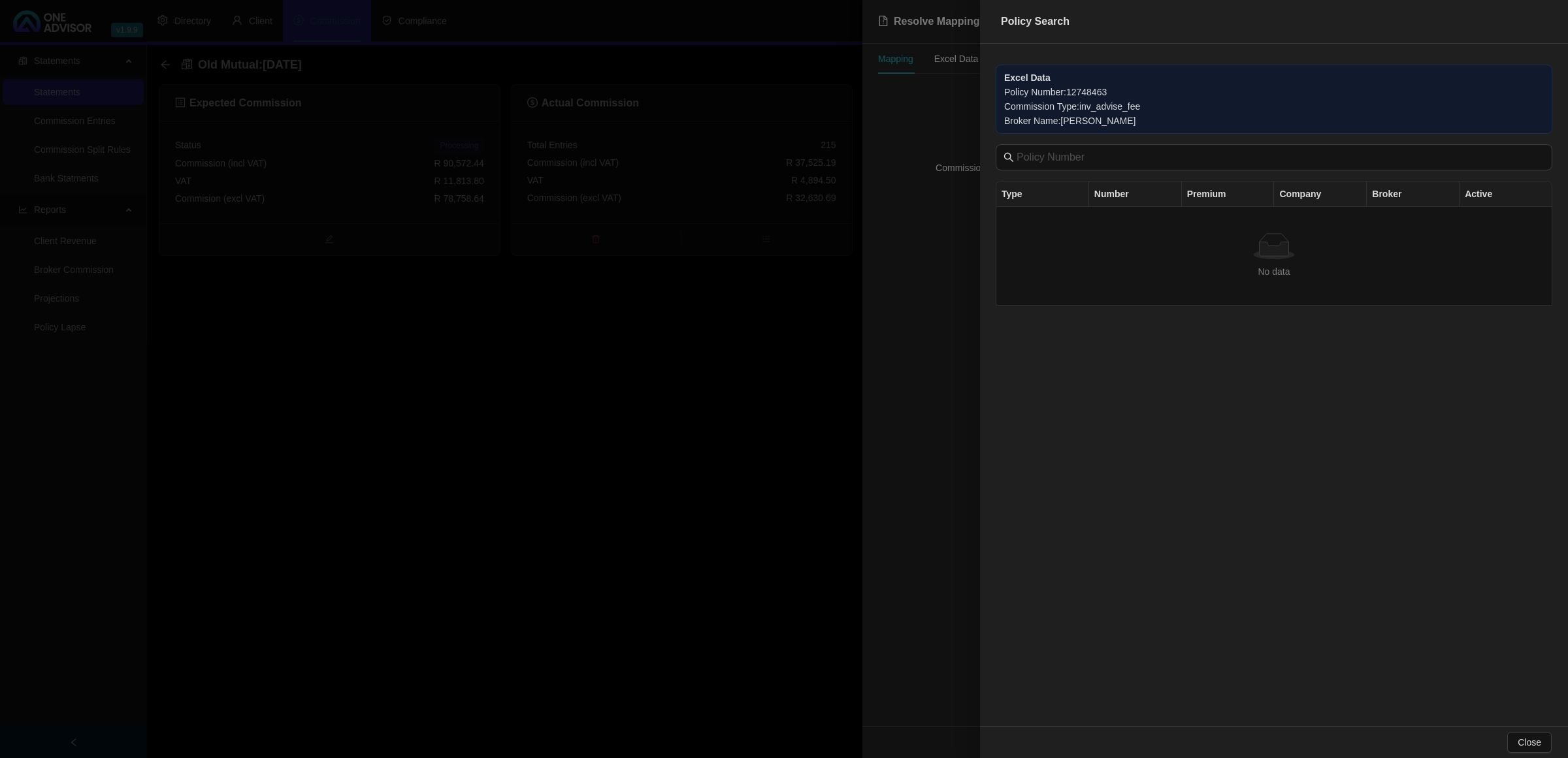
click at [951, 272] on div at bounding box center [784, 379] width 1568 height 758
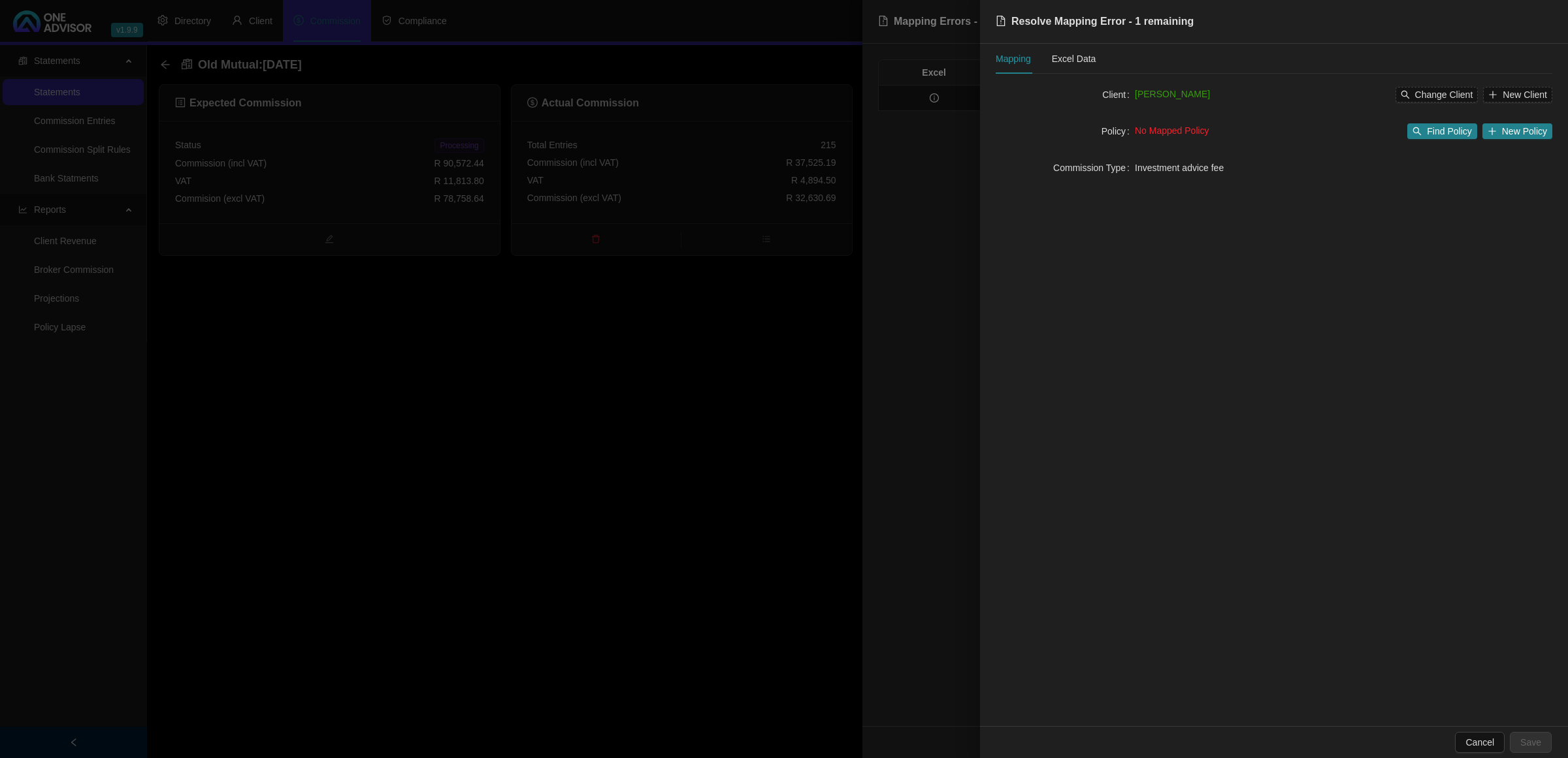
click at [891, 213] on div at bounding box center [784, 379] width 1568 height 758
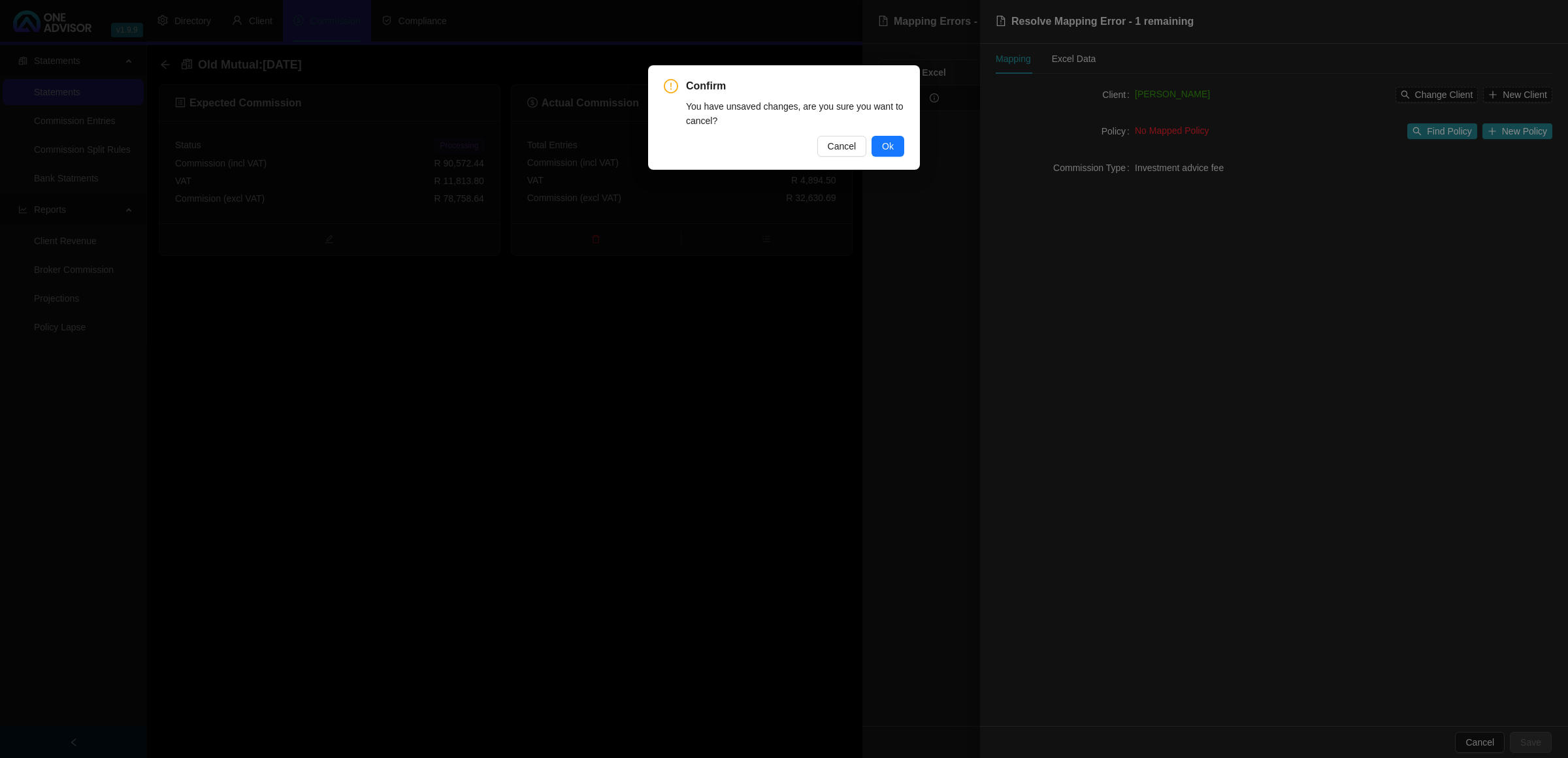
click at [703, 397] on div "Confirm You have unsaved changes, are you sure you want to cancel? Cancel Ok" at bounding box center [784, 379] width 1568 height 758
drag, startPoint x: 893, startPoint y: 144, endPoint x: 853, endPoint y: 171, distance: 48.3
click at [893, 145] on span "Ok" at bounding box center [888, 146] width 12 height 14
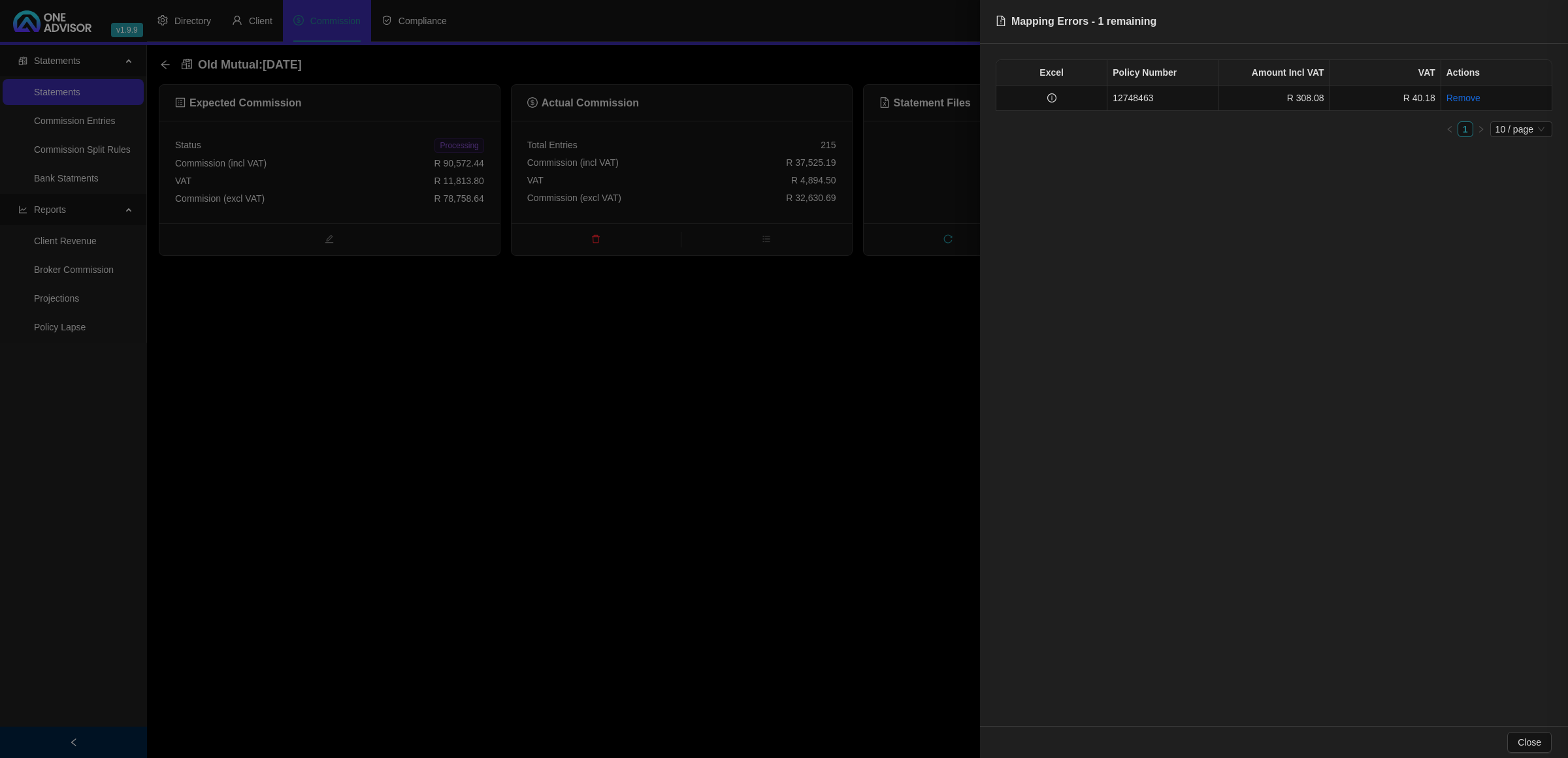
click at [673, 413] on div at bounding box center [784, 379] width 1568 height 758
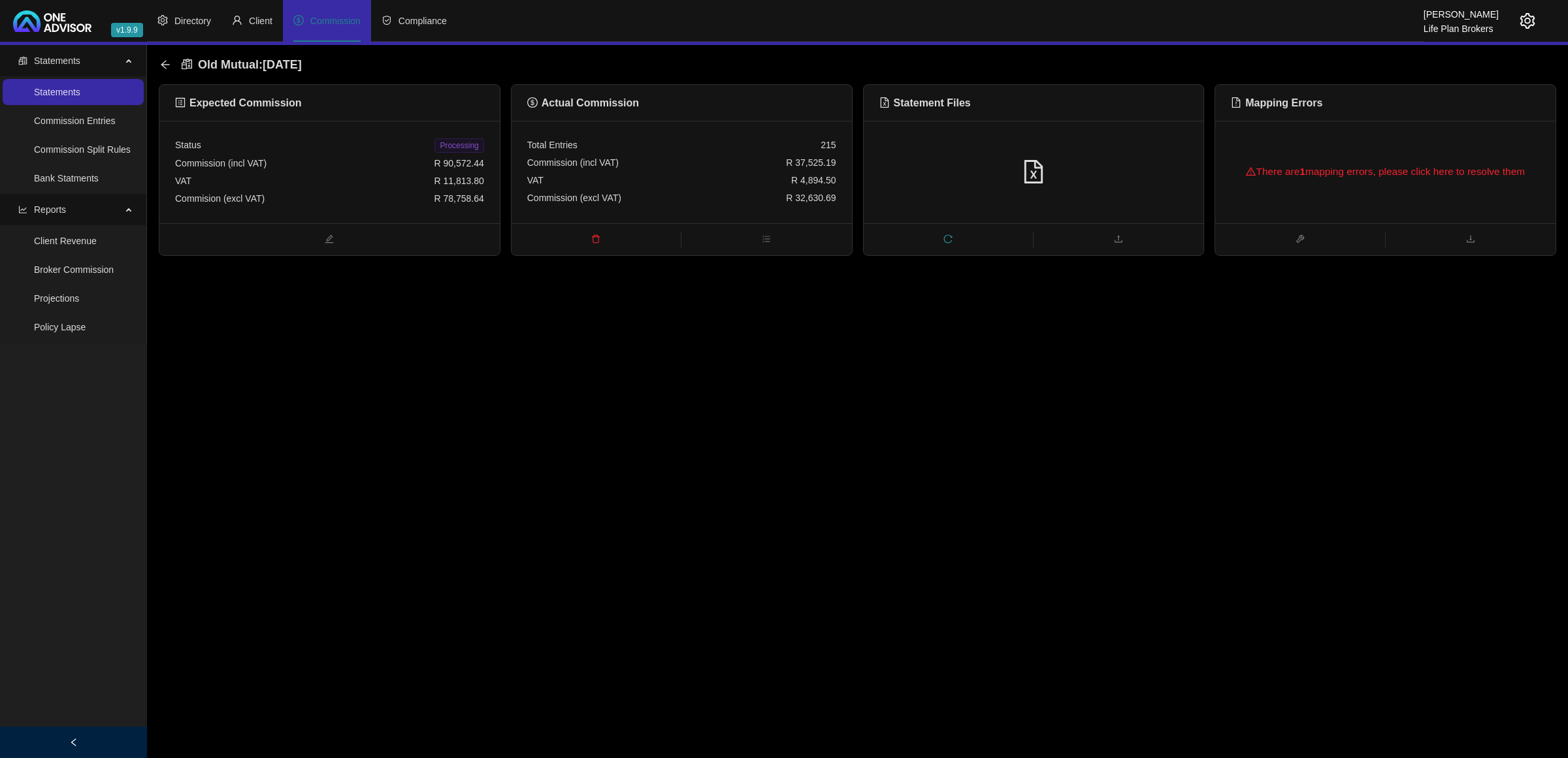
click at [1311, 185] on div "There are 1 mapping errors, please click here to resolve them" at bounding box center [1385, 172] width 309 height 42
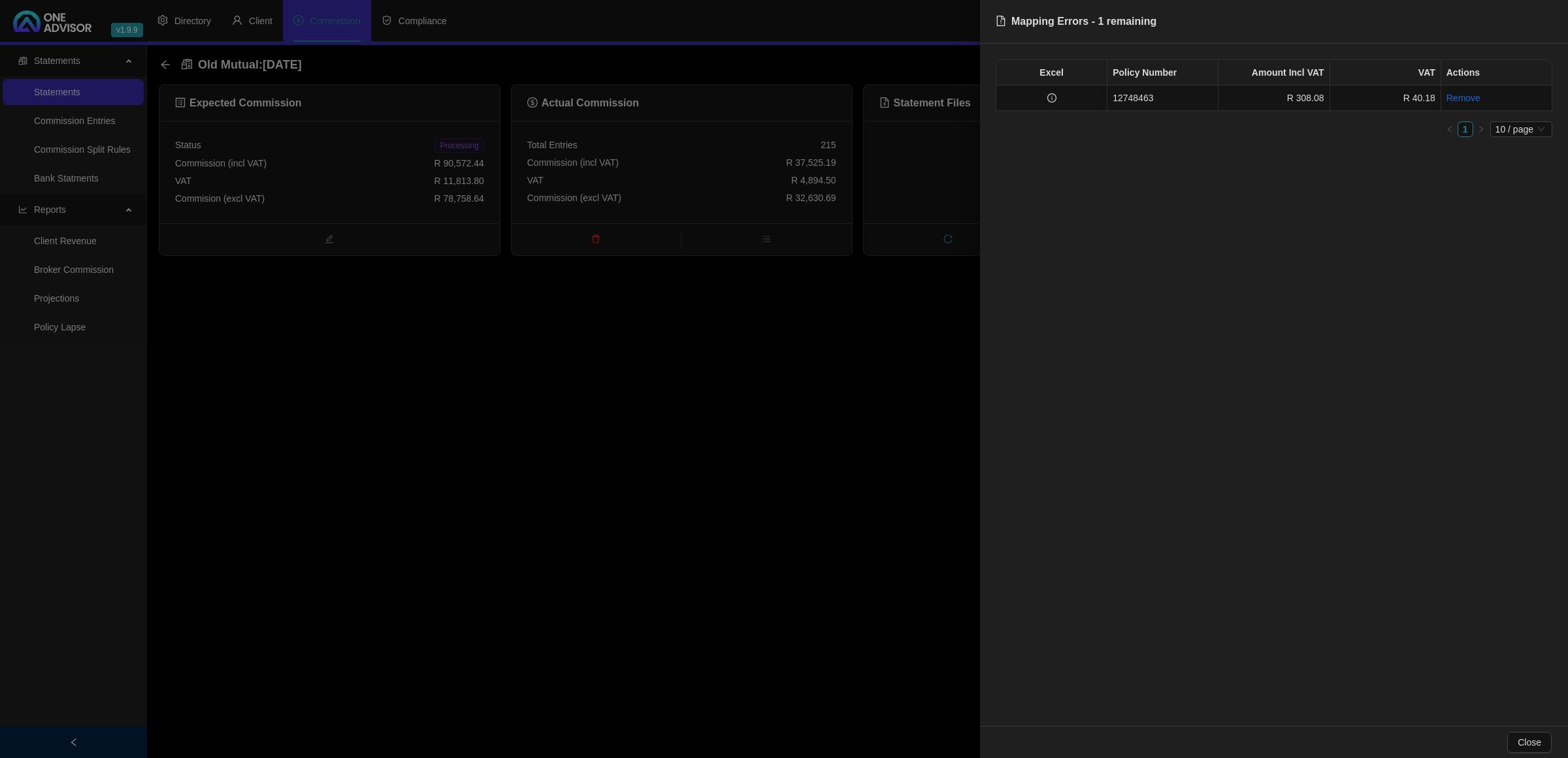
click at [949, 323] on div at bounding box center [784, 379] width 1568 height 758
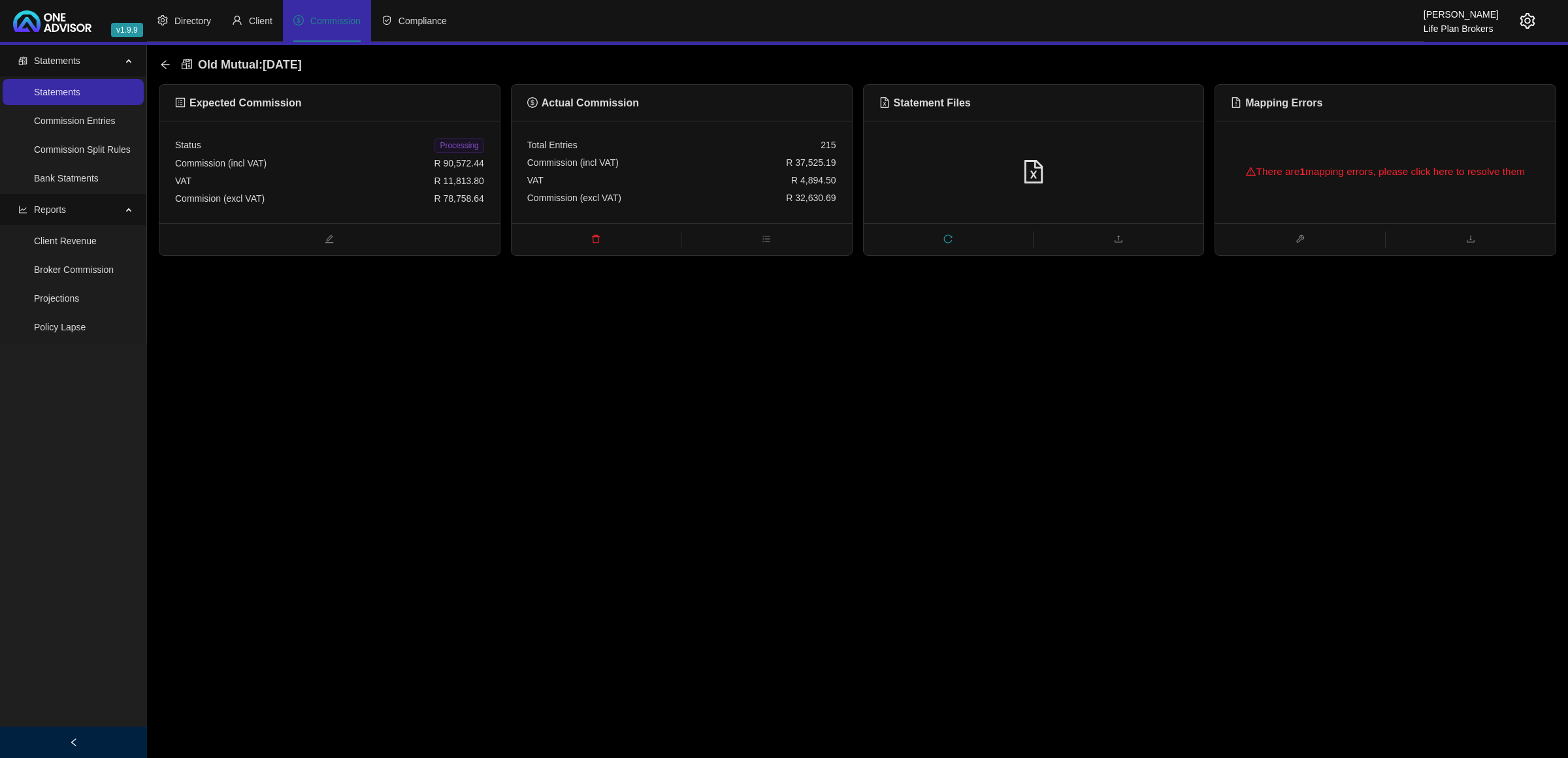
click at [1160, 160] on div at bounding box center [1033, 172] width 309 height 25
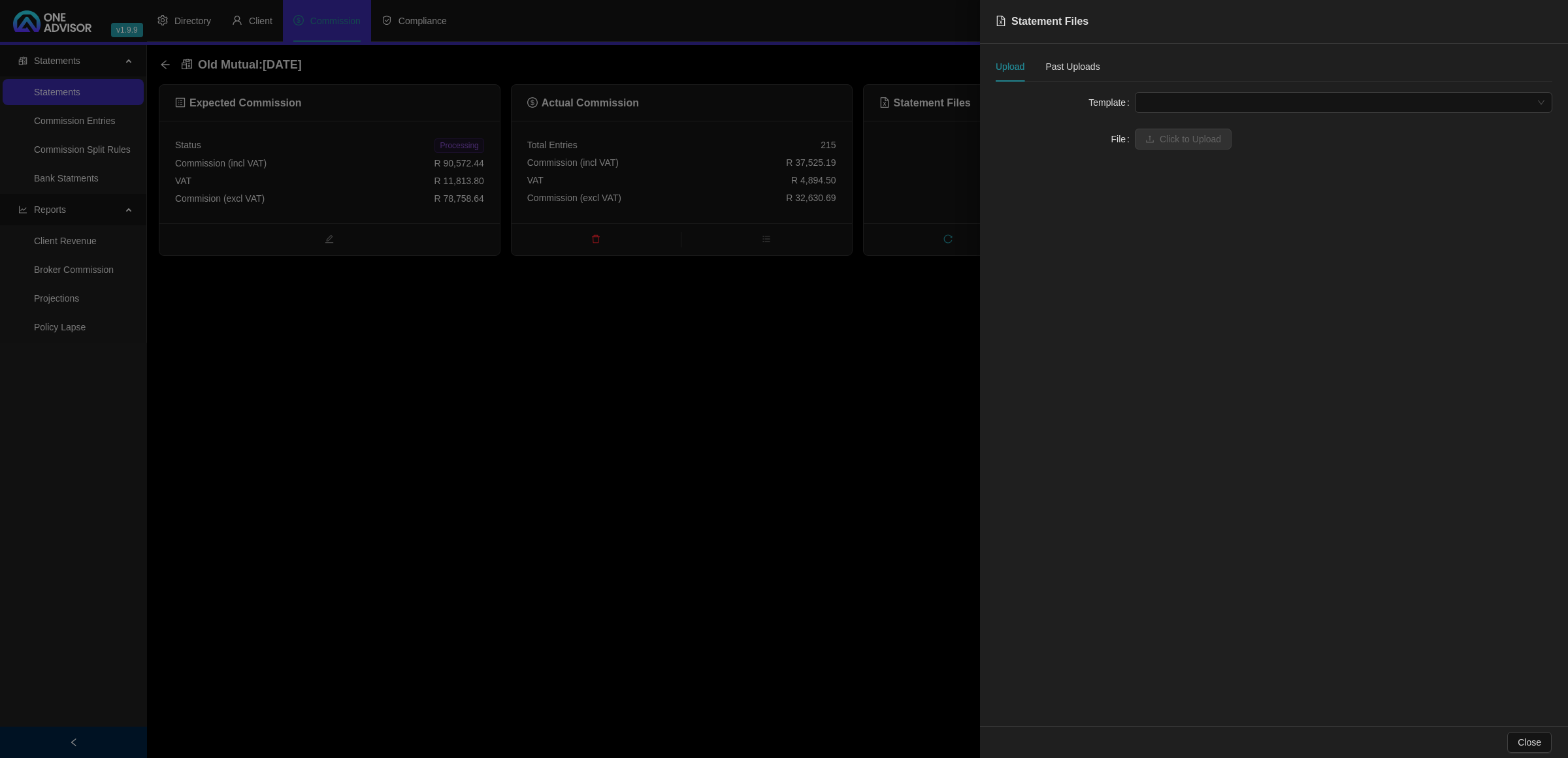
drag, startPoint x: 1176, startPoint y: 101, endPoint x: 1160, endPoint y: 113, distance: 20.0
click at [1174, 103] on span at bounding box center [1344, 103] width 402 height 20
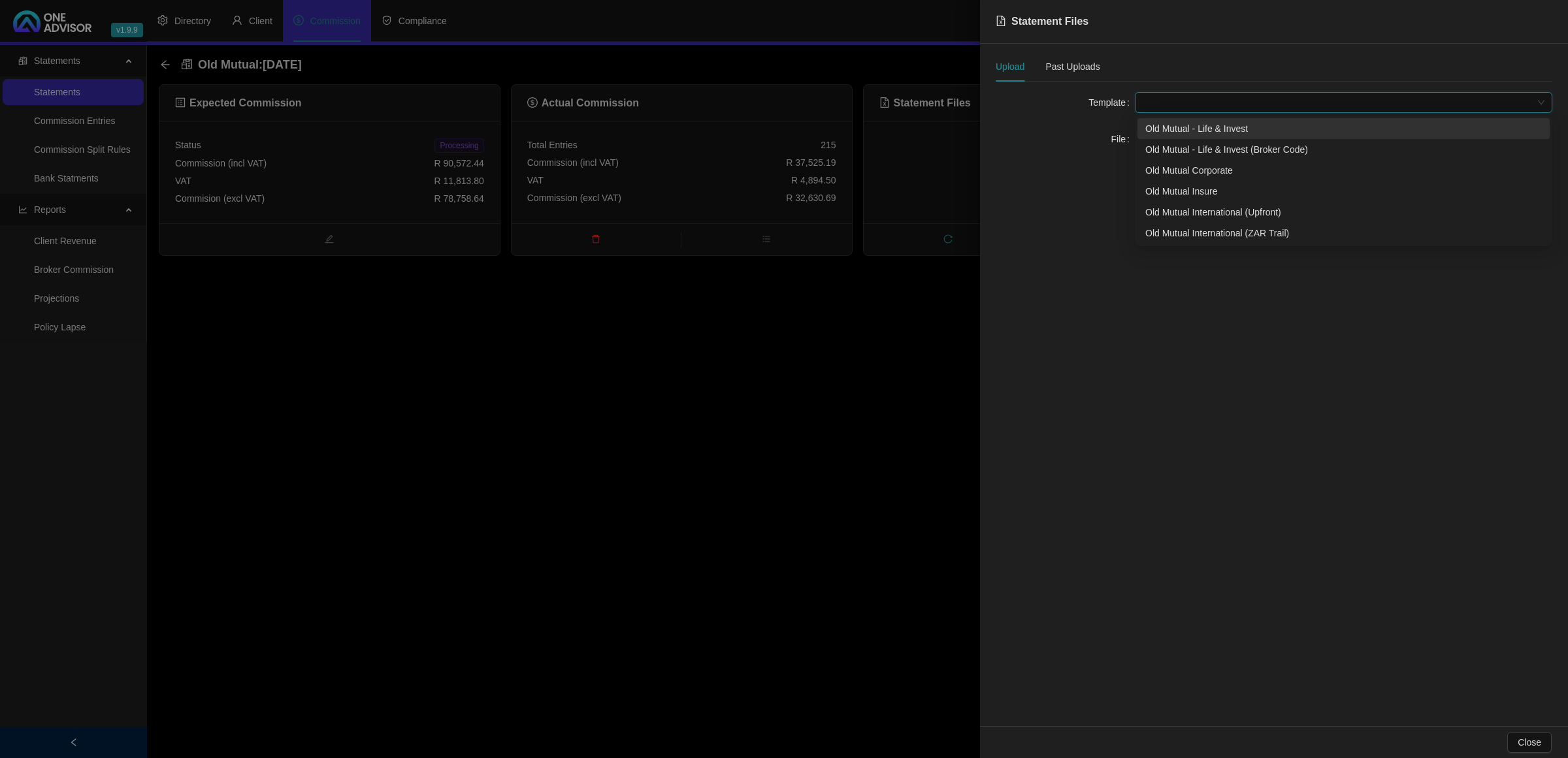
click at [1161, 132] on div "Old Mutual - Life & Invest" at bounding box center [1344, 129] width 397 height 14
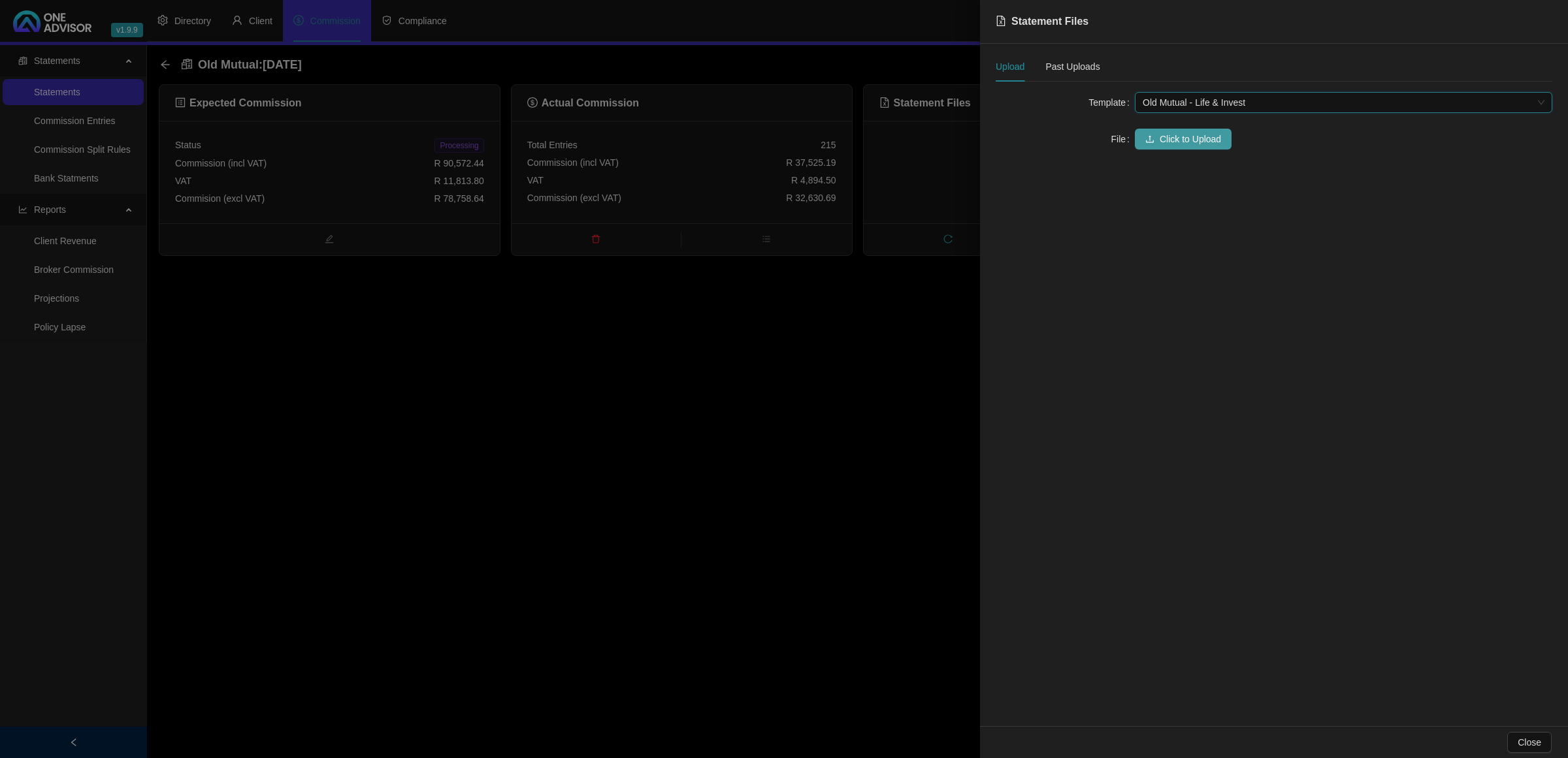
click at [1143, 144] on button "Click to Upload" at bounding box center [1183, 139] width 97 height 21
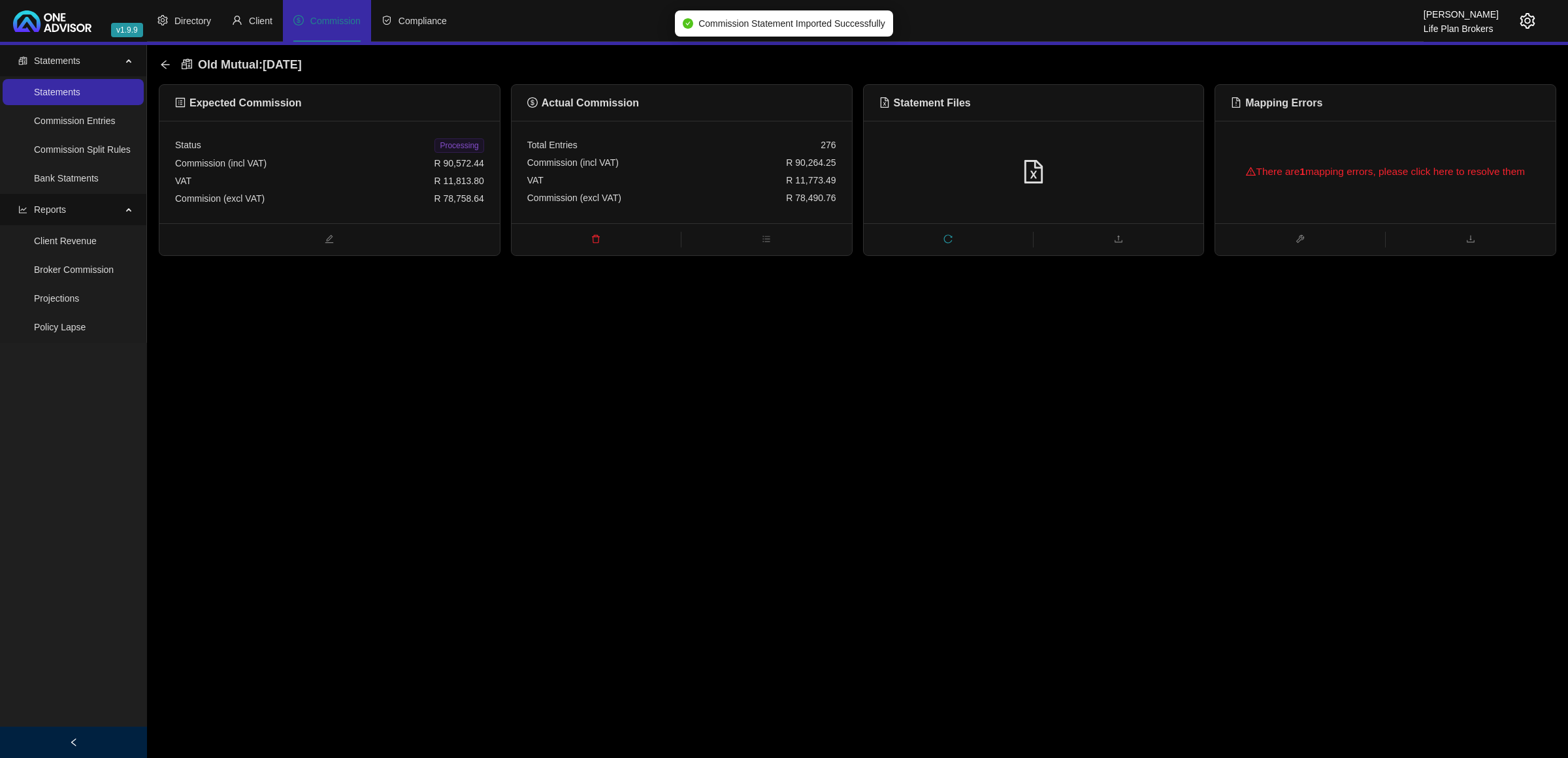
click at [1315, 172] on div "There are 1 mapping errors, please click here to resolve them" at bounding box center [1385, 172] width 309 height 42
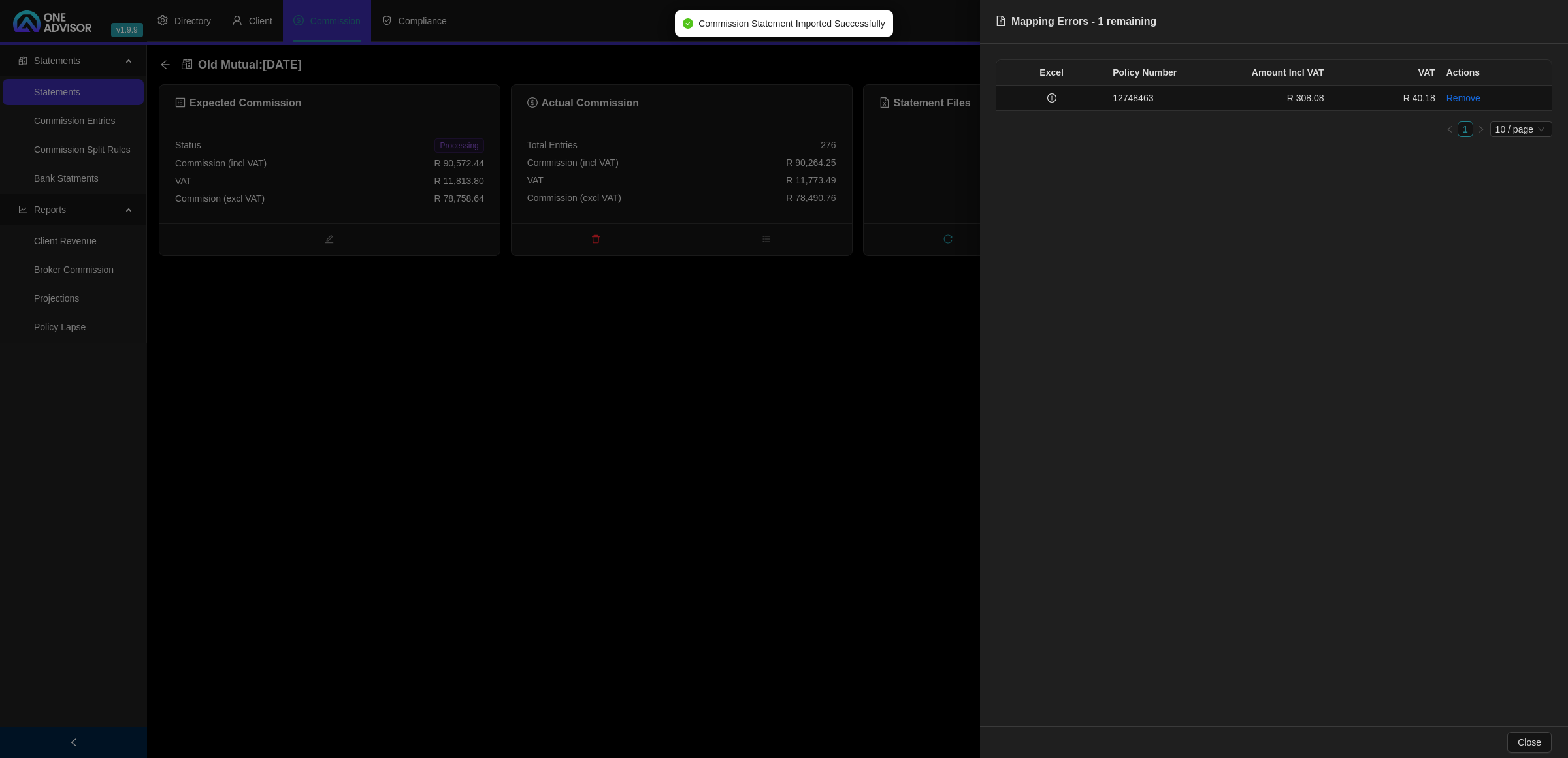
click at [671, 373] on div at bounding box center [784, 379] width 1568 height 758
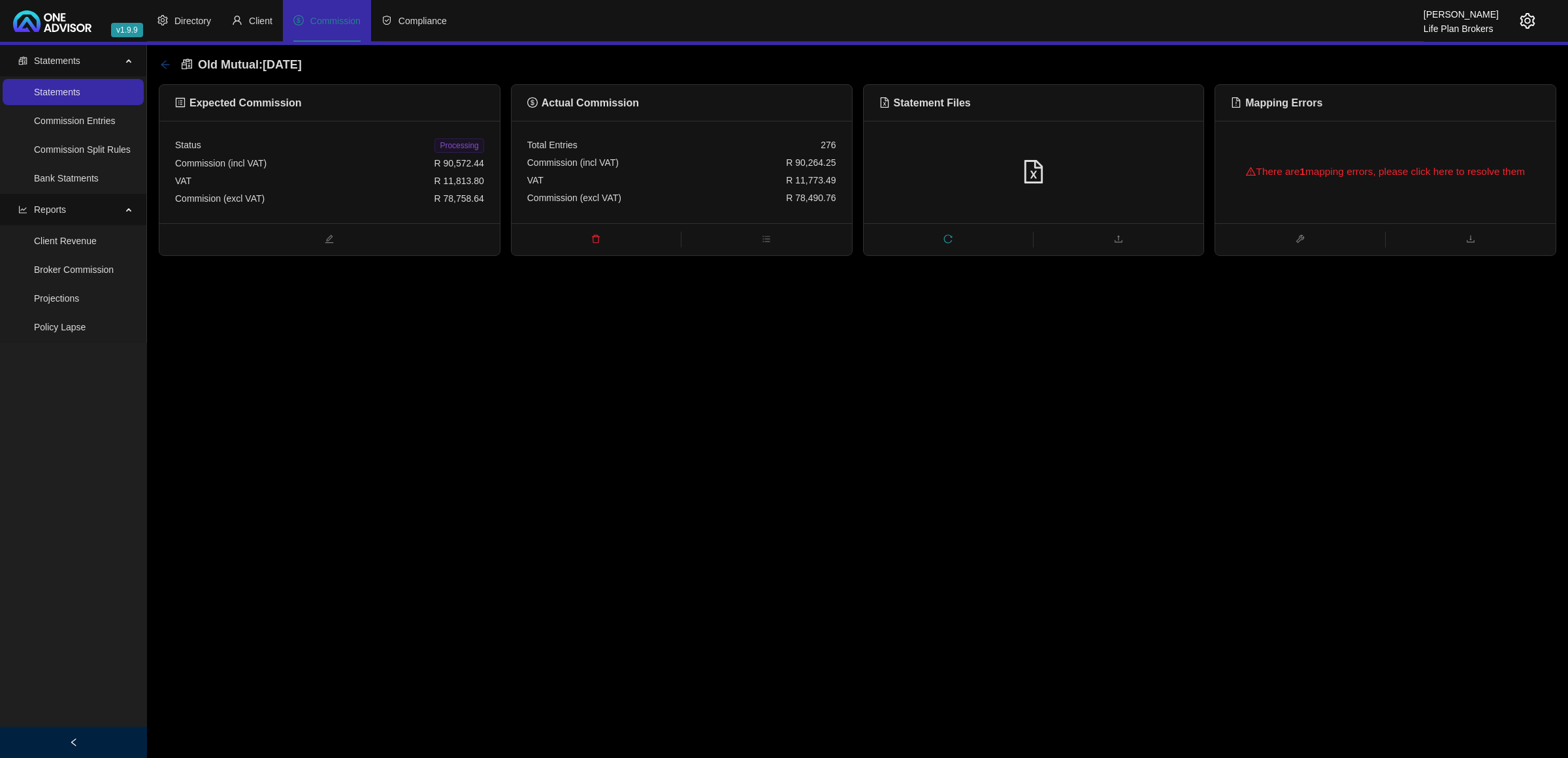
click at [161, 65] on icon "arrow-left" at bounding box center [165, 64] width 9 height 9
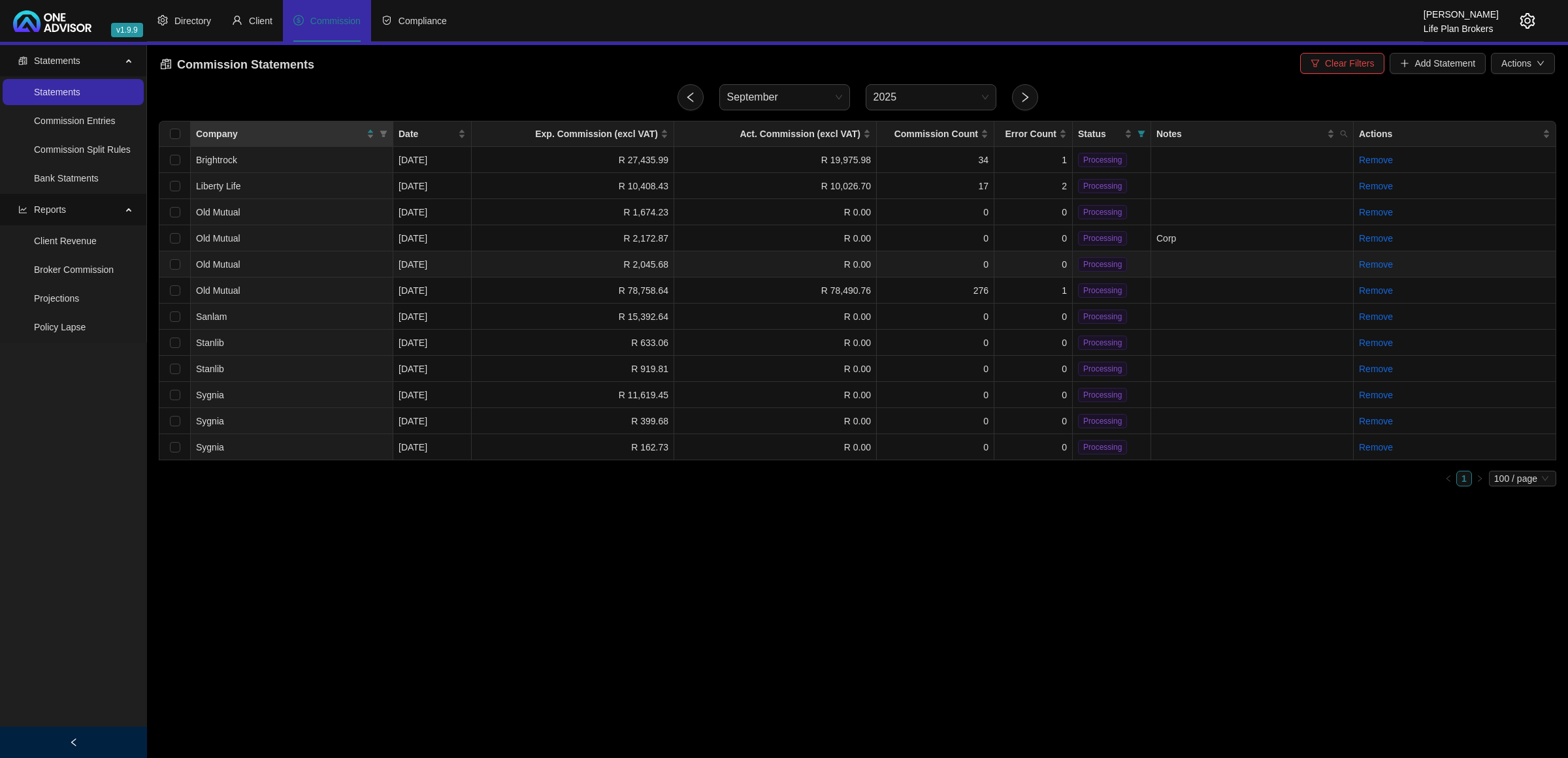
click at [494, 263] on td "R 2,045.68" at bounding box center [573, 265] width 203 height 26
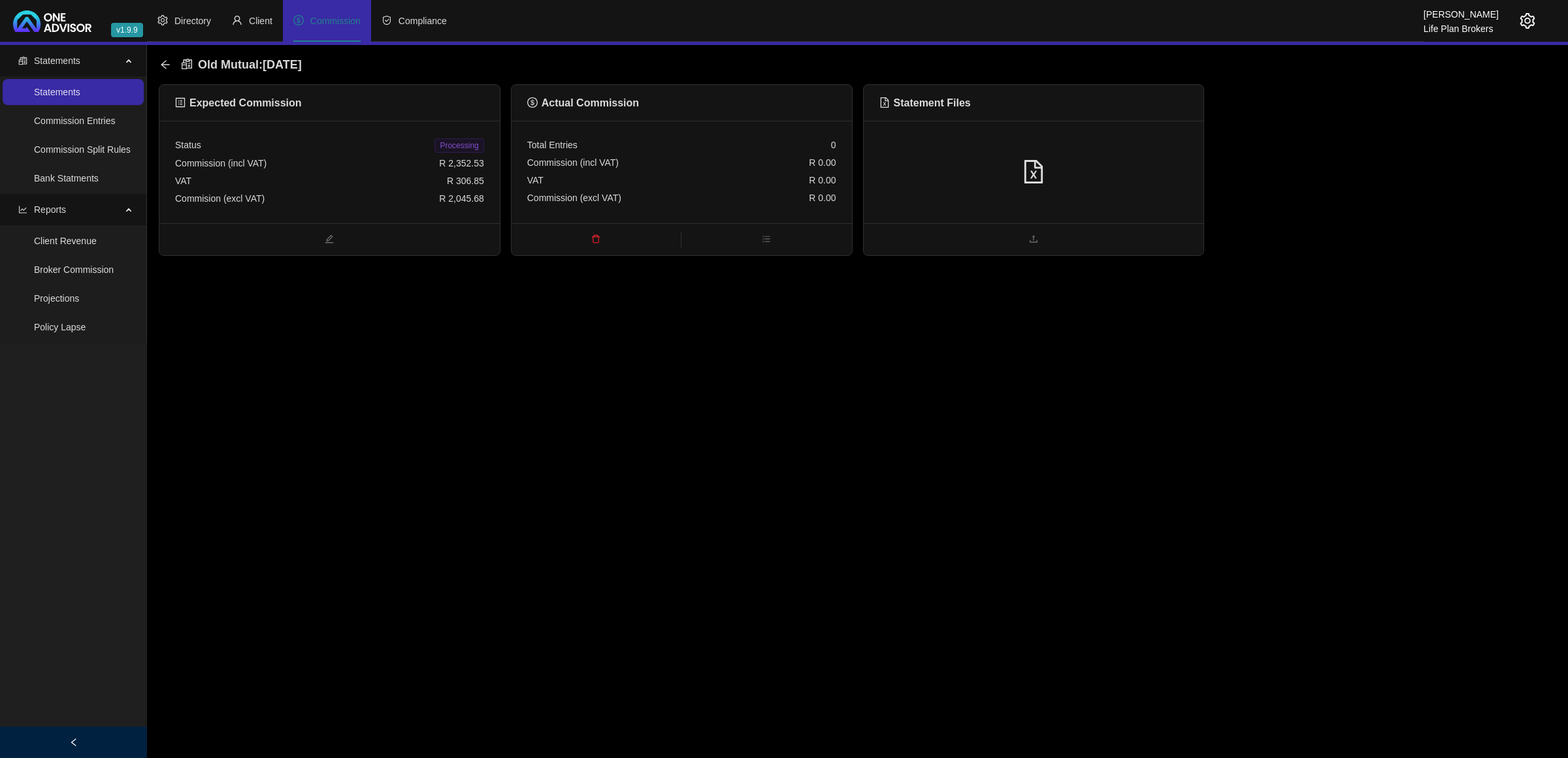
click at [1030, 197] on div at bounding box center [1033, 172] width 340 height 103
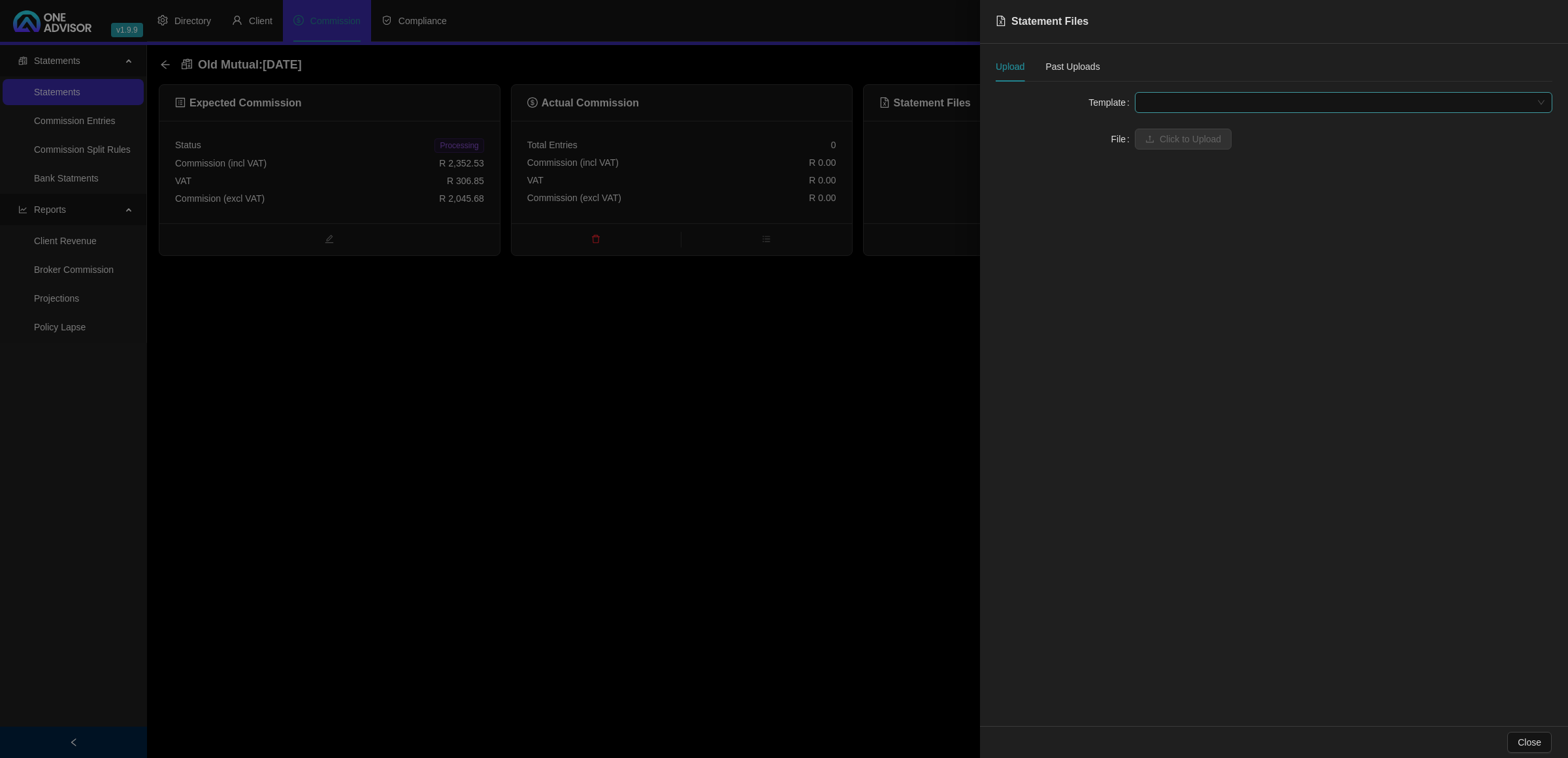
click at [1178, 97] on span at bounding box center [1344, 103] width 402 height 20
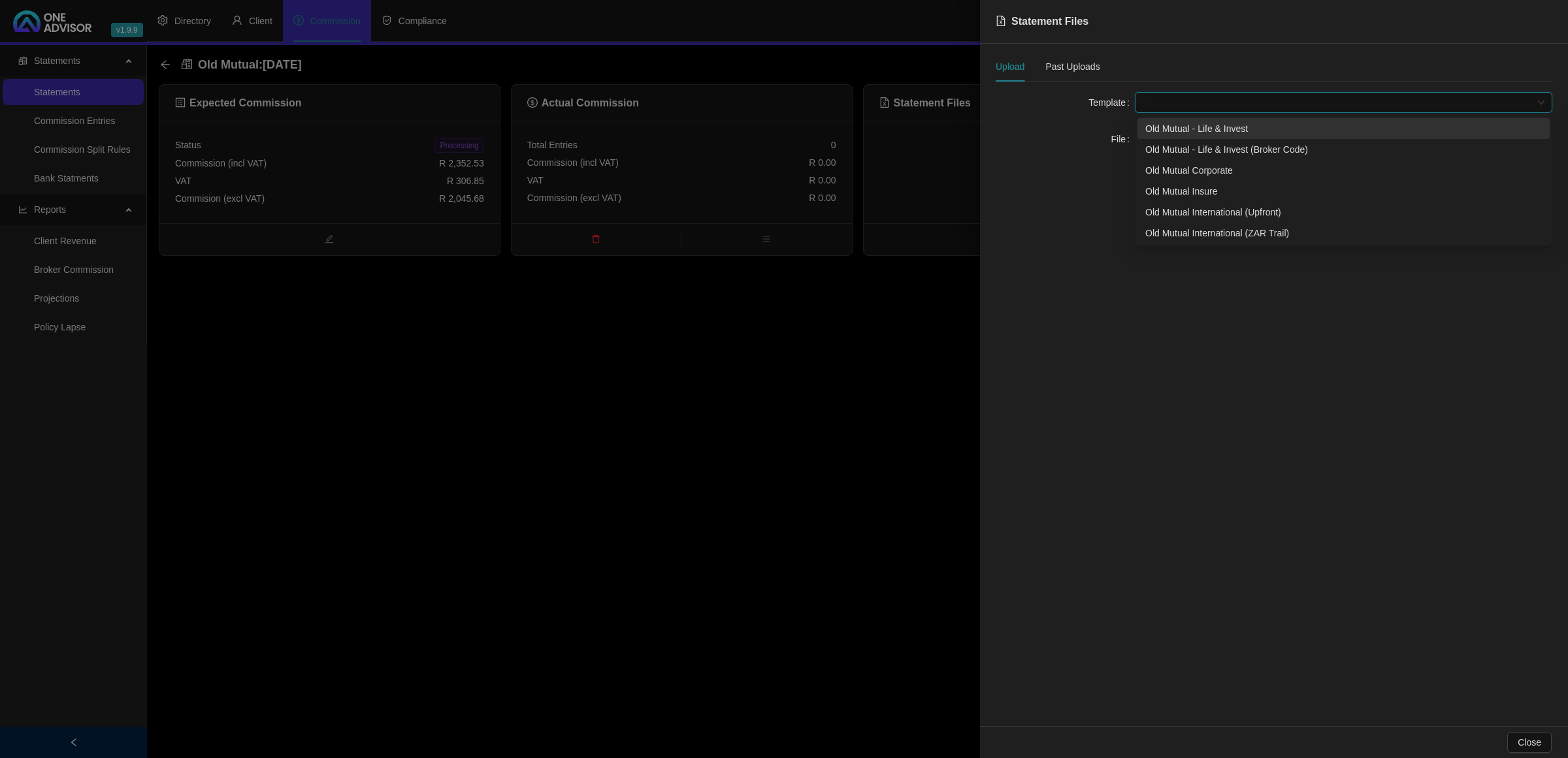
click at [1178, 129] on div "Old Mutual - Life & Invest" at bounding box center [1344, 129] width 397 height 14
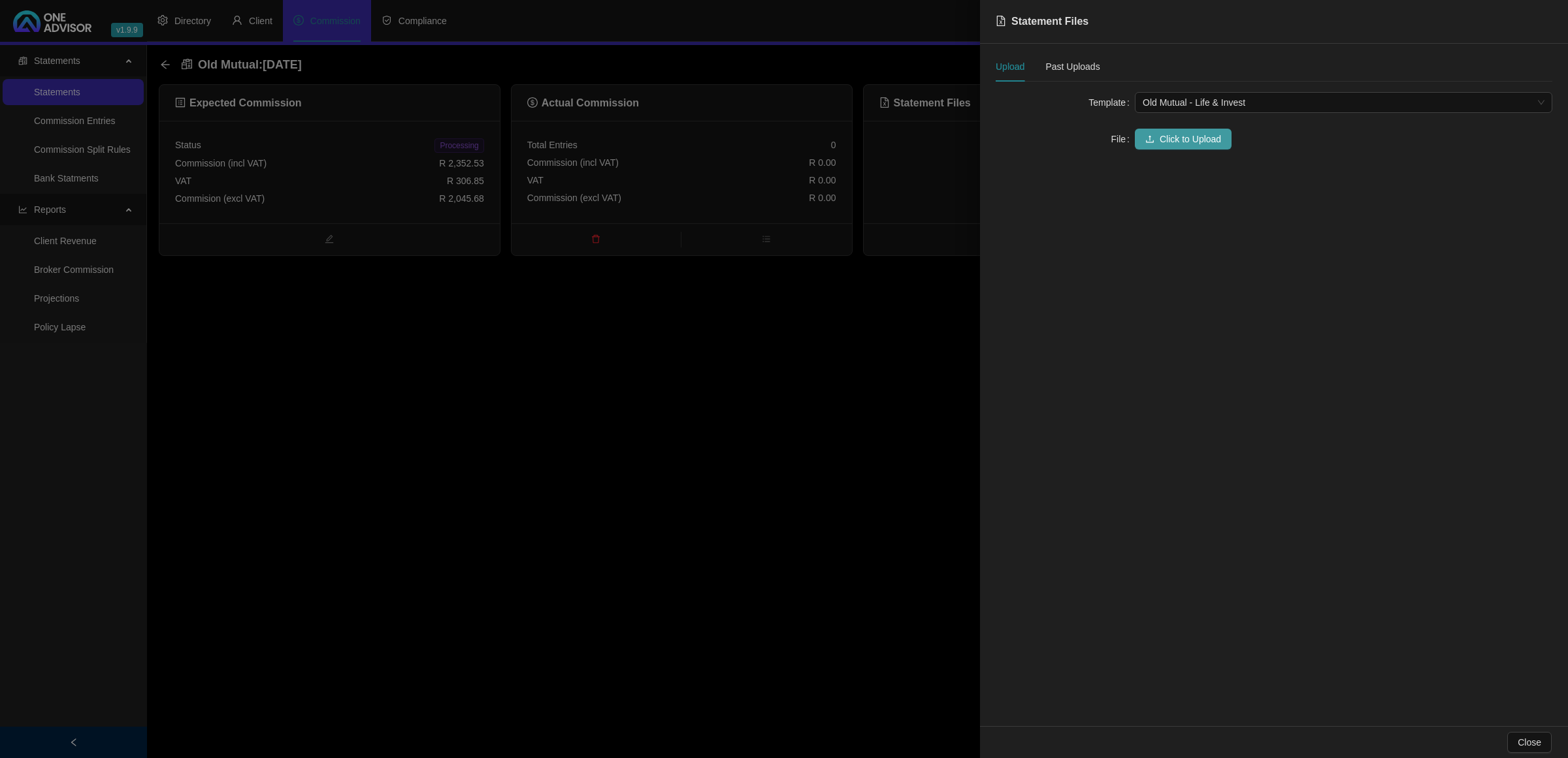
click at [1173, 135] on span "Click to Upload" at bounding box center [1190, 139] width 61 height 14
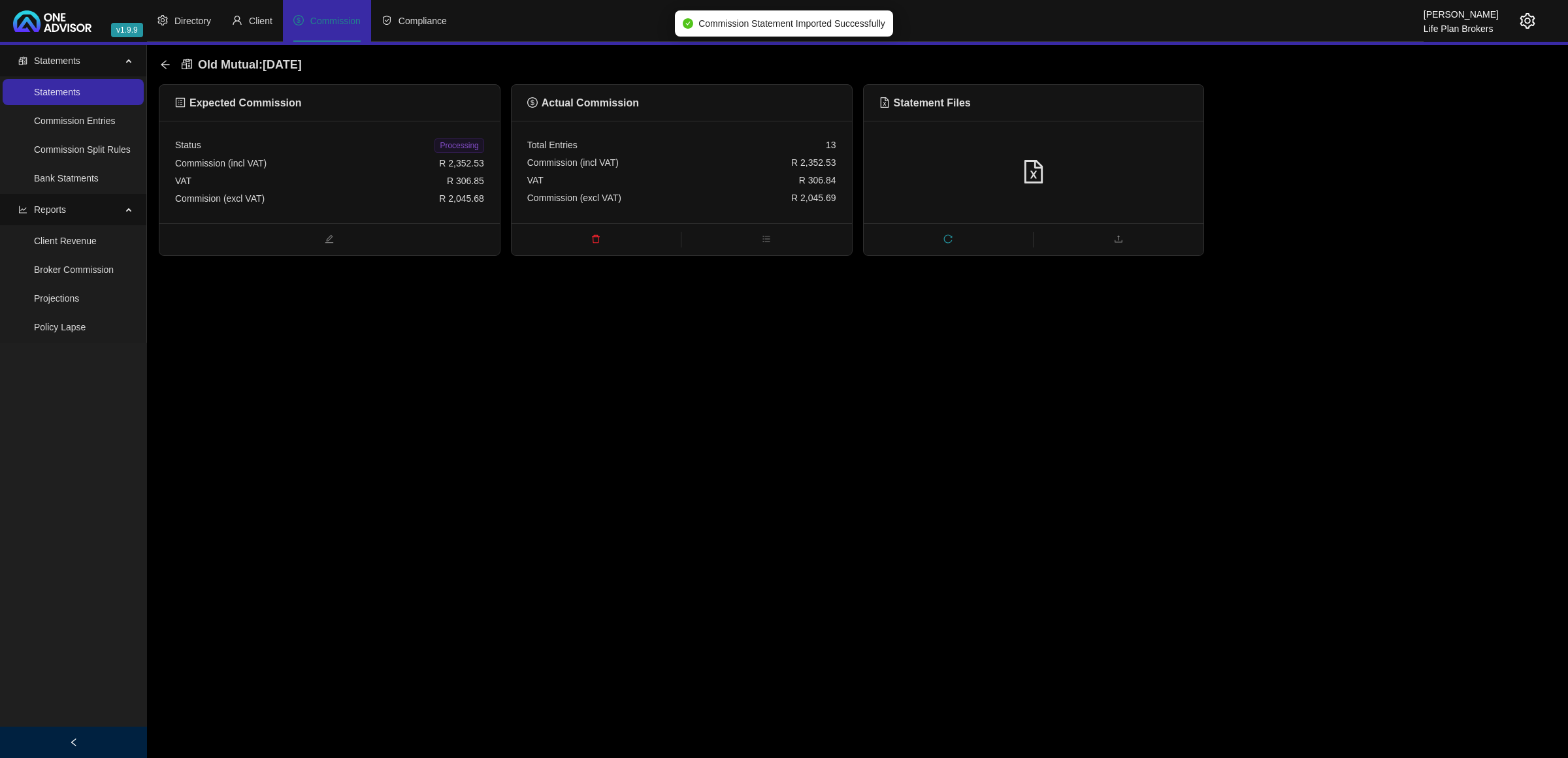
click at [453, 151] on span "Processing" at bounding box center [459, 145] width 49 height 14
click at [160, 67] on icon "arrow-left" at bounding box center [165, 64] width 11 height 11
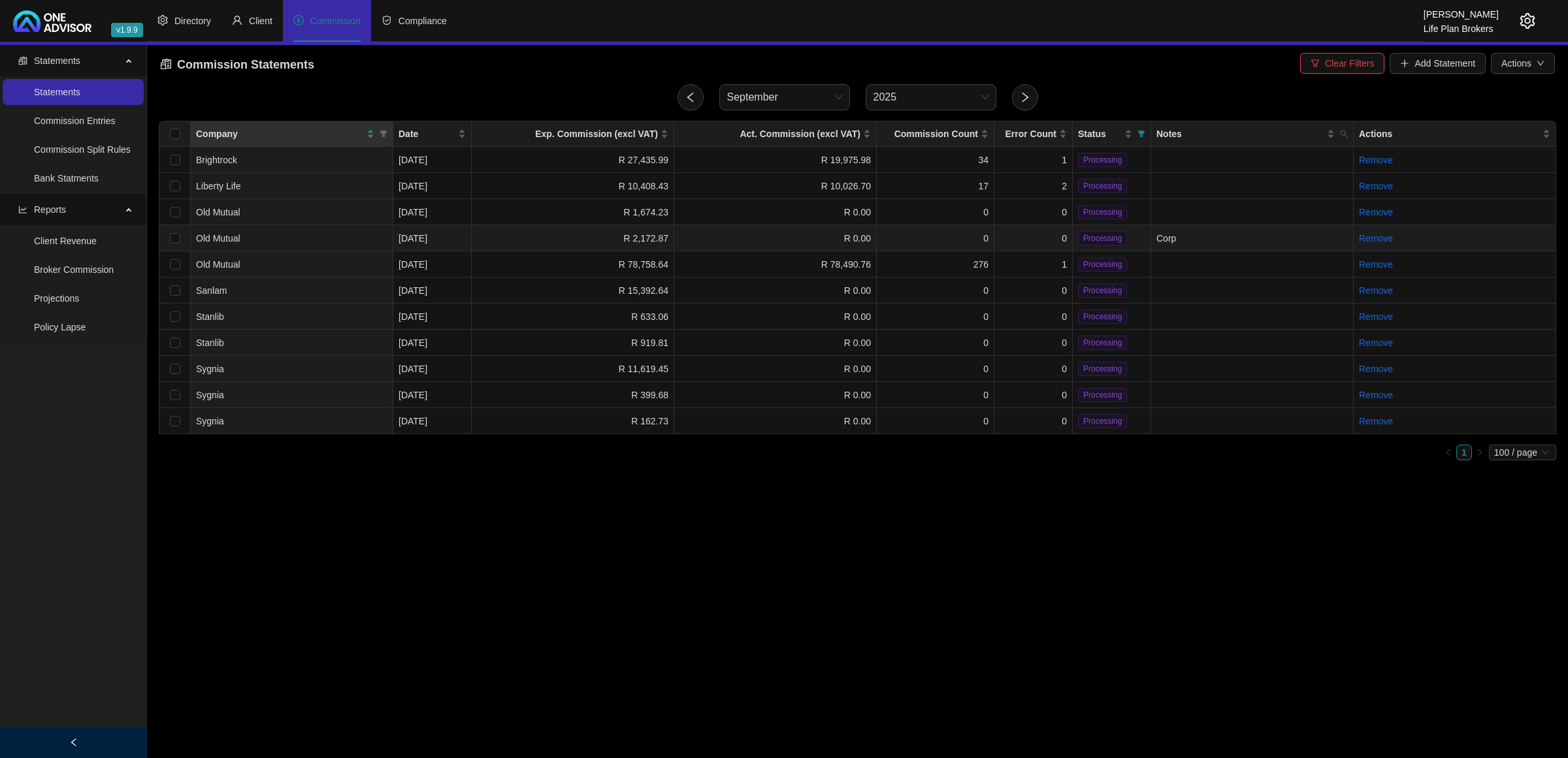
click at [1020, 232] on td "0" at bounding box center [1033, 238] width 78 height 26
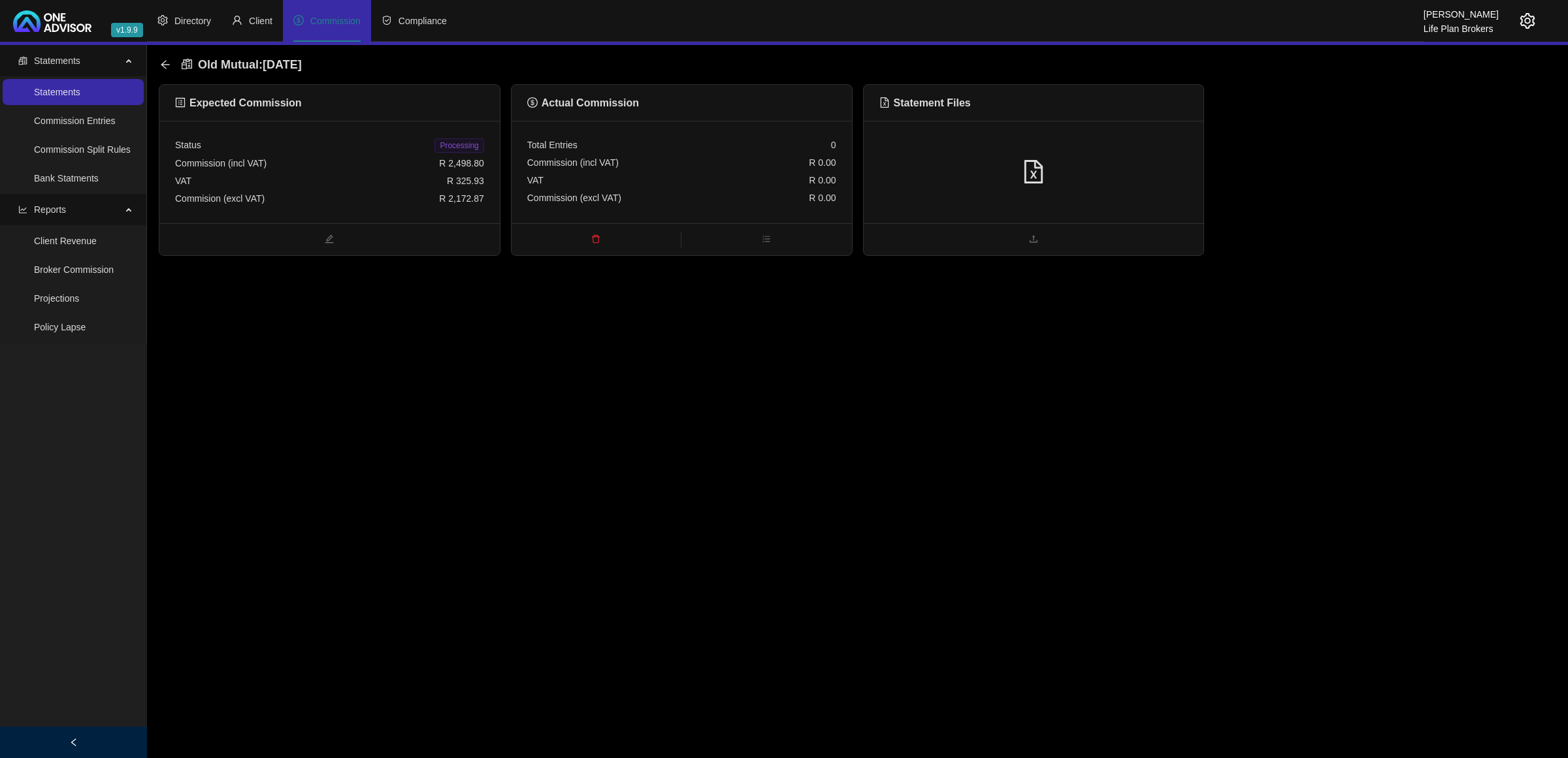
click at [1089, 170] on div at bounding box center [1033, 172] width 309 height 25
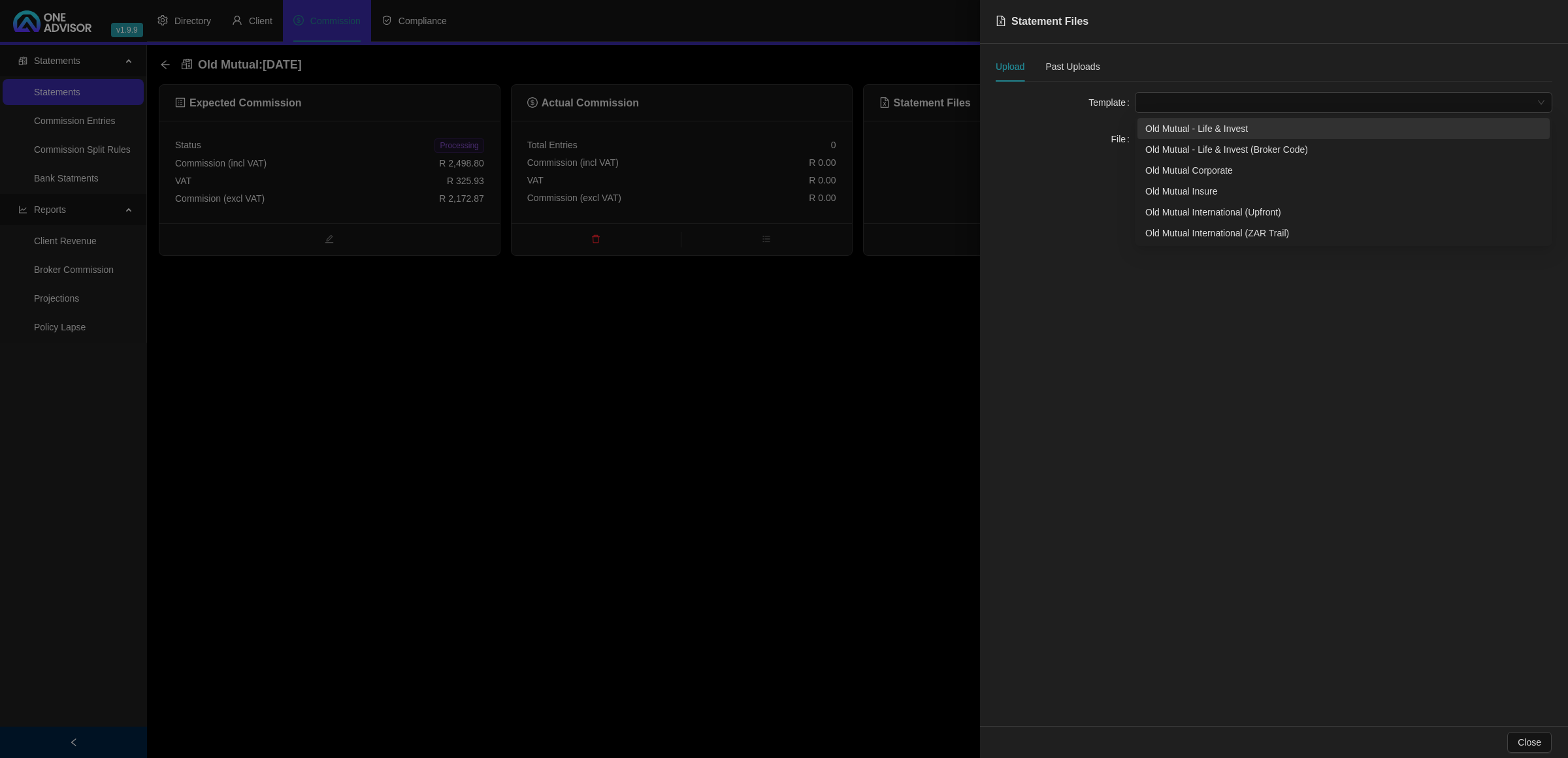
drag, startPoint x: 1161, startPoint y: 103, endPoint x: 1161, endPoint y: 125, distance: 22.0
click at [1161, 105] on span at bounding box center [1344, 103] width 402 height 20
click at [1170, 160] on div "Old Mutual Corporate" at bounding box center [1344, 170] width 412 height 21
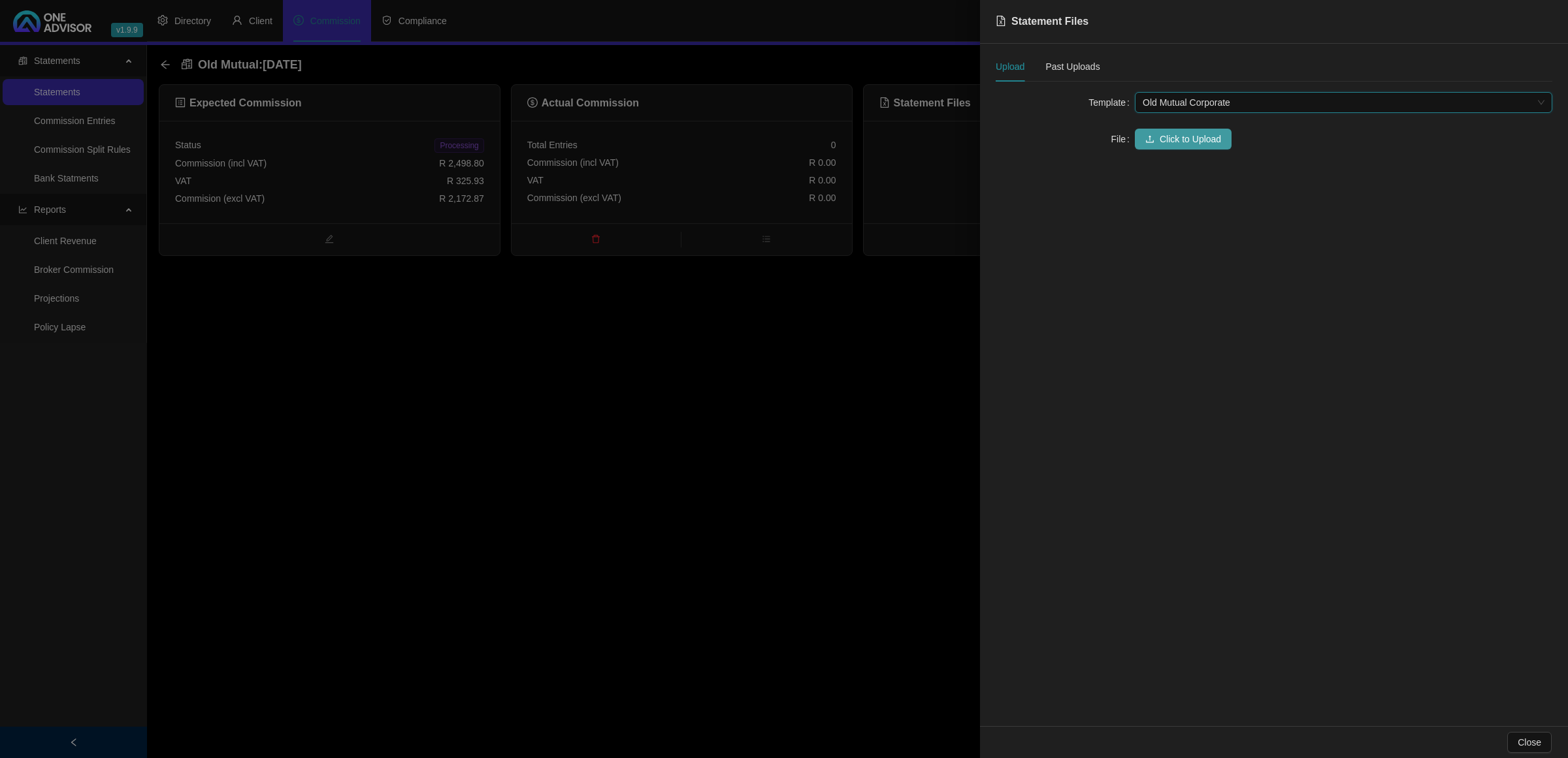
click at [1165, 140] on span "Click to Upload" at bounding box center [1190, 139] width 61 height 14
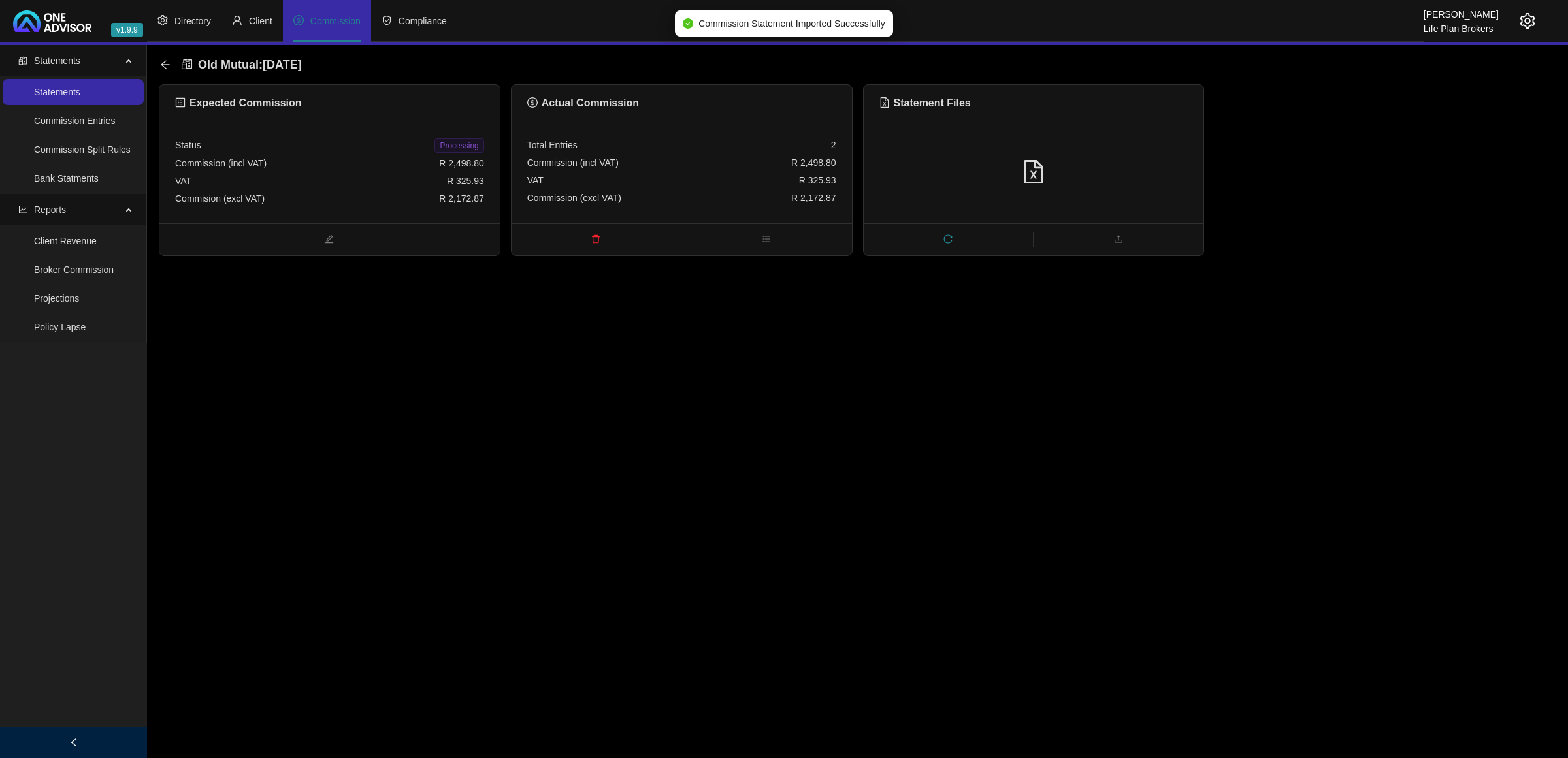
click at [462, 138] on span "Processing" at bounding box center [459, 145] width 49 height 14
click at [168, 64] on icon "arrow-left" at bounding box center [165, 64] width 9 height 9
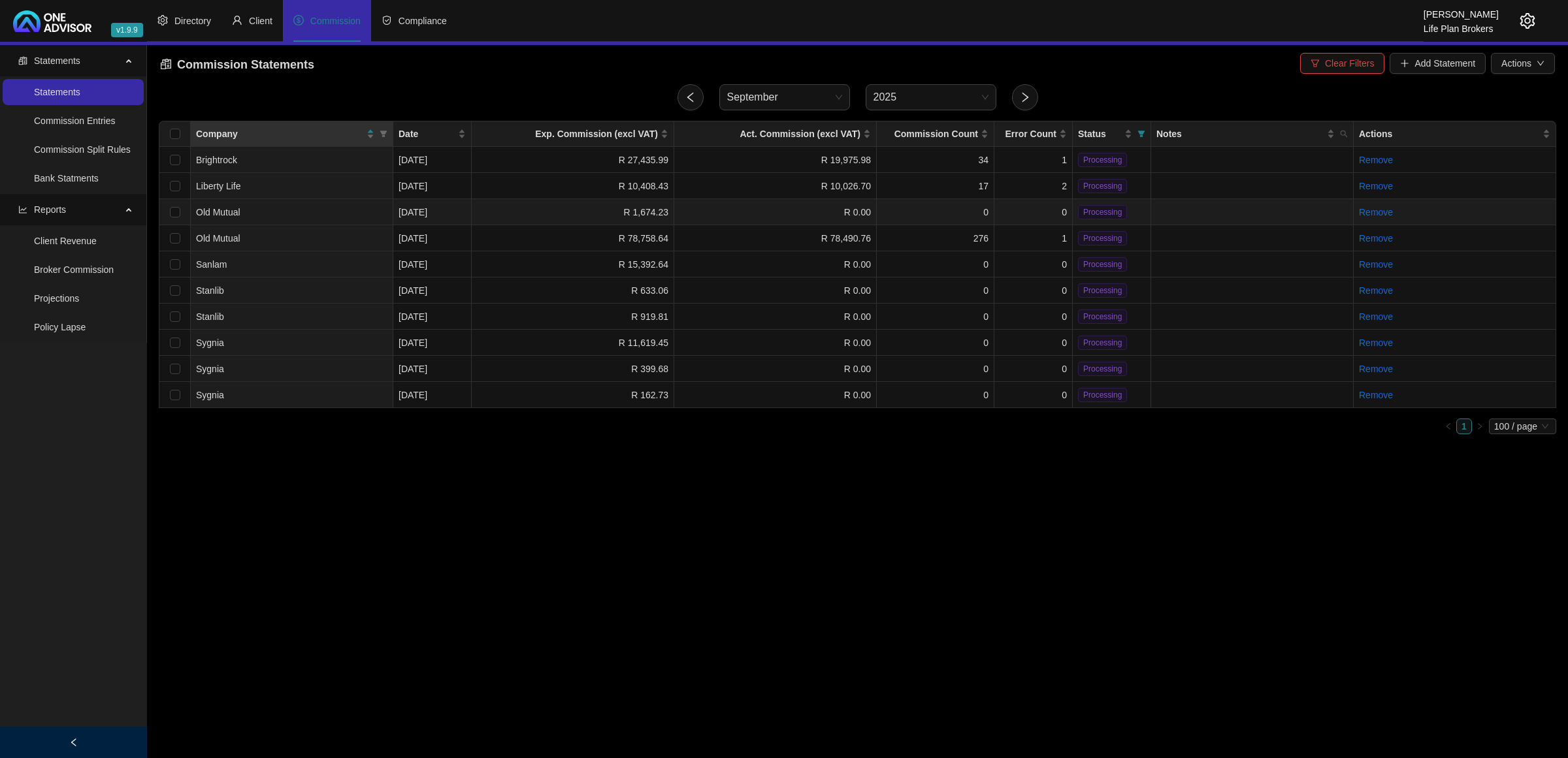
click at [546, 205] on td "R 1,674.23" at bounding box center [573, 213] width 203 height 26
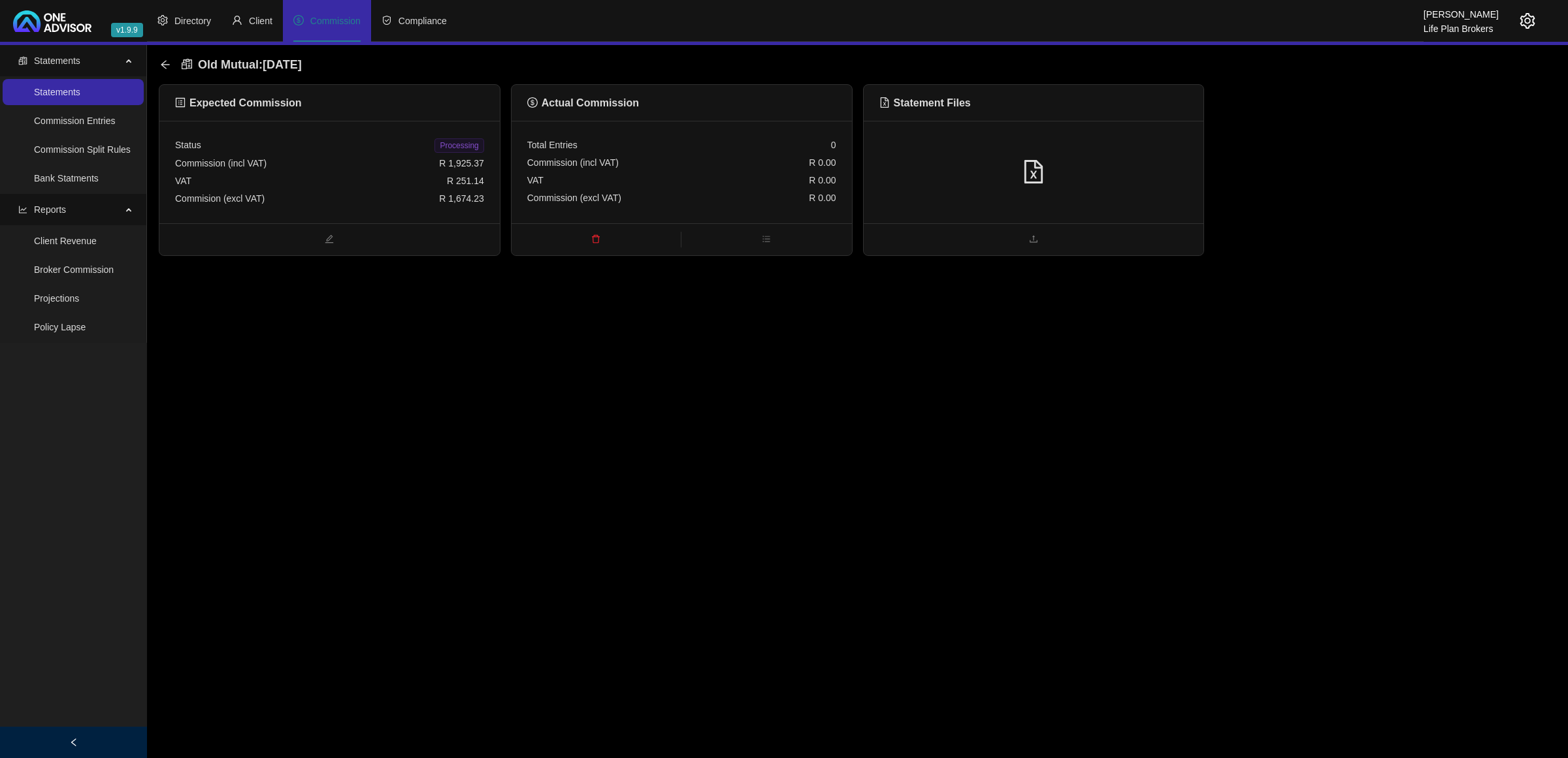
click at [1140, 167] on div at bounding box center [1033, 172] width 309 height 25
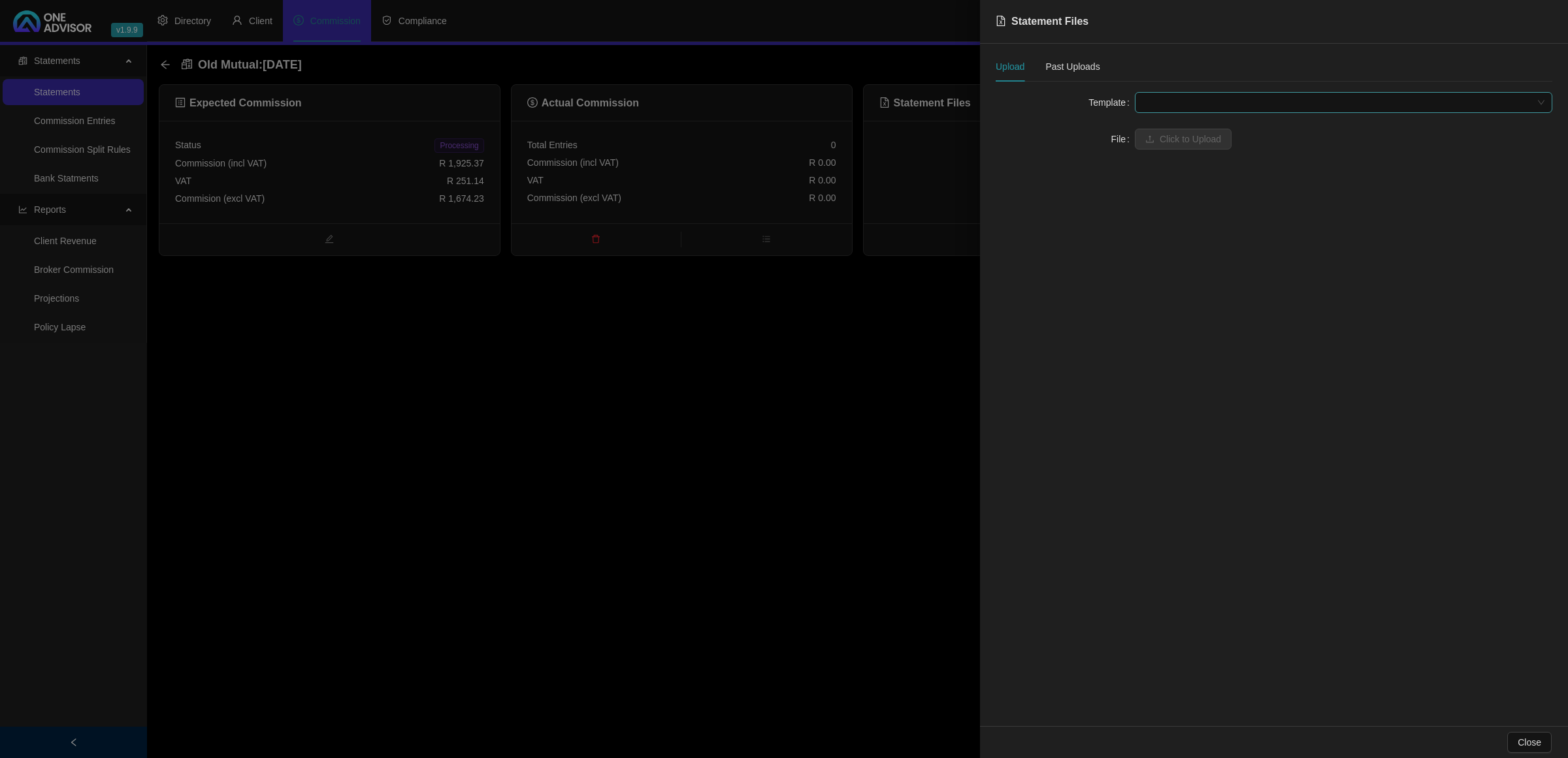
click at [1220, 106] on span at bounding box center [1344, 103] width 402 height 20
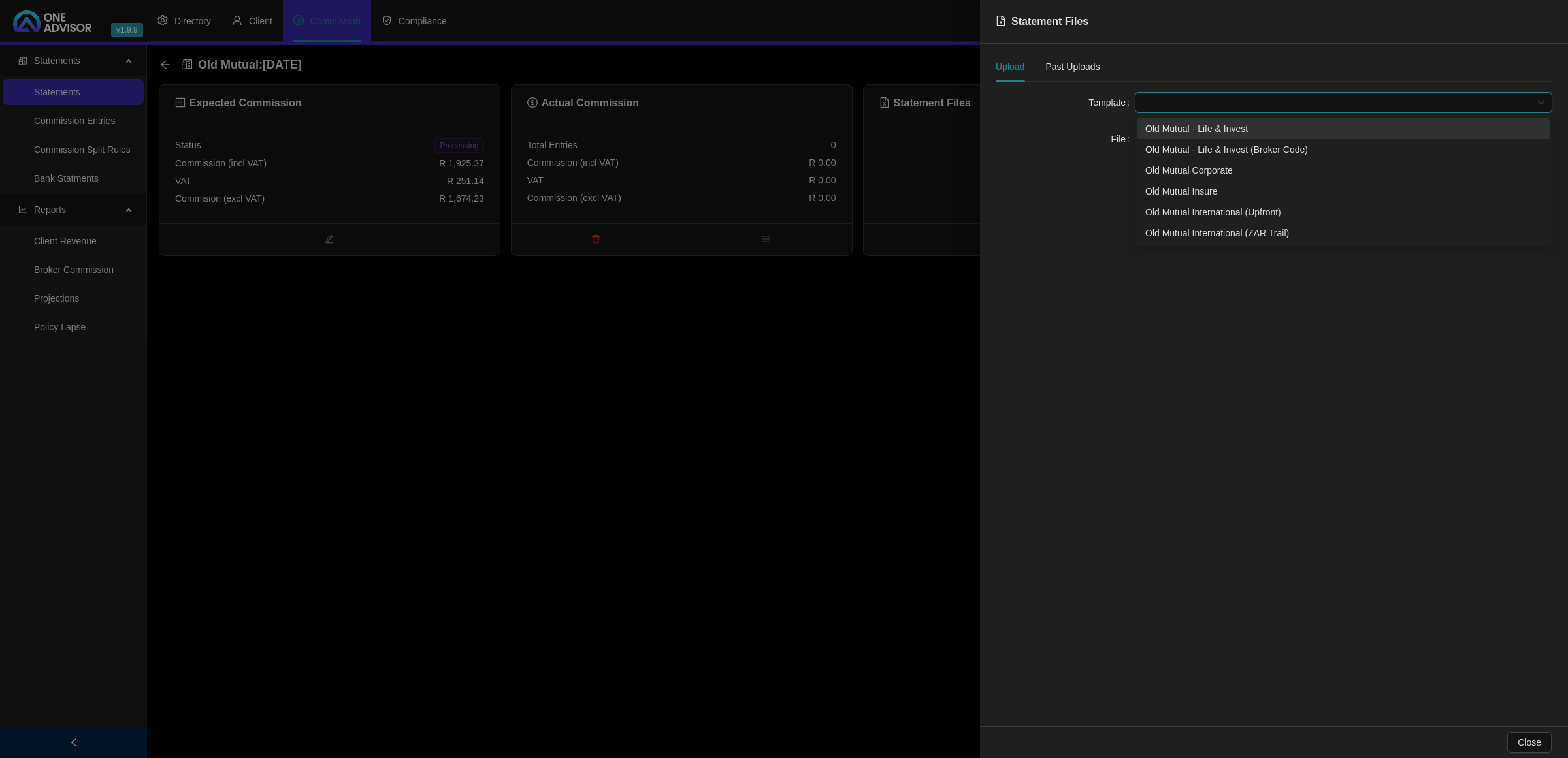
click at [1203, 132] on div "Old Mutual - Life & Invest" at bounding box center [1344, 129] width 397 height 14
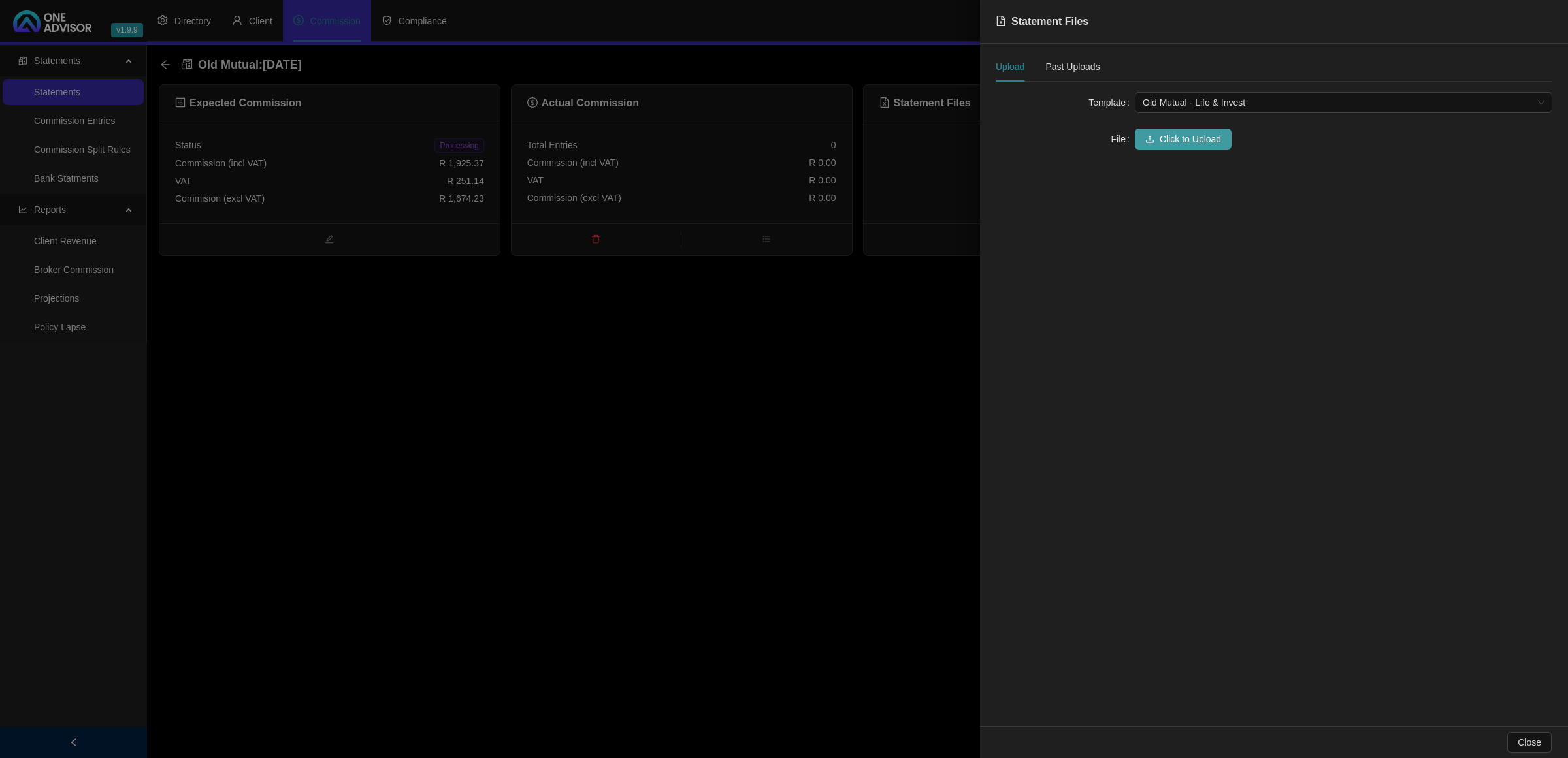
click at [1175, 141] on span "Click to Upload" at bounding box center [1190, 139] width 61 height 14
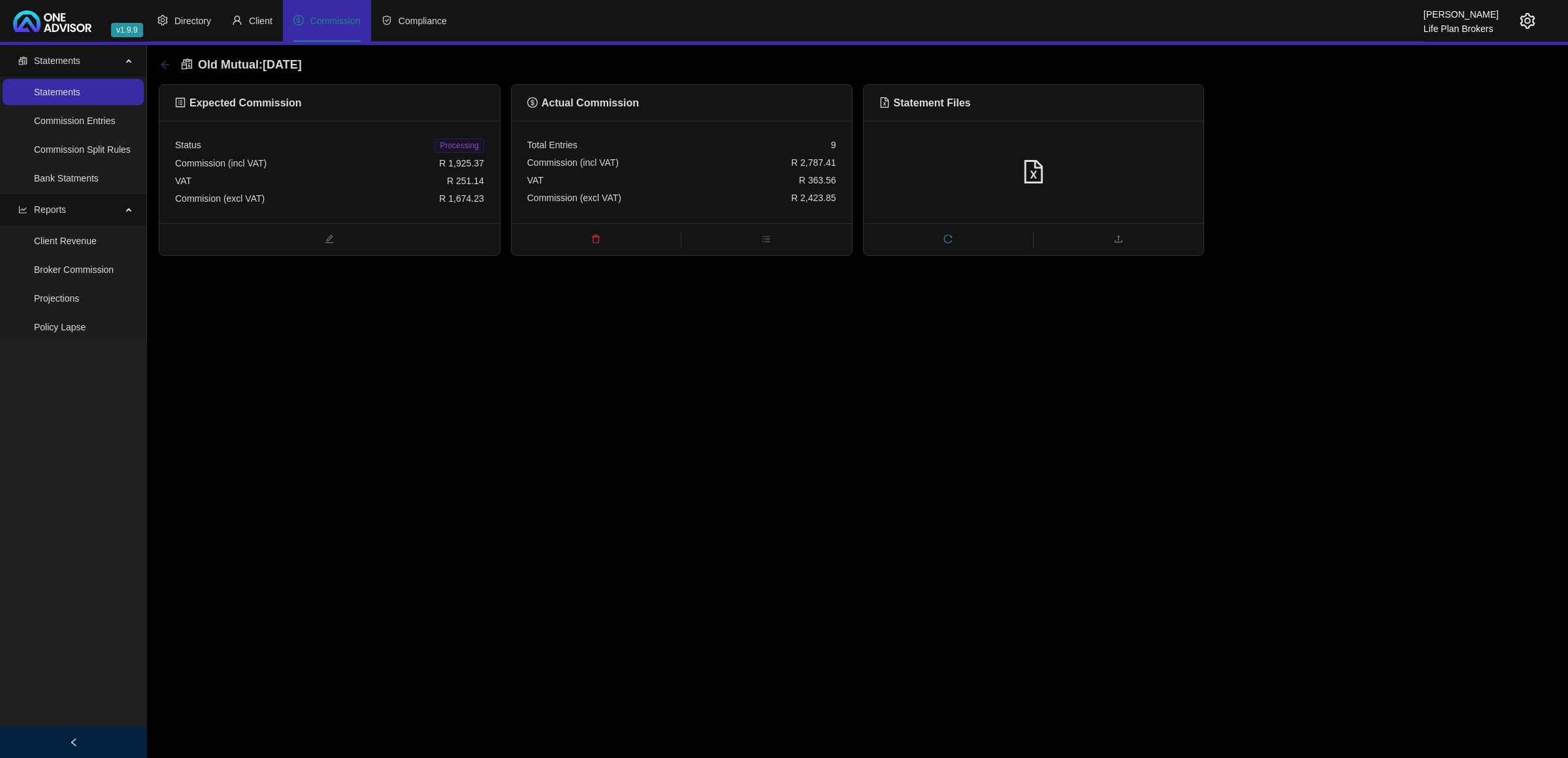
click at [165, 63] on icon "arrow-left" at bounding box center [165, 64] width 11 height 11
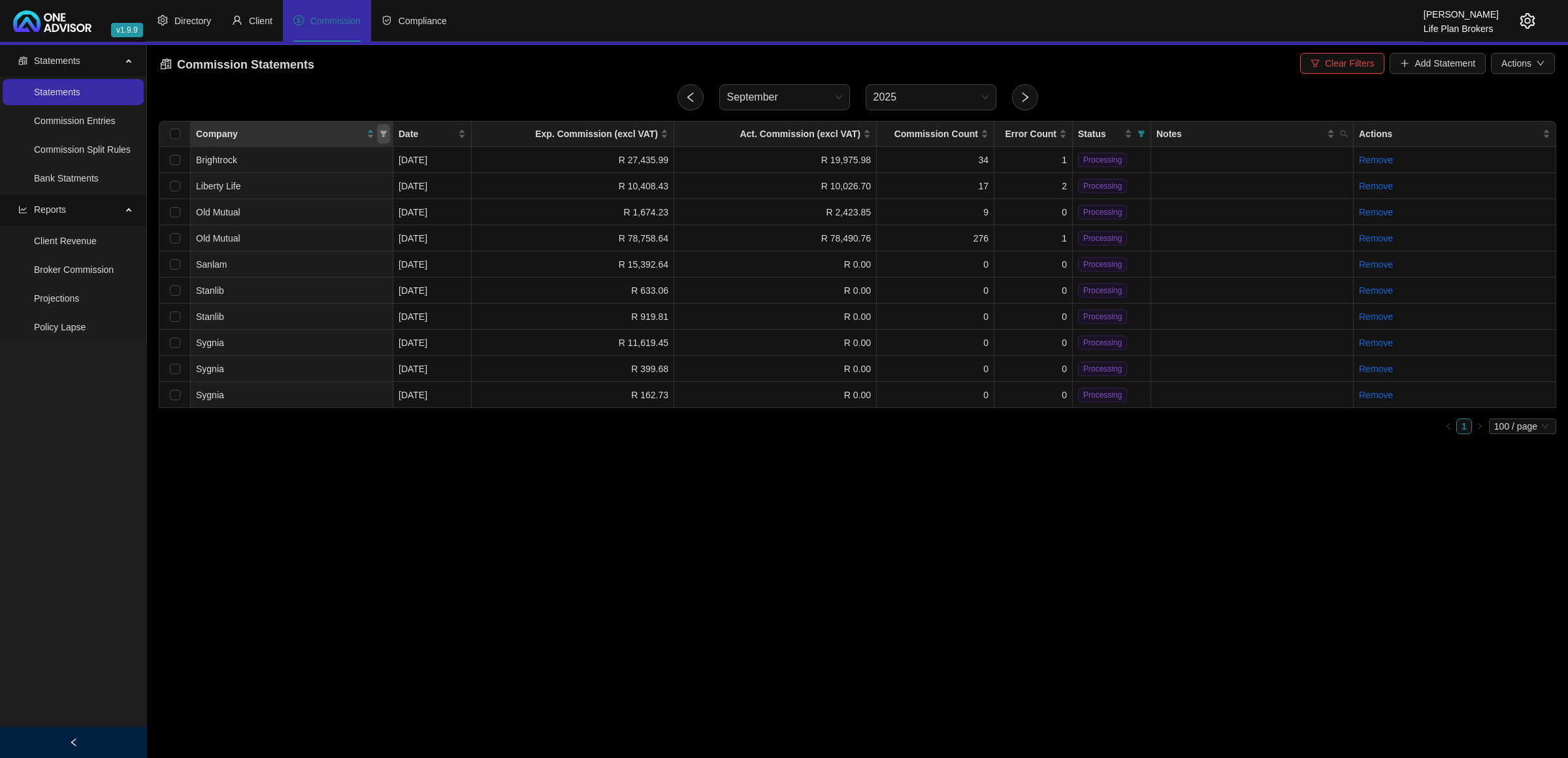
click at [382, 134] on icon "filter" at bounding box center [384, 134] width 8 height 8
drag, startPoint x: 1356, startPoint y: 63, endPoint x: 1328, endPoint y: 63, distance: 28.0
click at [1355, 64] on span "Clear Filters" at bounding box center [1349, 63] width 49 height 14
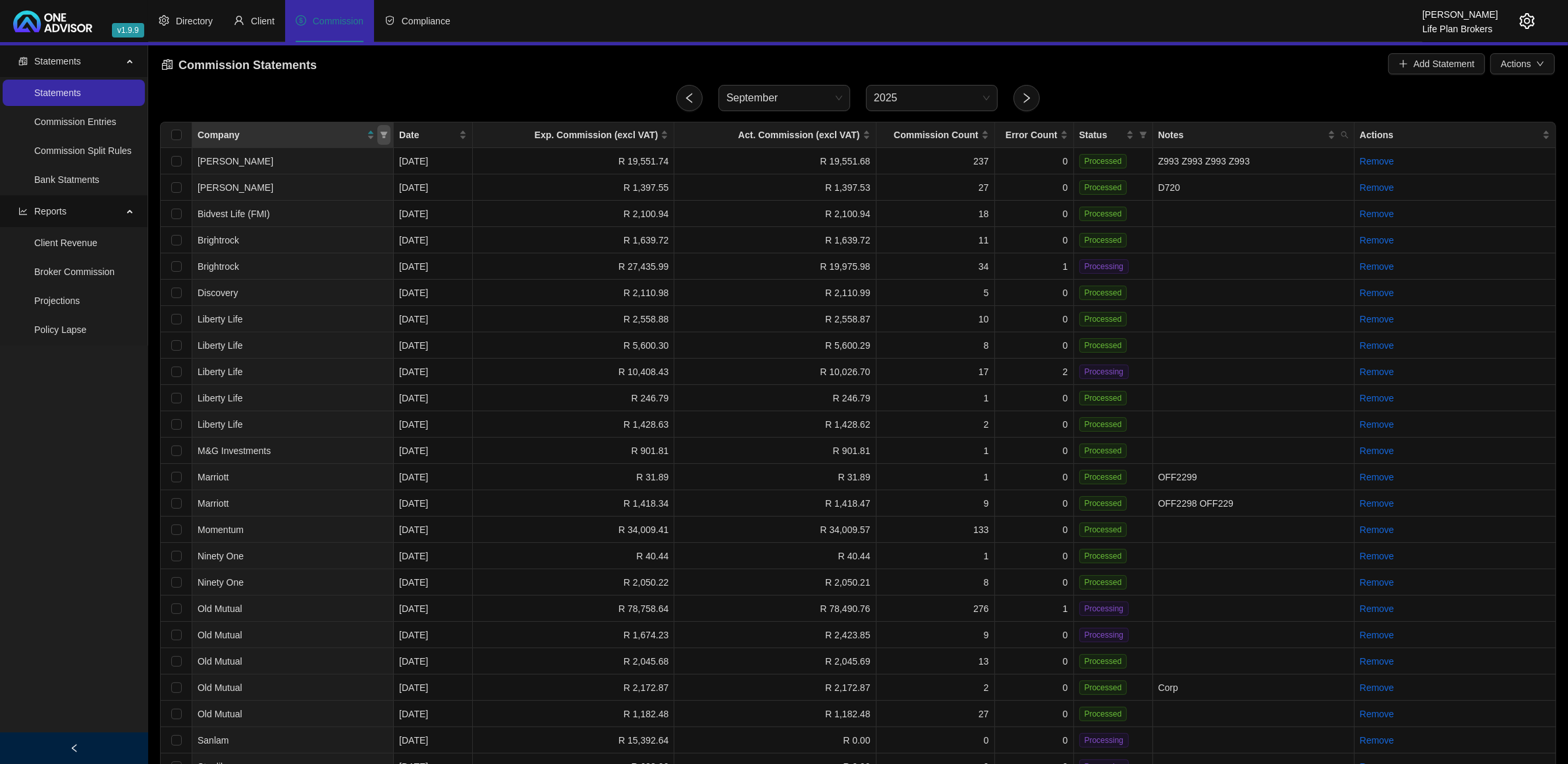
click at [382, 133] on icon "filter" at bounding box center [384, 135] width 7 height 7
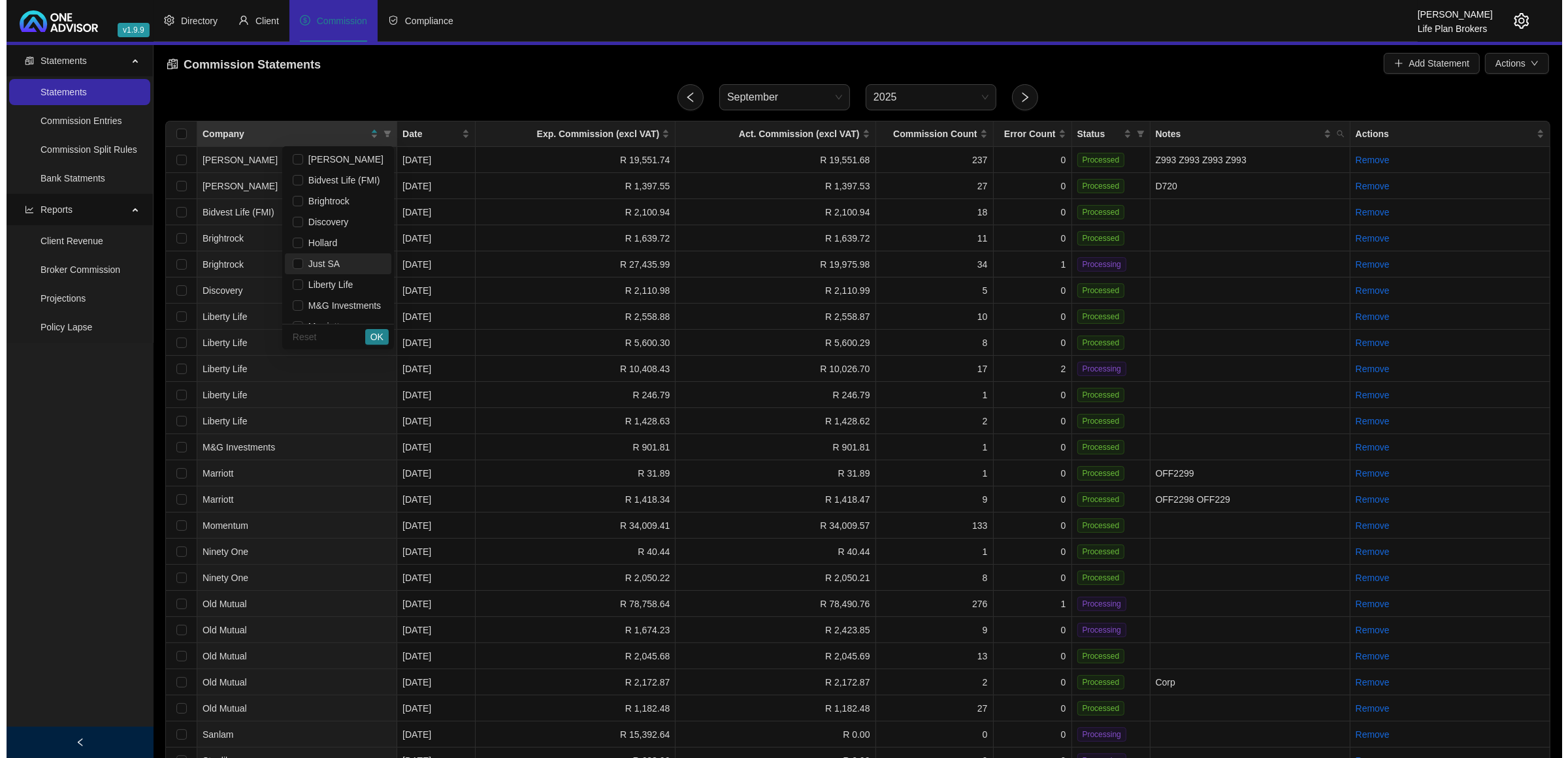
scroll to position [82, 0]
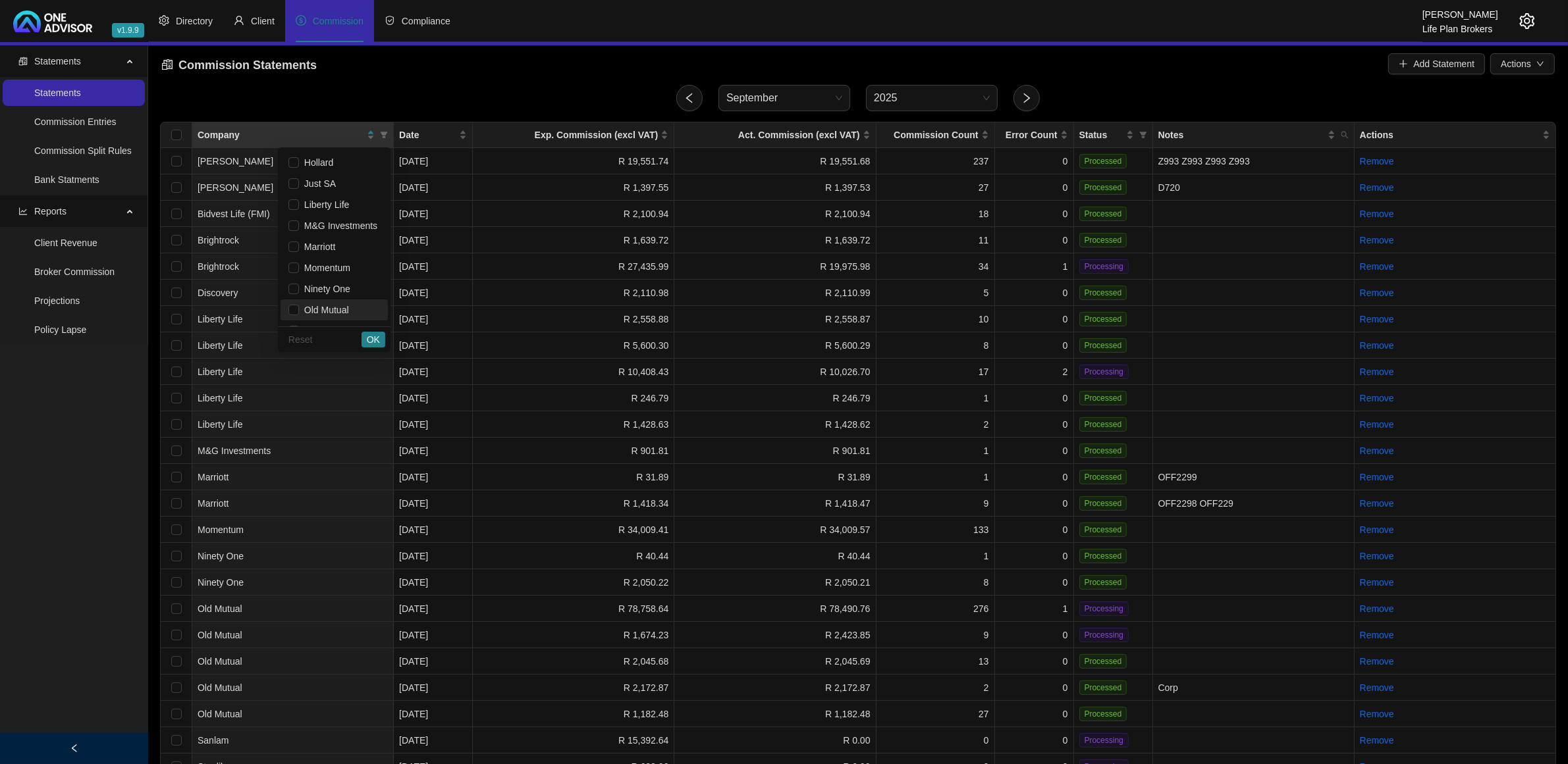
click at [321, 303] on span "Old Mutual" at bounding box center [334, 310] width 92 height 15
checkbox input "true"
click at [374, 340] on span "OK" at bounding box center [374, 340] width 13 height 15
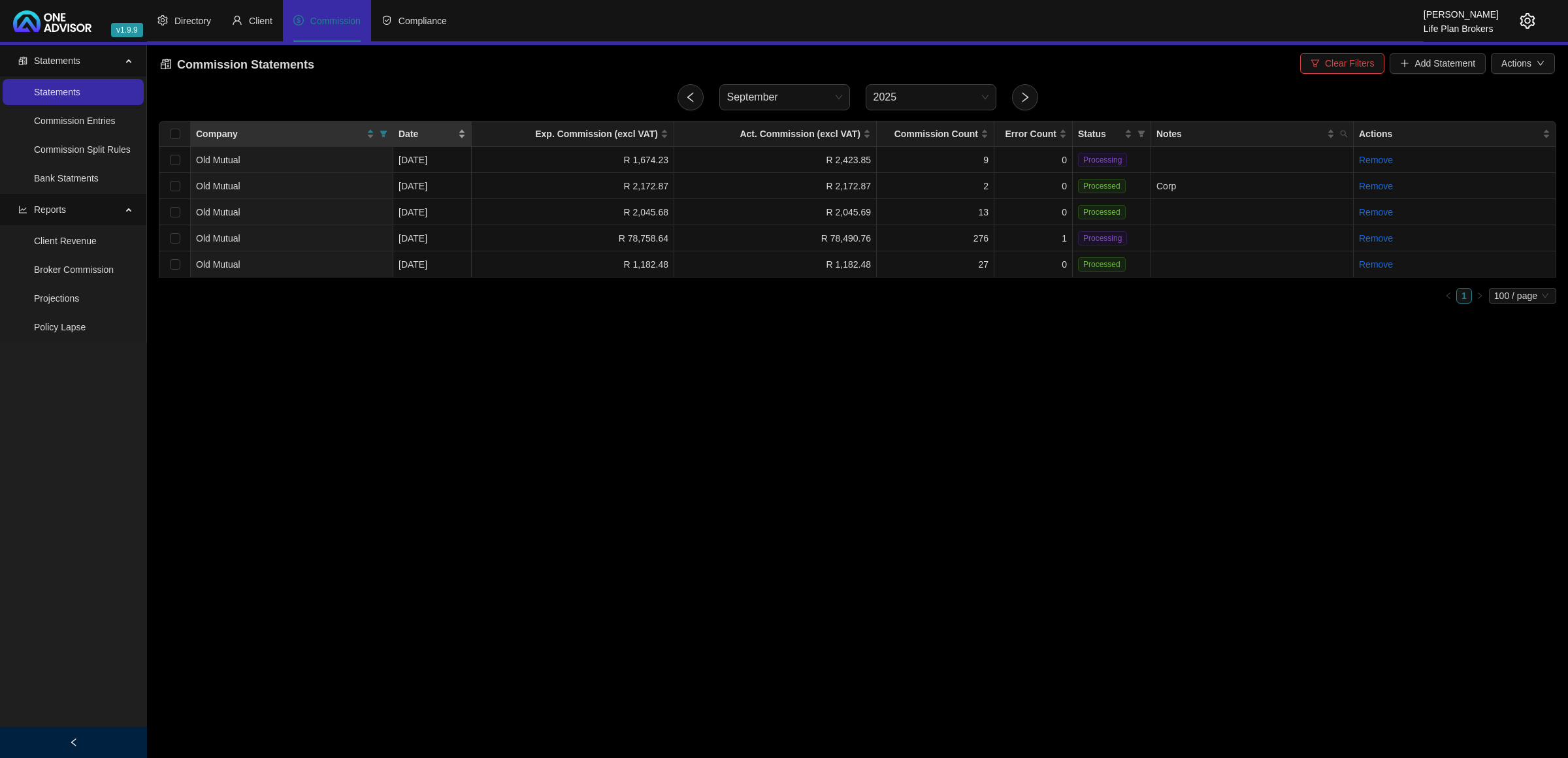
click at [461, 132] on div "Date" at bounding box center [432, 134] width 67 height 14
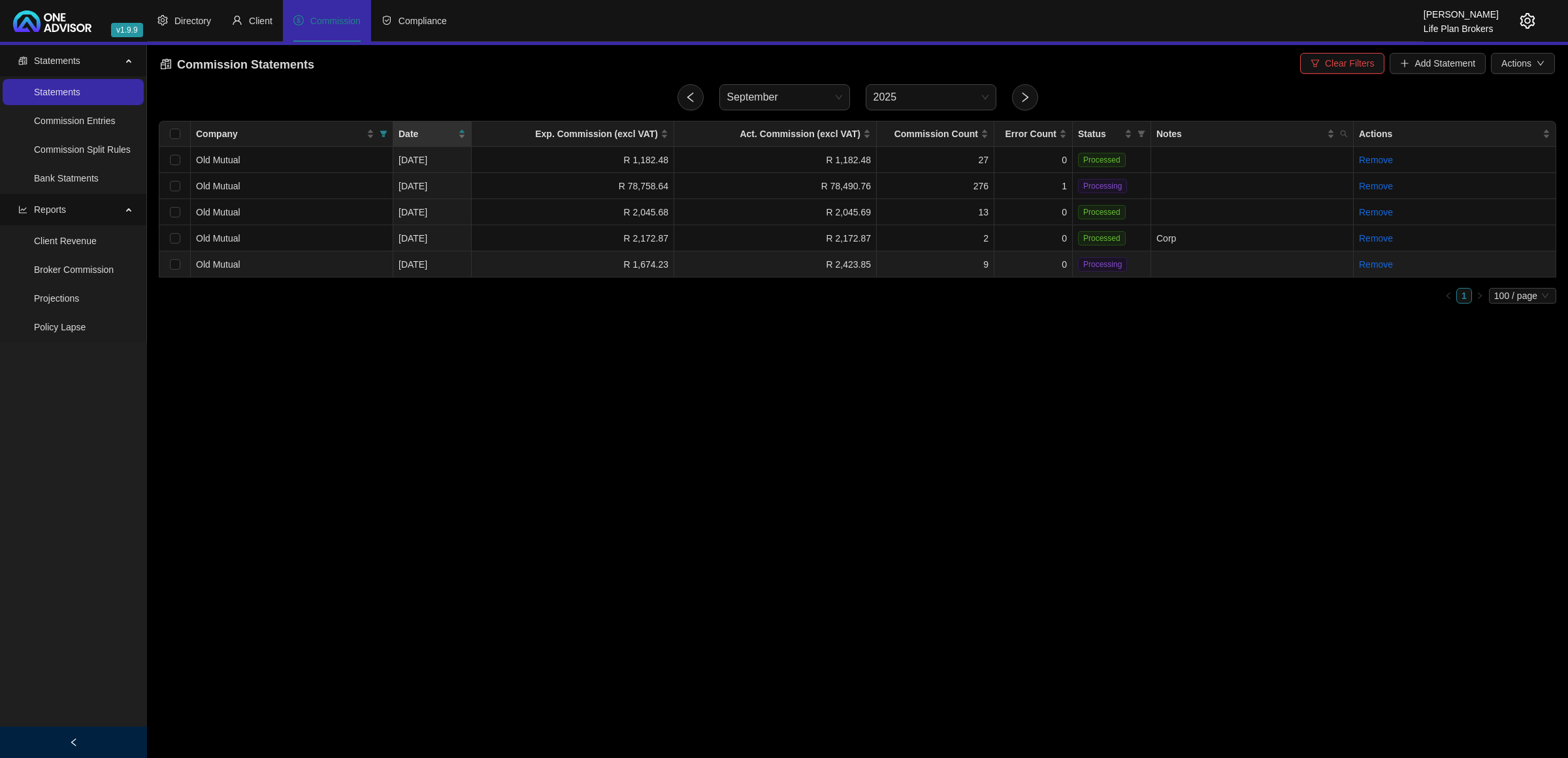
click at [1008, 258] on td "0" at bounding box center [1033, 265] width 78 height 26
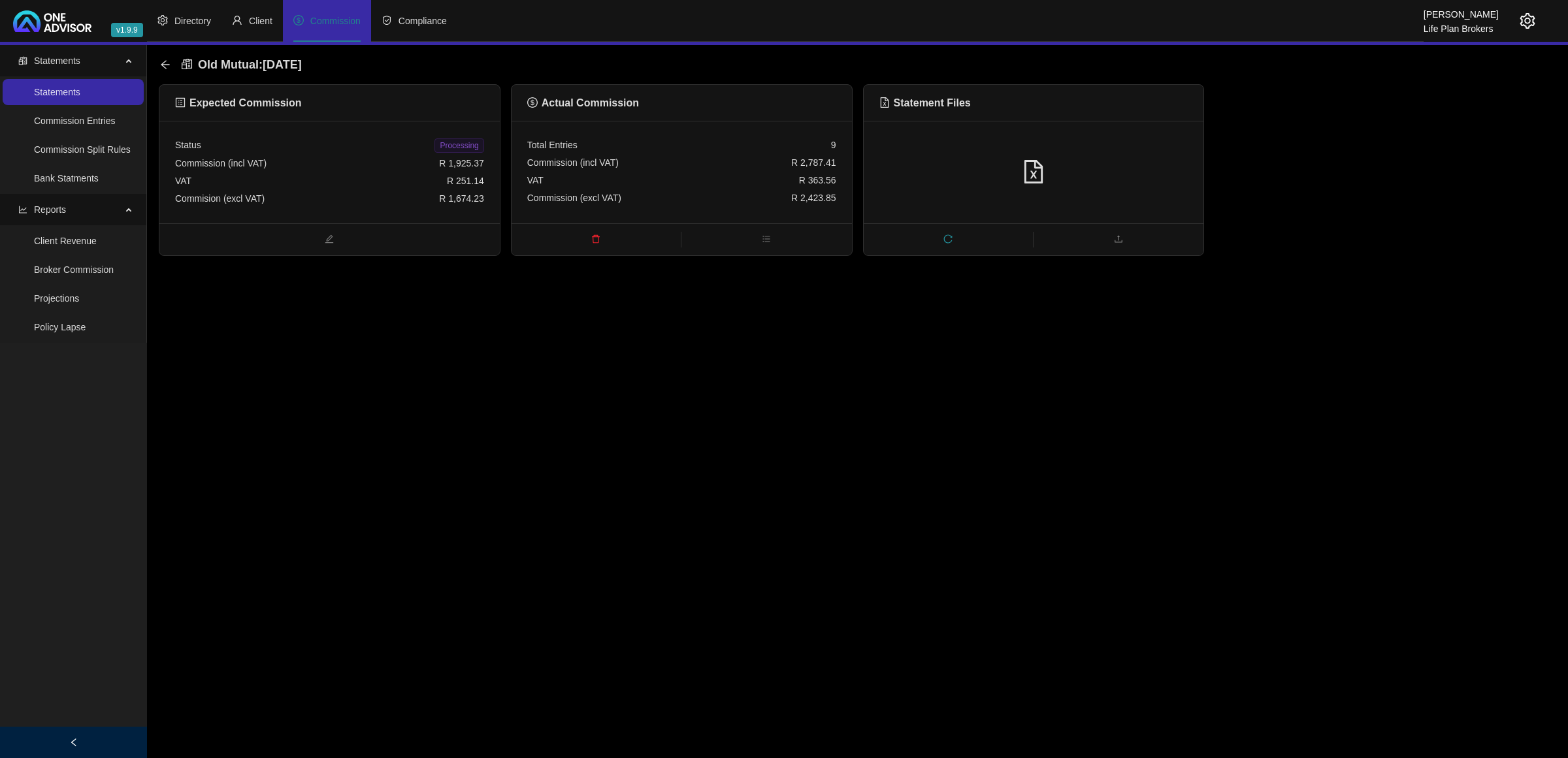
click at [1118, 186] on div at bounding box center [1033, 172] width 340 height 103
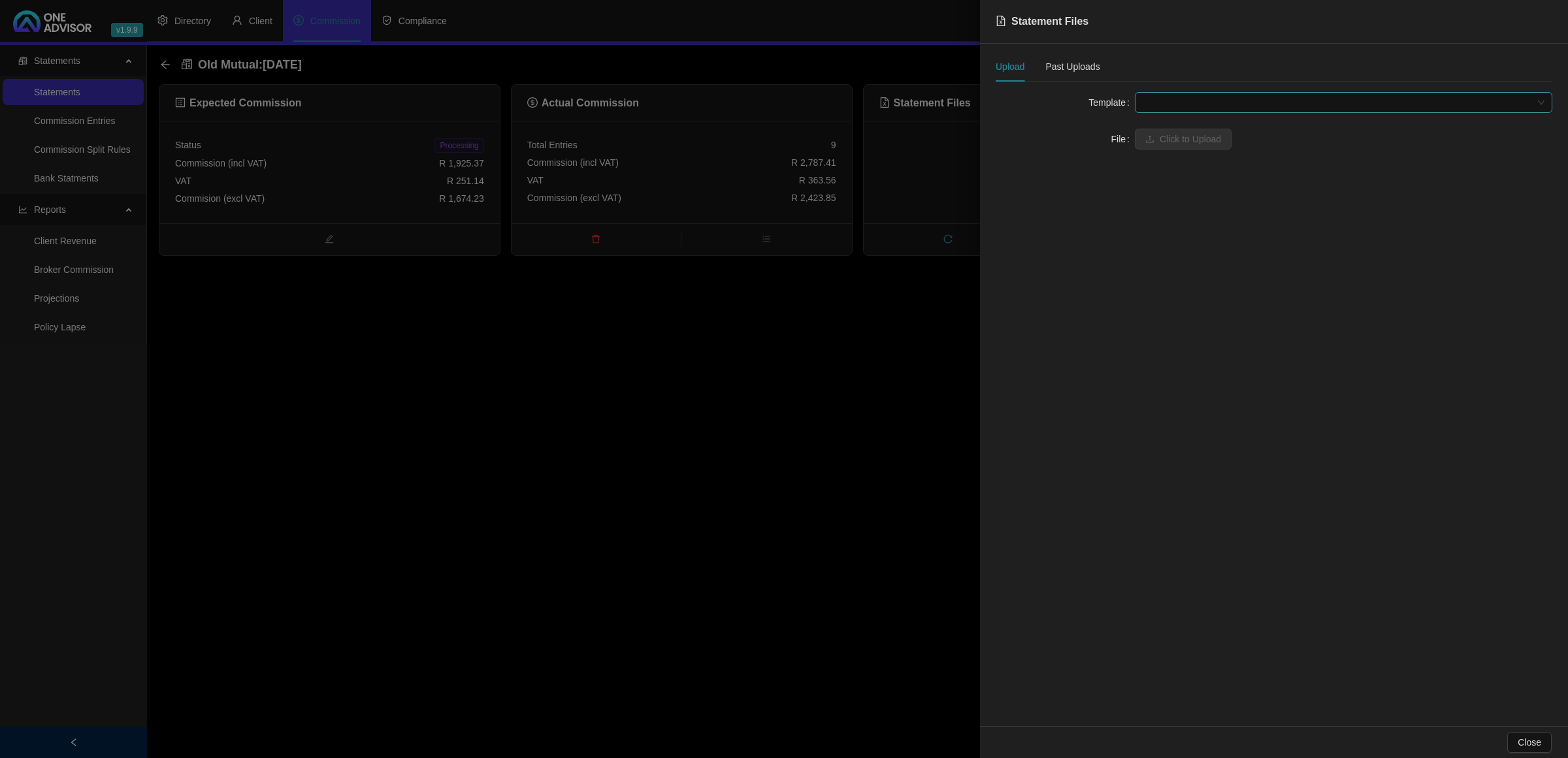
click at [1168, 106] on span at bounding box center [1344, 103] width 402 height 20
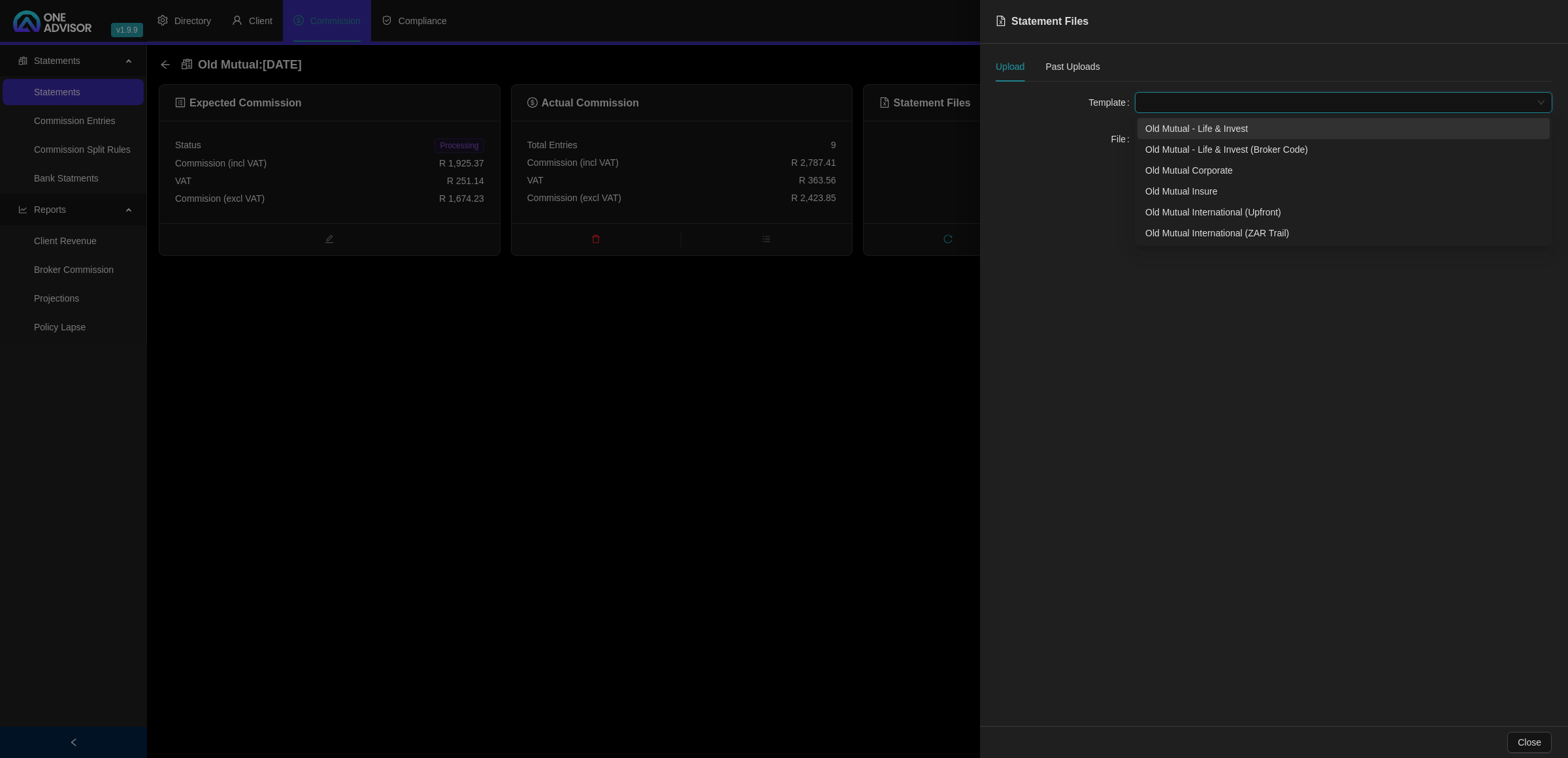
click at [1164, 131] on div "Old Mutual - Life & Invest" at bounding box center [1344, 129] width 397 height 14
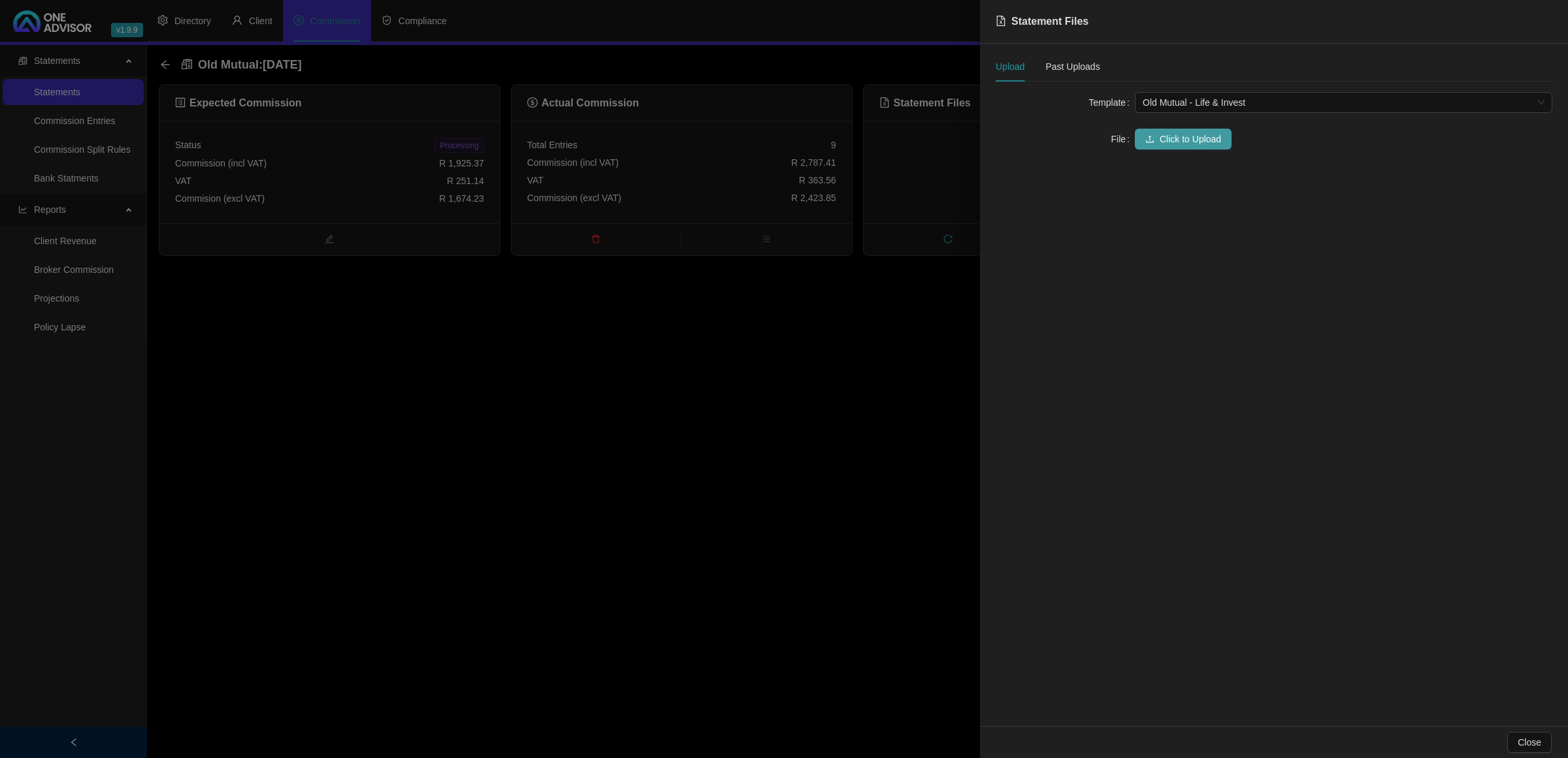
click at [1172, 141] on span "Click to Upload" at bounding box center [1190, 139] width 61 height 14
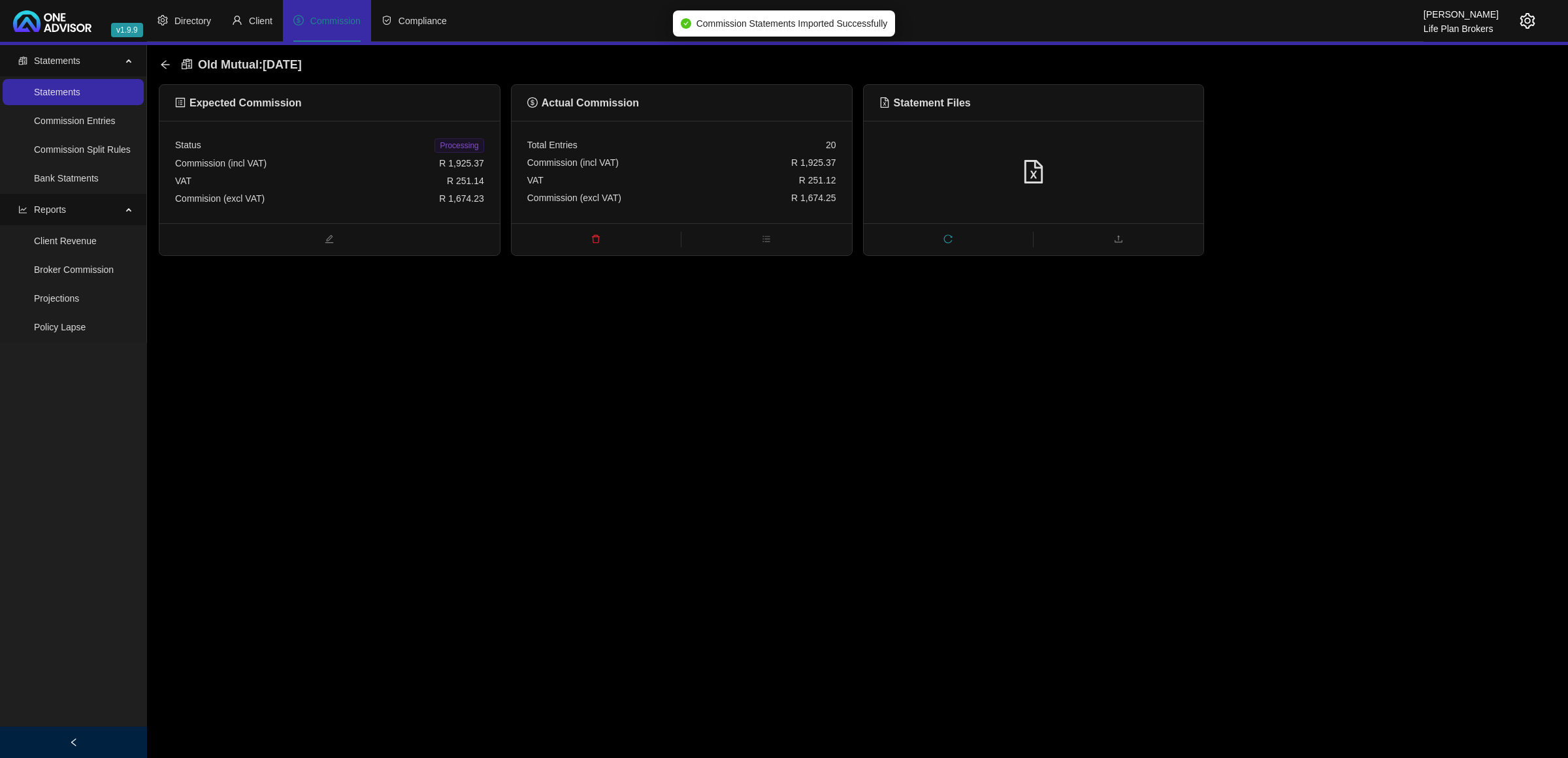
click at [454, 145] on span "Processing" at bounding box center [459, 145] width 49 height 14
click at [157, 63] on div "Old Mutual : [DATE] Expected Commission Status Processed Commission (incl VAT) …" at bounding box center [857, 150] width 1421 height 211
click at [161, 63] on icon "arrow-left" at bounding box center [165, 64] width 11 height 11
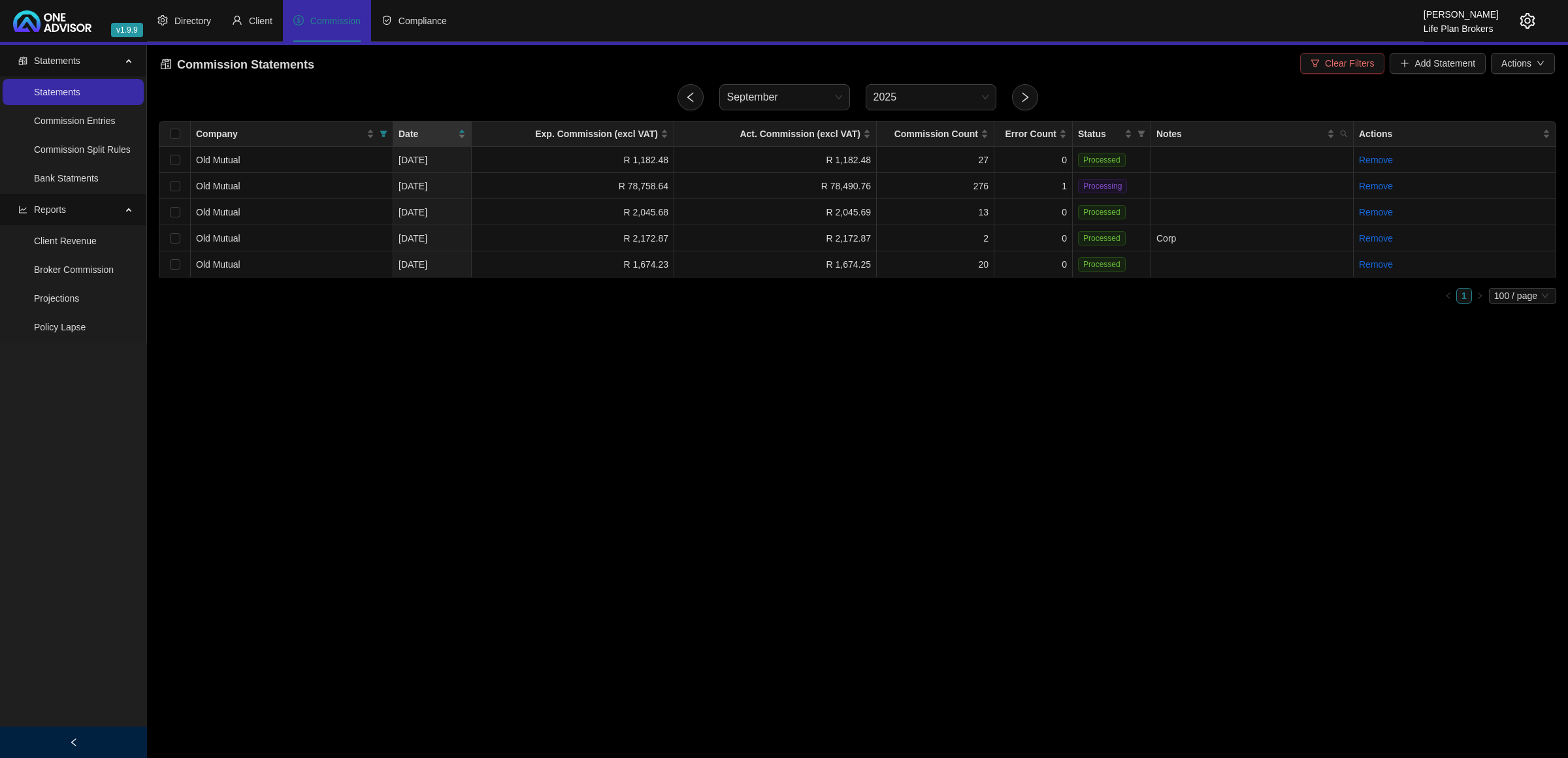
click at [1360, 66] on span "Clear Filters" at bounding box center [1349, 63] width 49 height 14
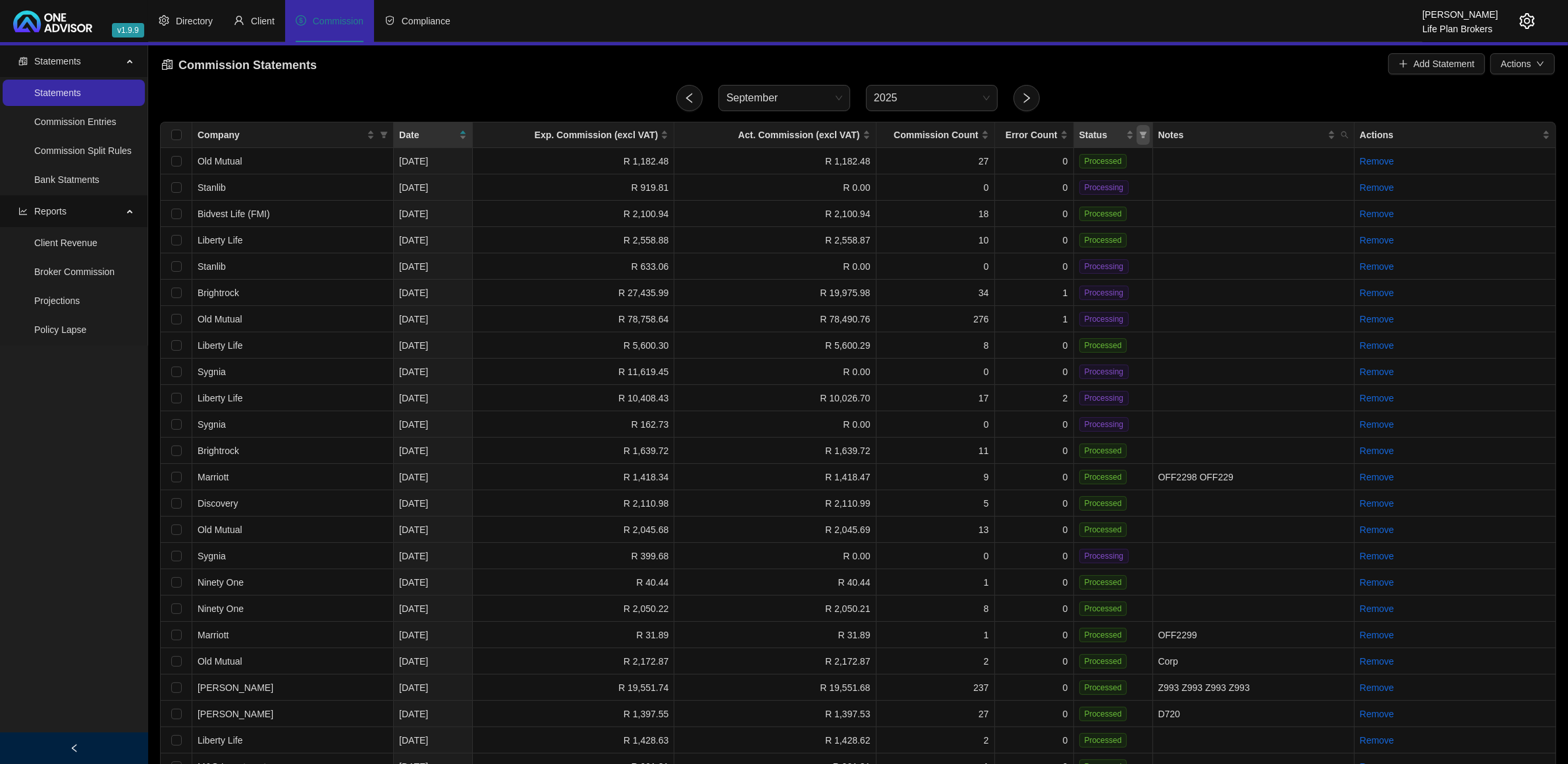
click at [1147, 135] on span "Status" at bounding box center [1143, 135] width 13 height 20
click at [1104, 181] on span "Processing" at bounding box center [1113, 182] width 50 height 11
checkbox input "true"
click at [1133, 206] on span "OK" at bounding box center [1132, 208] width 13 height 15
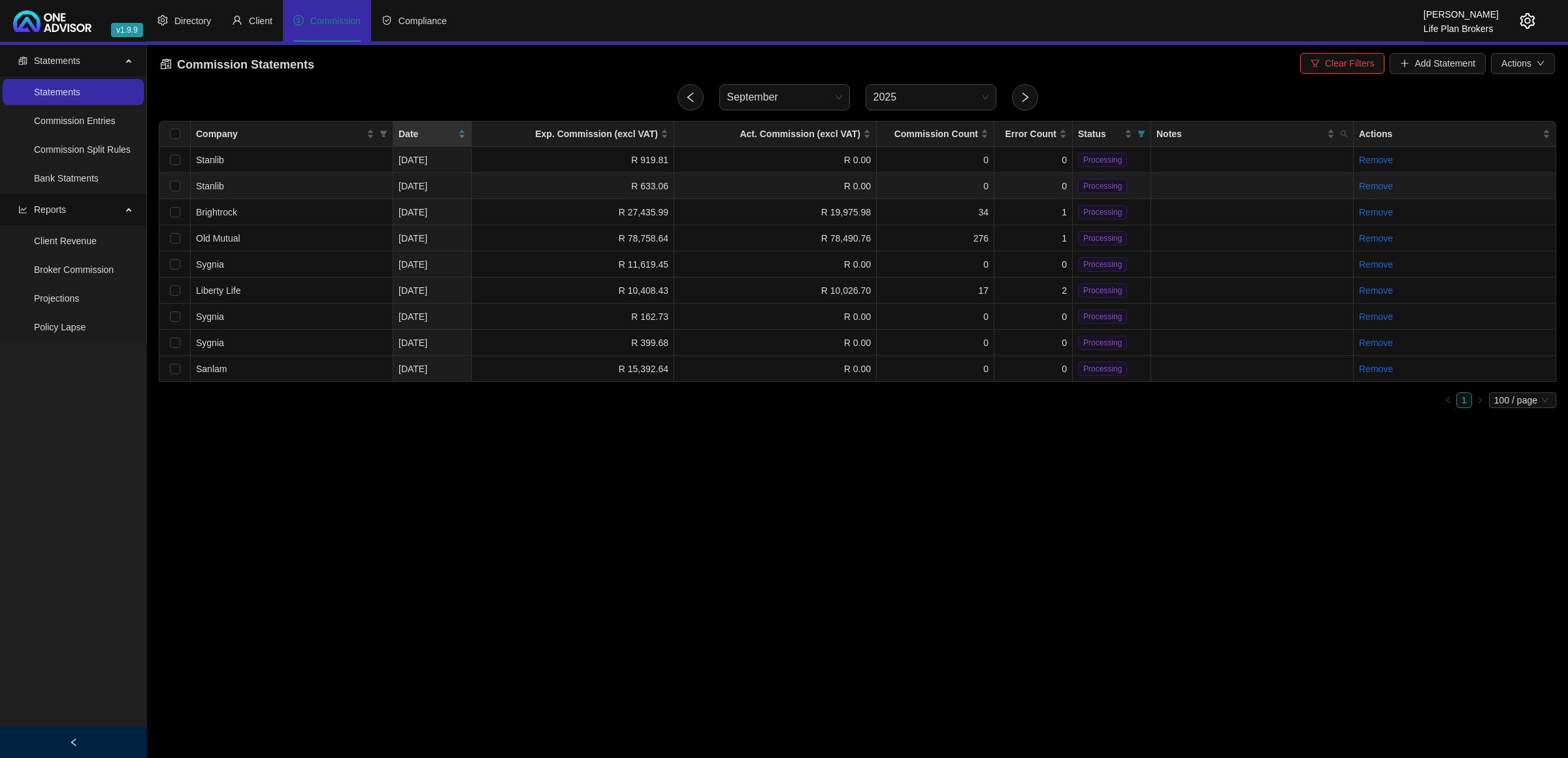
click at [644, 185] on td "R 633.06" at bounding box center [573, 186] width 203 height 26
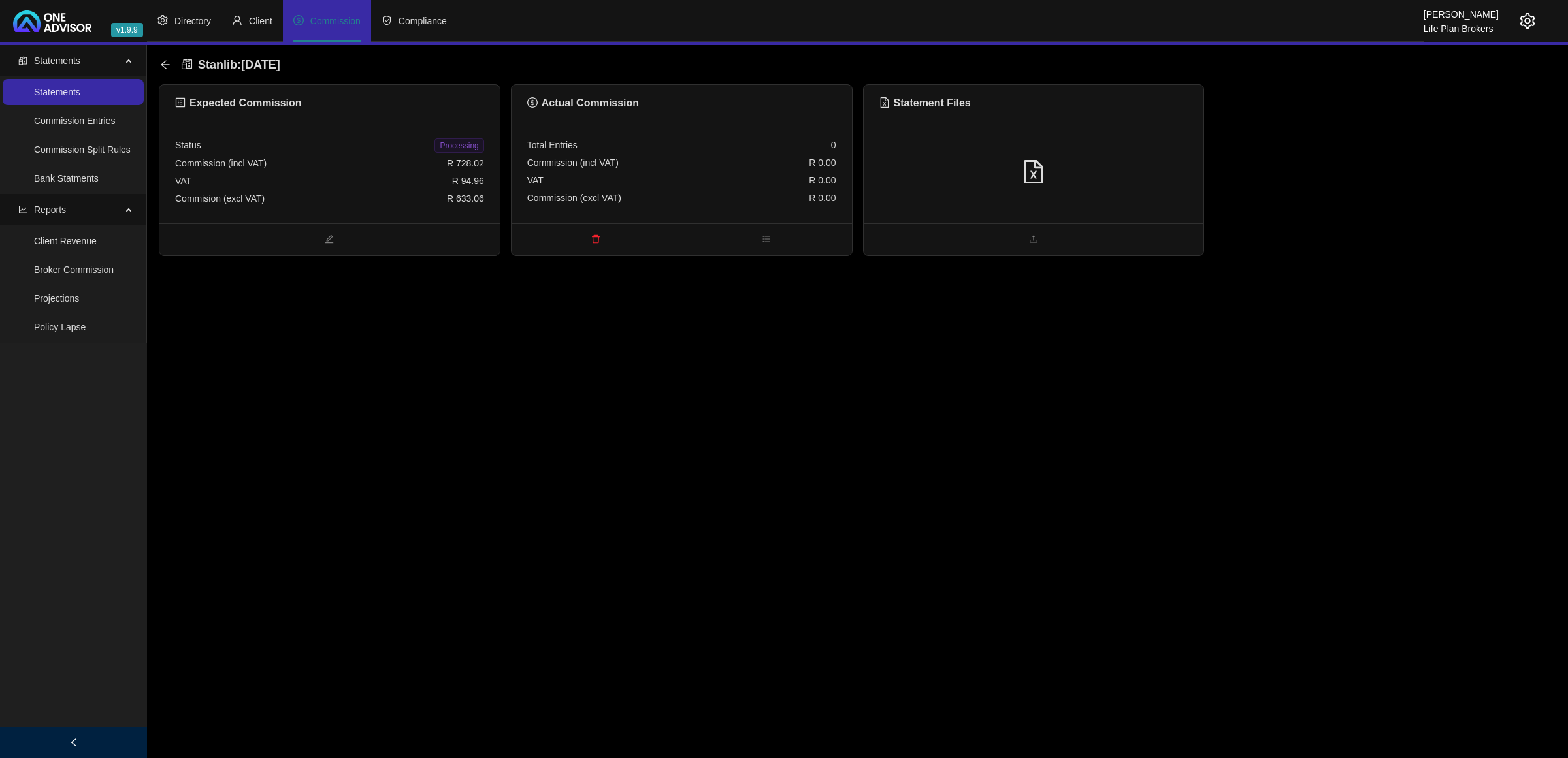
drag, startPoint x: 735, startPoint y: 166, endPoint x: 743, endPoint y: 168, distance: 8.2
click at [743, 168] on div "Commission (incl VAT) R 0.00" at bounding box center [681, 163] width 309 height 18
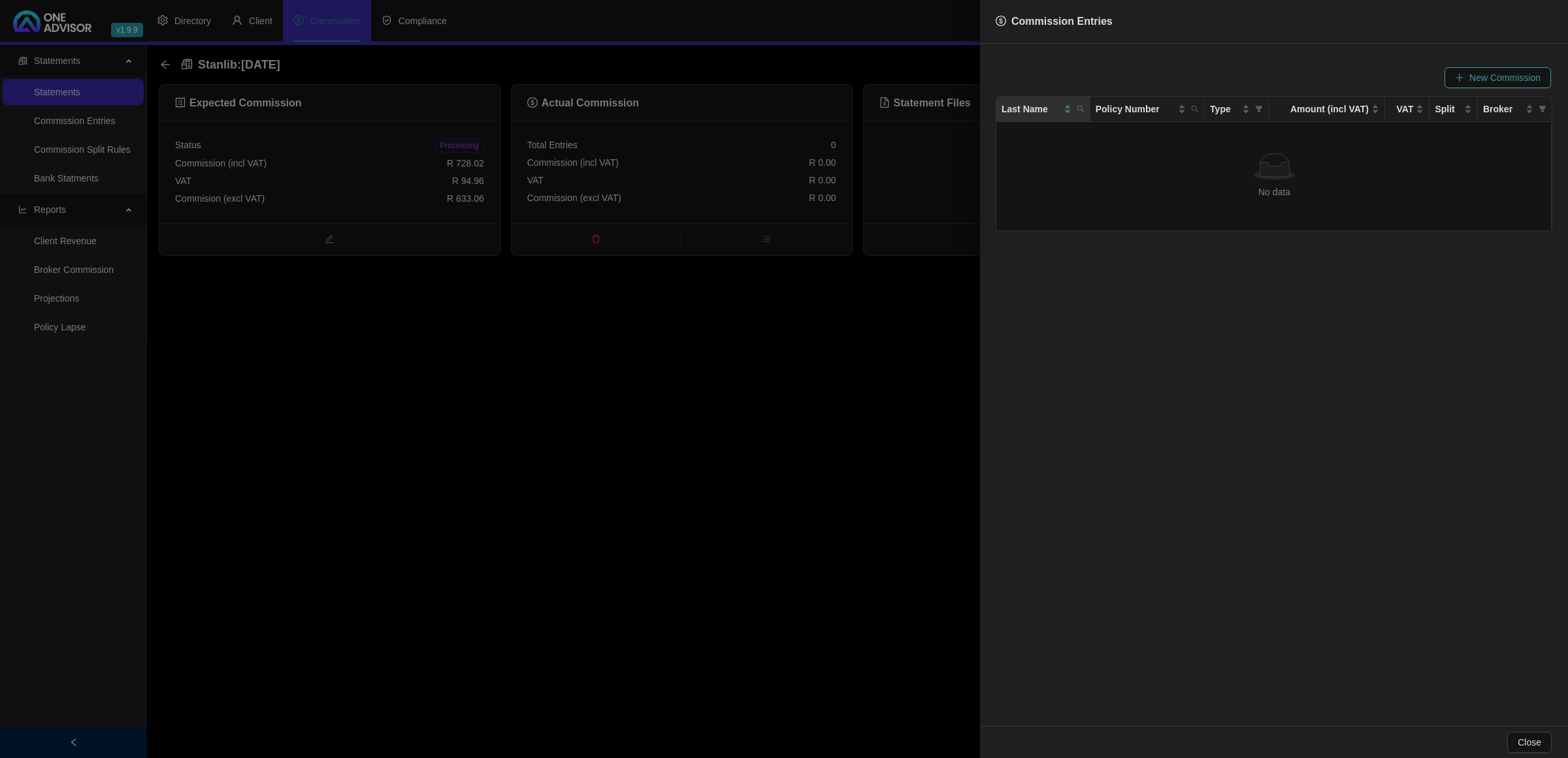
click at [1480, 76] on span "New Commission" at bounding box center [1505, 78] width 71 height 14
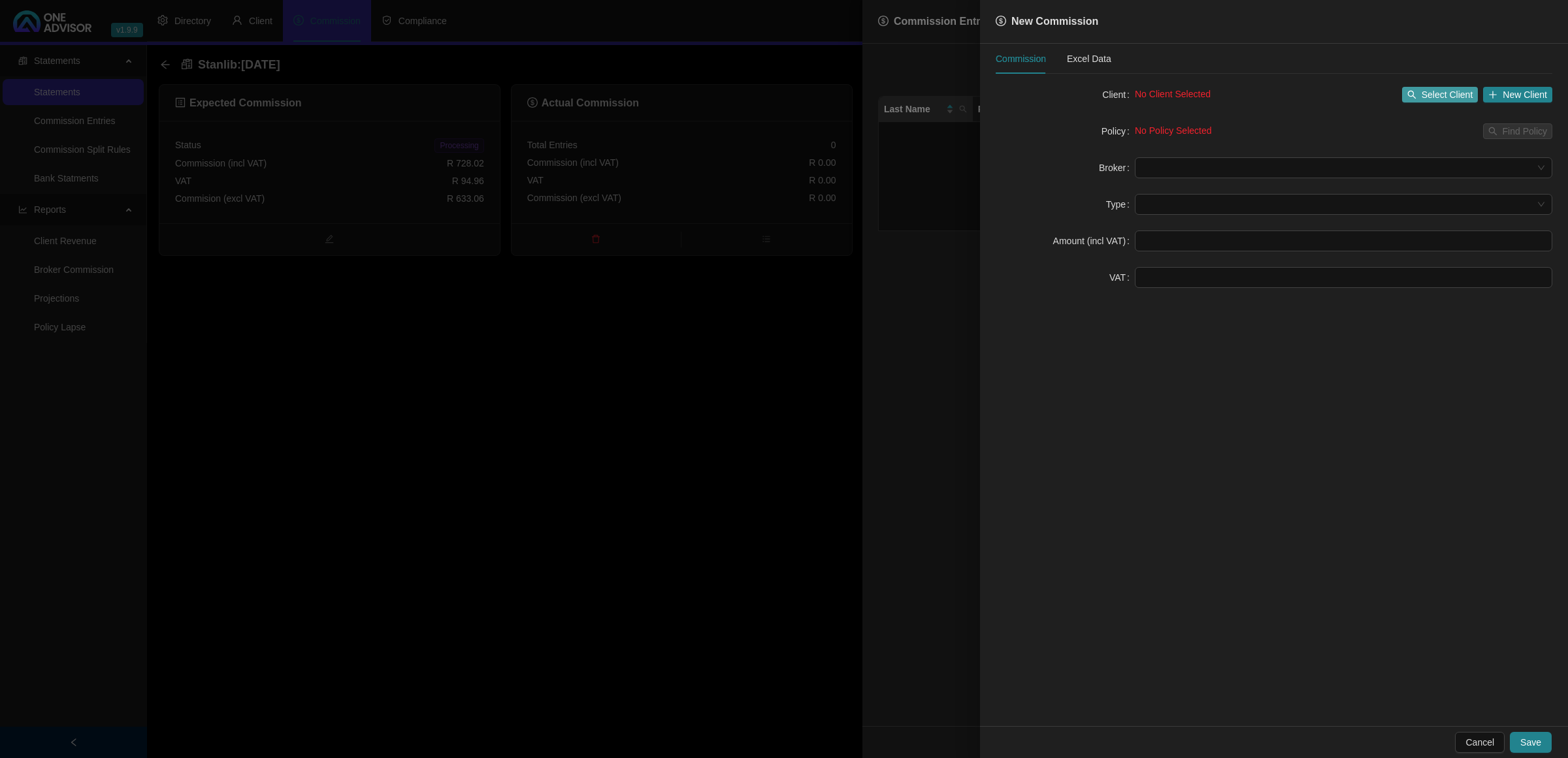
click at [1423, 95] on button "Select Client" at bounding box center [1440, 95] width 76 height 16
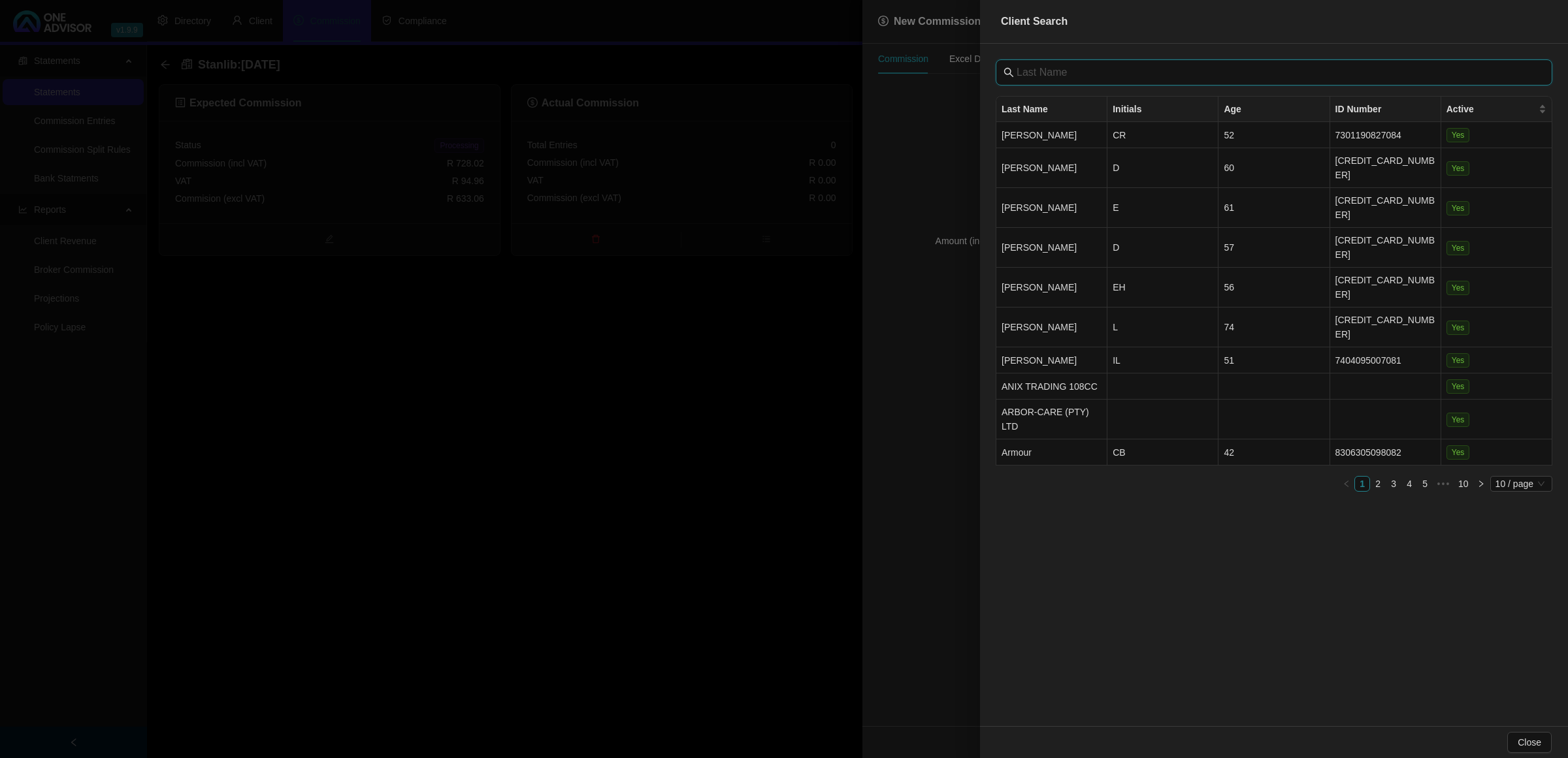
click at [1072, 70] on input "text" at bounding box center [1275, 72] width 517 height 16
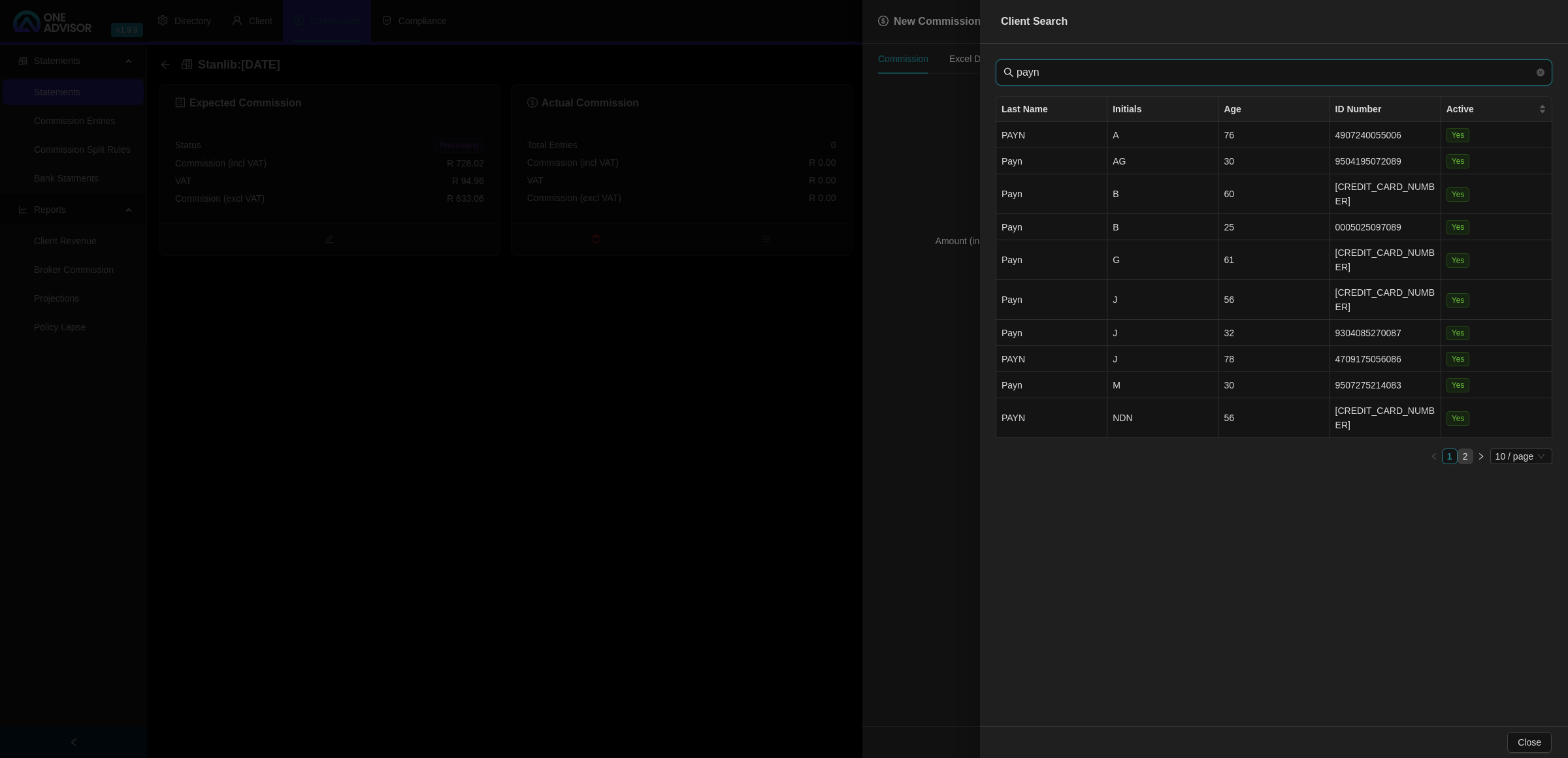
type input "payn"
click at [1465, 449] on link "2" at bounding box center [1465, 457] width 14 height 14
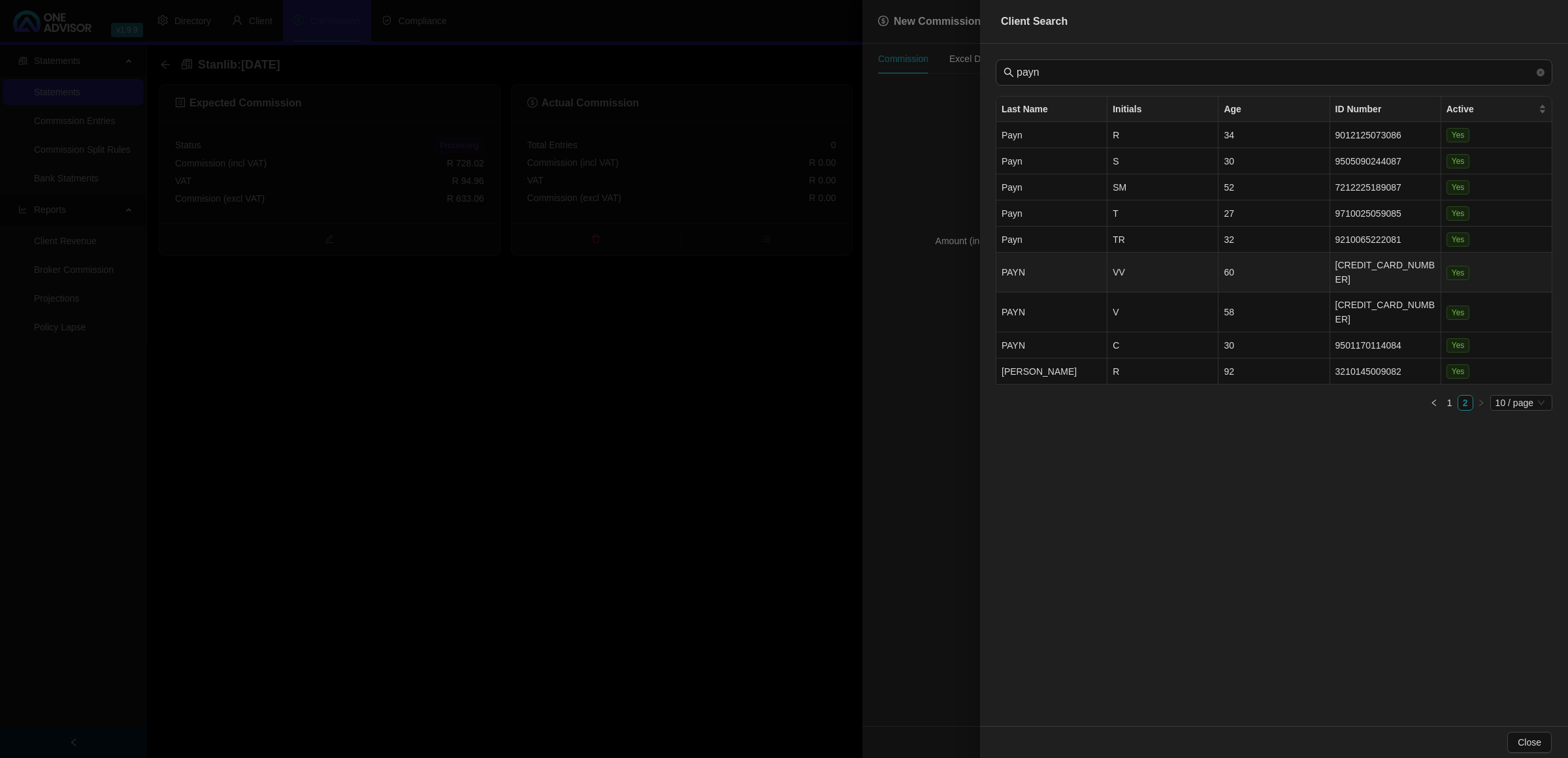
drag, startPoint x: 1134, startPoint y: 261, endPoint x: 1161, endPoint y: 245, distance: 31.4
click at [1132, 261] on td "VV" at bounding box center [1163, 272] width 111 height 40
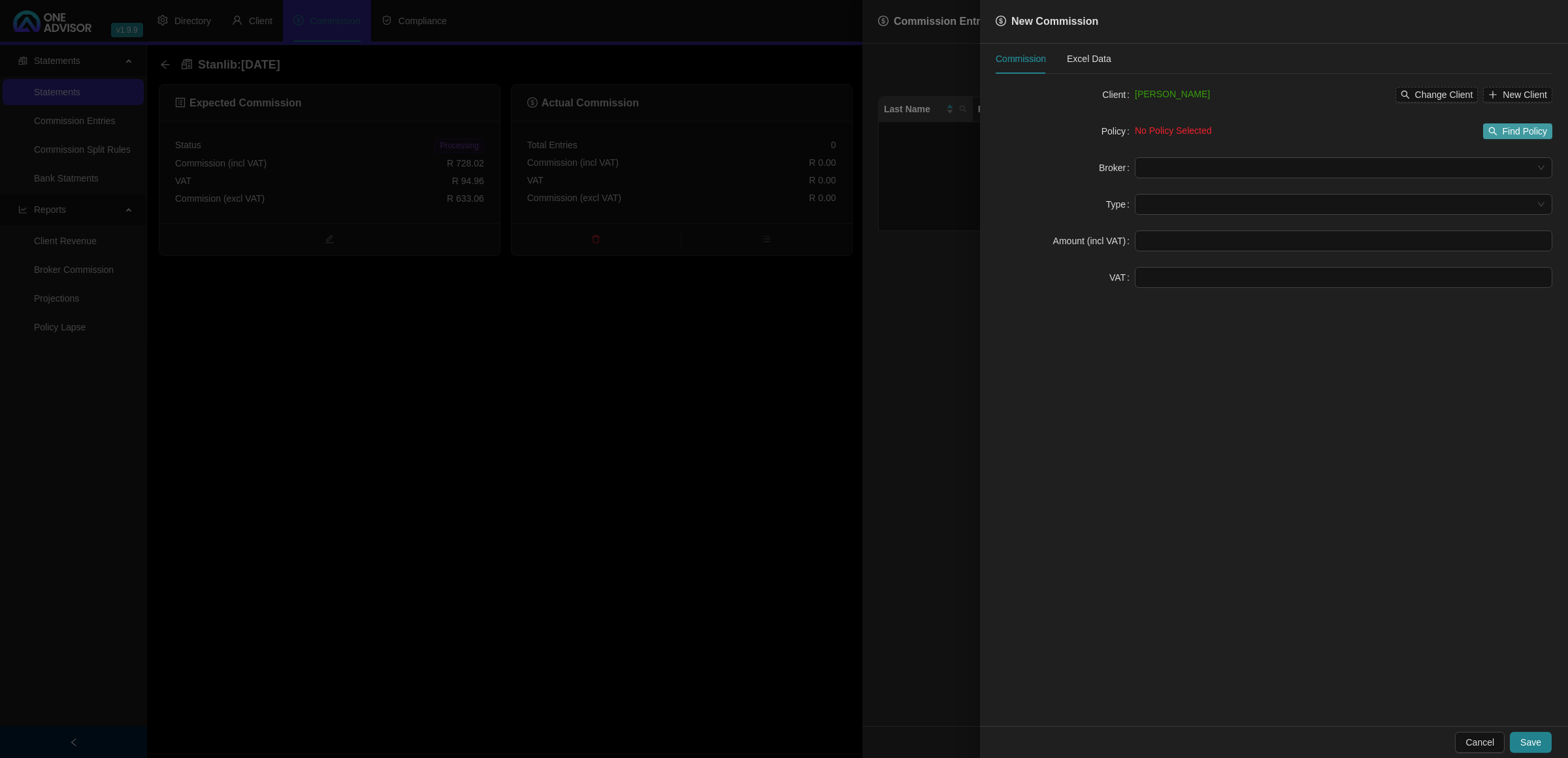
click at [1498, 131] on icon "search" at bounding box center [1493, 132] width 9 height 9
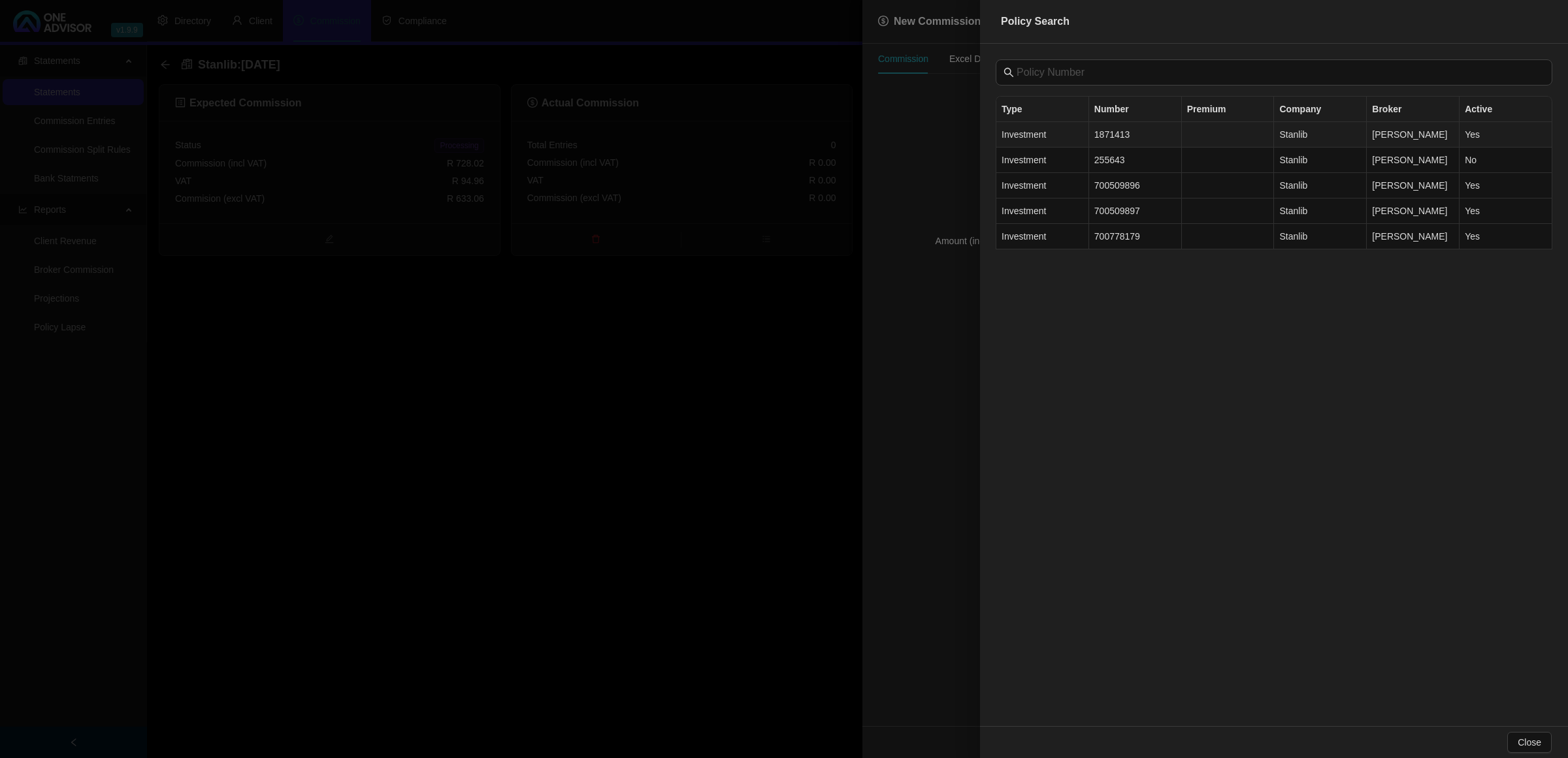
click at [1111, 135] on td "1871413" at bounding box center [1136, 135] width 93 height 26
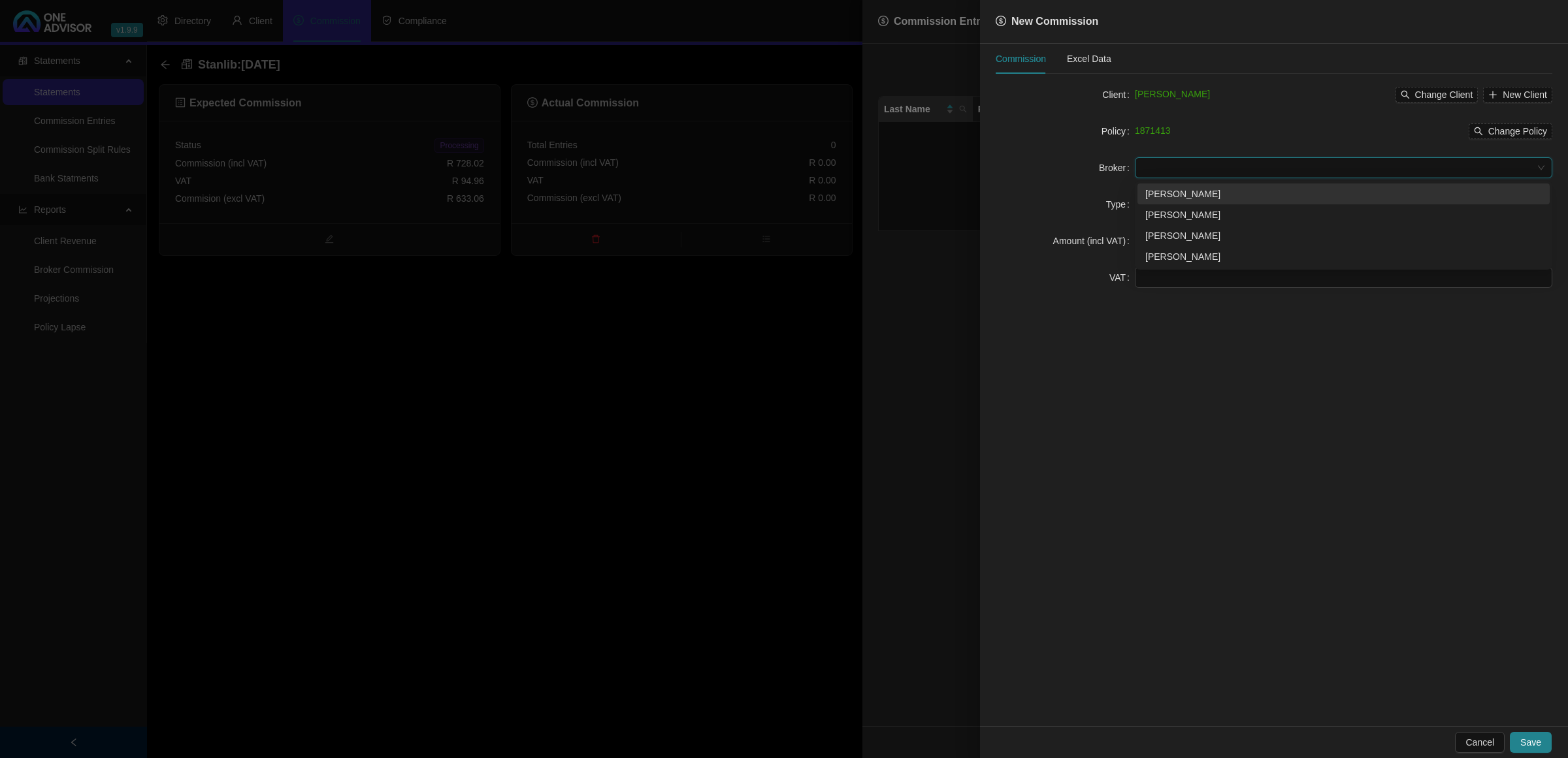
click at [1320, 158] on input "search" at bounding box center [1338, 168] width 390 height 20
click at [1170, 236] on div "[PERSON_NAME]" at bounding box center [1344, 236] width 397 height 14
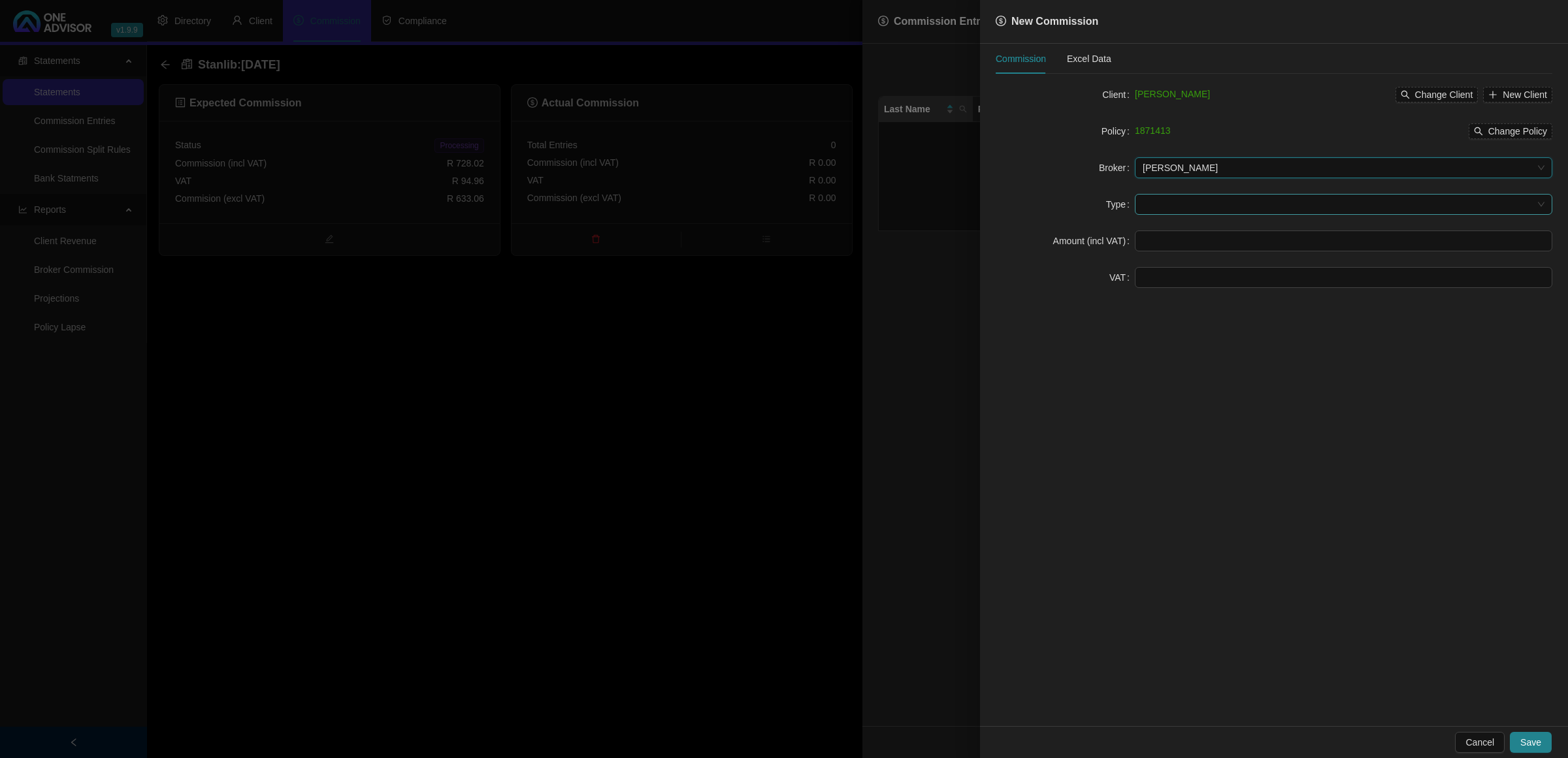
click at [1157, 207] on input "search" at bounding box center [1338, 205] width 390 height 20
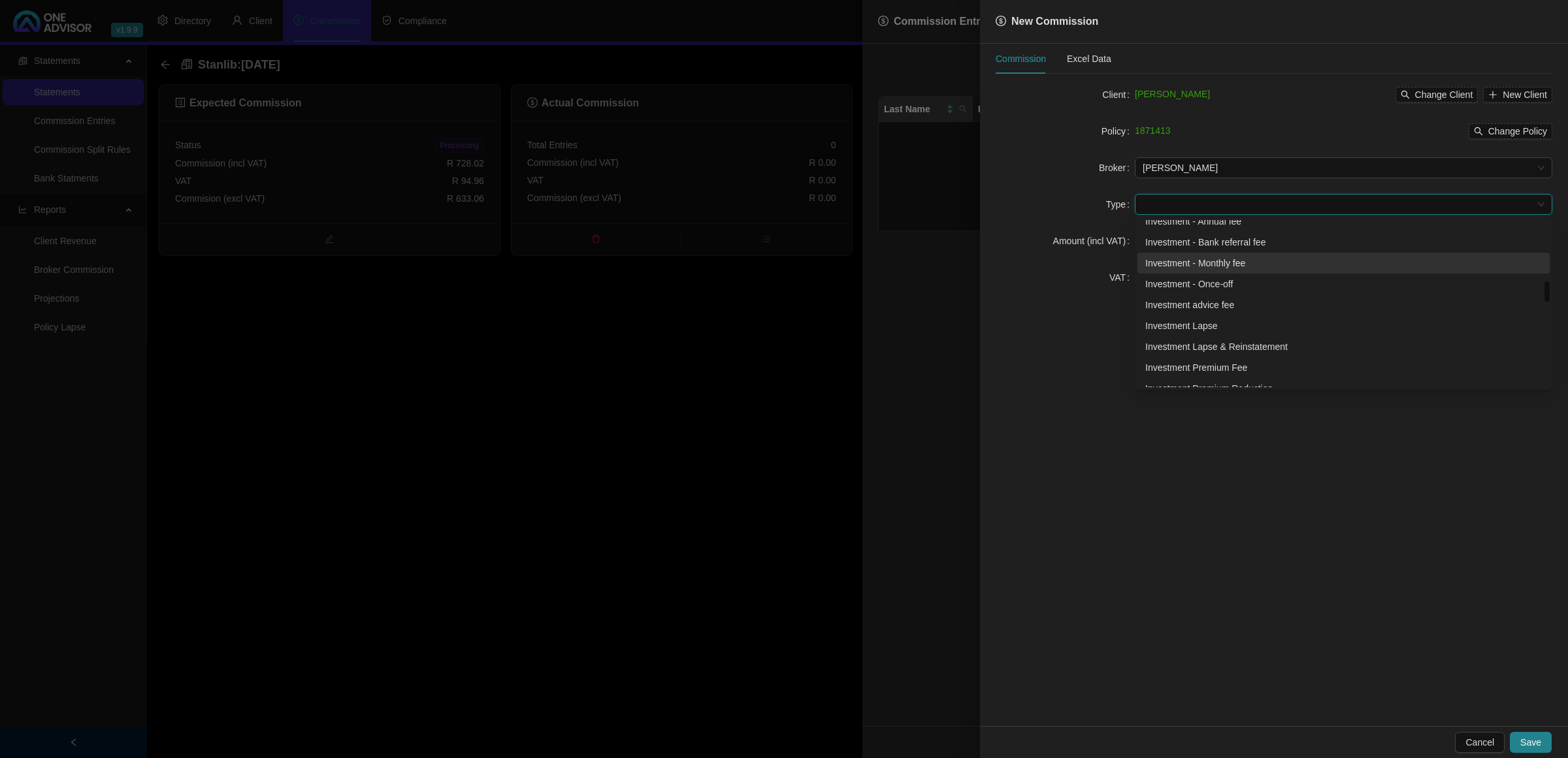
click at [1203, 271] on div "Investment - Monthly fee" at bounding box center [1344, 263] width 412 height 21
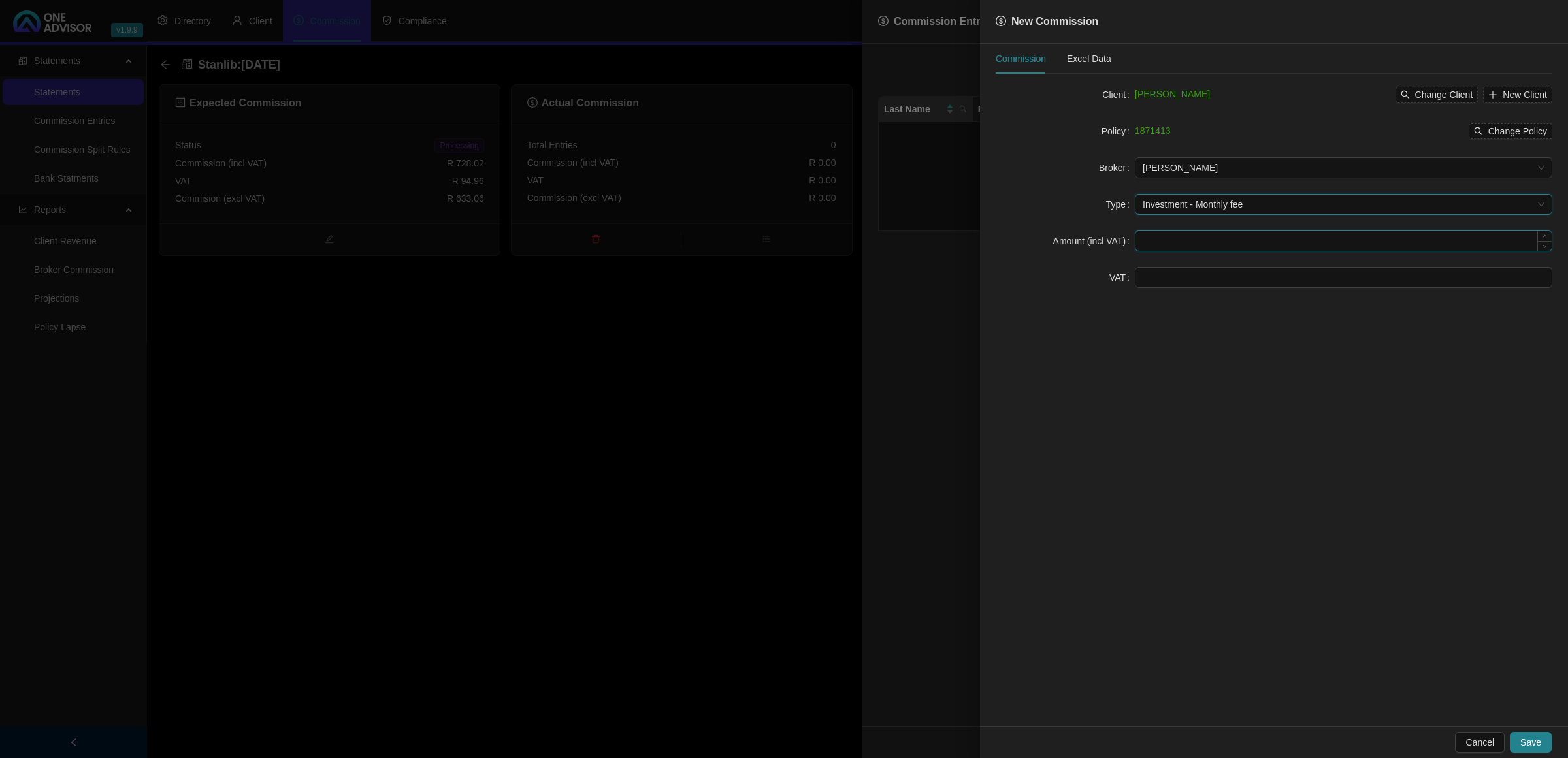
click at [1148, 240] on input at bounding box center [1344, 241] width 416 height 20
type input "728.02"
click at [1241, 276] on input at bounding box center [1344, 278] width 416 height 20
type input "94.96"
click at [1521, 740] on button "Save" at bounding box center [1531, 743] width 42 height 21
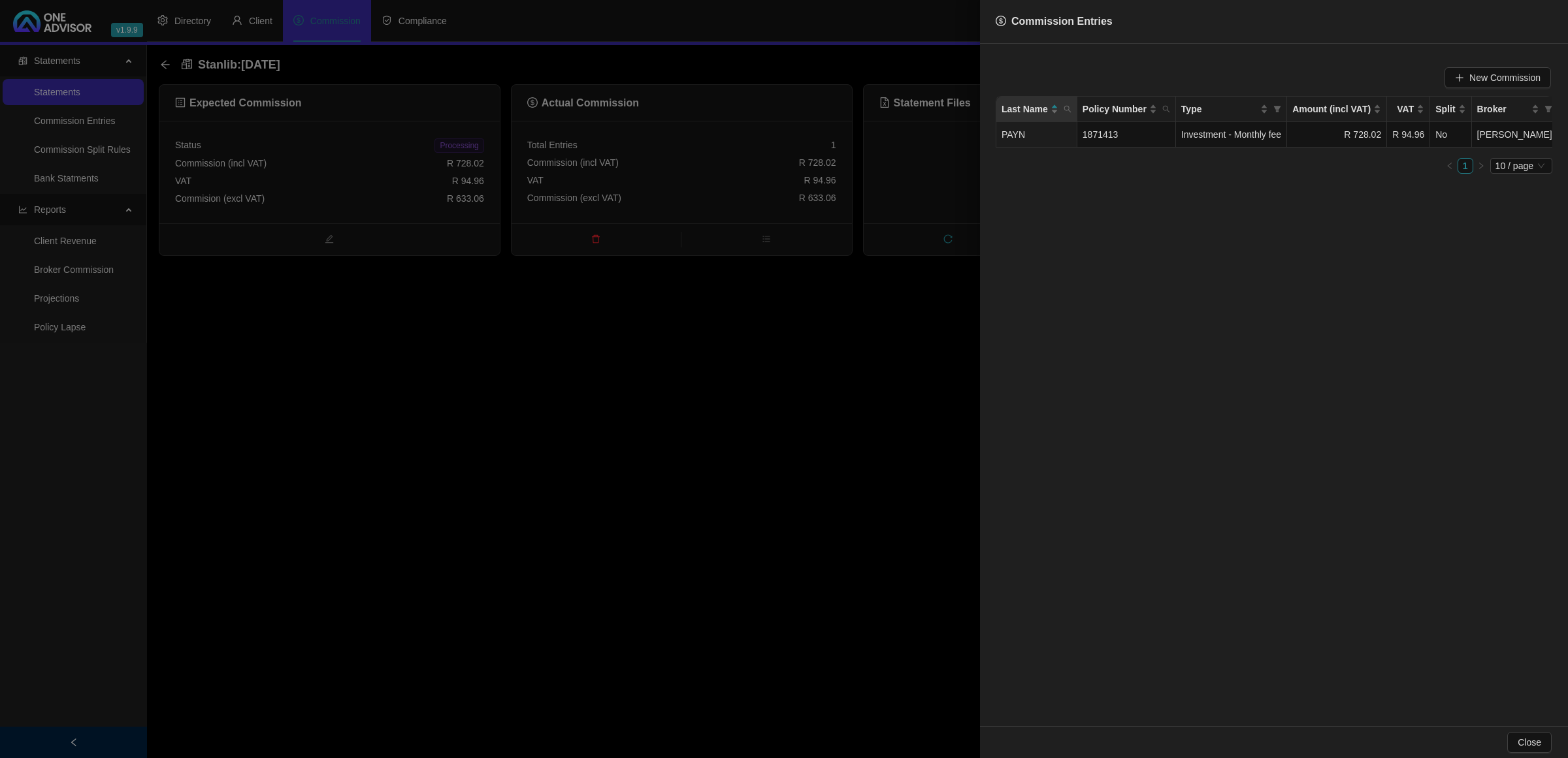
click at [894, 412] on div at bounding box center [784, 379] width 1568 height 758
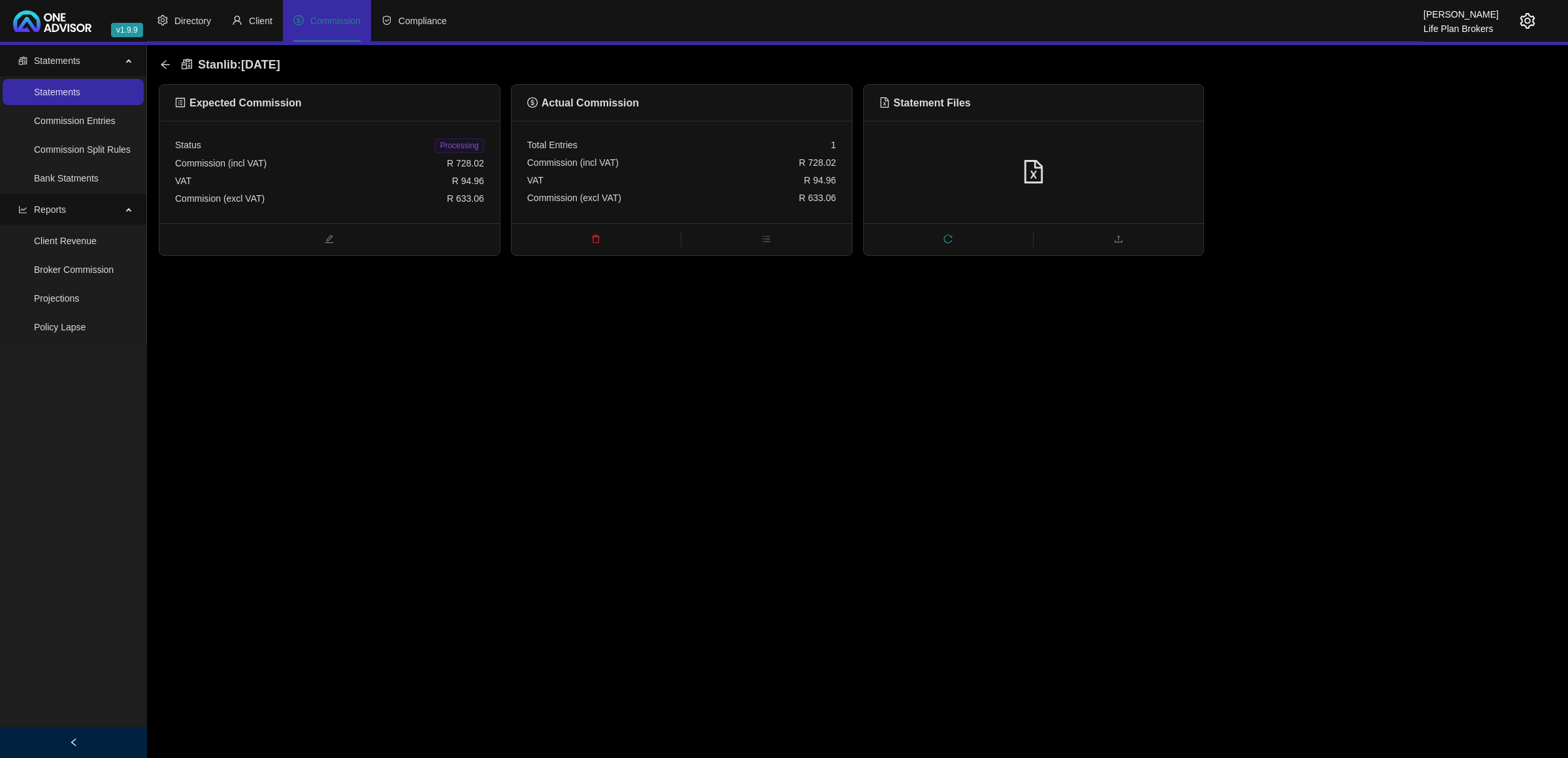
click at [469, 147] on span "Processing" at bounding box center [459, 145] width 49 height 14
click at [163, 61] on icon "arrow-left" at bounding box center [165, 64] width 11 height 11
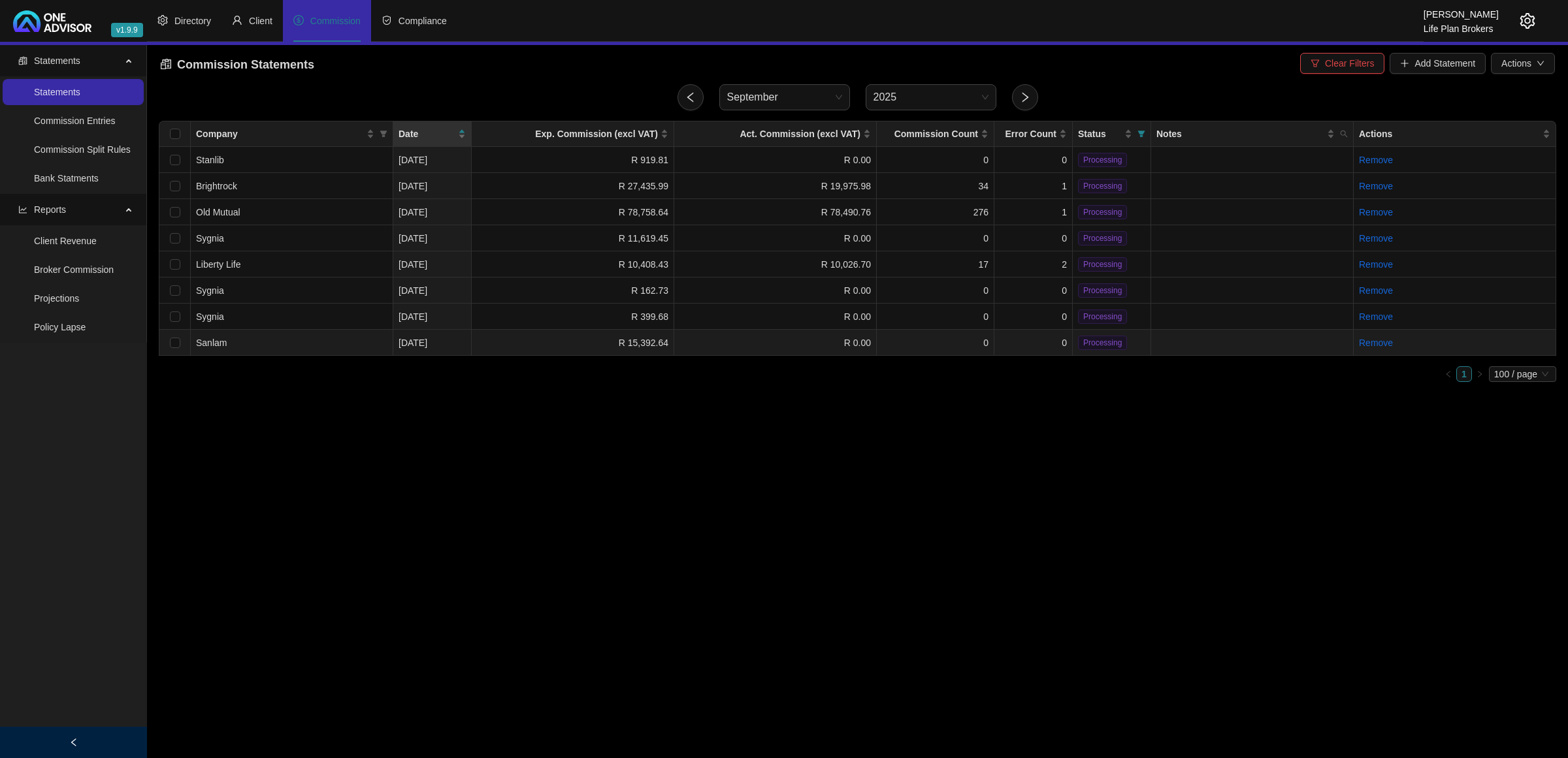
click at [560, 336] on td "R 15,392.64" at bounding box center [573, 343] width 203 height 26
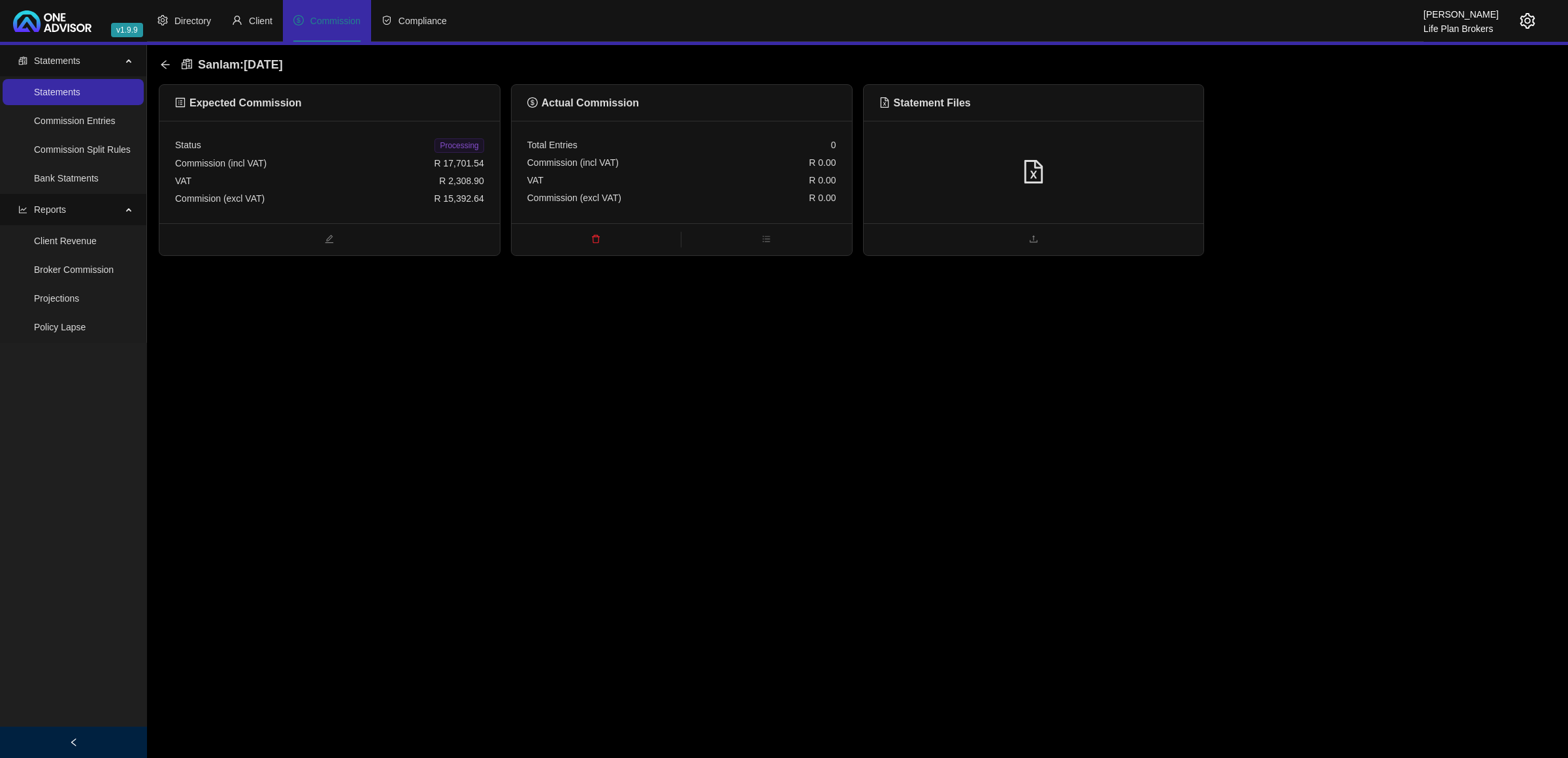
click at [1126, 157] on div at bounding box center [1033, 172] width 340 height 103
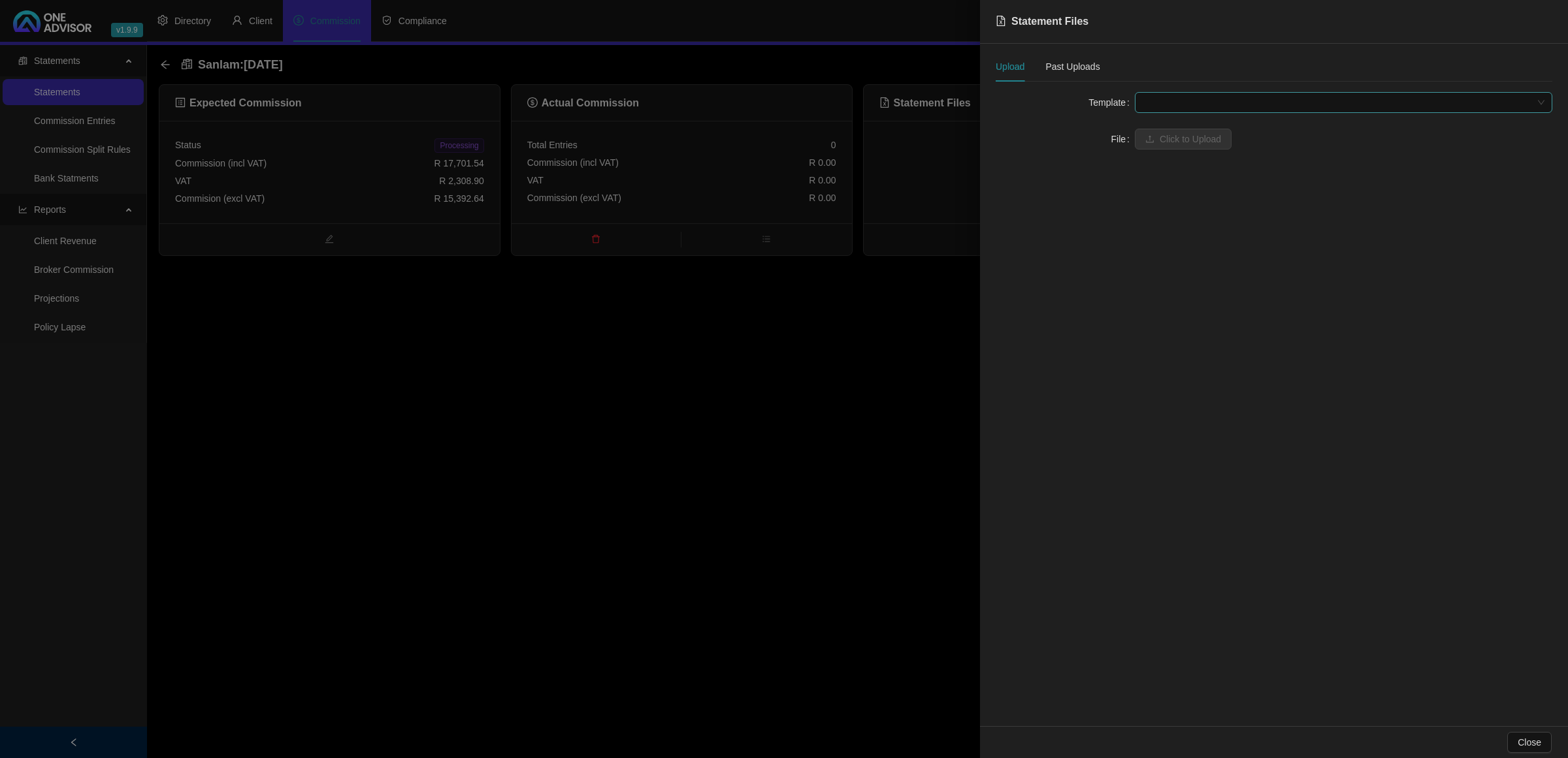
click at [1183, 99] on span at bounding box center [1344, 103] width 402 height 20
click at [1173, 149] on div "Sanlam" at bounding box center [1344, 149] width 397 height 14
click at [1170, 147] on button "Click to Upload" at bounding box center [1183, 139] width 97 height 21
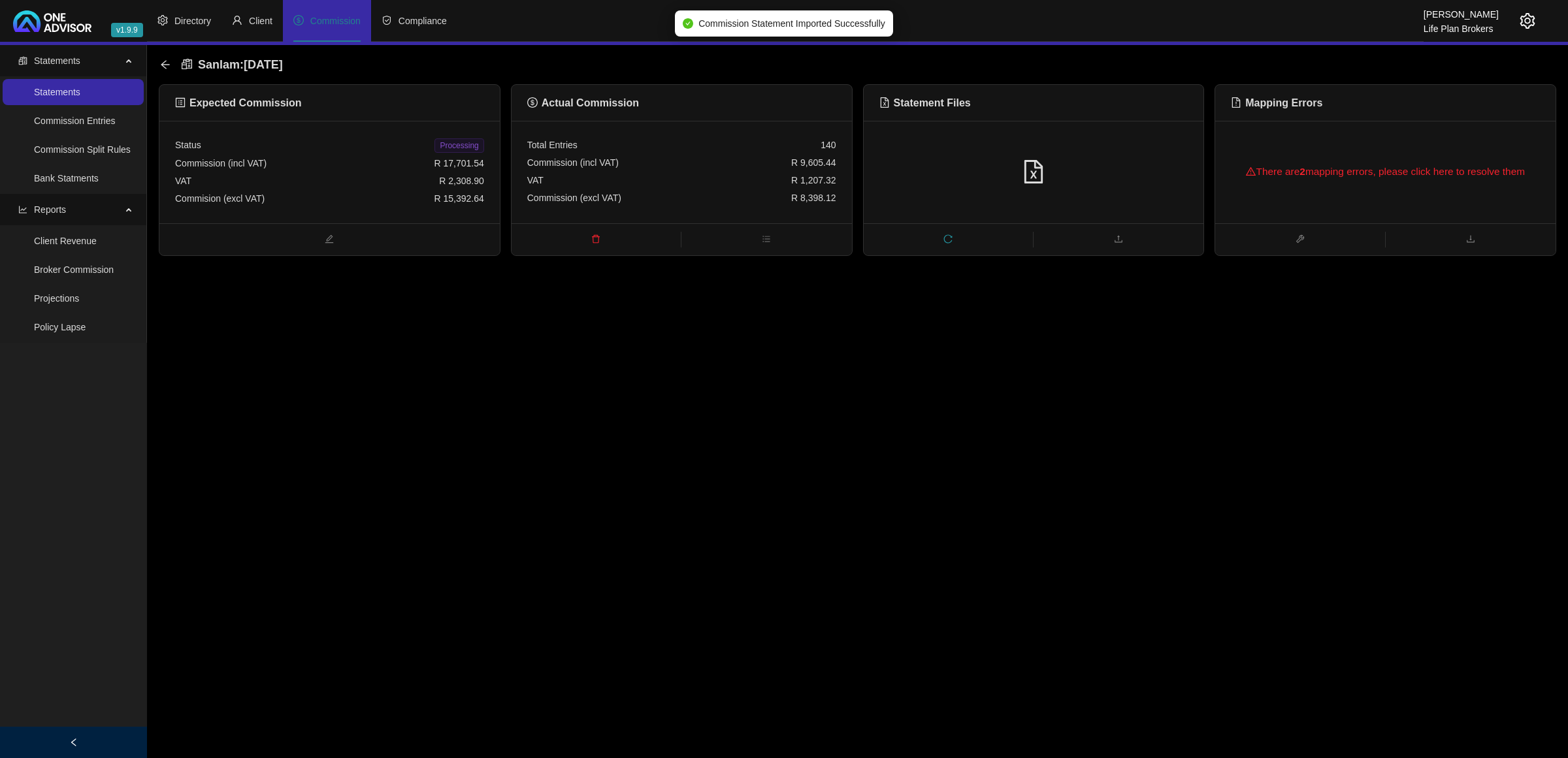
click at [1305, 166] on b "2" at bounding box center [1302, 171] width 6 height 11
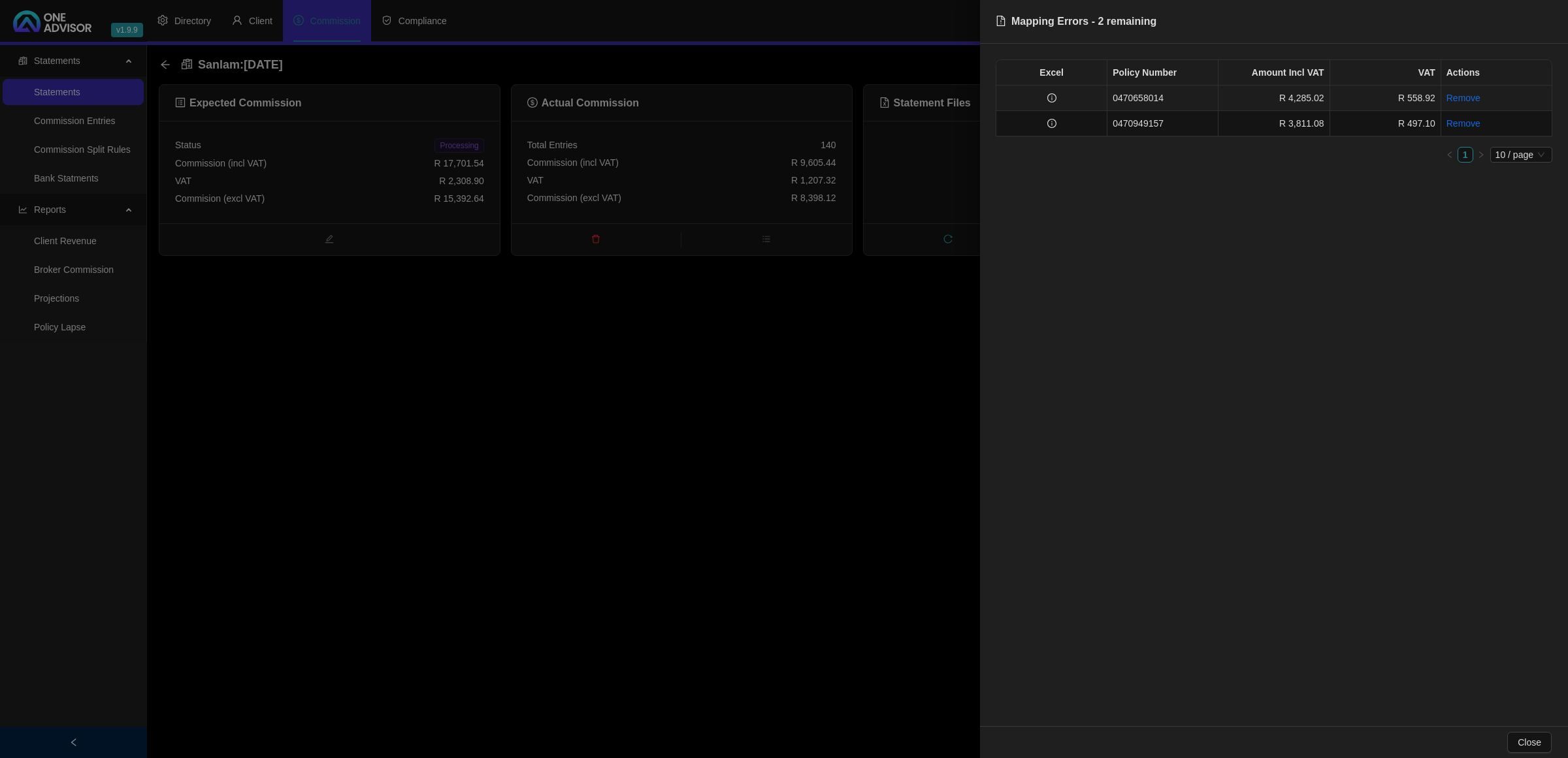
click at [1067, 87] on td at bounding box center [1052, 98] width 111 height 26
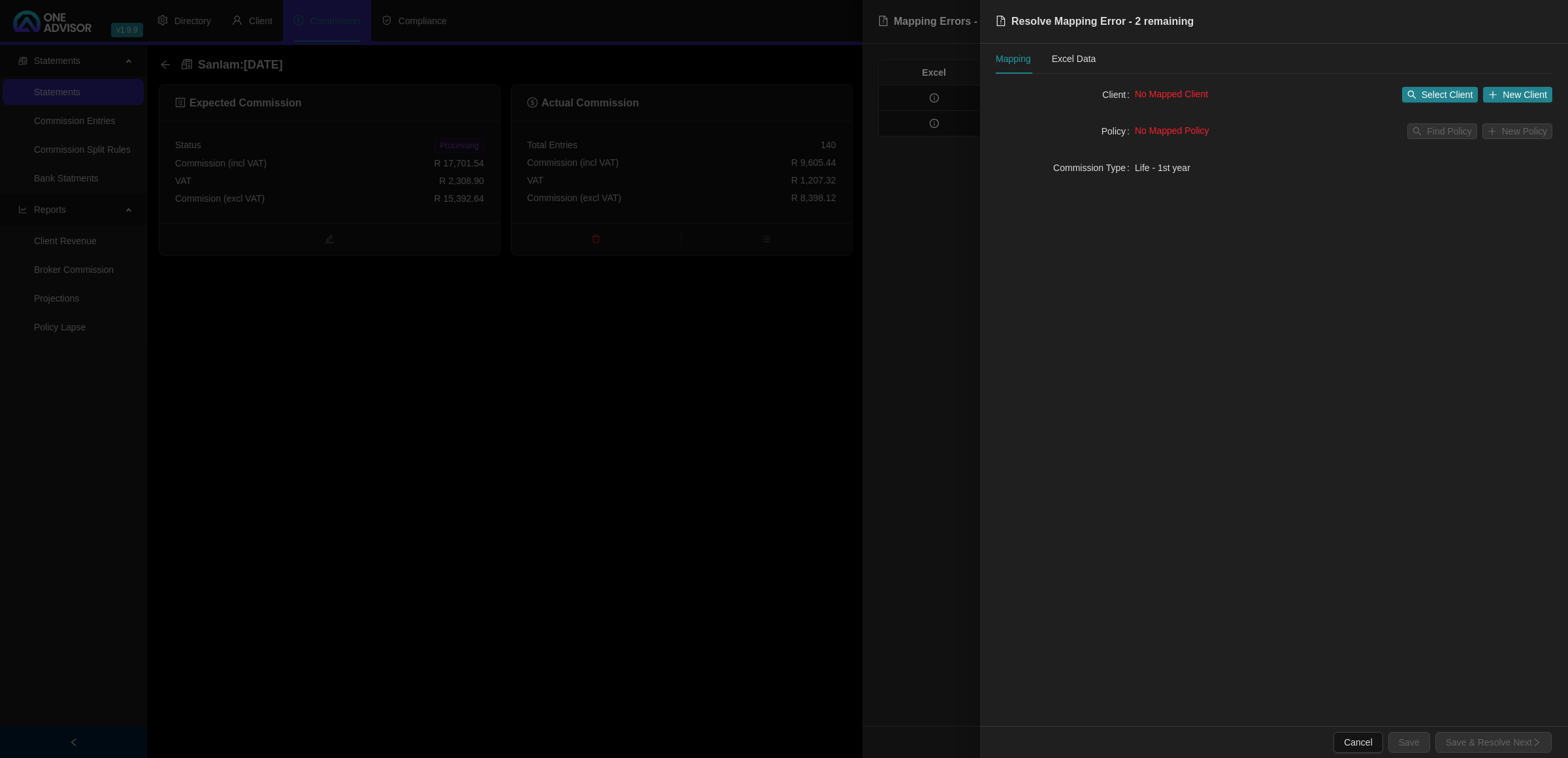
click at [1417, 85] on div "No Mapped Client Select Client New Client" at bounding box center [1344, 95] width 417 height 21
click at [1423, 93] on span "Select Client" at bounding box center [1448, 95] width 51 height 14
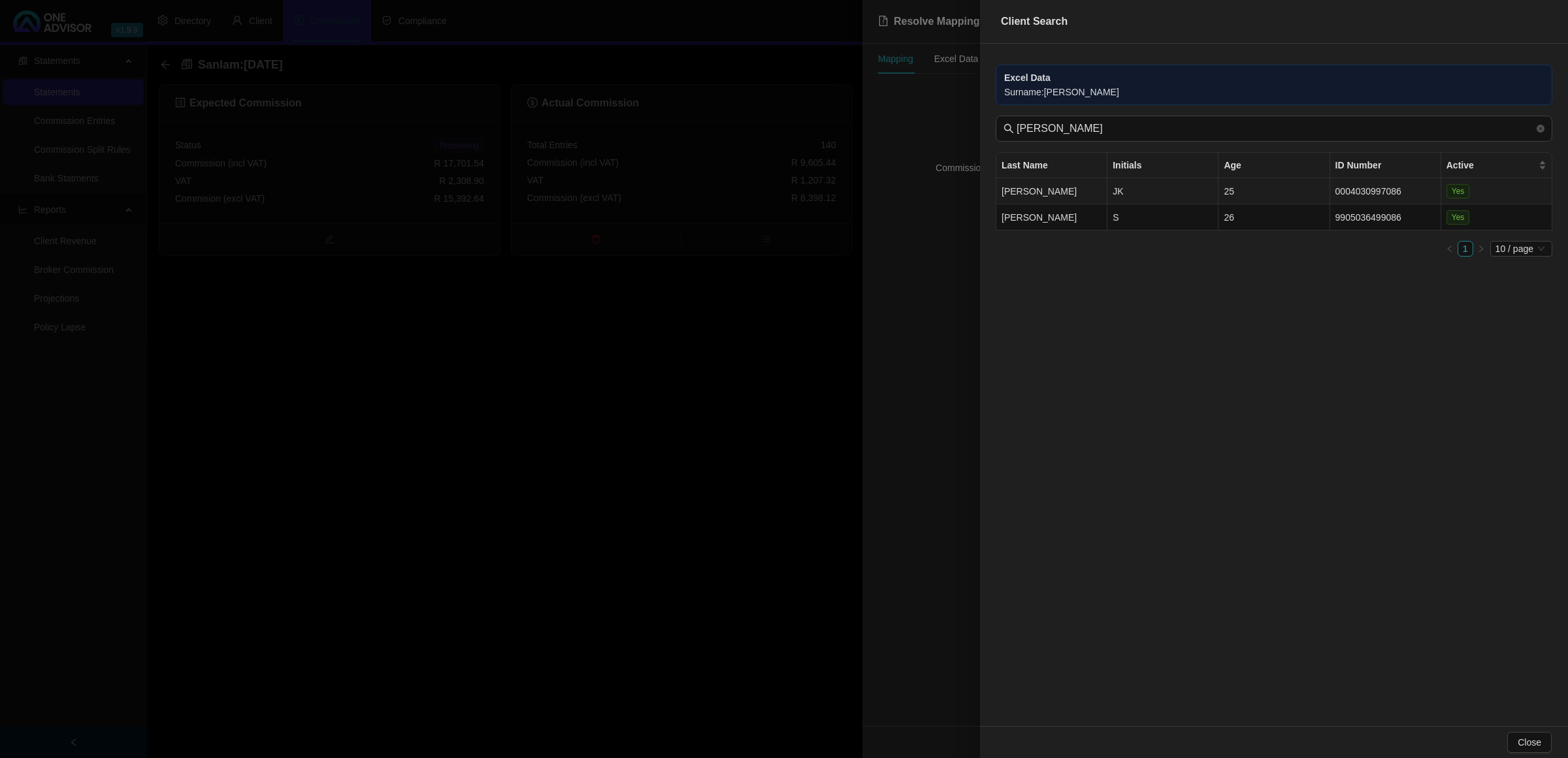
click at [1083, 188] on td "[PERSON_NAME]" at bounding box center [1052, 191] width 111 height 26
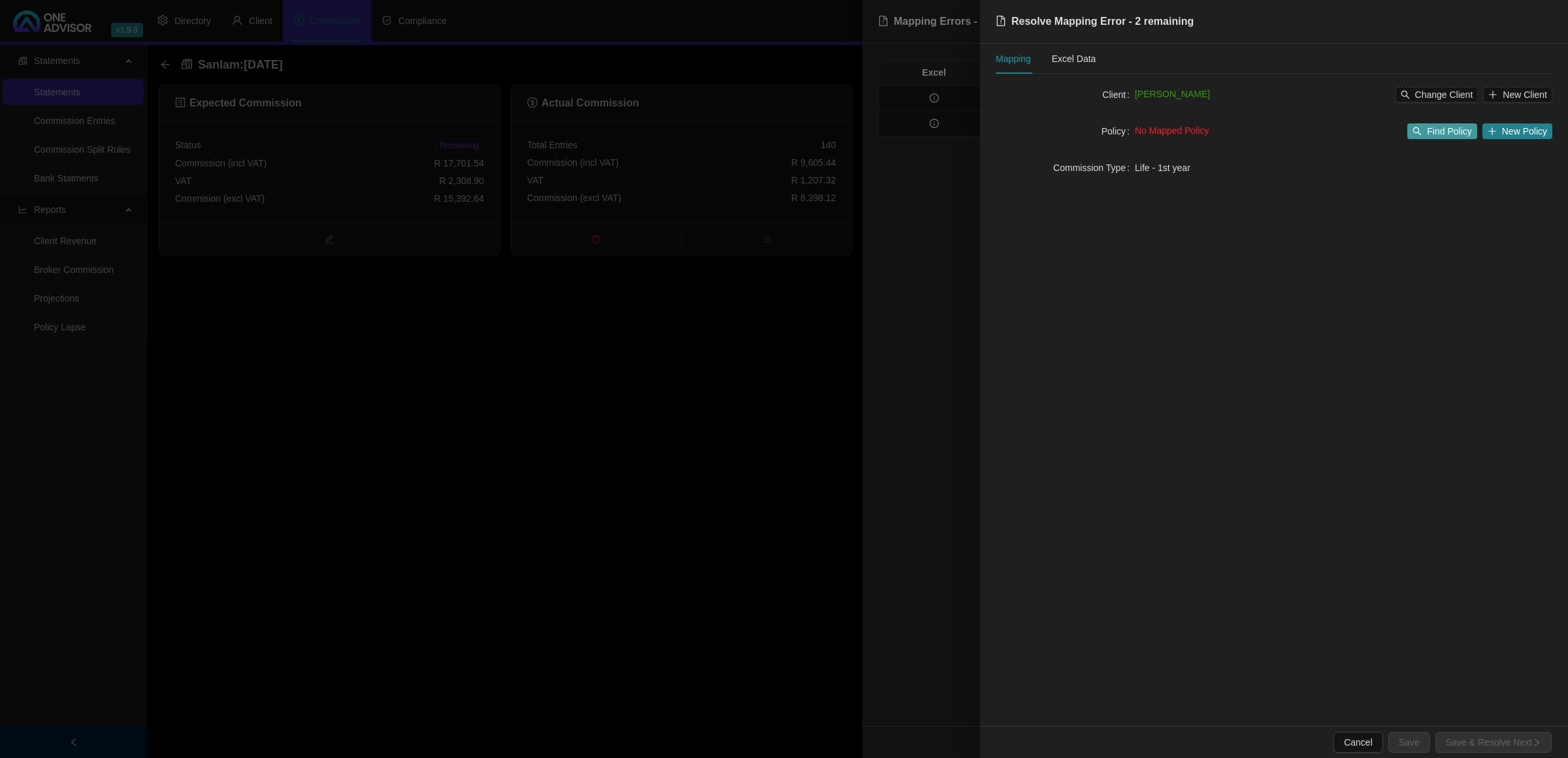
click at [1446, 132] on span "Find Policy" at bounding box center [1449, 132] width 44 height 14
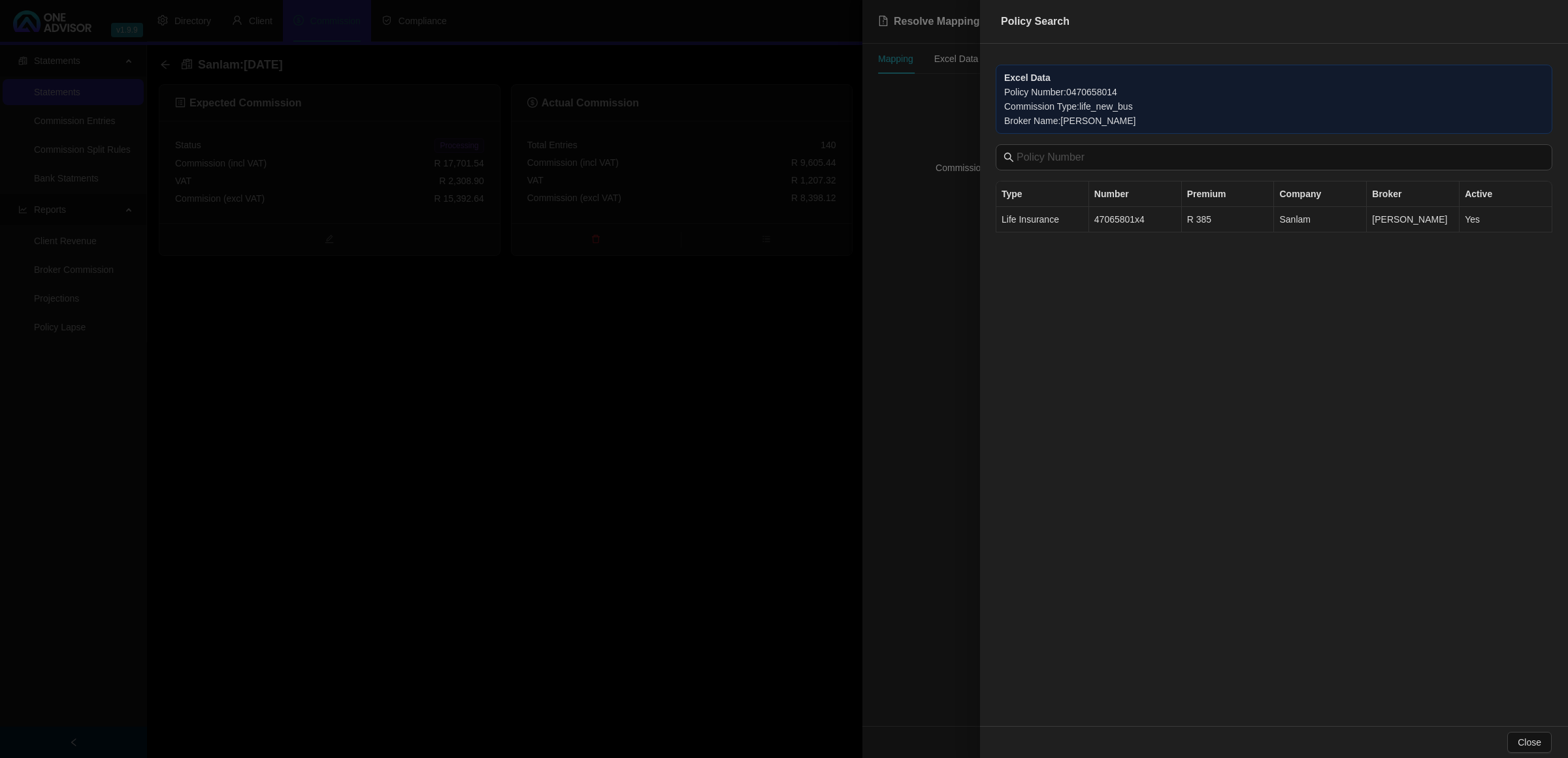
click at [1089, 216] on td "47065801x4" at bounding box center [1136, 220] width 93 height 26
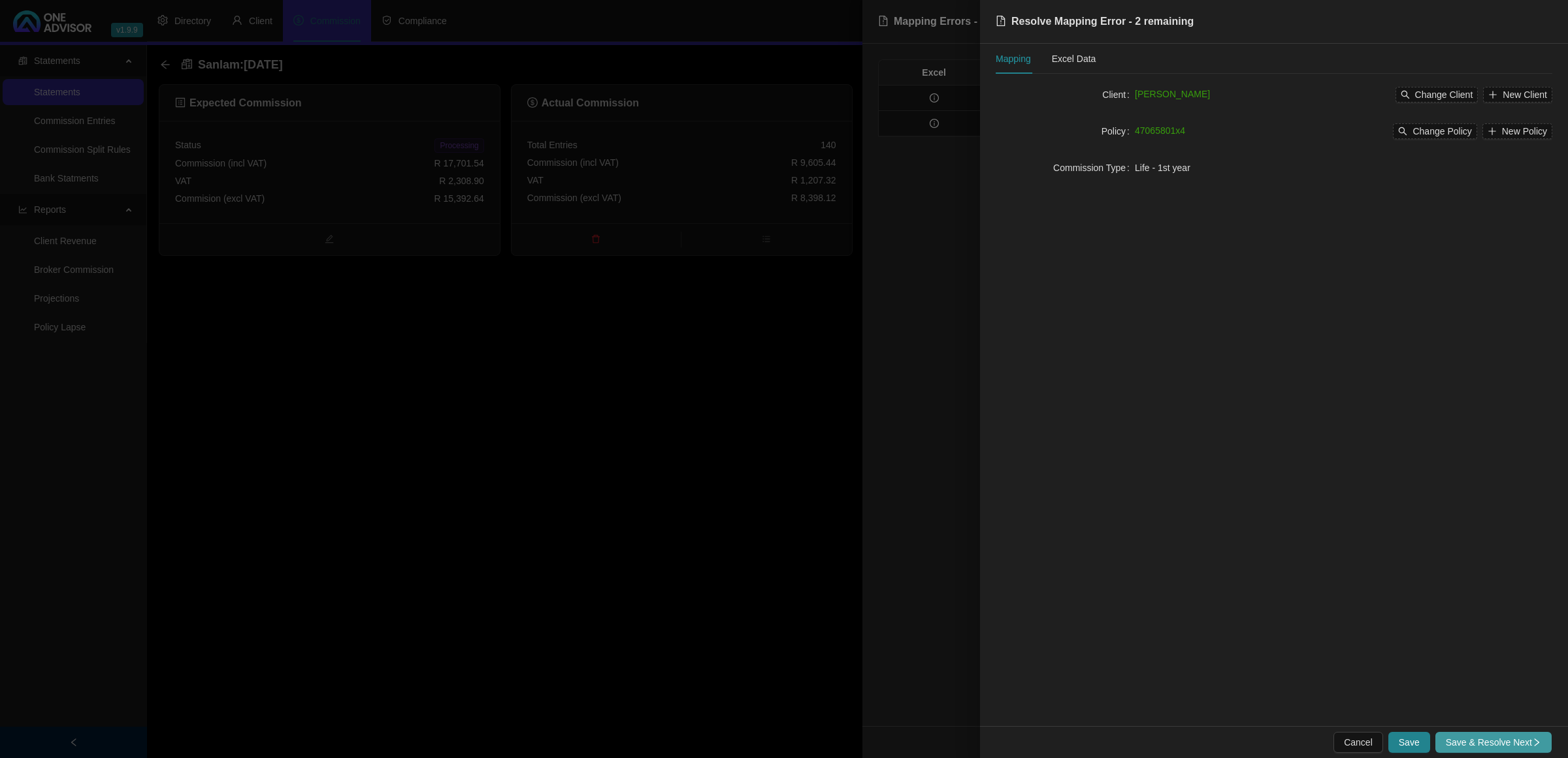
click at [1478, 739] on span "Save & Resolve Next" at bounding box center [1494, 743] width 95 height 14
click at [1425, 89] on span "Select Client" at bounding box center [1448, 95] width 51 height 14
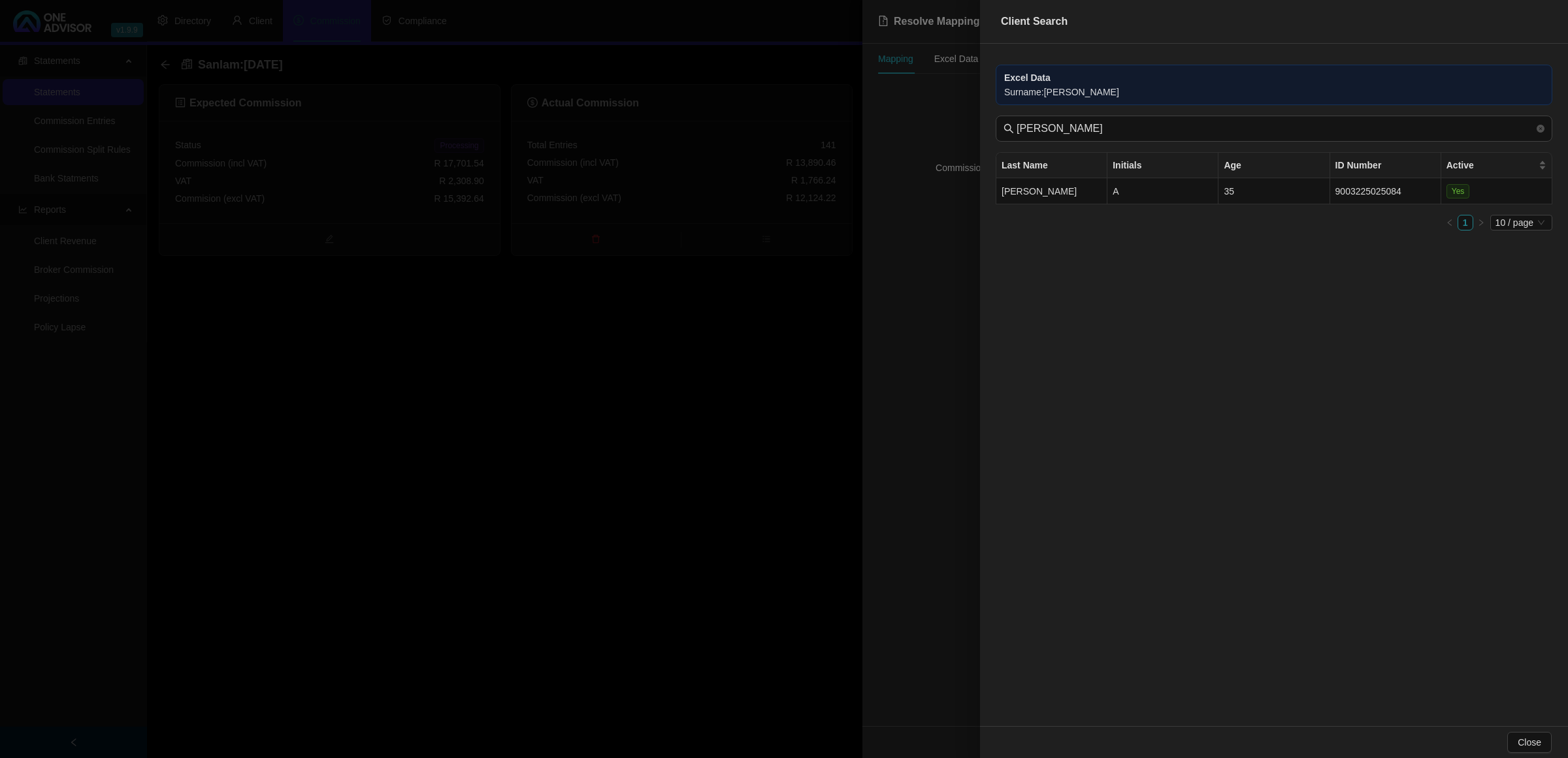
click at [945, 209] on div at bounding box center [784, 379] width 1568 height 758
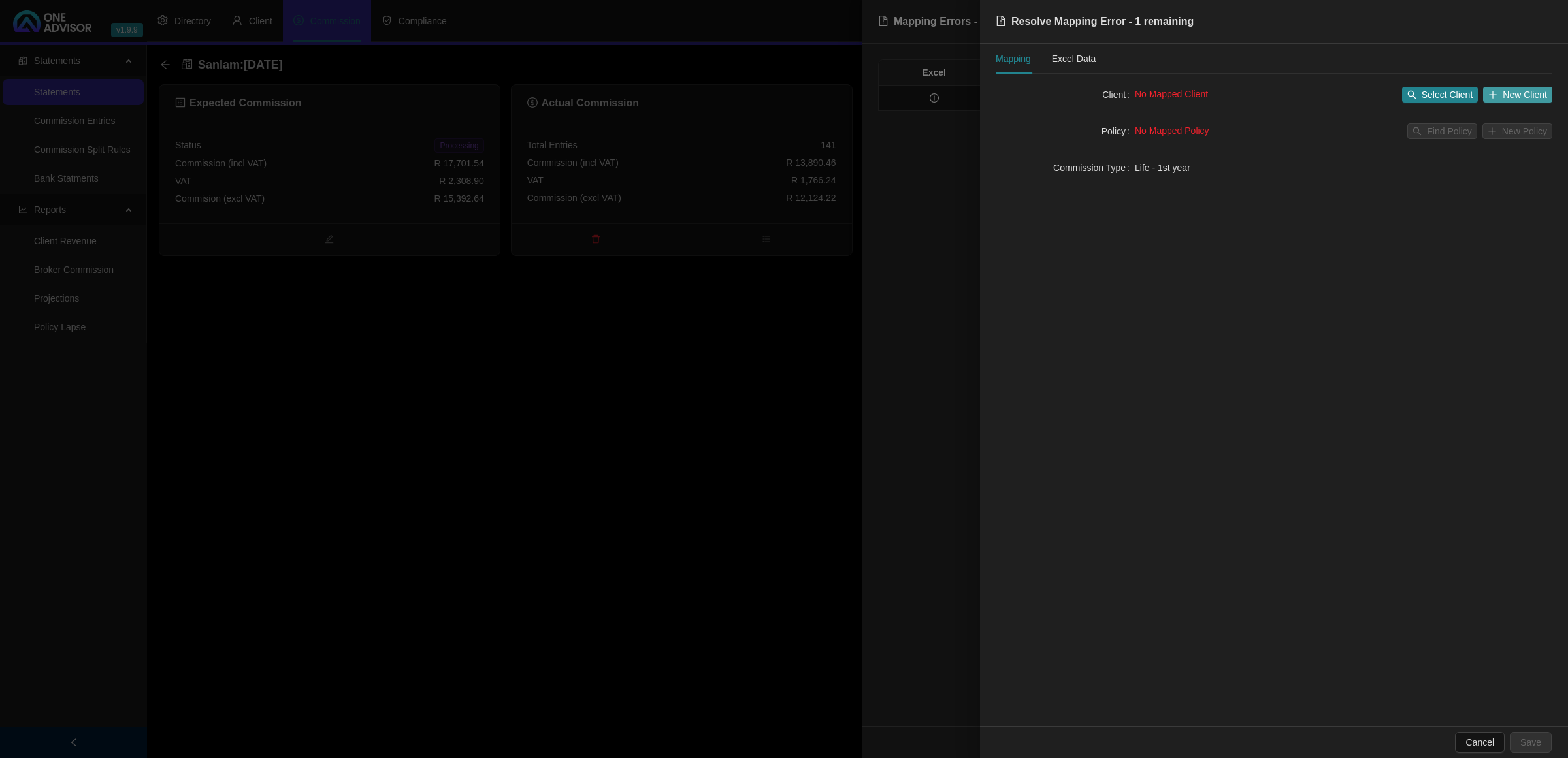
click at [1509, 95] on span "New Client" at bounding box center [1525, 95] width 44 height 14
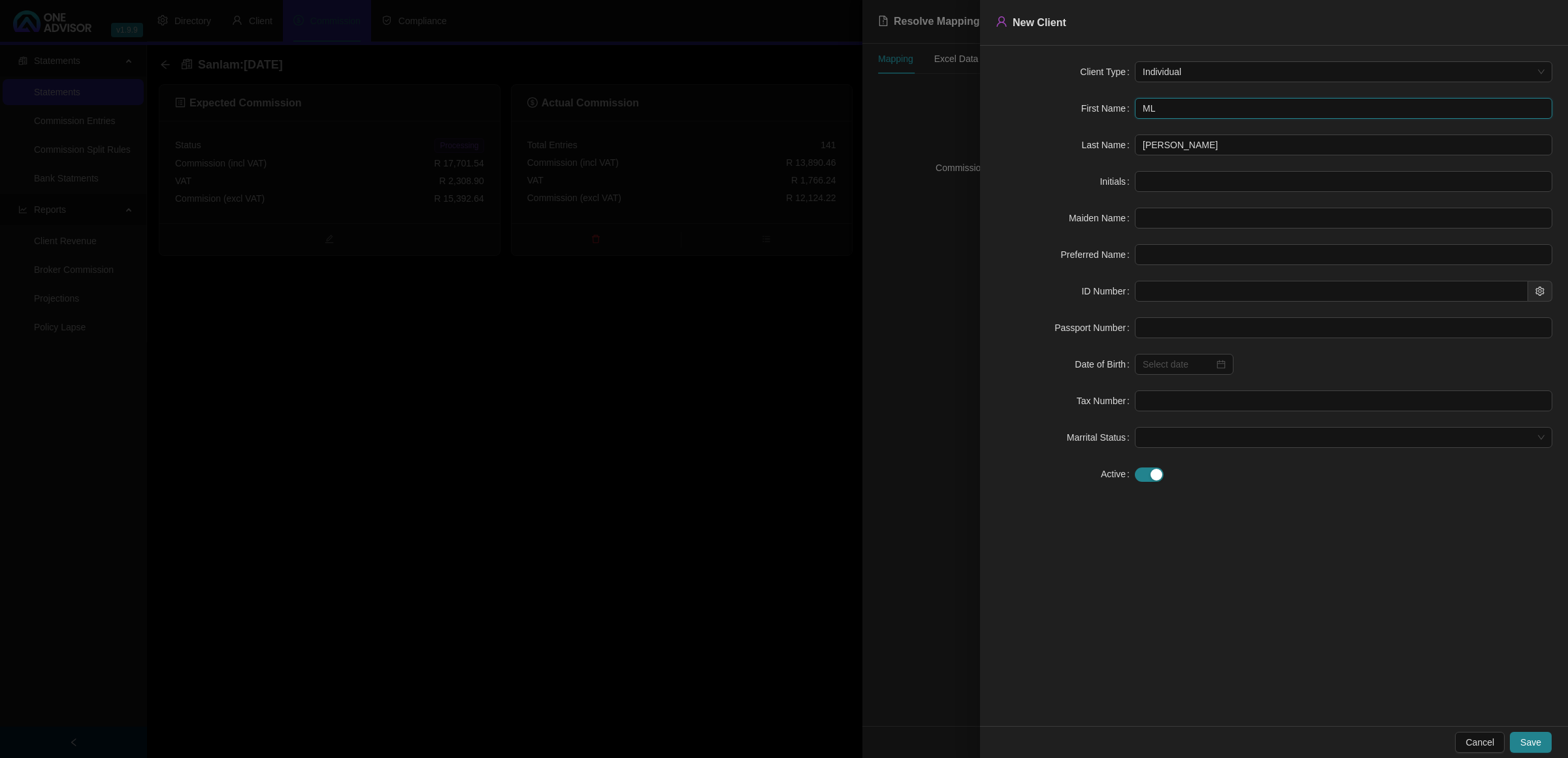
click at [1199, 110] on input "ML" at bounding box center [1344, 109] width 417 height 21
type input "M"
type input "Mo"
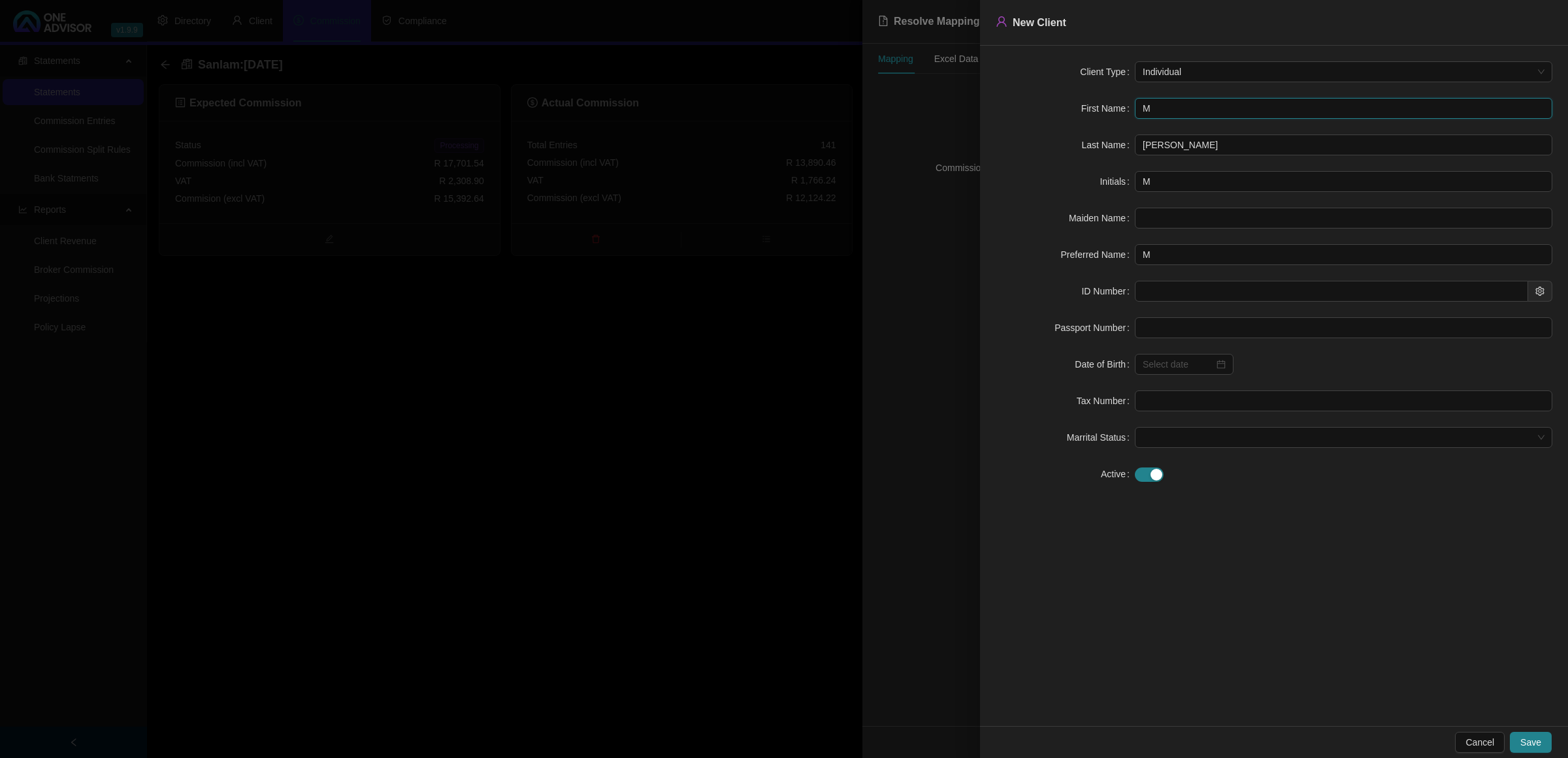
type input "Mo"
type input "Mor"
type input "Morg"
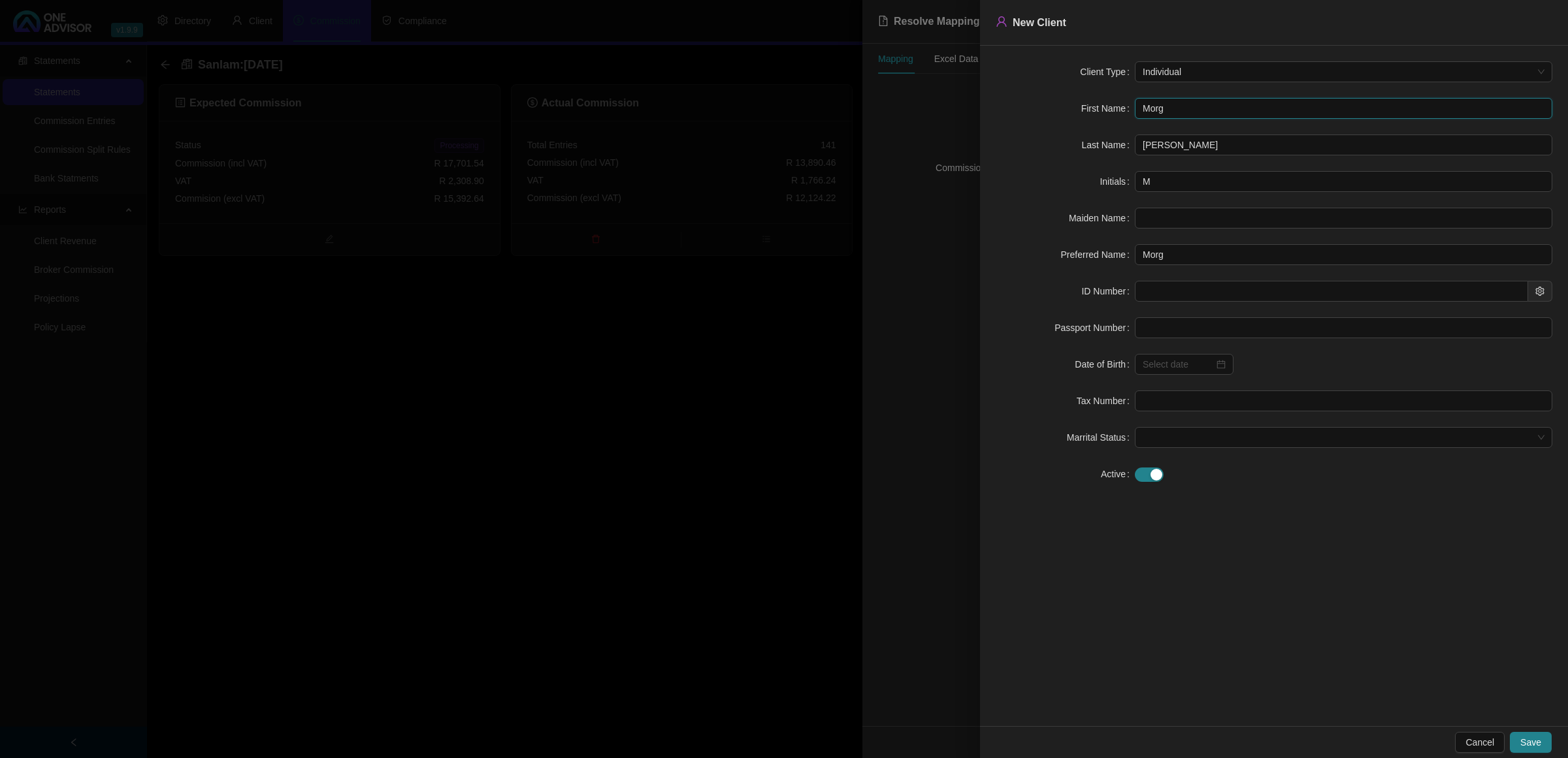
type input "[PERSON_NAME]"
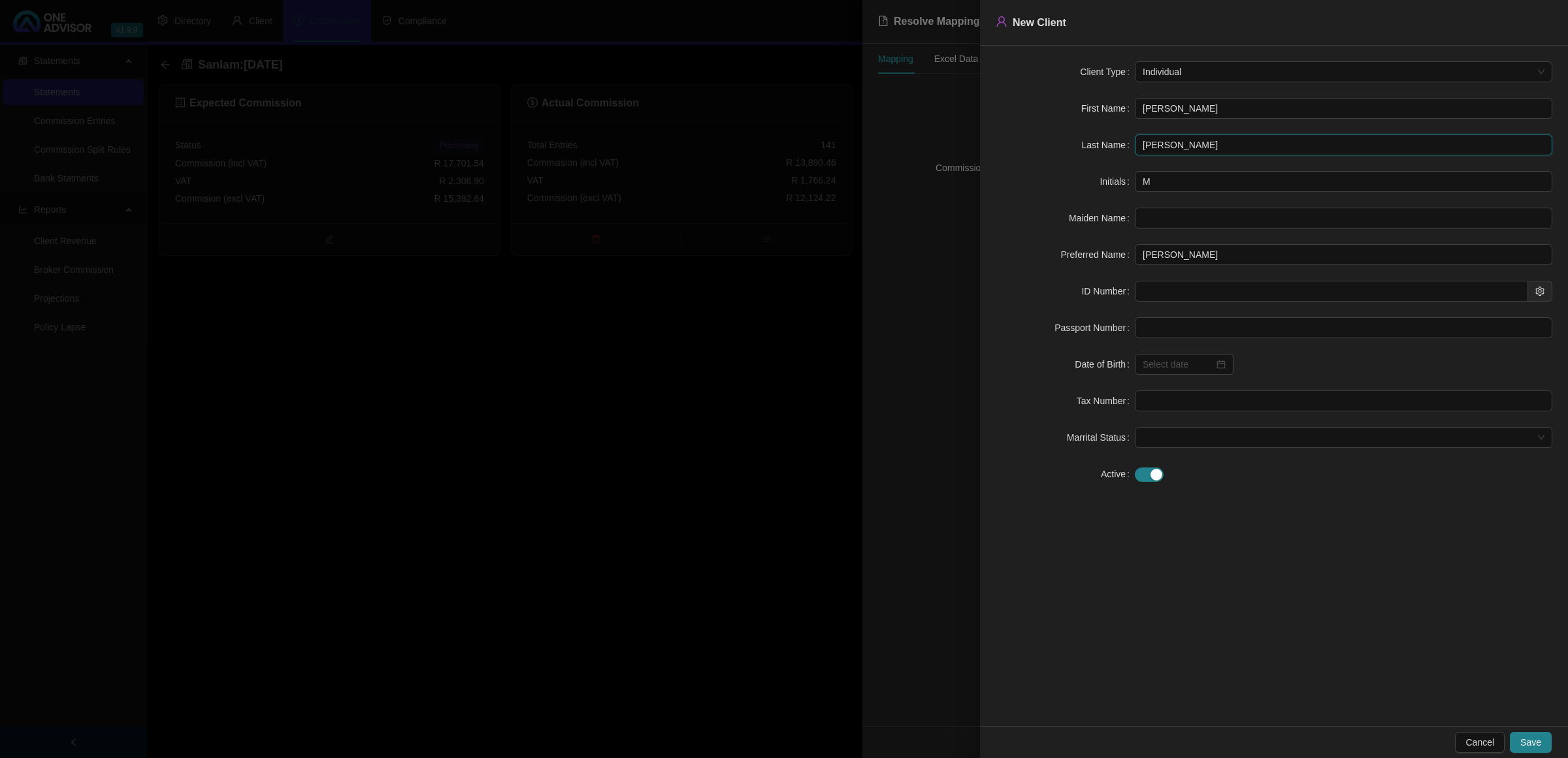
drag, startPoint x: 1222, startPoint y: 138, endPoint x: 1090, endPoint y: 147, distance: 132.3
click at [1090, 147] on div "Last Name [PERSON_NAME]" at bounding box center [1274, 145] width 557 height 21
type input "[PERSON_NAME]"
click at [1158, 299] on input "text" at bounding box center [1332, 291] width 394 height 21
paste input "8808310146087"
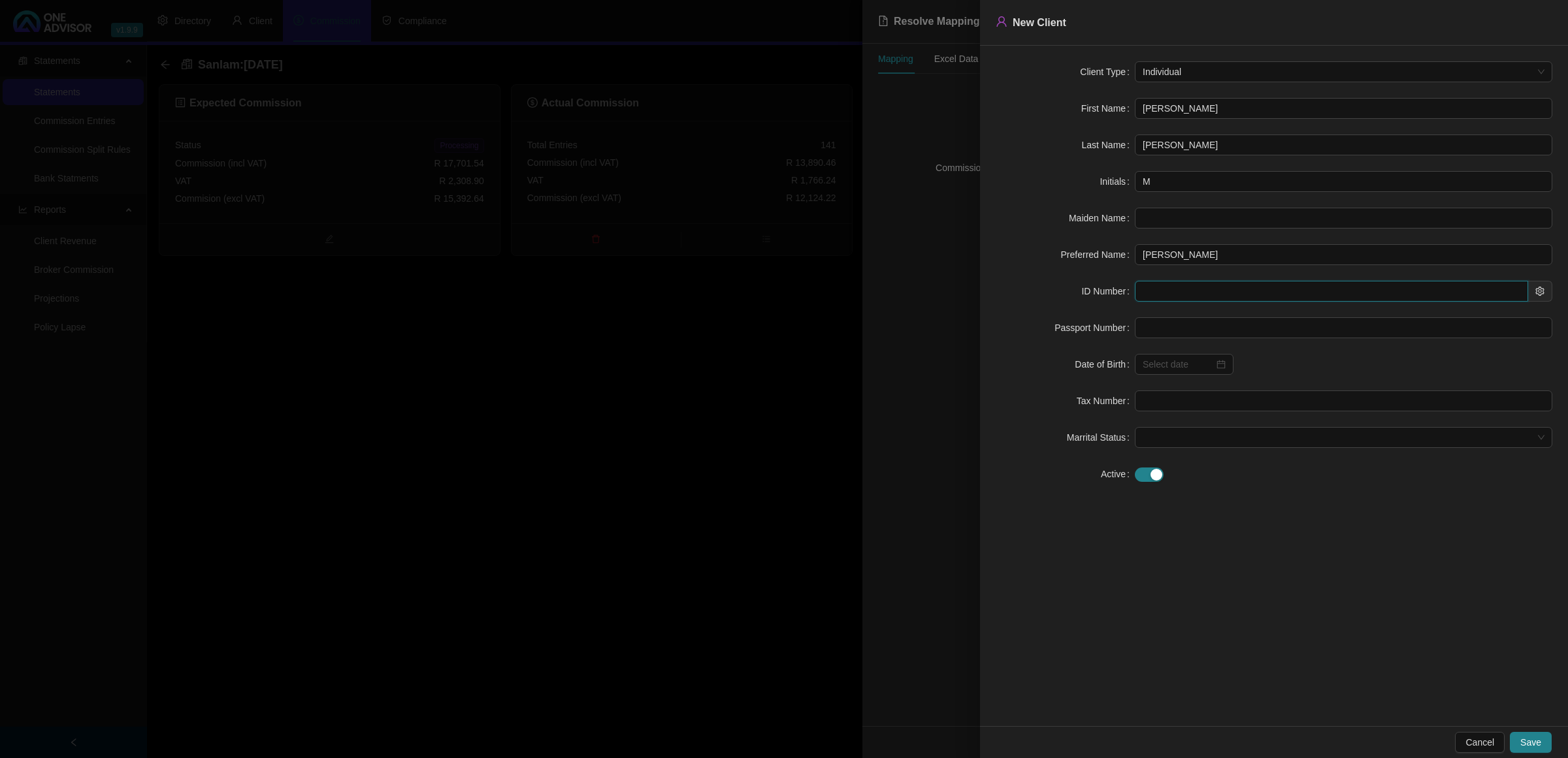
type input "8808310146087"
type input "[DATE]"
type input "8808310146087"
click at [1528, 742] on span "Save" at bounding box center [1531, 743] width 21 height 14
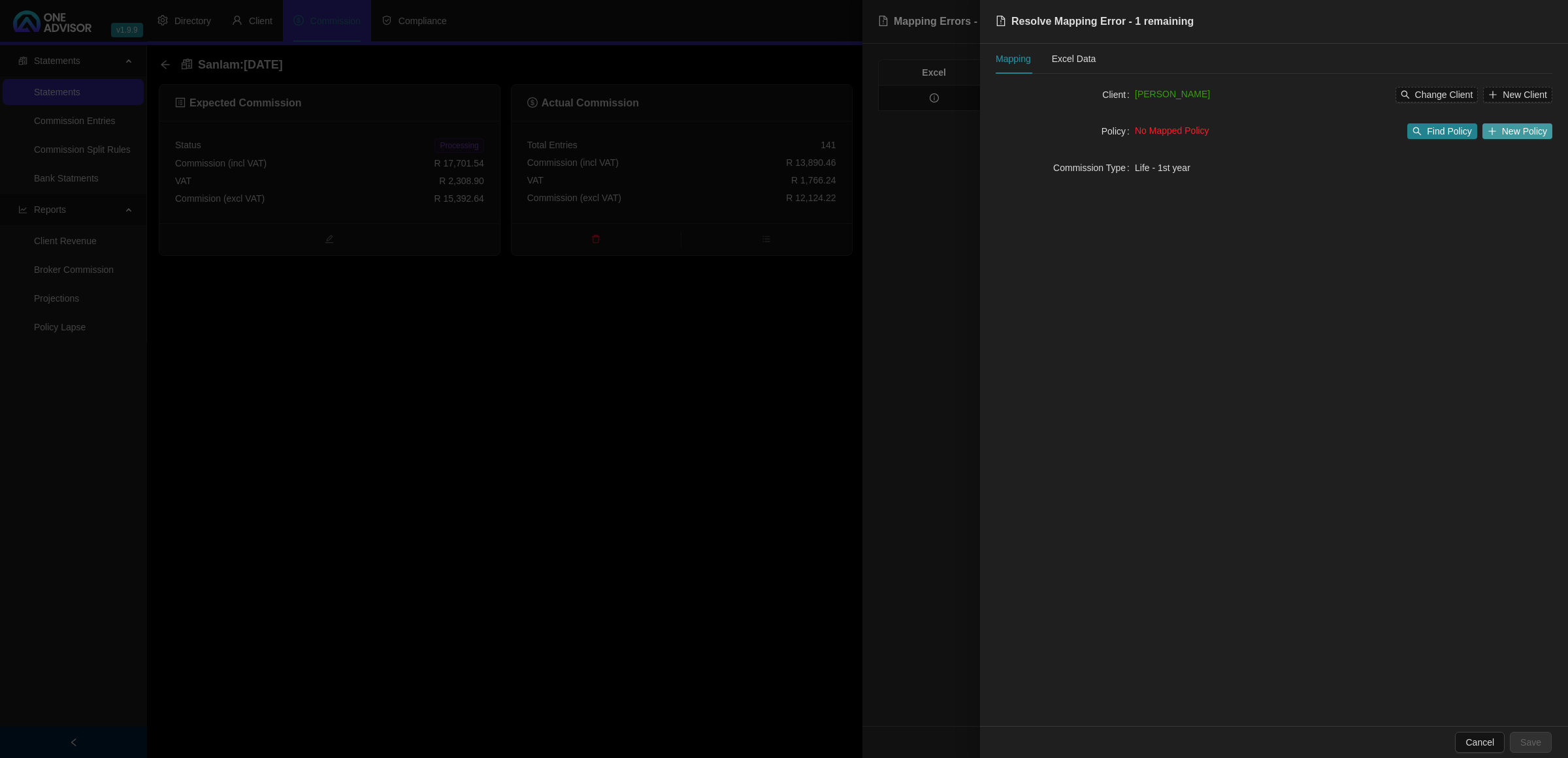
click at [1506, 124] on button "New Policy" at bounding box center [1517, 132] width 70 height 16
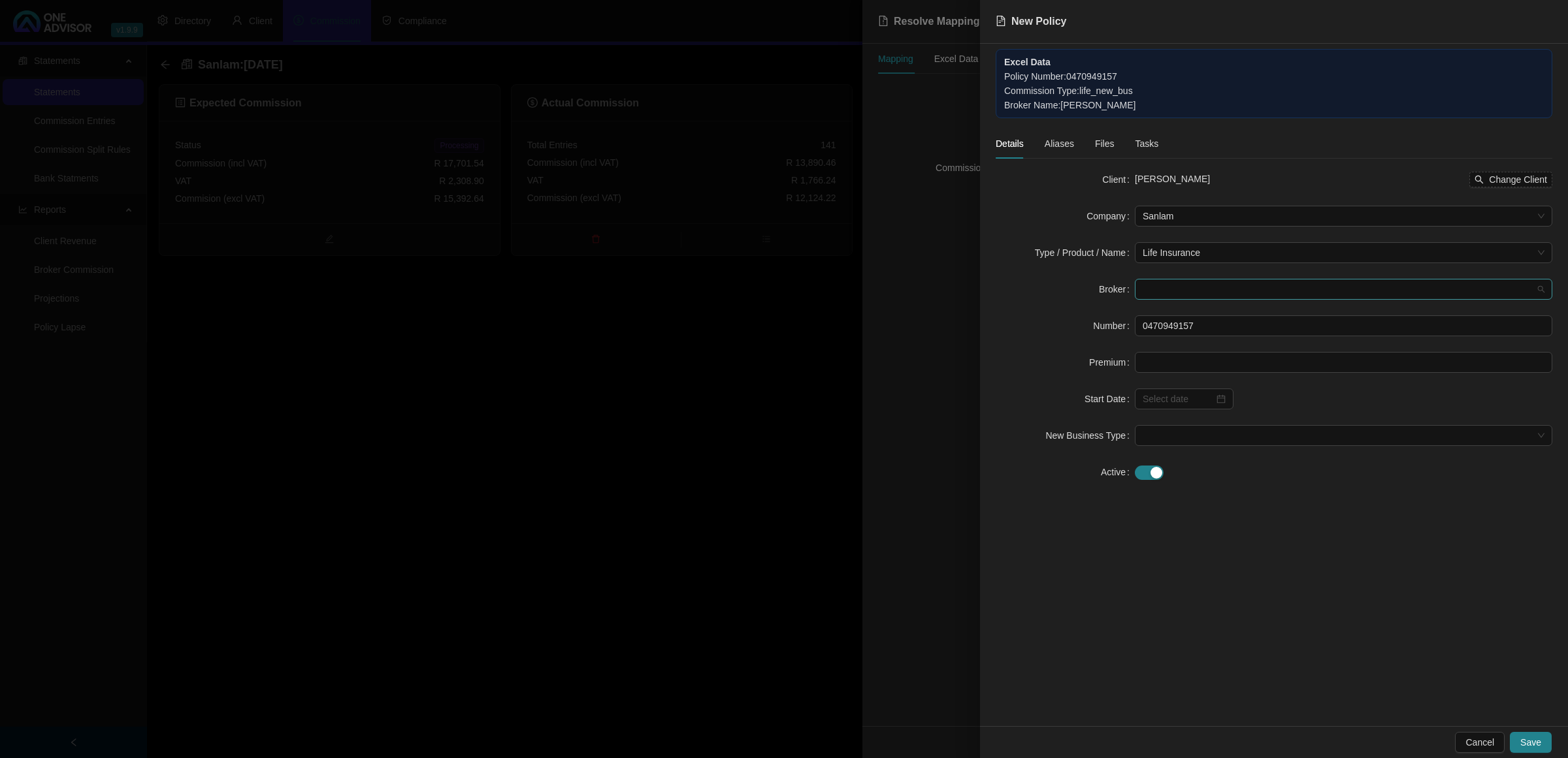
click at [1170, 290] on span at bounding box center [1344, 290] width 402 height 20
click at [1170, 313] on div "[PERSON_NAME]" at bounding box center [1344, 316] width 397 height 14
click at [1183, 397] on input at bounding box center [1178, 399] width 71 height 14
type input "[DATE]"
click at [1162, 423] on span "prev-year" at bounding box center [1163, 426] width 7 height 7
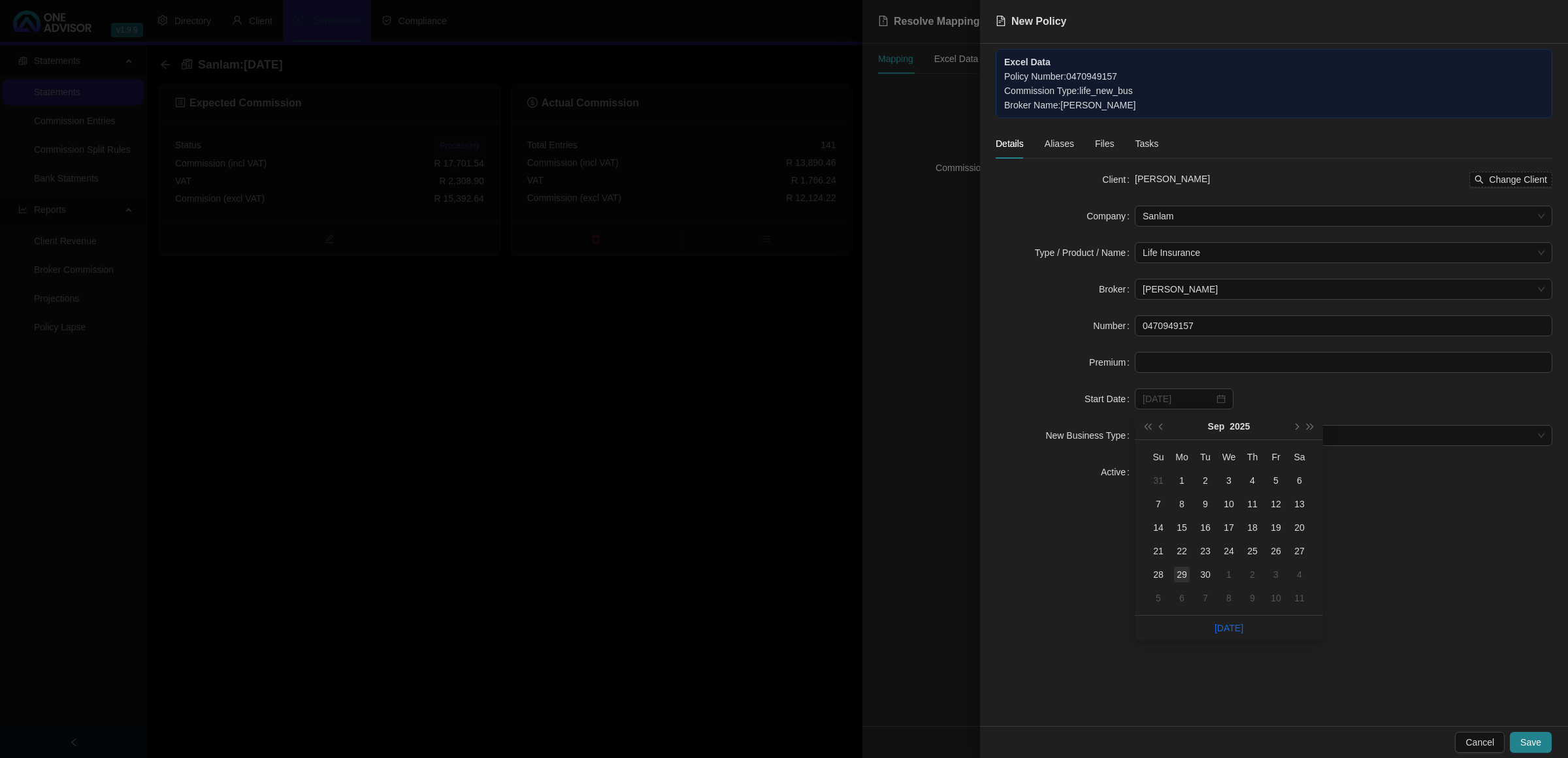
type input "[DATE]"
click at [1185, 573] on div "29" at bounding box center [1182, 575] width 16 height 16
click at [1149, 438] on span at bounding box center [1344, 436] width 402 height 20
click at [1176, 485] on div "New Application" at bounding box center [1344, 484] width 397 height 14
click at [1549, 738] on button "Save" at bounding box center [1531, 743] width 42 height 21
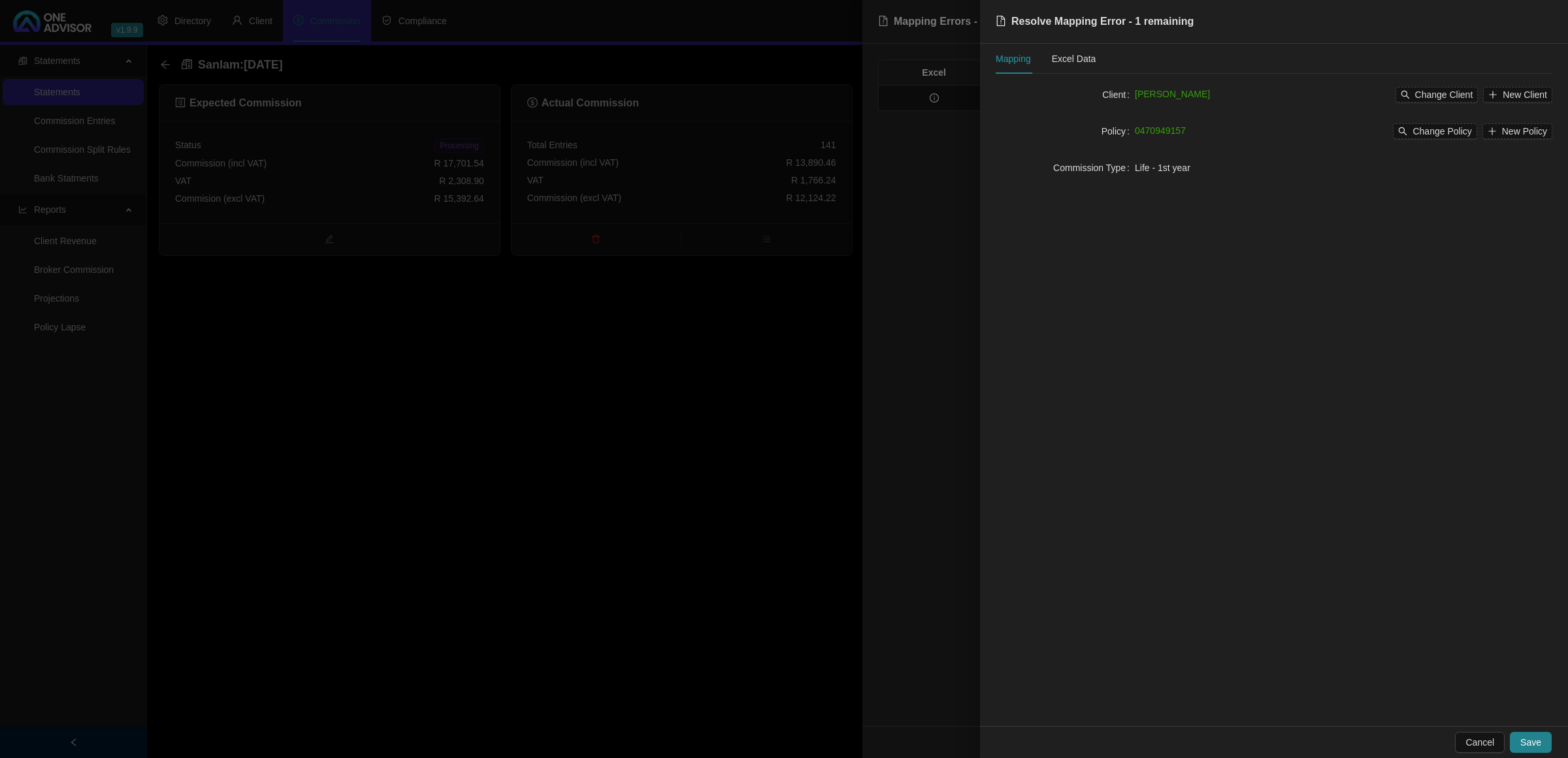
click at [1525, 730] on div "Cancel Save" at bounding box center [1274, 742] width 588 height 32
click at [1536, 745] on span "Save" at bounding box center [1531, 743] width 21 height 14
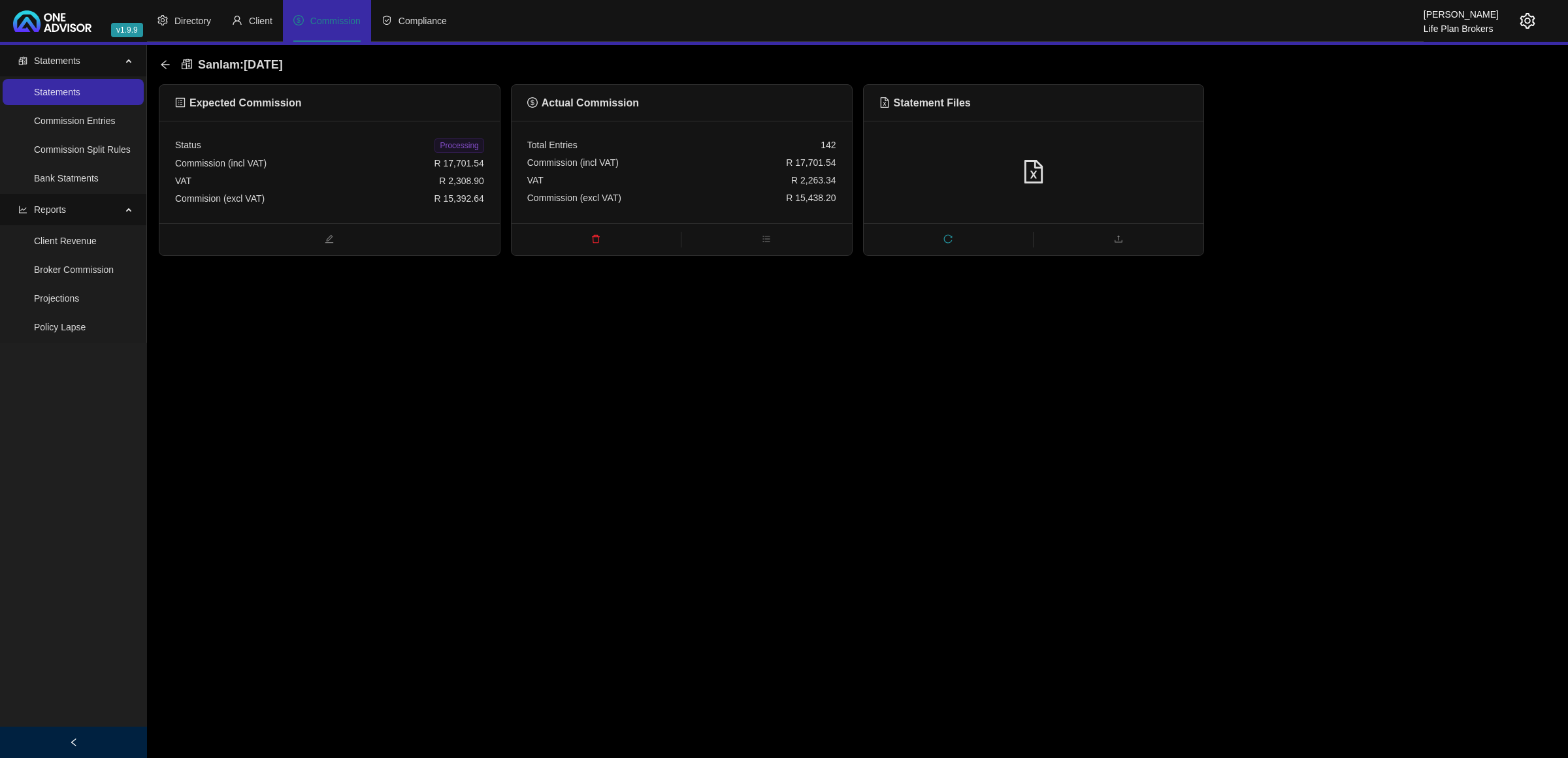
click at [451, 150] on span "Processing" at bounding box center [459, 145] width 49 height 14
click at [167, 65] on icon "arrow-left" at bounding box center [165, 64] width 11 height 11
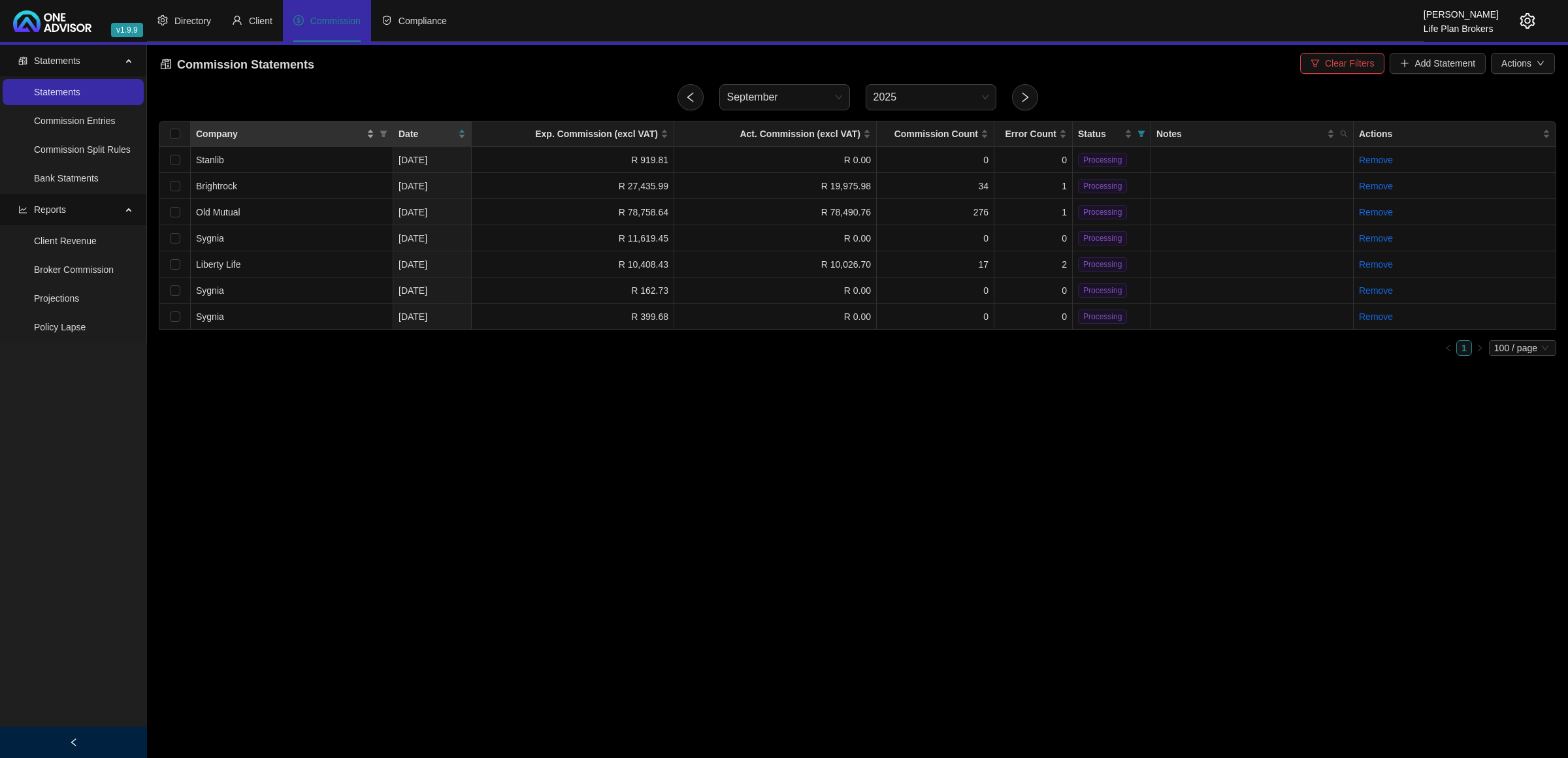
click at [369, 130] on div "Company" at bounding box center [285, 134] width 178 height 14
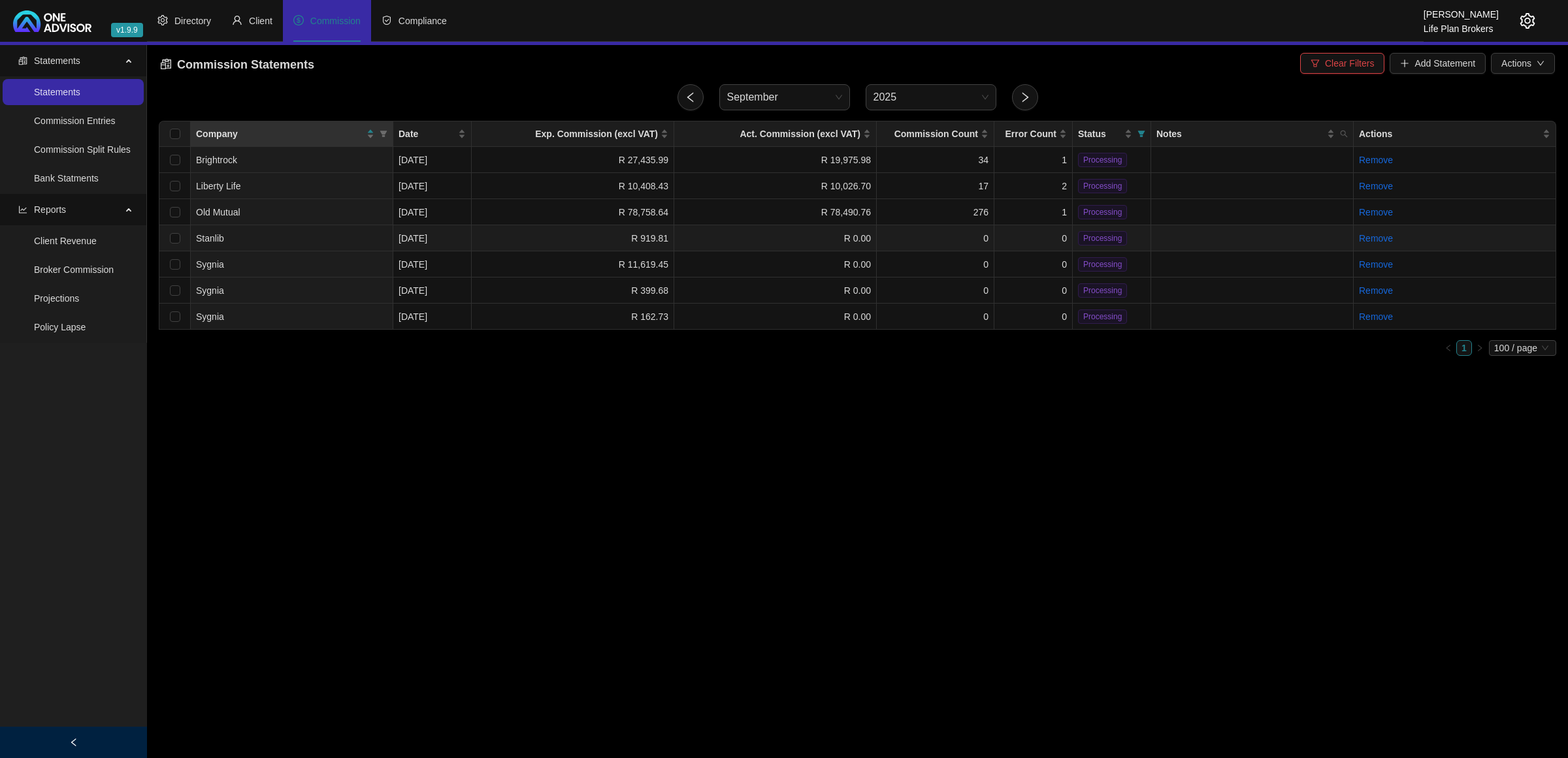
click at [516, 233] on td "R 919.81" at bounding box center [573, 238] width 203 height 26
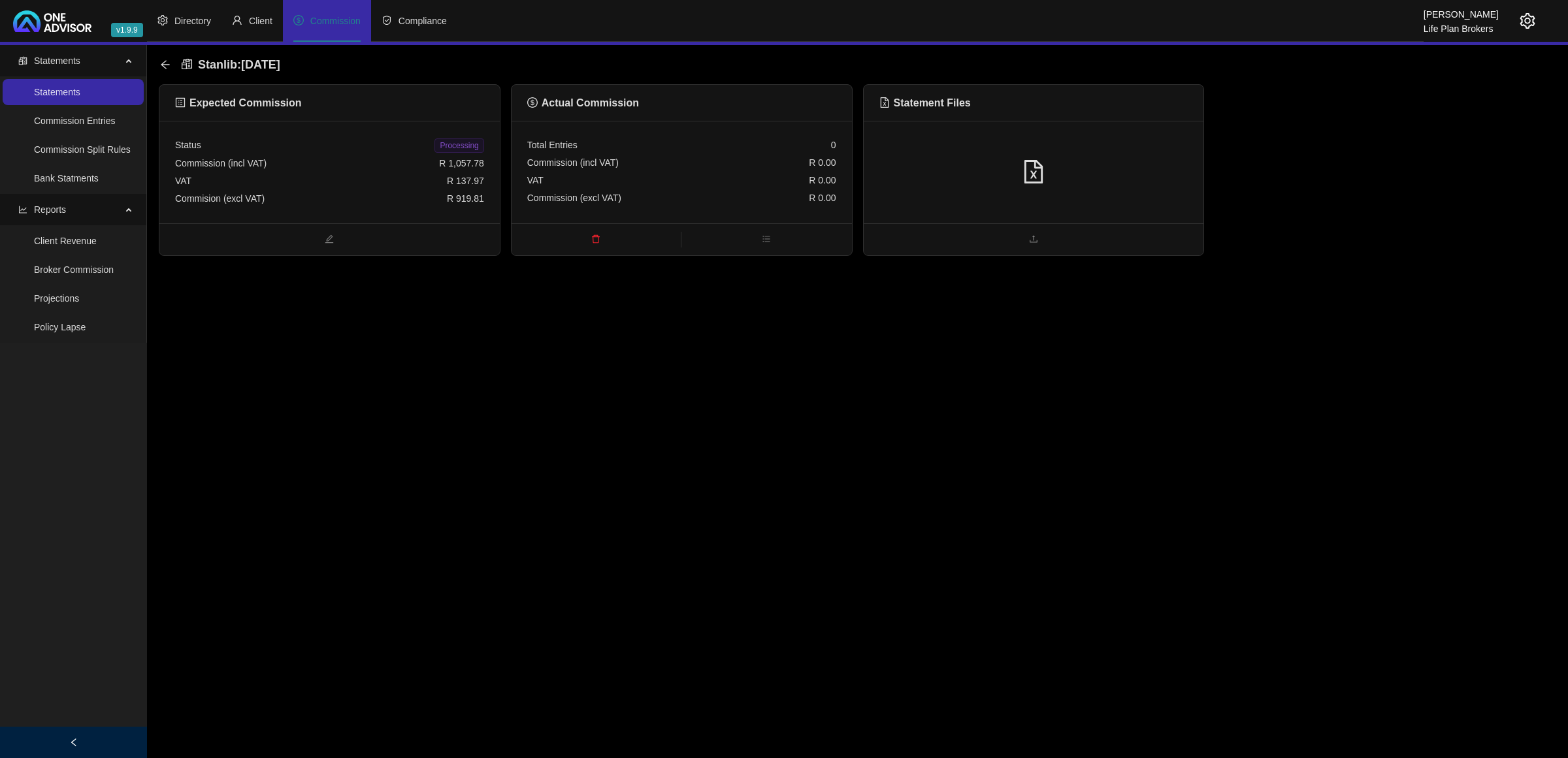
click at [1086, 161] on div at bounding box center [1033, 172] width 309 height 25
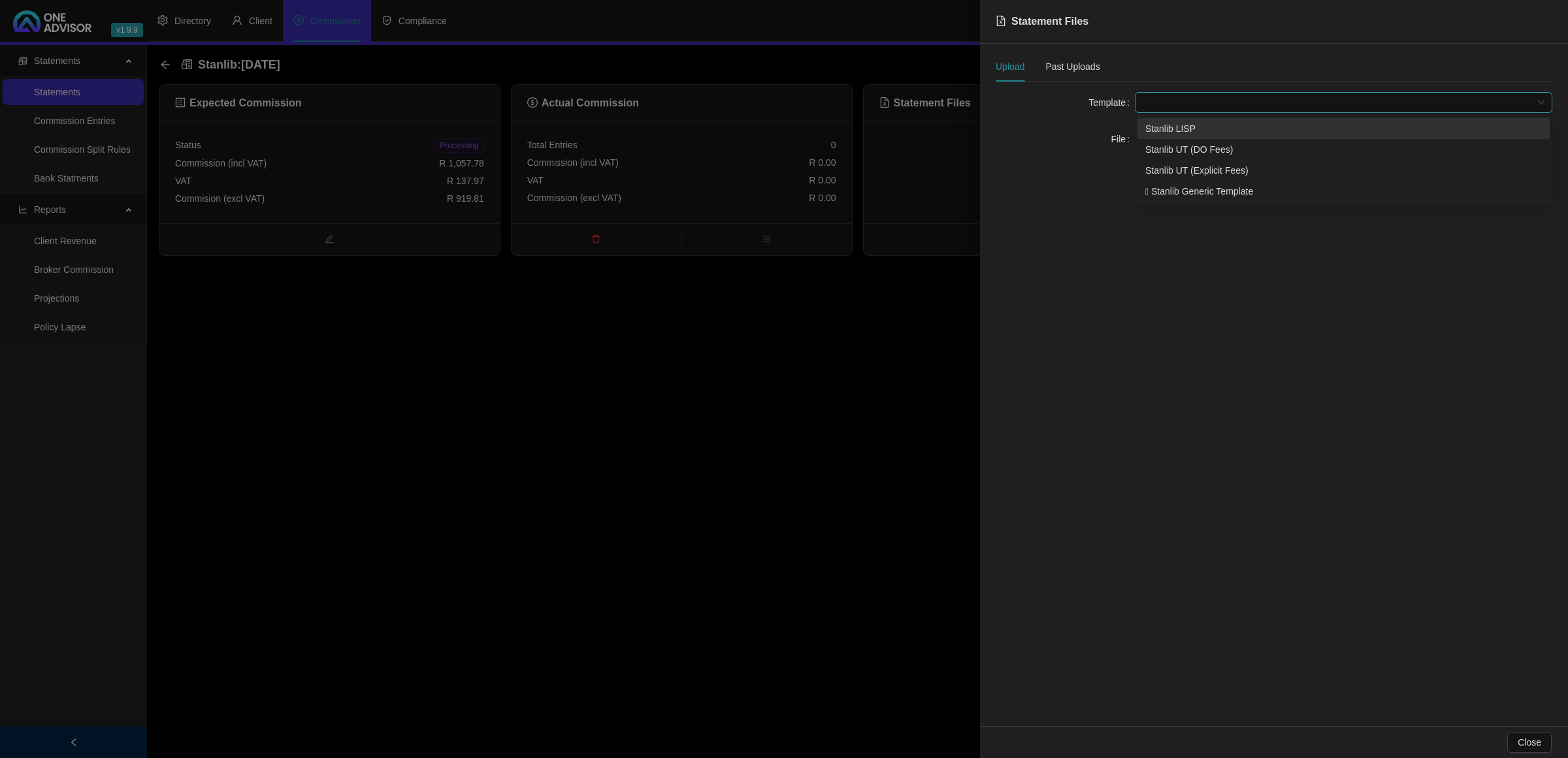
click at [1205, 93] on span at bounding box center [1344, 103] width 402 height 20
click at [1196, 171] on div "Stanlib UT (Explicit Fees)" at bounding box center [1344, 170] width 397 height 14
click at [1174, 145] on span "Click to Upload" at bounding box center [1190, 139] width 61 height 14
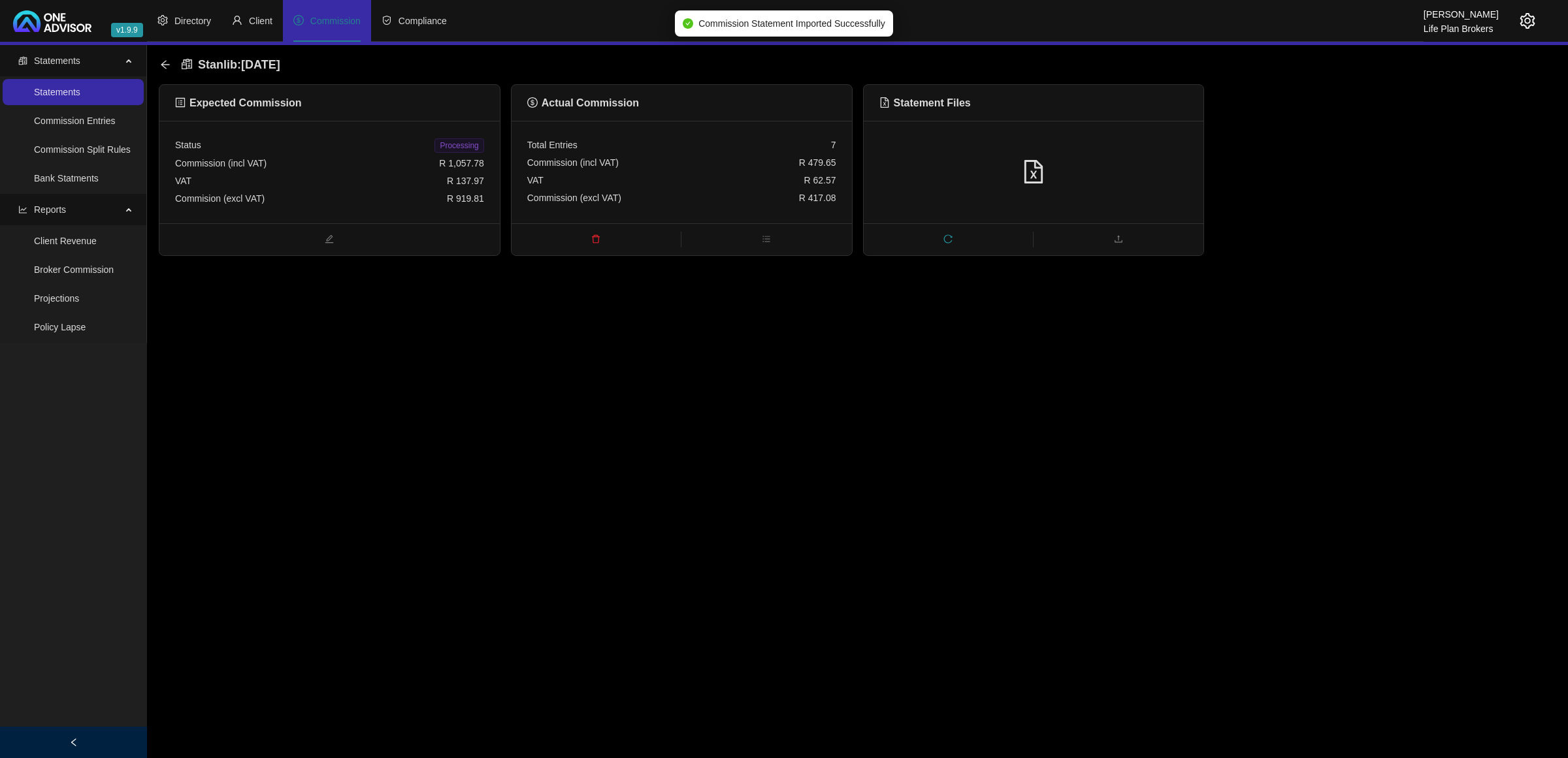
click at [941, 196] on div at bounding box center [1033, 172] width 340 height 103
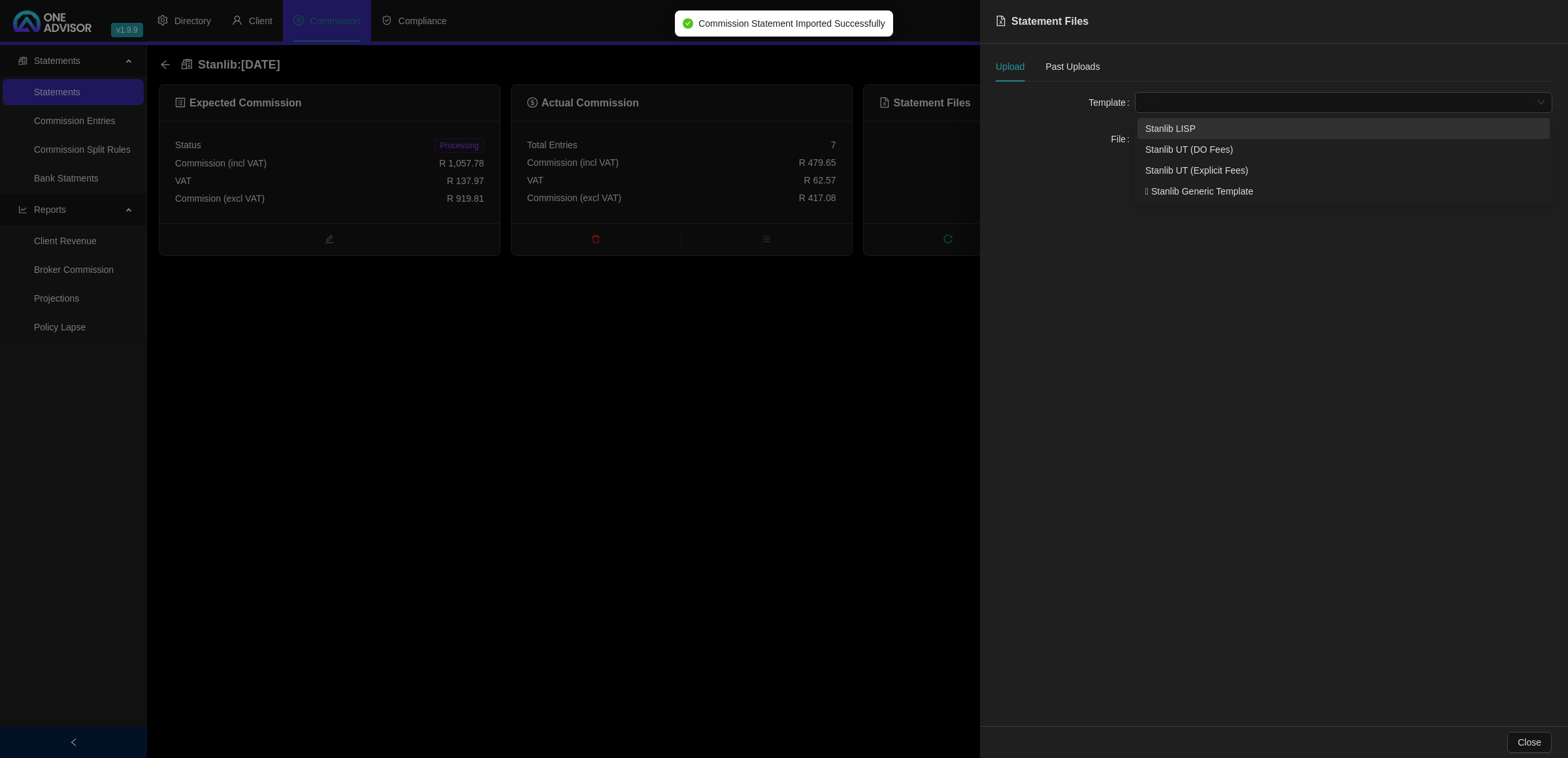
drag, startPoint x: 1140, startPoint y: 101, endPoint x: 1164, endPoint y: 141, distance: 46.6
click at [1141, 103] on div at bounding box center [1344, 103] width 417 height 21
click at [1174, 165] on div "Stanlib UT (Explicit Fees)" at bounding box center [1344, 170] width 397 height 14
click at [1171, 144] on span "Click to Upload" at bounding box center [1190, 139] width 61 height 14
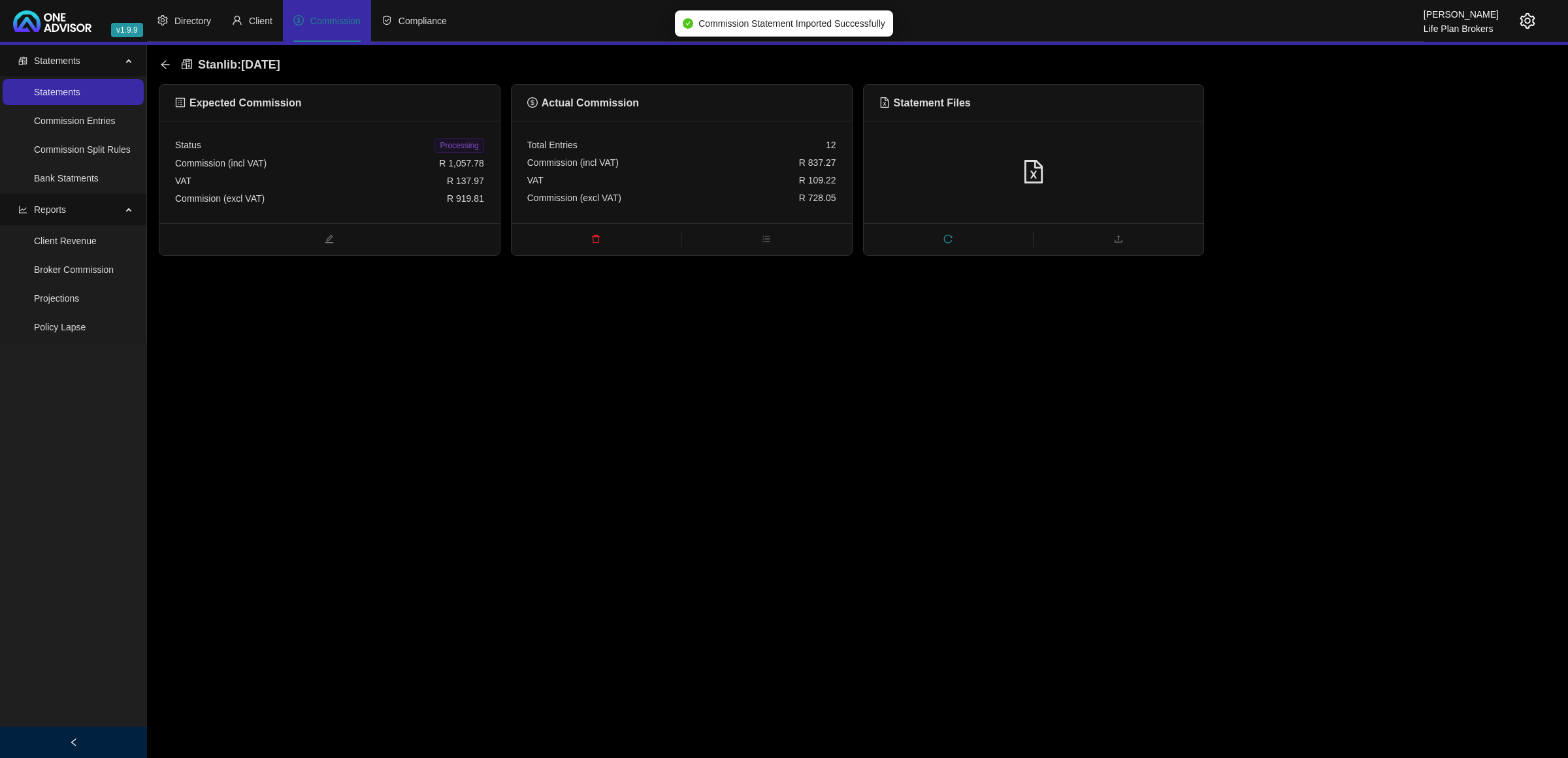
click at [1124, 180] on div at bounding box center [1033, 172] width 309 height 25
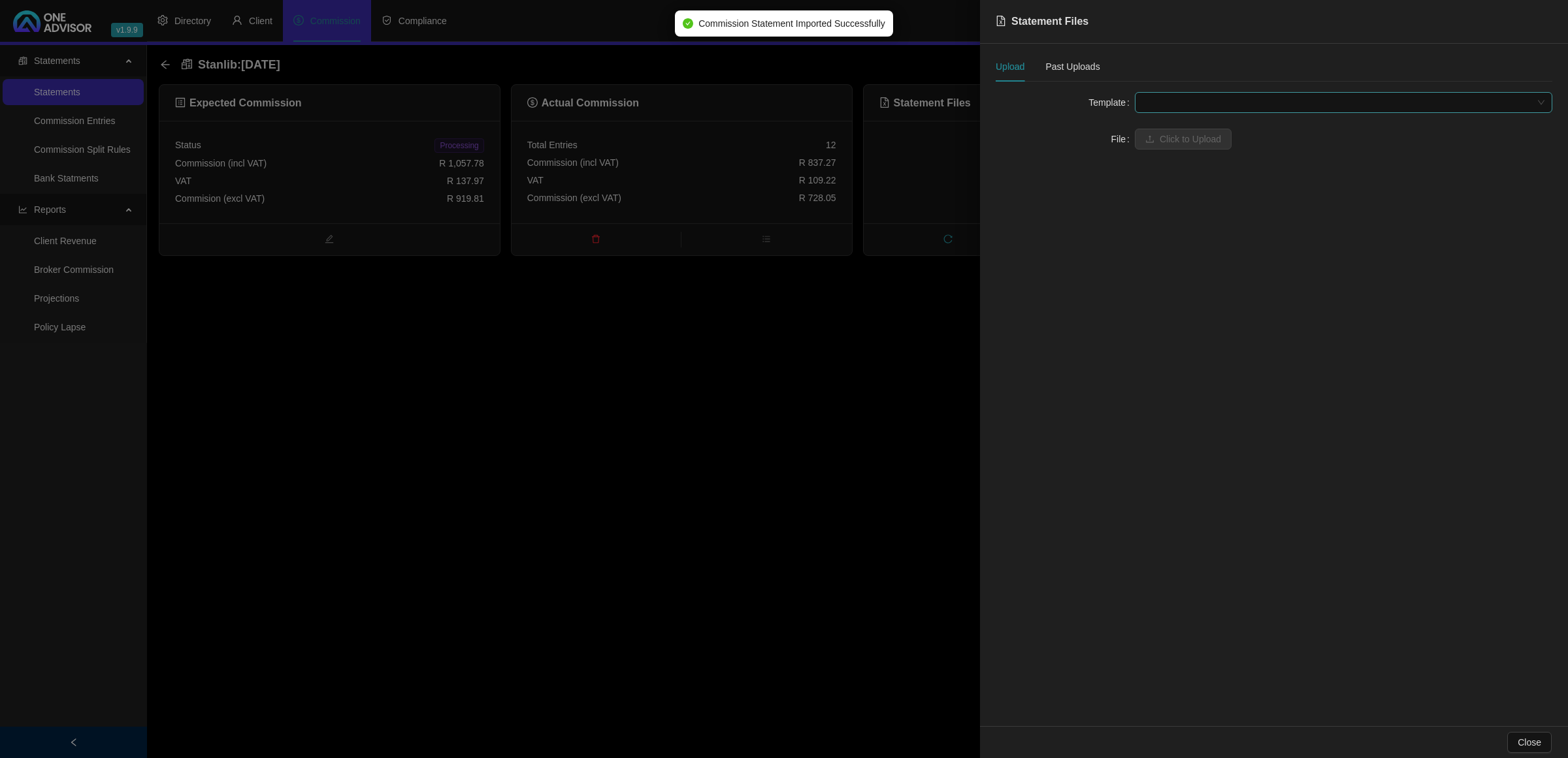
click at [1181, 102] on span at bounding box center [1344, 103] width 402 height 20
click at [1185, 139] on div "Stanlib UT (DO Fees)" at bounding box center [1344, 149] width 412 height 21
click at [1174, 139] on span "Click to Upload" at bounding box center [1190, 139] width 61 height 14
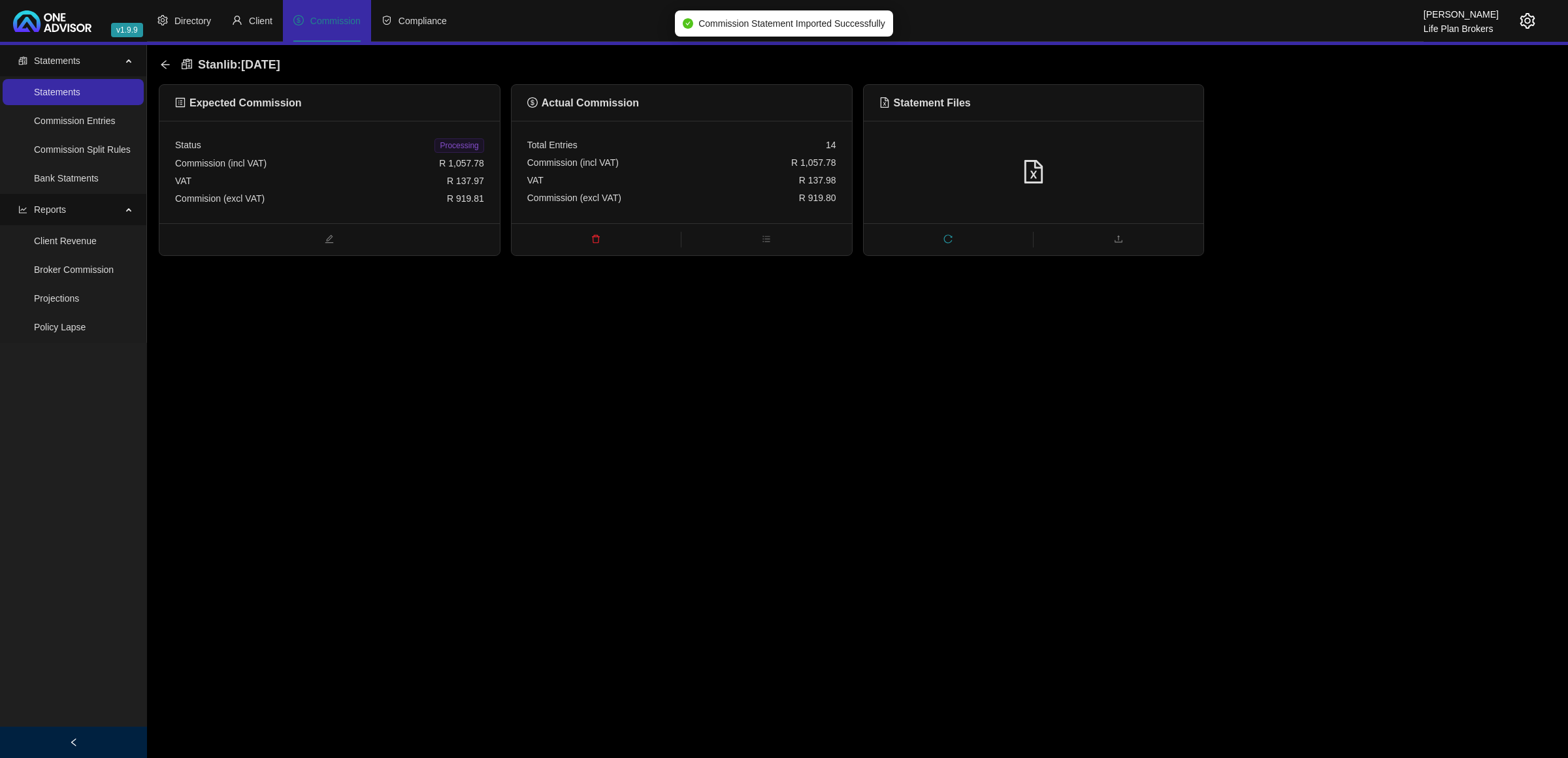
click at [465, 147] on span "Processing" at bounding box center [459, 145] width 49 height 14
click at [162, 61] on icon "arrow-left" at bounding box center [165, 64] width 11 height 11
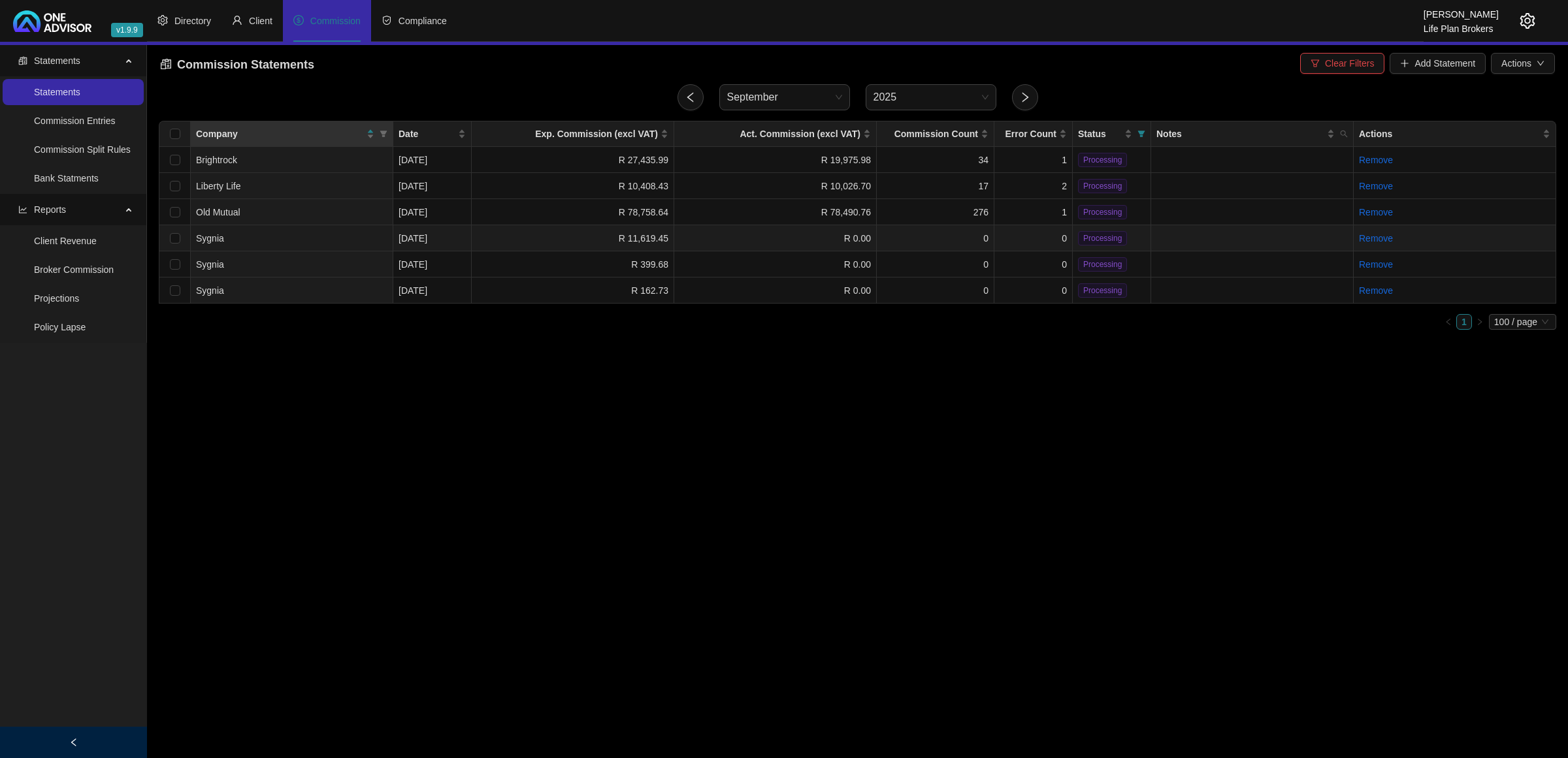
click at [540, 240] on td "R 11,619.45" at bounding box center [573, 238] width 203 height 26
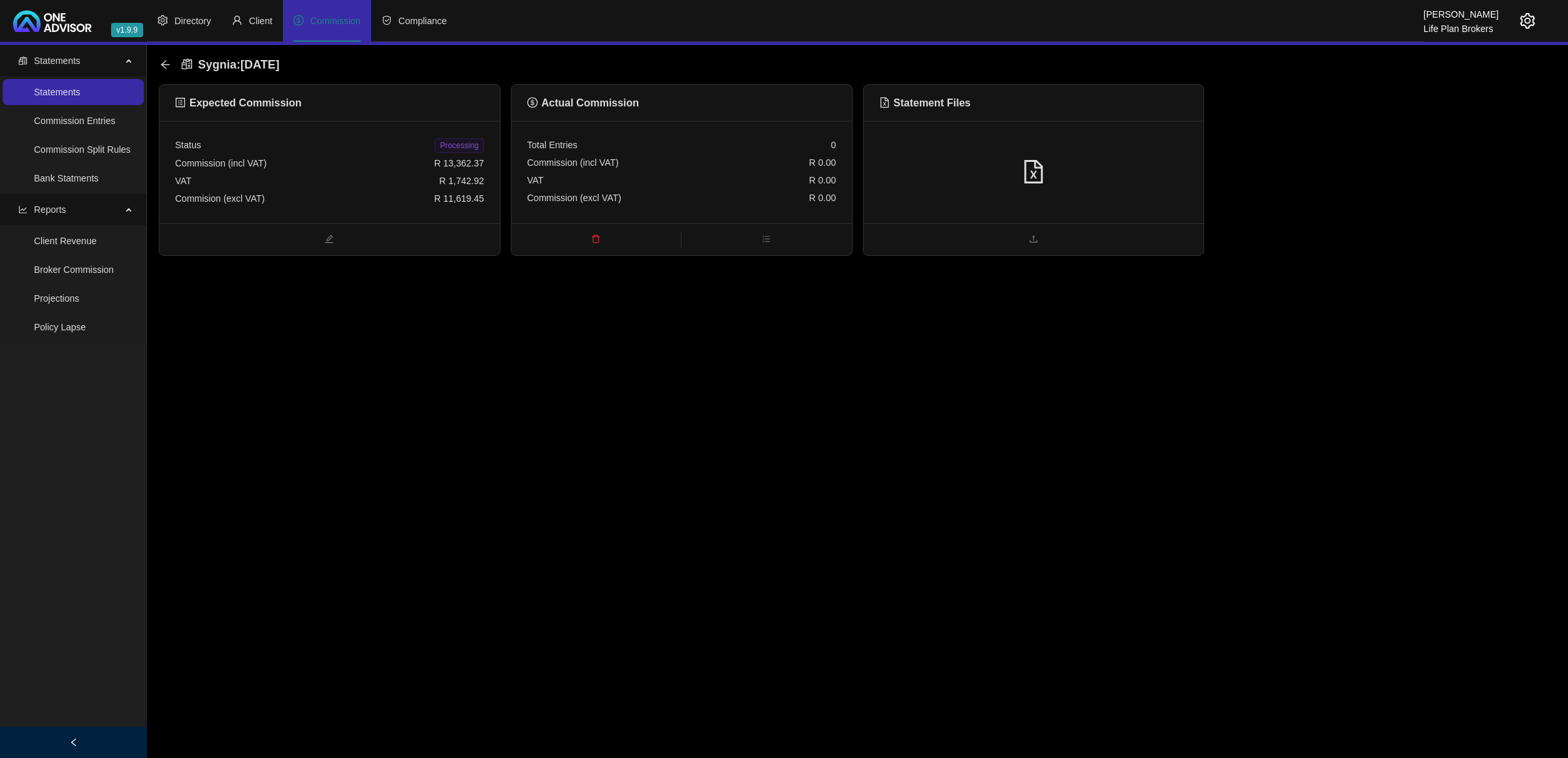
click at [1010, 161] on div at bounding box center [1033, 172] width 309 height 25
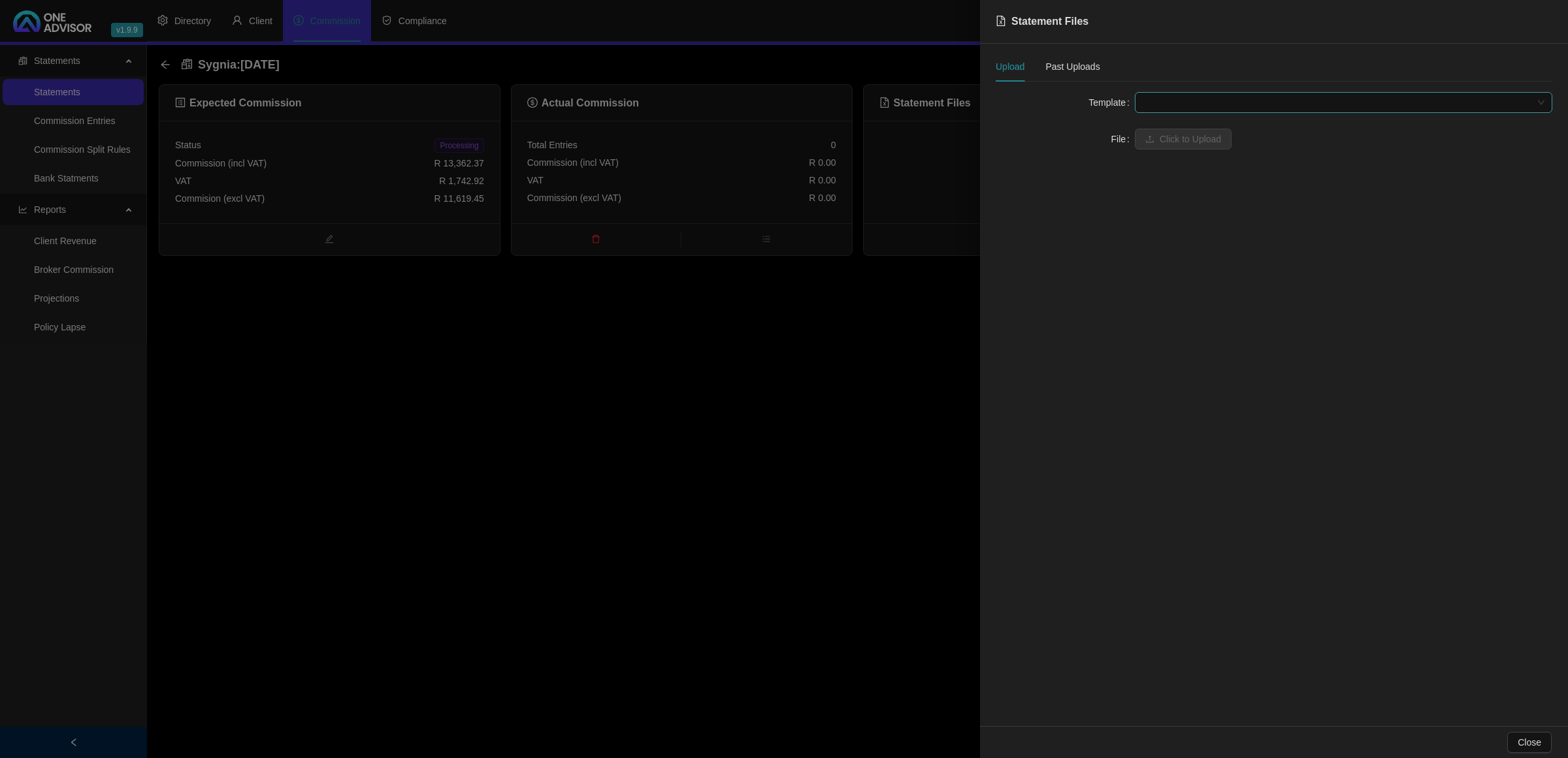
drag, startPoint x: 1167, startPoint y: 101, endPoint x: 1165, endPoint y: 109, distance: 8.2
click at [1165, 107] on span at bounding box center [1344, 103] width 402 height 20
click at [1159, 155] on div "Sygnia Advisor Fee" at bounding box center [1344, 149] width 397 height 14
click at [1157, 141] on button "Click to Upload" at bounding box center [1183, 139] width 97 height 21
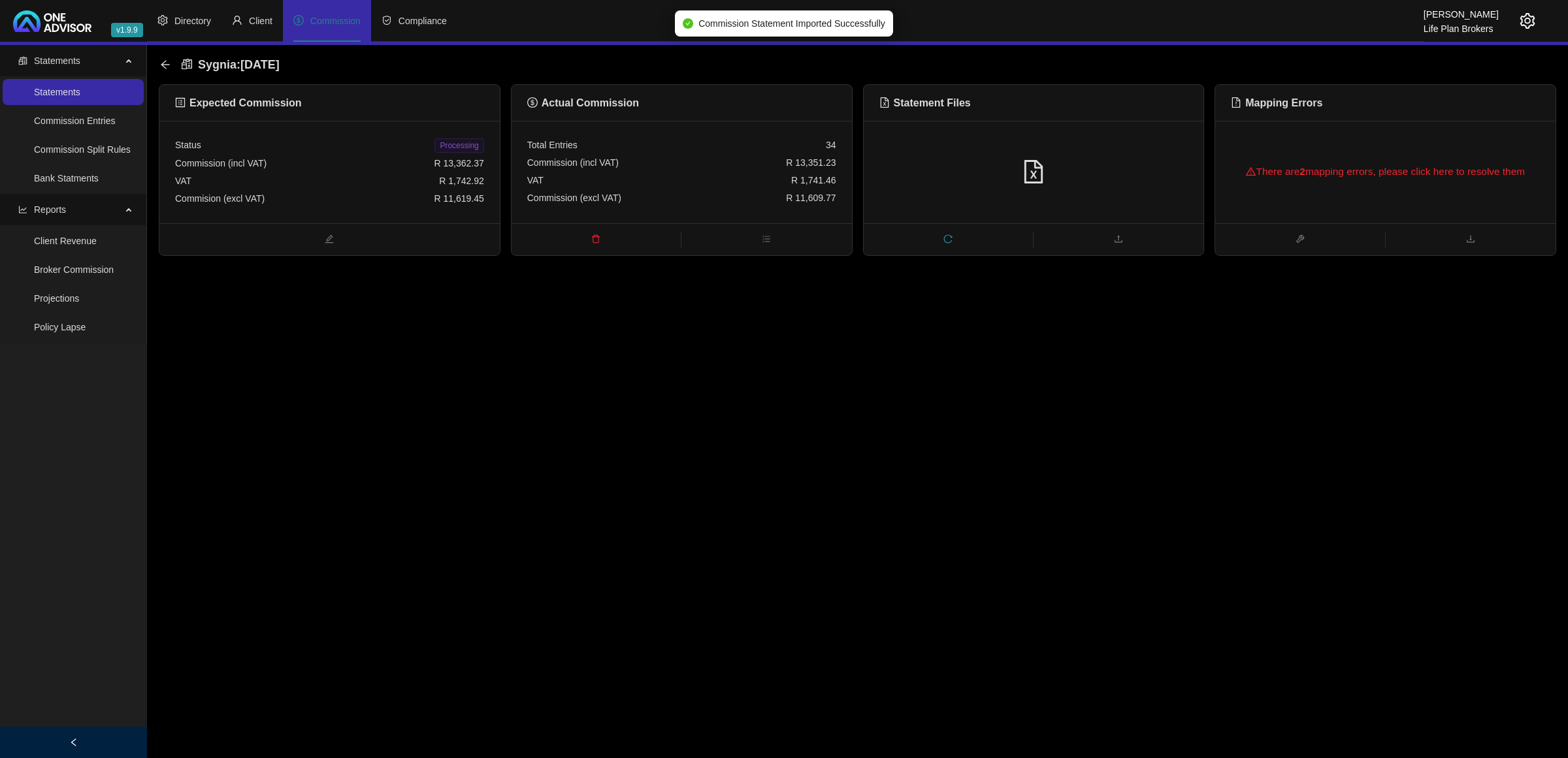
click at [1348, 178] on div "There are 2 mapping errors, please click here to resolve them" at bounding box center [1385, 172] width 309 height 42
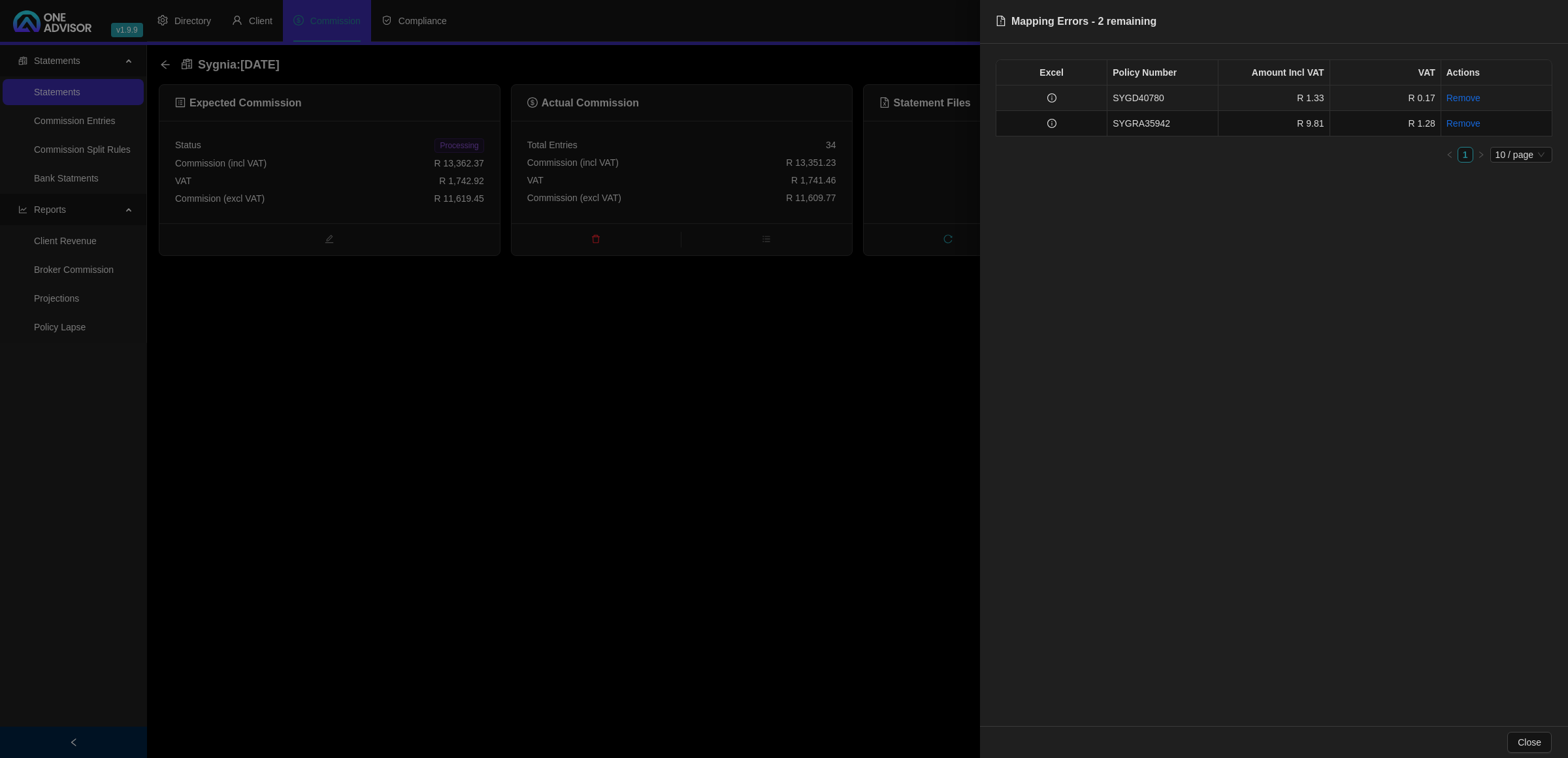
click at [1077, 93] on td at bounding box center [1052, 98] width 111 height 26
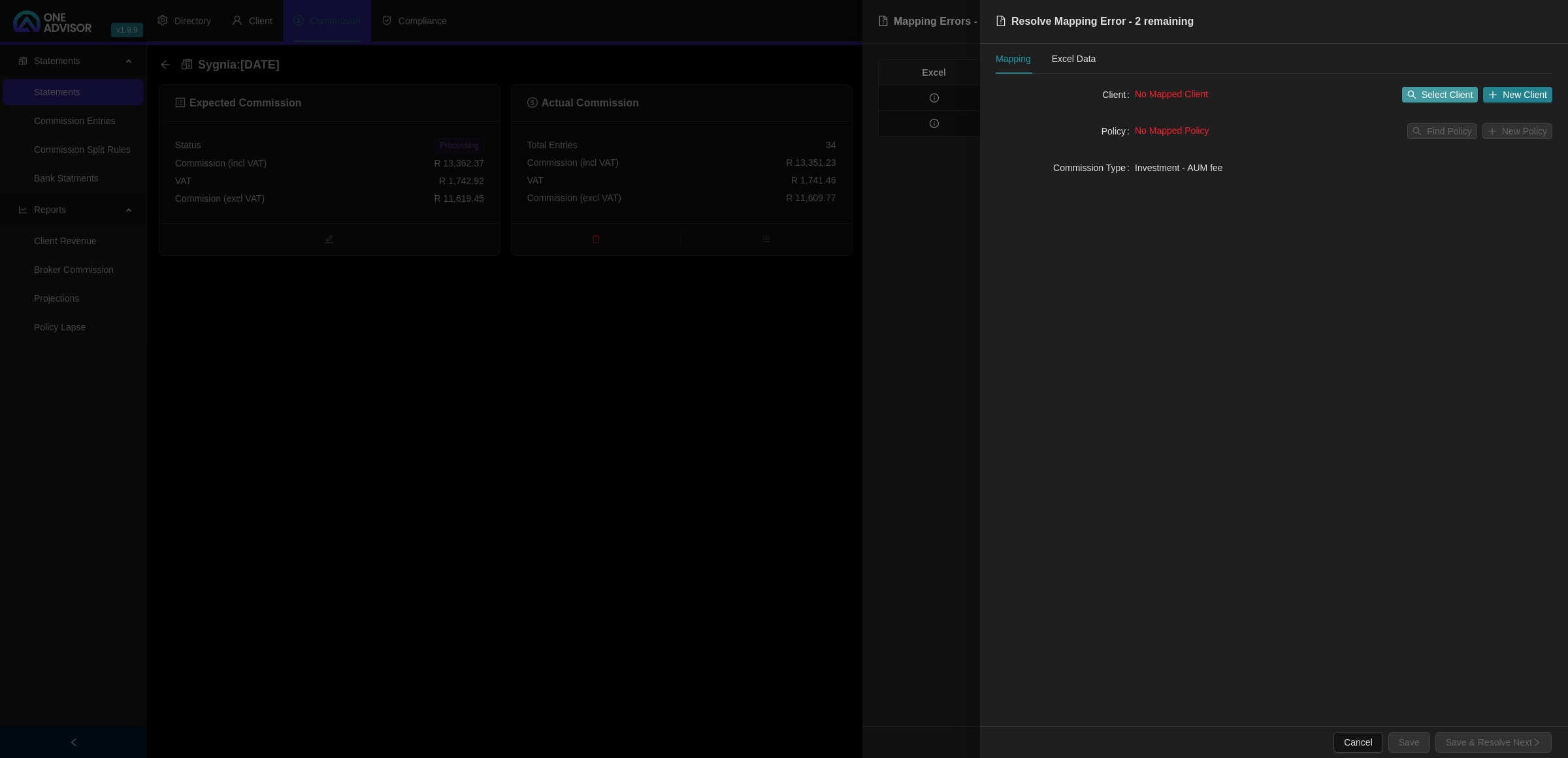
click at [1451, 88] on span "Select Client" at bounding box center [1448, 95] width 51 height 14
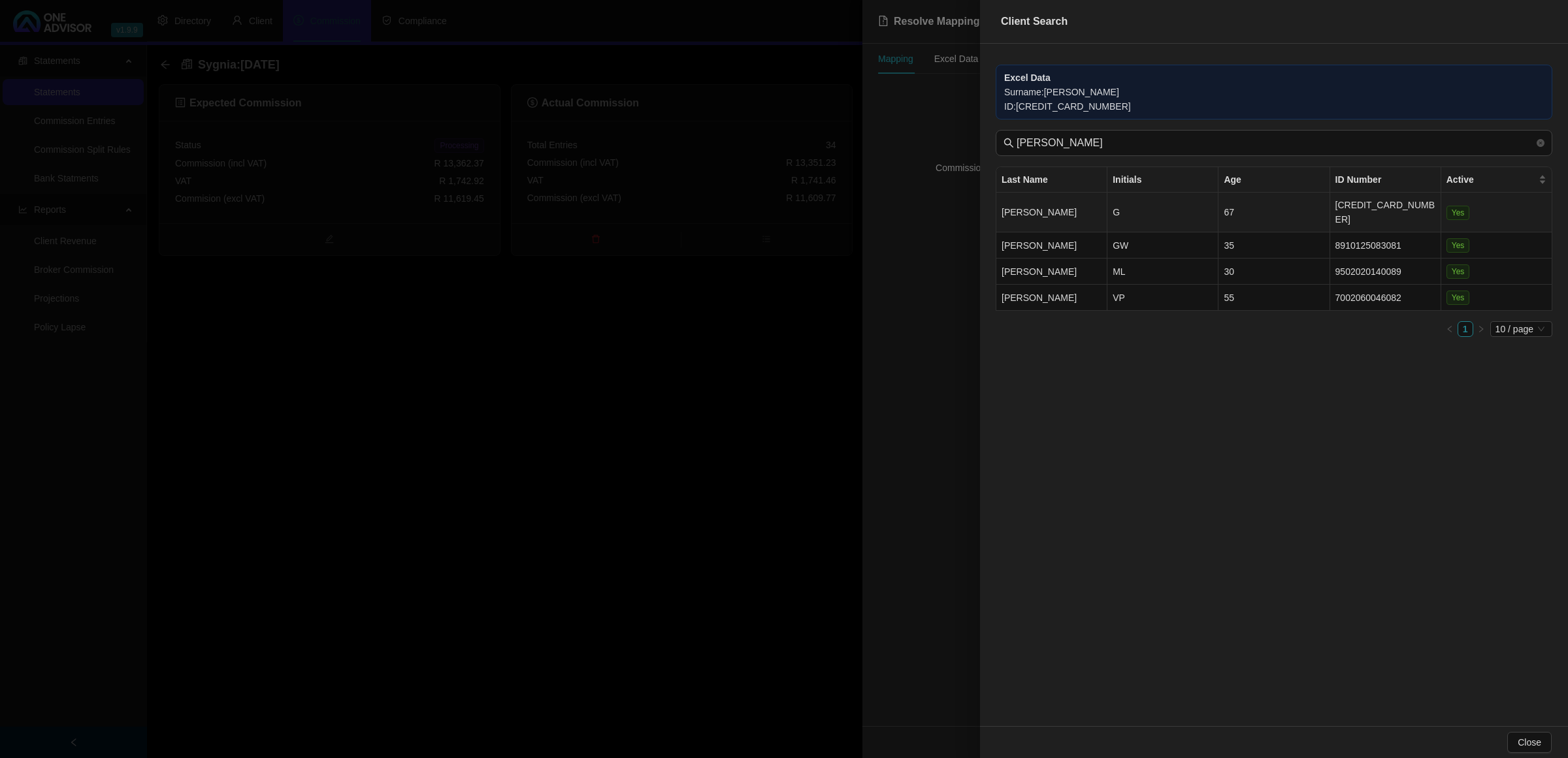
click at [1363, 210] on td "[CREDIT_CARD_NUMBER]" at bounding box center [1386, 213] width 111 height 40
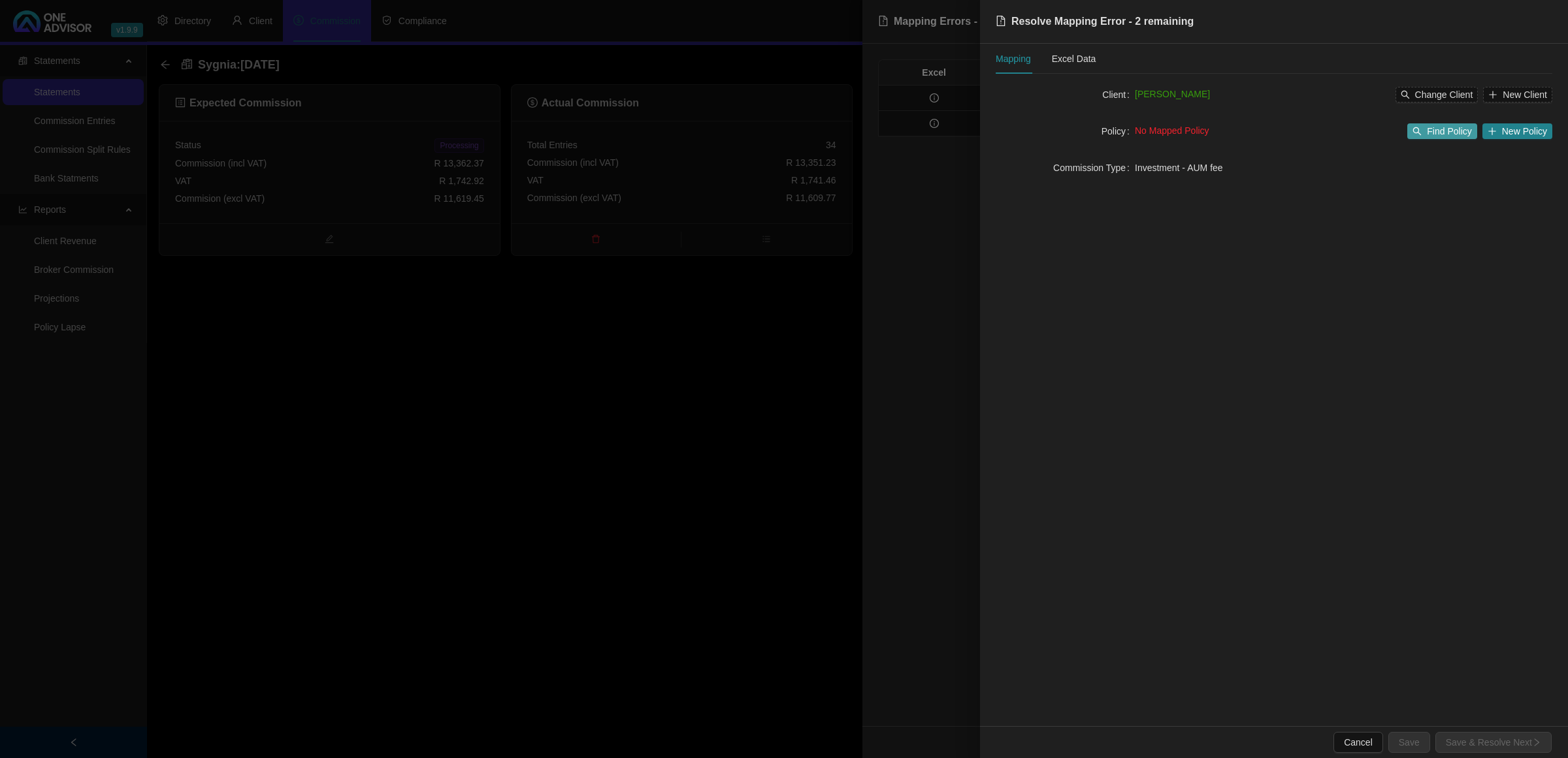
click at [1428, 125] on button "Find Policy" at bounding box center [1442, 132] width 69 height 16
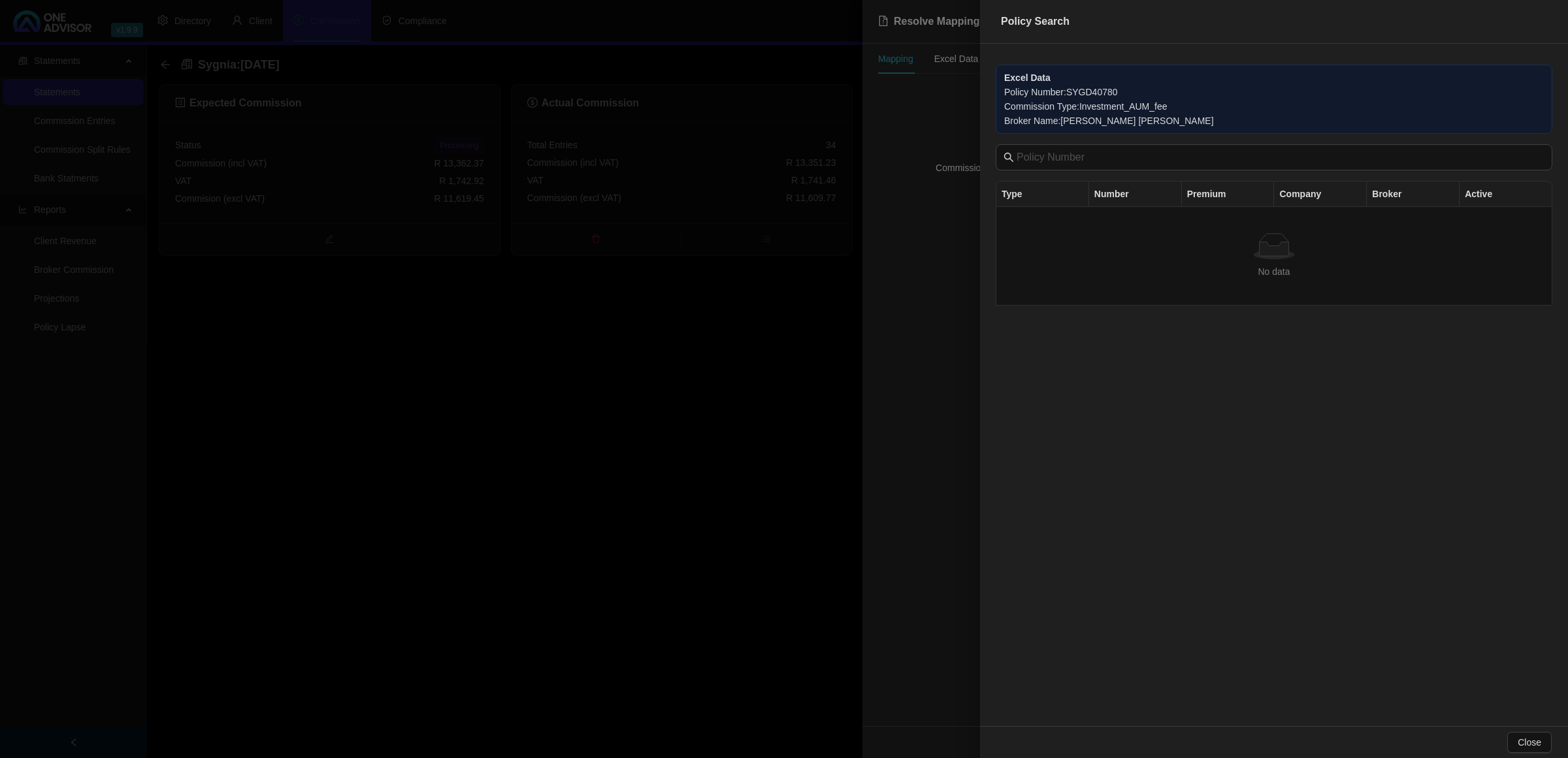
click at [931, 325] on div at bounding box center [784, 379] width 1568 height 758
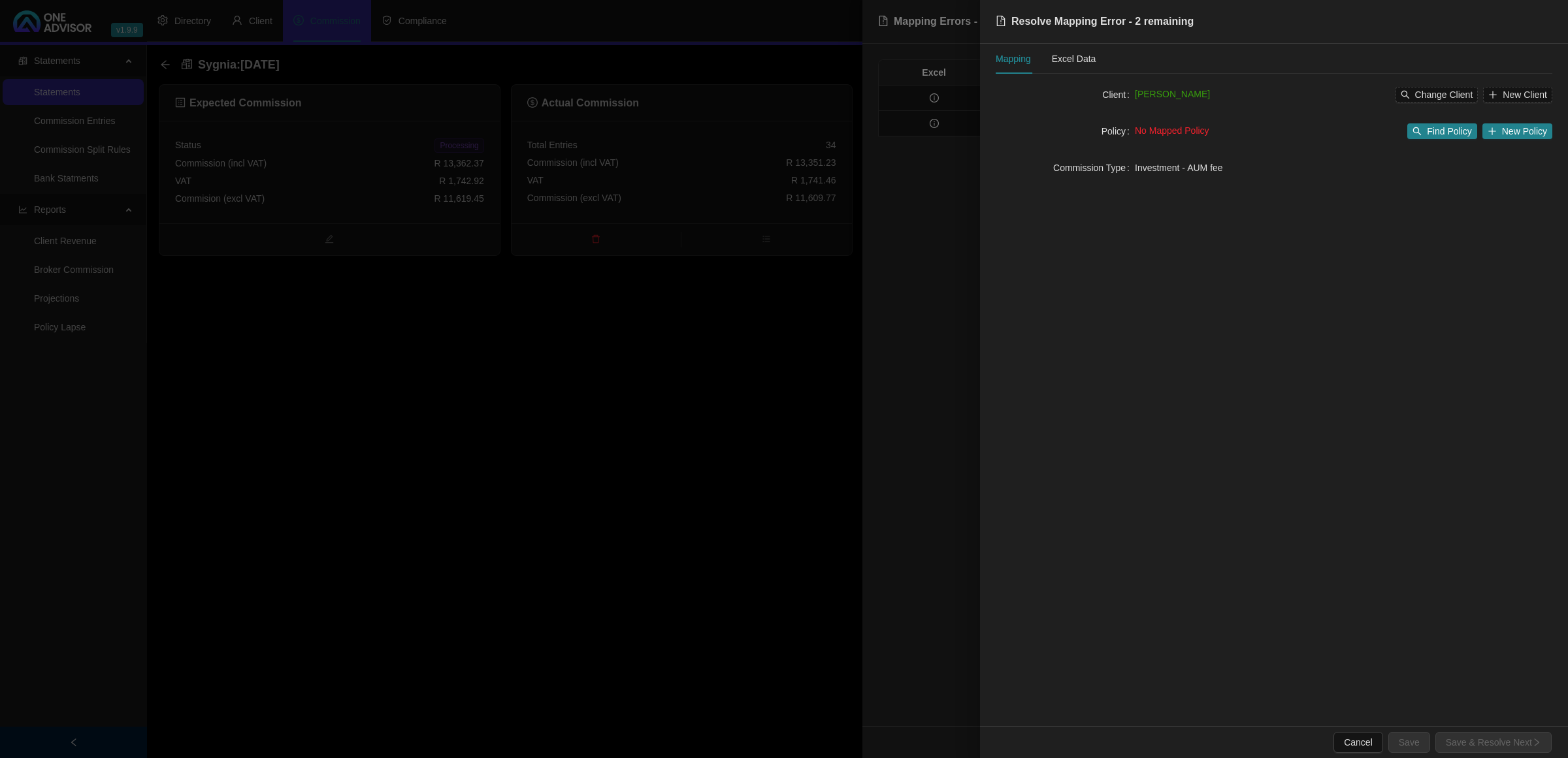
click at [933, 324] on div at bounding box center [784, 379] width 1568 height 758
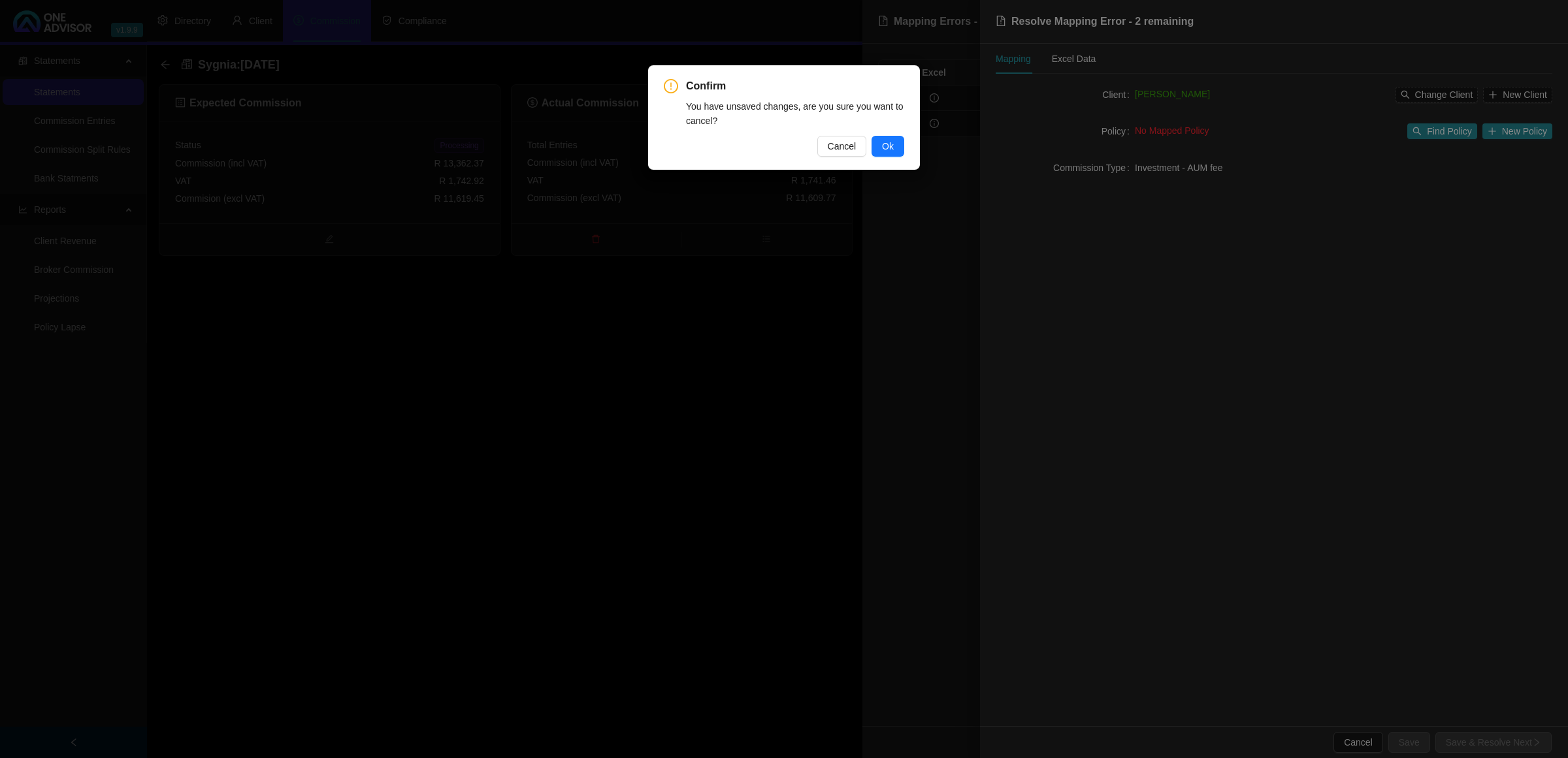
drag, startPoint x: 899, startPoint y: 143, endPoint x: 915, endPoint y: 142, distance: 16.0
click at [897, 143] on button "Ok" at bounding box center [888, 146] width 33 height 21
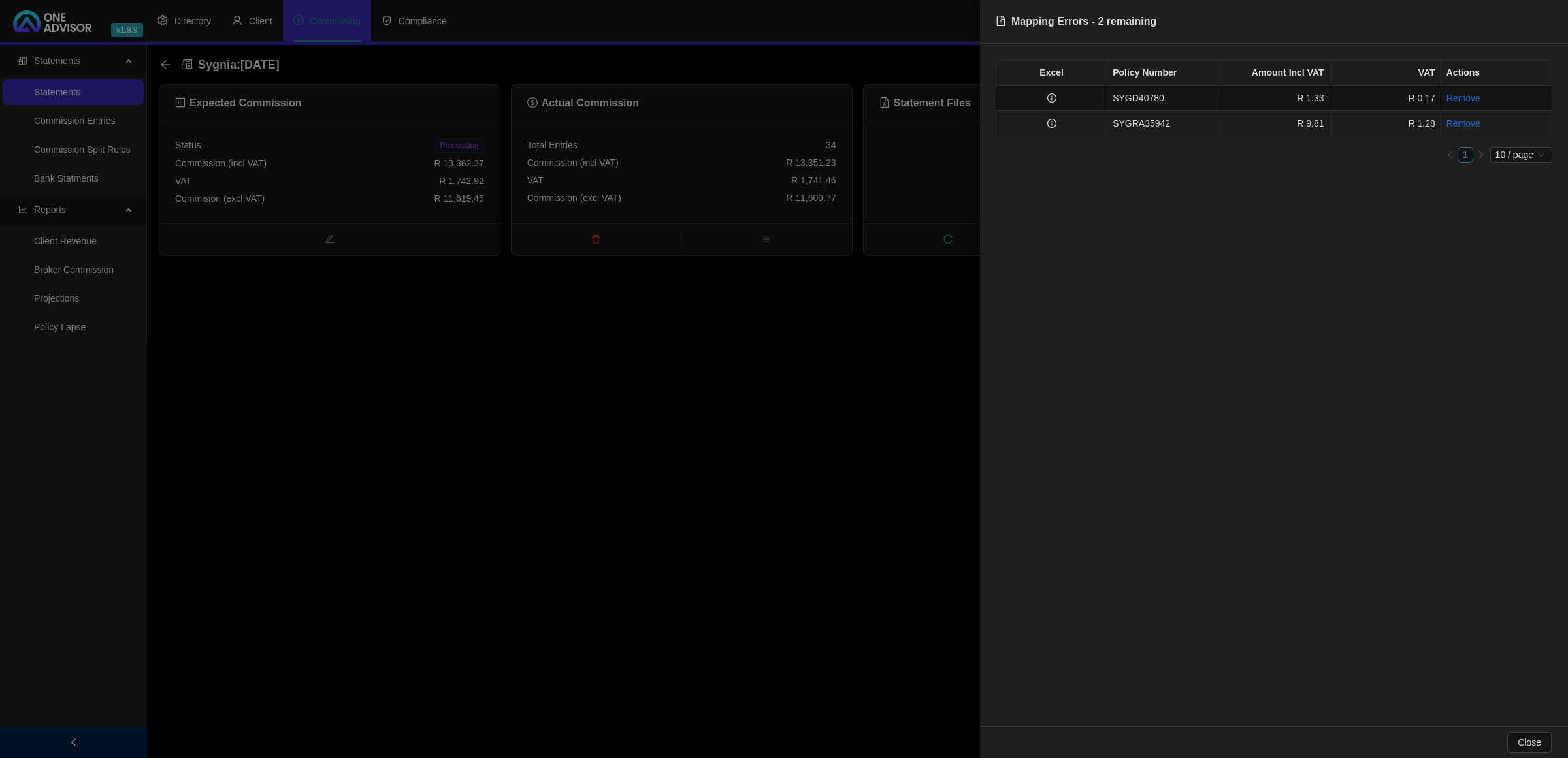
click at [1065, 125] on td at bounding box center [1052, 124] width 111 height 26
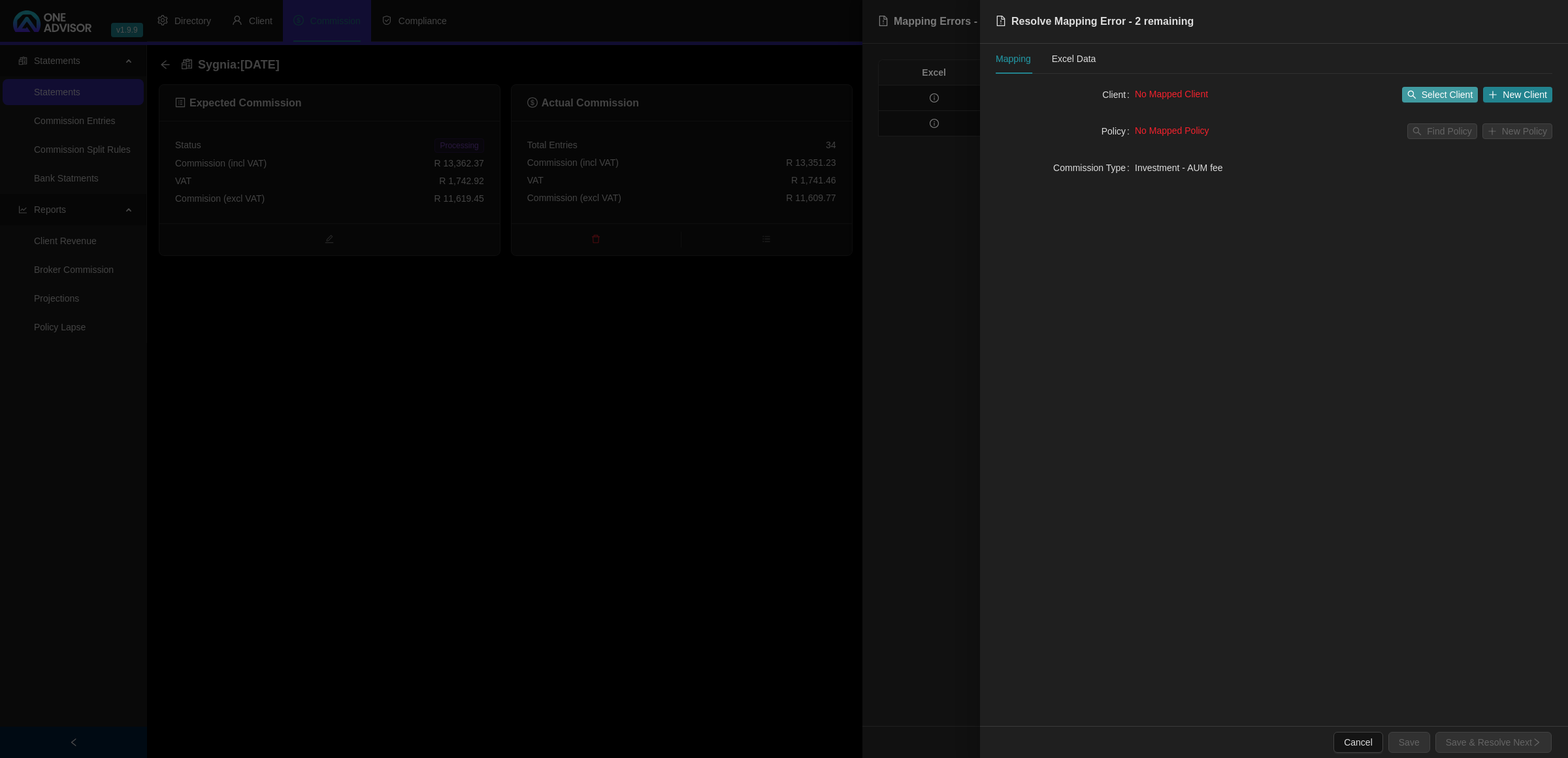
click at [1438, 89] on span "Select Client" at bounding box center [1448, 95] width 51 height 14
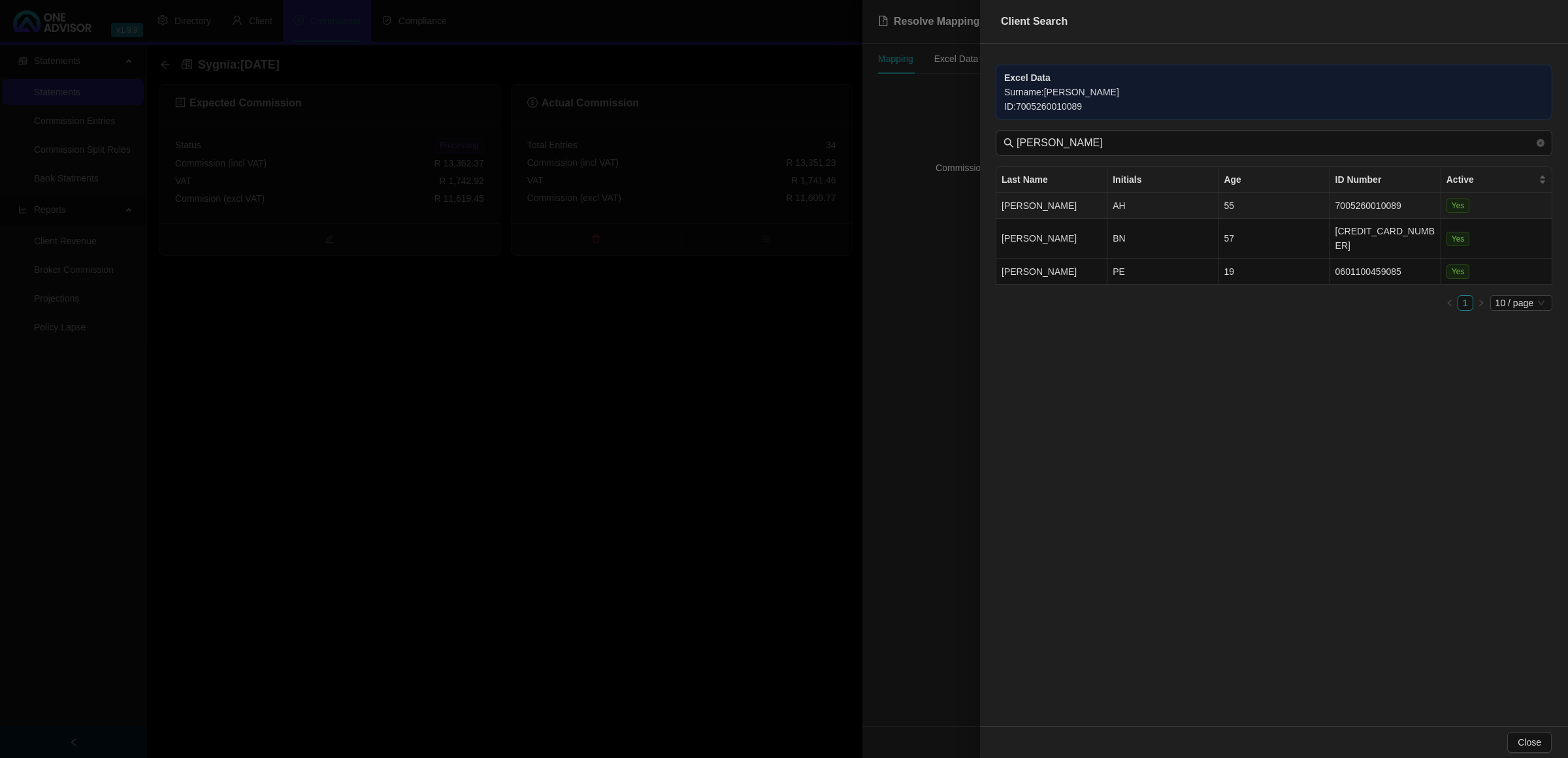
click at [1365, 203] on td "7005260010089" at bounding box center [1386, 206] width 111 height 26
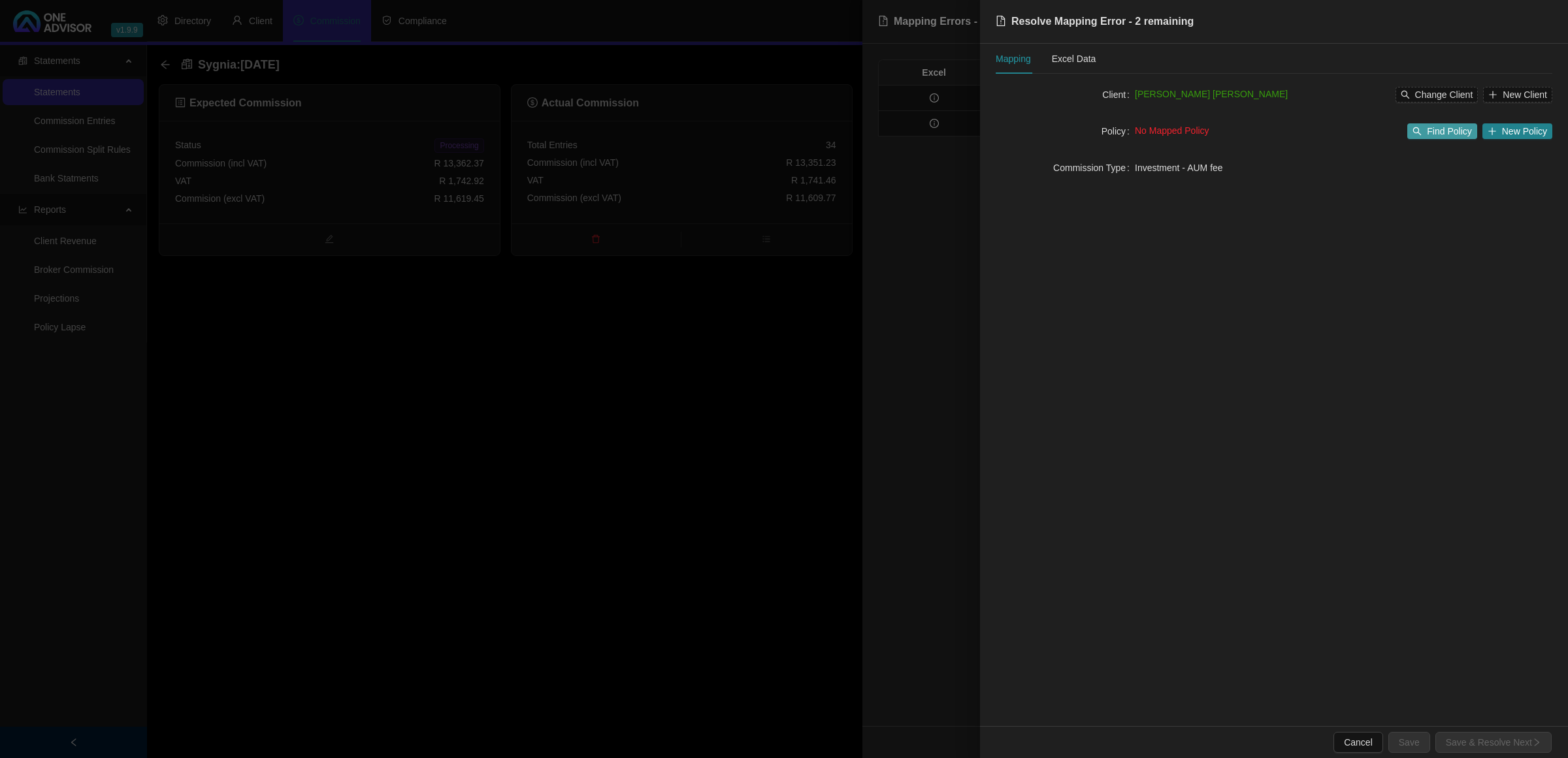
click at [1438, 131] on span "Find Policy" at bounding box center [1449, 132] width 44 height 14
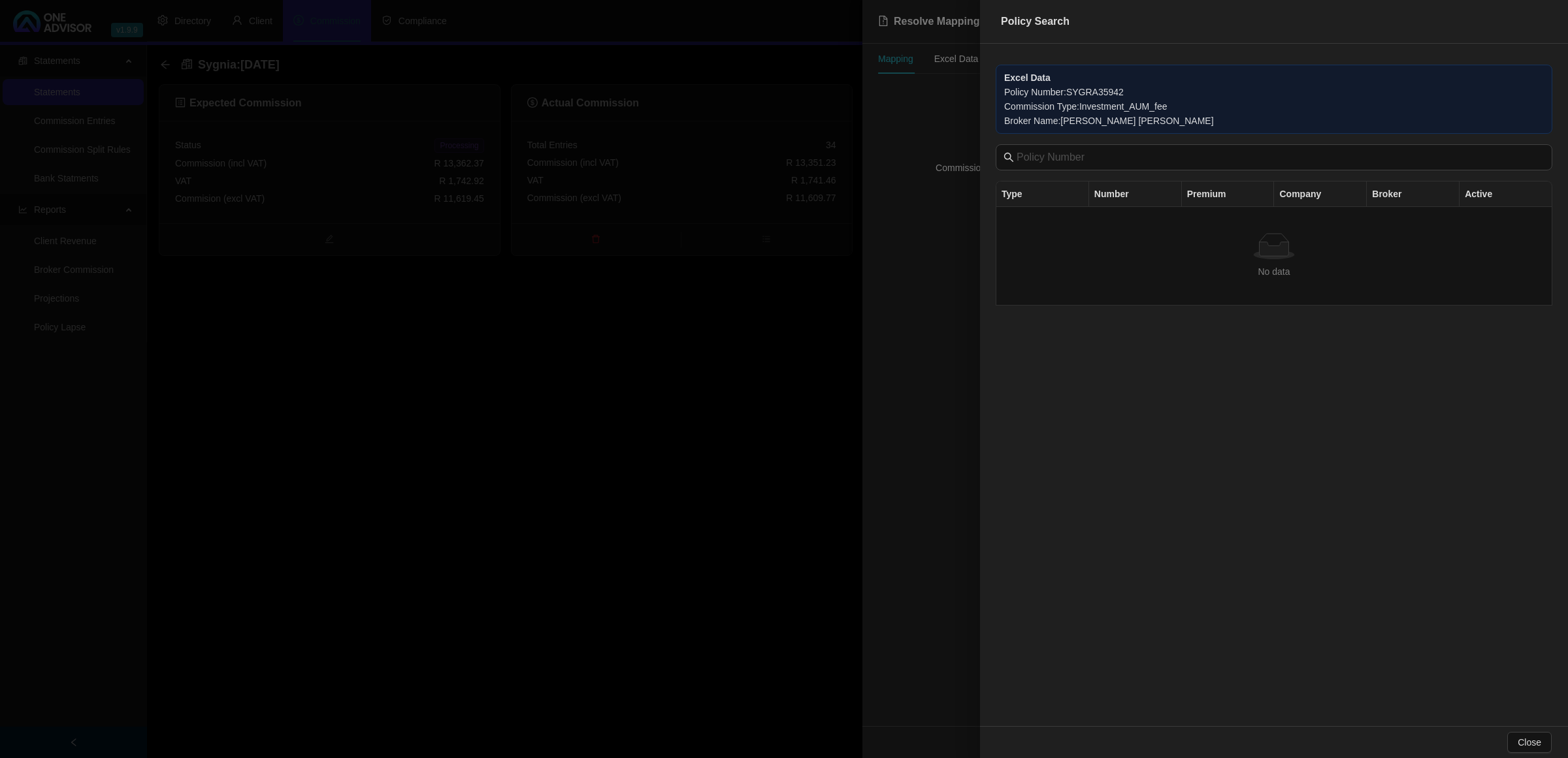
click at [681, 361] on div at bounding box center [784, 379] width 1568 height 758
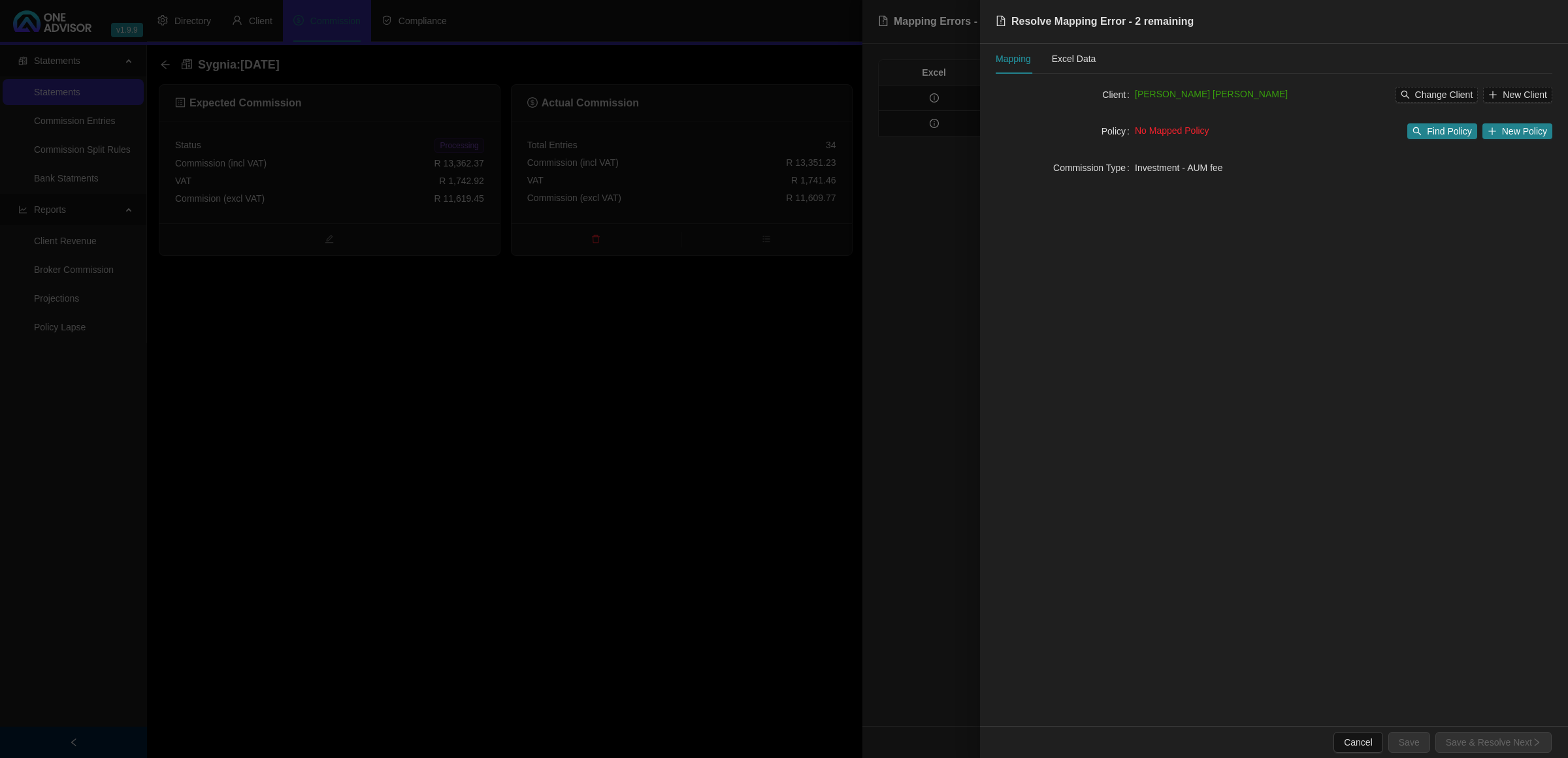
click at [681, 357] on div at bounding box center [784, 379] width 1568 height 758
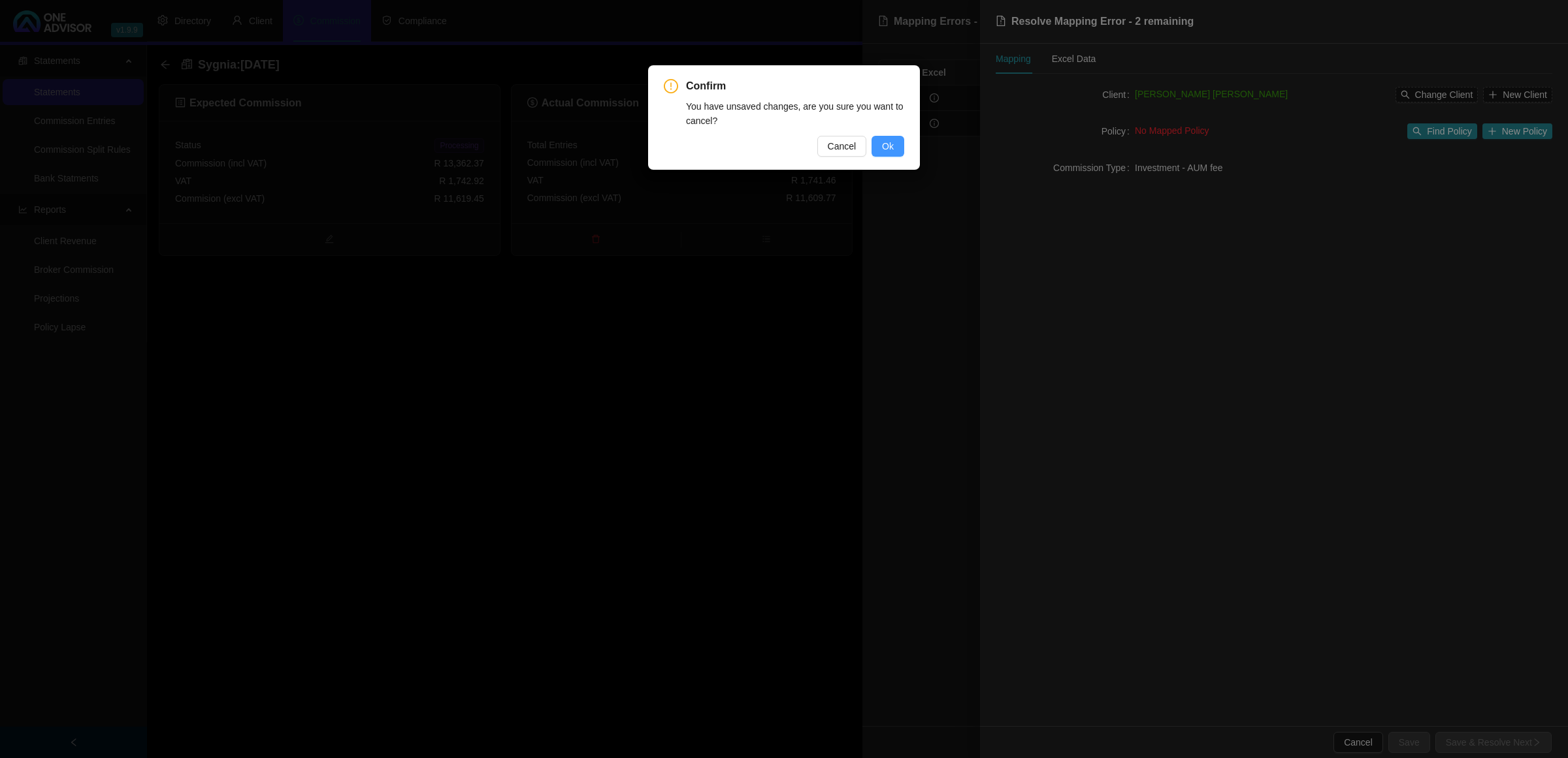
click at [902, 137] on button "Ok" at bounding box center [888, 146] width 33 height 21
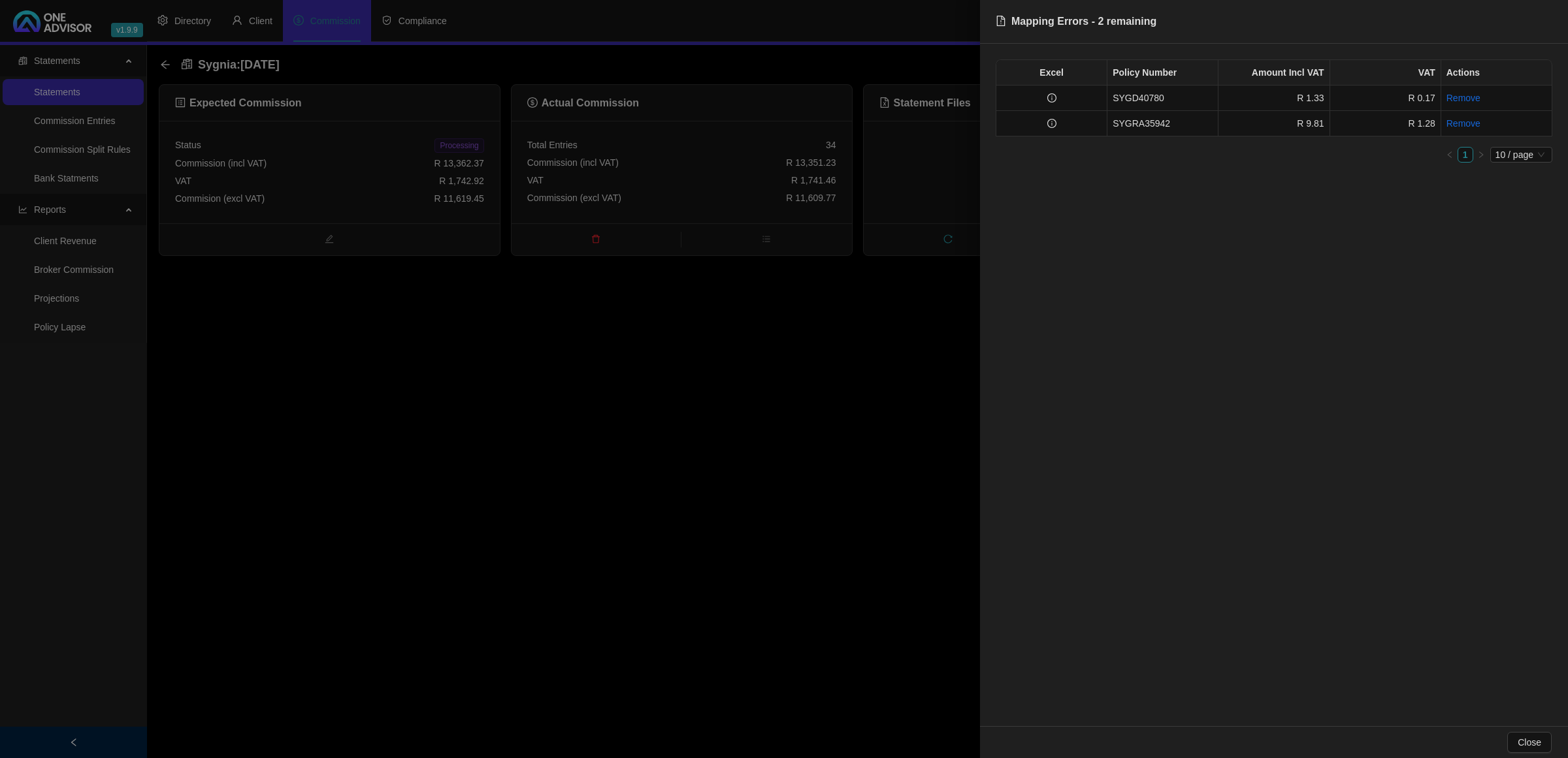
click at [486, 451] on div at bounding box center [784, 379] width 1568 height 758
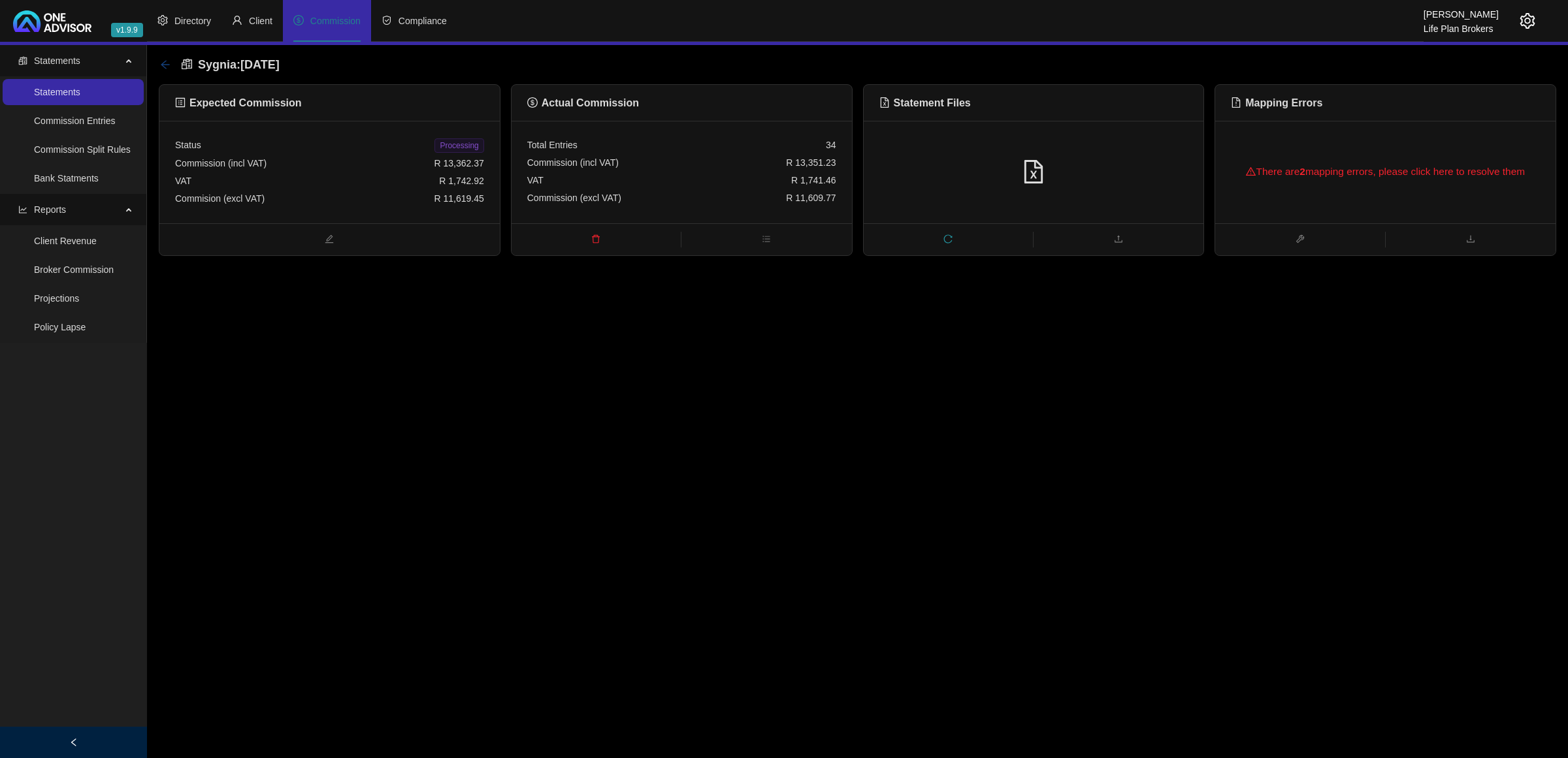
click at [160, 59] on icon "arrow-left" at bounding box center [165, 64] width 11 height 11
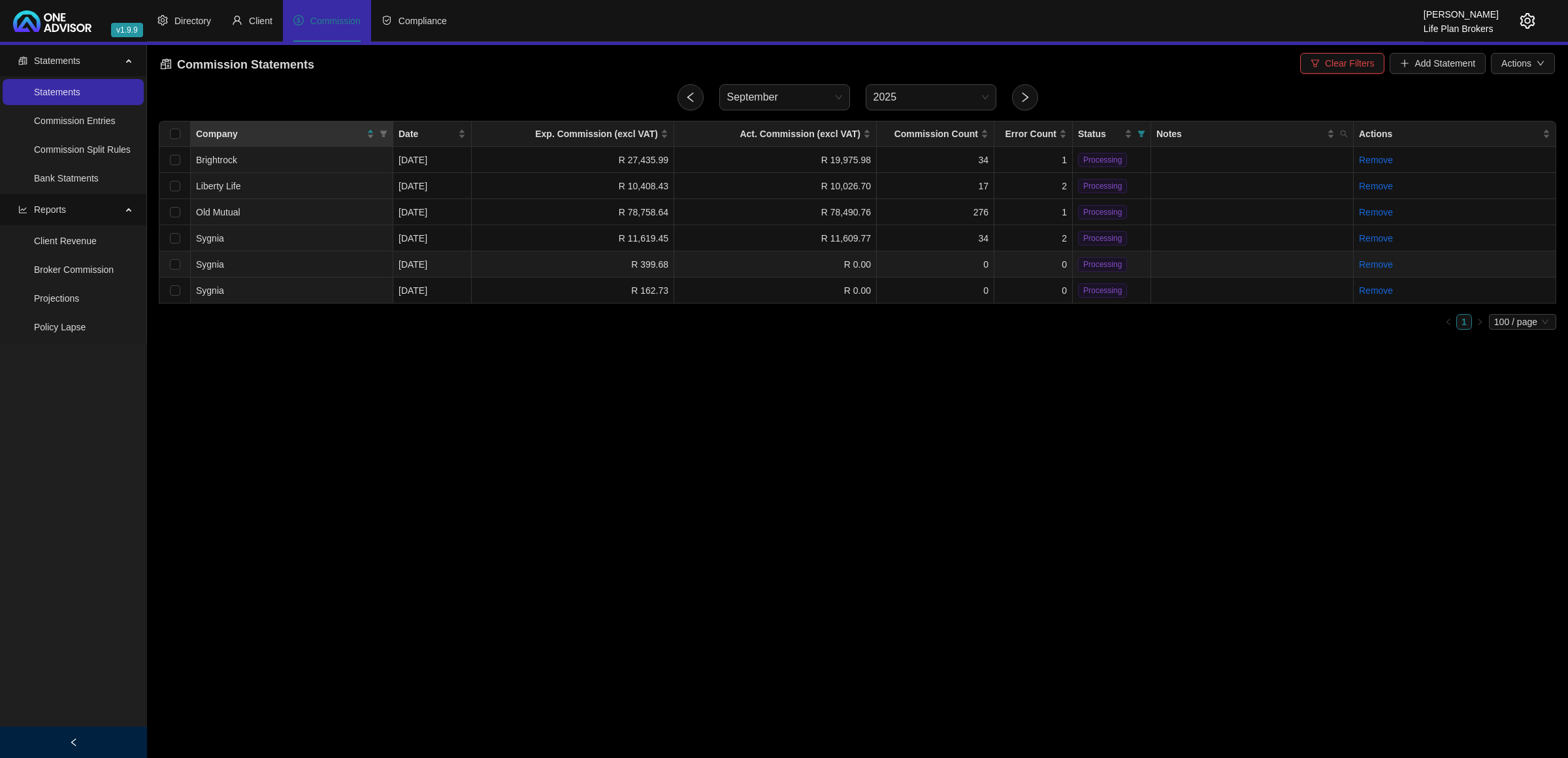
click at [366, 256] on td "Sygnia" at bounding box center [292, 265] width 203 height 26
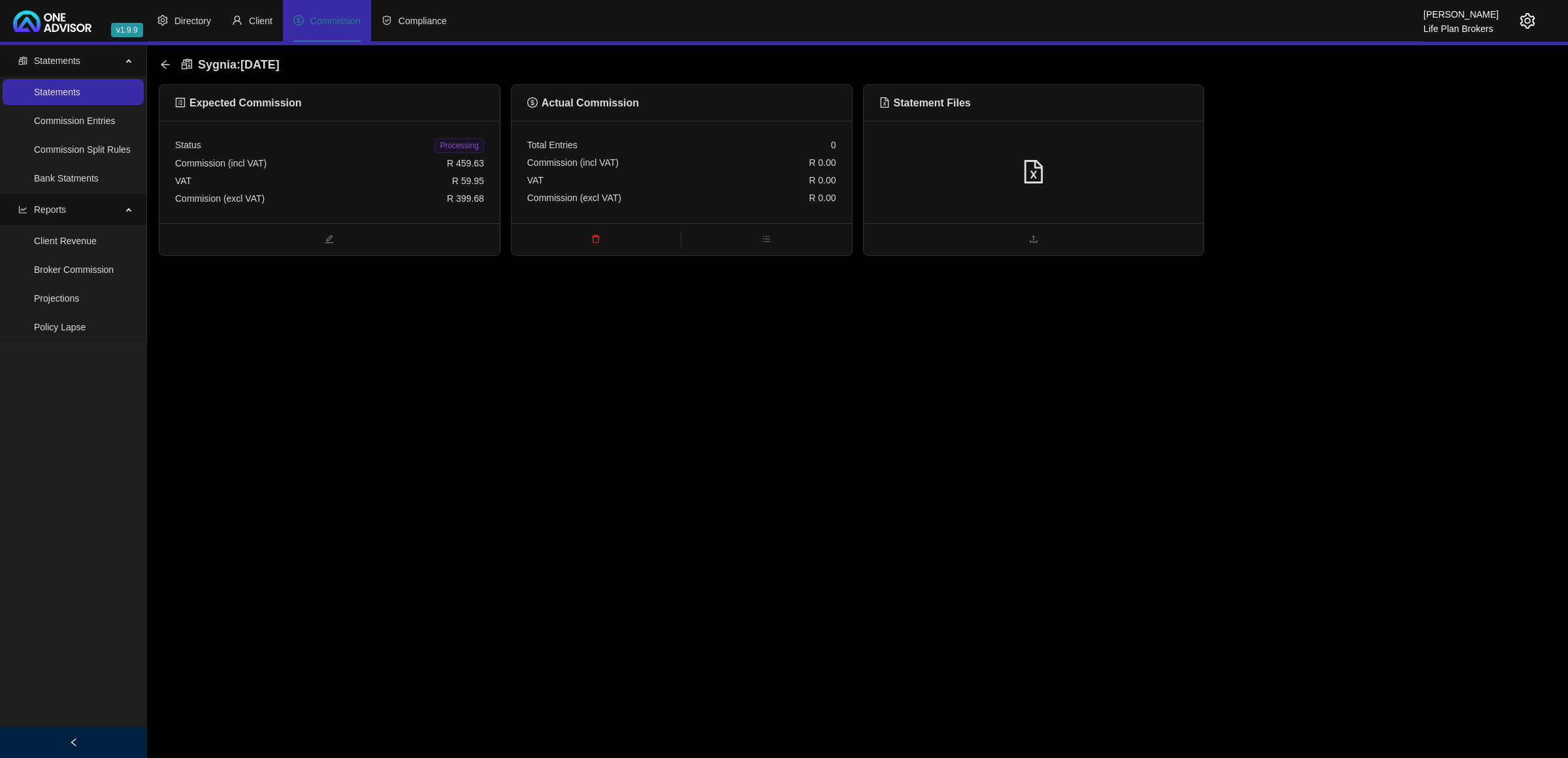
click at [1039, 165] on icon "file-excel" at bounding box center [1033, 172] width 24 height 24
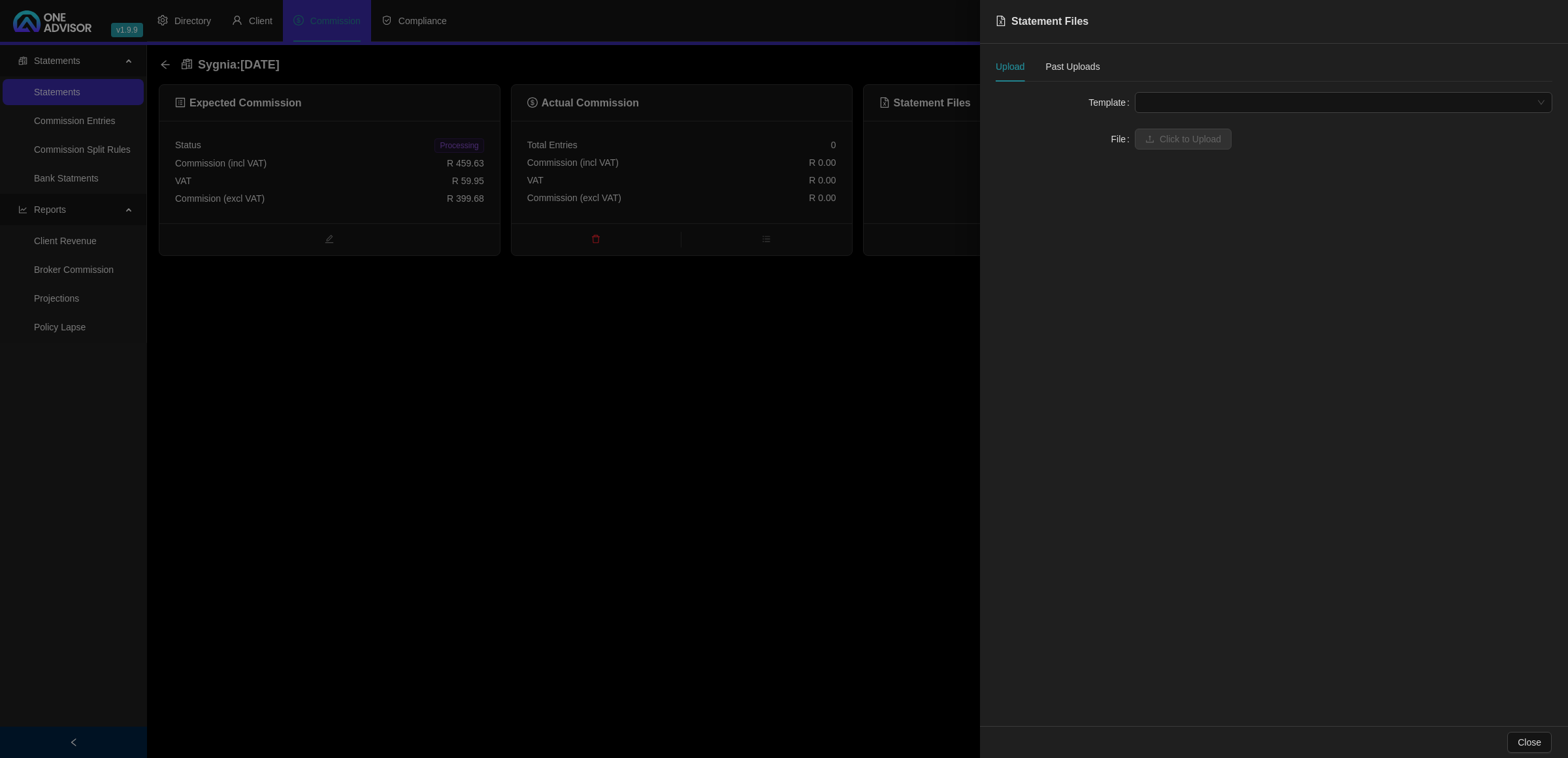
drag, startPoint x: 1191, startPoint y: 100, endPoint x: 1176, endPoint y: 123, distance: 27.5
click at [1190, 101] on span at bounding box center [1344, 103] width 402 height 20
click at [1144, 187] on div "Sygnia Upfront" at bounding box center [1344, 191] width 412 height 21
click at [1164, 134] on span "Click to Upload" at bounding box center [1190, 139] width 61 height 14
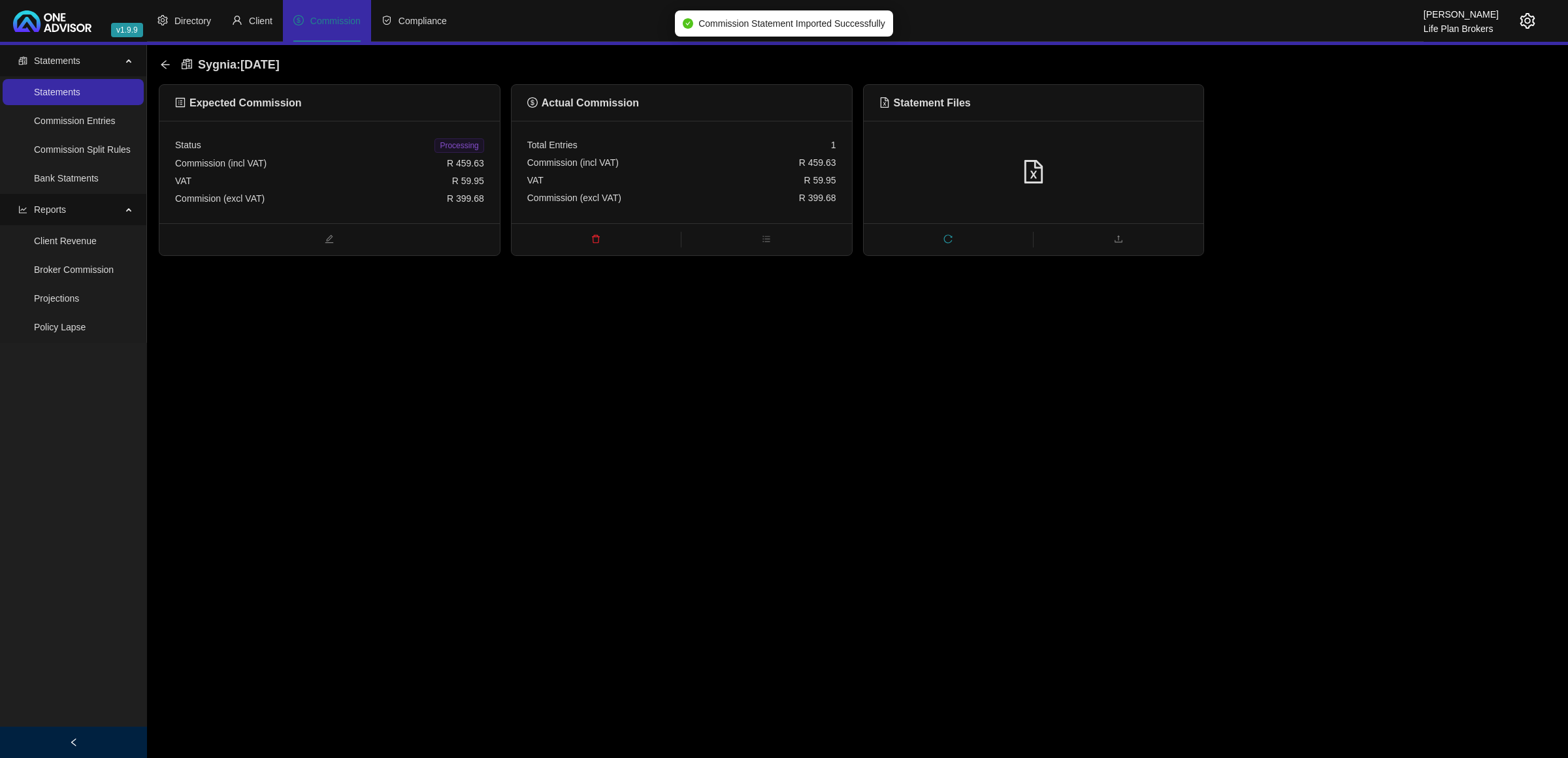
click at [452, 147] on span "Processing" at bounding box center [459, 145] width 49 height 14
click at [165, 64] on icon "arrow-left" at bounding box center [165, 64] width 9 height 9
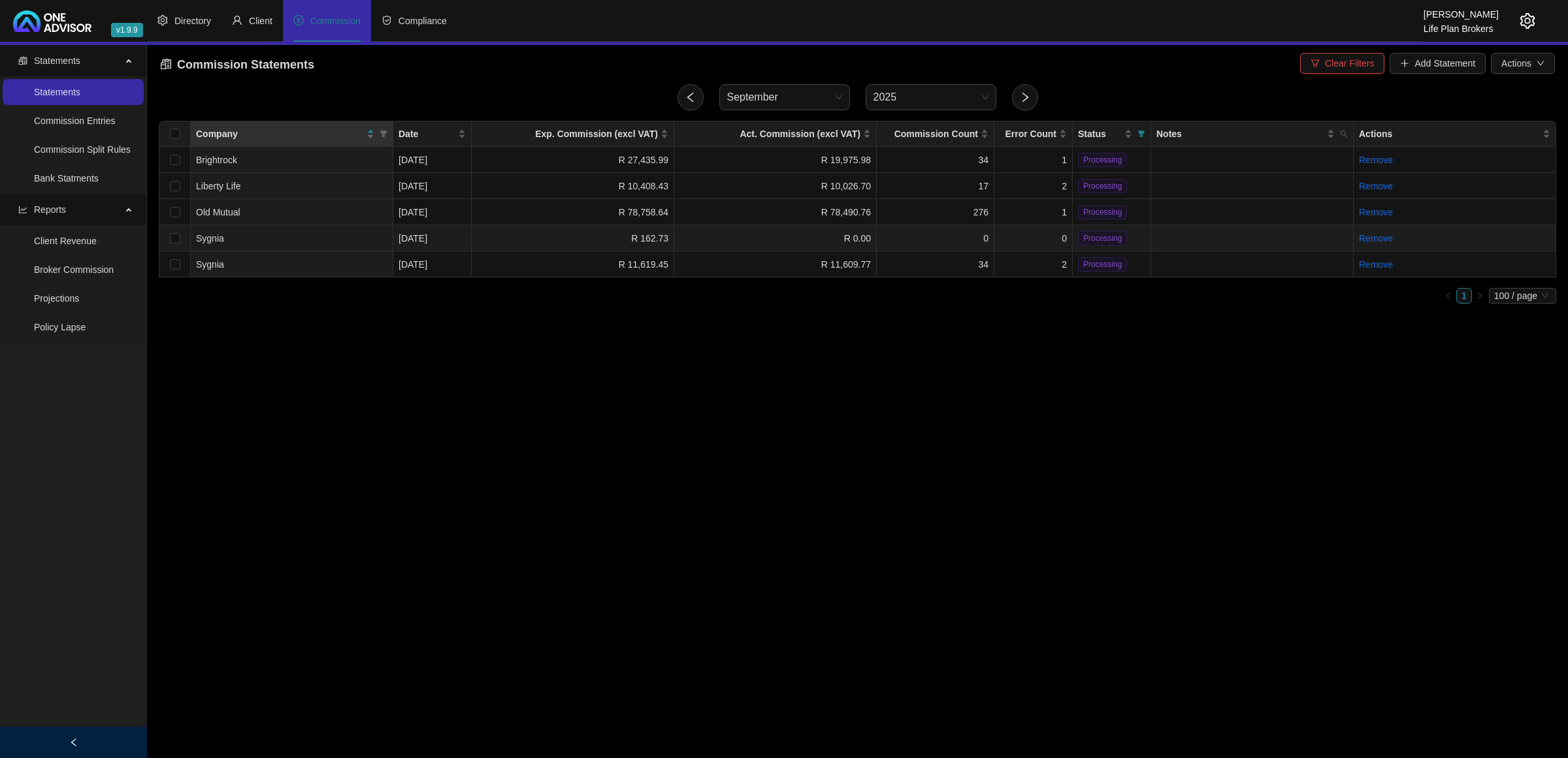
click at [1188, 233] on td at bounding box center [1253, 238] width 203 height 26
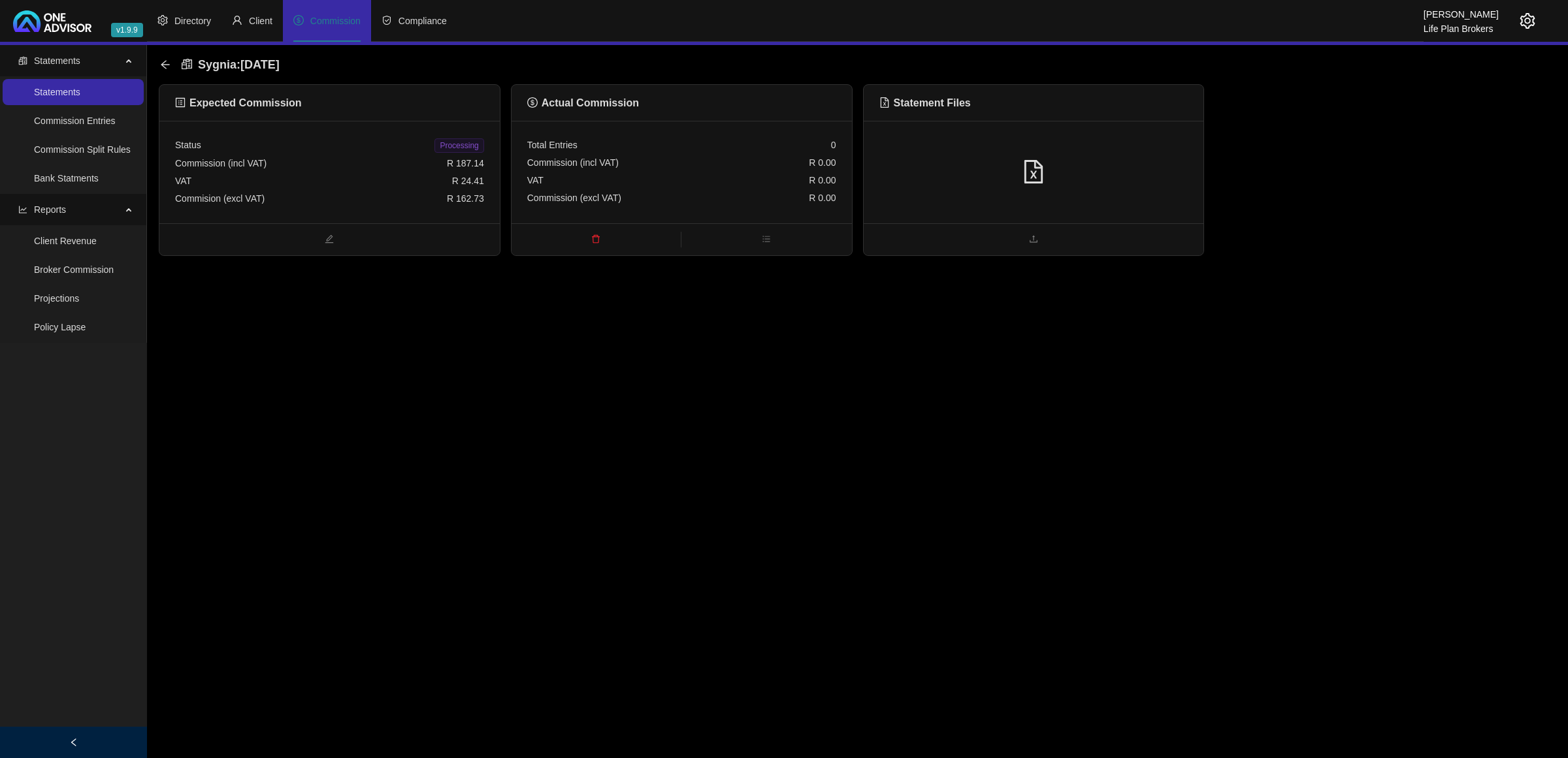
click at [386, 198] on div "Commision (excl VAT) R 162.73" at bounding box center [329, 199] width 309 height 18
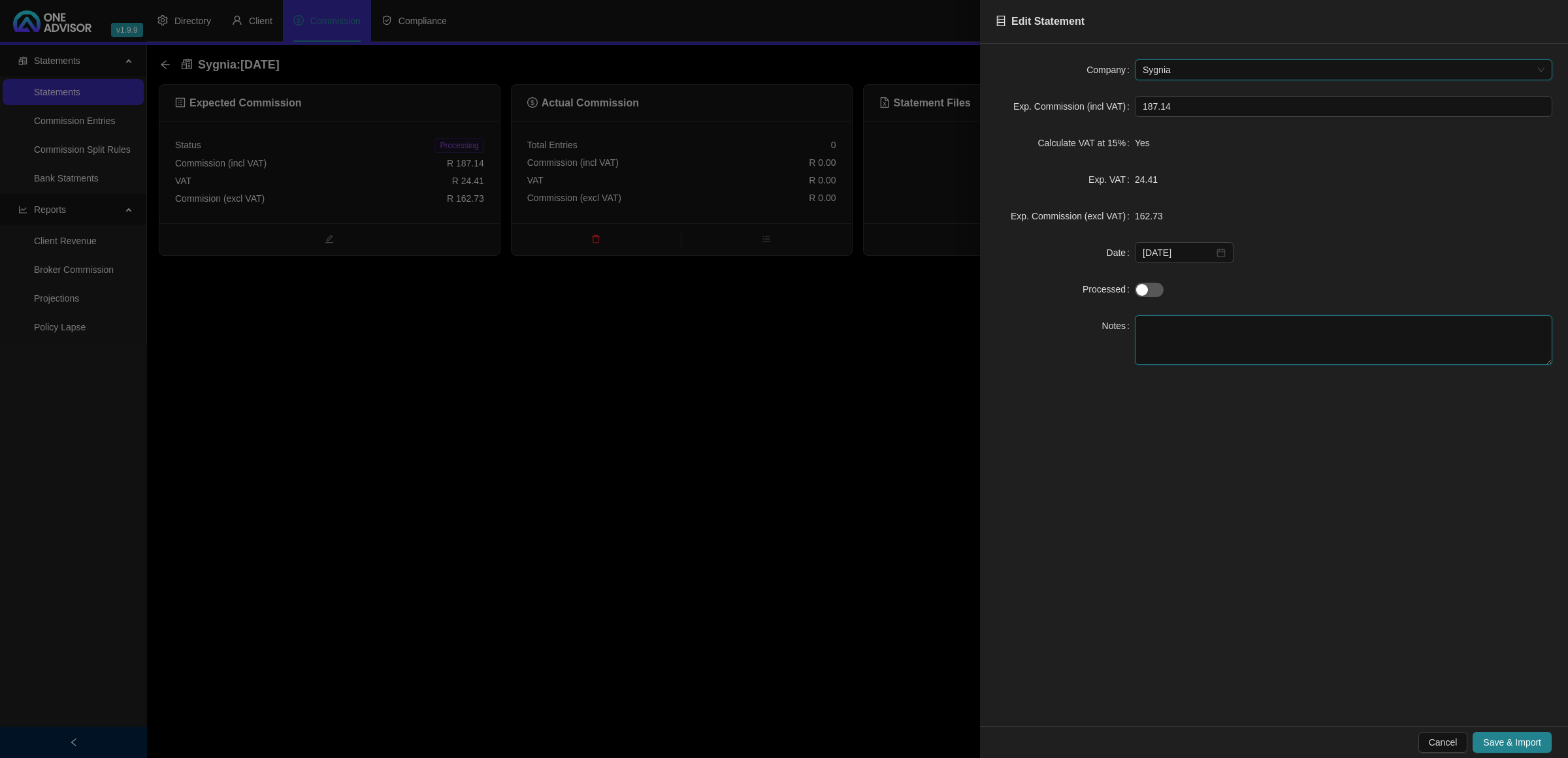
click at [1188, 330] on textarea at bounding box center [1344, 340] width 417 height 49
type textarea "Requested"
click at [1521, 735] on button "Save & Import" at bounding box center [1512, 743] width 79 height 21
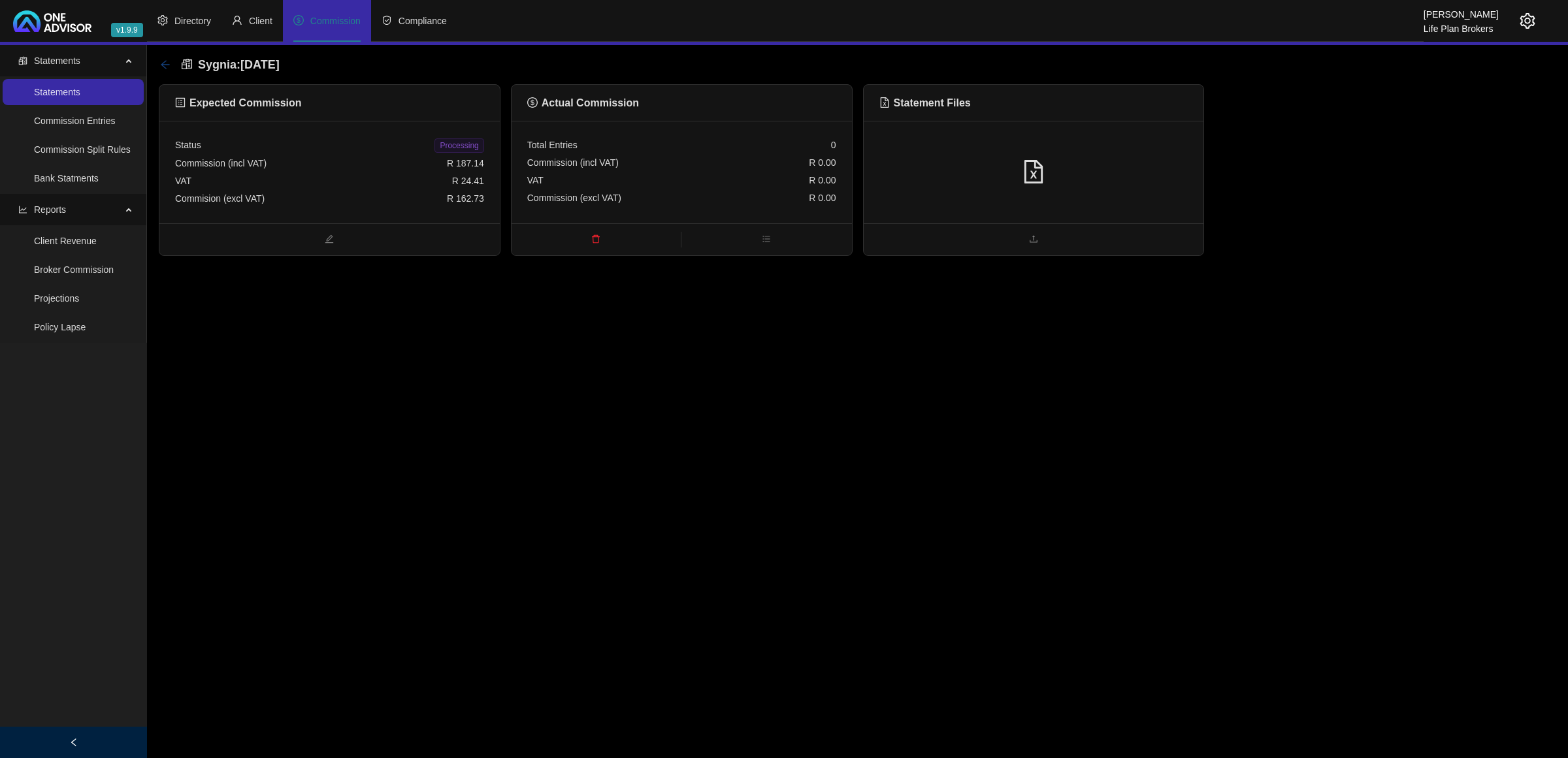
click at [167, 64] on icon "arrow-left" at bounding box center [165, 64] width 9 height 9
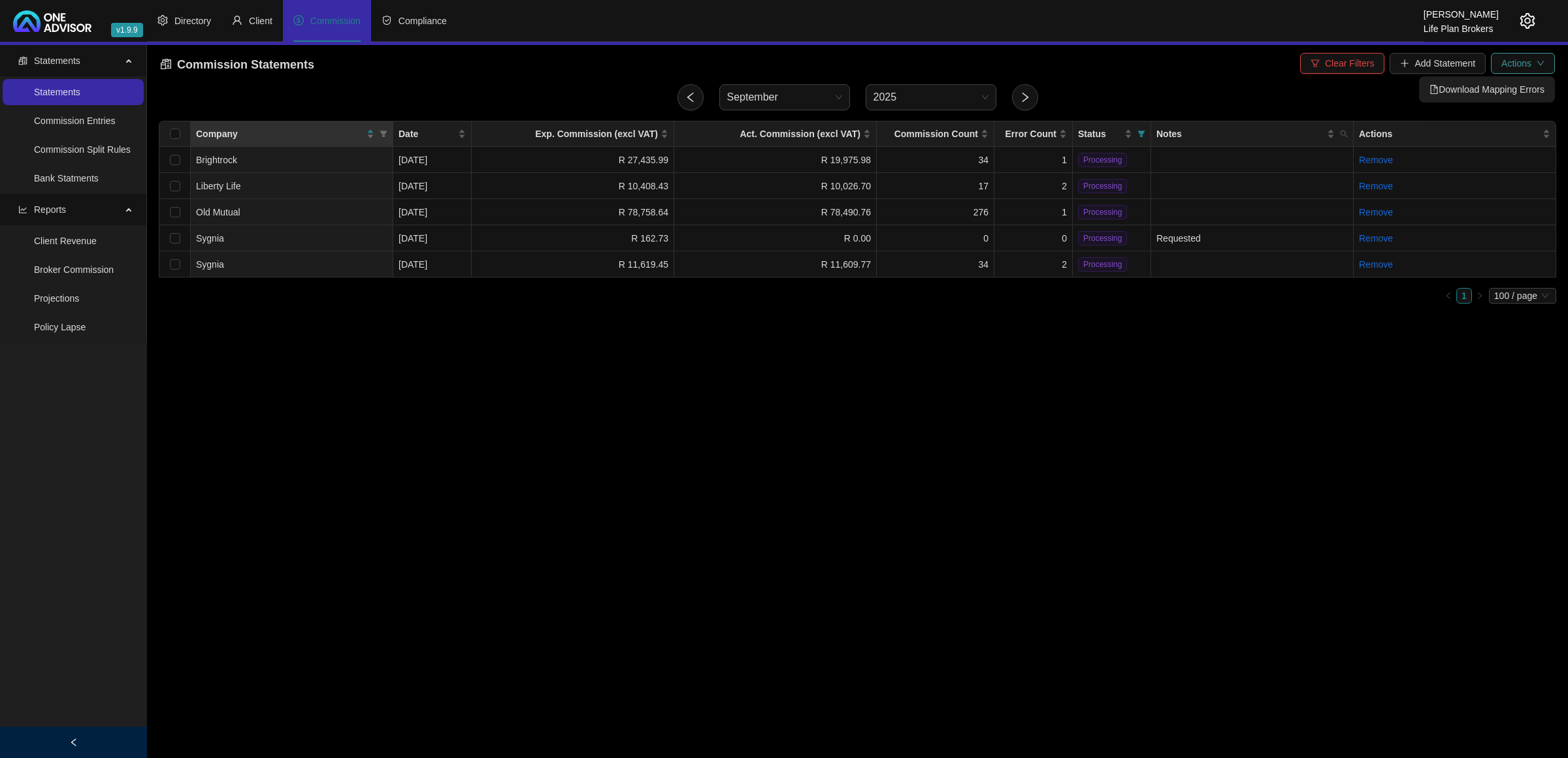
click at [1504, 60] on span "Actions" at bounding box center [1517, 63] width 30 height 14
click at [1492, 86] on span "Download Mapping Errors" at bounding box center [1487, 89] width 115 height 14
click at [1045, 170] on td "1" at bounding box center [1033, 160] width 78 height 26
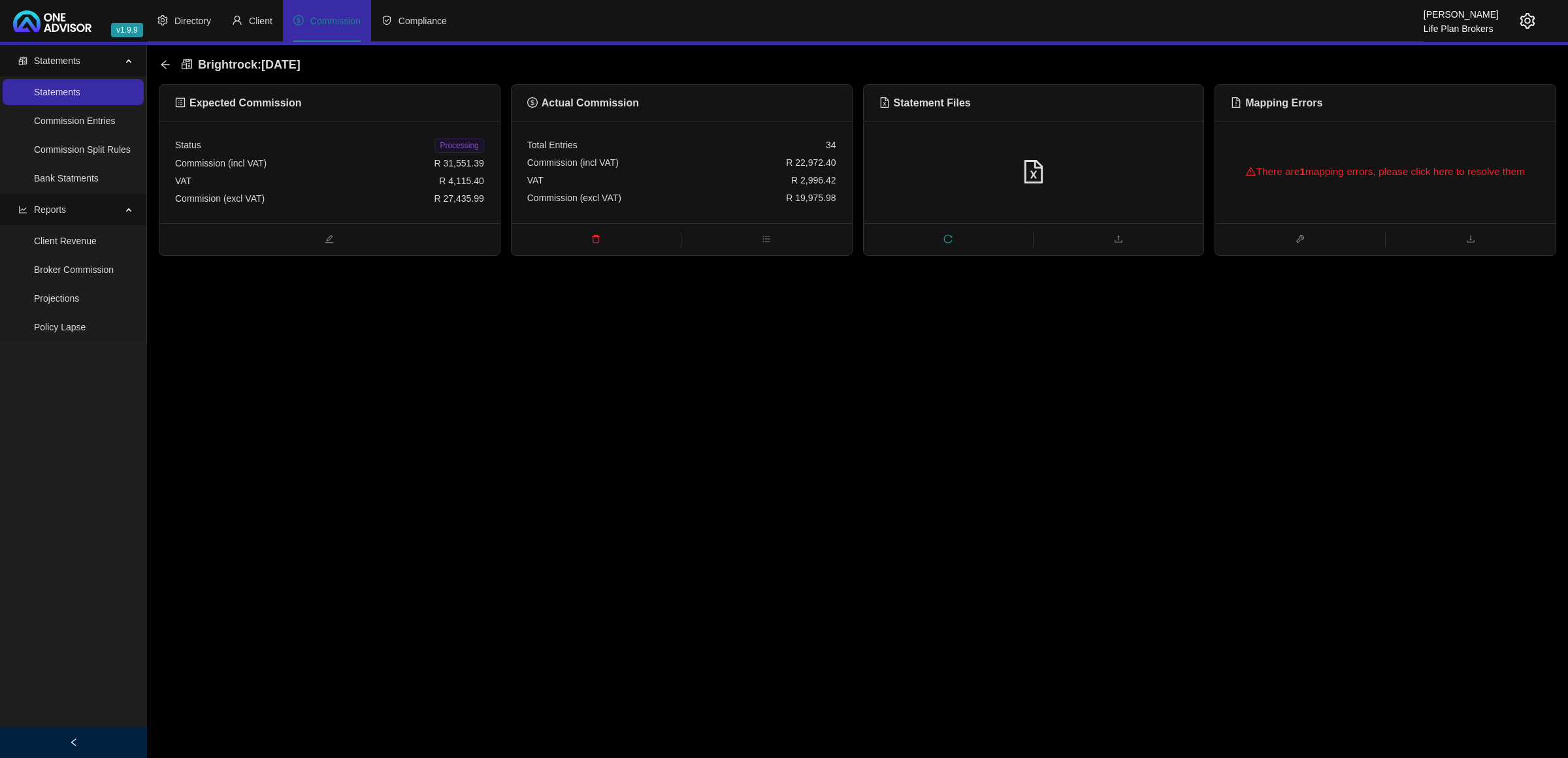
click at [939, 243] on span "reload" at bounding box center [948, 240] width 169 height 14
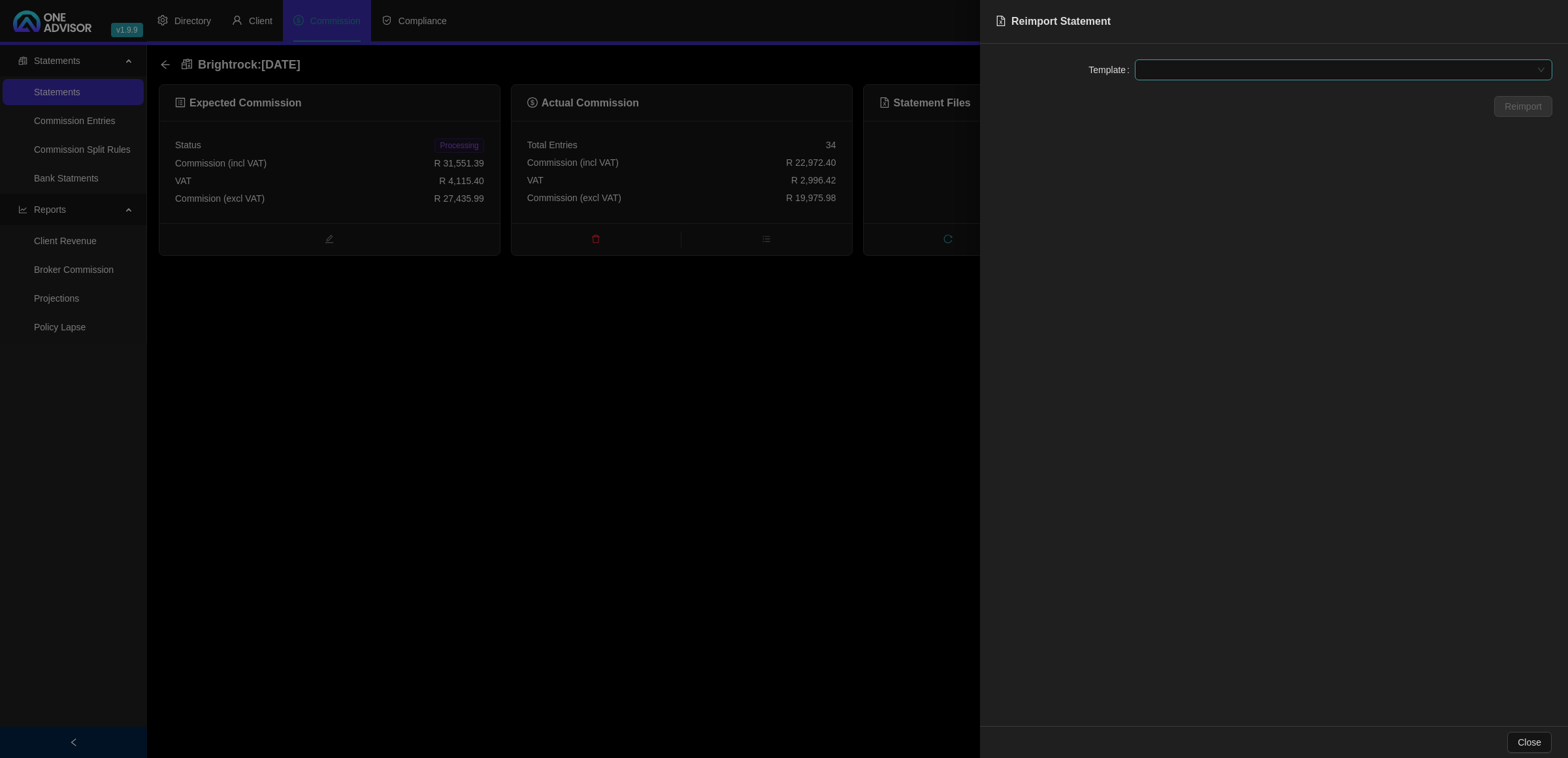
click at [1253, 67] on span at bounding box center [1344, 70] width 402 height 20
drag, startPoint x: 1230, startPoint y: 95, endPoint x: 1357, endPoint y: 105, distance: 127.4
click at [1229, 95] on div "BrightRock FSP transaction list" at bounding box center [1344, 96] width 397 height 14
click at [1536, 103] on span "Reimport" at bounding box center [1523, 107] width 38 height 14
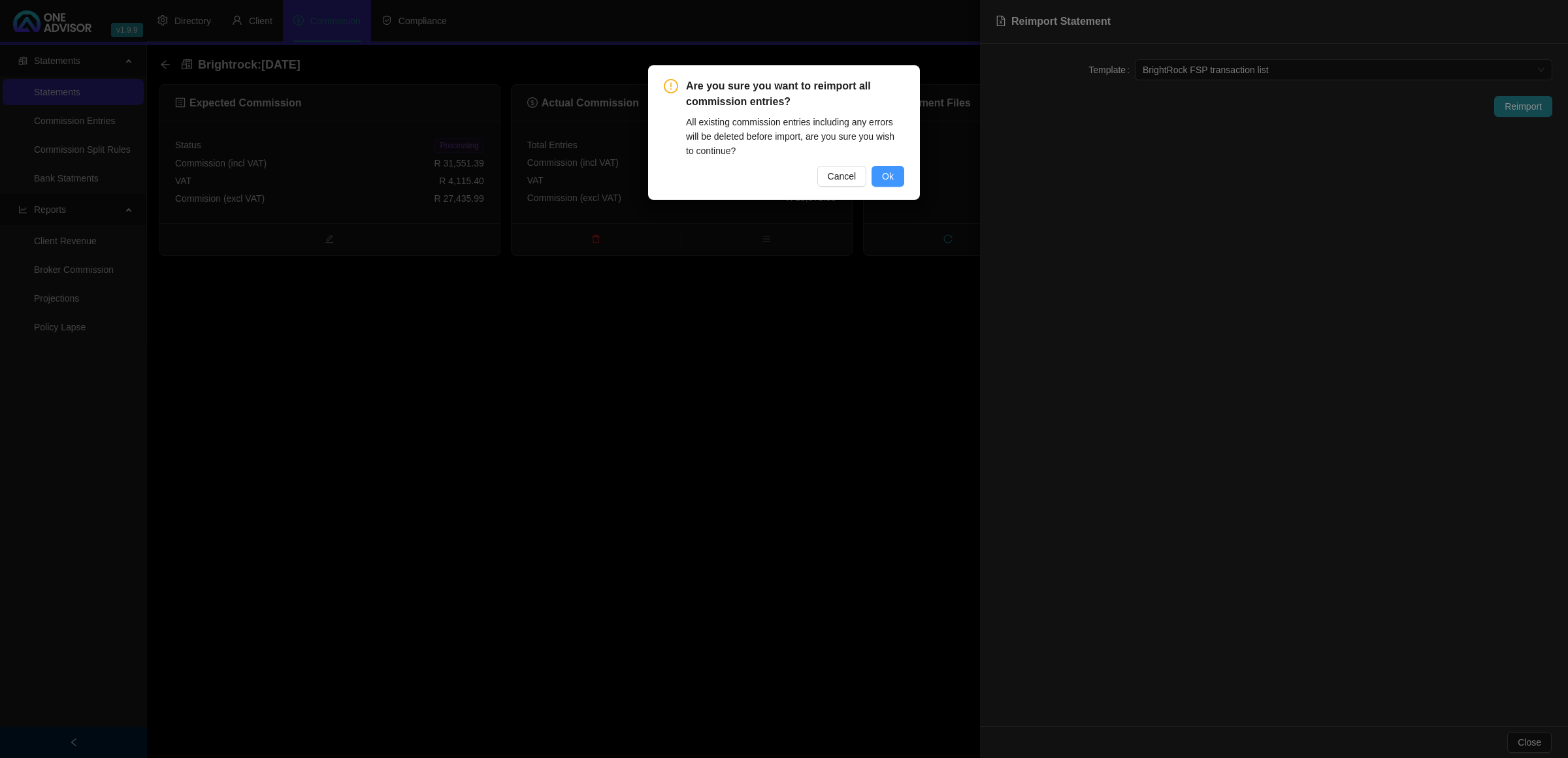
click at [877, 178] on button "Ok" at bounding box center [888, 176] width 33 height 21
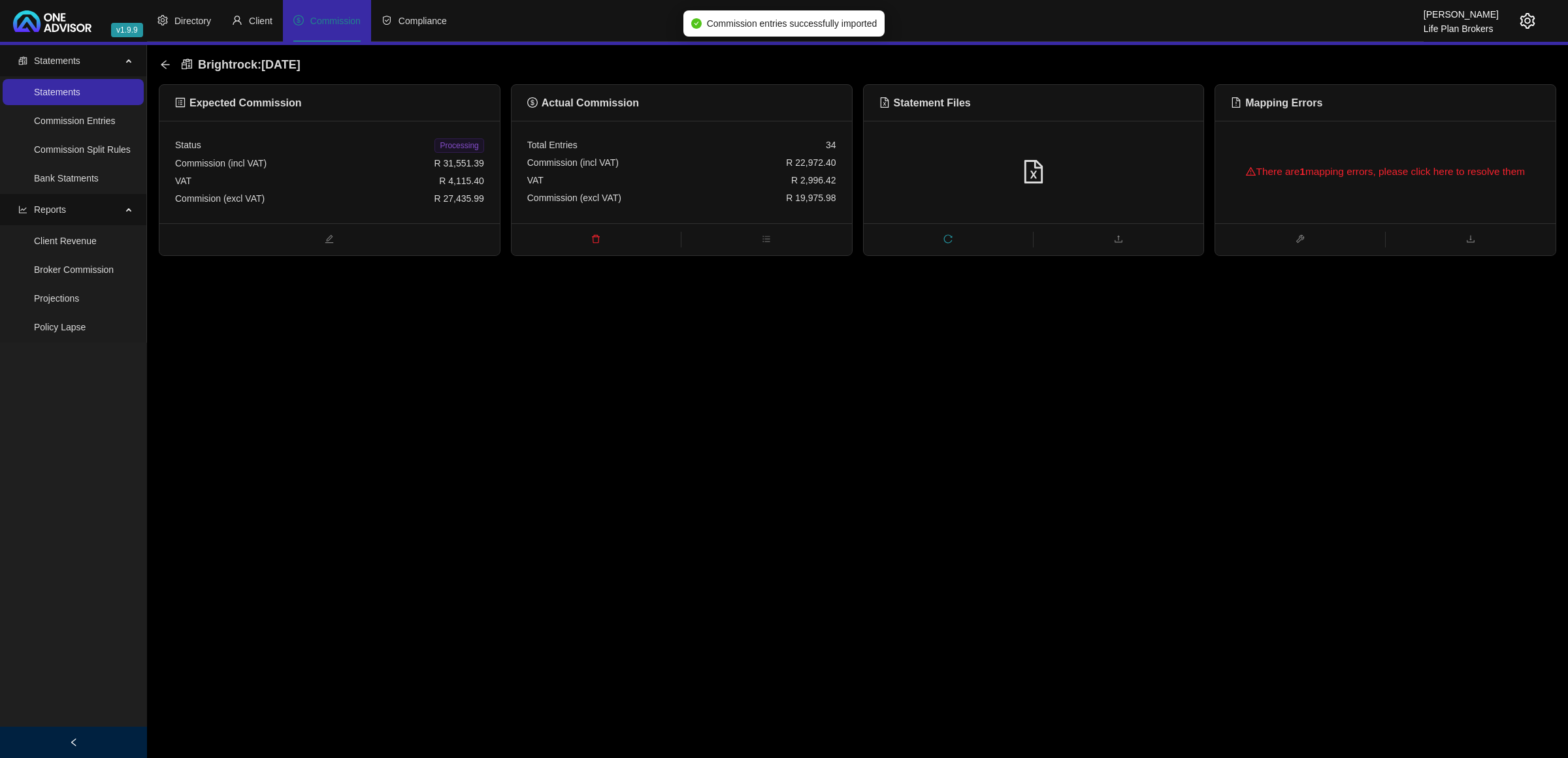
click at [1384, 178] on div "There are 1 mapping errors, please click here to resolve them" at bounding box center [1385, 172] width 309 height 42
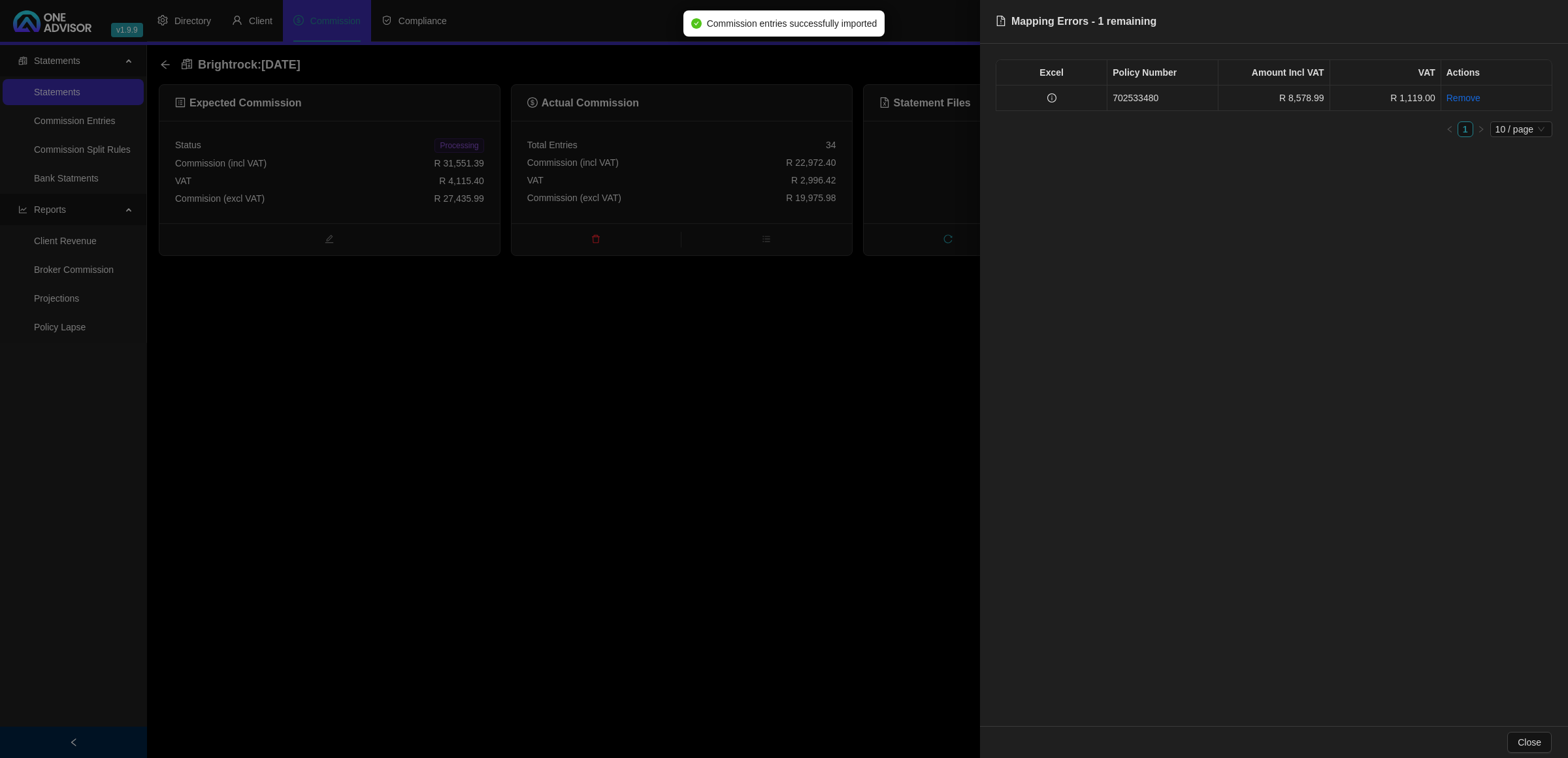
click at [1127, 100] on td "702533480" at bounding box center [1163, 98] width 111 height 26
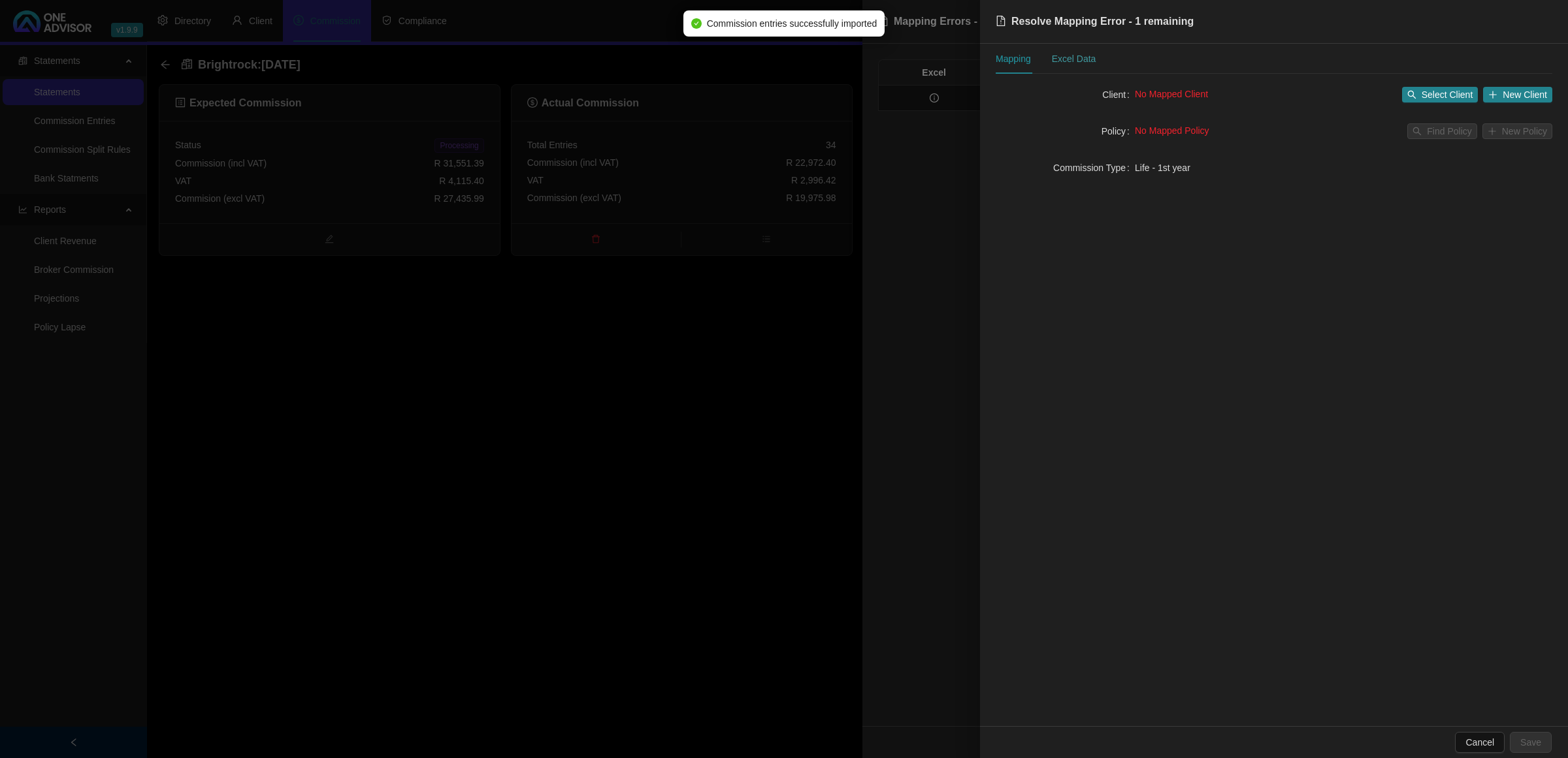
click at [1092, 68] on div "Excel Data" at bounding box center [1074, 59] width 44 height 30
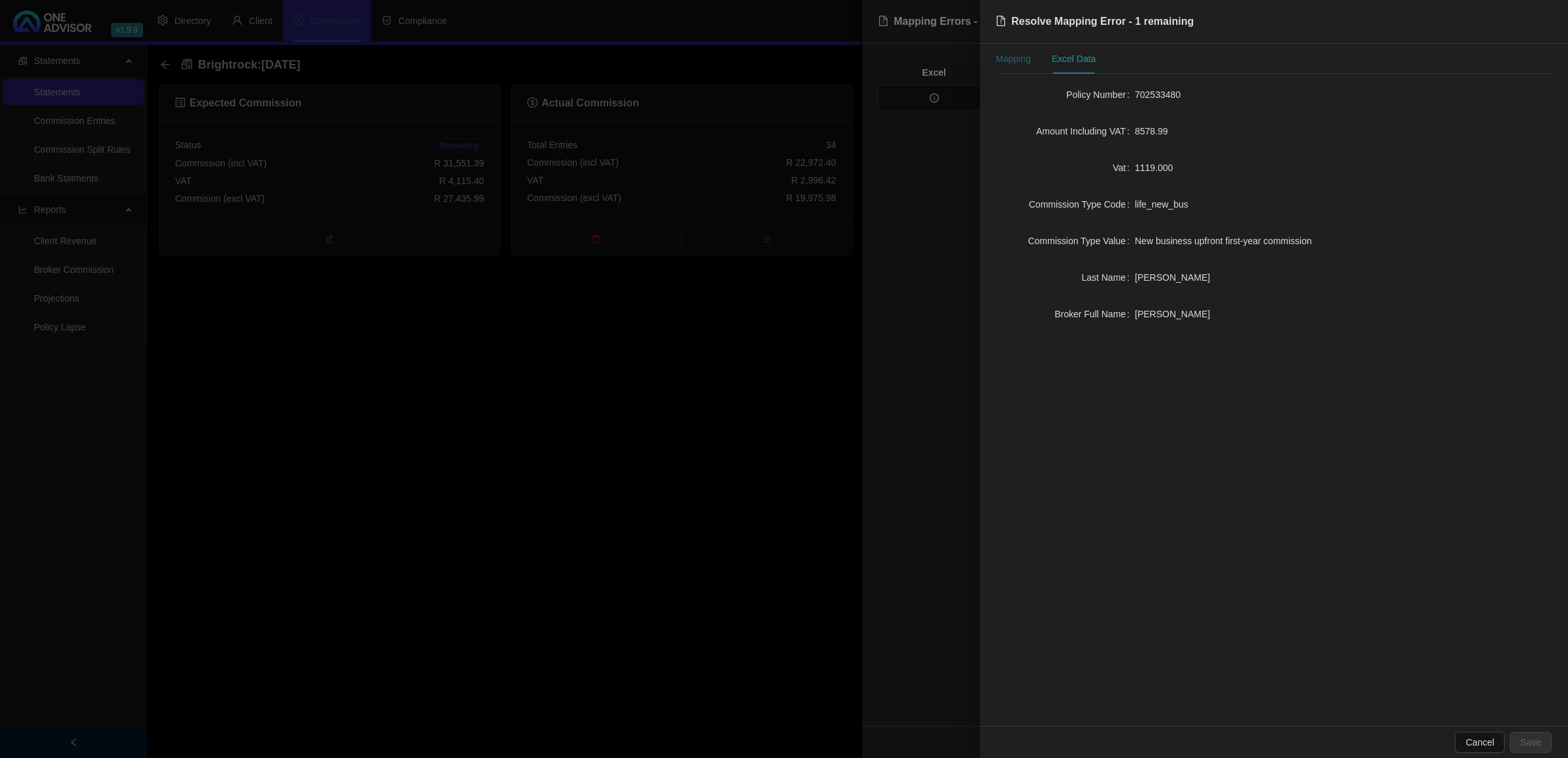
click at [1005, 51] on div "Mapping" at bounding box center [1014, 59] width 36 height 14
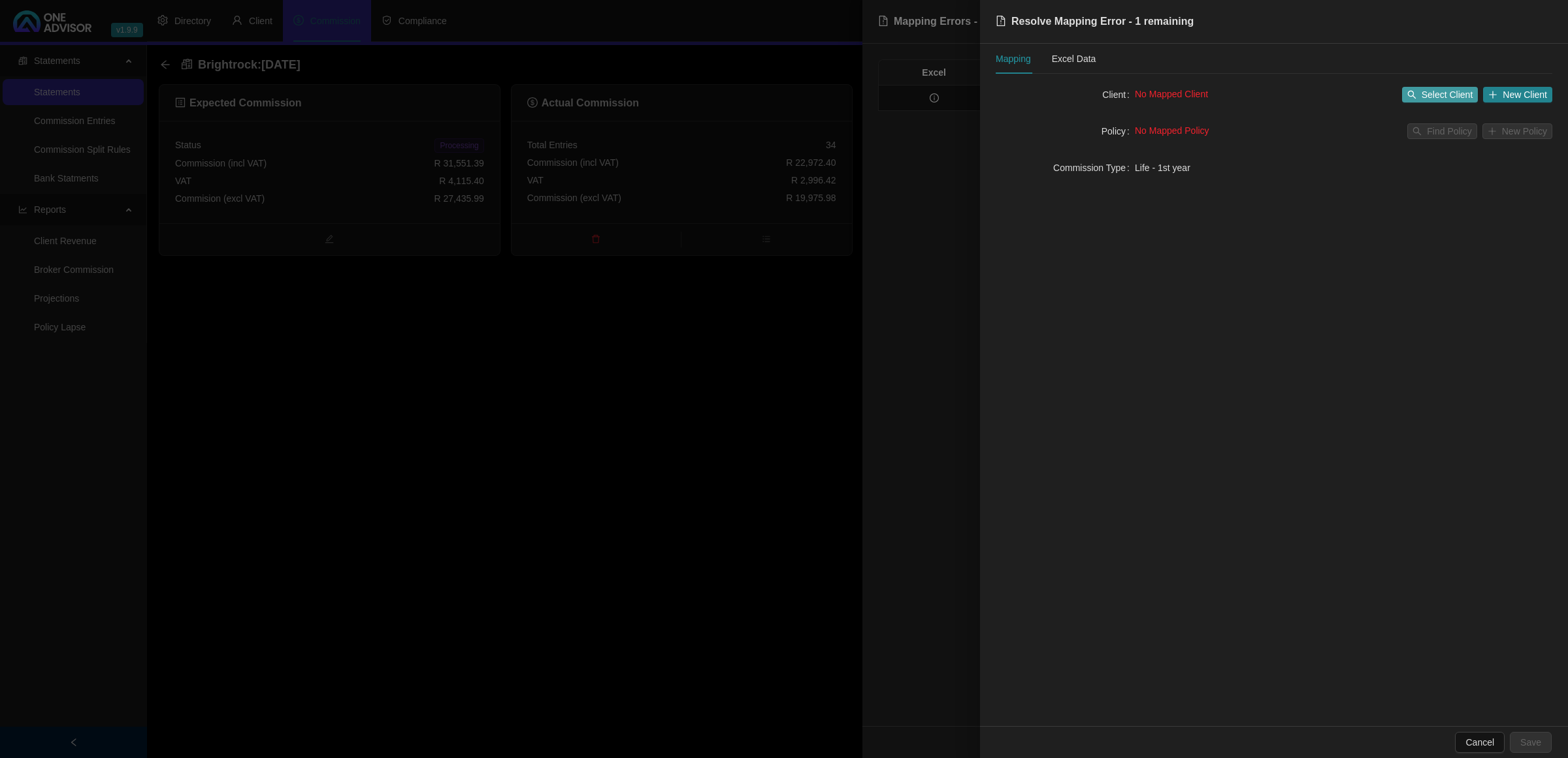
click at [1431, 95] on span "Select Client" at bounding box center [1448, 95] width 51 height 14
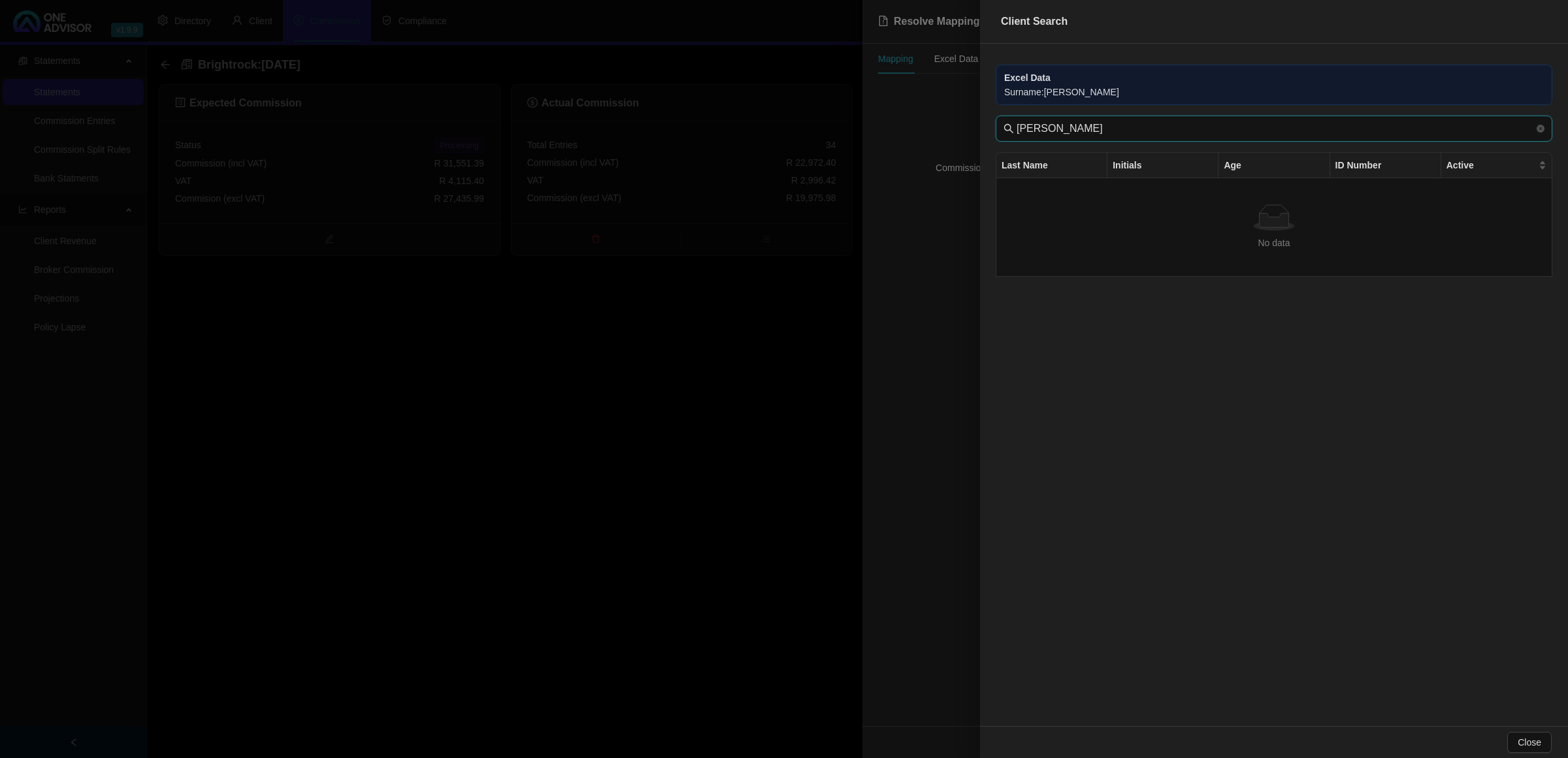
drag, startPoint x: 1041, startPoint y: 134, endPoint x: 933, endPoint y: 128, distance: 108.2
click at [938, 128] on div "Client Search Excel Data Surname : [PERSON_NAME] [PERSON_NAME] Last Name Initia…" at bounding box center [784, 379] width 1568 height 758
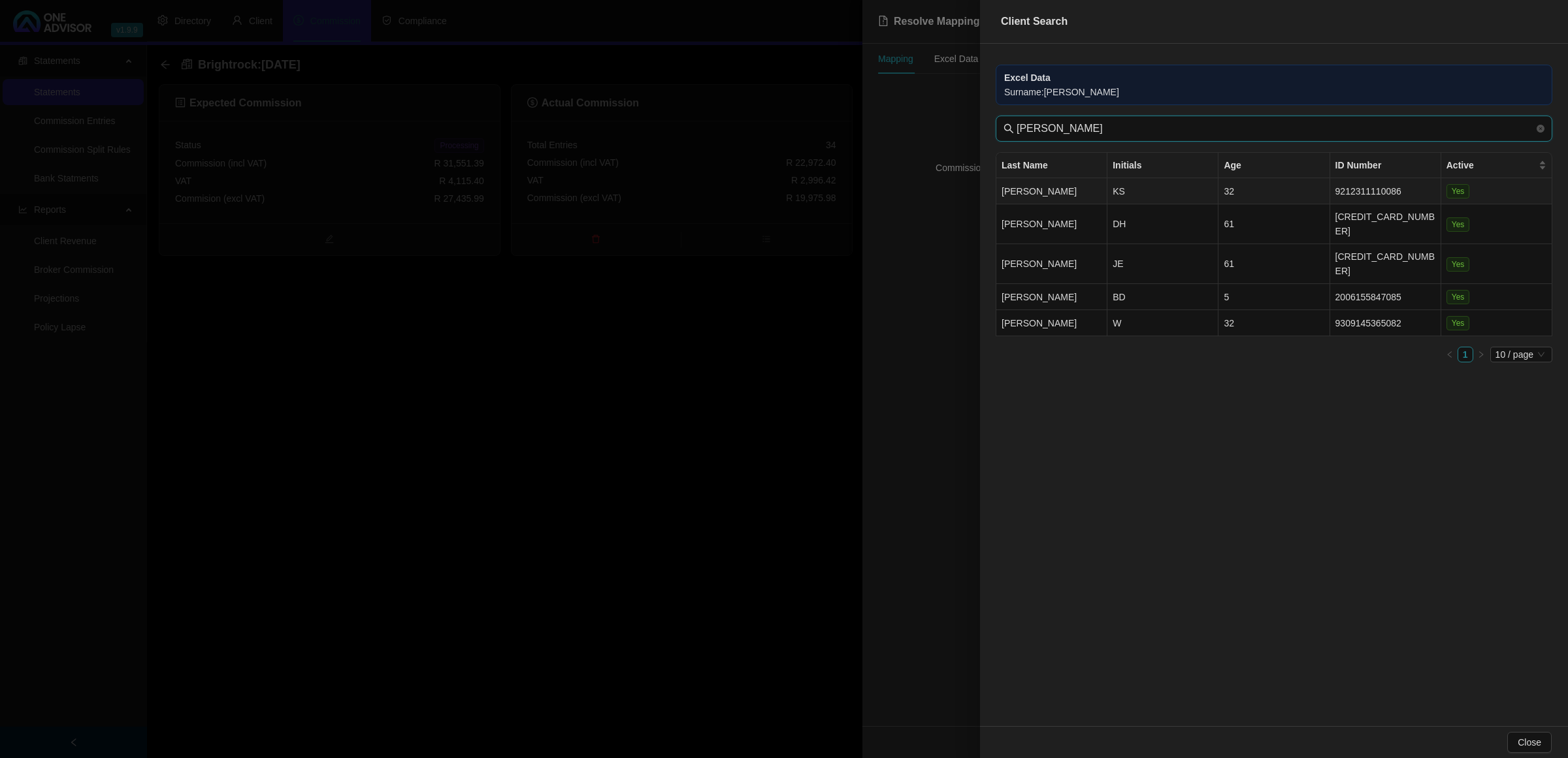
type input "[PERSON_NAME]"
click at [1150, 196] on td "KS" at bounding box center [1163, 191] width 111 height 26
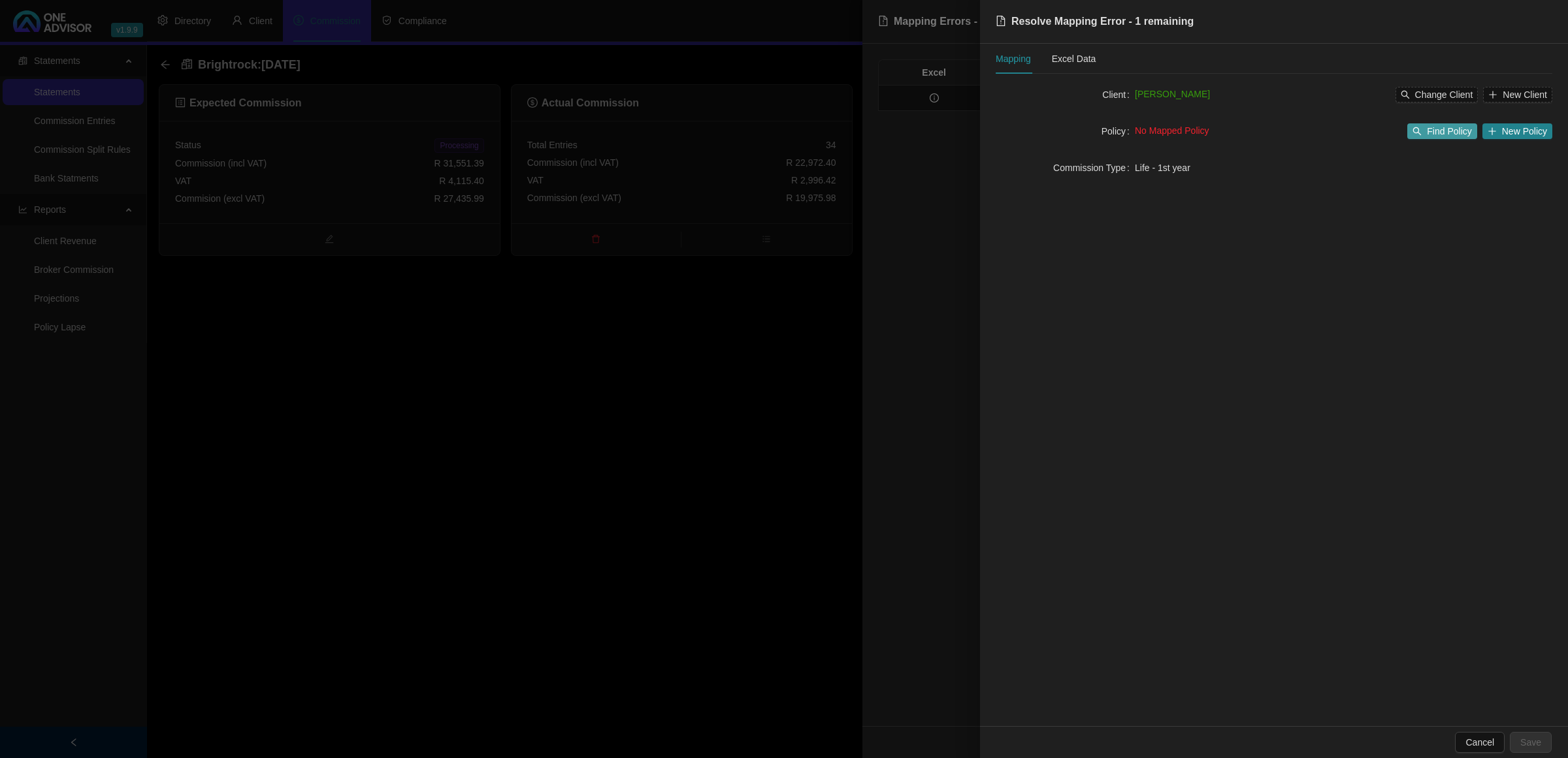
click at [1443, 134] on span "Find Policy" at bounding box center [1449, 132] width 44 height 14
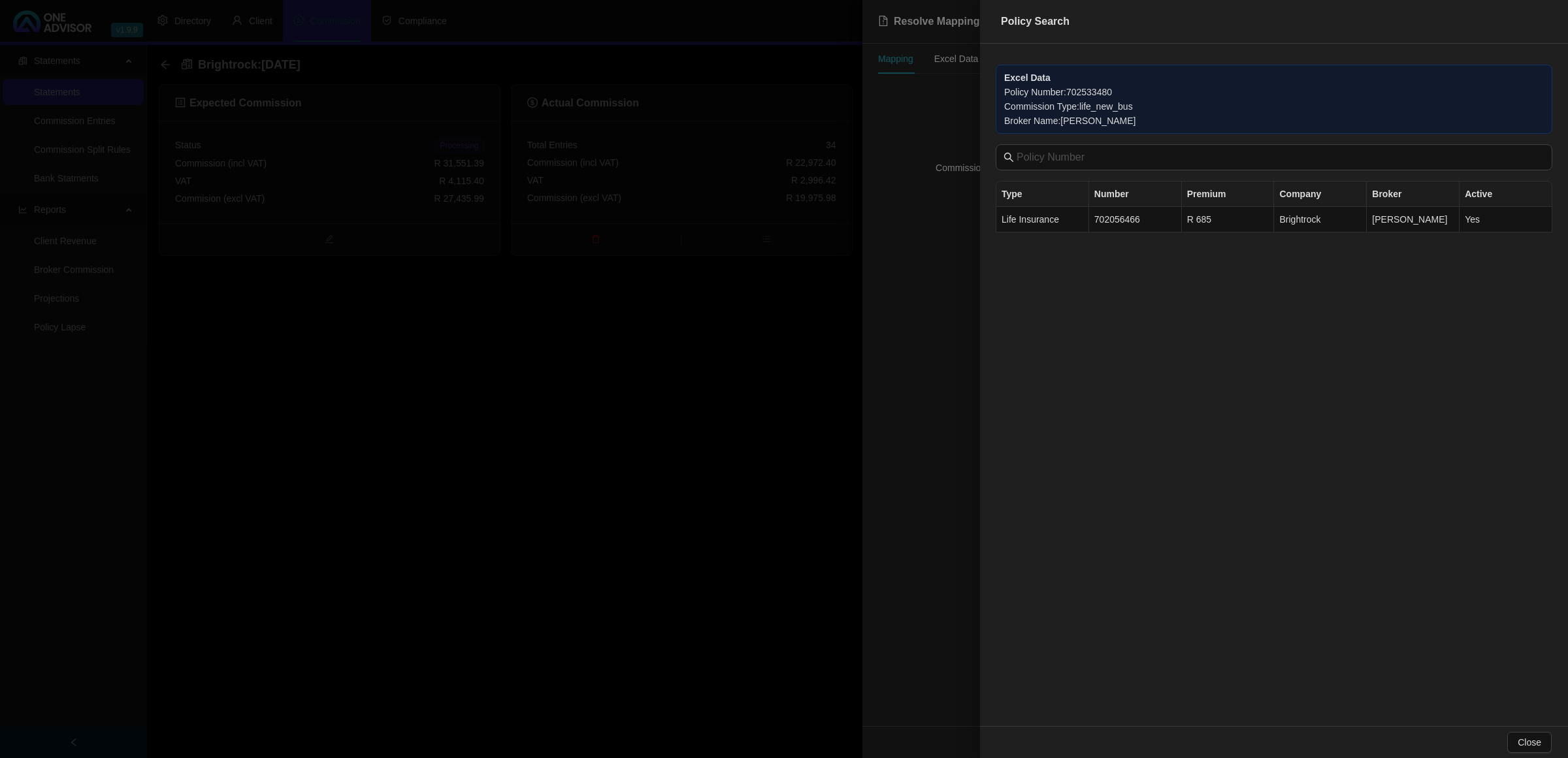
click at [717, 376] on div at bounding box center [784, 379] width 1568 height 758
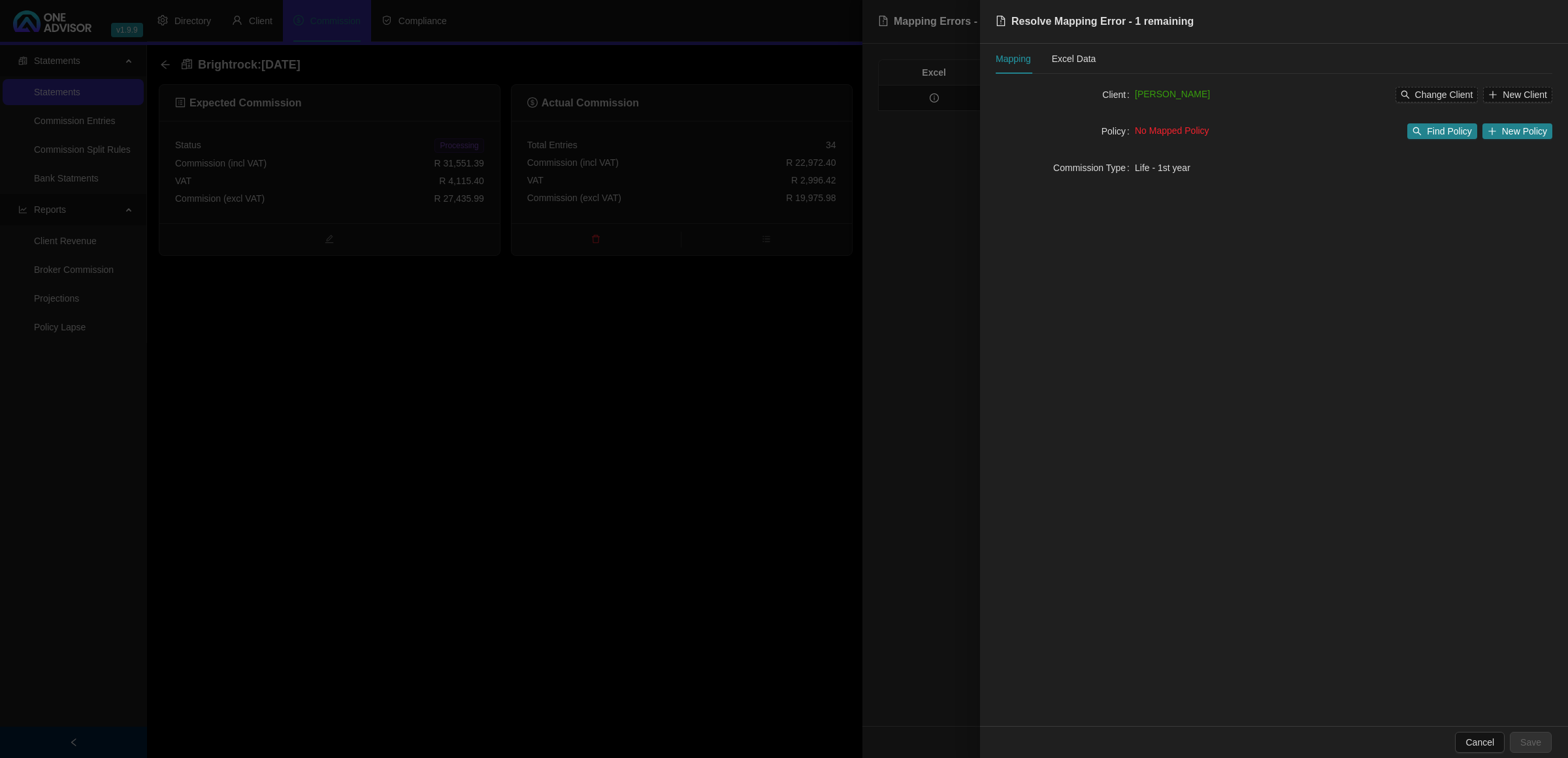
click at [717, 376] on div at bounding box center [784, 379] width 1568 height 758
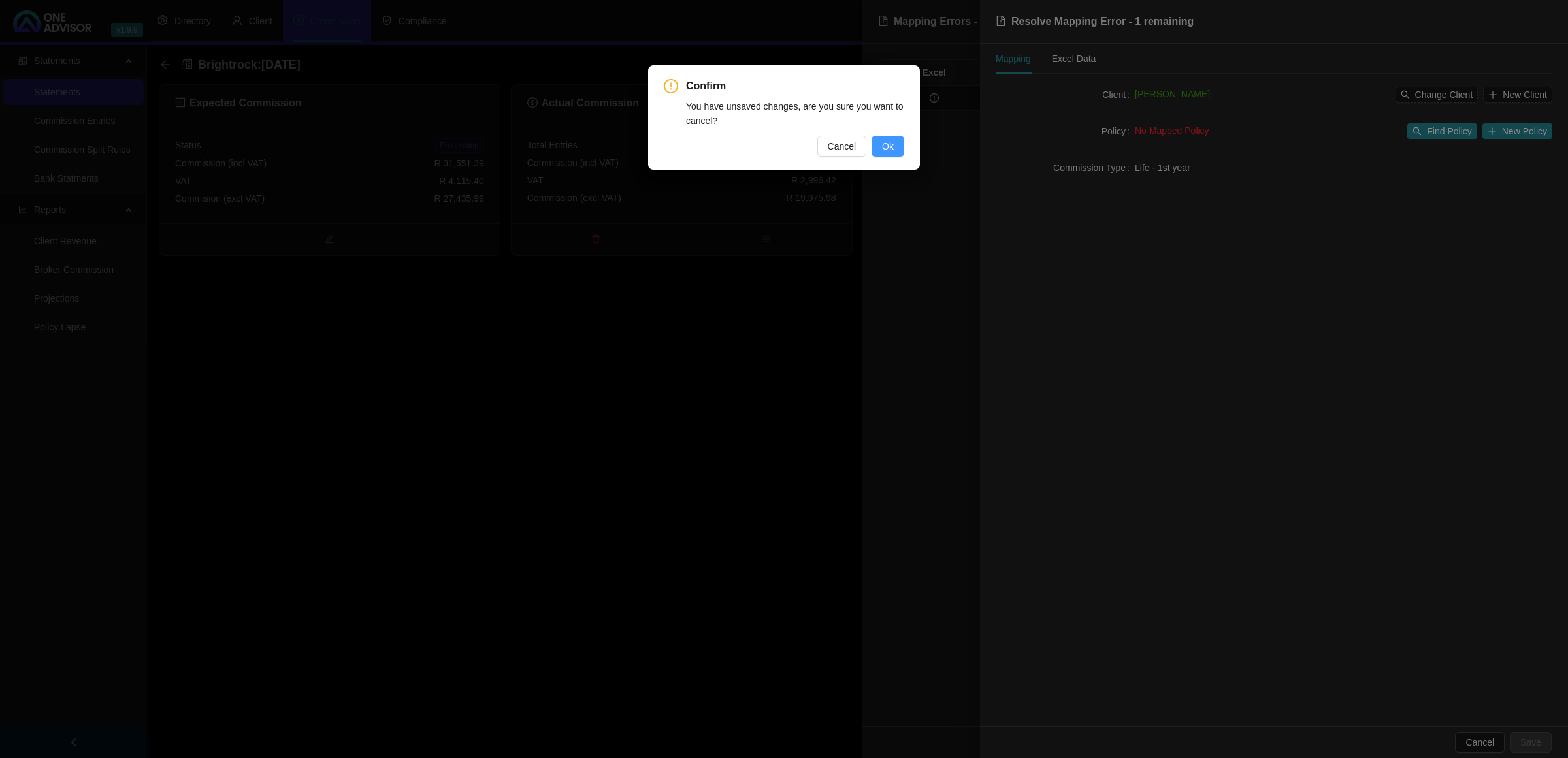
click at [882, 143] on span "Ok" at bounding box center [888, 146] width 12 height 14
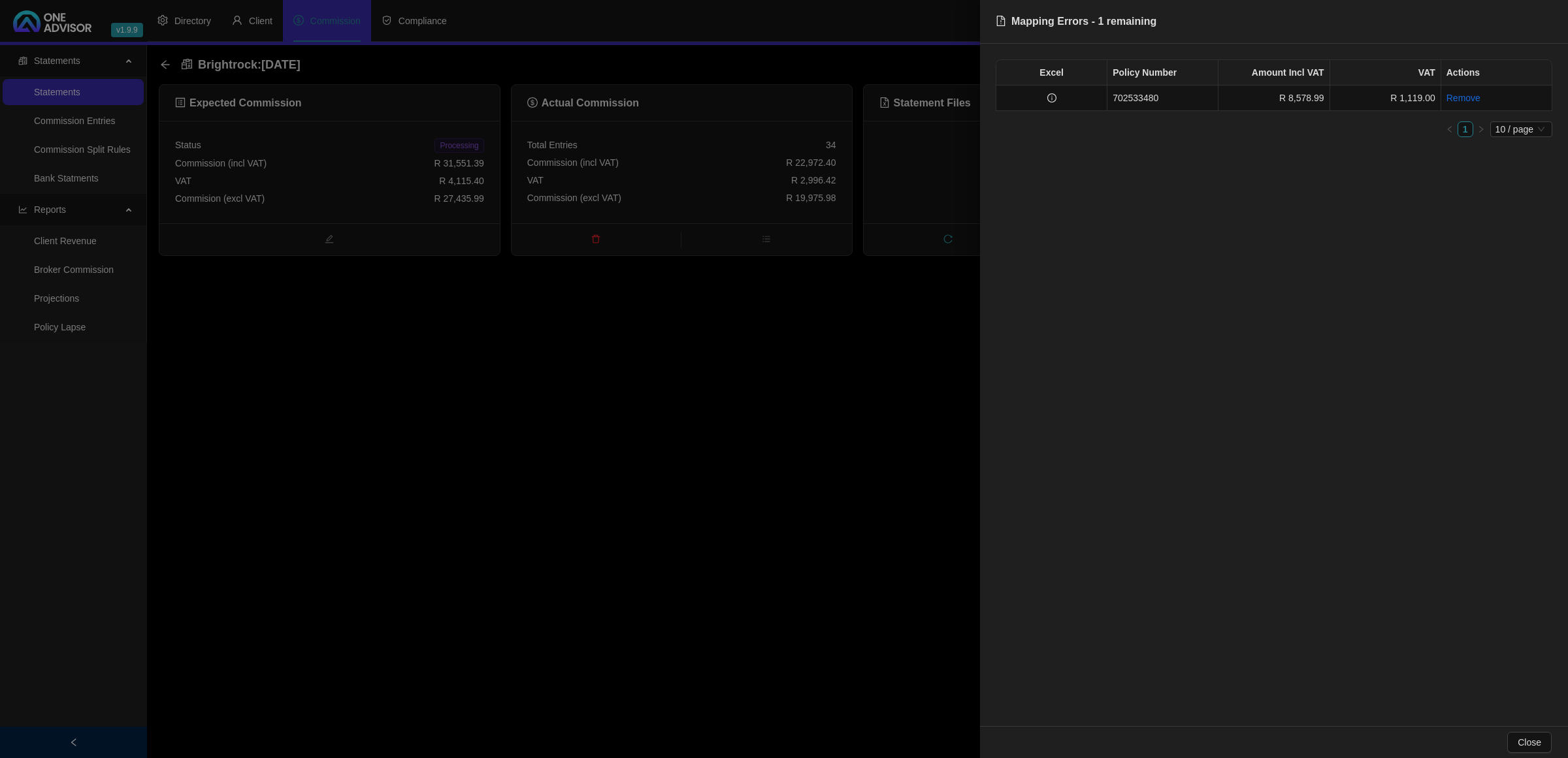
click at [645, 436] on div at bounding box center [784, 379] width 1568 height 758
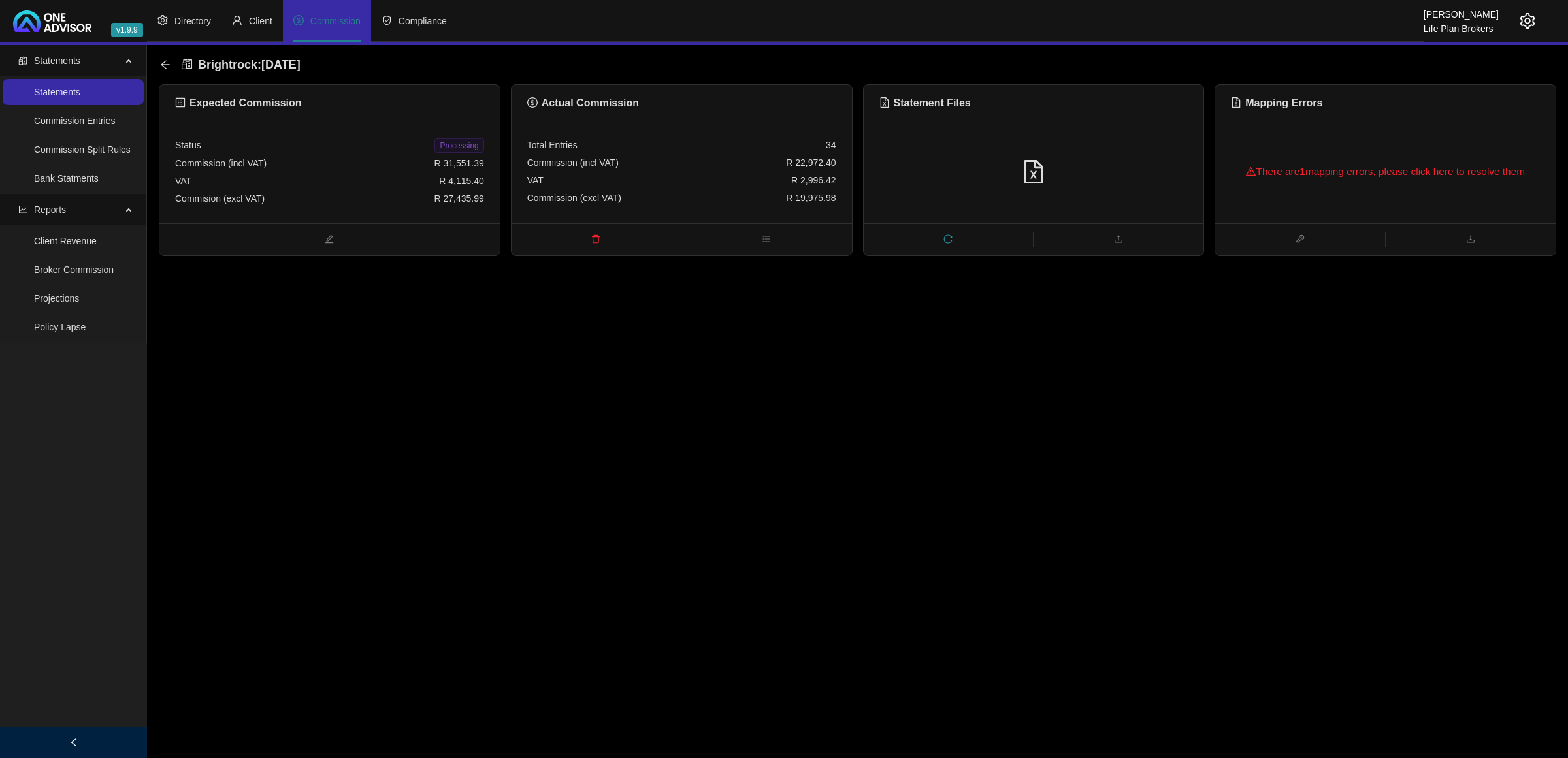
click at [1527, 14] on icon "setting" at bounding box center [1528, 21] width 15 height 16
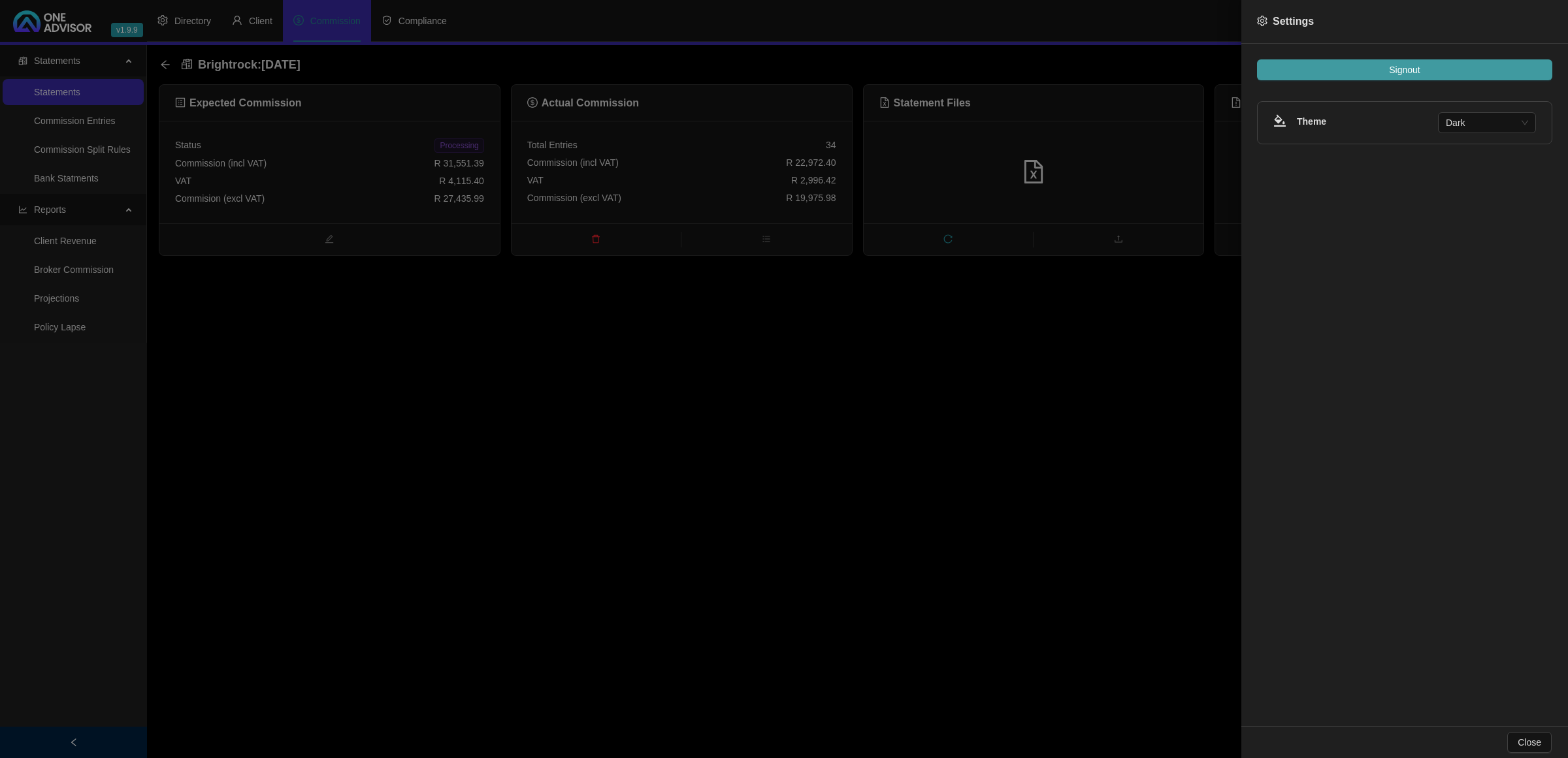
click at [1438, 70] on button "Signout" at bounding box center [1405, 70] width 296 height 21
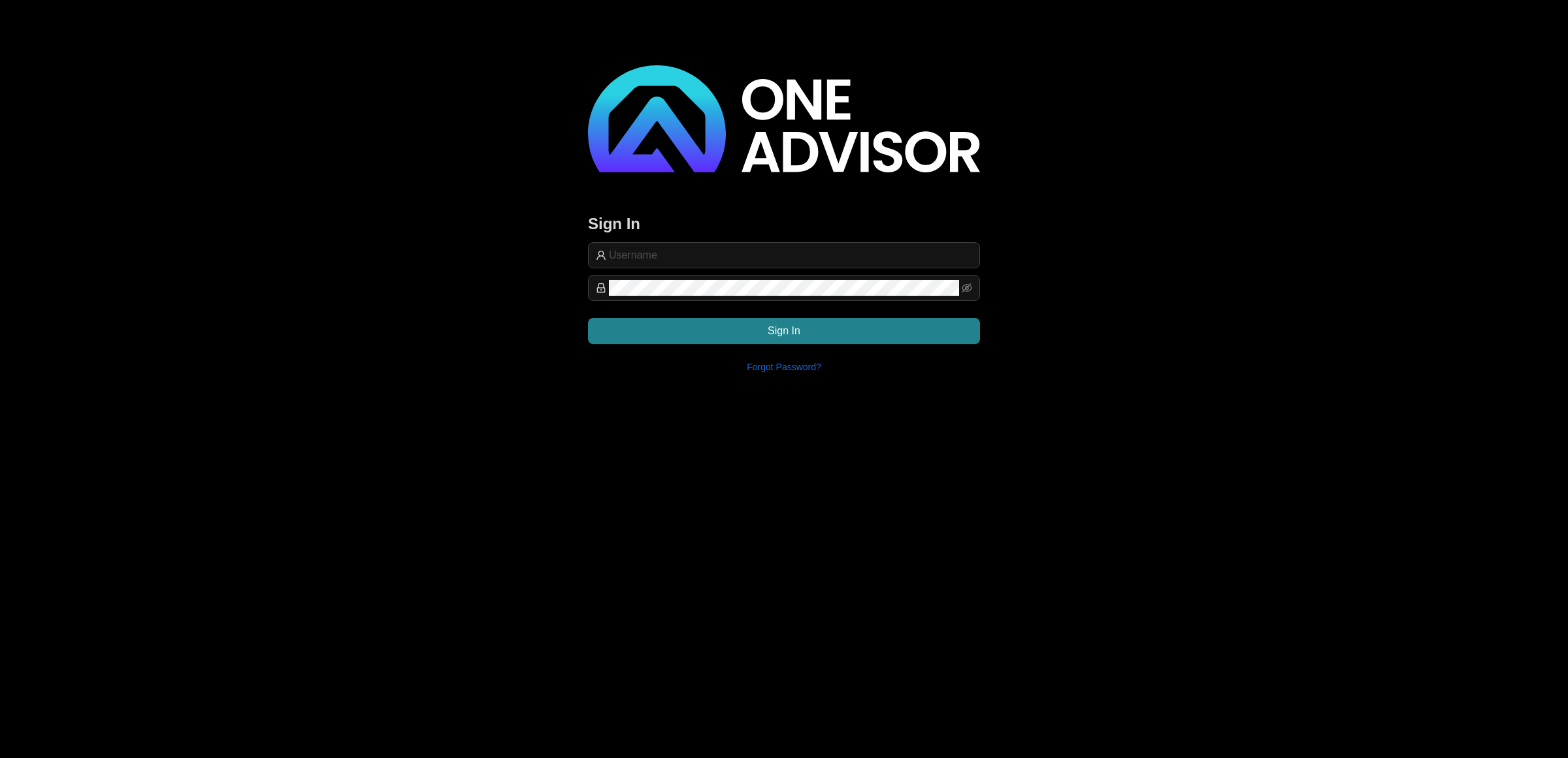
type input "[EMAIL_ADDRESS][DOMAIN_NAME]"
click at [775, 327] on span "Sign In" at bounding box center [784, 331] width 33 height 16
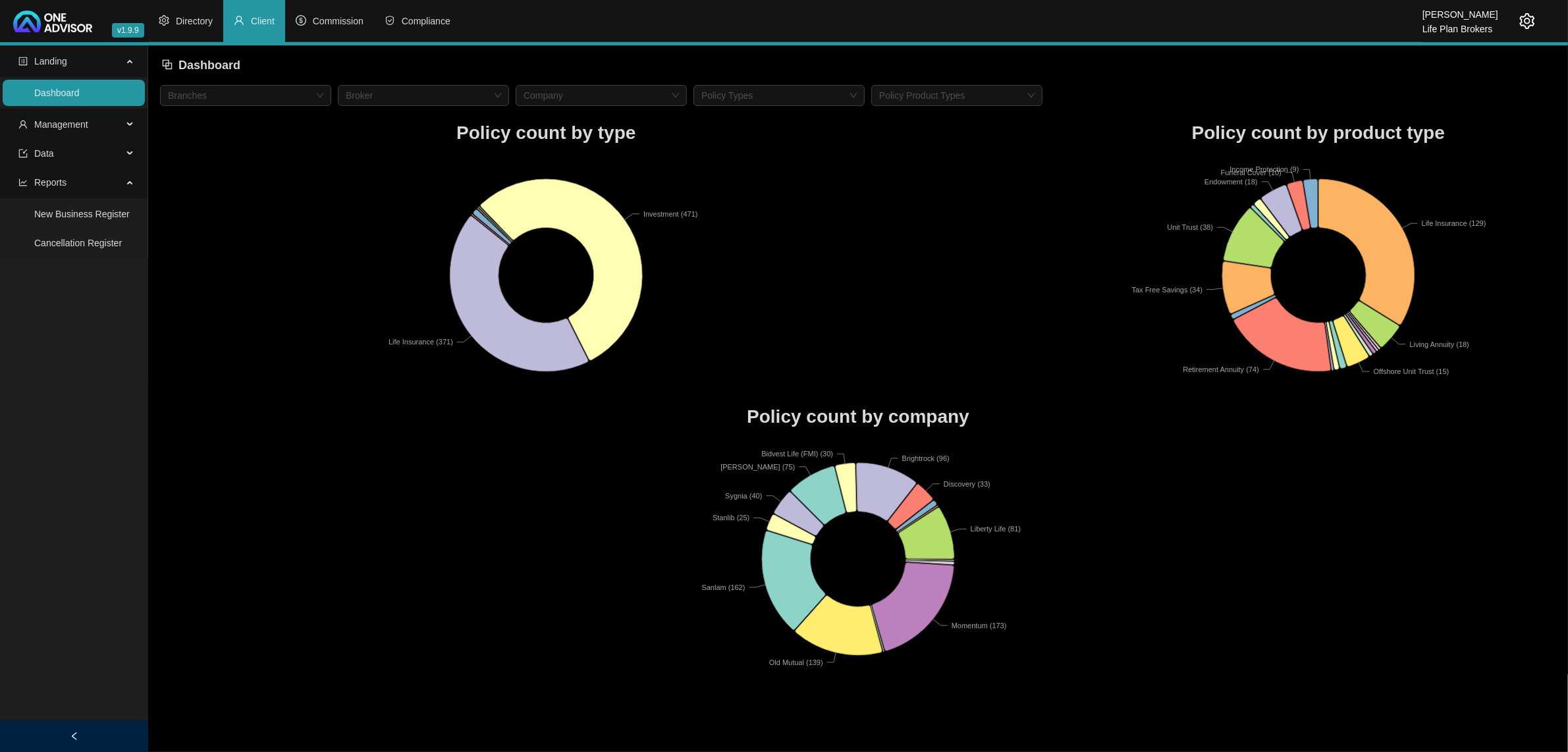
click at [1528, 24] on icon "setting" at bounding box center [1528, 21] width 16 height 16
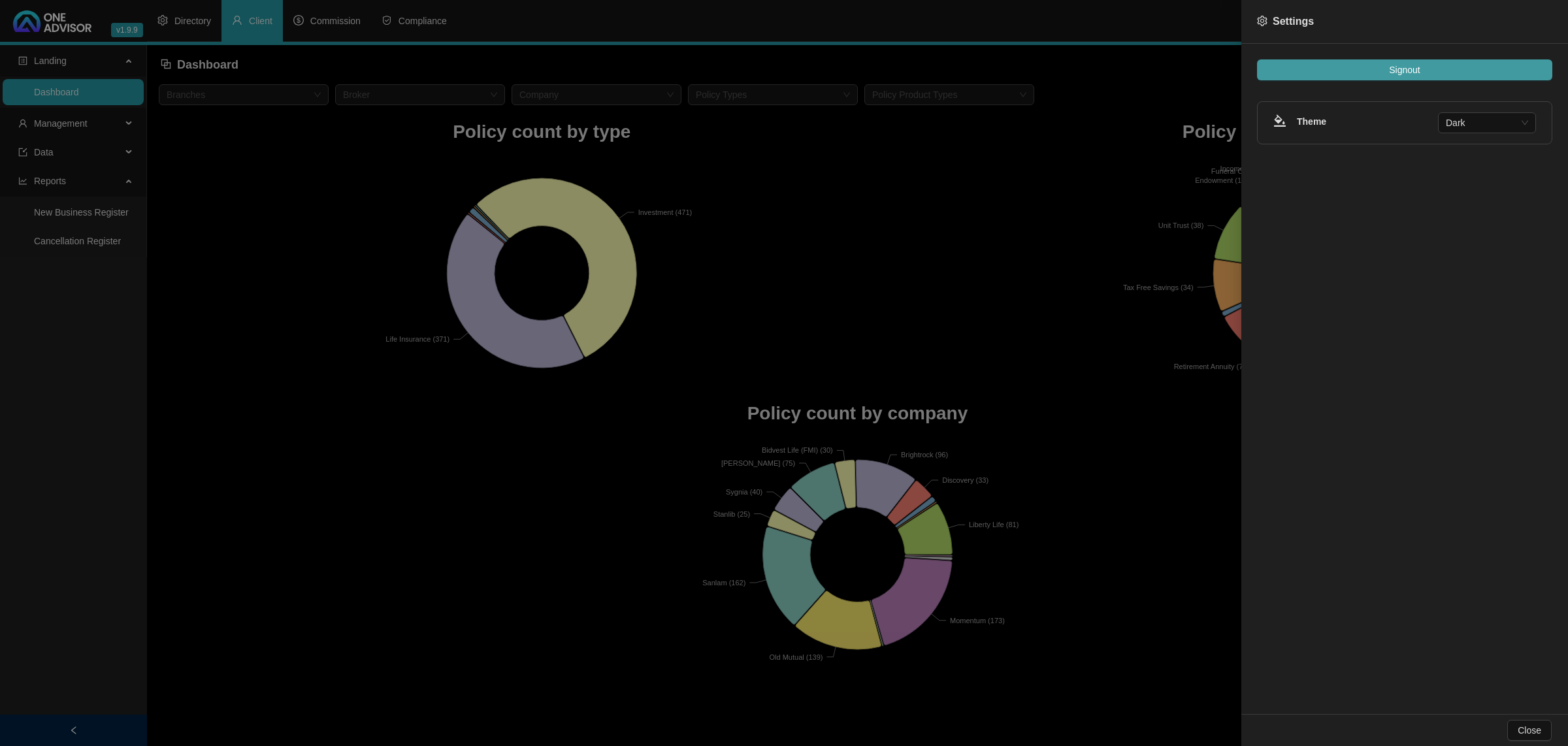
click at [1433, 68] on button "Signout" at bounding box center [1405, 70] width 296 height 21
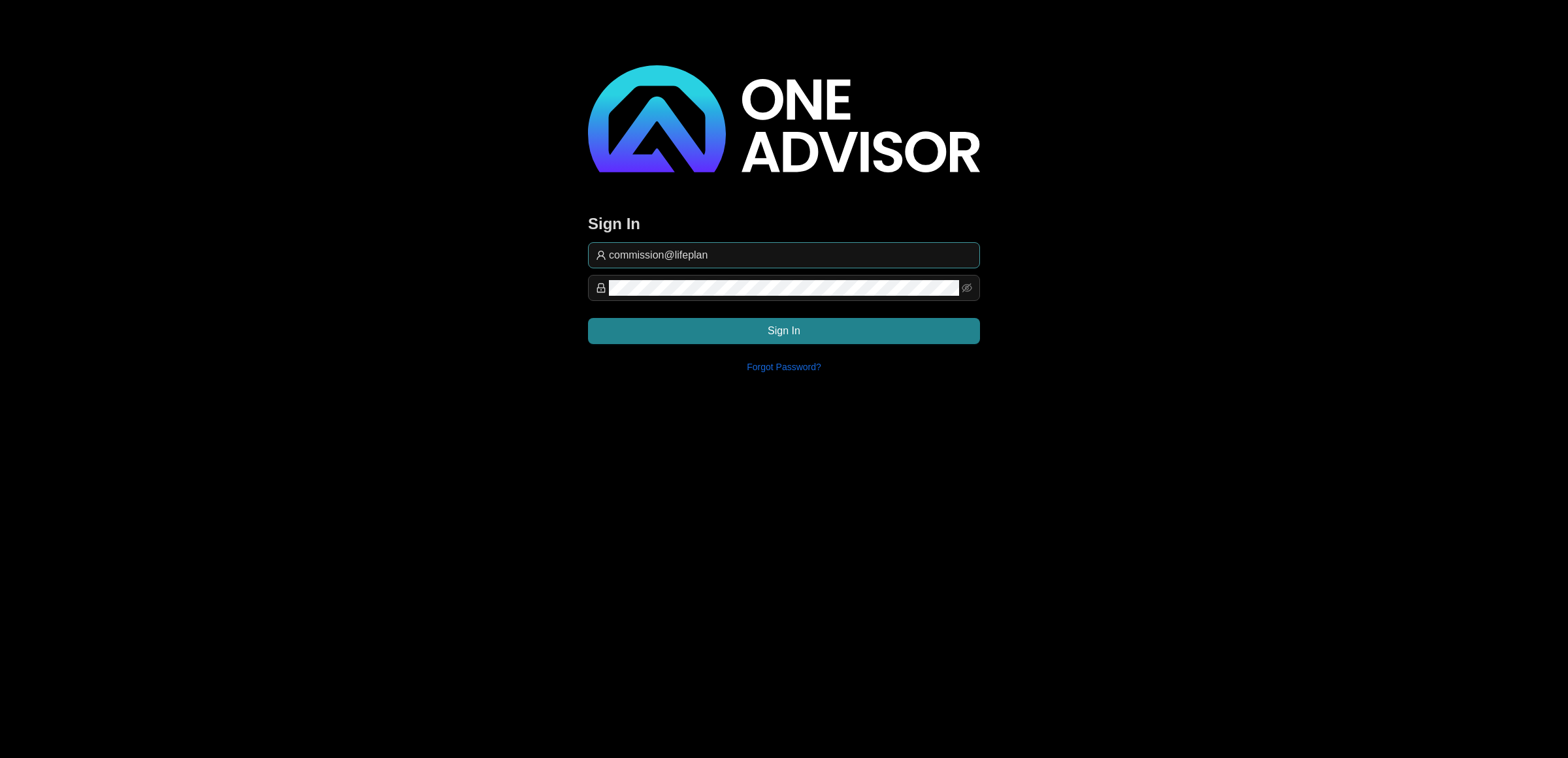
drag, startPoint x: 727, startPoint y: 247, endPoint x: 735, endPoint y: 253, distance: 10.0
click at [727, 247] on input "commission@lifeplan" at bounding box center [791, 255] width 363 height 16
type input "[EMAIL_ADDRESS][DOMAIN_NAME]"
click at [897, 327] on button "Sign In" at bounding box center [784, 331] width 392 height 26
